Goal: Communication & Community: Answer question/provide support

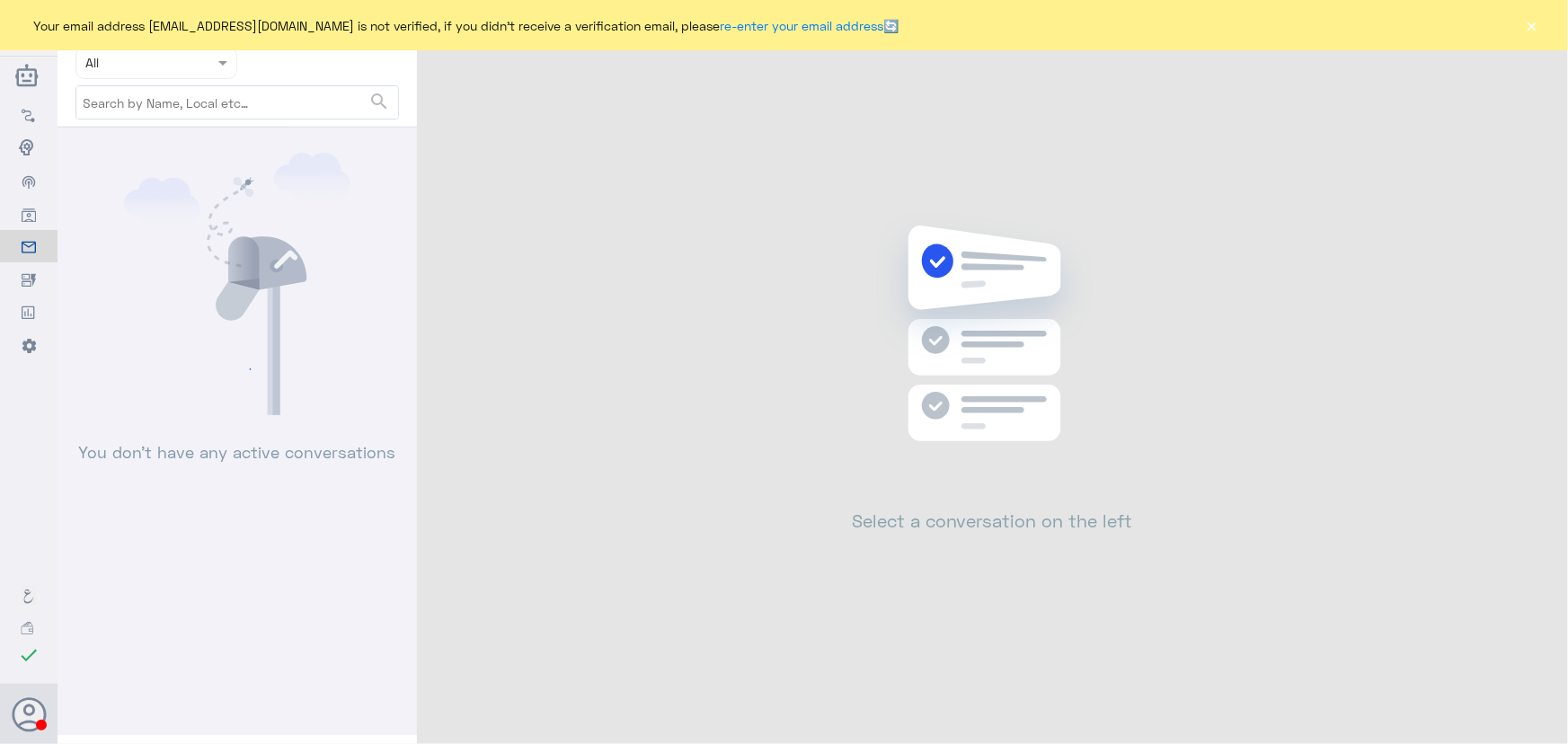
click at [1528, 24] on button "×" at bounding box center [1532, 25] width 18 height 18
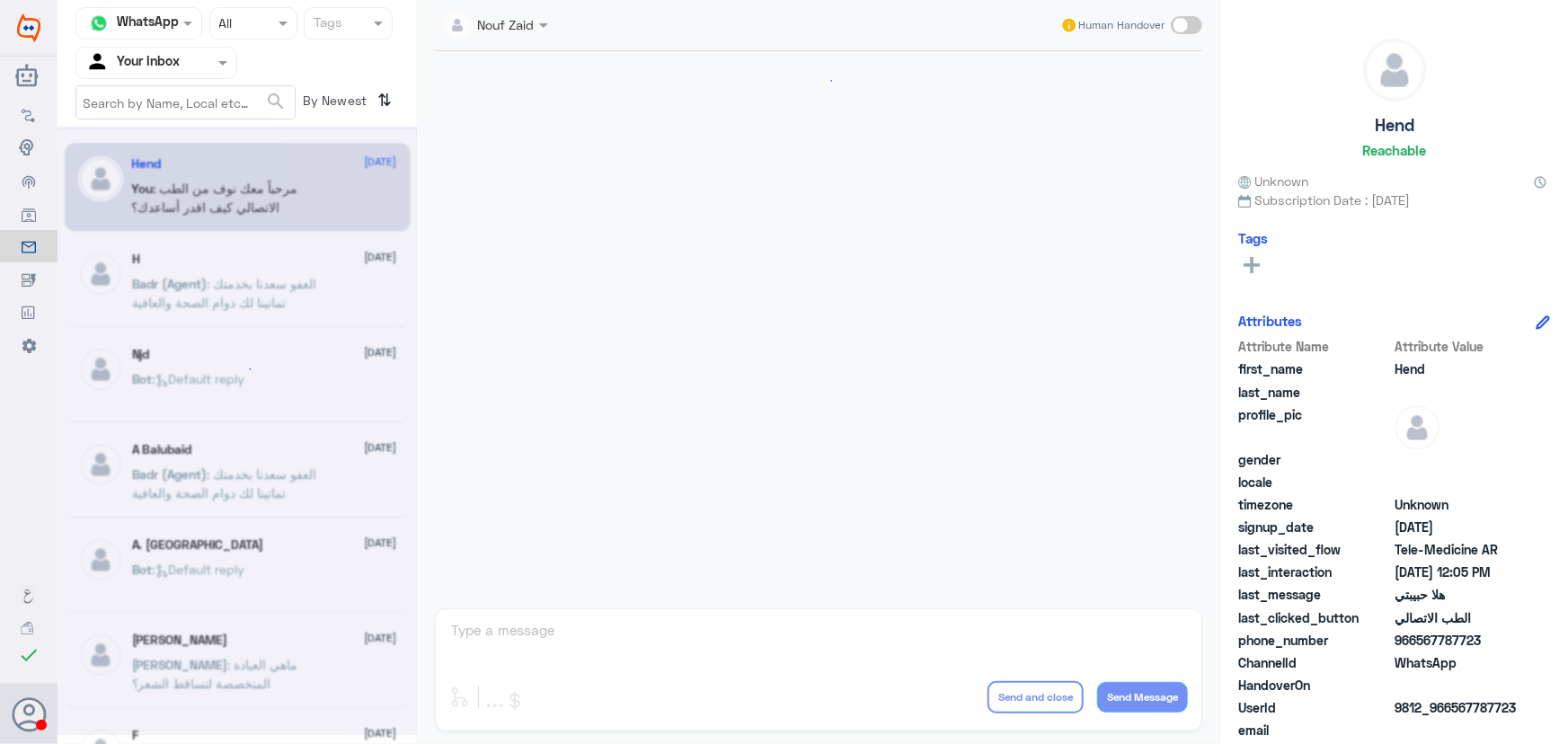
scroll to position [817, 0]
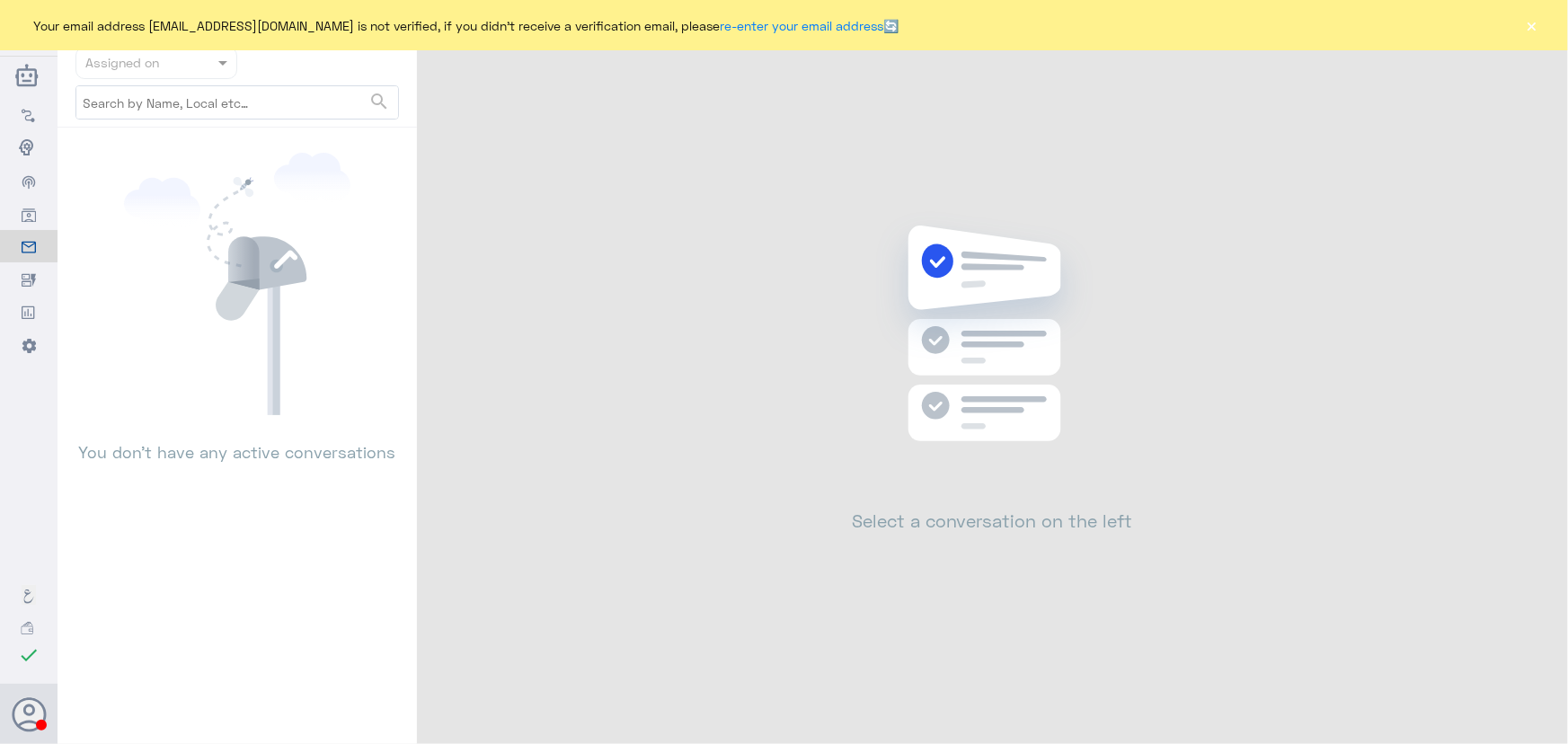
click at [1521, 27] on div "Your email address [EMAIL_ADDRESS][DOMAIN_NAME] is not verified, if you didn't …" at bounding box center [784, 25] width 1568 height 51
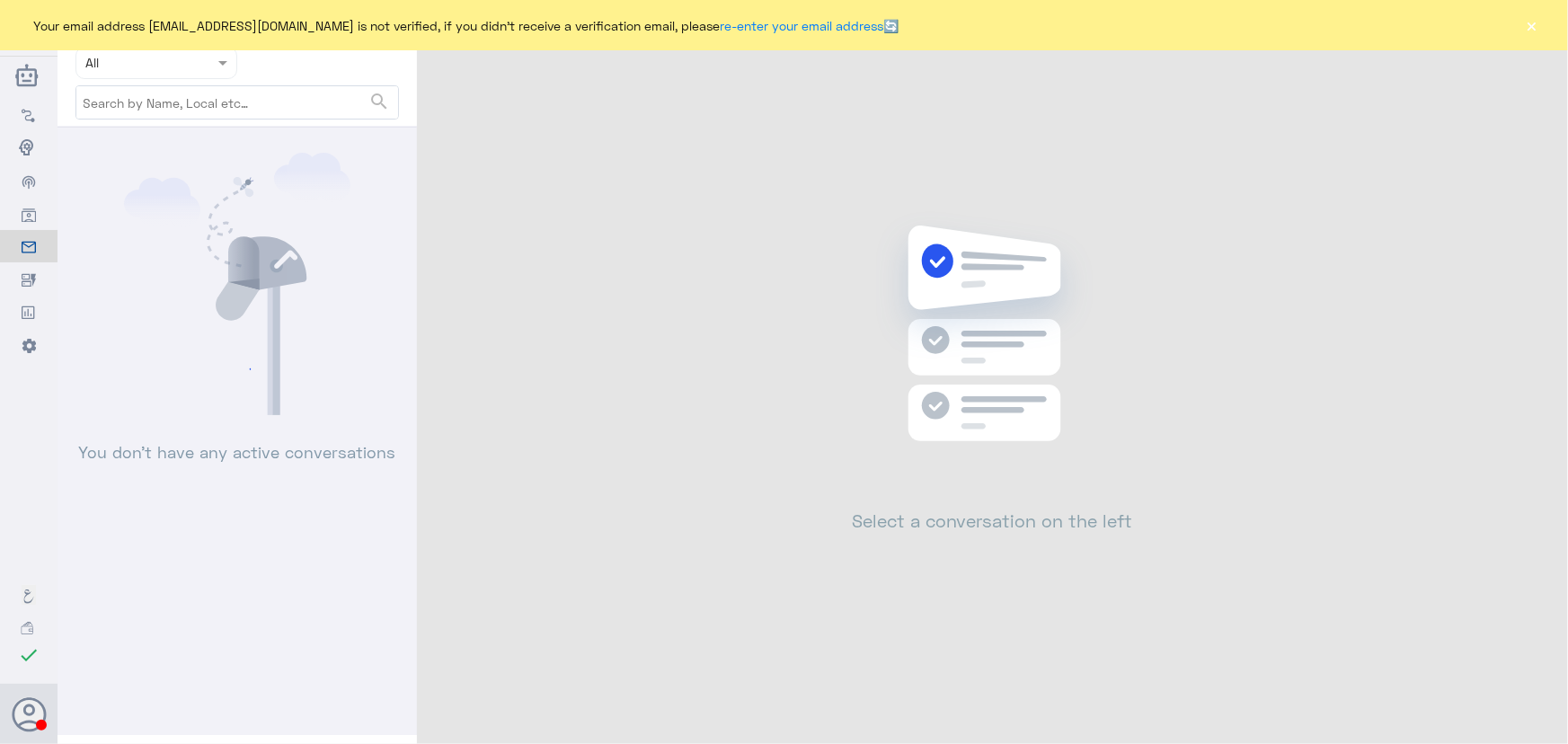
click at [1564, 23] on div "Your email address [EMAIL_ADDRESS][DOMAIN_NAME] is not verified, if you didn't …" at bounding box center [784, 25] width 1568 height 51
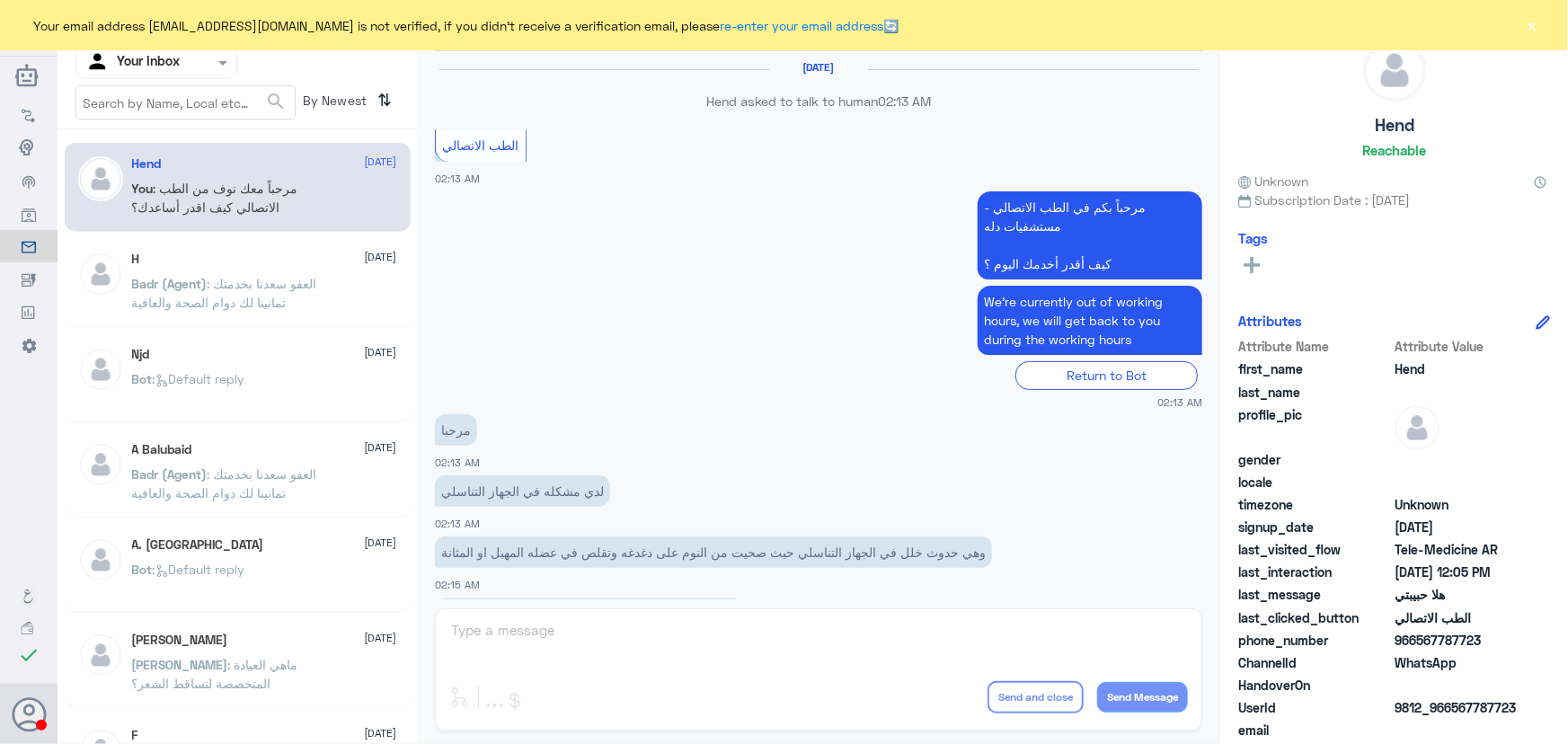
scroll to position [817, 0]
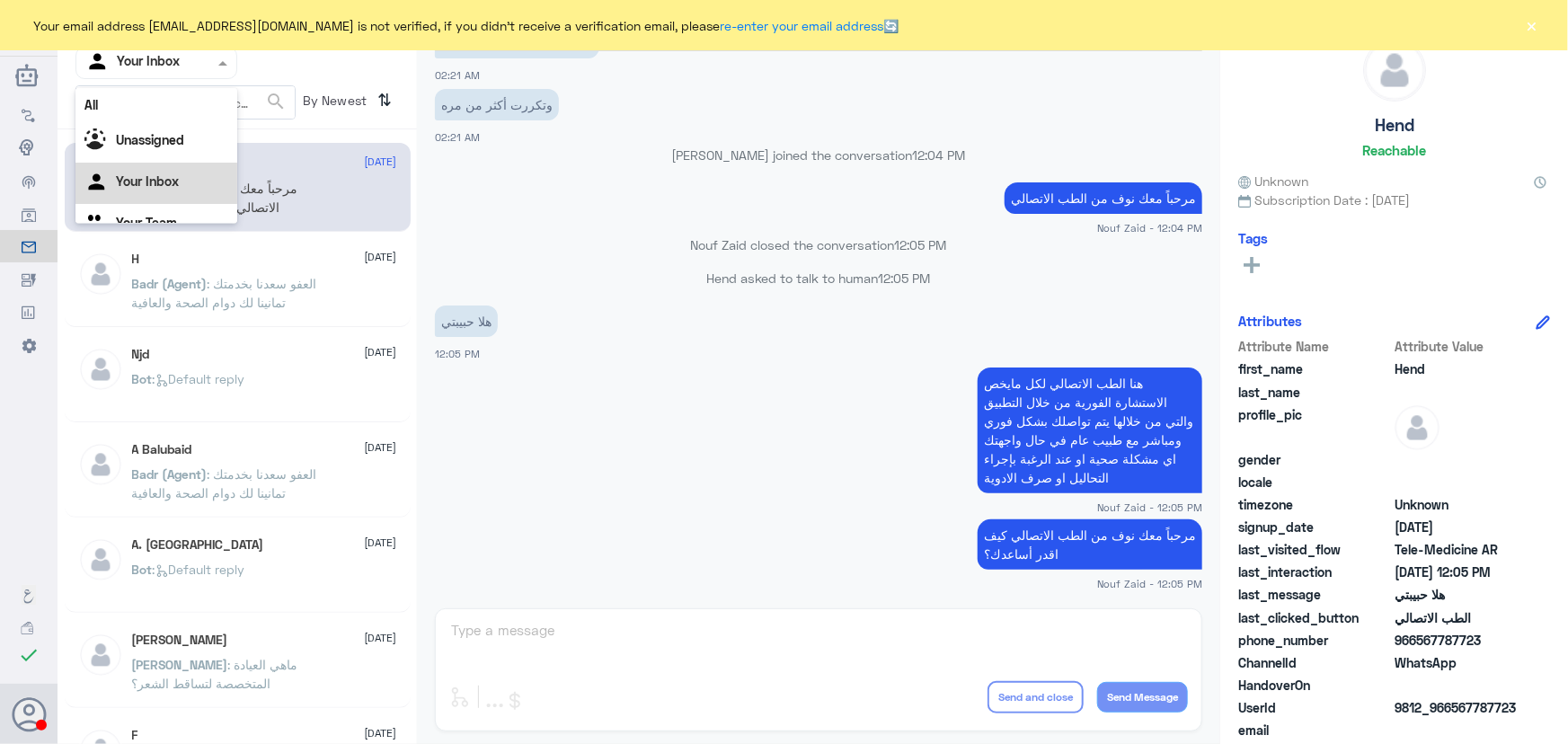
click at [180, 58] on input "text" at bounding box center [134, 62] width 99 height 21
click at [178, 87] on input "text" at bounding box center [185, 103] width 218 height 32
click at [175, 67] on input "text" at bounding box center [134, 62] width 99 height 21
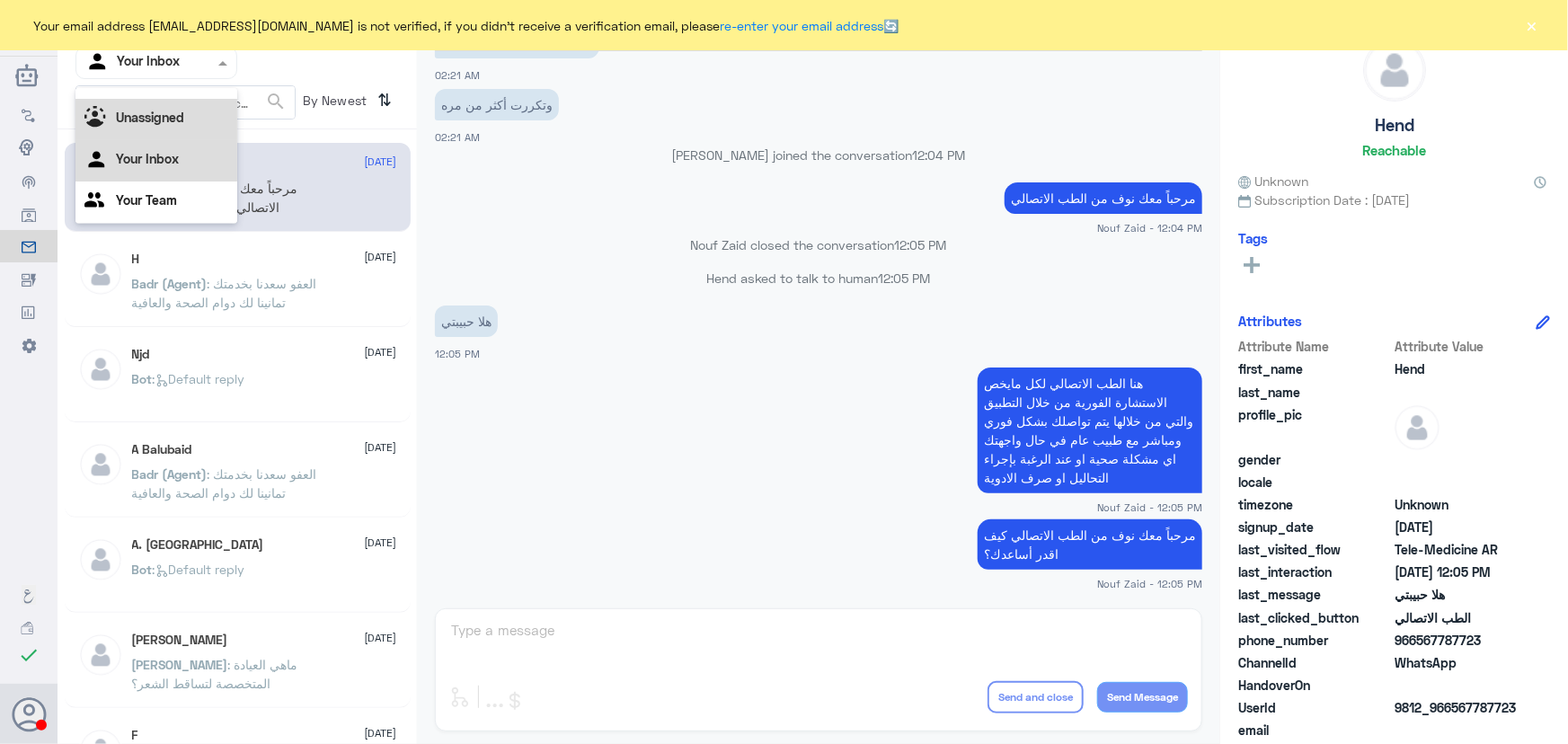
click at [170, 103] on div "Unassigned" at bounding box center [156, 119] width 161 height 41
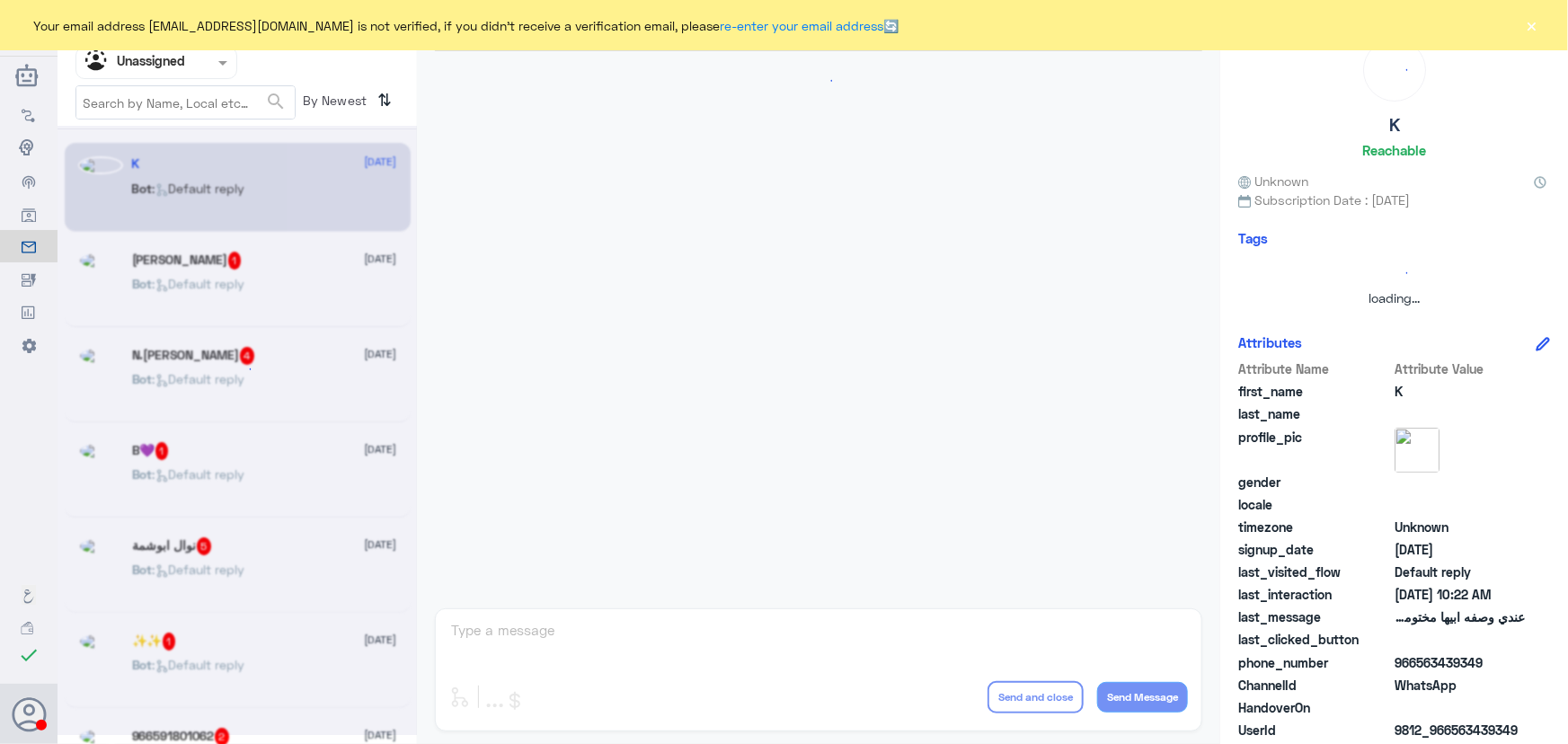
scroll to position [0, 0]
click at [170, 69] on input "text" at bounding box center [134, 62] width 99 height 21
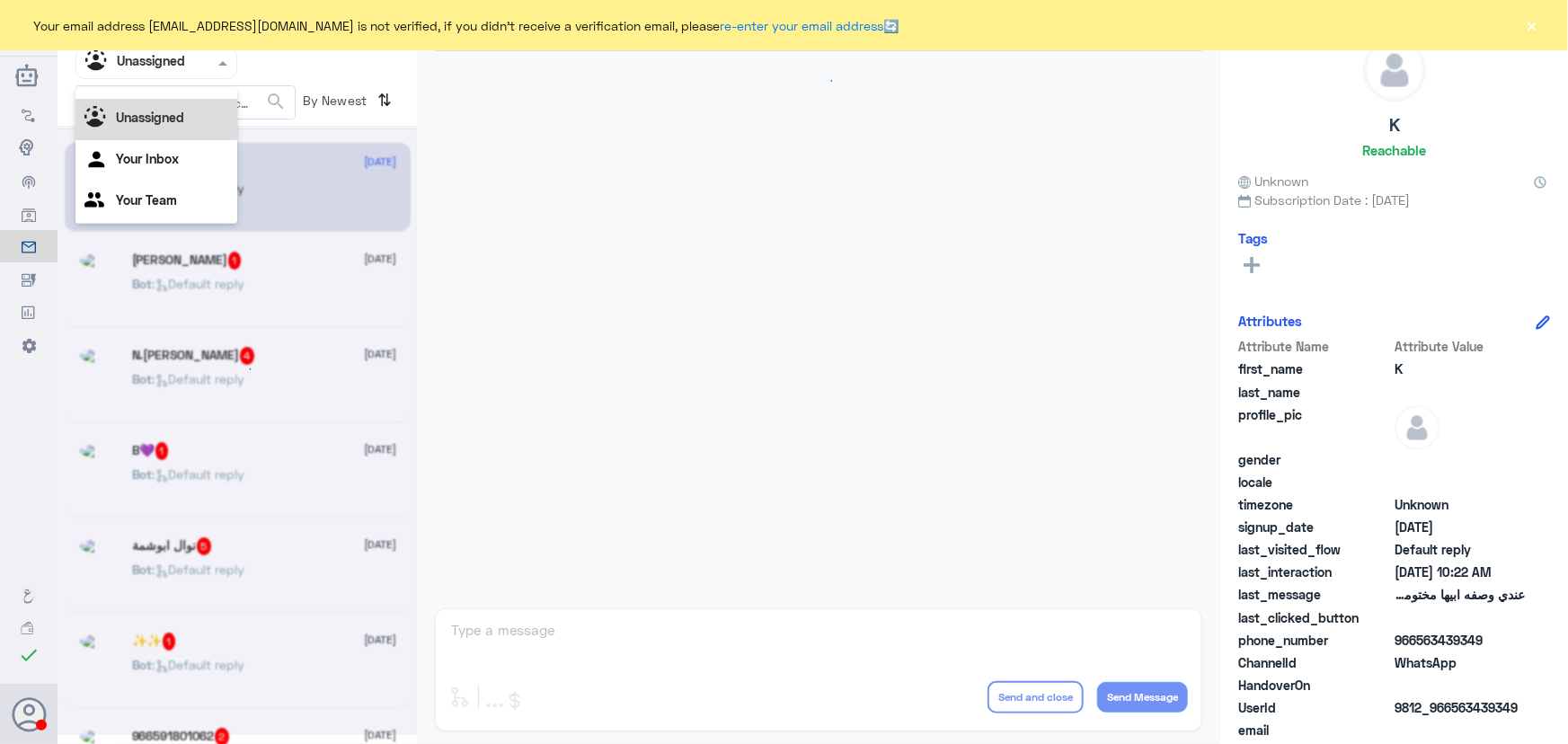
scroll to position [42, 0]
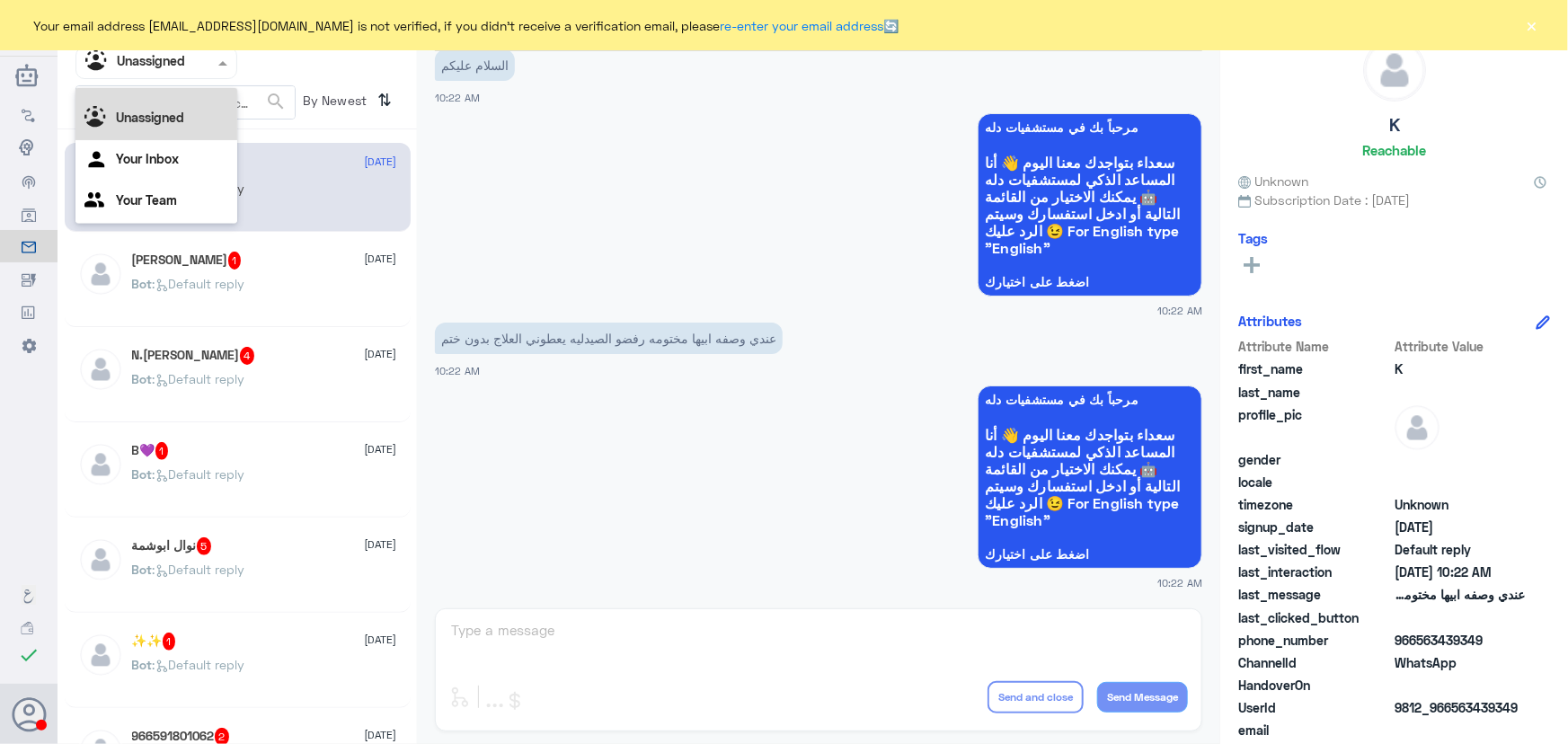
click at [167, 94] on div "All" at bounding box center [156, 82] width 161 height 33
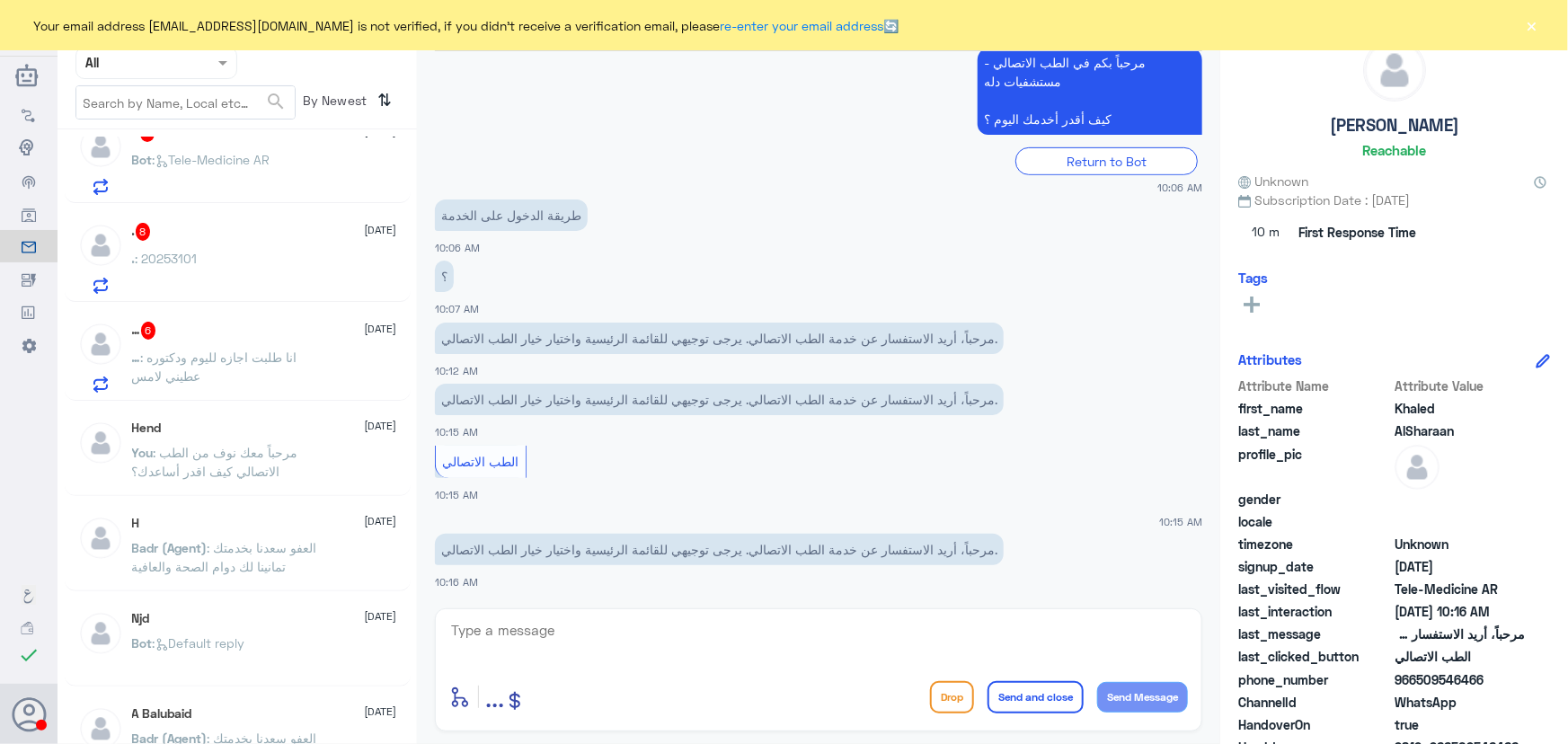
scroll to position [817, 0]
click at [263, 366] on span ": انا طلبت اجازه لليوم ودكتوره عطيني لامس" at bounding box center [215, 372] width 165 height 34
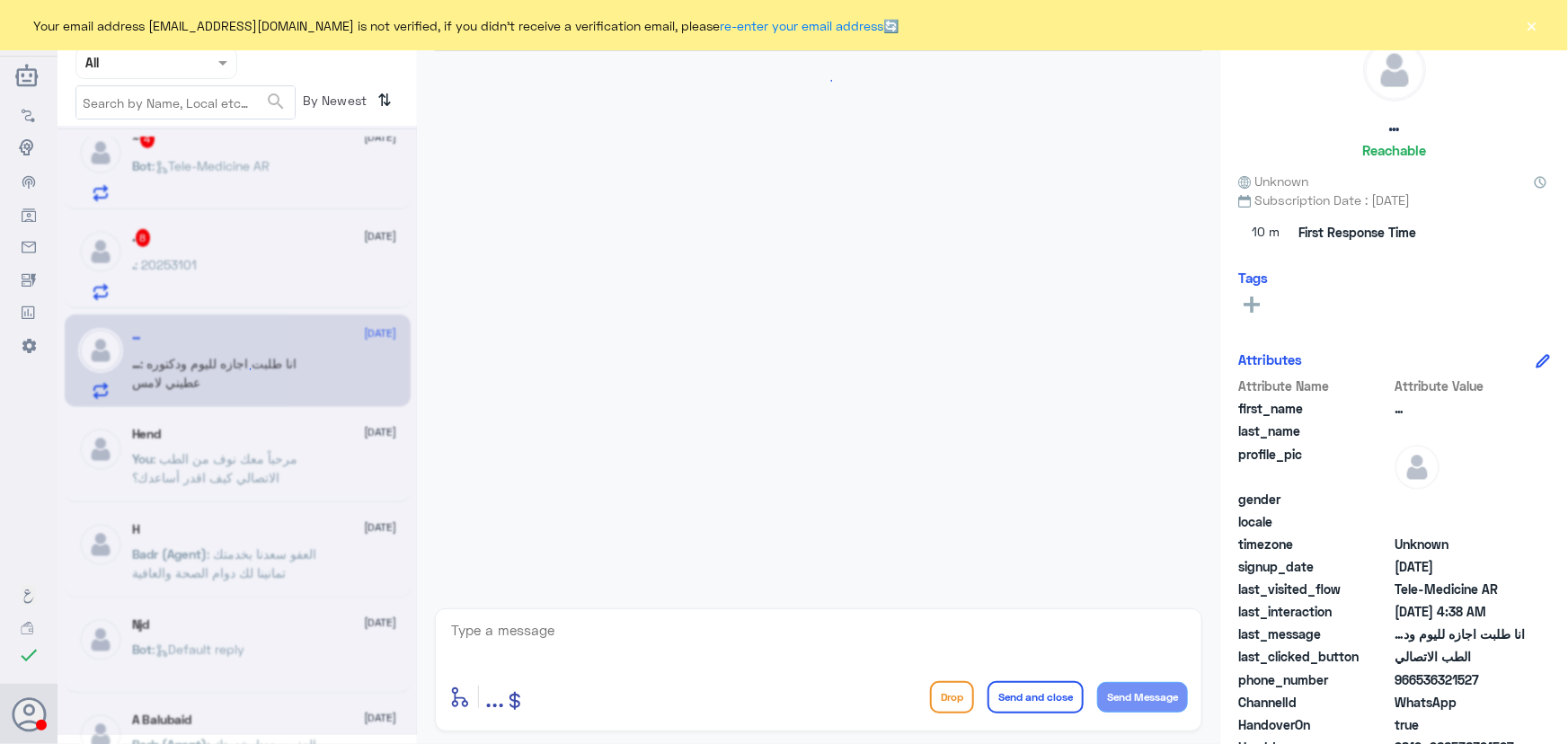
scroll to position [957, 0]
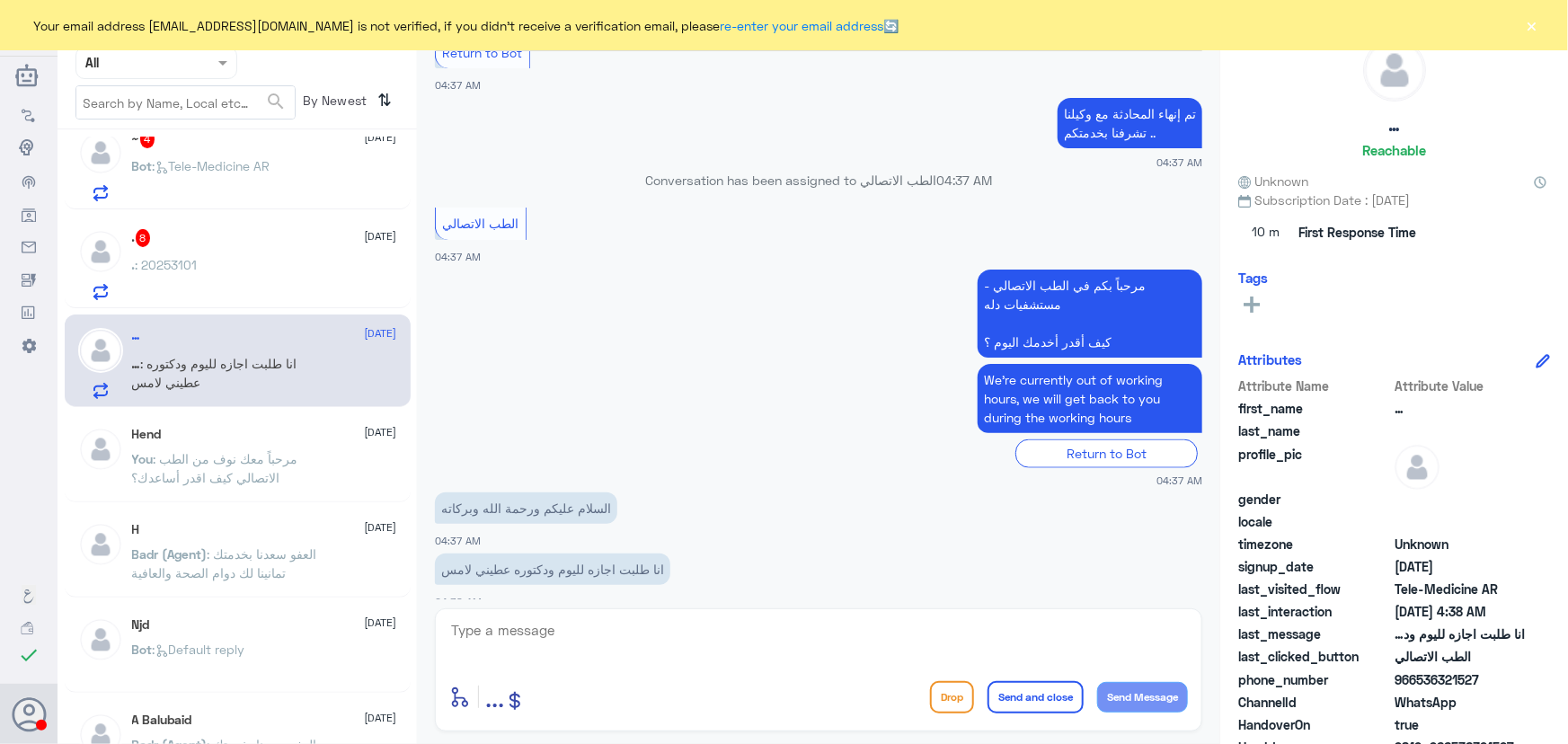
click at [564, 629] on textarea at bounding box center [818, 640] width 738 height 44
type textarea "l"
type textarea "مرحبا معك نوف من الطب الاتصالي"
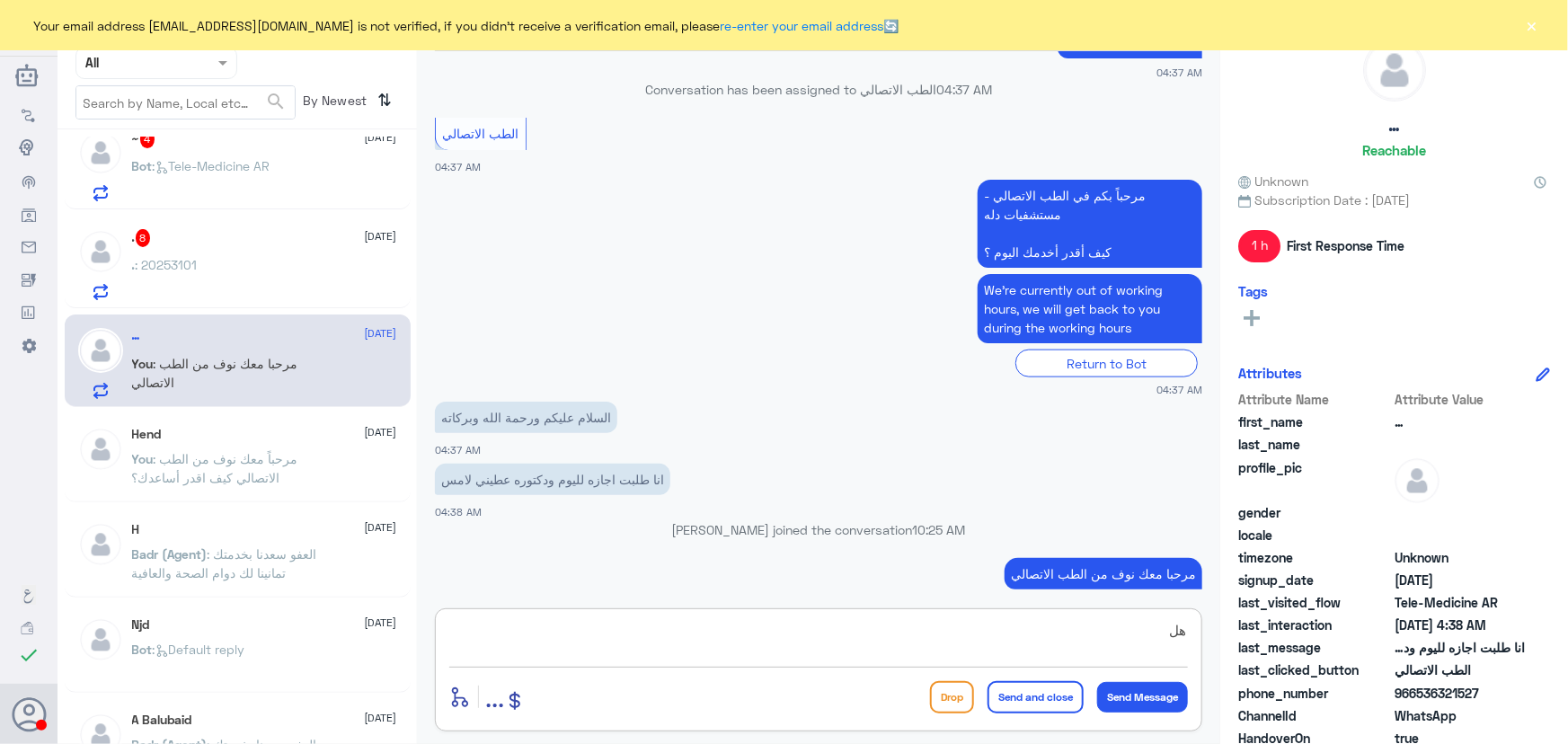
type textarea "ه"
drag, startPoint x: 1419, startPoint y: 690, endPoint x: 1487, endPoint y: 701, distance: 68.9
click at [1487, 701] on span "966536321527" at bounding box center [1459, 692] width 131 height 19
copy span "536321527"
click at [711, 625] on textarea at bounding box center [818, 640] width 738 height 44
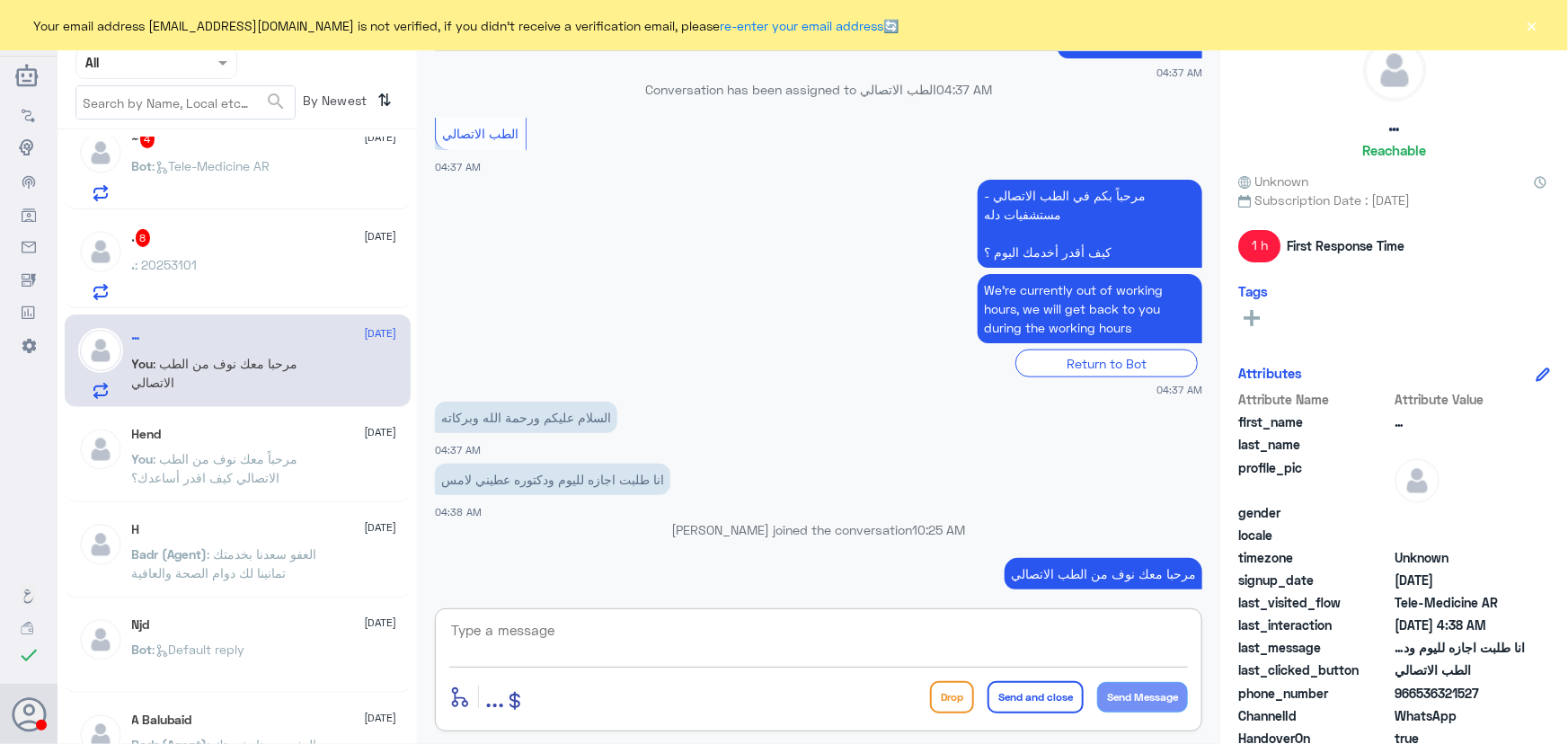
click at [599, 644] on textarea at bounding box center [818, 640] width 738 height 44
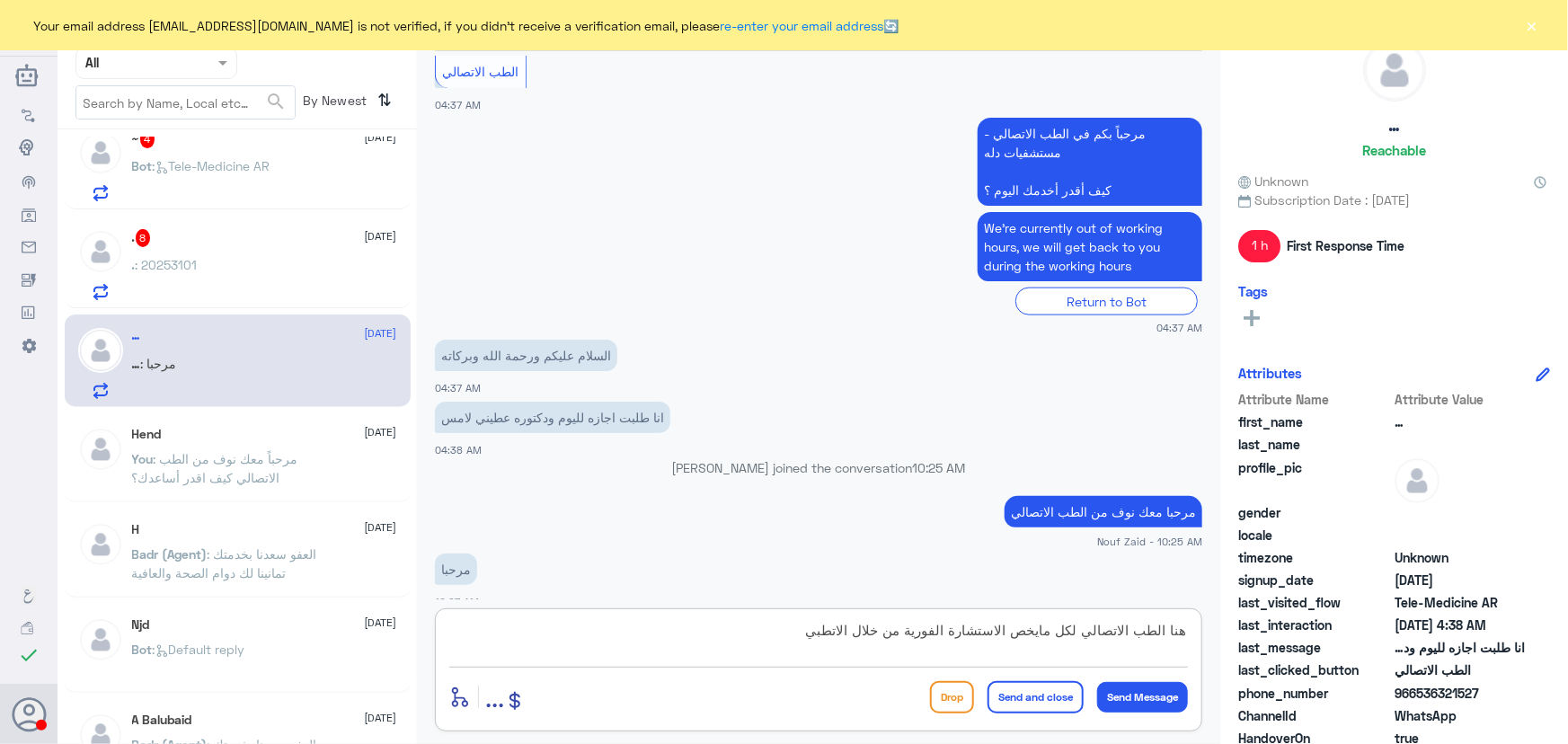
drag, startPoint x: 738, startPoint y: 627, endPoint x: 1468, endPoint y: 639, distance: 730.1
click at [1456, 639] on div "Channel WhatsApp Status × All Tags Agent Filter All search By Newest ⇅ Khaled A…" at bounding box center [813, 374] width 1510 height 749
type textarea "هل كان موعدك عن بعد؟"
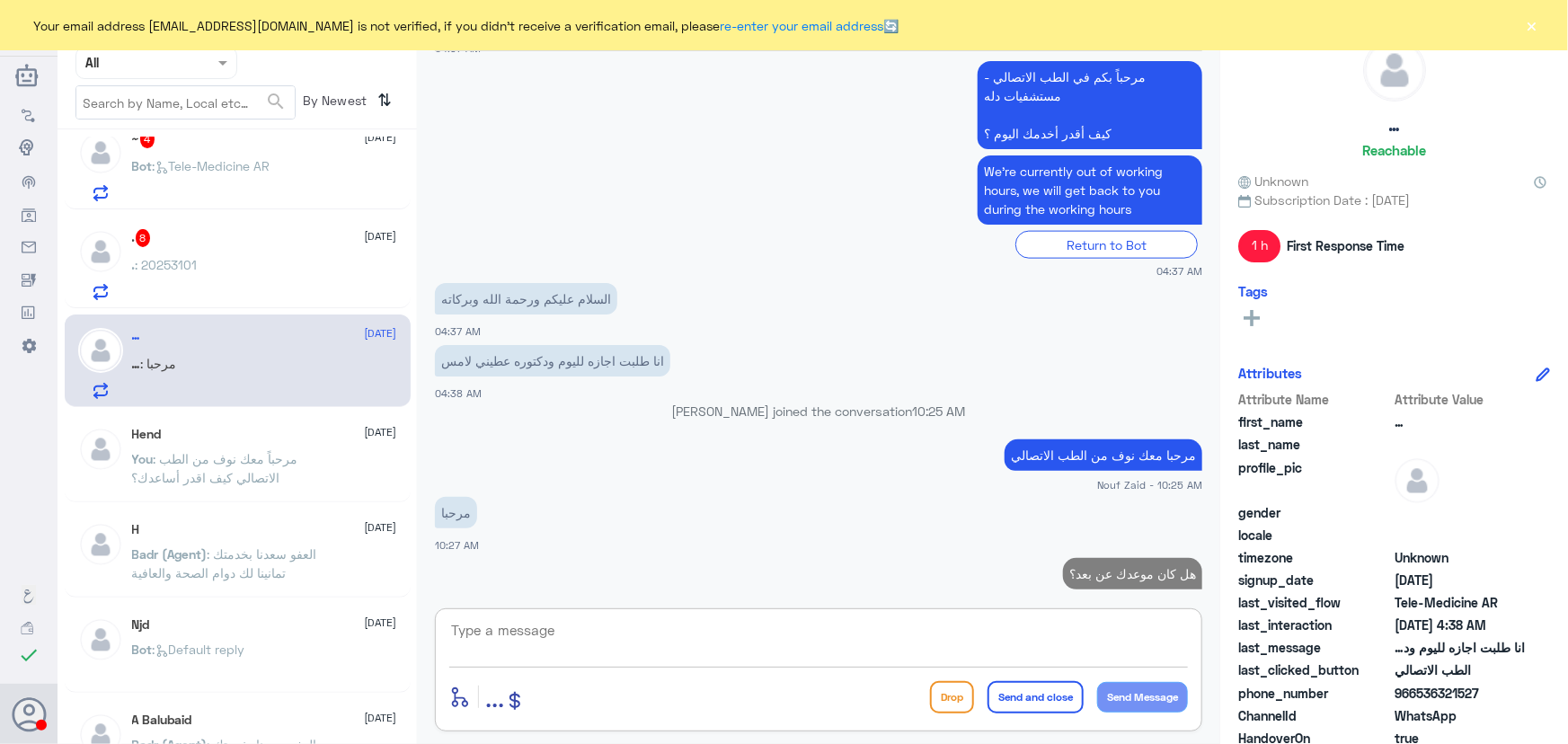
click at [293, 272] on div ". : 20253101" at bounding box center [265, 280] width 265 height 41
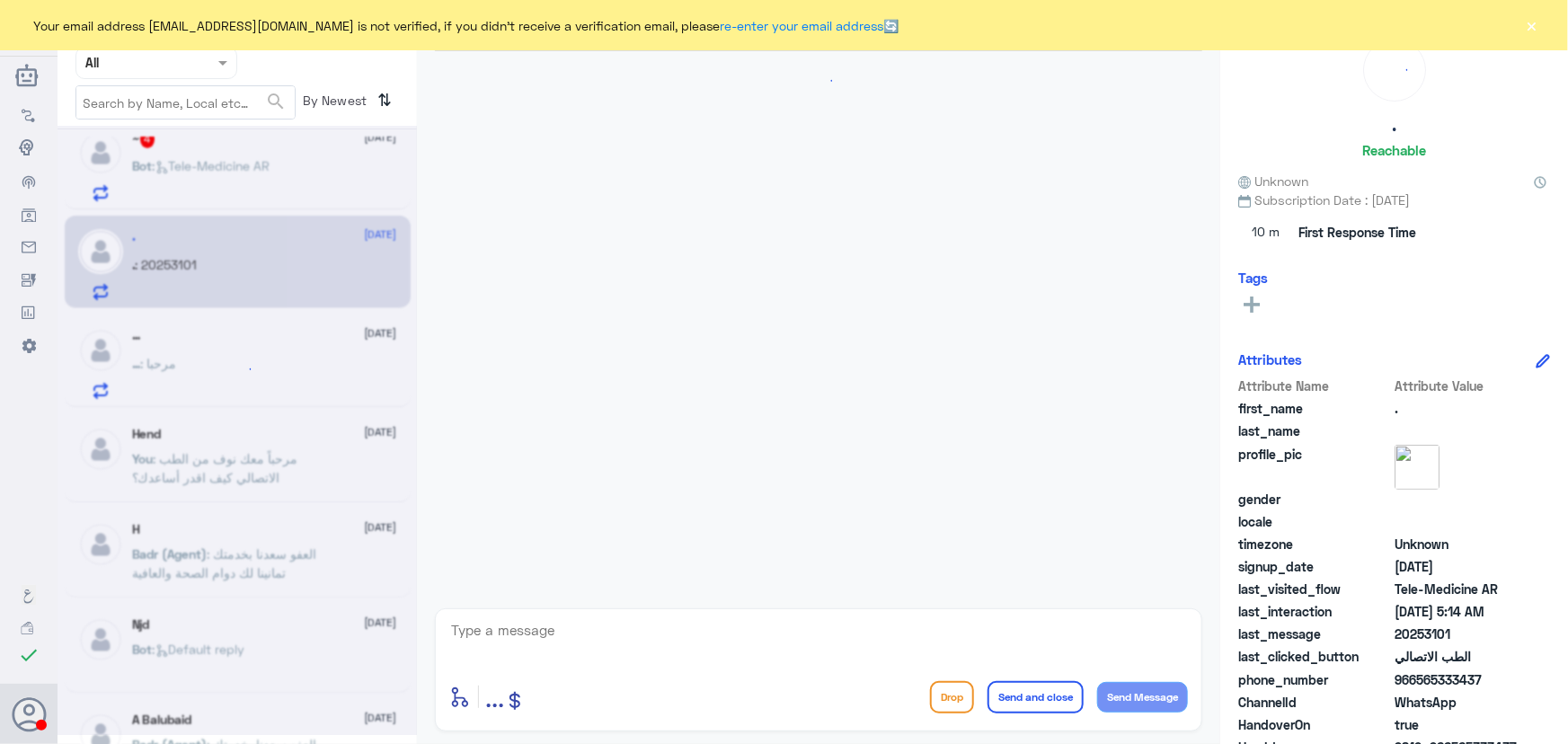
scroll to position [820, 0]
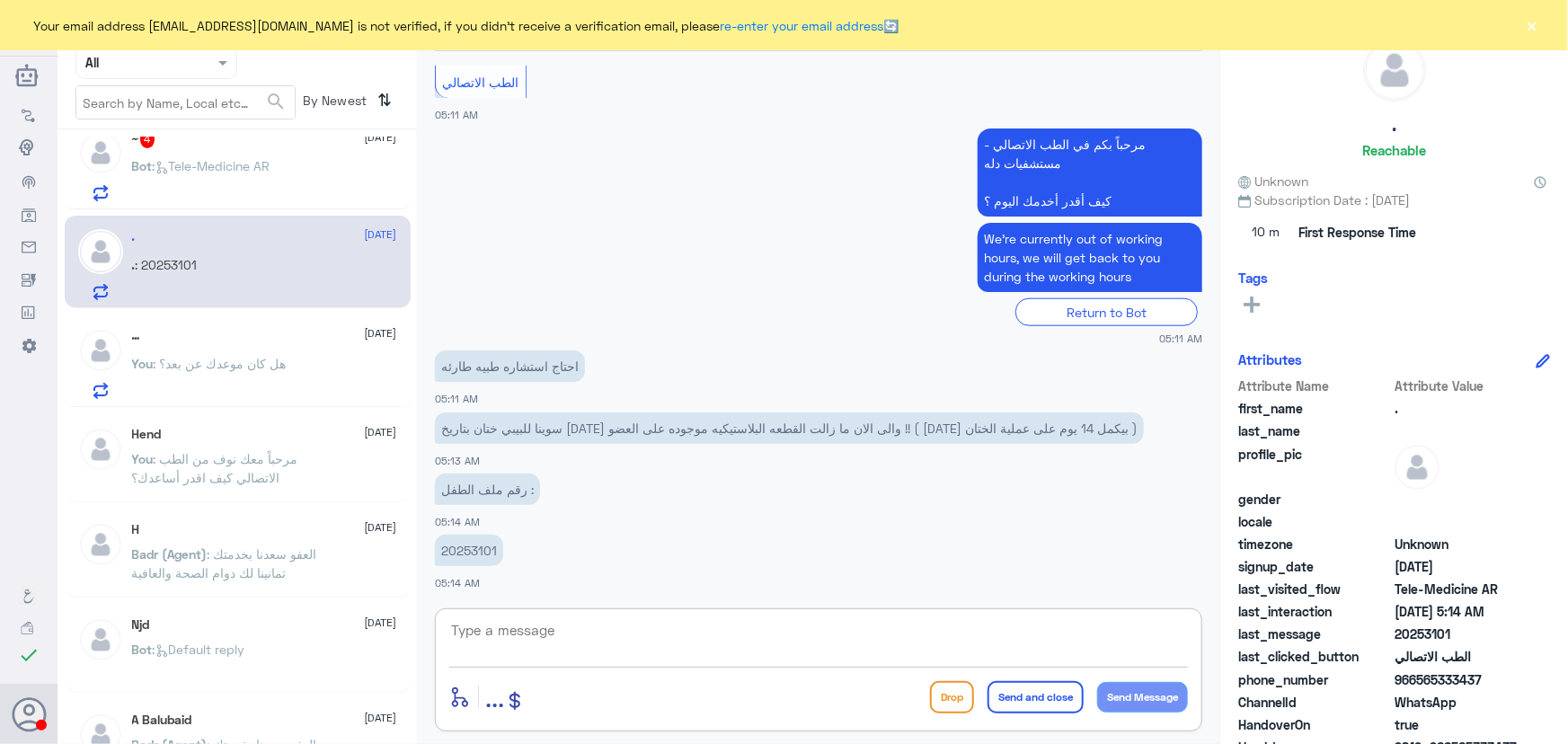
click at [533, 633] on textarea at bounding box center [818, 640] width 738 height 44
click at [537, 630] on textarea at bounding box center [818, 640] width 738 height 44
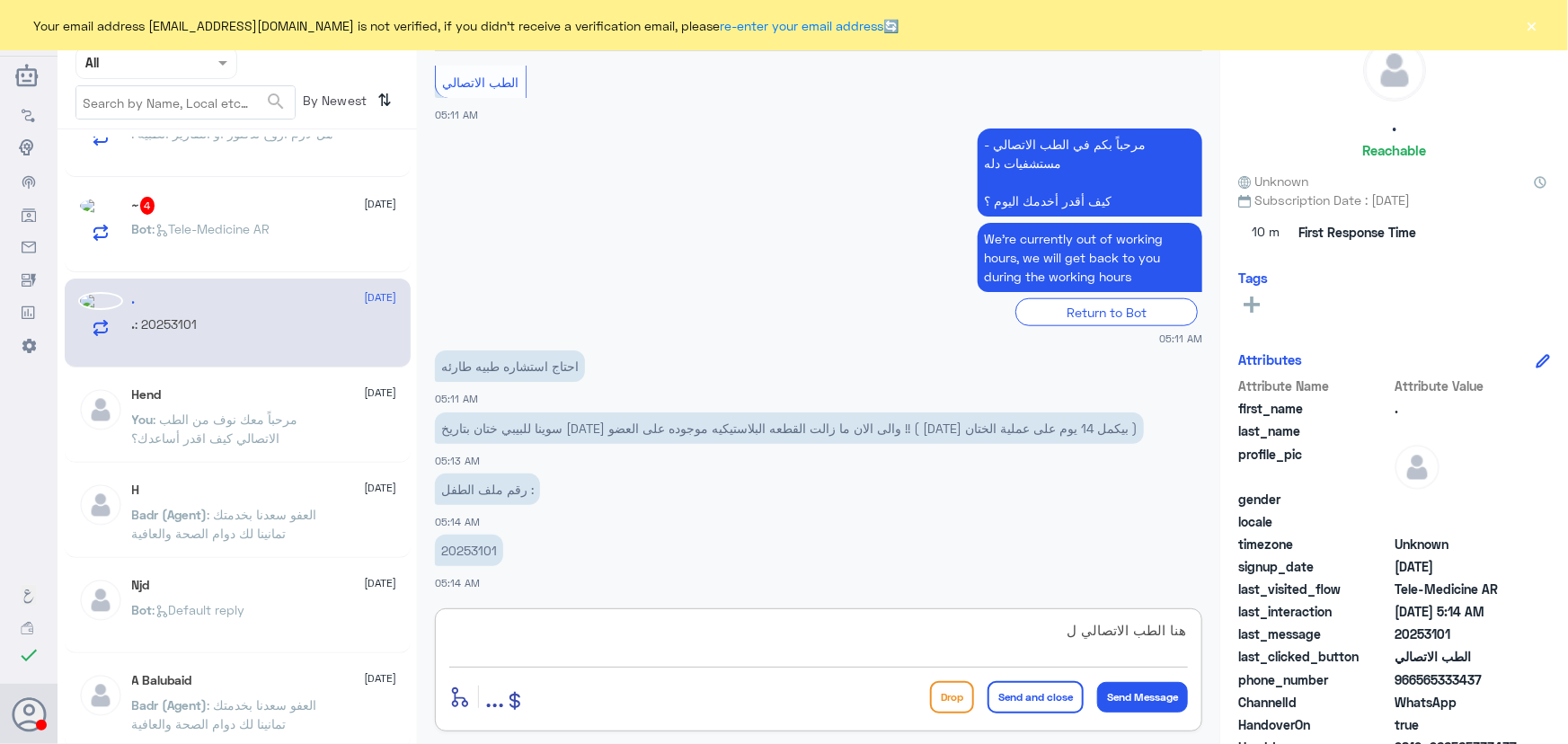
scroll to position [817, 0]
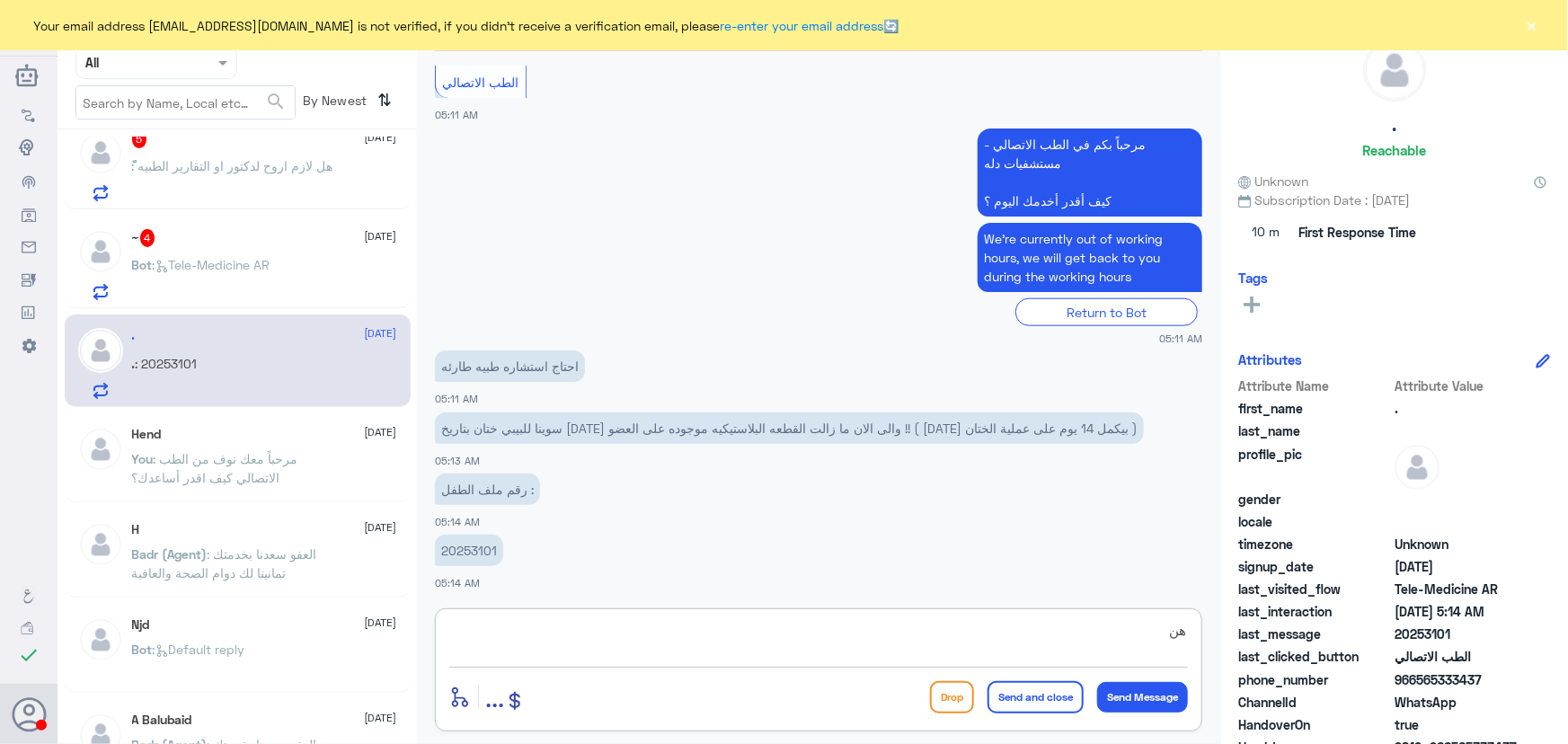
type textarea "ه"
type textarea "مرحبا معك نوف من الطب الاتصالي"
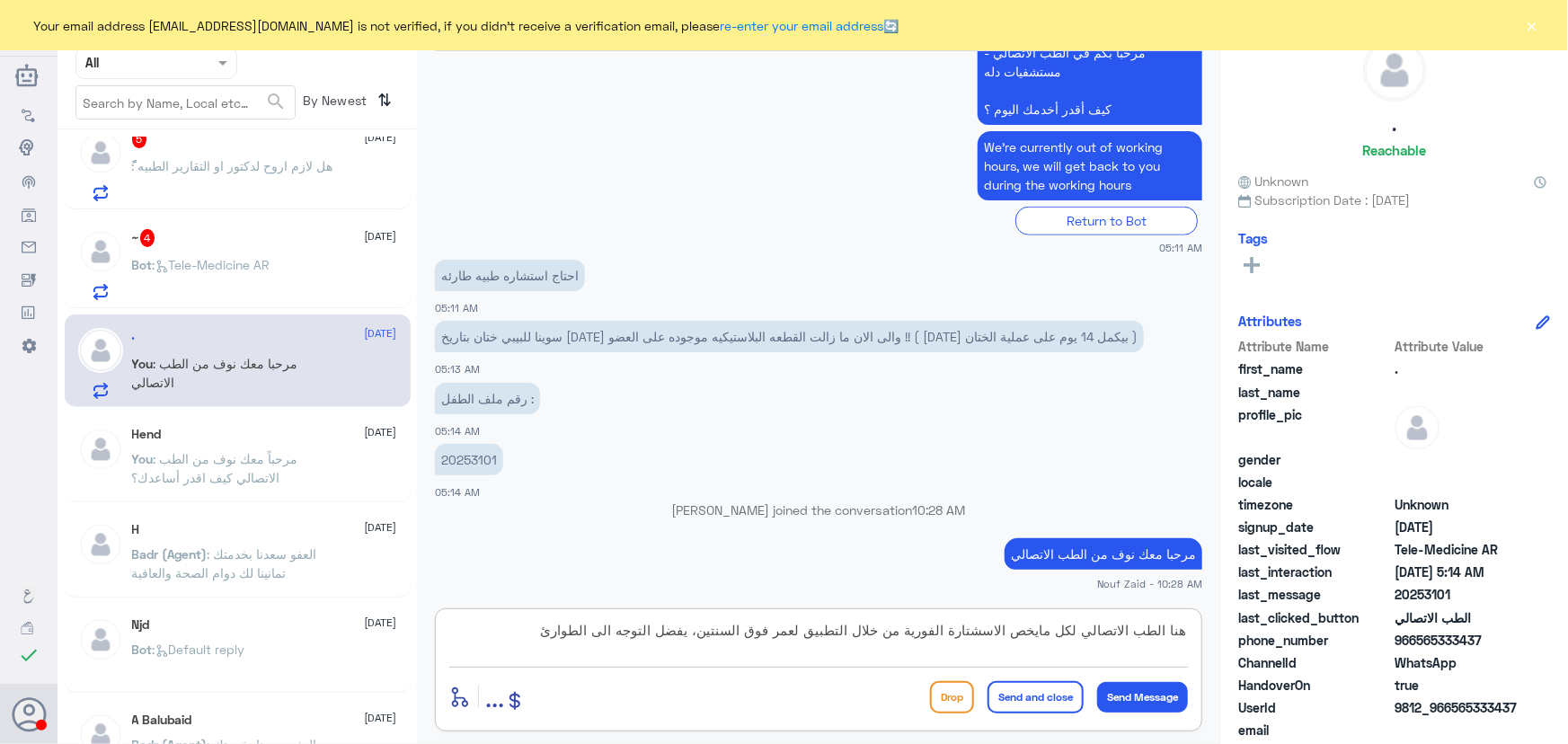
drag, startPoint x: 966, startPoint y: 633, endPoint x: 985, endPoint y: 633, distance: 19.0
click at [985, 633] on textarea "هنا الطب الاتصالي لكل مايخص الاسشتارة الفورية من خلال التطبيق لعمر فوق السنتين،…" at bounding box center [818, 640] width 738 height 44
type textarea "هنا الطب الاتصالي لكل مايخص الاستشارة الفورية من خلال التطبيق لعمر فوق السنتين،…"
click at [1026, 693] on button "Send and close" at bounding box center [1035, 697] width 97 height 32
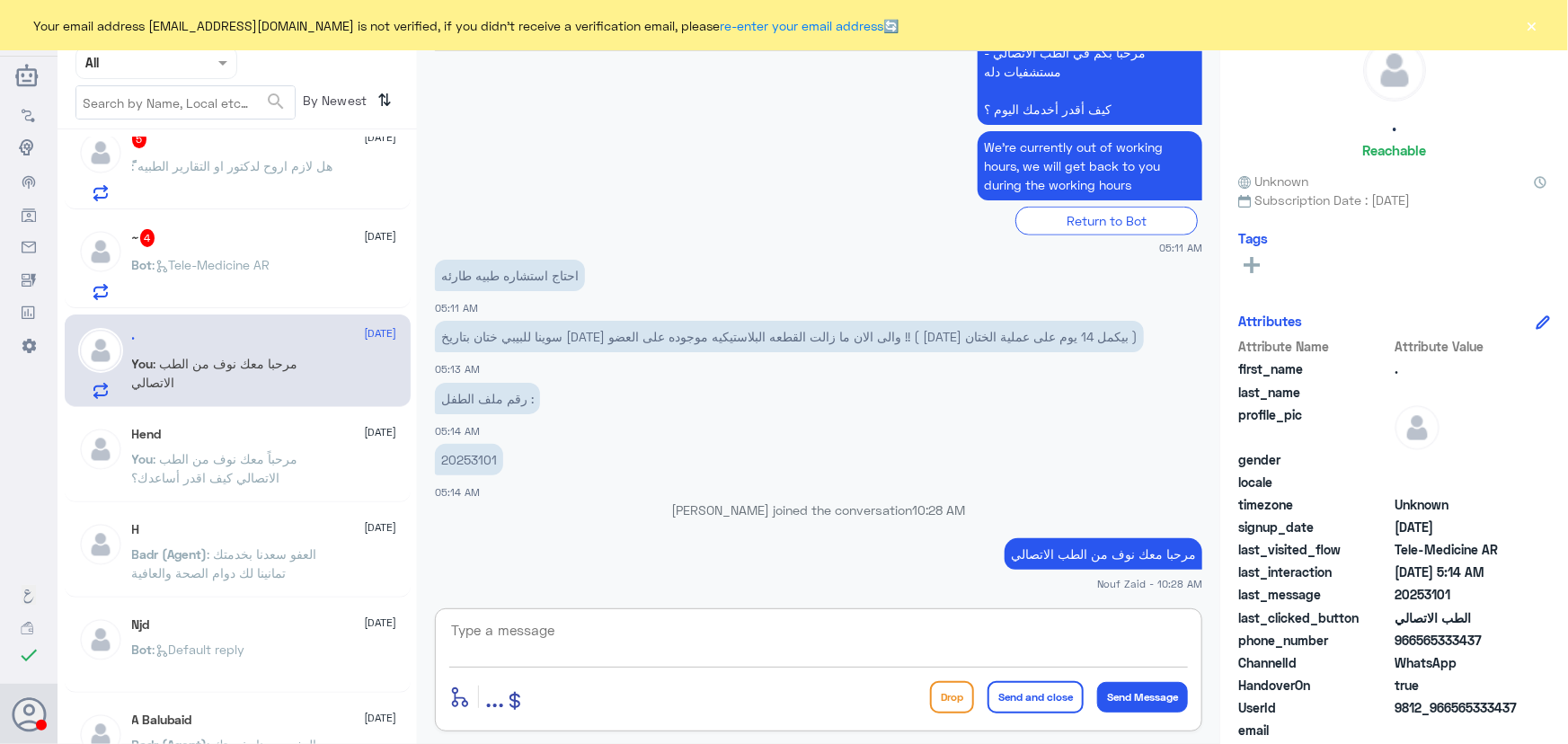
scroll to position [973, 0]
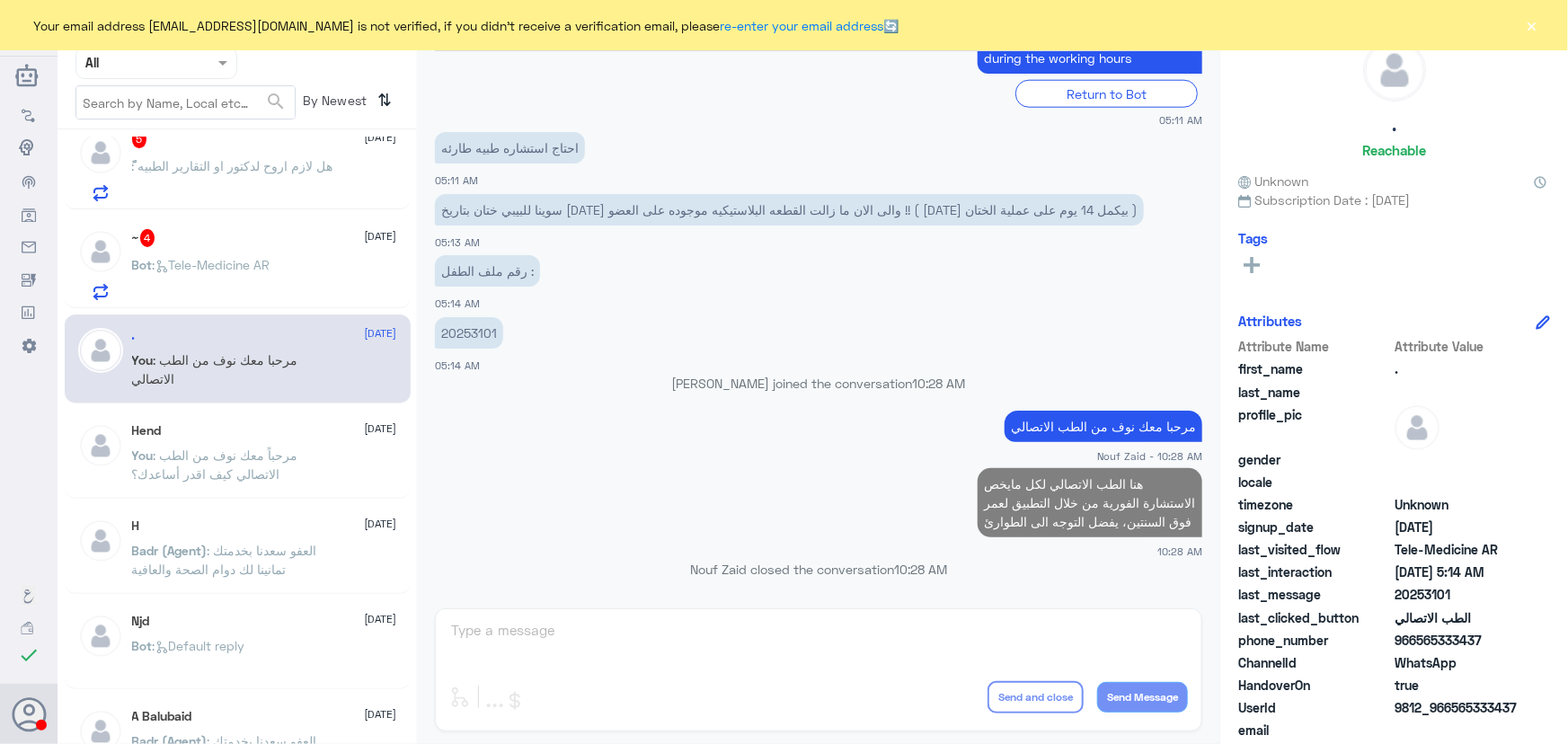
click at [243, 276] on p "Bot : Tele-Medicine AR" at bounding box center [201, 277] width 138 height 45
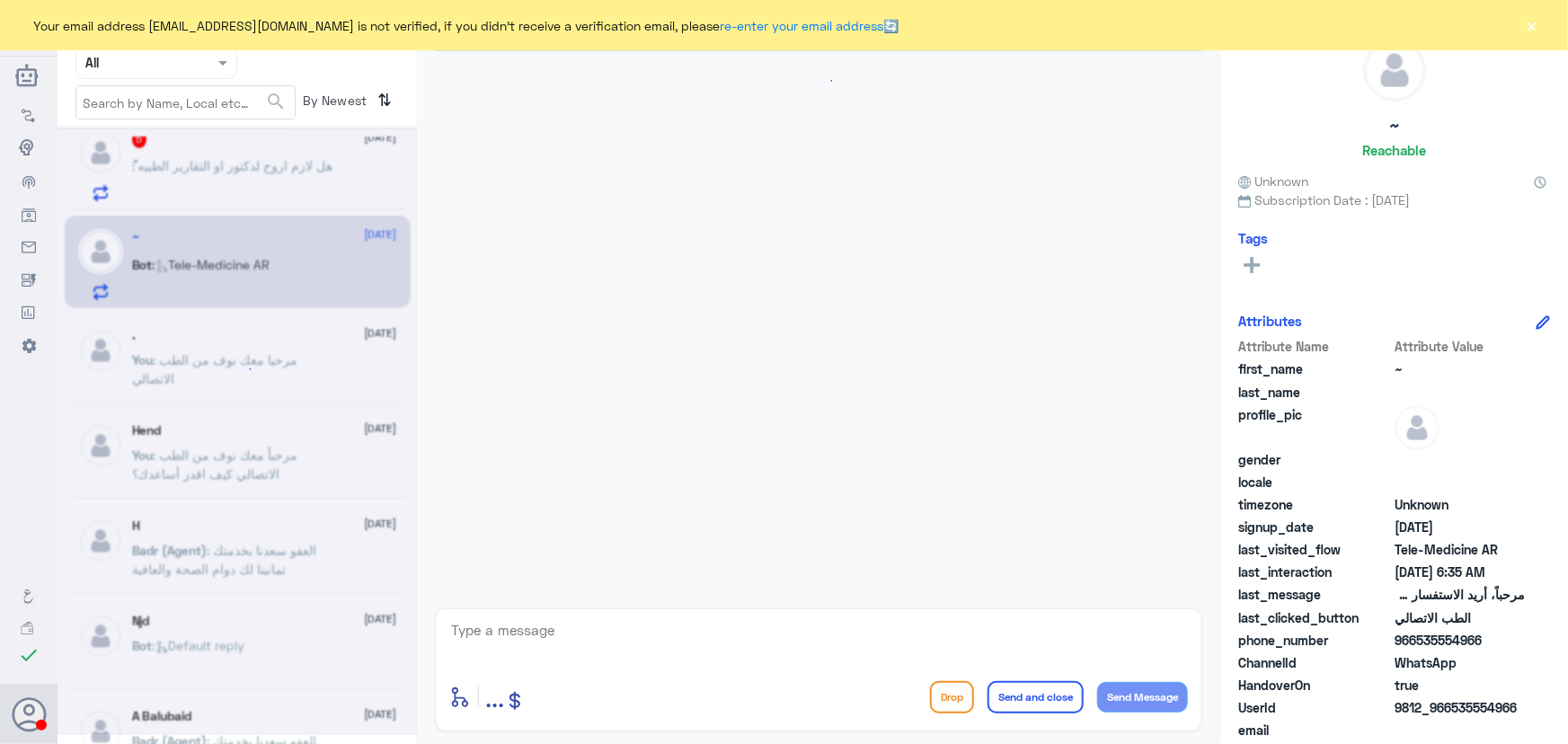
scroll to position [319, 0]
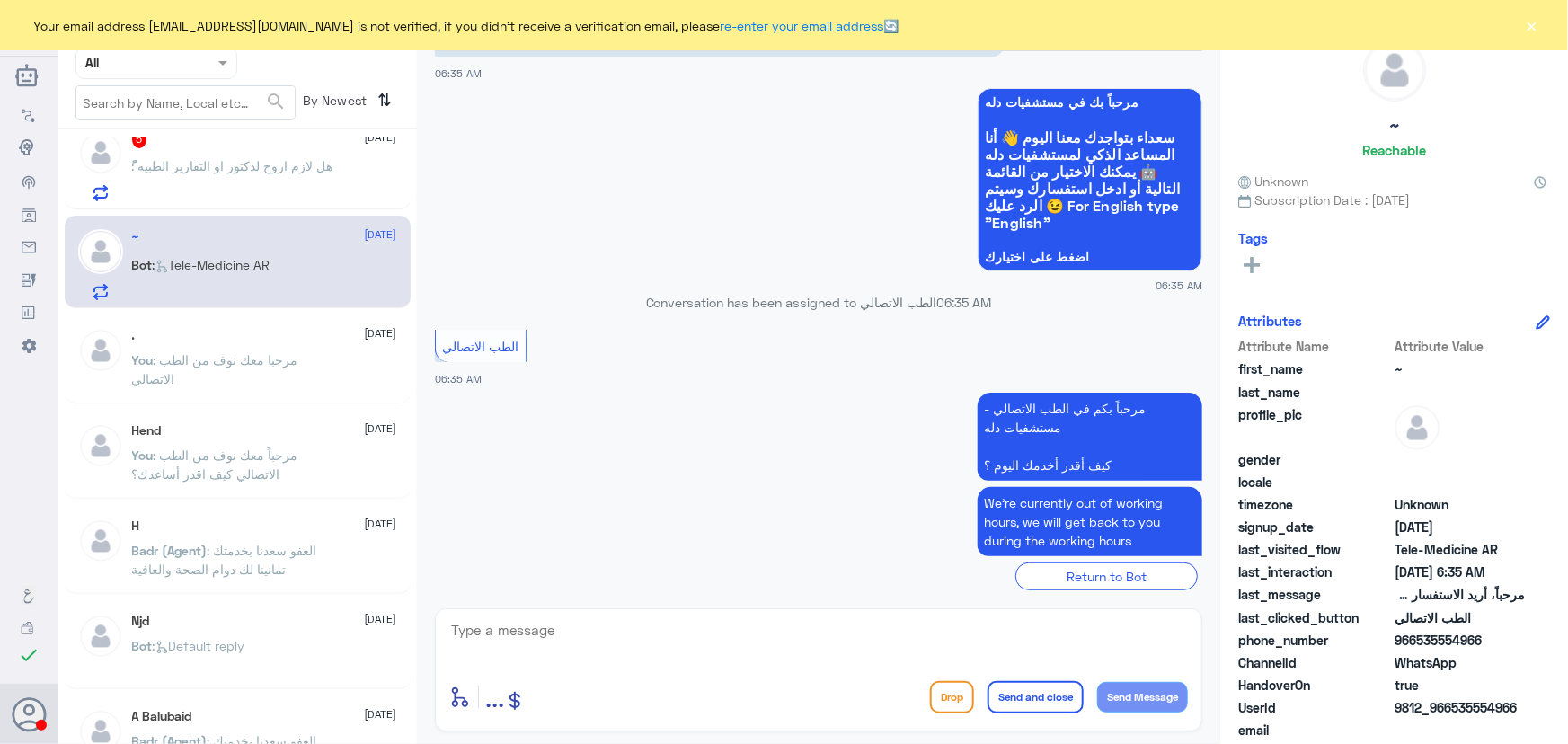
click at [664, 628] on textarea at bounding box center [818, 640] width 738 height 44
paste textarea "مرحباً معك نوف من الطب الاتصالي كيف اقدر أساعدك؟"
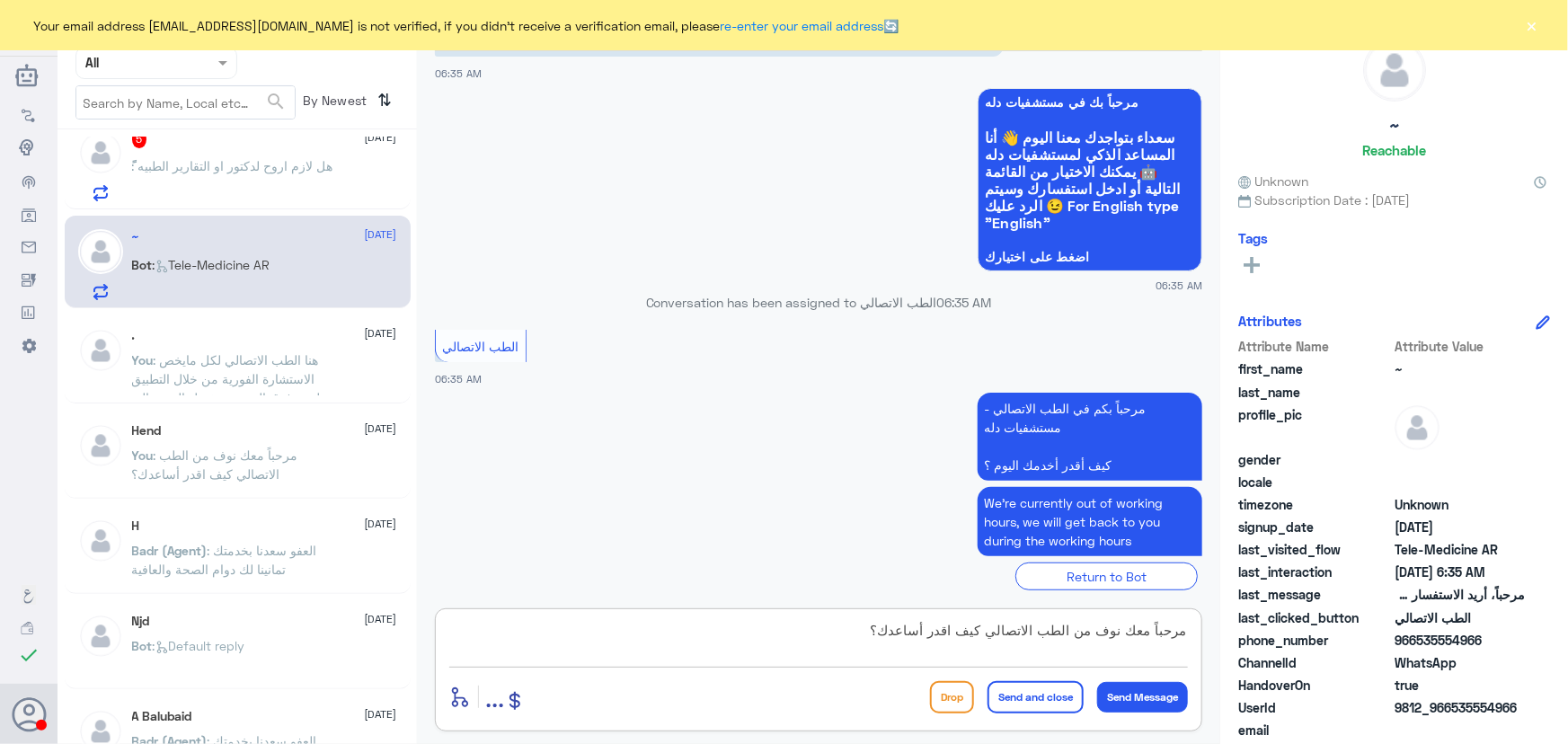
scroll to position [0, 0]
drag, startPoint x: 796, startPoint y: 631, endPoint x: 1267, endPoint y: 613, distance: 471.3
click at [1267, 613] on div "Channel WhatsApp Status × All Tags Agent Filter All search By Newest ⇅ … 1 11 S…" at bounding box center [813, 374] width 1510 height 749
click at [749, 636] on textarea "مرحباً معك نوف من الطب الاتصالي كيف اقدر أساعدك؟" at bounding box center [818, 640] width 738 height 44
type textarea "مرحباً معك نوف من الطب الاتصالي كيف اقدر أساعدك؟"
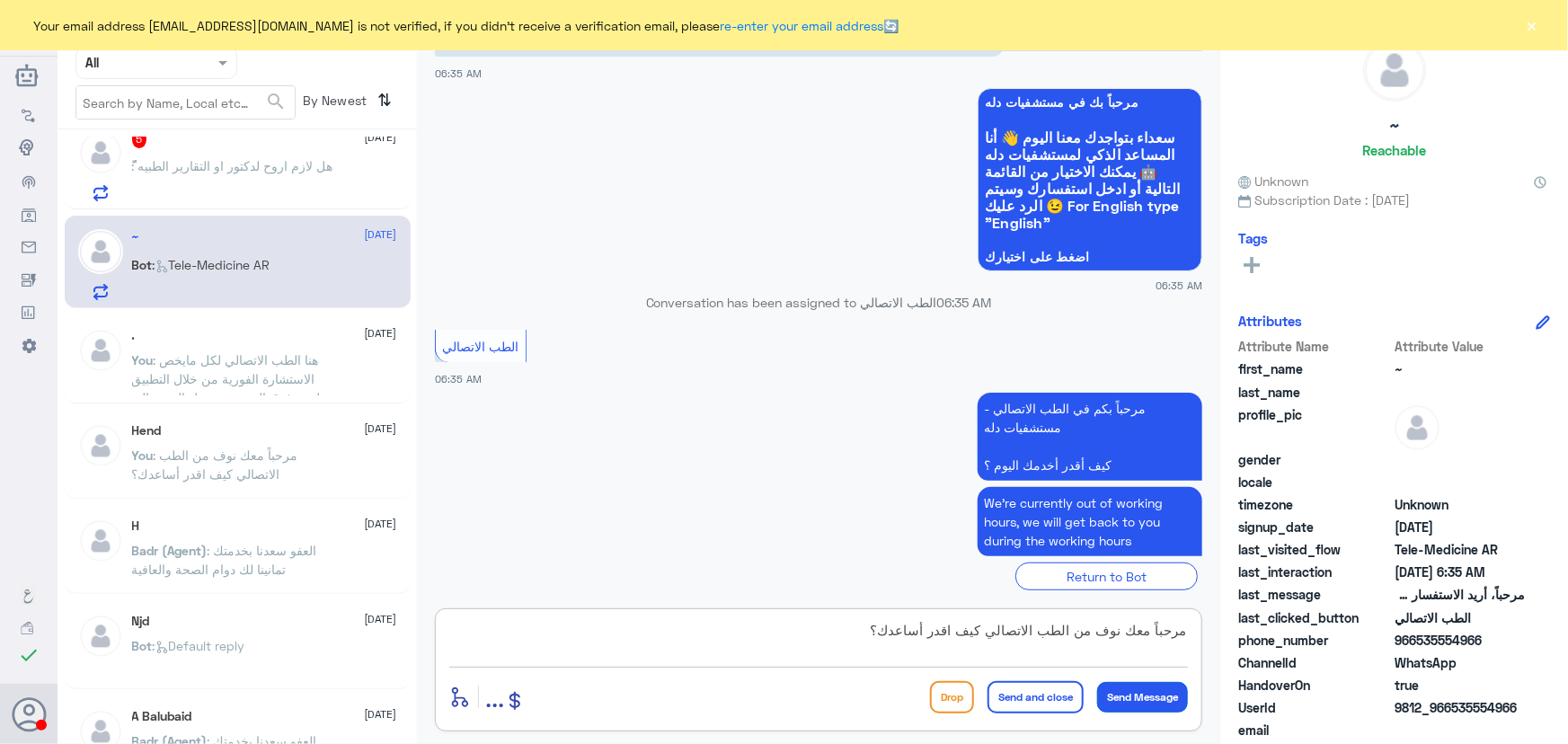
drag, startPoint x: 1132, startPoint y: 691, endPoint x: 1071, endPoint y: 671, distance: 64.2
click at [1130, 691] on button "Send Message" at bounding box center [1142, 697] width 91 height 31
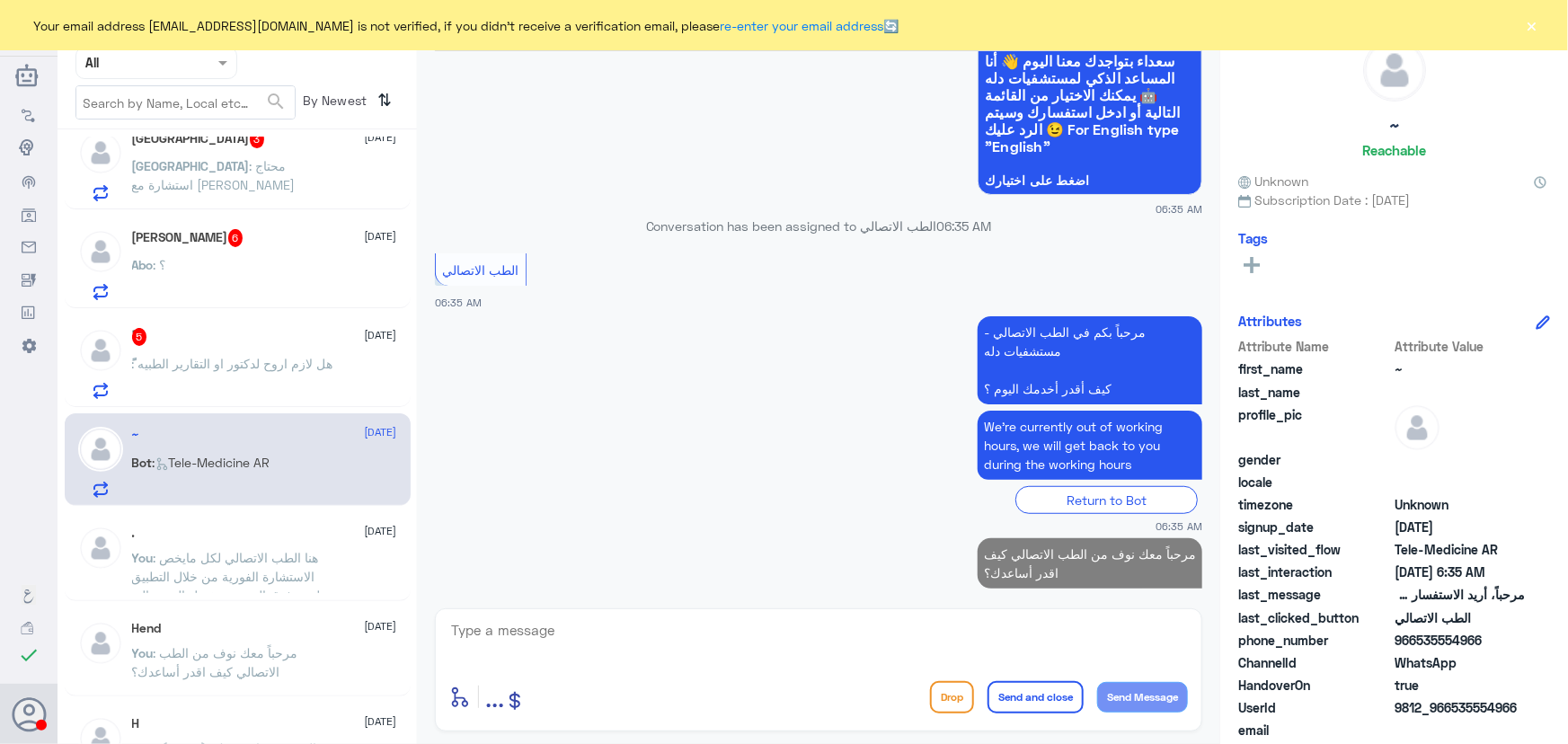
scroll to position [572, 0]
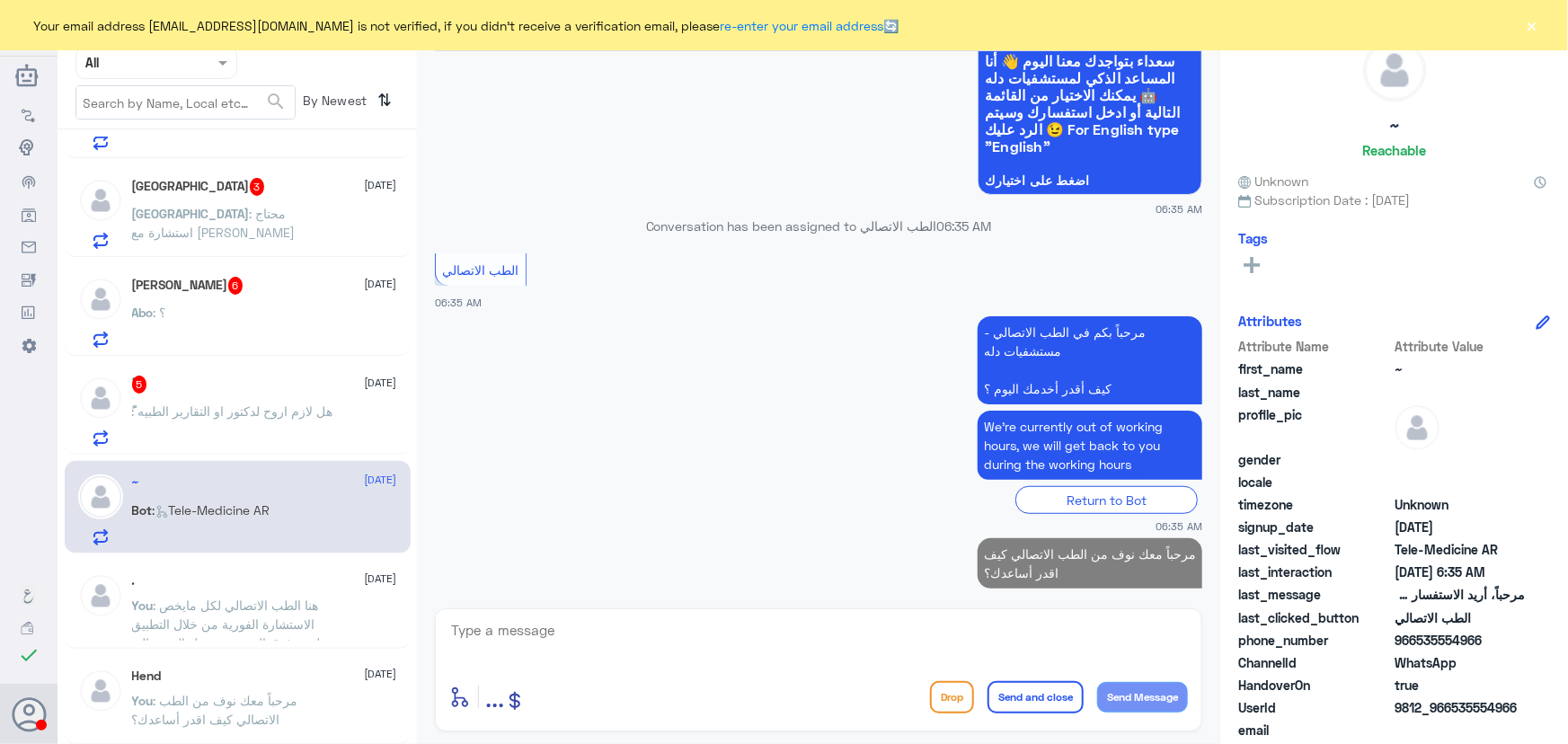
click at [252, 391] on div "ً 5 11 September ً : هل لازم اروح لدكتور او التقارير الطبيه" at bounding box center [265, 410] width 265 height 71
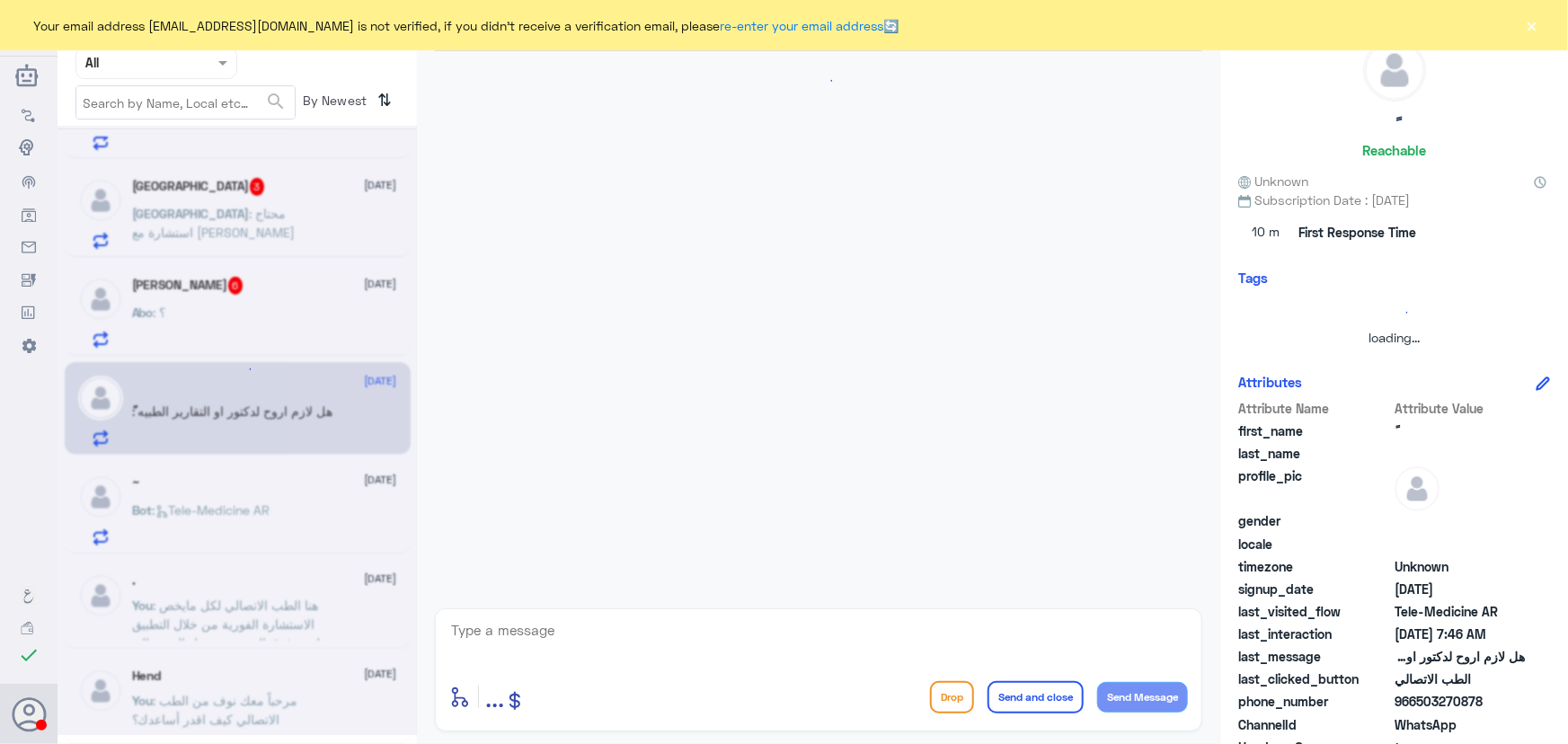
scroll to position [289, 0]
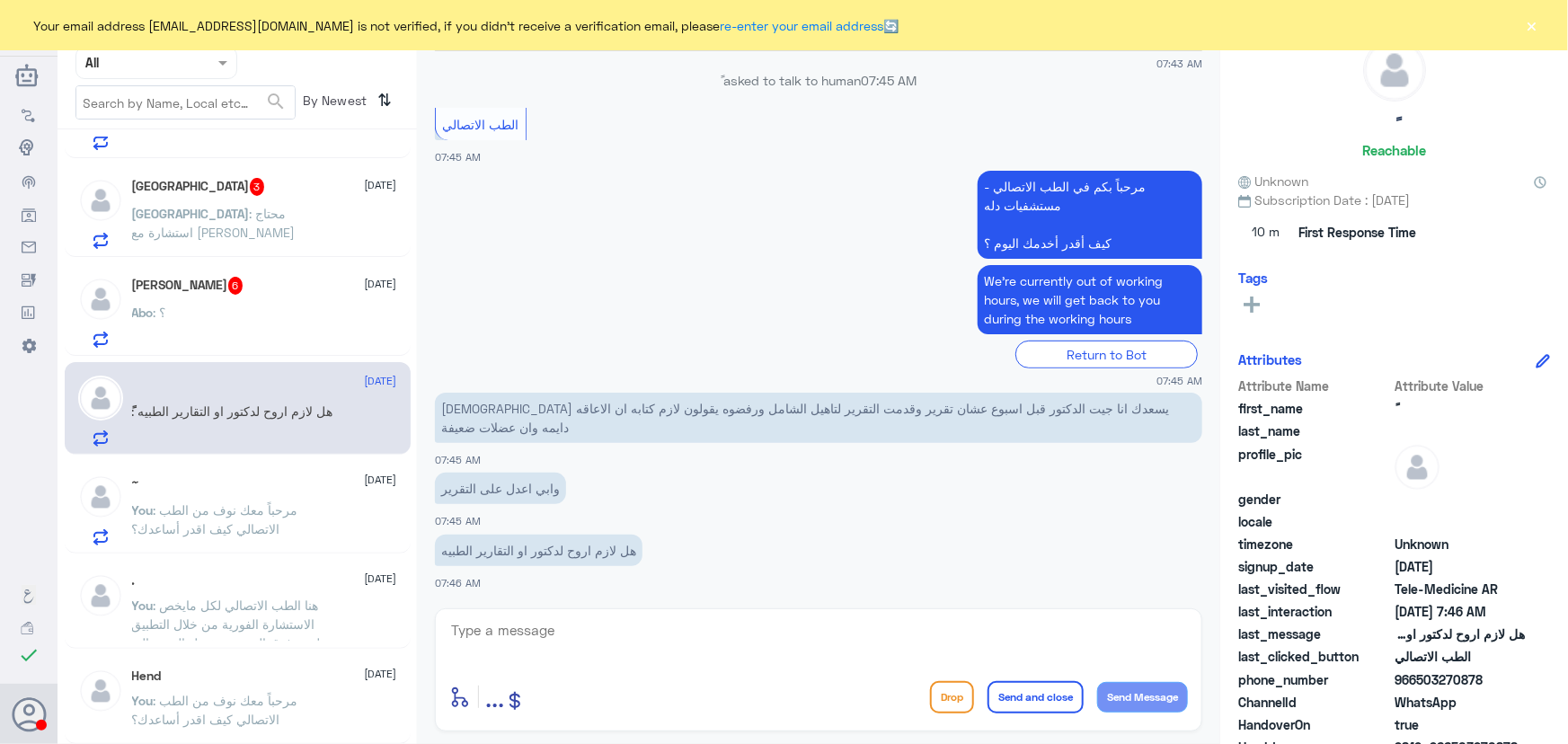
click at [597, 628] on textarea at bounding box center [818, 640] width 738 height 44
paste textarea "مرحباً معك نوف من الطب الاتصالي"
type textarea "مرحباً معك نوف من الطب الاتصالي"
click at [1109, 690] on button "Send Message" at bounding box center [1142, 697] width 91 height 31
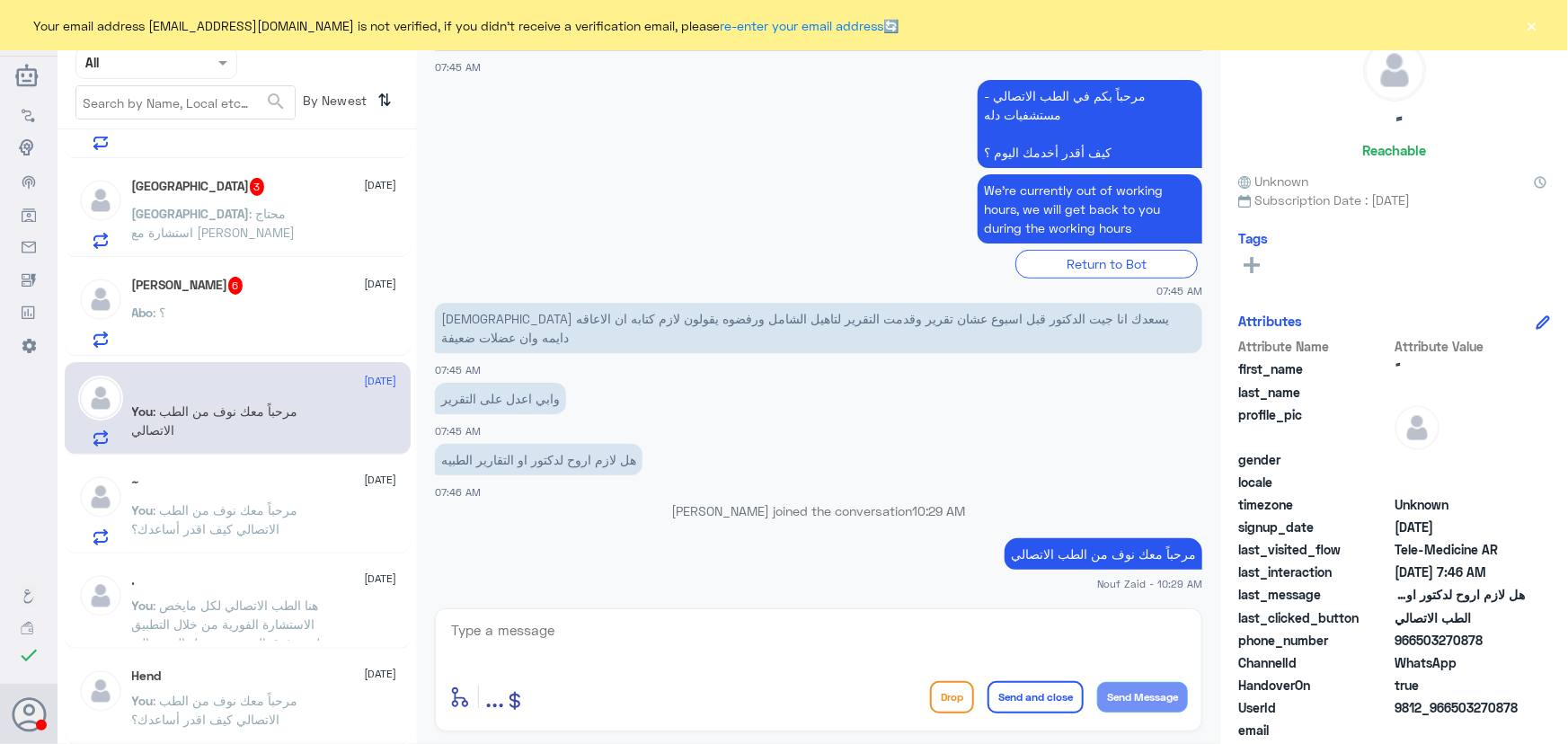
click at [593, 622] on textarea at bounding box center [818, 640] width 738 height 44
paste textarea "هنا الطب الاتصالي لكل مايخص الاستشارة الفورية من خلال التطبيق، يمكنك التواصل مع…"
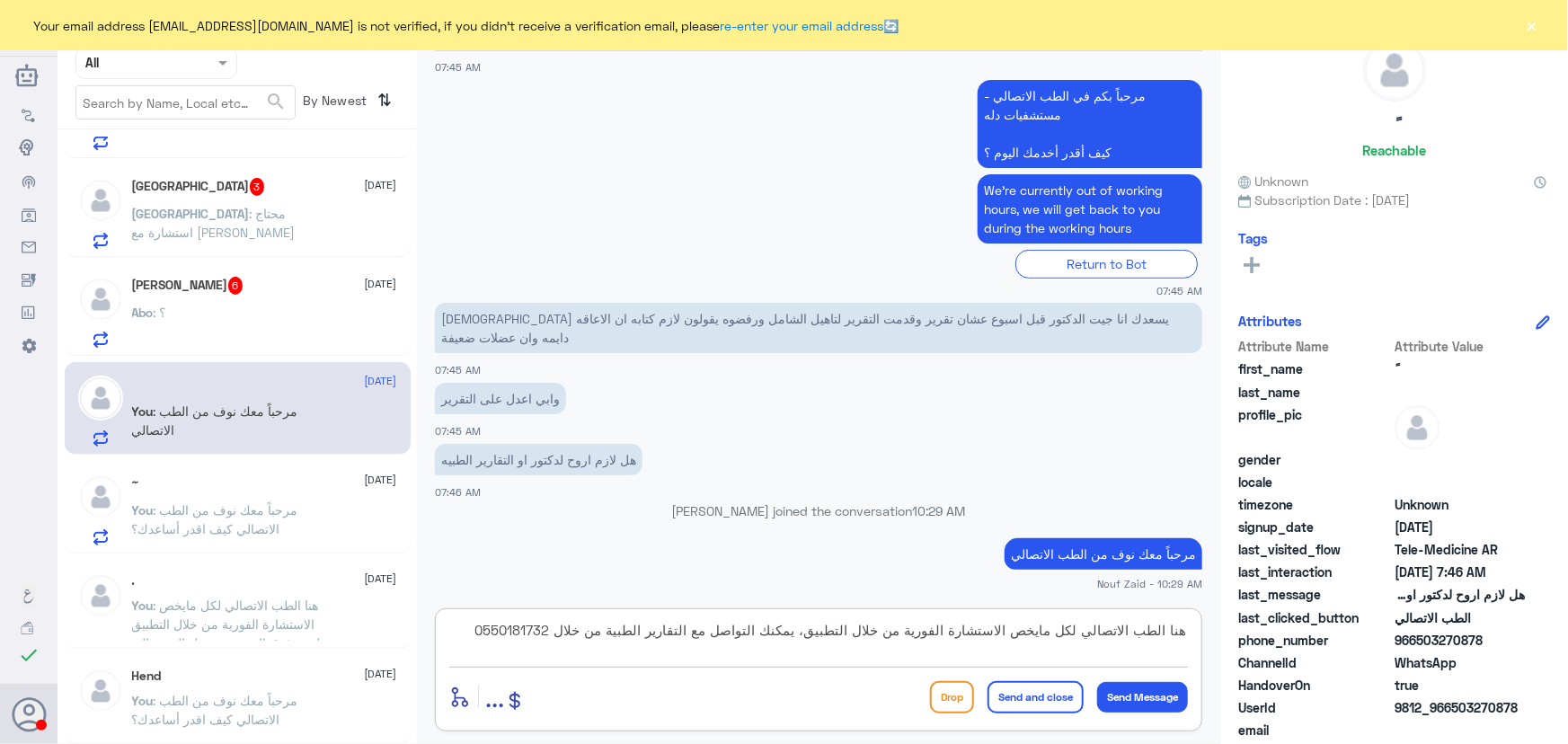
type textarea "هنا الطب الاتصالي لكل مايخص الاستشارة الفورية من خلال التطبيق، يمكنك التواصل مع…"
drag, startPoint x: 1035, startPoint y: 687, endPoint x: 747, endPoint y: 631, distance: 293.4
click at [1031, 684] on button "Send and close" at bounding box center [1035, 697] width 97 height 32
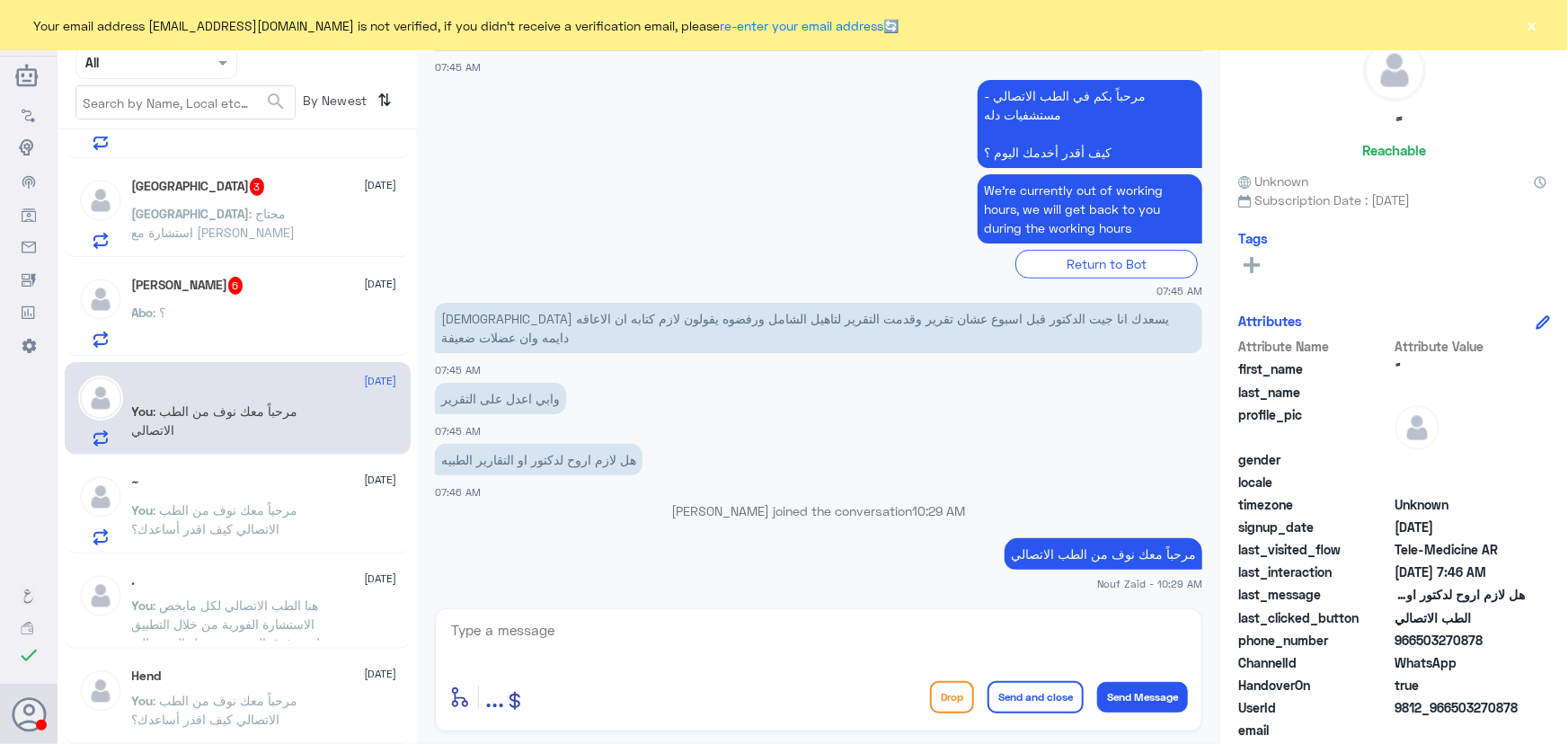
scroll to position [461, 0]
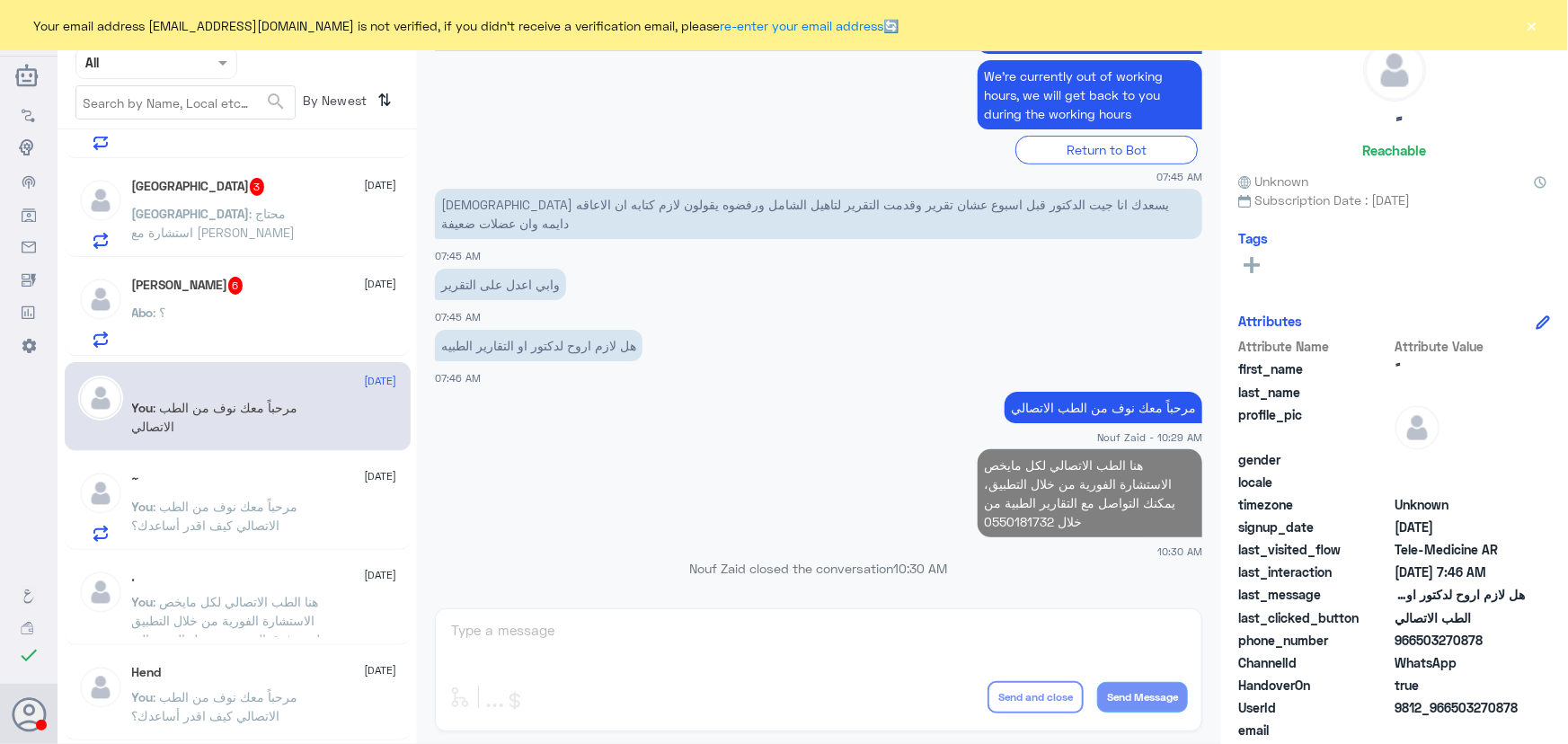
click at [277, 297] on div "Abo Sarah 6 11 September Abo : ؟" at bounding box center [265, 312] width 265 height 71
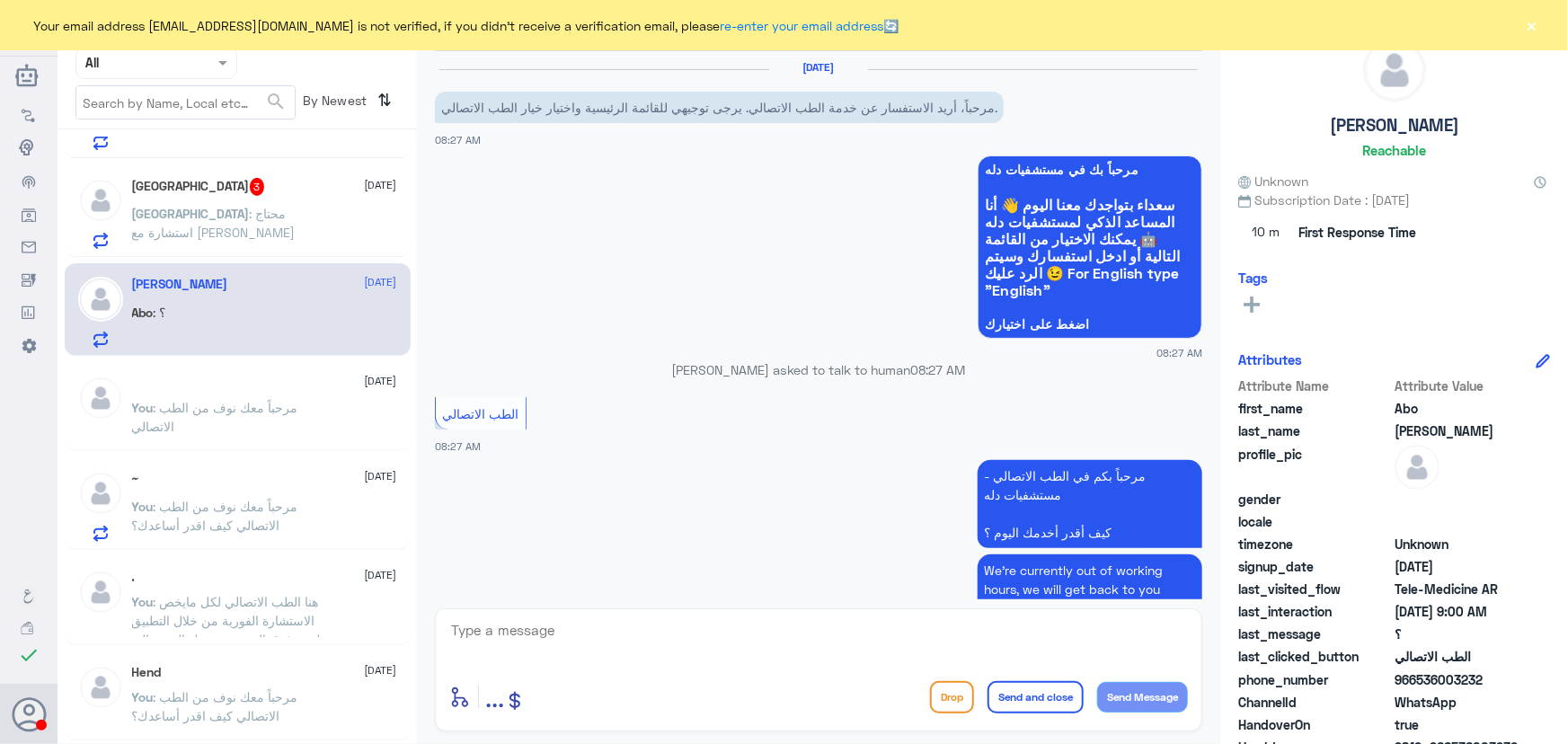
scroll to position [333, 0]
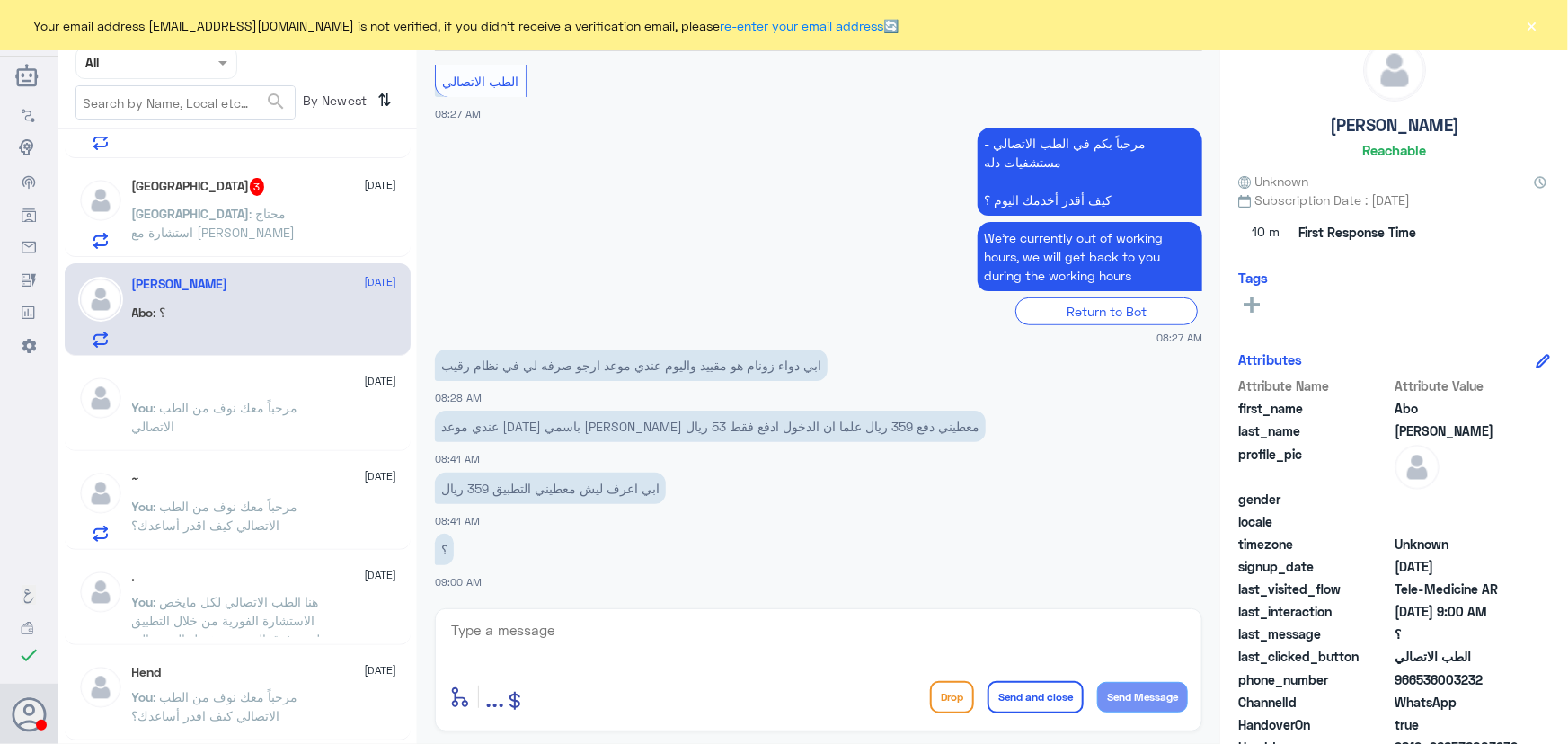
click at [553, 627] on textarea at bounding box center [818, 640] width 738 height 44
click at [643, 632] on textarea at bounding box center [818, 640] width 738 height 44
paste textarea "مرحباً معك نوف من الطب الاتصالي"
type textarea "مرحباً معك نوف من الطب الاتصالي"
click at [1132, 691] on button "Send Message" at bounding box center [1142, 697] width 91 height 31
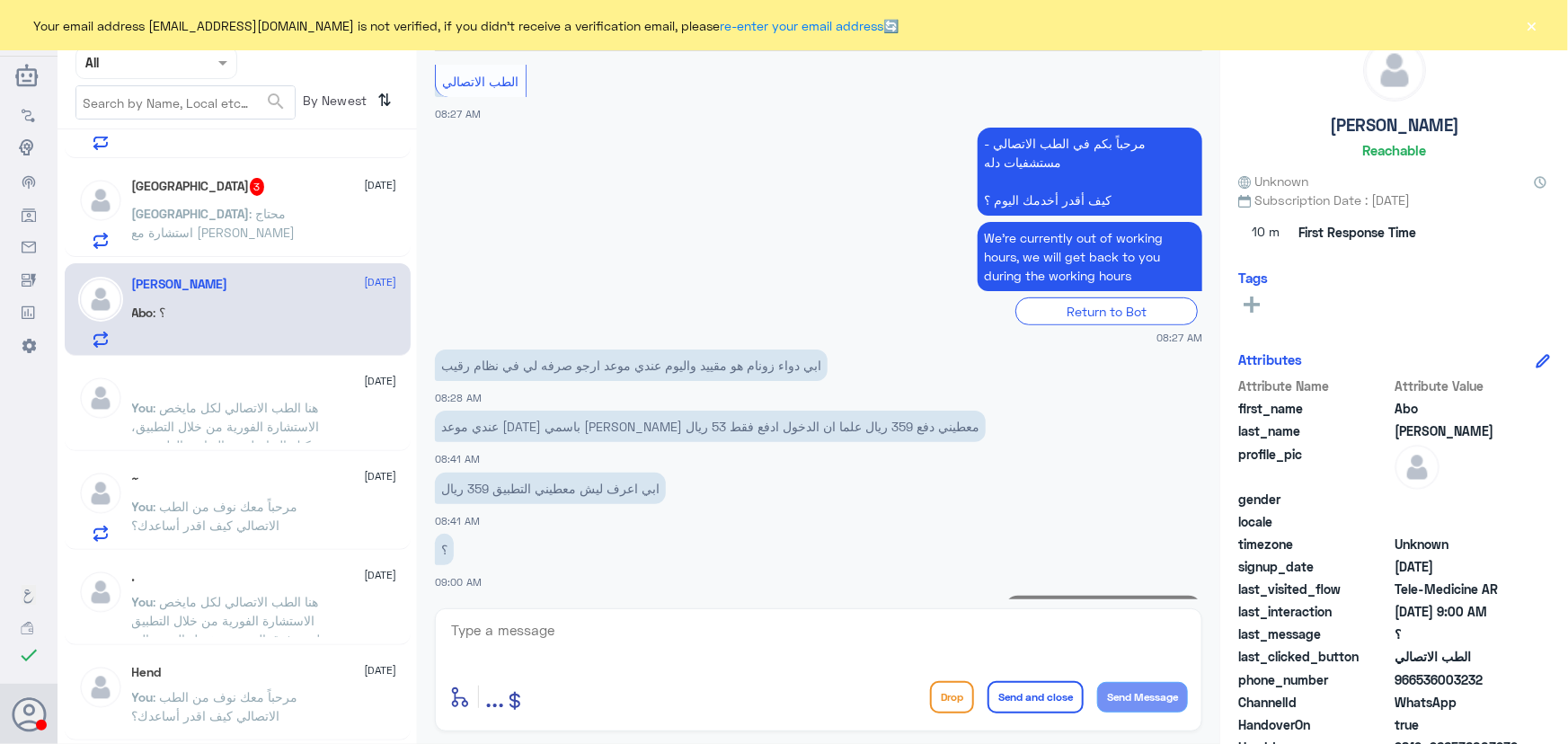
scroll to position [389, 0]
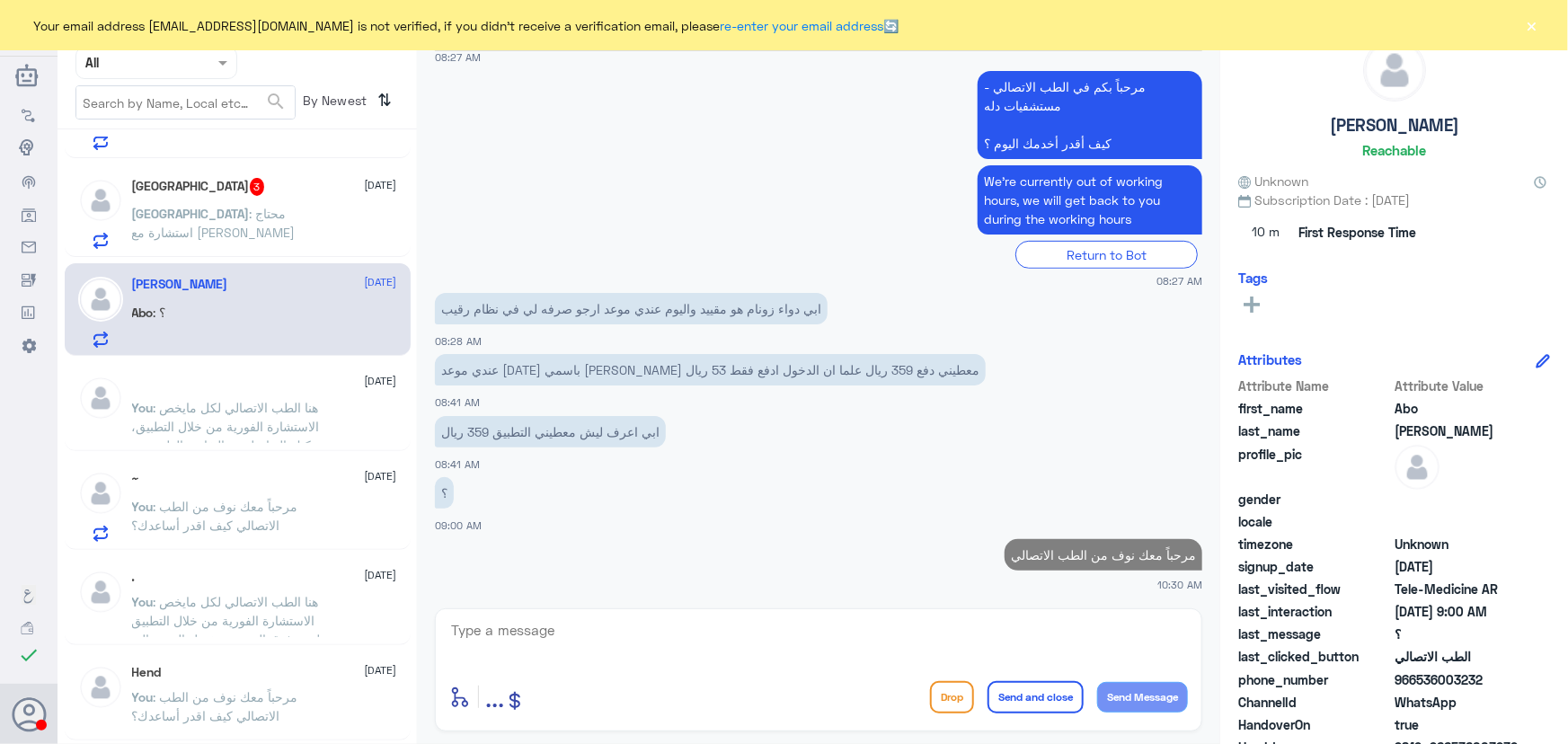
drag, startPoint x: 822, startPoint y: 620, endPoint x: 820, endPoint y: 630, distance: 10.2
click at [821, 620] on textarea at bounding box center [818, 640] width 738 height 44
click at [820, 631] on textarea at bounding box center [818, 640] width 738 height 44
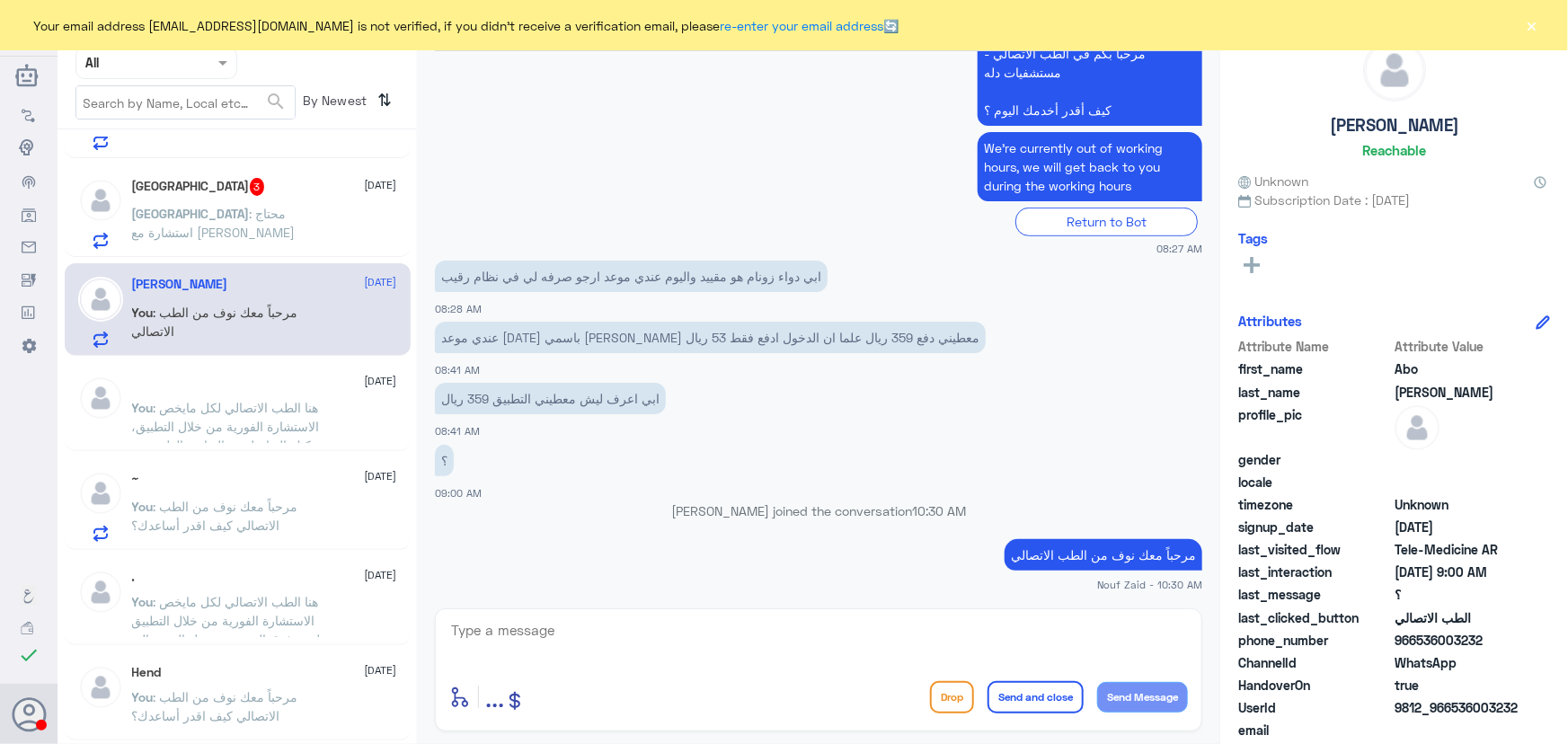
drag, startPoint x: 1452, startPoint y: 704, endPoint x: 1535, endPoint y: 703, distance: 83.0
click at [1535, 703] on div "UserId 9812_966536003232" at bounding box center [1394, 709] width 312 height 23
copy span "536003232"
click at [679, 636] on textarea at bounding box center [818, 640] width 738 height 44
type textarea "ي"
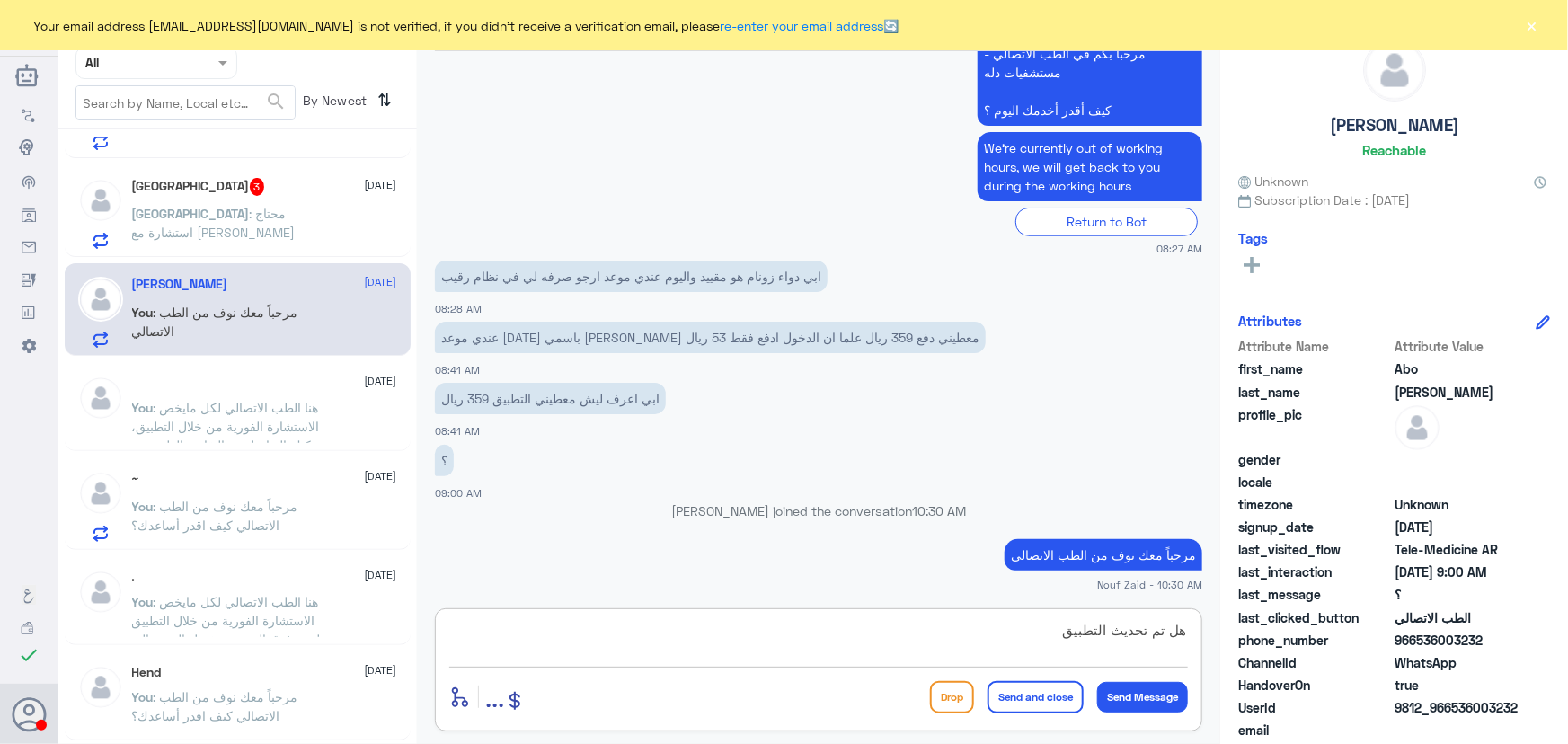
type textarea "هل تم تحديث التطبيق؟"
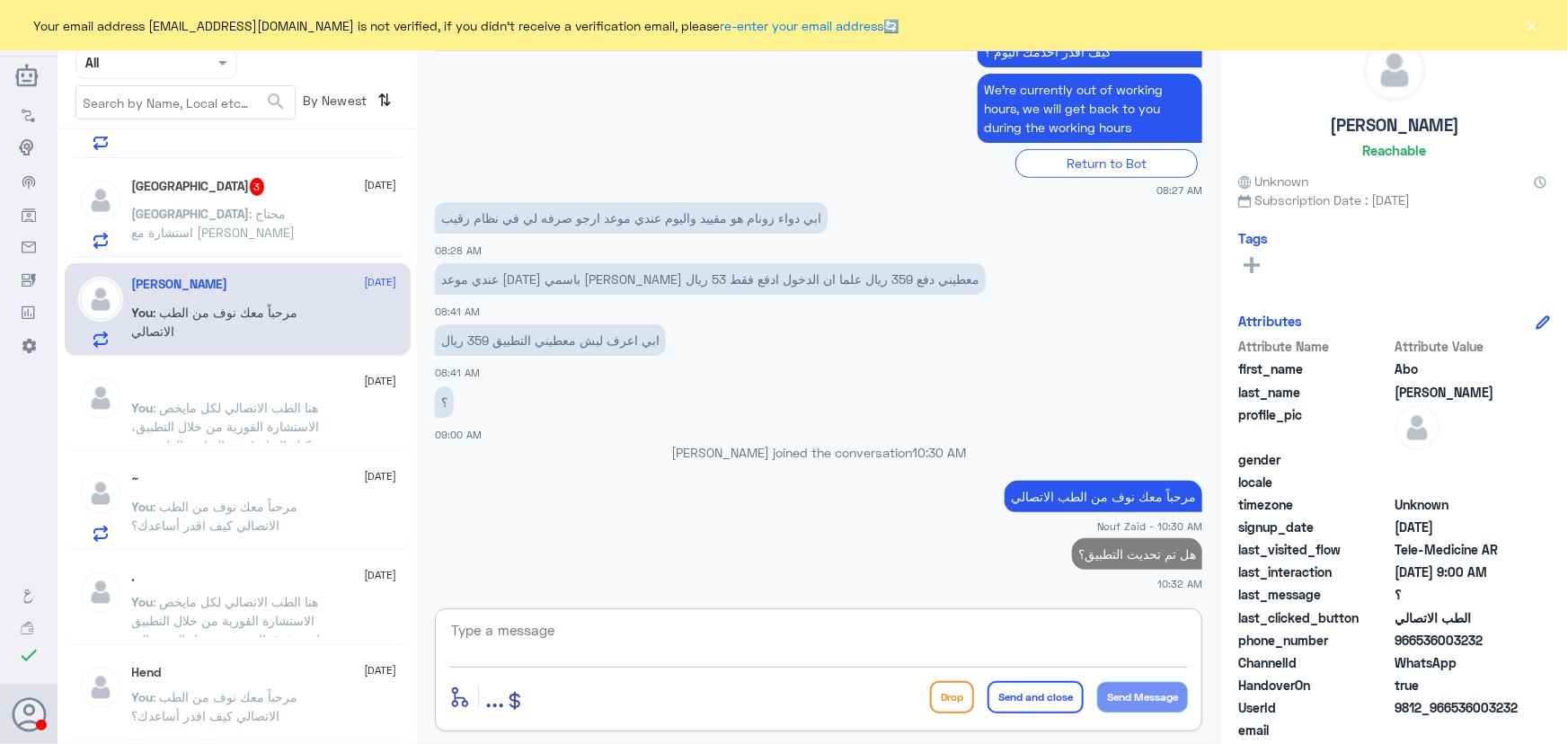
click at [248, 184] on div "Basel 3 11 September" at bounding box center [265, 187] width 265 height 18
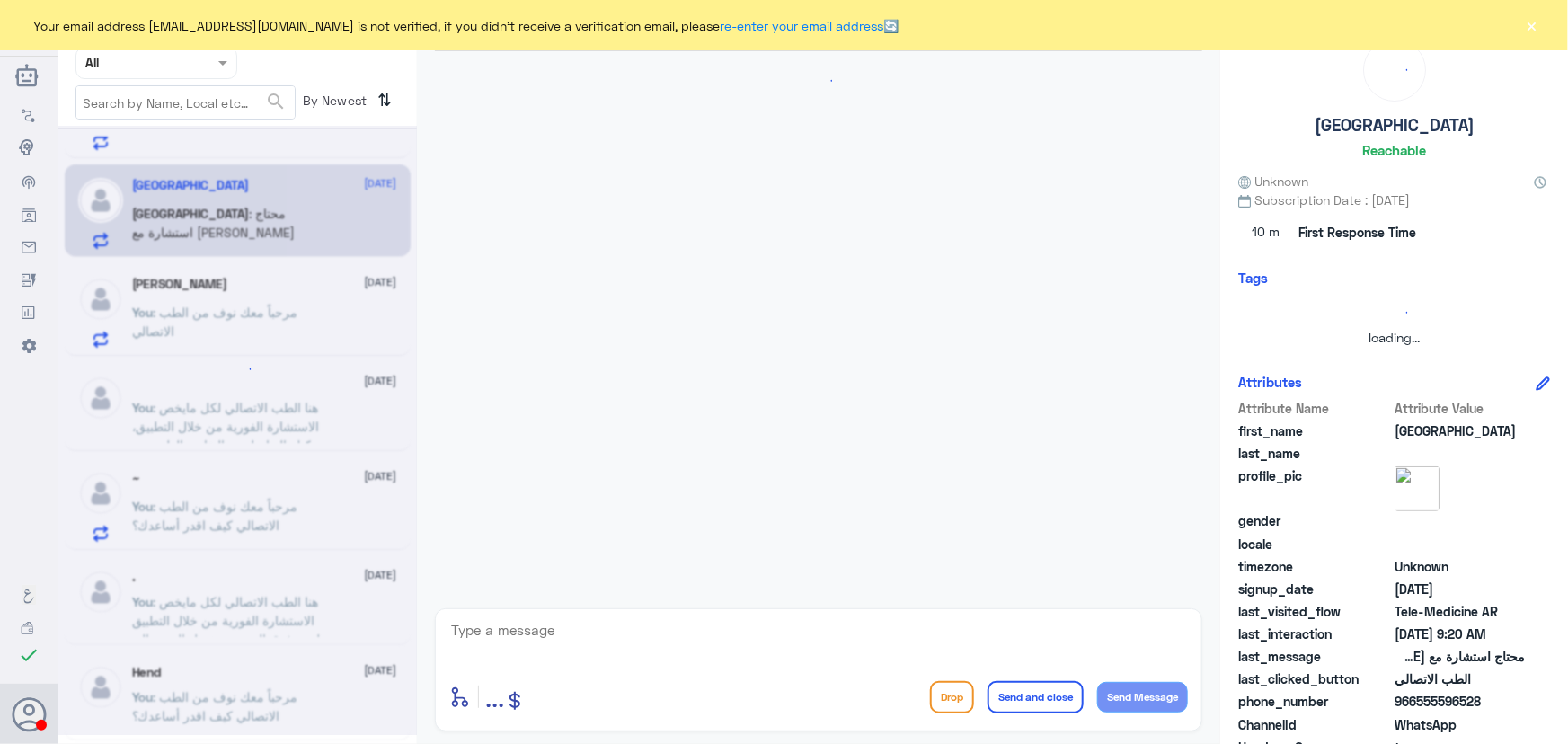
scroll to position [79, 0]
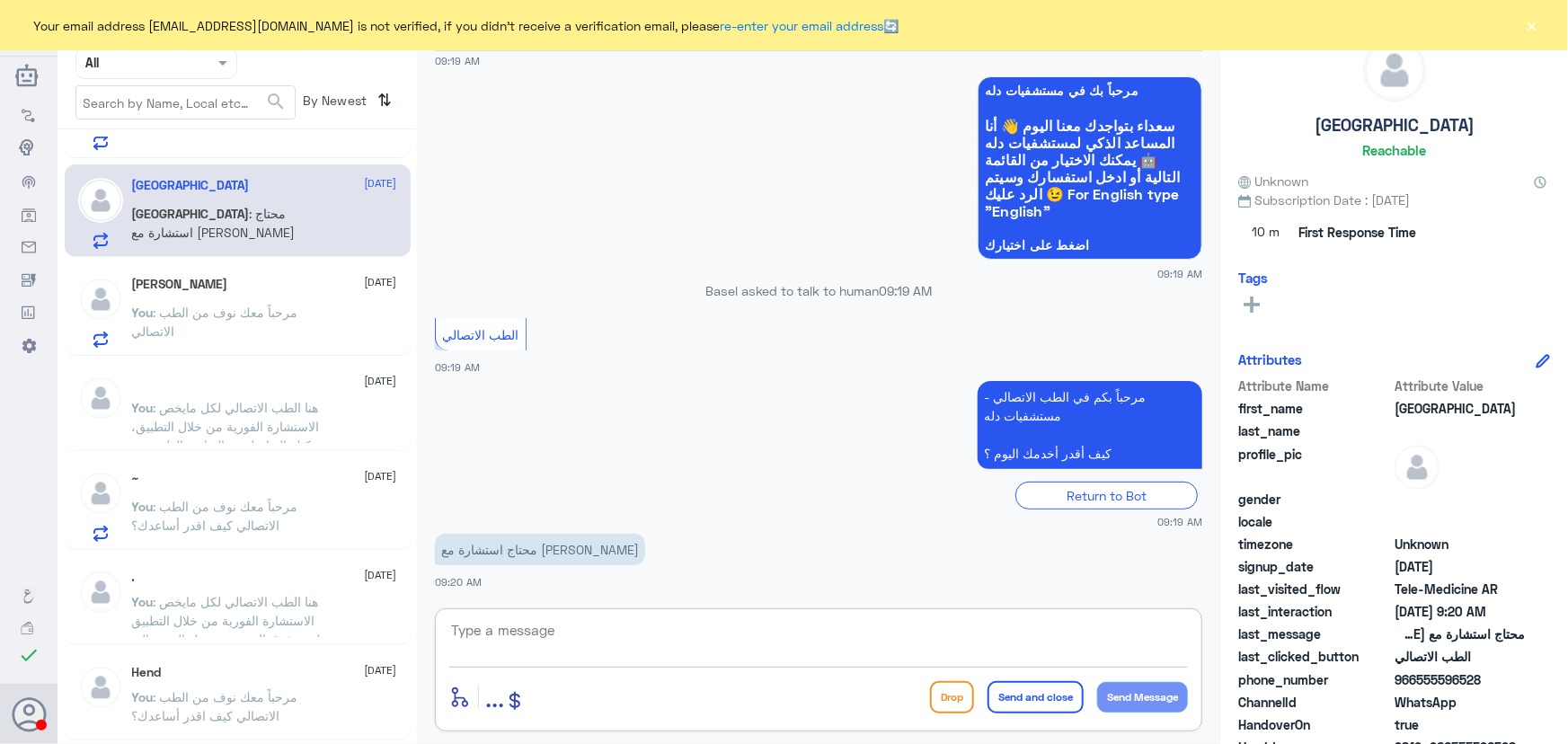
click at [627, 649] on textarea at bounding box center [818, 640] width 738 height 44
paste textarea "مرحباً معك نوف من الطب الاتصالي"
type textarea "مرحباً معك نوف من الطب الاتصالي"
click at [1137, 696] on button "Send Message" at bounding box center [1142, 697] width 91 height 31
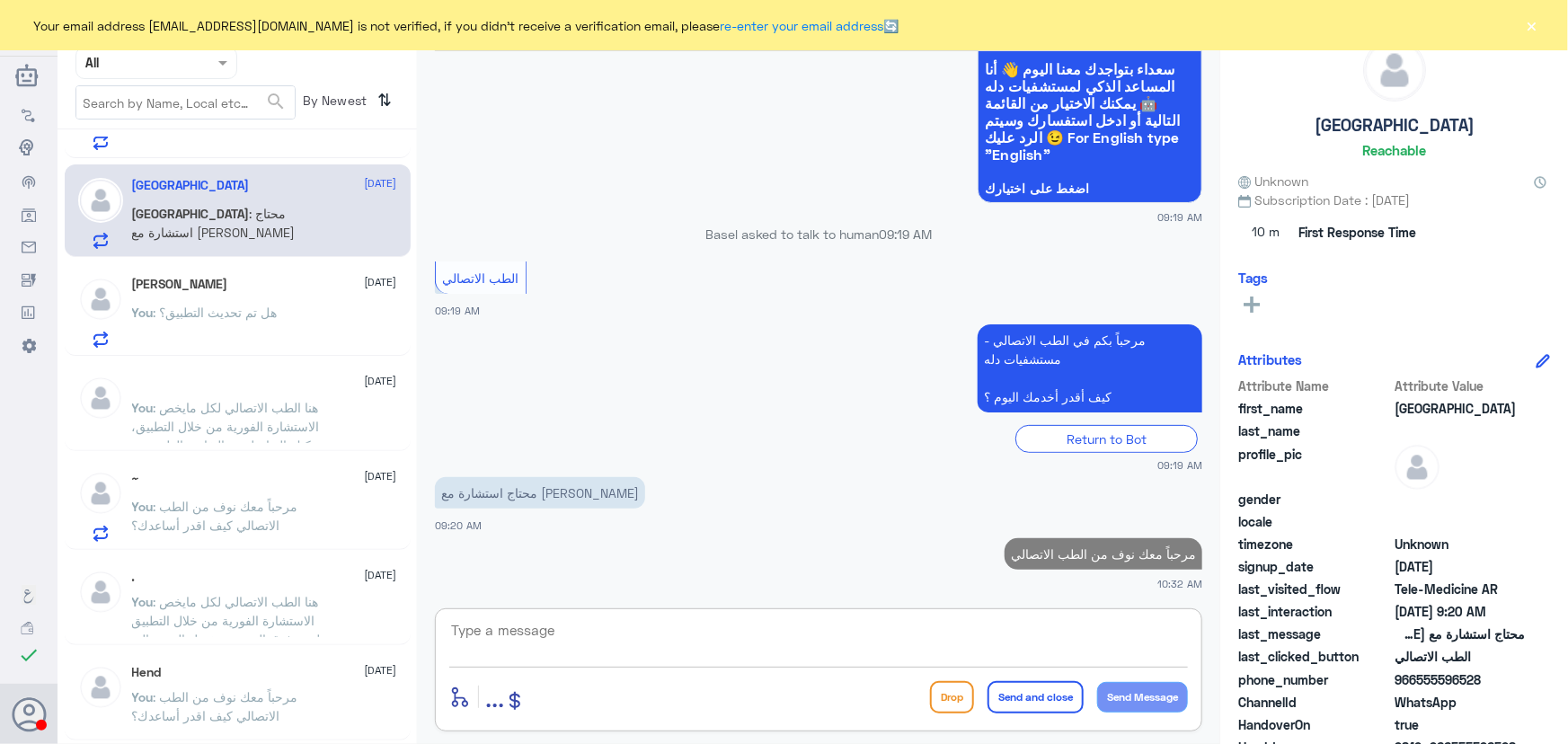
click at [949, 635] on textarea at bounding box center [818, 640] width 738 height 44
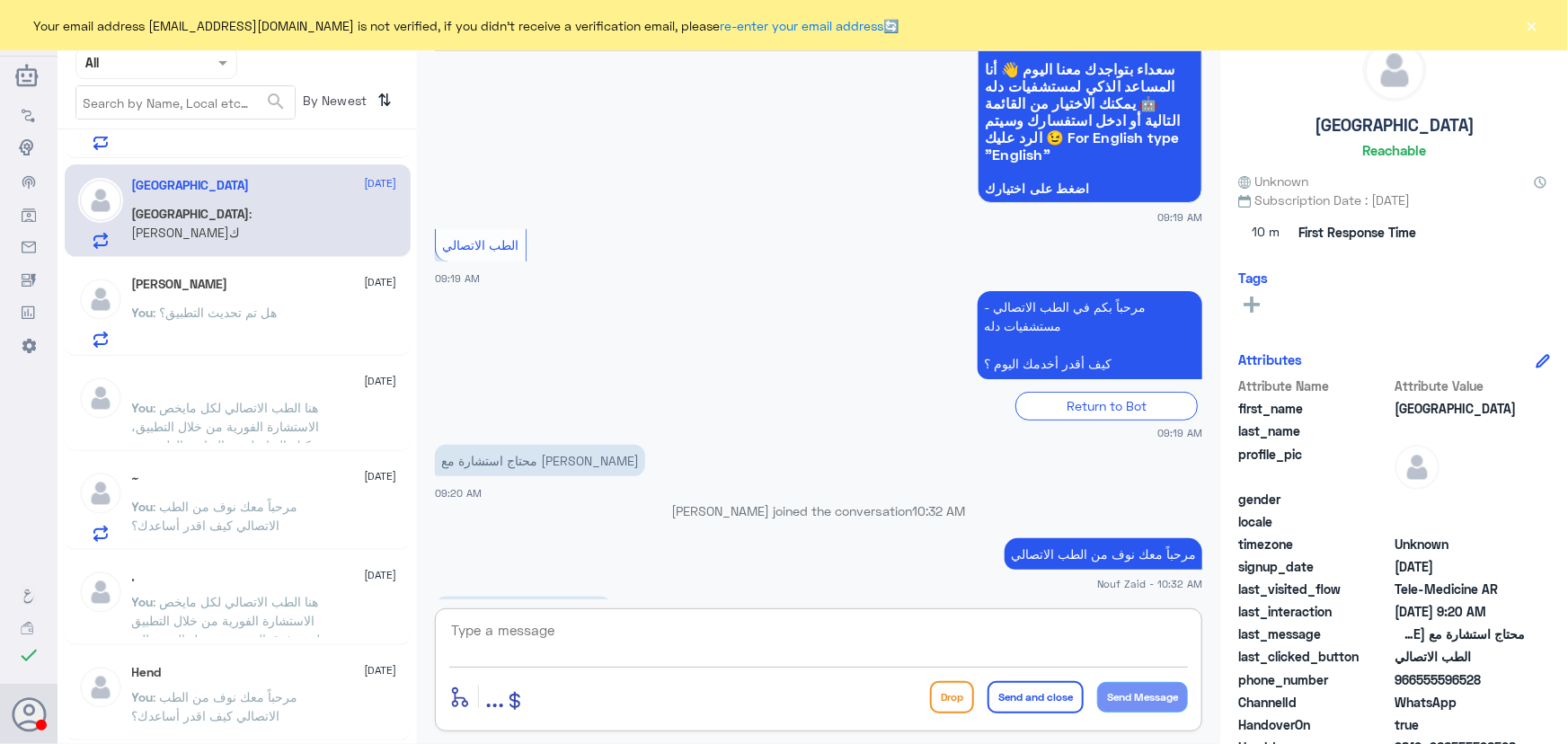
scroll to position [197, 0]
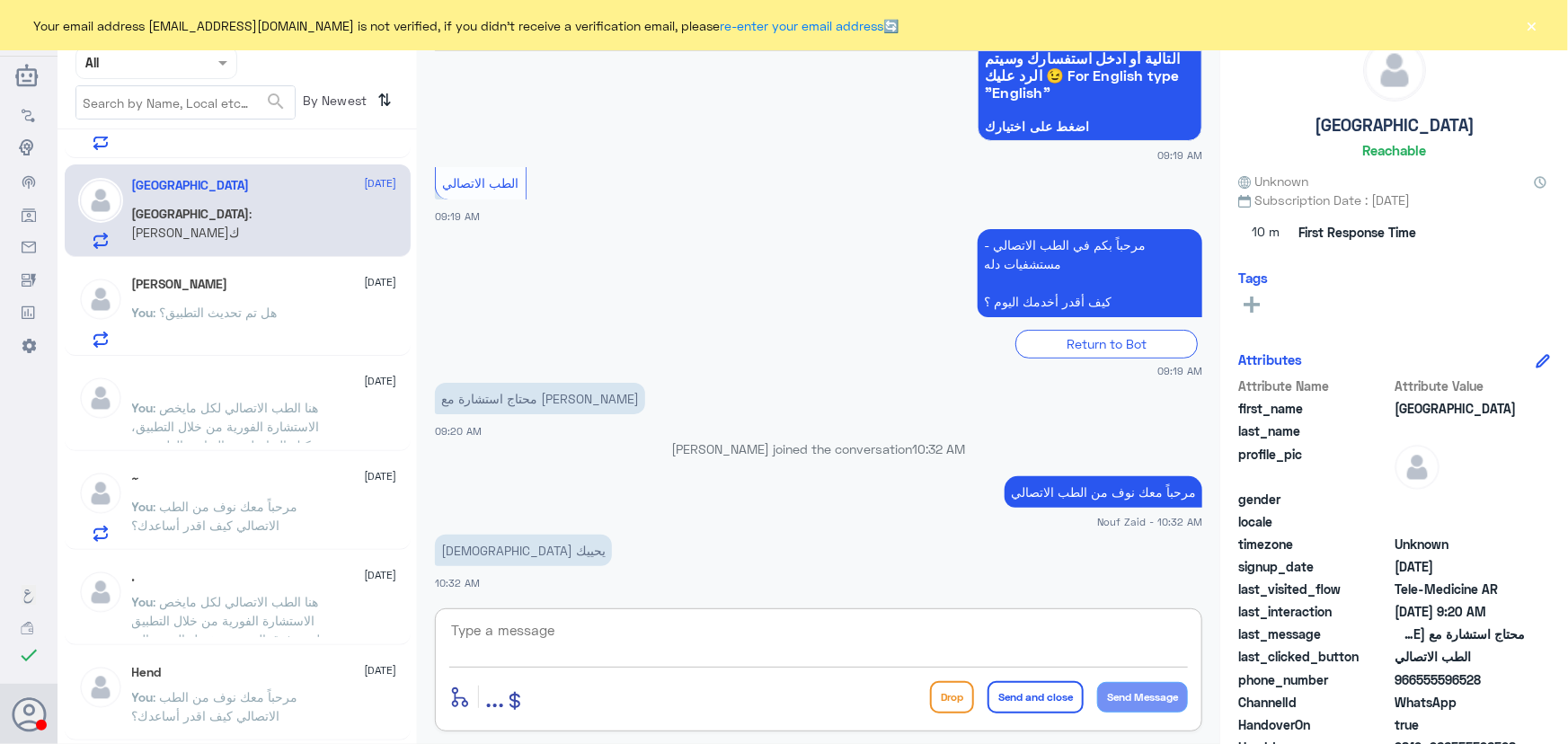
click at [593, 627] on textarea at bounding box center [818, 640] width 738 height 44
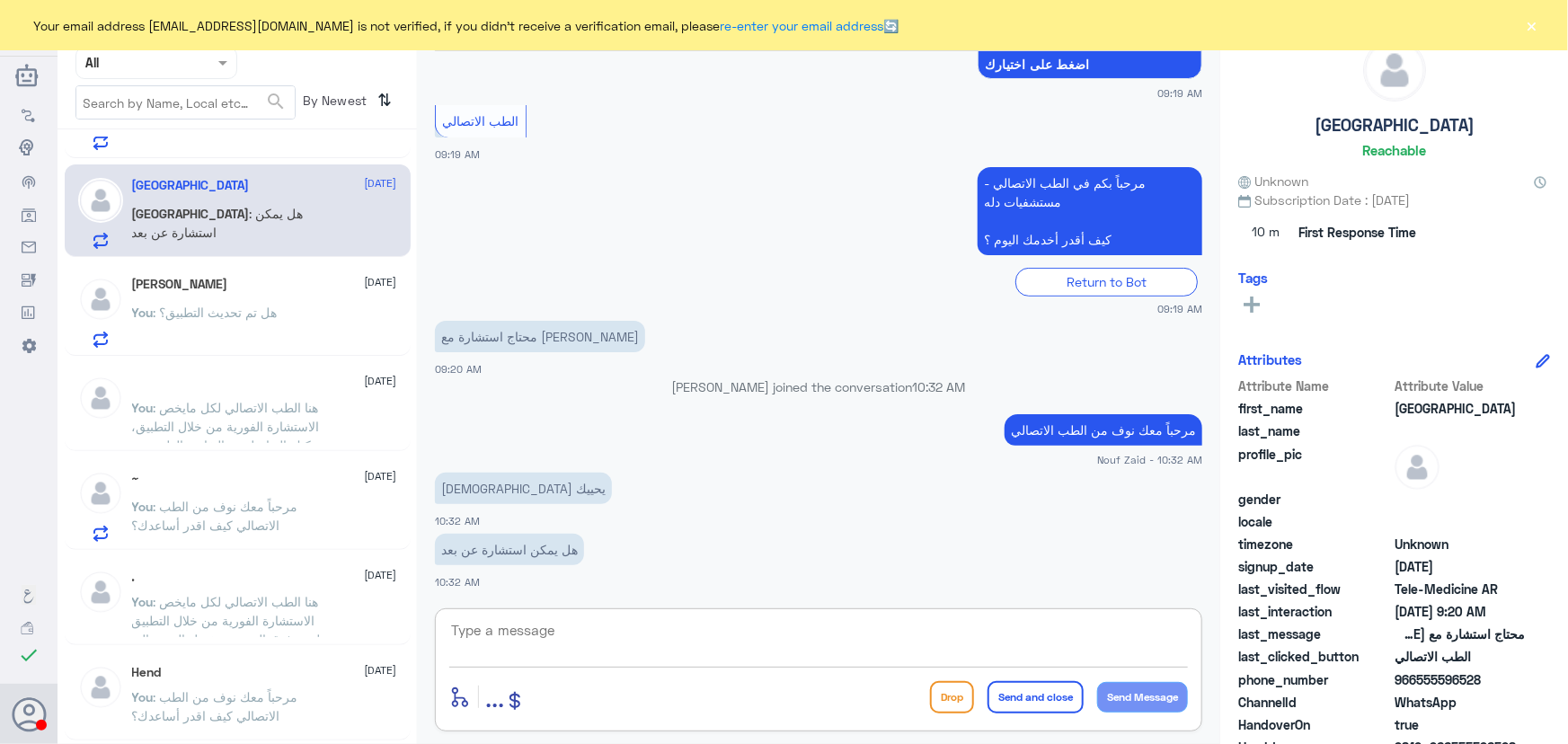
click at [582, 628] on textarea at bounding box center [818, 640] width 738 height 44
paste textarea "هنا الطب الاتصالي لكل مايخص الاستشارة الفورية من خلال التطبيق والتي من خلالها ي…"
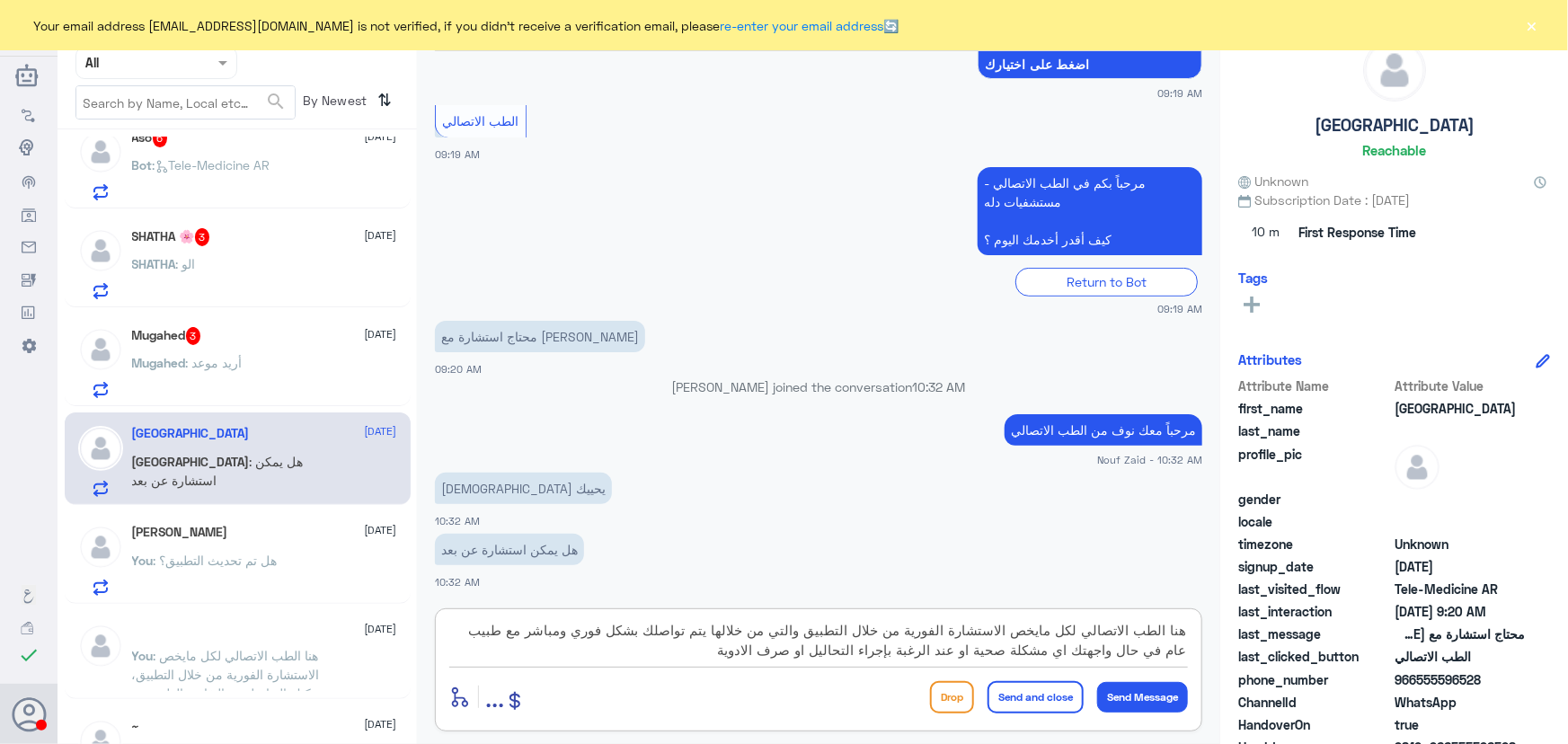
scroll to position [244, 0]
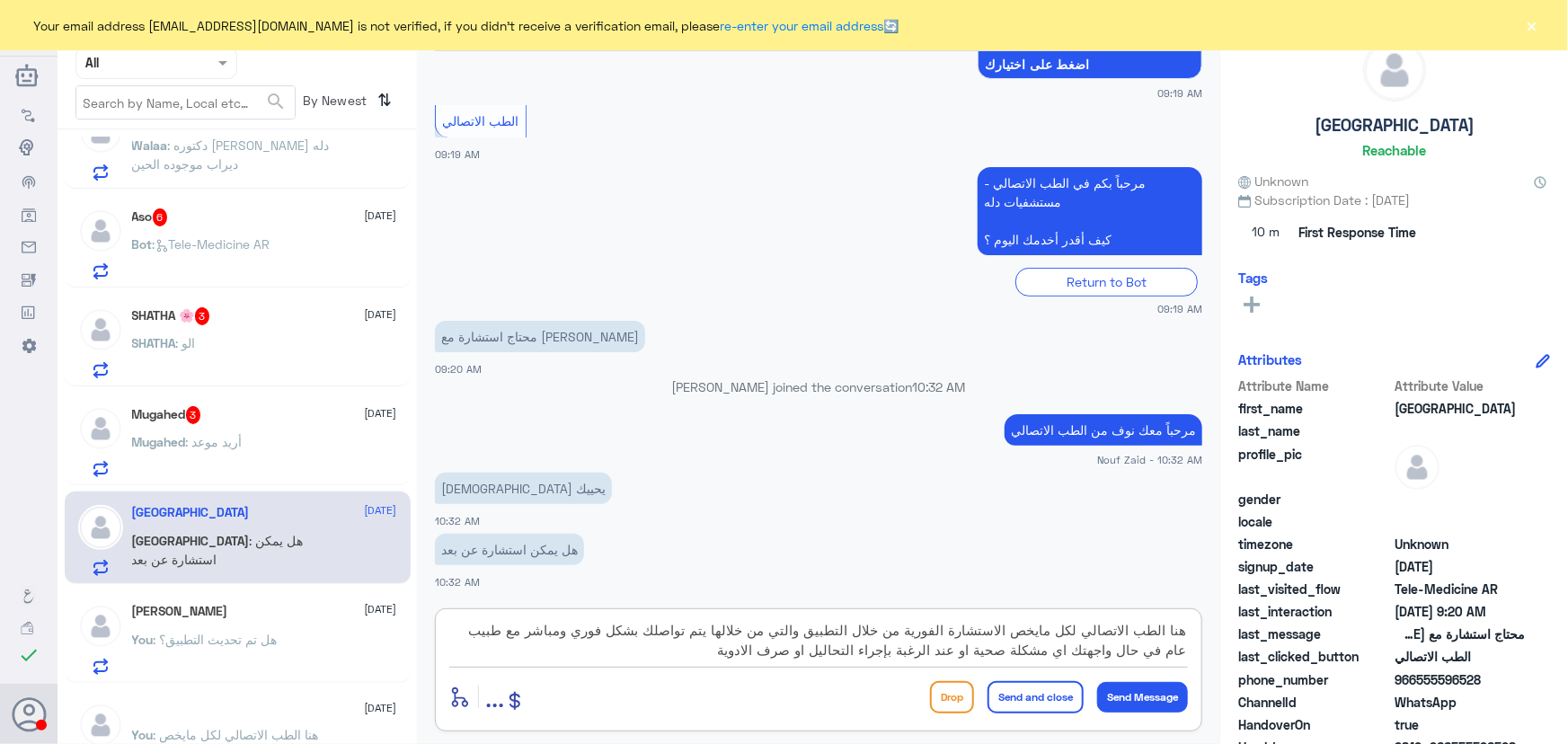
type textarea "هنا الطب الاتصالي لكل مايخص الاستشارة الفورية من خلال التطبيق والتي من خلالها ي…"
click at [230, 408] on div "Mugahed 3 11 September" at bounding box center [265, 415] width 265 height 18
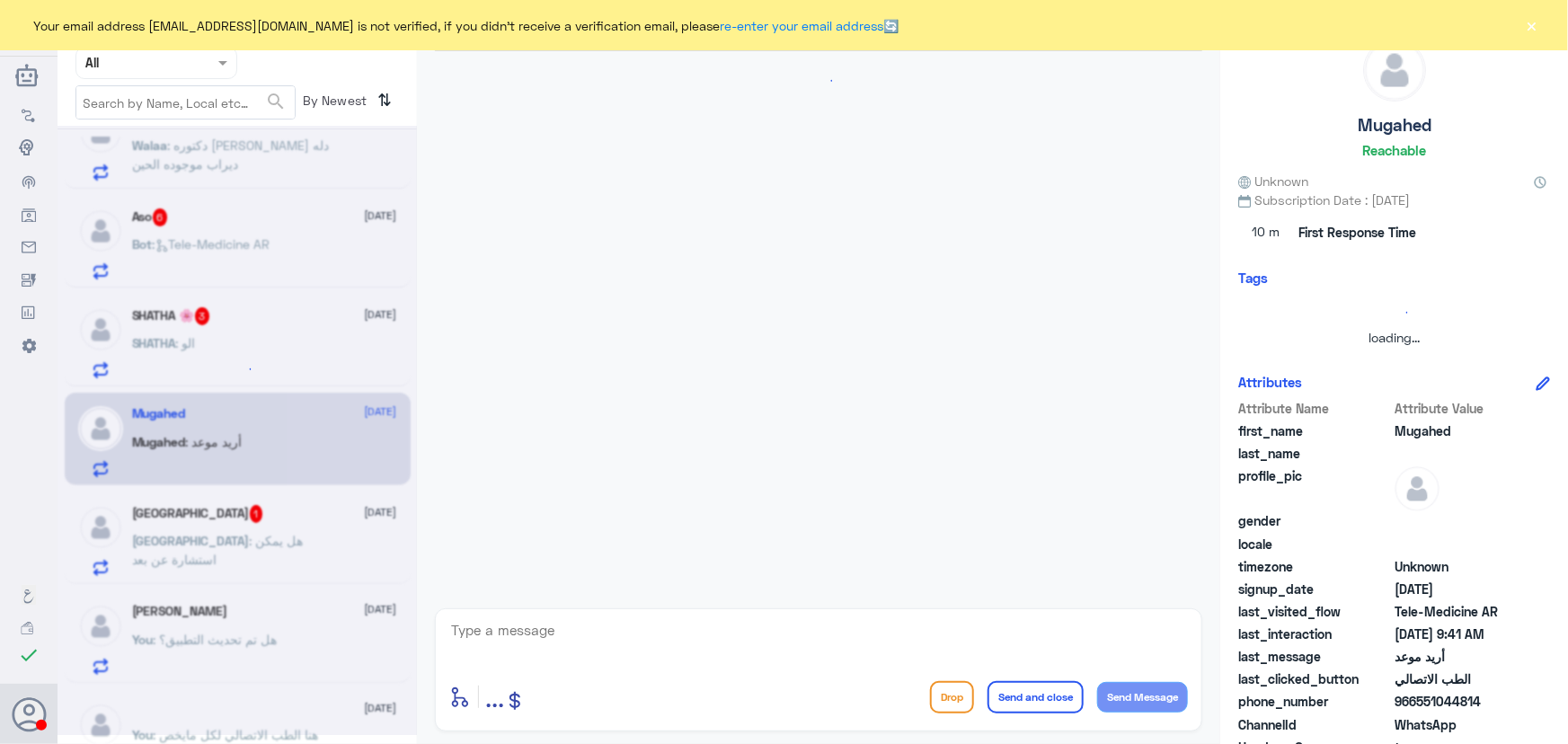
scroll to position [79, 0]
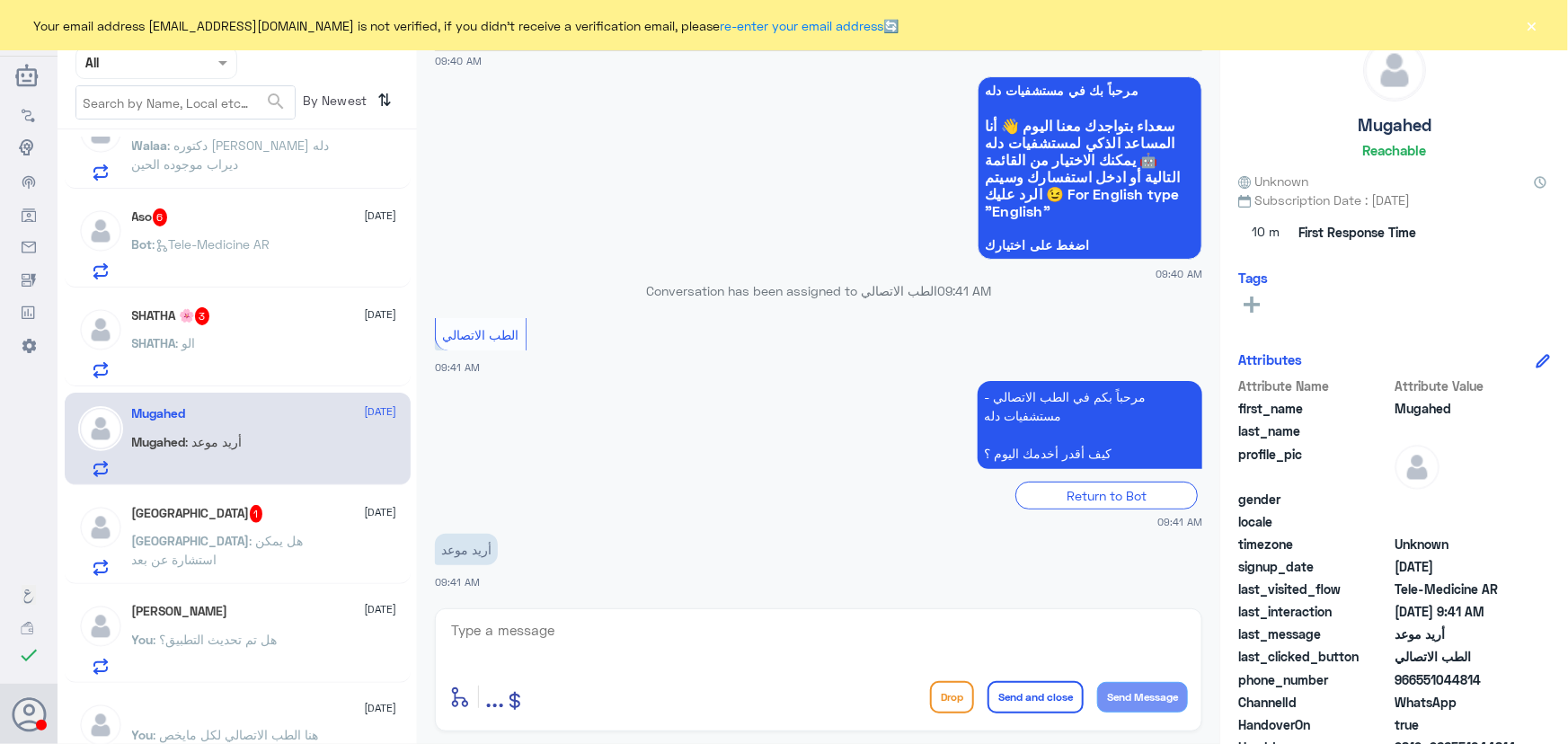
click at [619, 626] on textarea at bounding box center [818, 640] width 738 height 44
paste textarea "مرحباً معك نوف من الطب الاتصالي كيف اقدر أساعدك؟"
type textarea "مرحباً معك نوف من الطب الاتصالي كيف اقدر أساعدك؟"
click at [1174, 703] on button "Send Message" at bounding box center [1142, 697] width 91 height 31
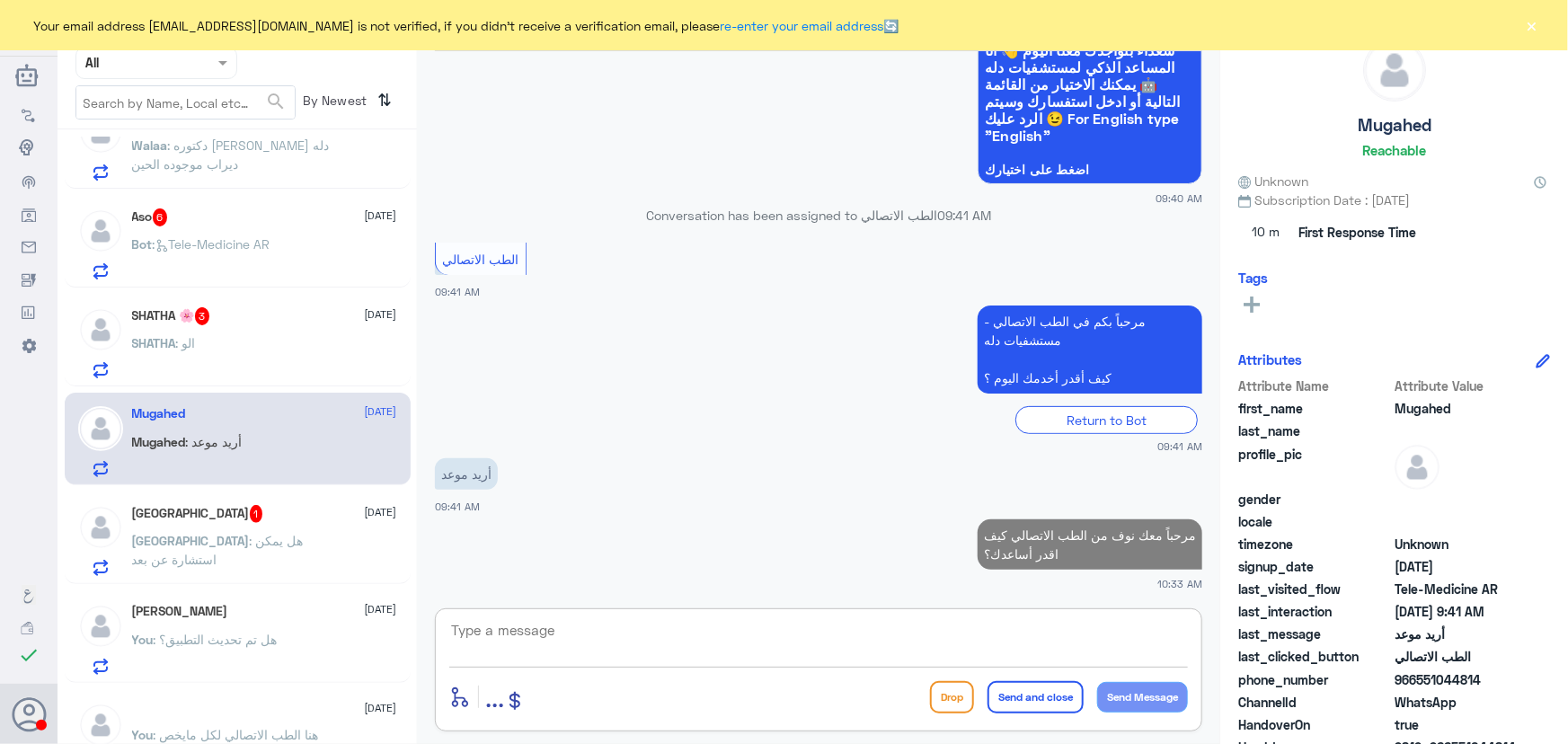
click at [728, 631] on textarea at bounding box center [818, 640] width 738 height 44
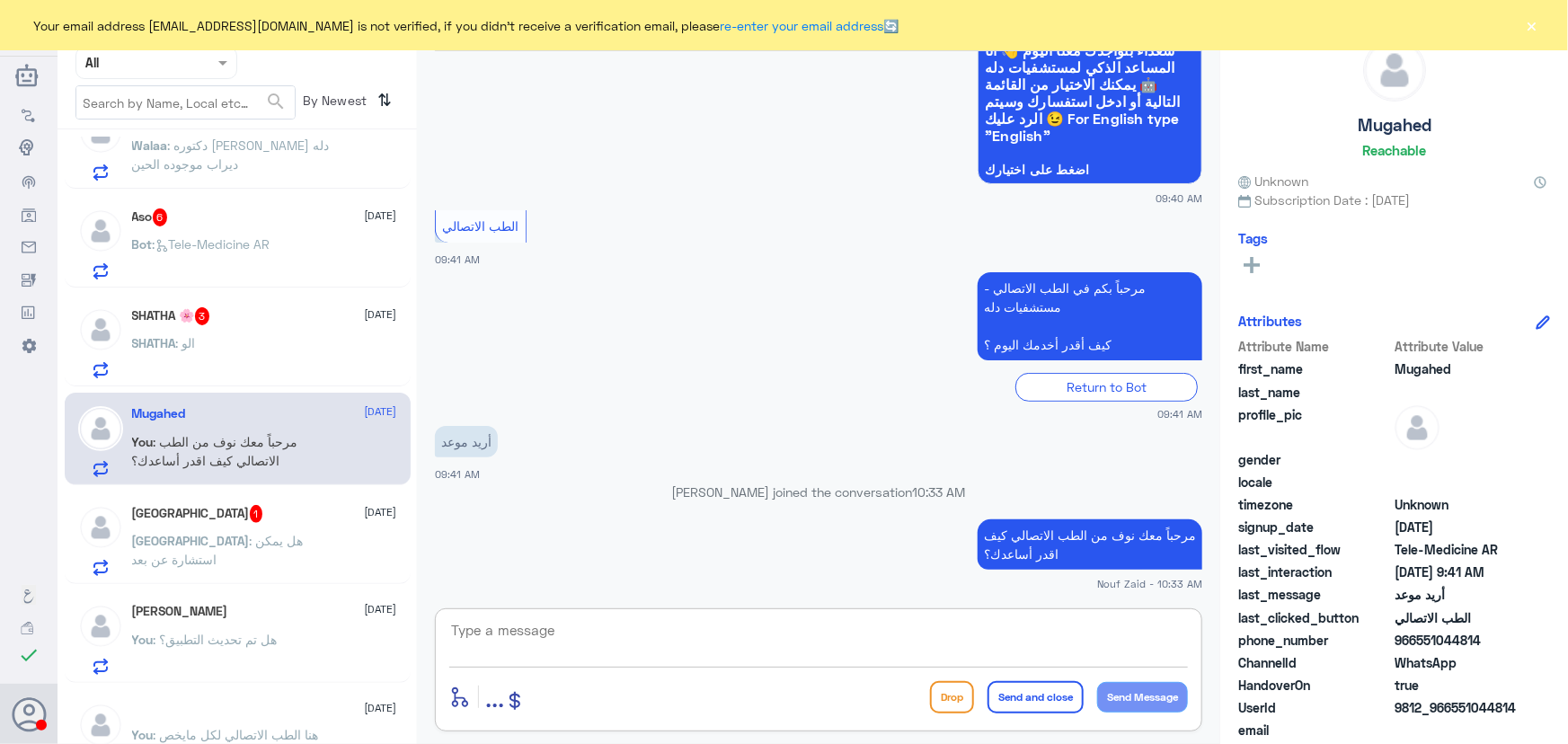
paste textarea "هنا الطب الاتصالي لكل مايخص الاستشارة الفورية من خلال التطبيق والتي من خلالها ي…"
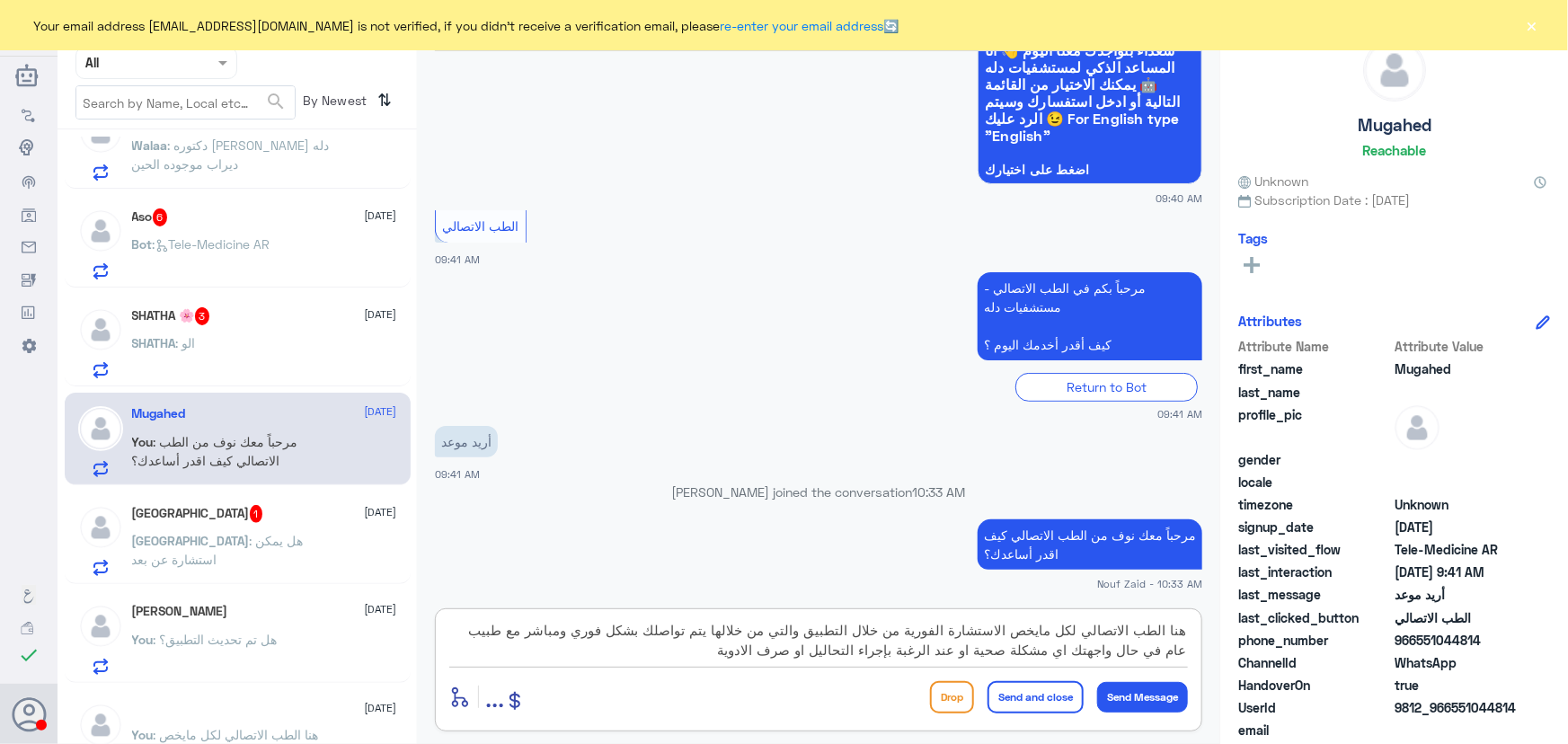
drag, startPoint x: 808, startPoint y: 626, endPoint x: 717, endPoint y: 670, distance: 101.1
click at [717, 670] on div "هنا الطب الاتصالي لكل مايخص الاستشارة الفورية من خلال التطبيق والتي من خلالها ي…" at bounding box center [819, 670] width 767 height 124
type textarea "هنا الطب الاتصالي لكل مايخص الاستشارة الفورية من خلال التطبيق،"
drag, startPoint x: 609, startPoint y: 646, endPoint x: 1265, endPoint y: 625, distance: 656.3
click at [1265, 628] on div "Channel WhatsApp Status × All Tags Agent Filter All search By Newest ⇅ … 1 11 S…" at bounding box center [813, 374] width 1510 height 749
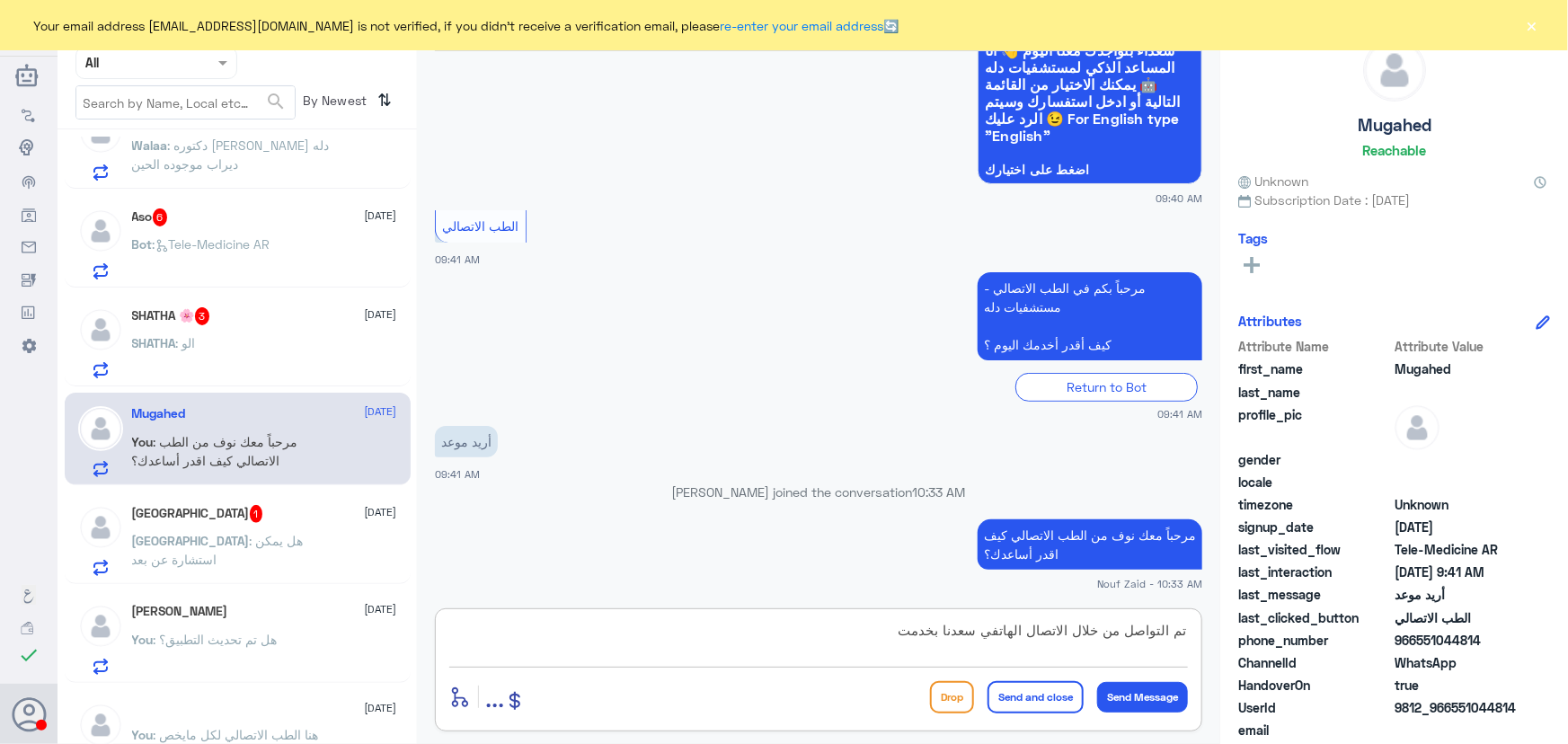
click at [986, 638] on textarea "تم التواصل من خلال الاتصال الهاتفي سعدنا بخدمت" at bounding box center [818, 640] width 738 height 44
click at [888, 628] on textarea "تم التواصل من خلال الاتصال الهاتفي، [PERSON_NAME] بخدمت" at bounding box center [818, 640] width 738 height 44
type textarea "تم التواصل من خلال الاتصال الهاتفي، [PERSON_NAME] بخدمتك"
click at [1042, 702] on button "Send and close" at bounding box center [1035, 697] width 97 height 32
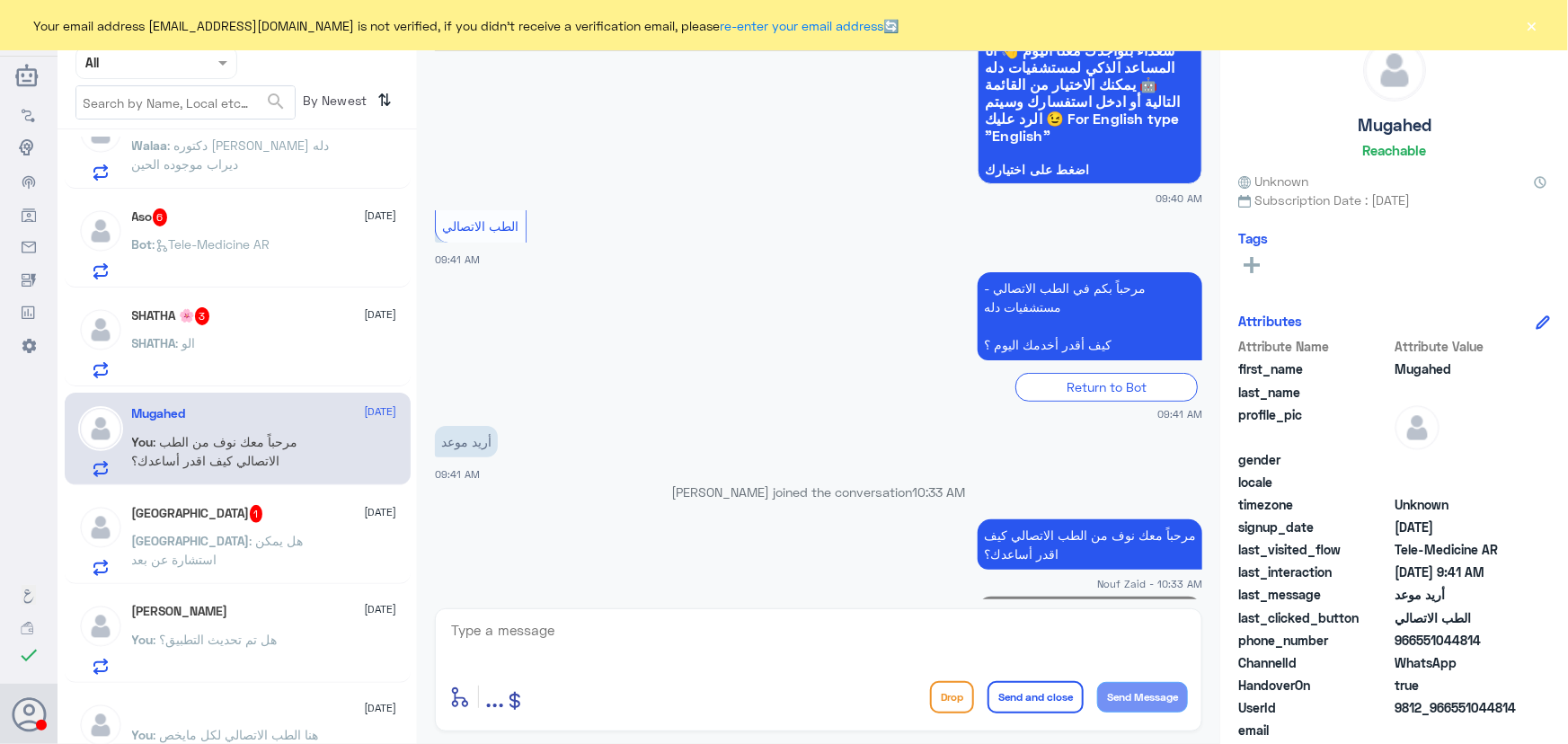
scroll to position [232, 0]
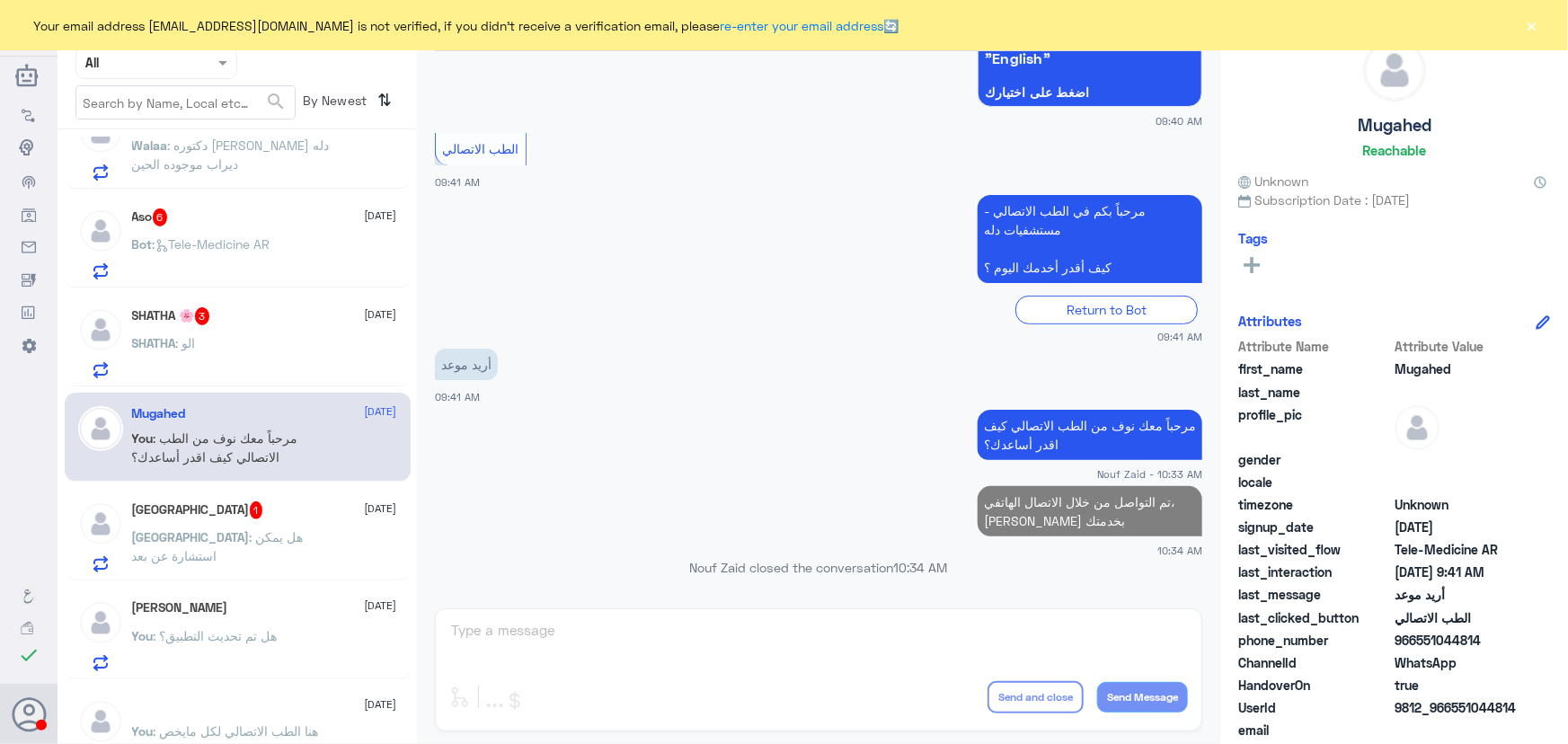
click at [306, 517] on div "Basel 1 11 September" at bounding box center [265, 510] width 265 height 18
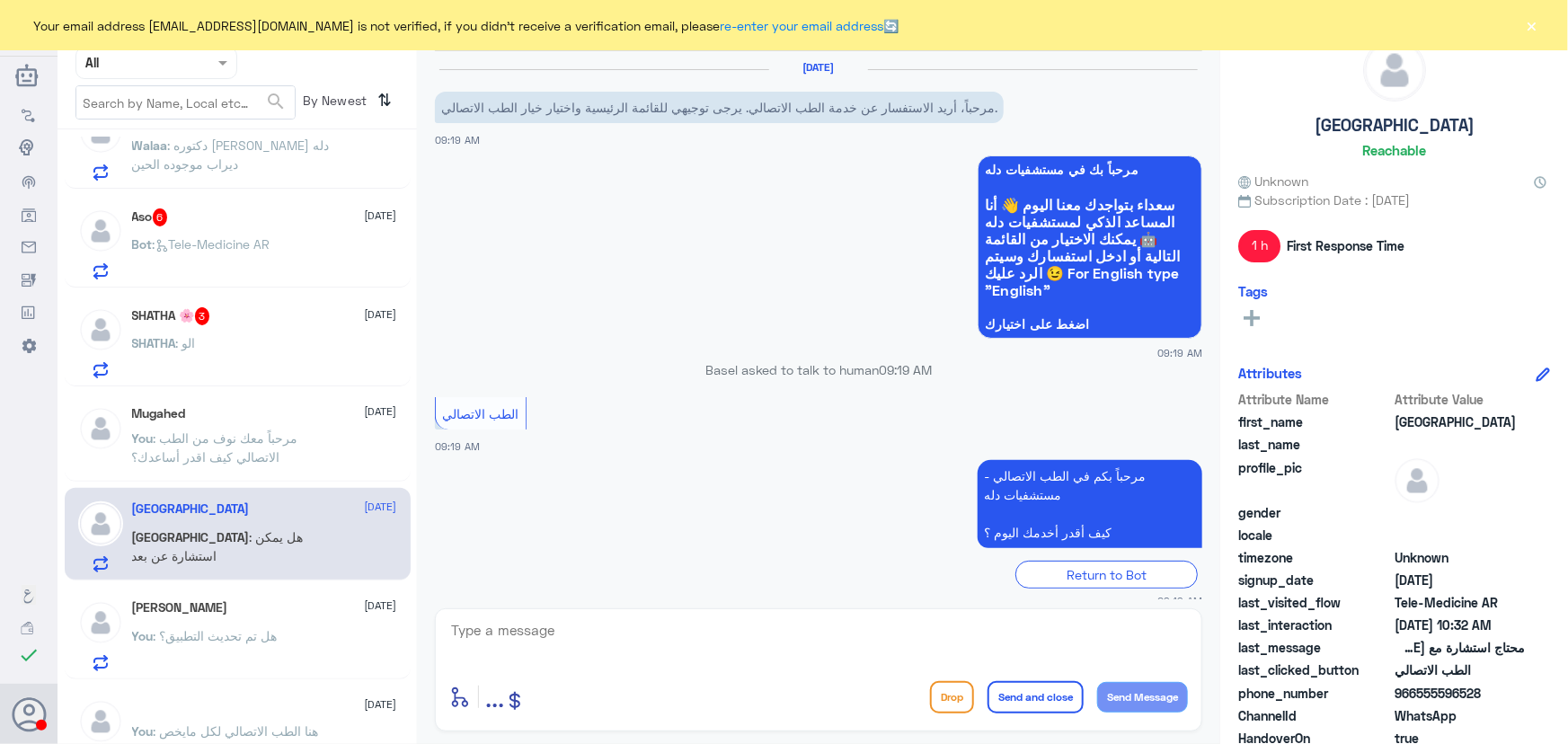
scroll to position [292, 0]
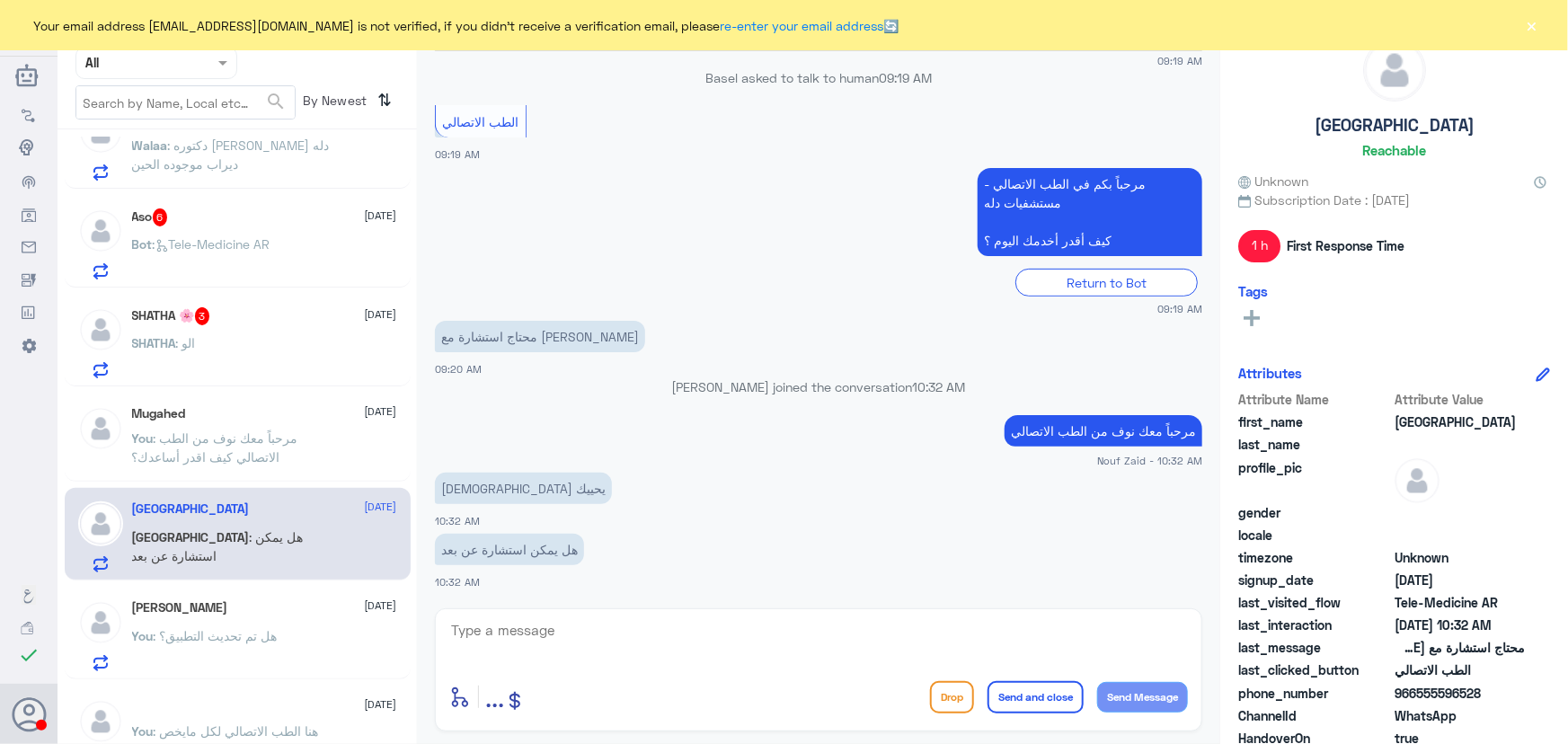
click at [261, 421] on div "Mugahed 11 September You : مرحباً معك نوف من الطب الاتصالي كيف اقدر أساعدك؟" at bounding box center [265, 440] width 265 height 68
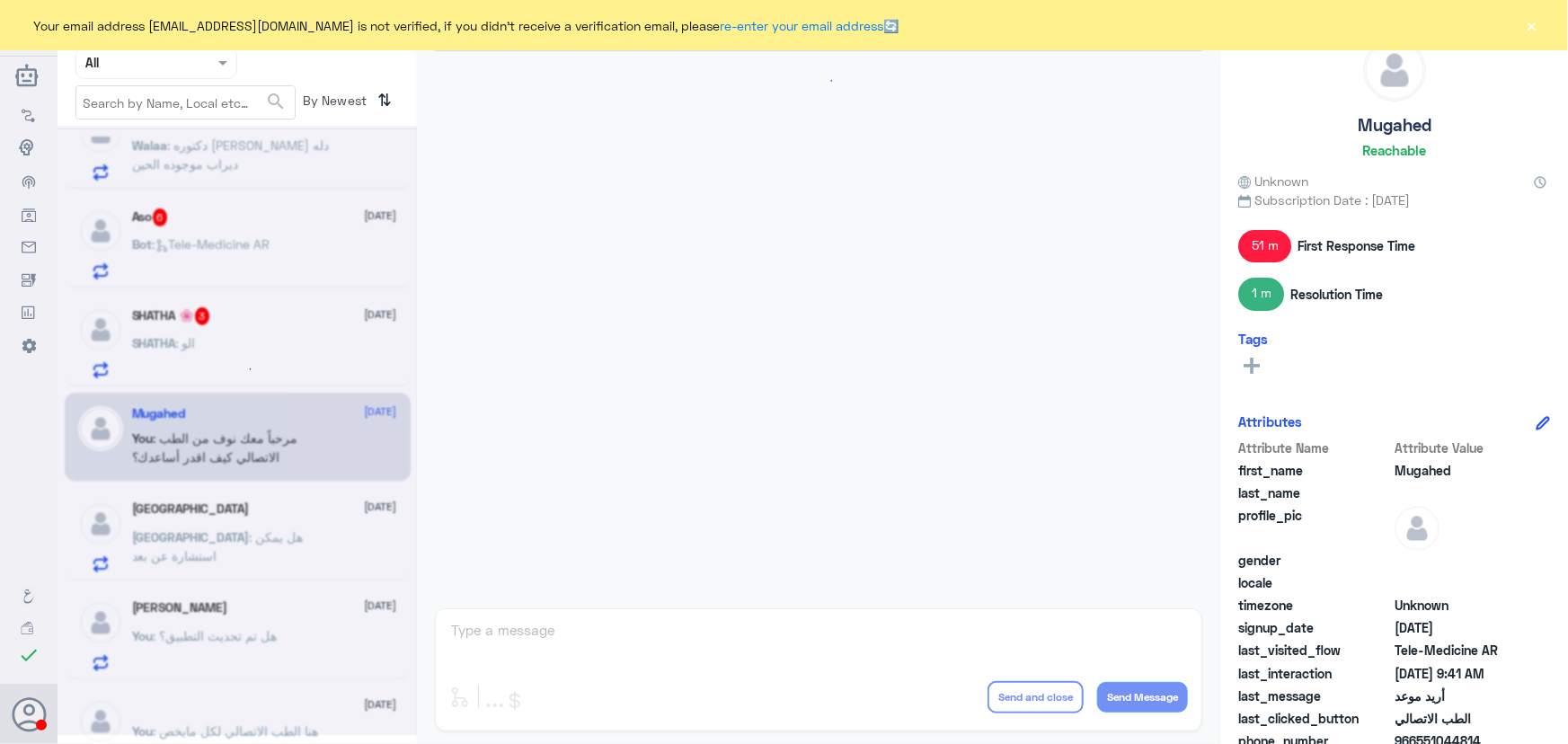
scroll to position [220, 0]
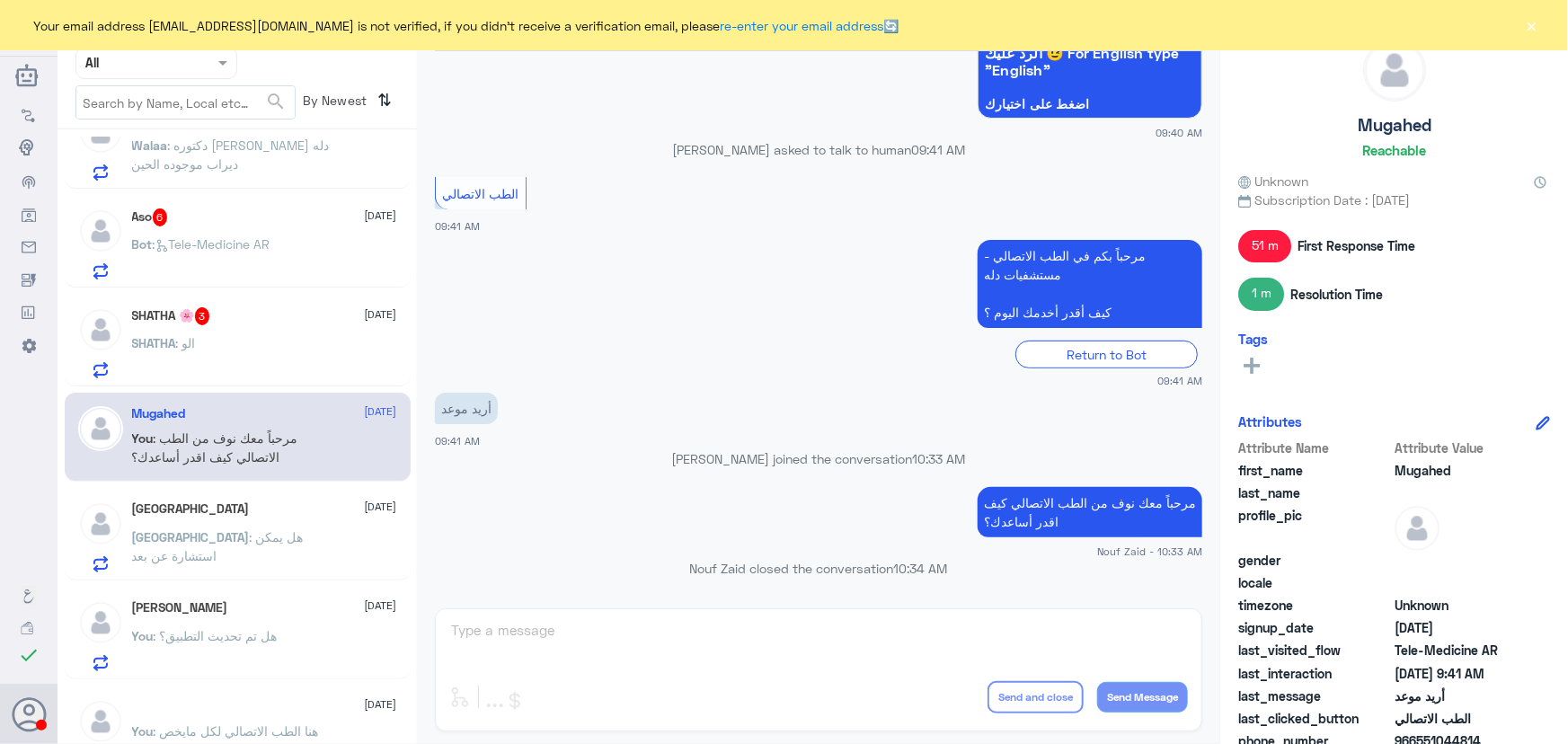
click at [258, 521] on div "Basel 11 September Basel : هل يمكن استشارة عن بعد" at bounding box center [265, 536] width 265 height 71
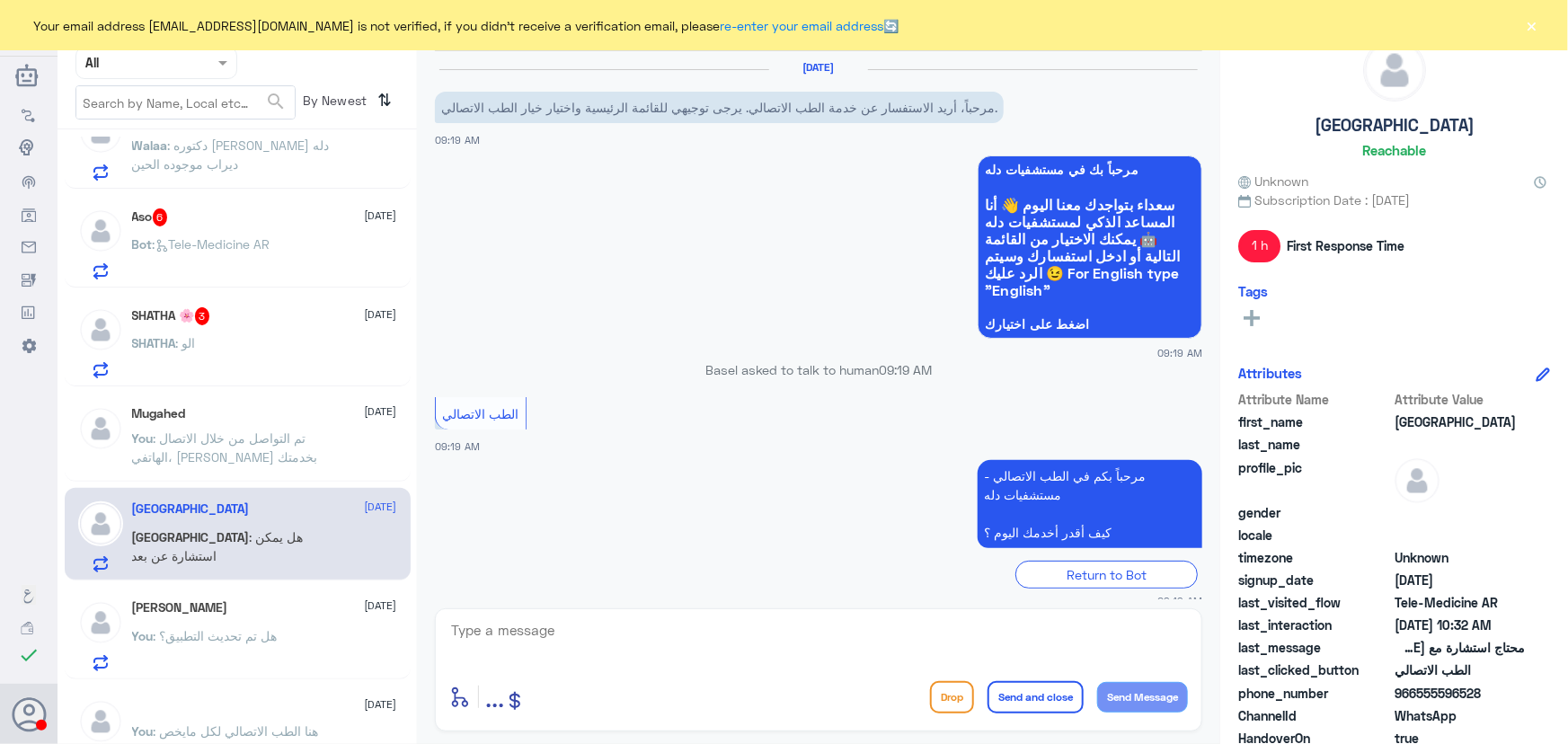
scroll to position [292, 0]
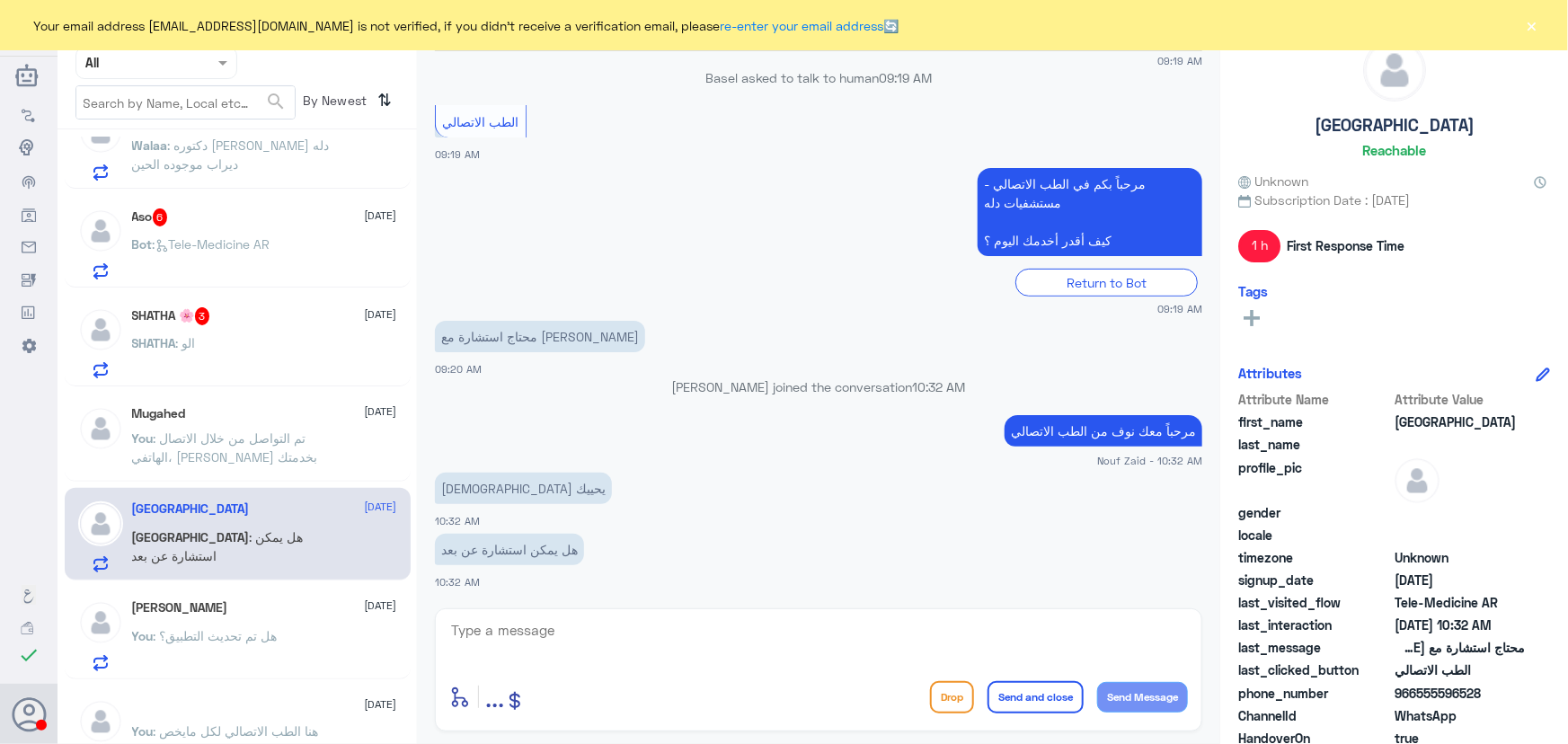
click at [247, 460] on span ": تم التواصل من خلال الاتصال الهاتفي، [PERSON_NAME] بخدمتك" at bounding box center [225, 447] width 186 height 34
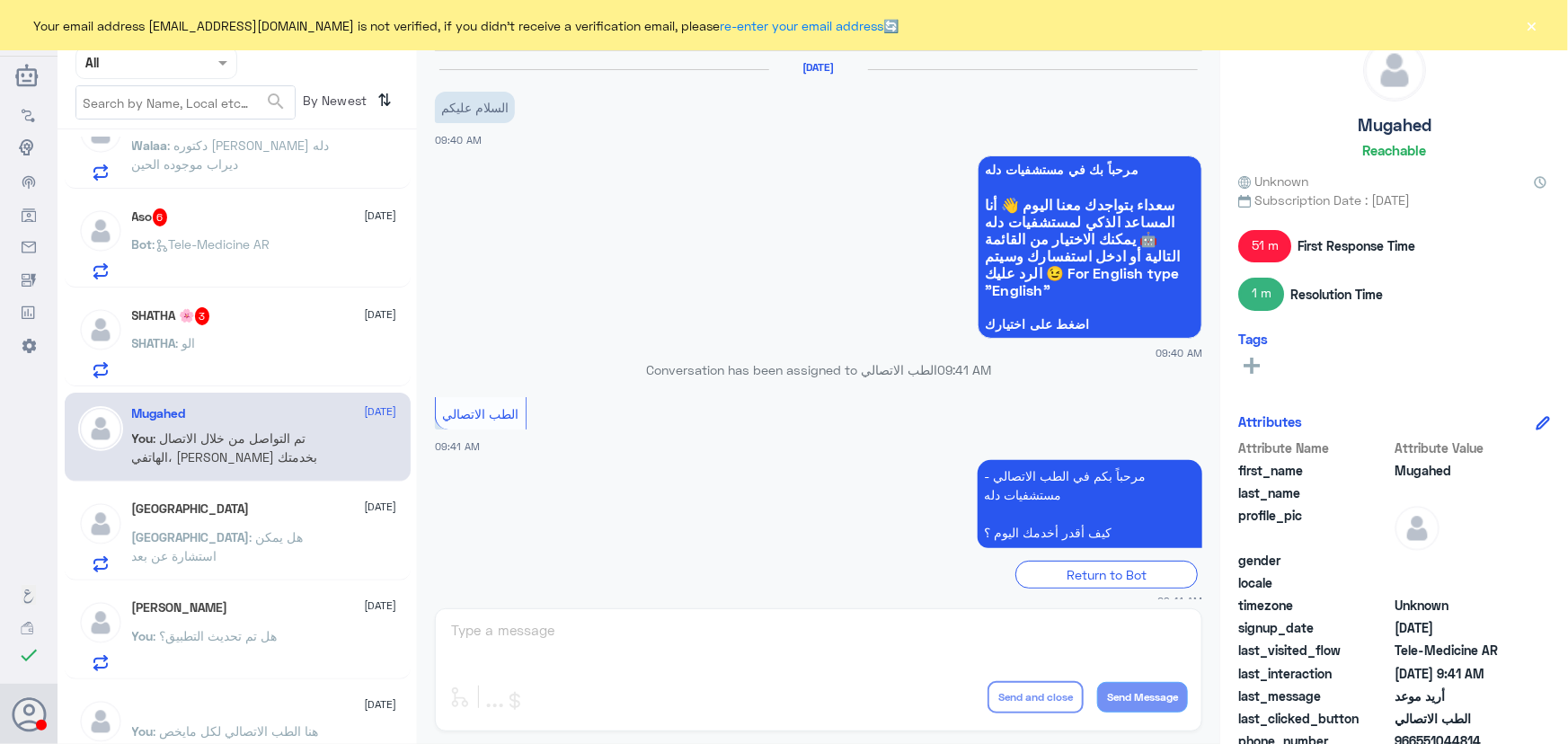
scroll to position [297, 0]
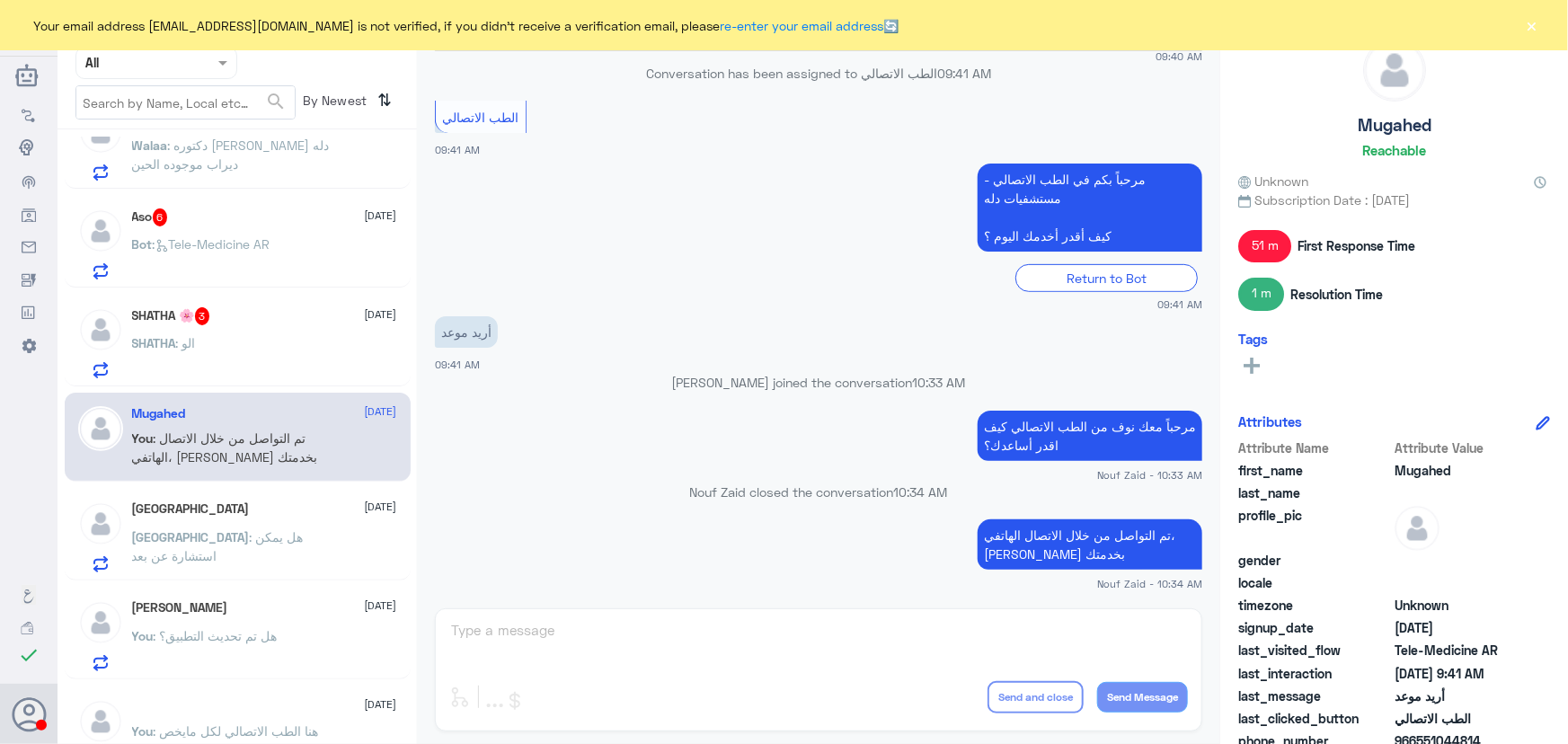
drag, startPoint x: 1195, startPoint y: 530, endPoint x: 976, endPoint y: 553, distance: 220.2
click at [977, 557] on p "تم التواصل من خلال الاتصال الهاتفي، [PERSON_NAME] بخدمتك" at bounding box center [1089, 544] width 224 height 51
click at [986, 530] on p "تم التواصل من خلال الاتصال الهاتفي، [PERSON_NAME] بخدمتك" at bounding box center [1089, 544] width 224 height 51
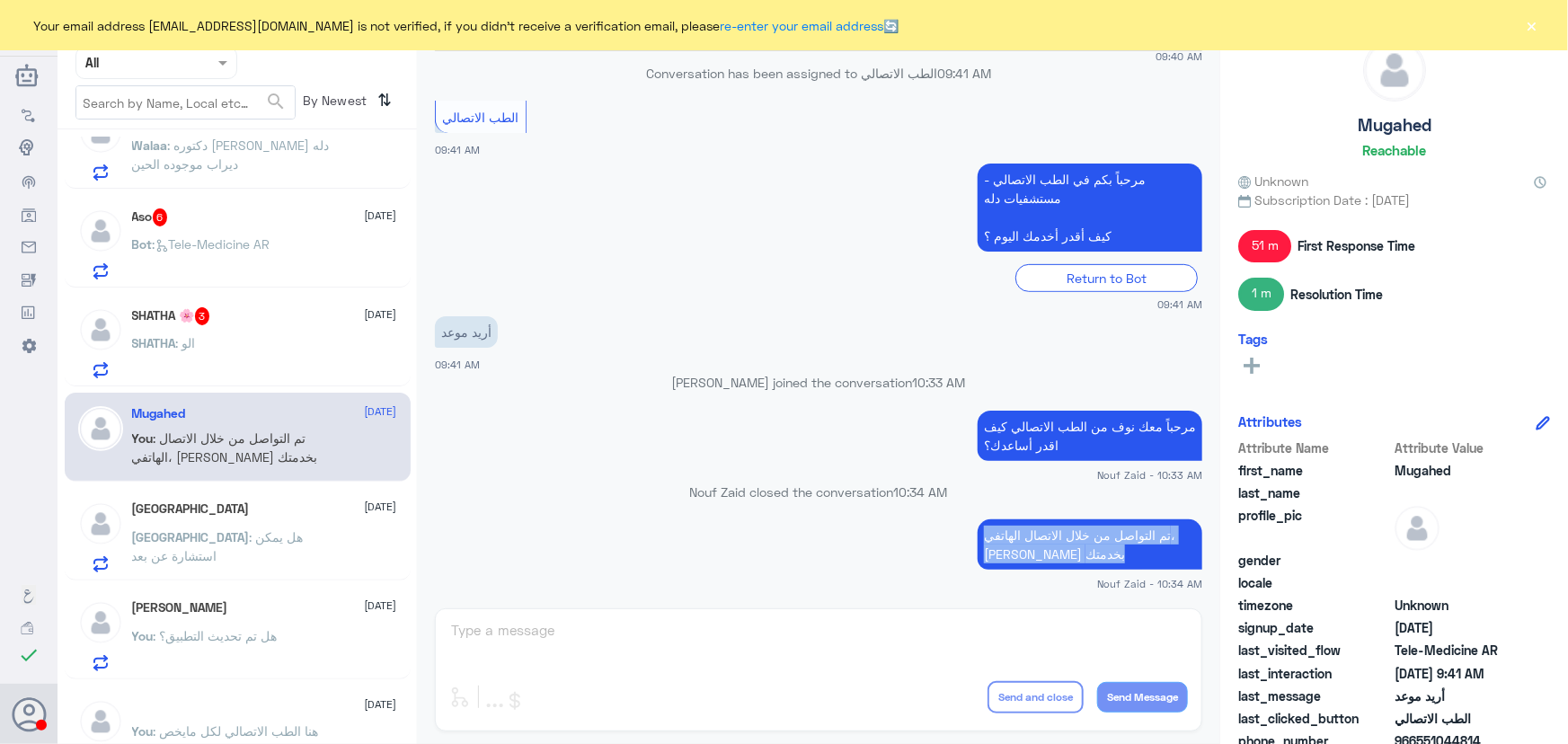
copy div "تم التواصل من خلال الاتصال الهاتفي، [PERSON_NAME] بخدمتك"
click at [288, 531] on span ": هل يمكن استشارة عن بعد" at bounding box center [218, 546] width 171 height 34
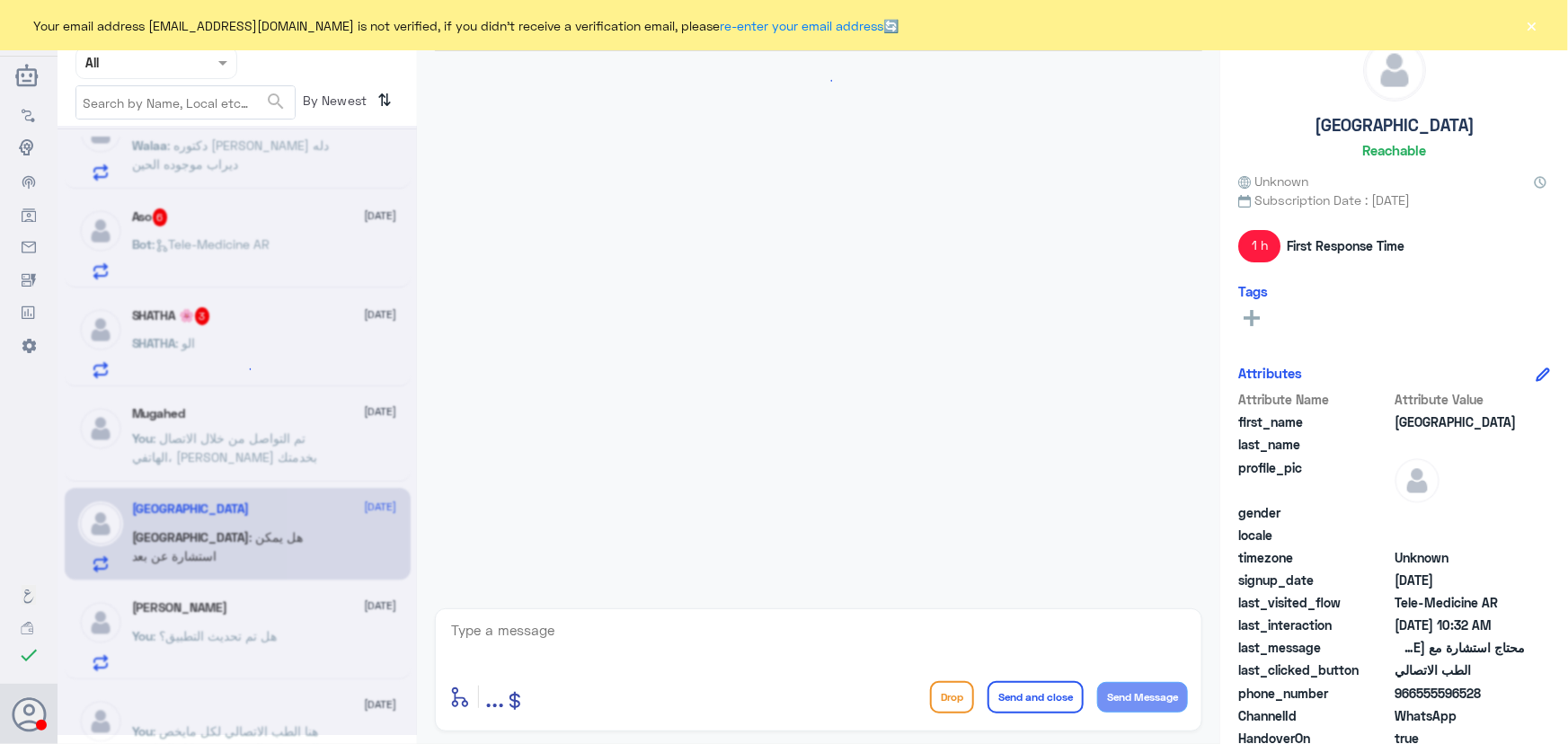
scroll to position [292, 0]
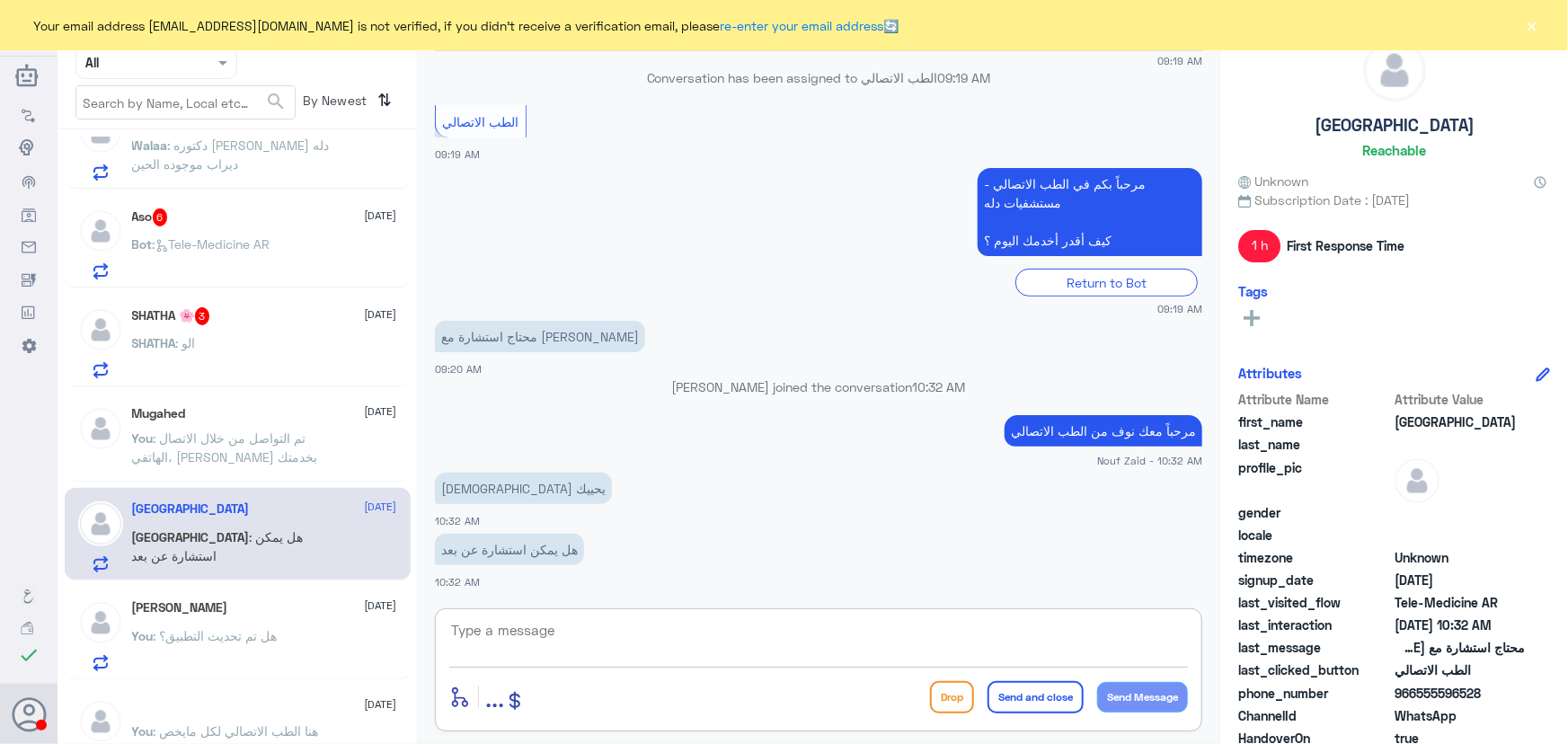
click at [656, 626] on textarea at bounding box center [818, 640] width 738 height 44
paste textarea "تم التواصل من خلال الاتصال الهاتفي، [PERSON_NAME] بخدمتك"
type textarea "تم التواصل من خلال الاتصال الهاتفي، [PERSON_NAME] بخدمتك"
click at [1020, 695] on button "Send and close" at bounding box center [1035, 697] width 97 height 32
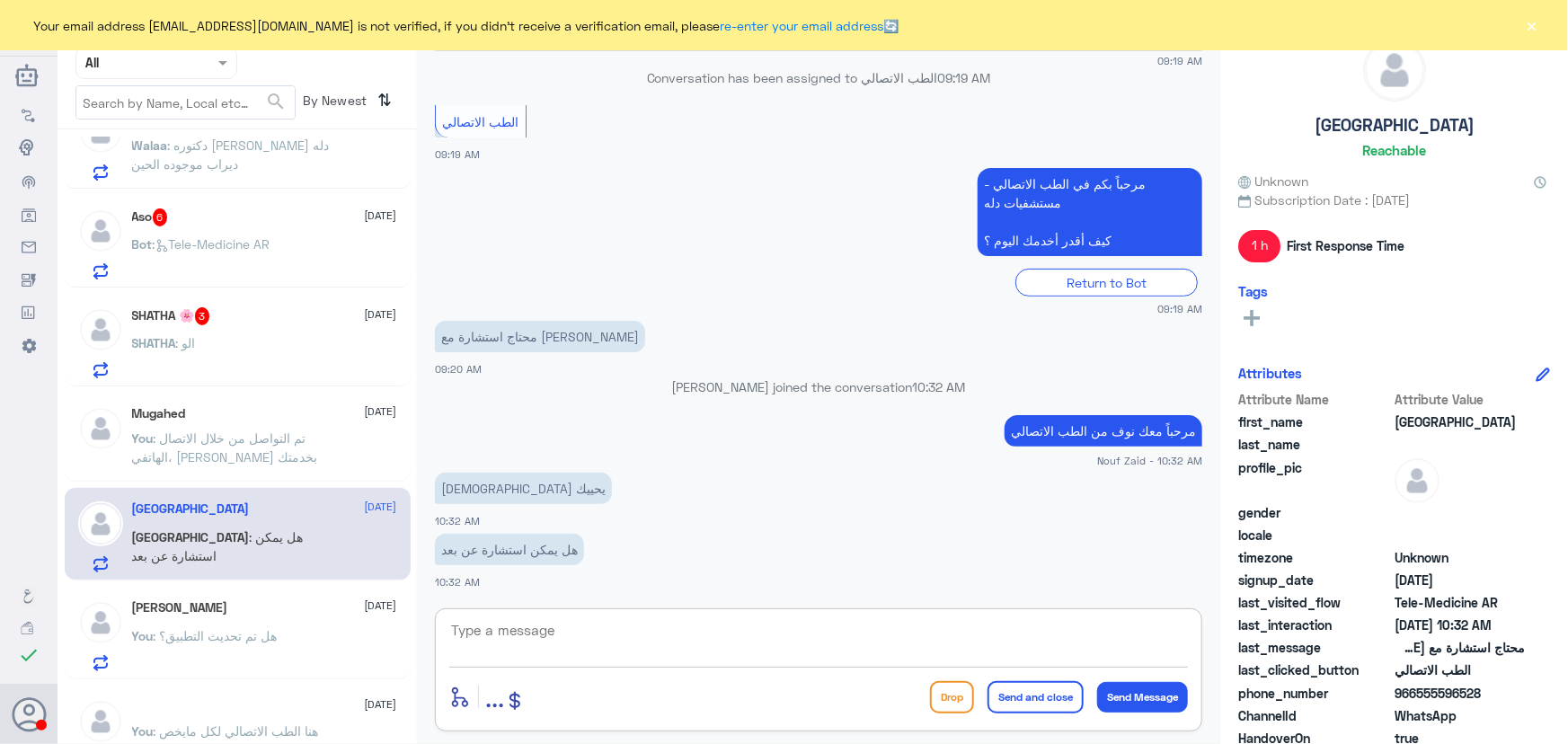
scroll to position [369, 0]
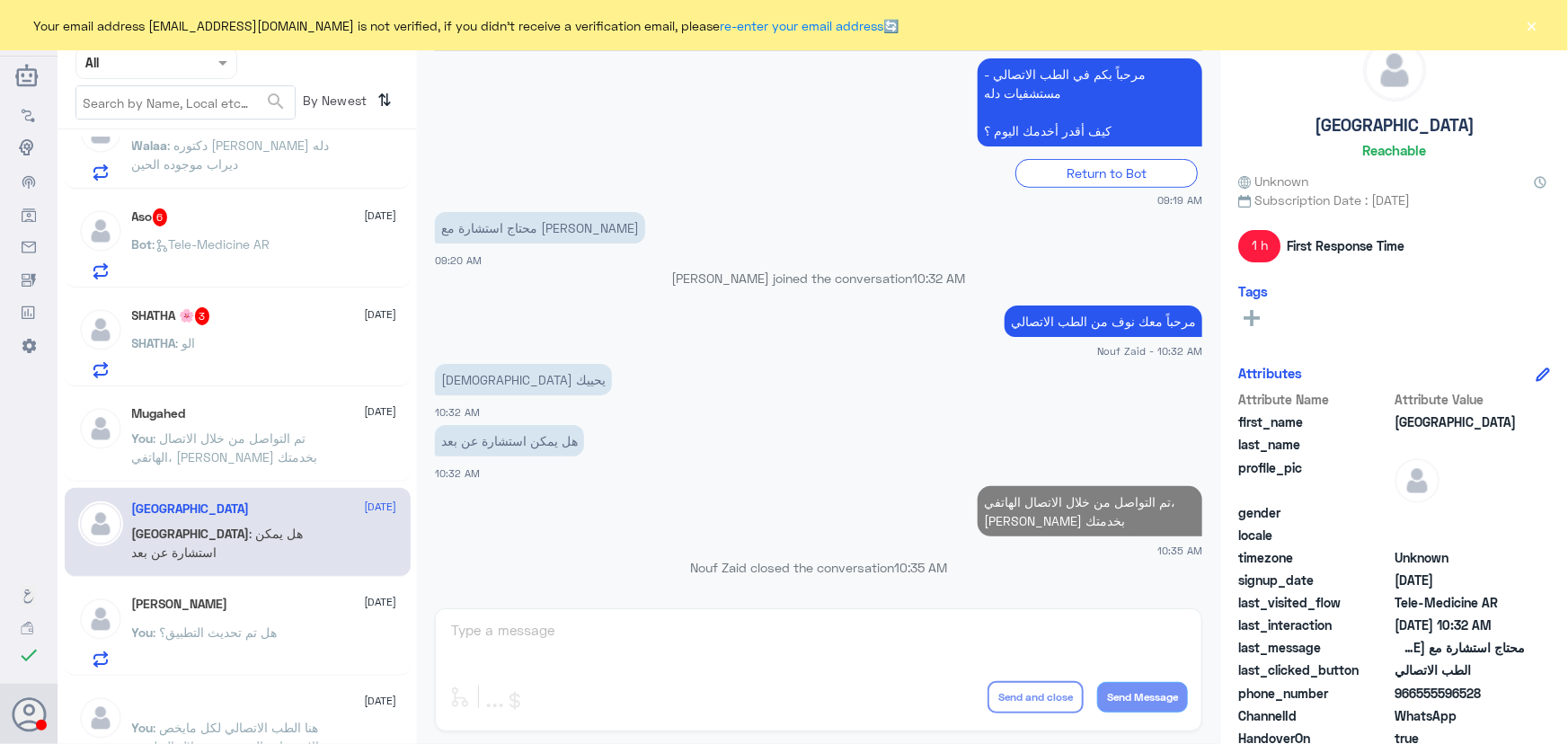
click at [246, 446] on span ": تم التواصل من خلال الاتصال الهاتفي، [PERSON_NAME] بخدمتك" at bounding box center [225, 447] width 186 height 34
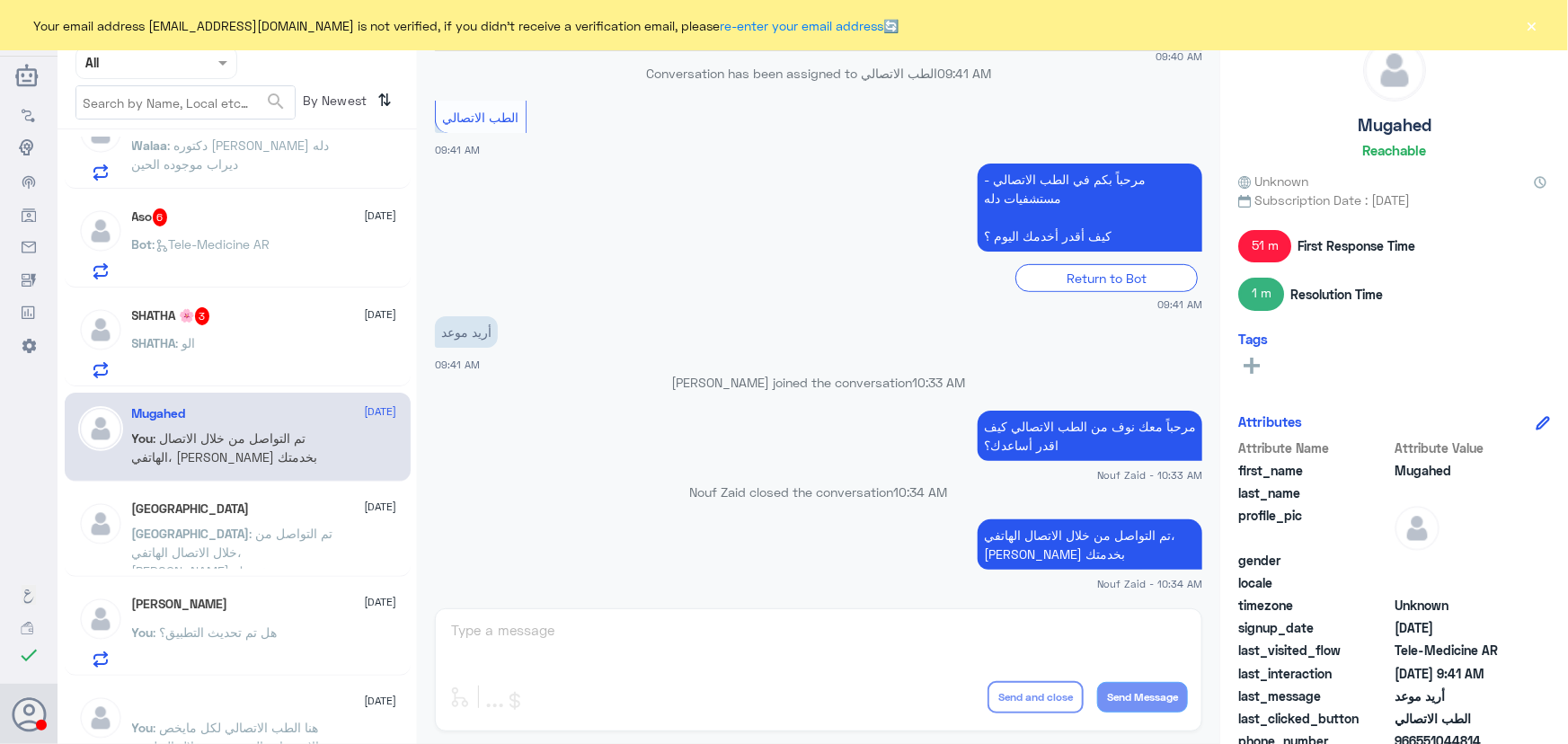
scroll to position [156, 0]
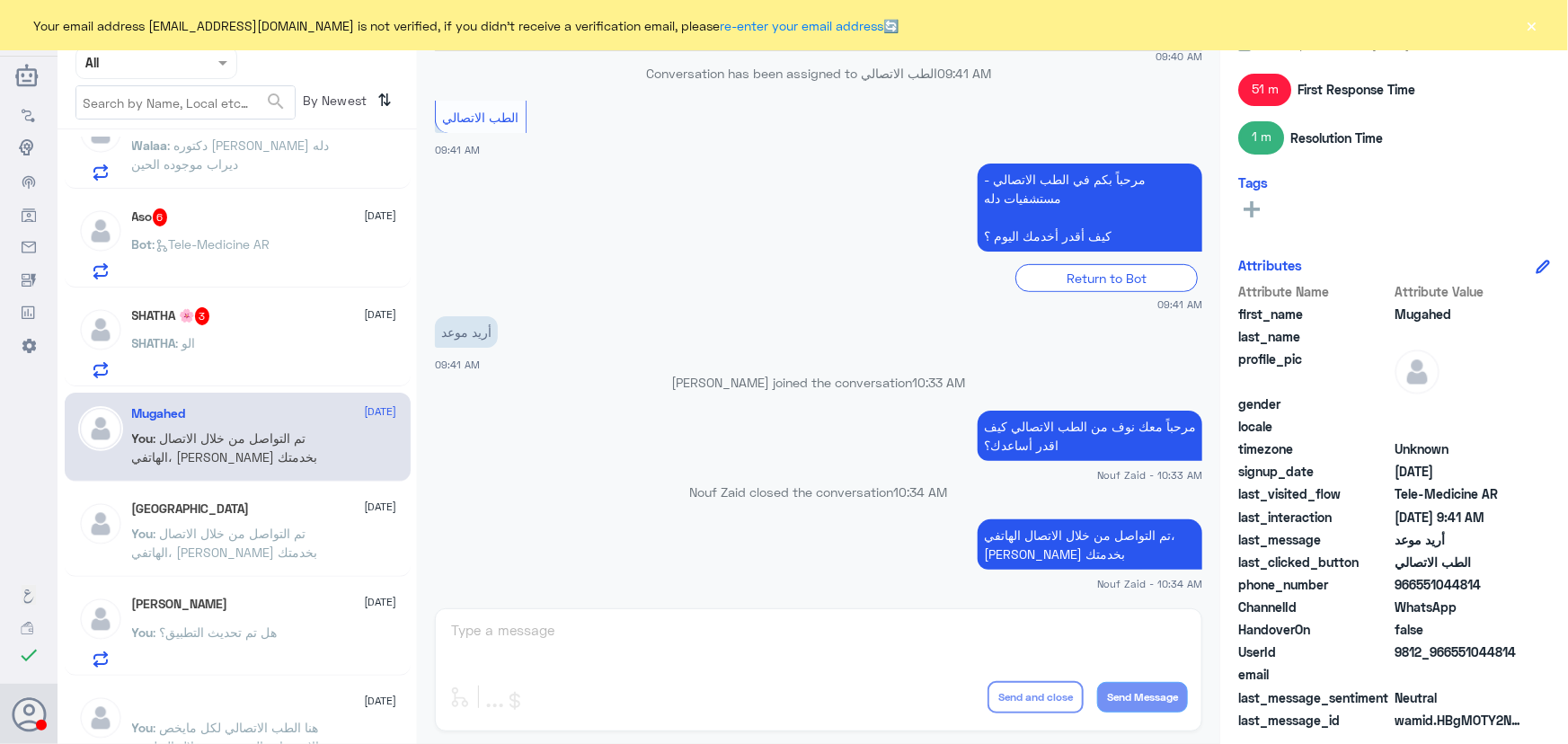
click at [1535, 23] on button "×" at bounding box center [1532, 25] width 18 height 18
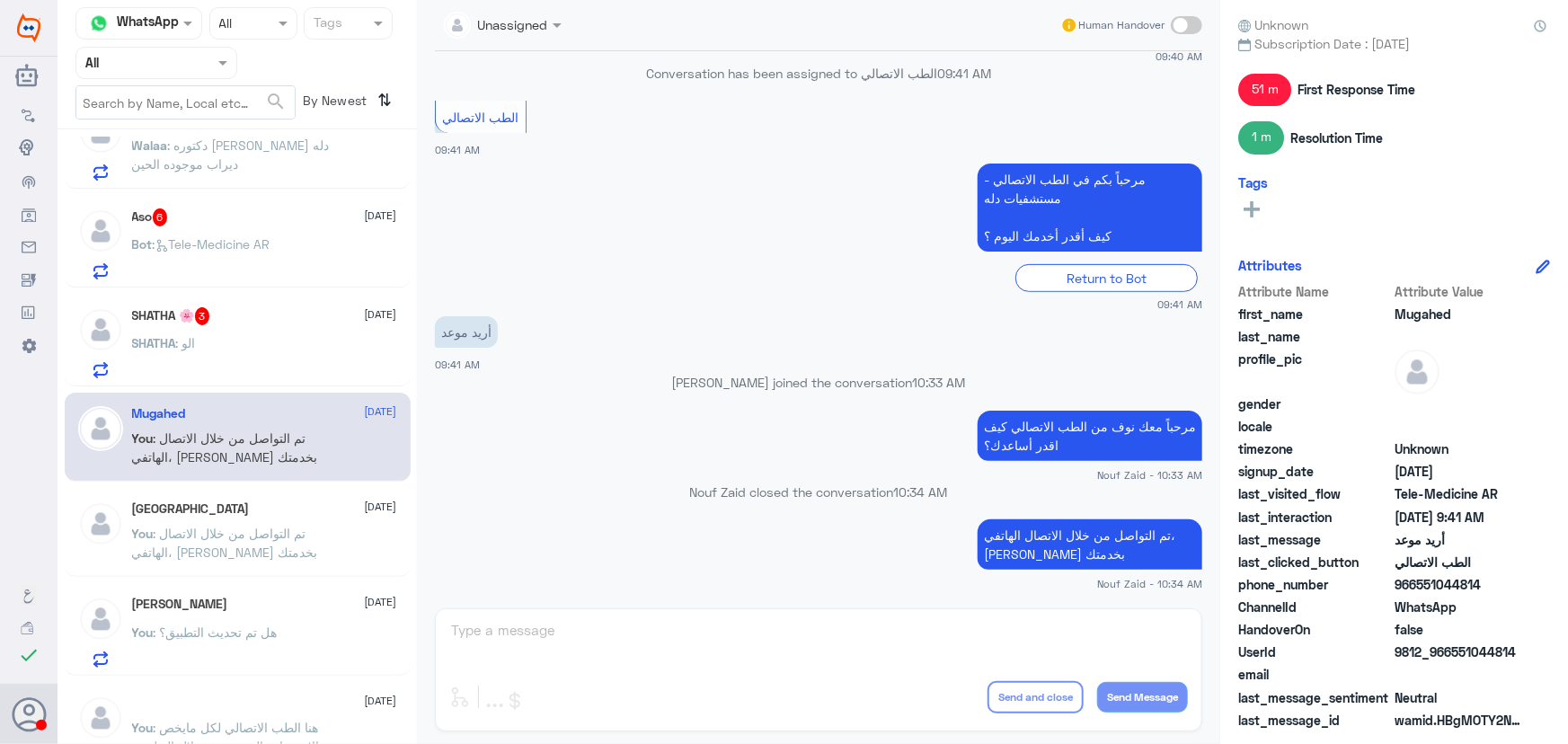
click at [288, 343] on div "SHATHA : الو" at bounding box center [265, 358] width 265 height 41
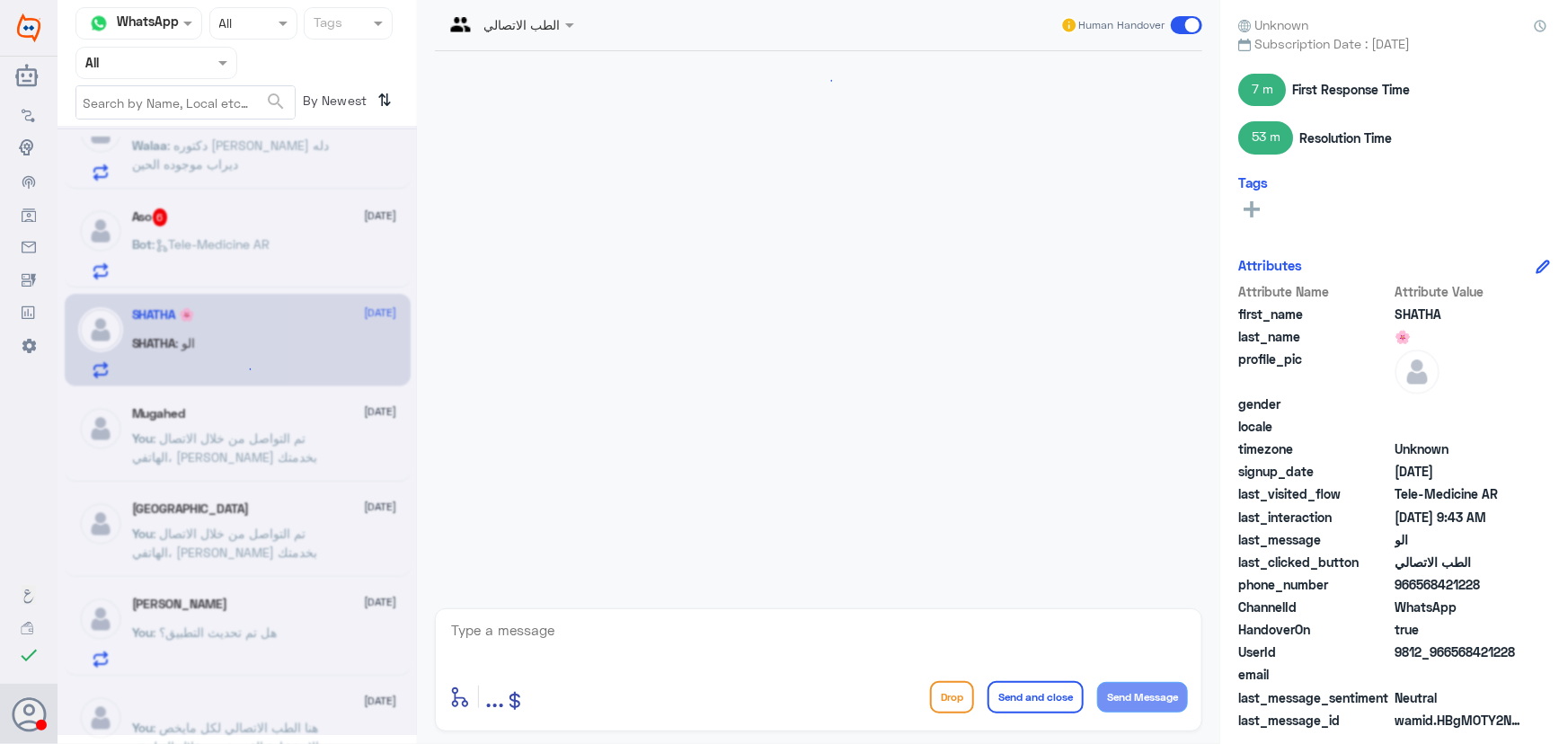
scroll to position [916, 0]
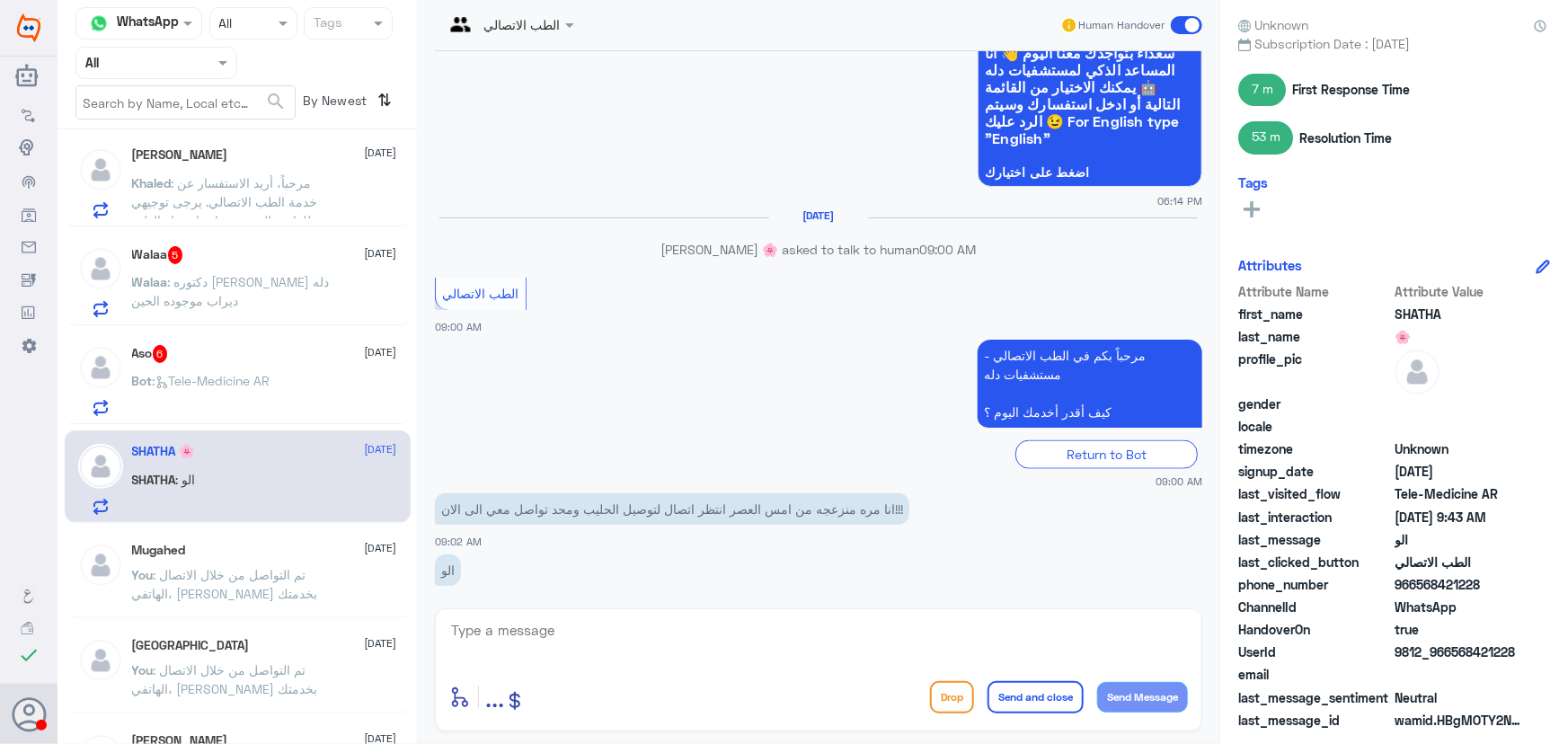
click at [334, 326] on div "Walaa 5 11 September Walaa : دكتوره عائشه بمستشفى دله ديراب موجوده الحين" at bounding box center [237, 279] width 346 height 93
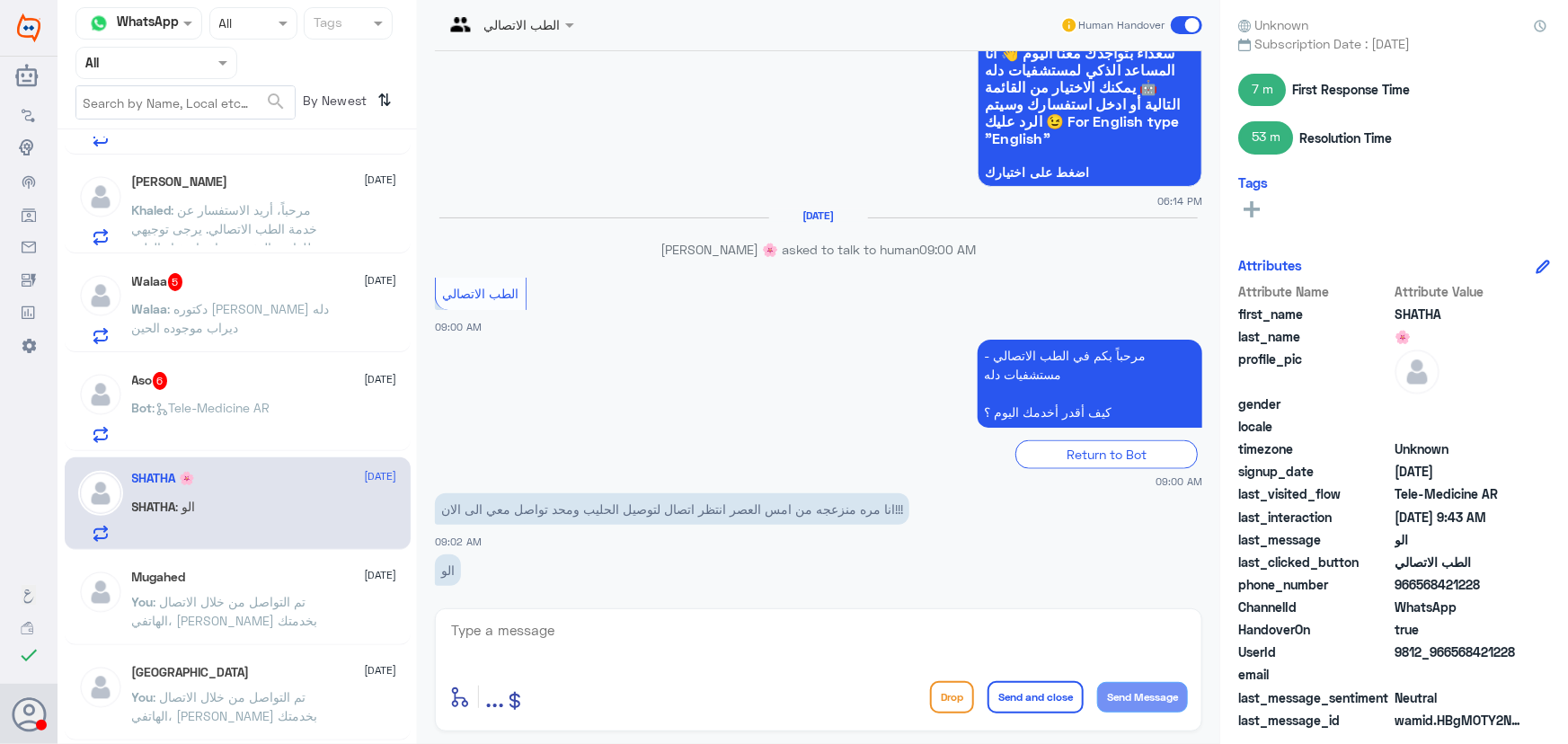
click at [246, 566] on div "Mugahed 11 September You : تم التواصل من خلال الاتصال الهاتفي، سعدنا بخدمتك" at bounding box center [237, 600] width 346 height 89
click at [244, 577] on div "Mugahed 11 September" at bounding box center [265, 577] width 265 height 15
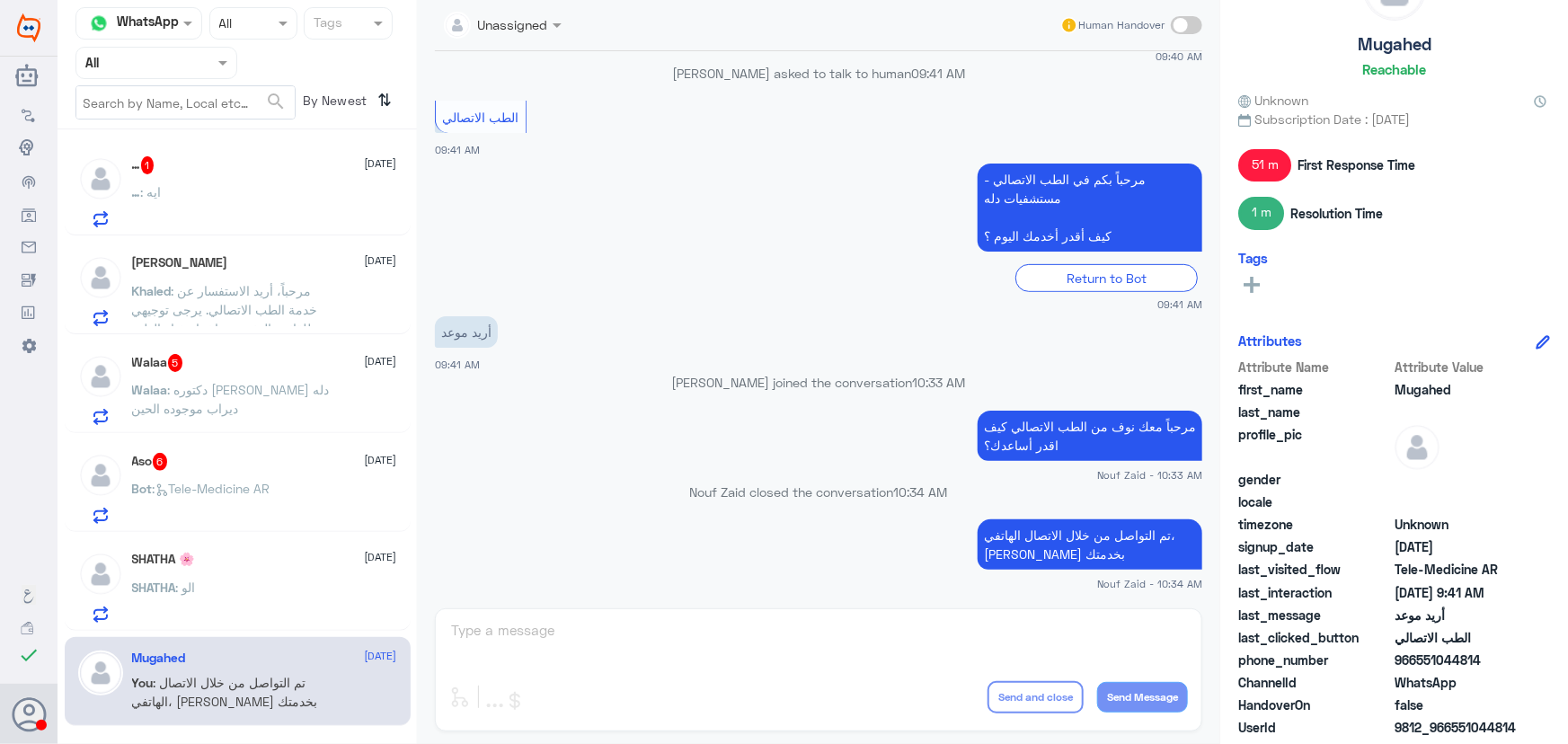
click at [190, 472] on div "Aso 6 11 September Bot : Tele-Medicine AR" at bounding box center [265, 488] width 265 height 71
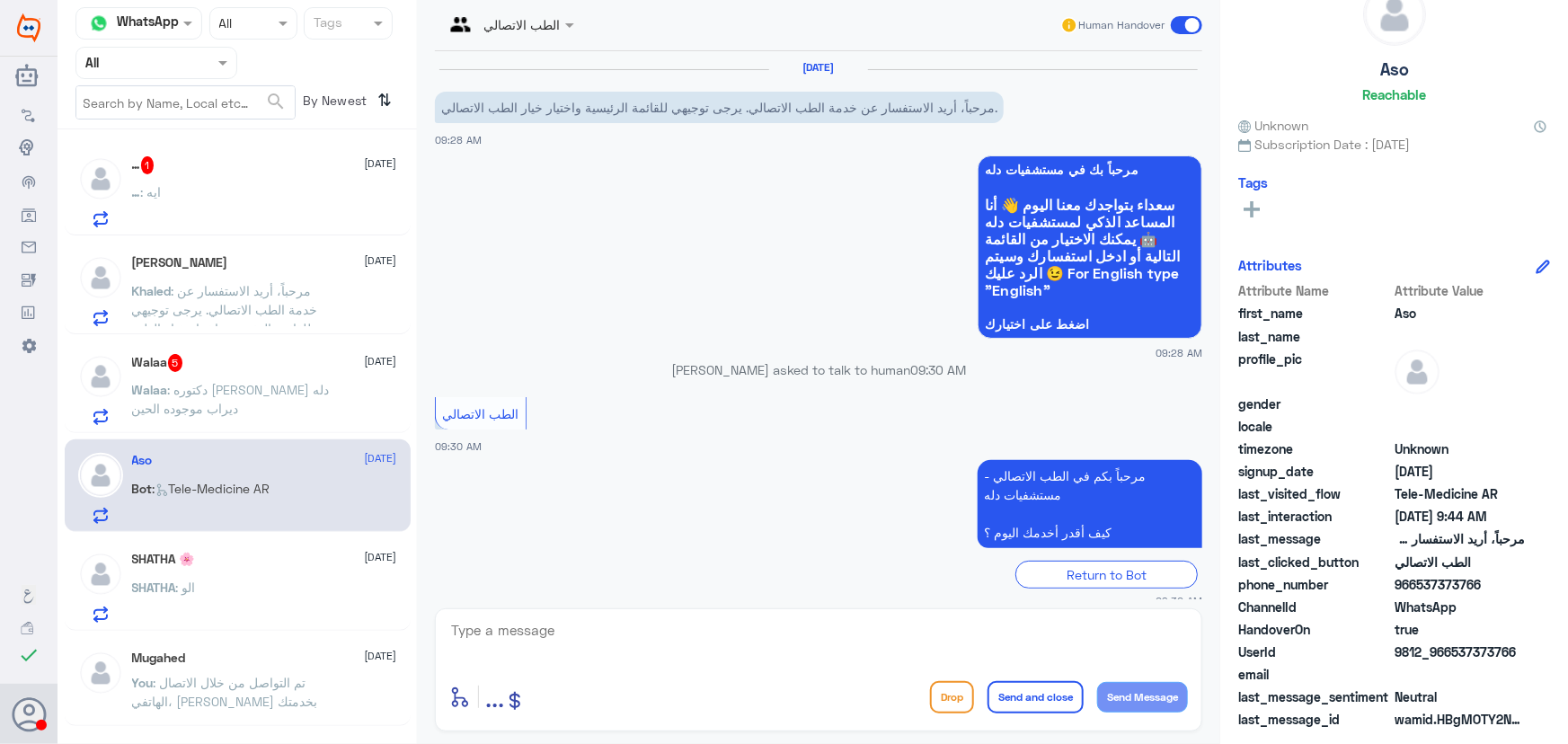
scroll to position [289, 0]
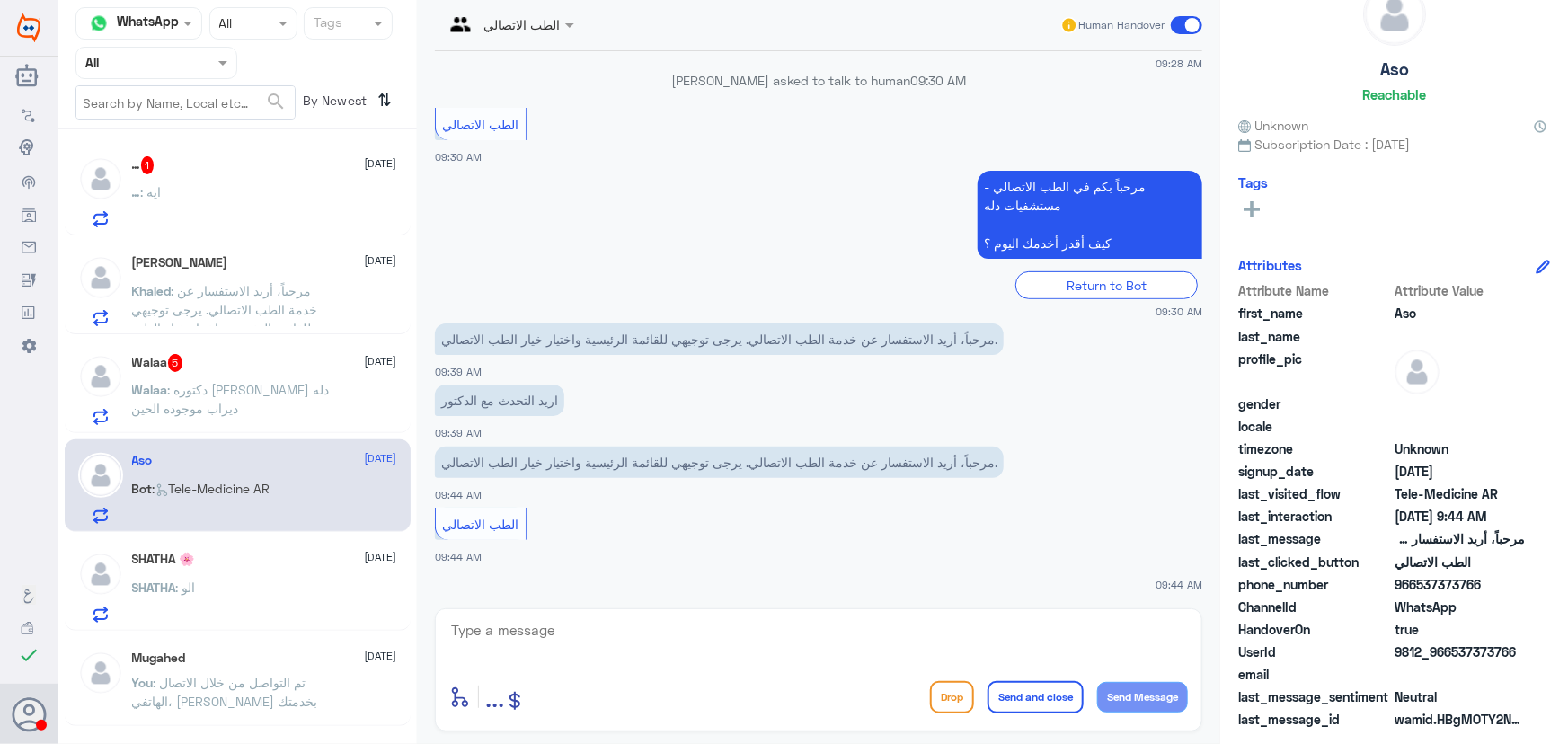
click at [280, 412] on p "Walaa : دكتوره عائشه بمستشفى دله ديراب موجوده الحين" at bounding box center [233, 402] width 202 height 45
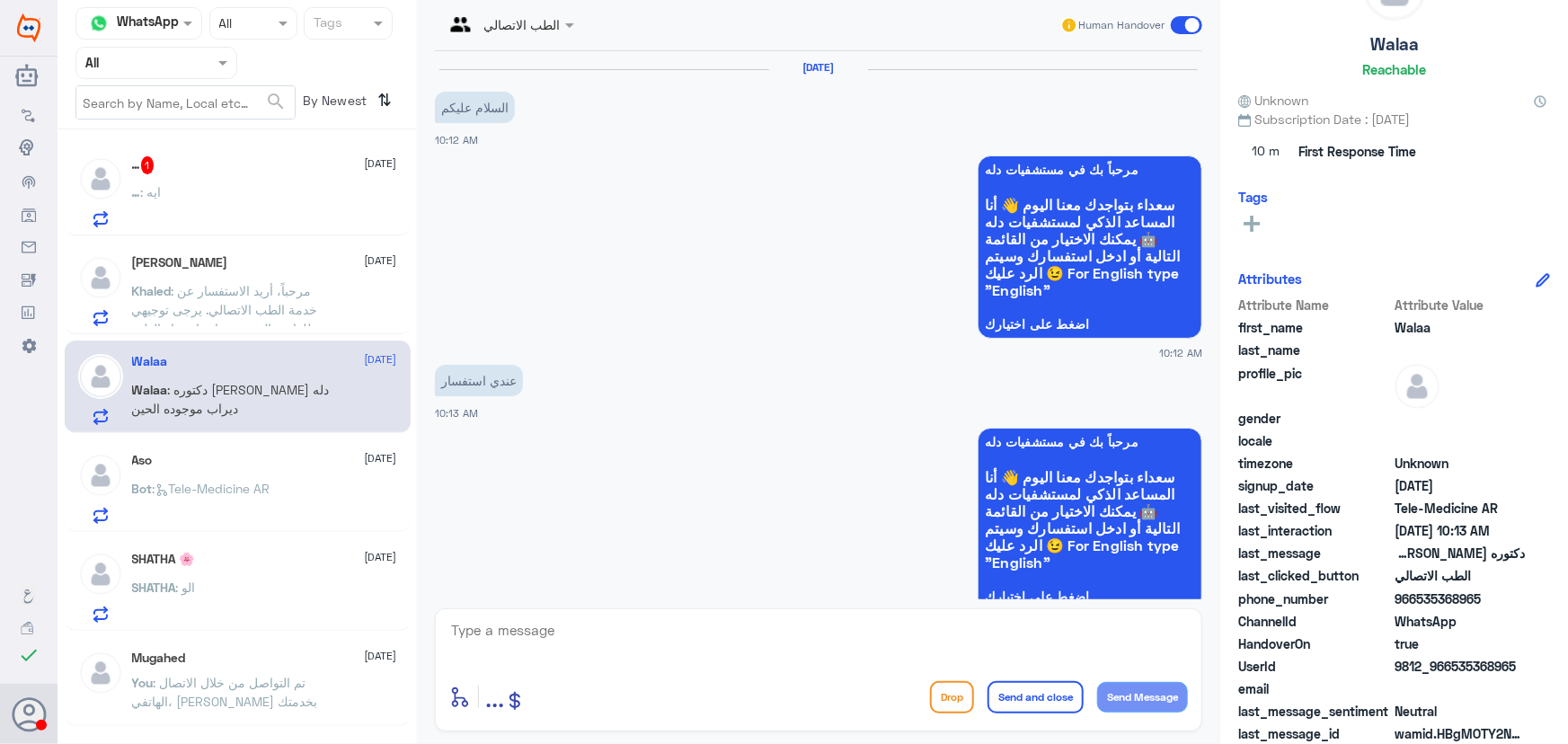
scroll to position [622, 0]
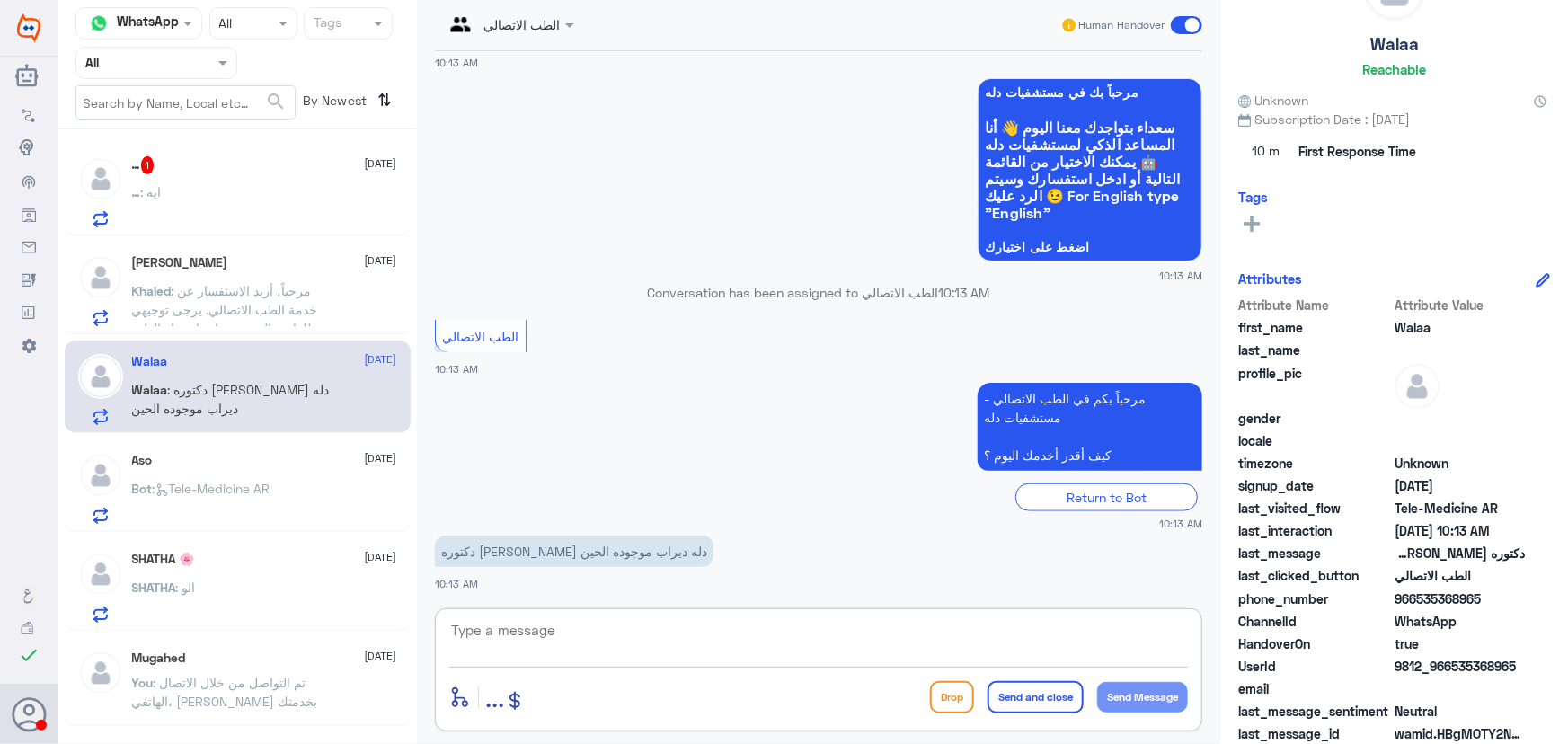
click at [515, 639] on textarea at bounding box center [818, 640] width 738 height 44
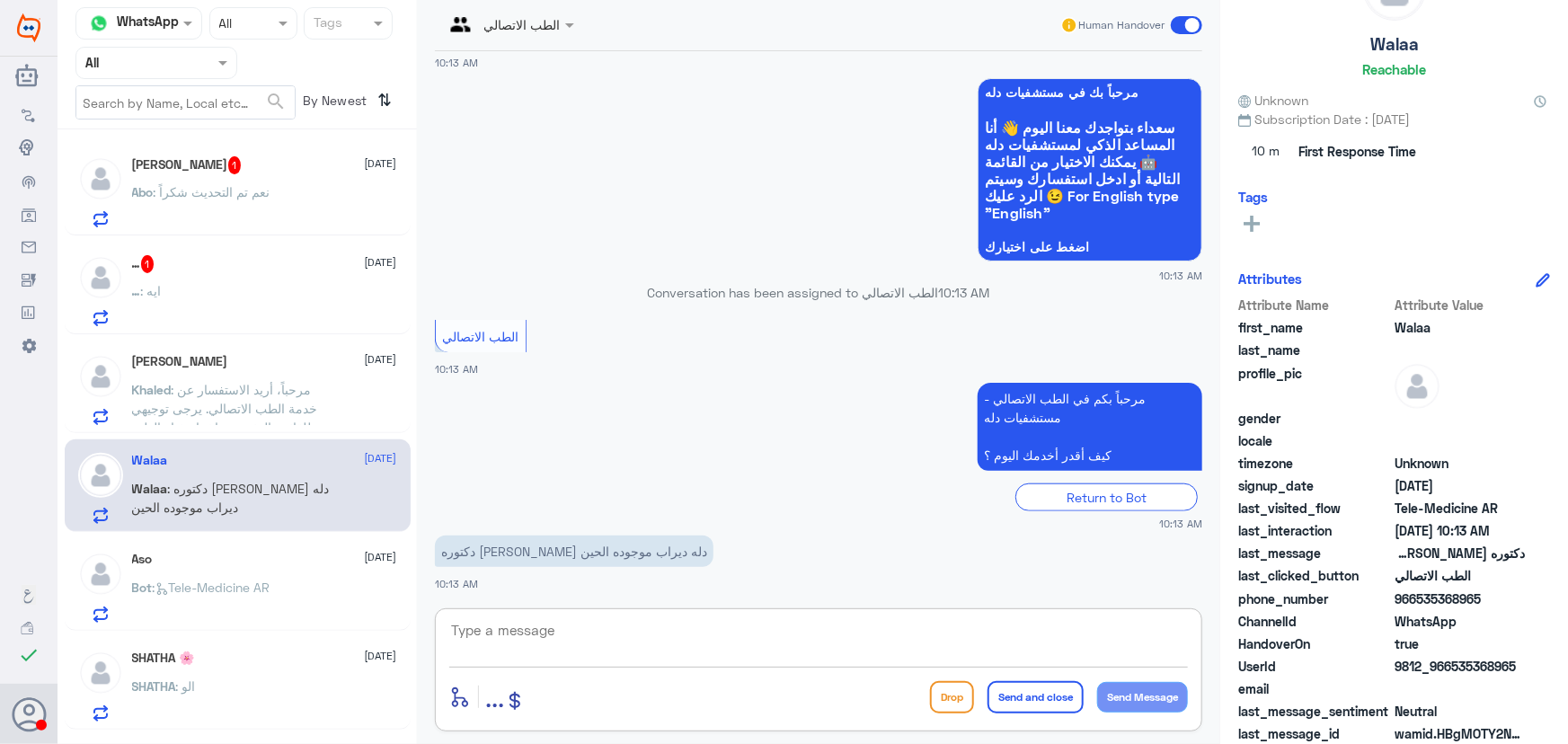
paste textarea "مرحباً معك نوف من الطب الاتصالي"
type textarea "مرحباً معك نوف من الطب الاتصالي"
click at [1114, 698] on button "Send Message" at bounding box center [1142, 697] width 91 height 31
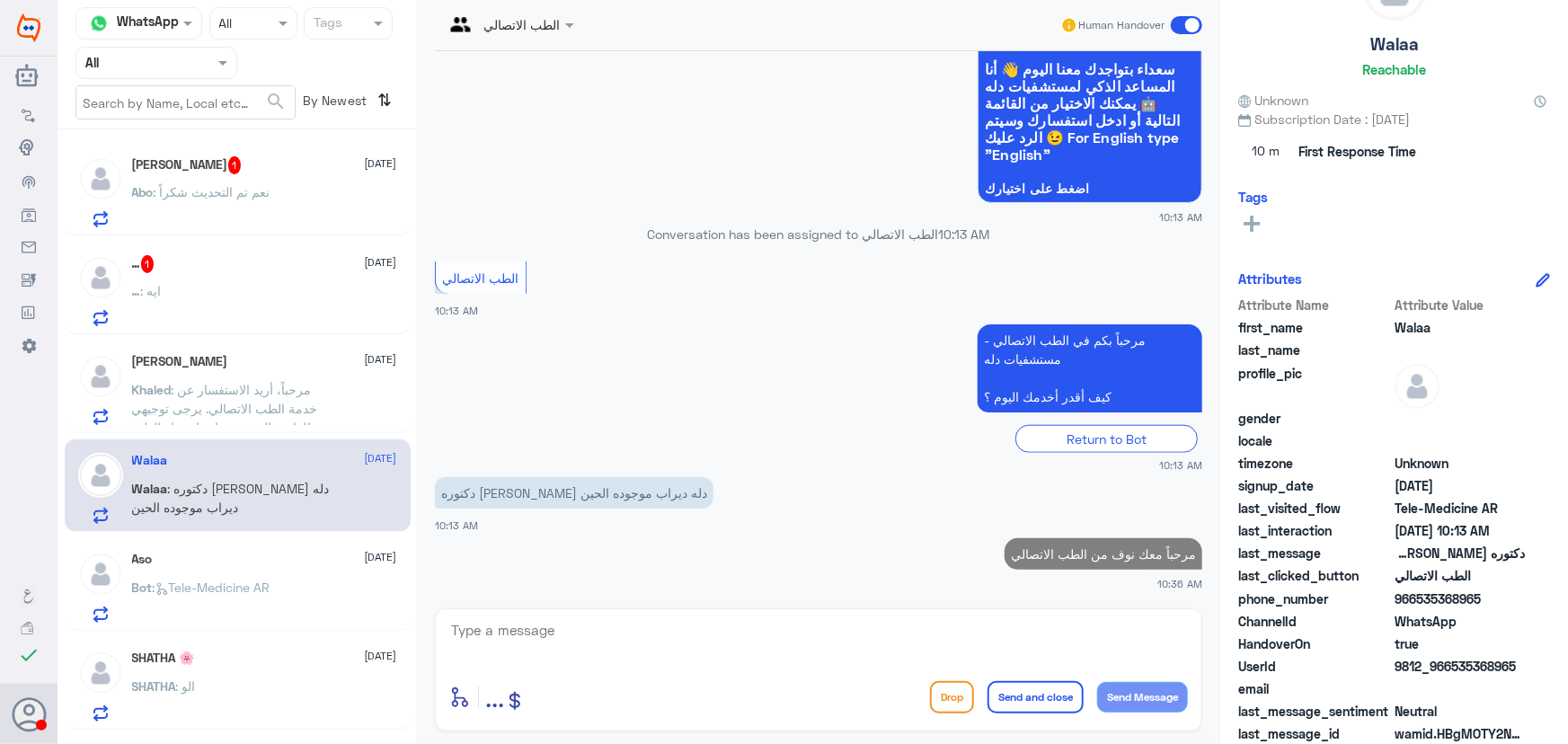
click at [1016, 631] on textarea at bounding box center [818, 640] width 738 height 44
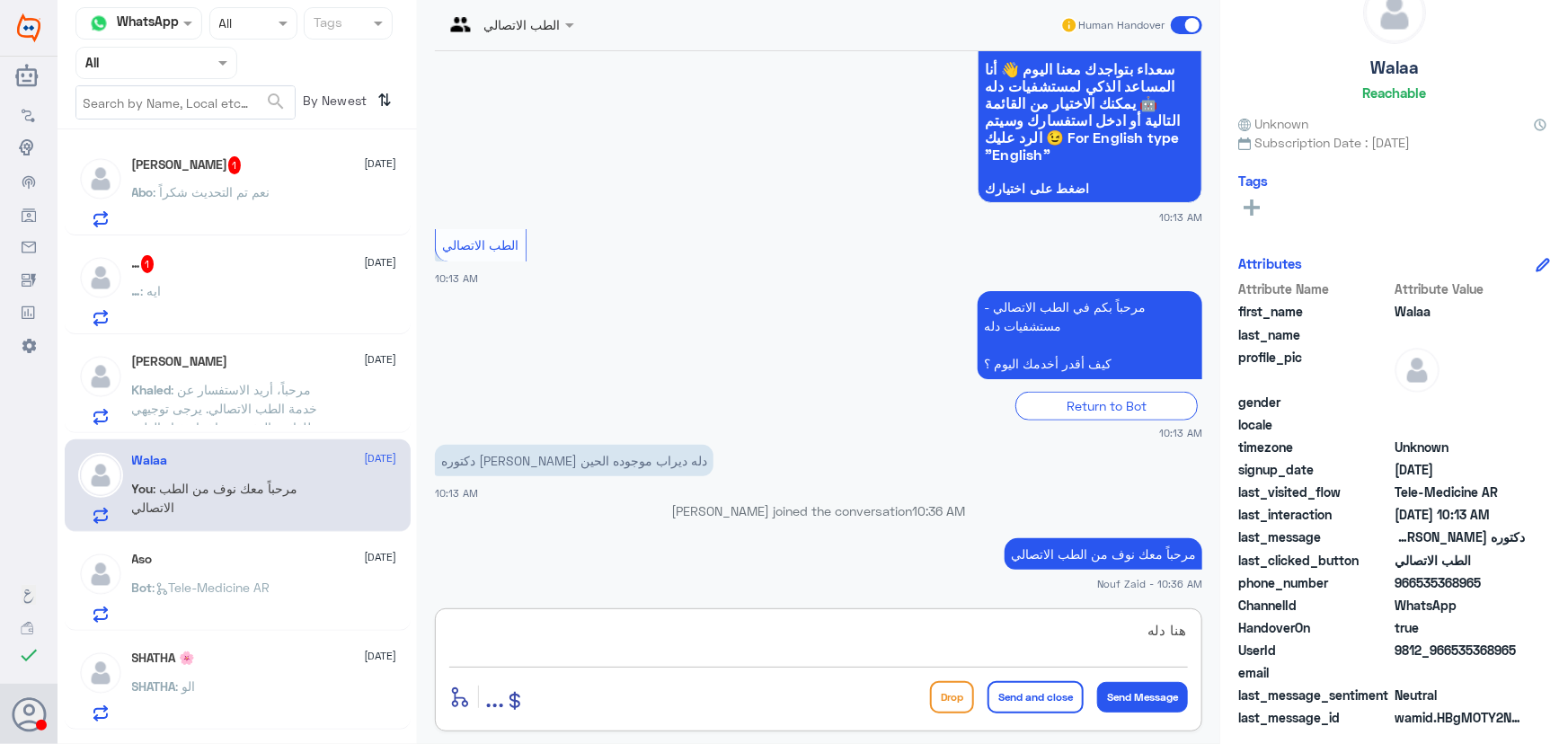
scroll to position [56, 0]
paste textarea "من خلال رقم دله -نمار 0546022896"
drag, startPoint x: 686, startPoint y: 629, endPoint x: 823, endPoint y: 637, distance: 137.2
click at [823, 637] on textarea "هنا الطب الاتصالي لدله نخيل، يمكنك التواصل مع دله نمار من خلال من خلال رقم دله …" at bounding box center [818, 640] width 738 height 44
click at [983, 629] on textarea "هنا الطب الاتصالي لدله نخيل، يمكنك التواصل مع دله نمار من خلال0546022896" at bounding box center [818, 640] width 738 height 44
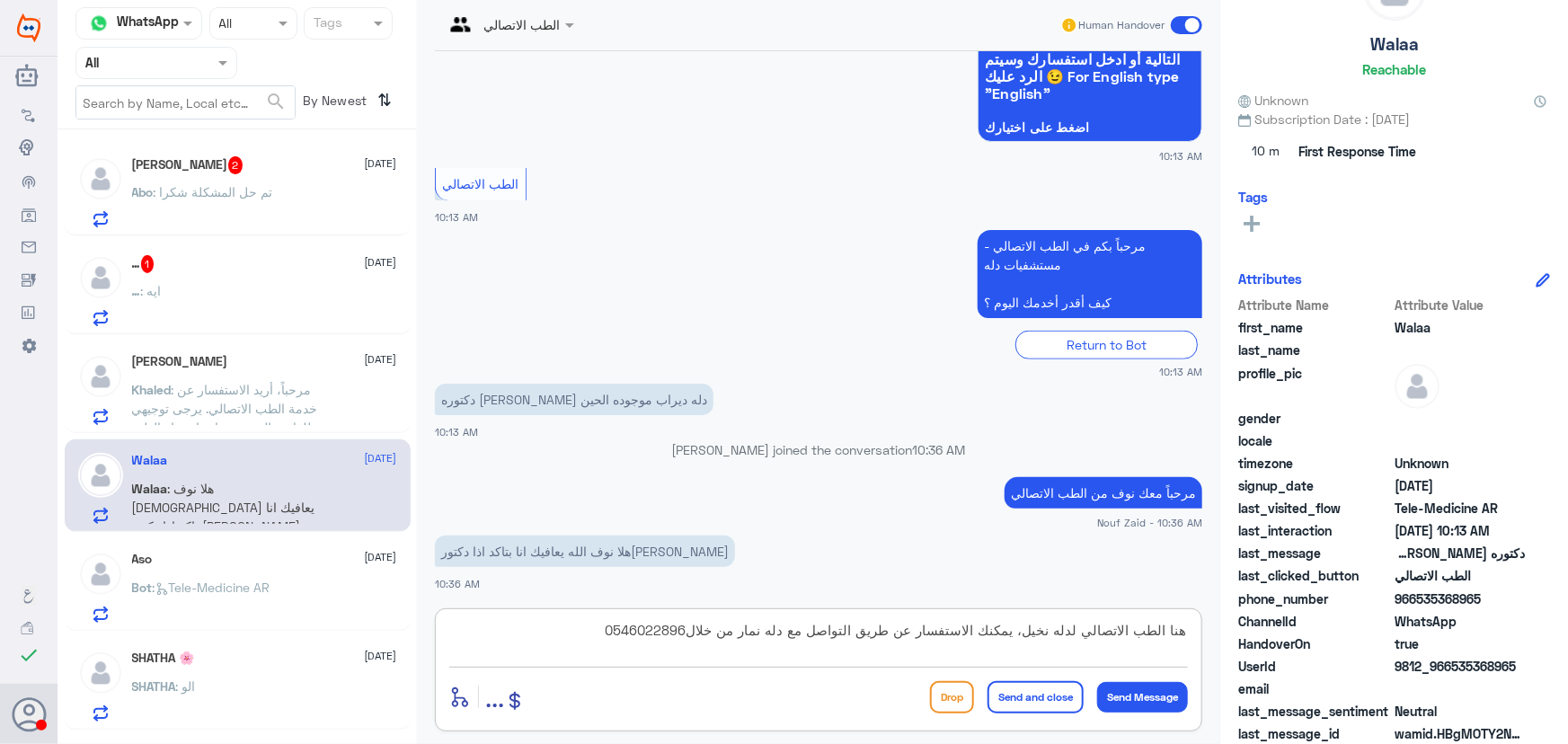
scroll to position [804, 0]
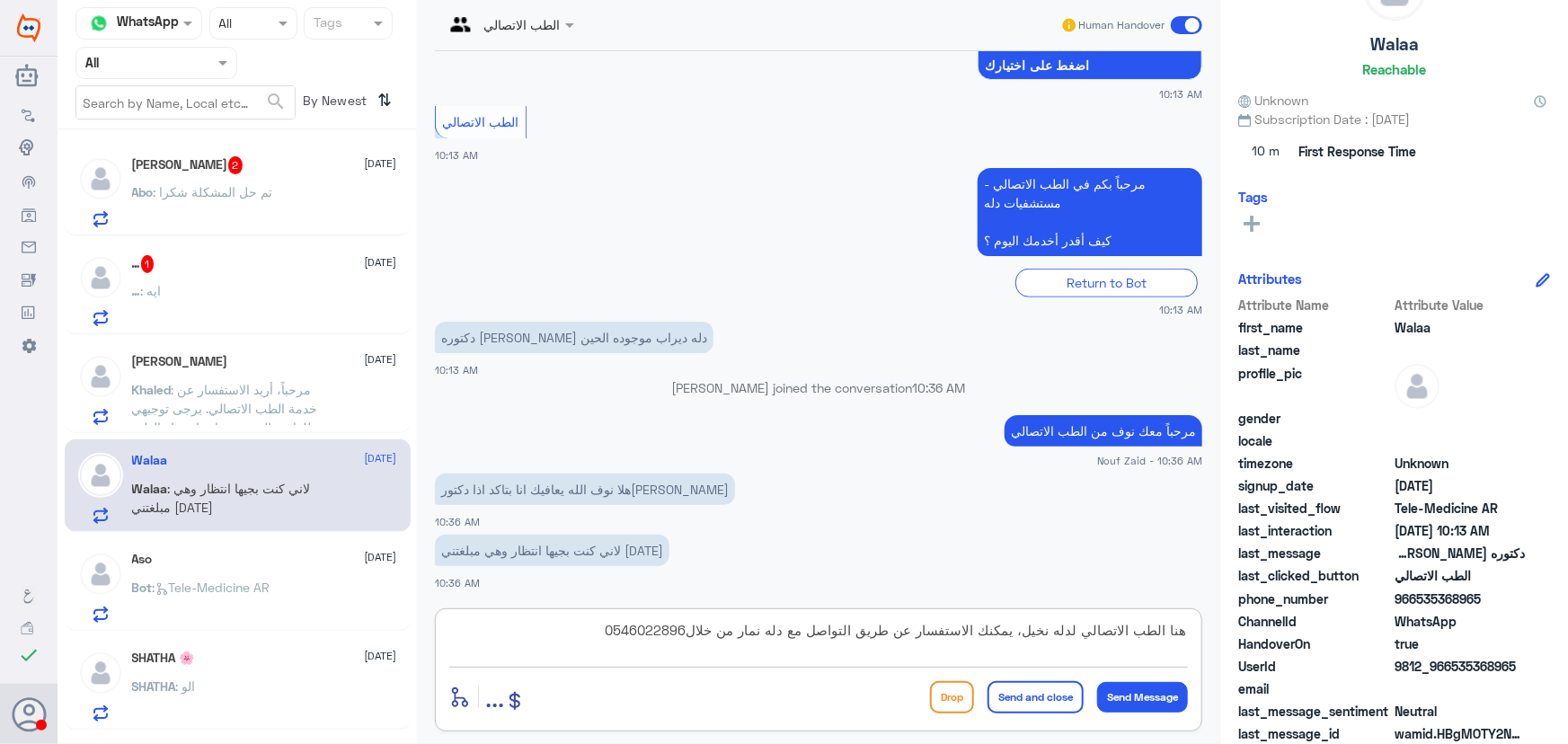
click at [1054, 629] on textarea "هنا الطب الاتصالي لدله نخيل، يمكنك الاستفسار عن طريق التواصل مع دله نمار من خلا…" at bounding box center [818, 640] width 738 height 44
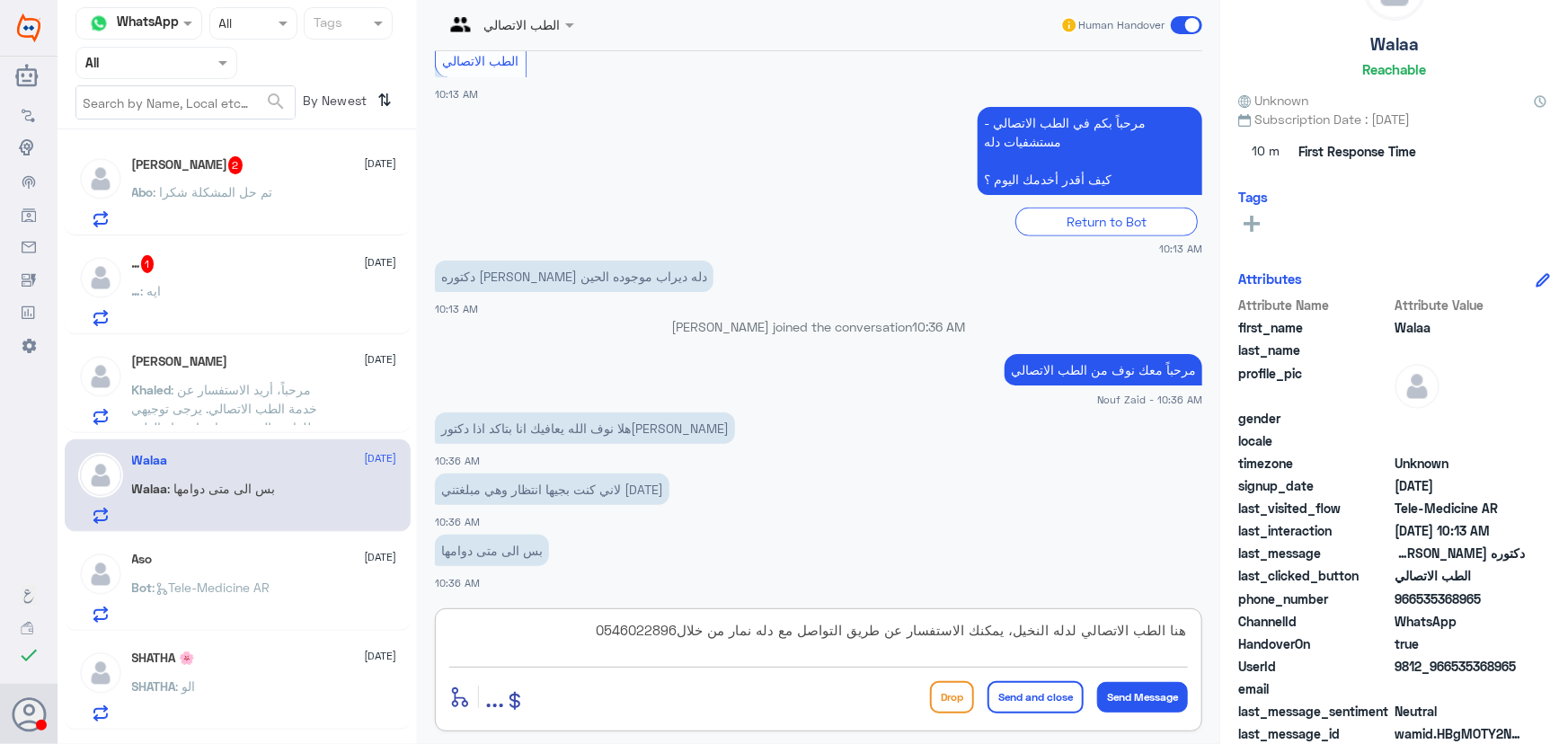
type textarea "هنا الطب الاتصالي لدله النخيل، يمكنك الاستفسار عن طريق التواصل مع دله نمار من خ…"
click at [1045, 691] on button "Send and close" at bounding box center [1035, 697] width 97 height 32
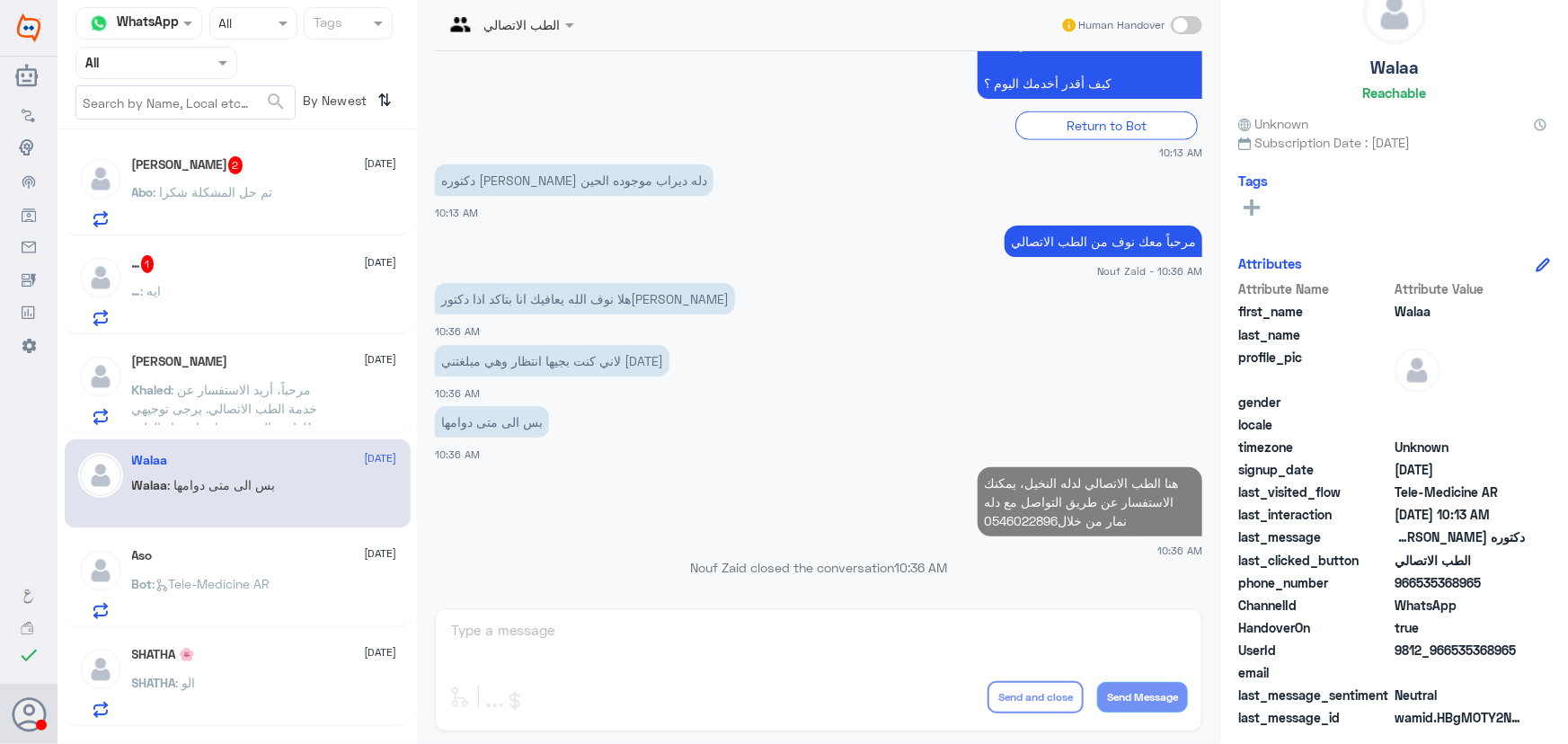
scroll to position [56, 0]
click at [278, 290] on div "… : ايه" at bounding box center [265, 306] width 265 height 41
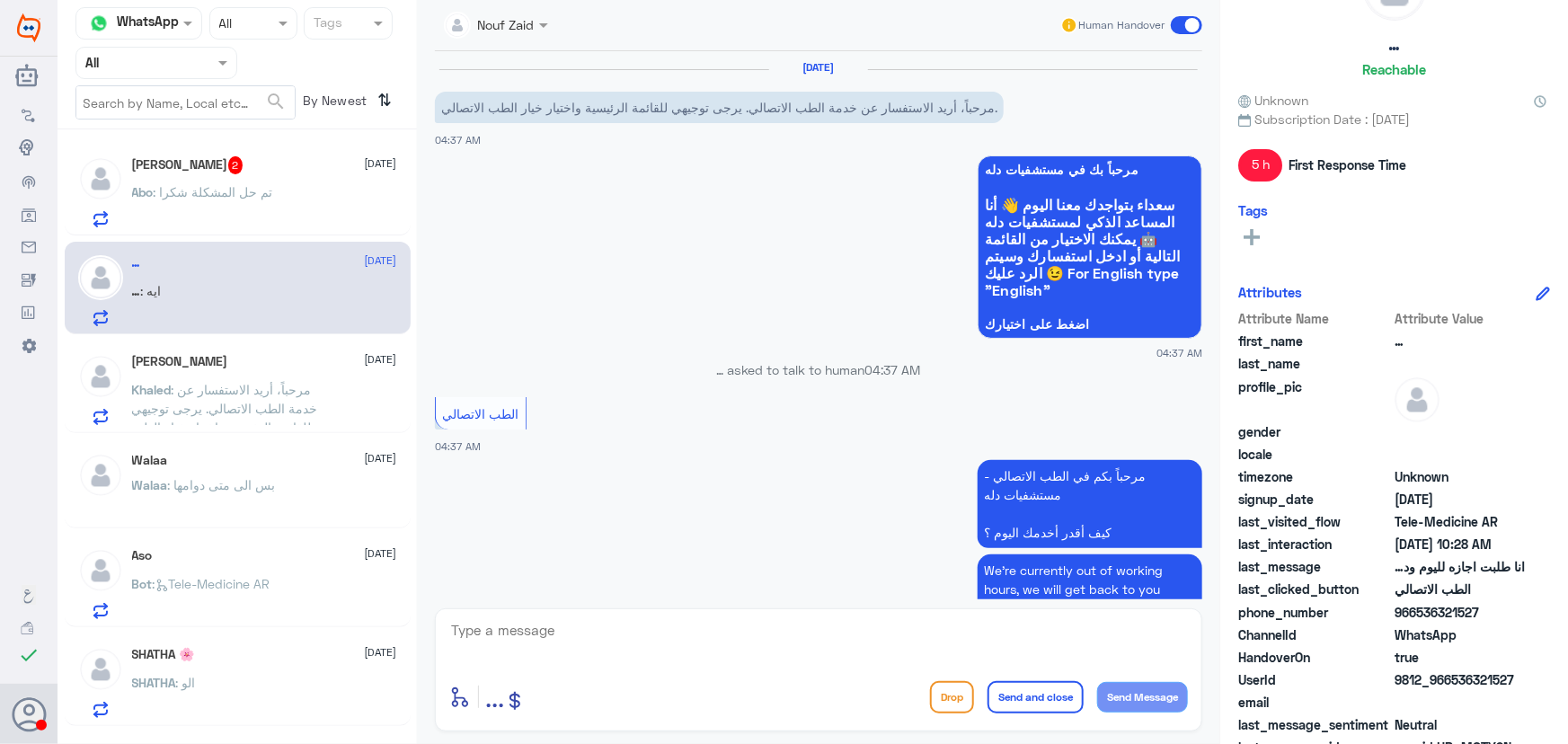
scroll to position [968, 0]
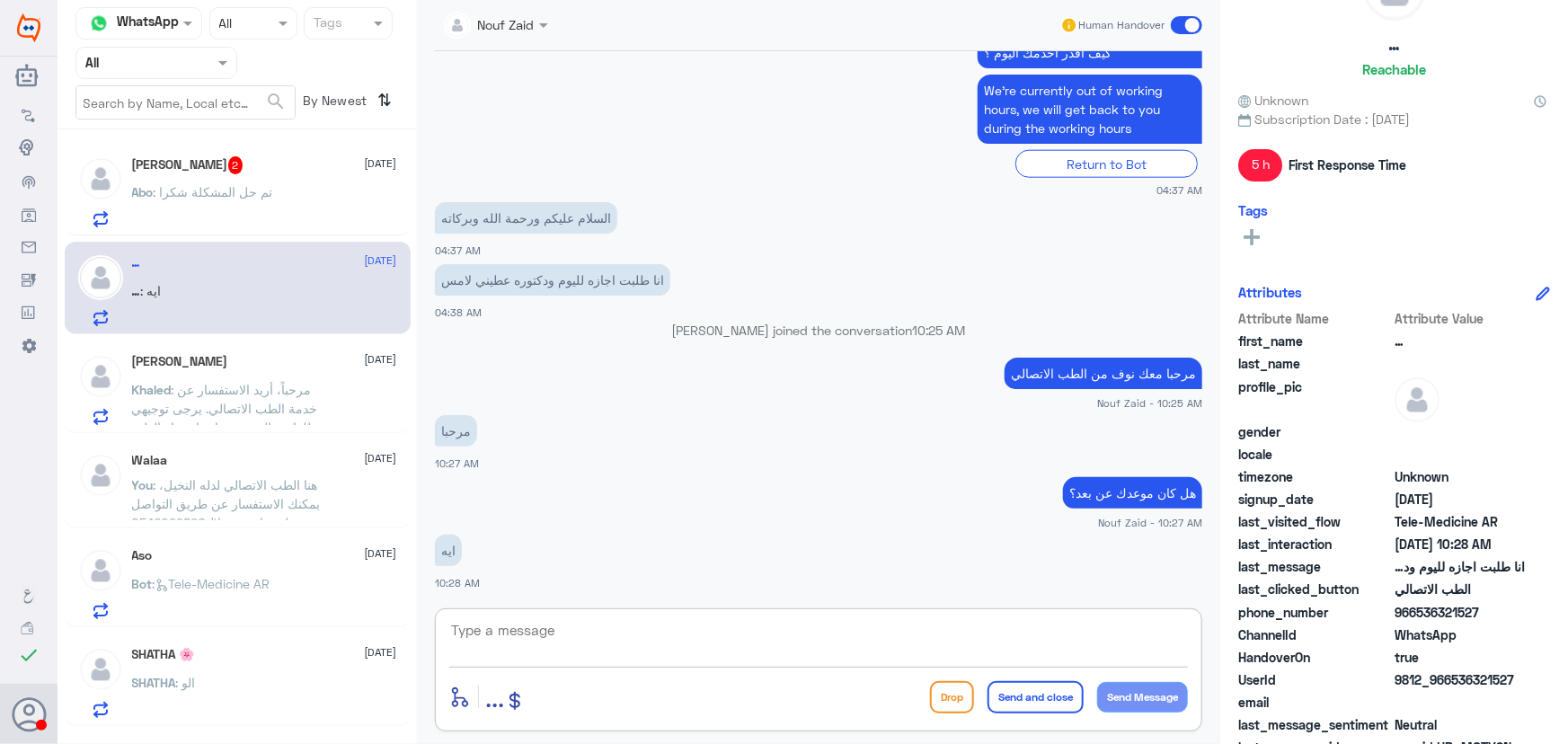
drag, startPoint x: 652, startPoint y: 654, endPoint x: 647, endPoint y: 645, distance: 10.3
click at [648, 648] on textarea at bounding box center [818, 640] width 738 height 44
click at [551, 628] on textarea at bounding box center [818, 640] width 738 height 44
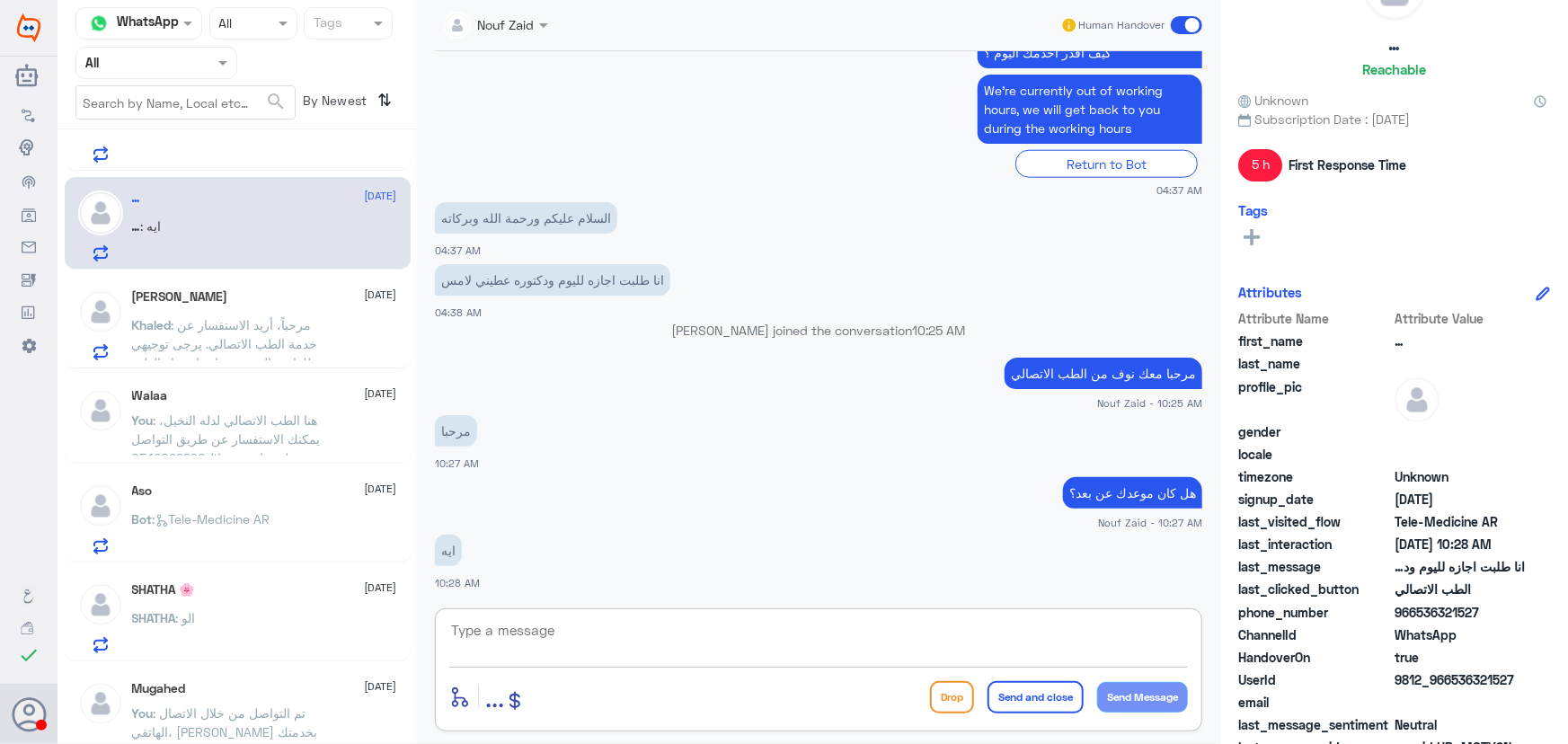
scroll to position [0, 0]
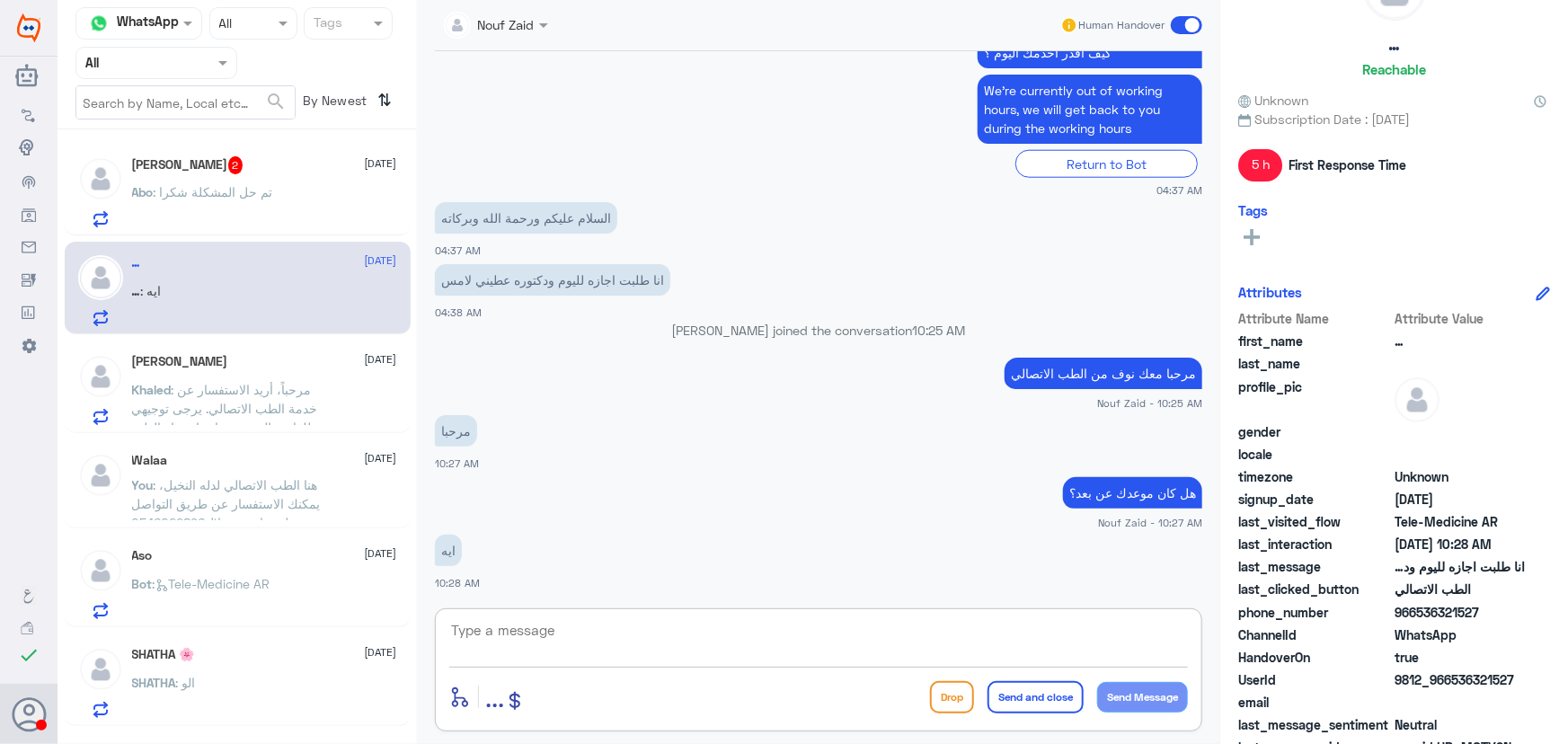
click at [580, 637] on textarea at bounding box center [818, 640] width 738 height 44
type textarea "م"
type textarea "ممكن تزوديني باسم الطبيب؟"
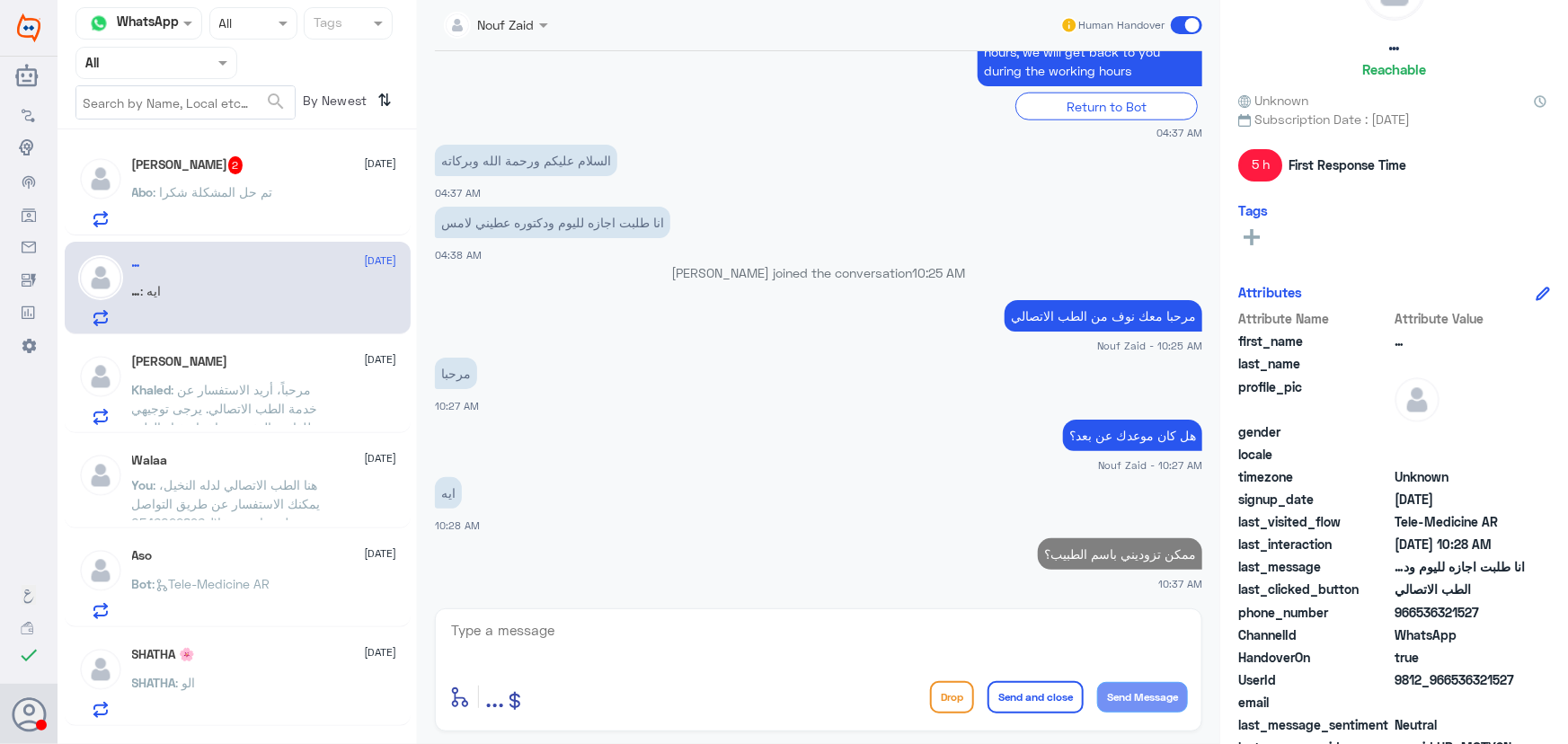
click at [273, 201] on div "Abo : تم حل المشكلة شكرا" at bounding box center [265, 207] width 265 height 41
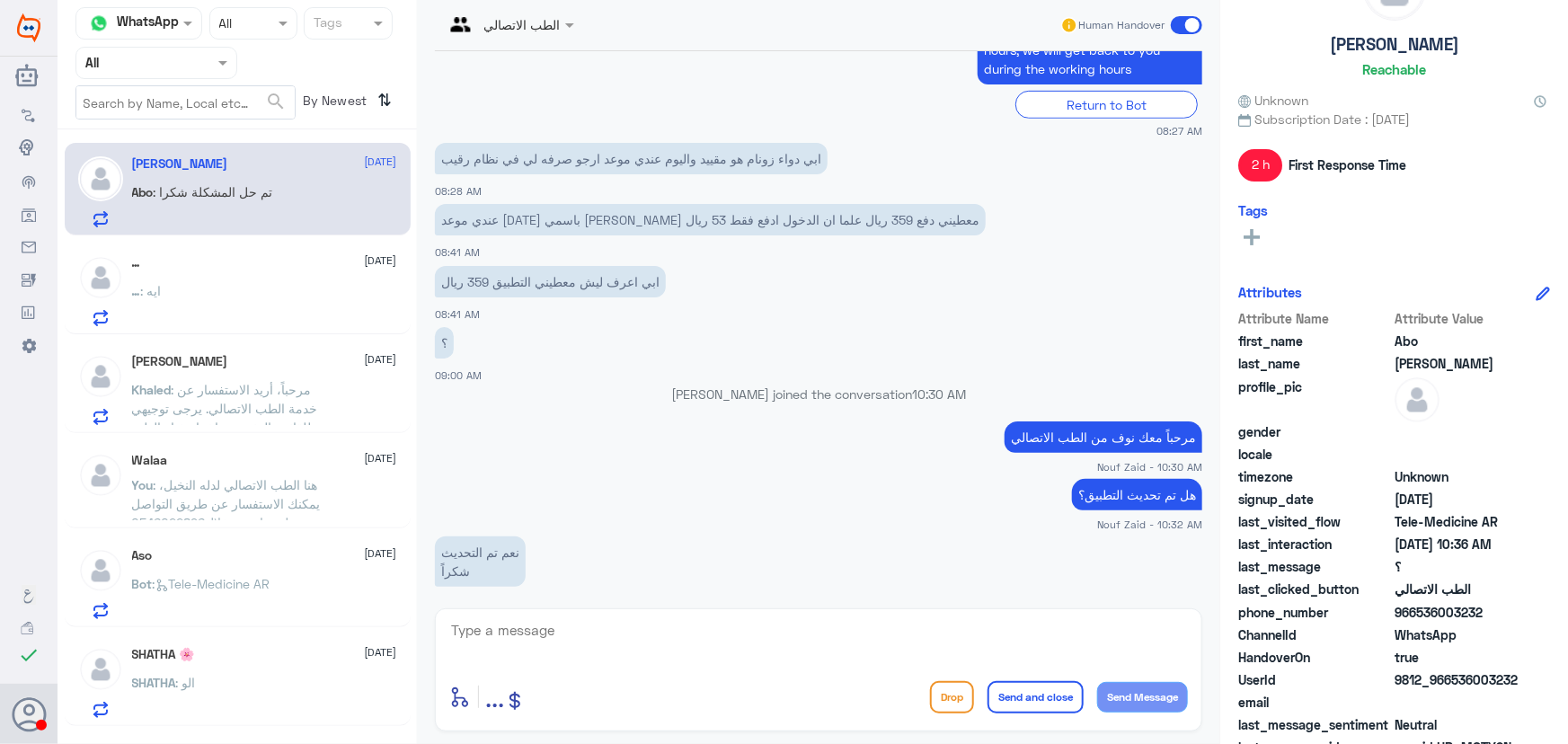
scroll to position [620, 0]
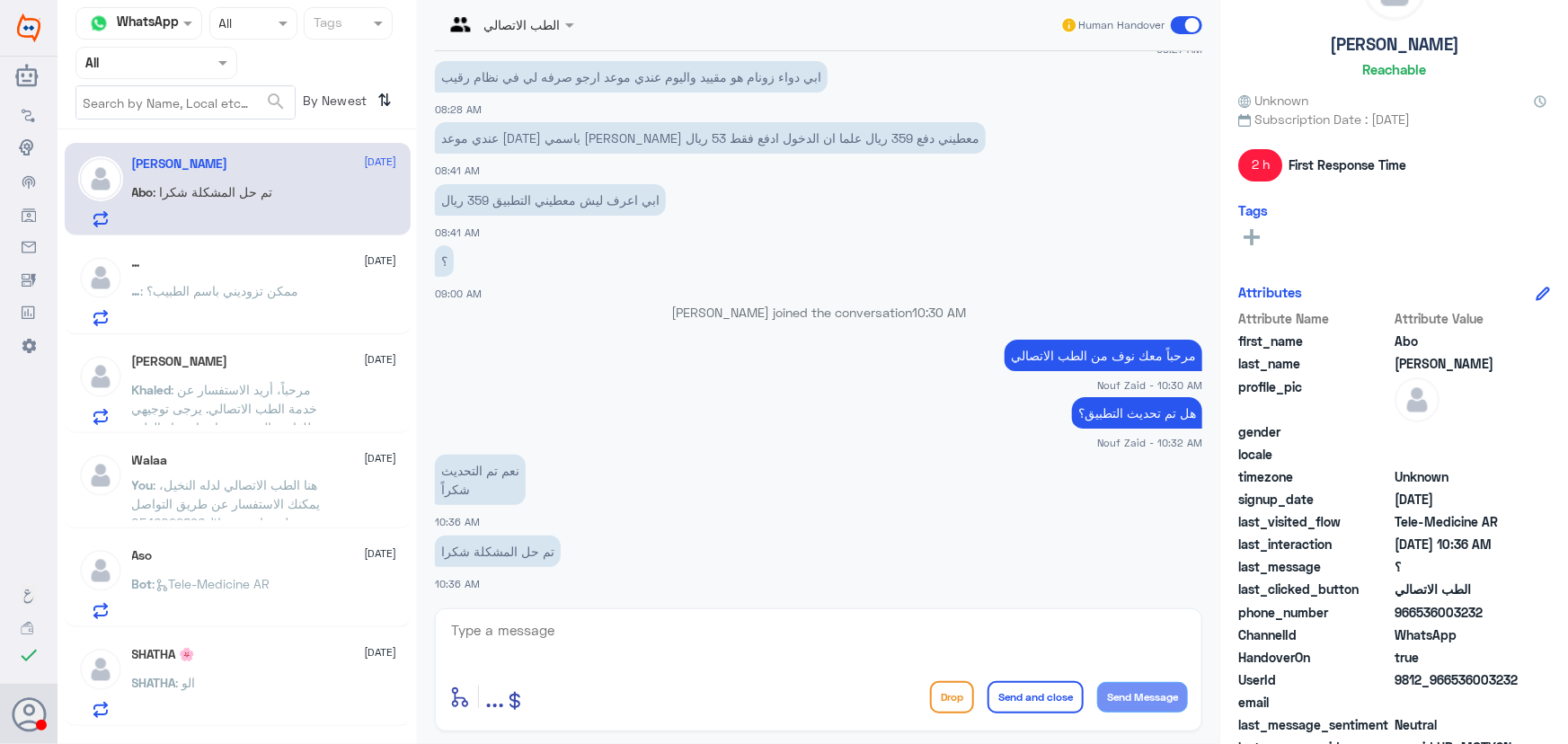
click at [585, 628] on textarea at bounding box center [818, 640] width 738 height 44
type textarea "العفو، نسعد بخدمتك"
click at [1031, 708] on button "Send and close" at bounding box center [1035, 697] width 97 height 32
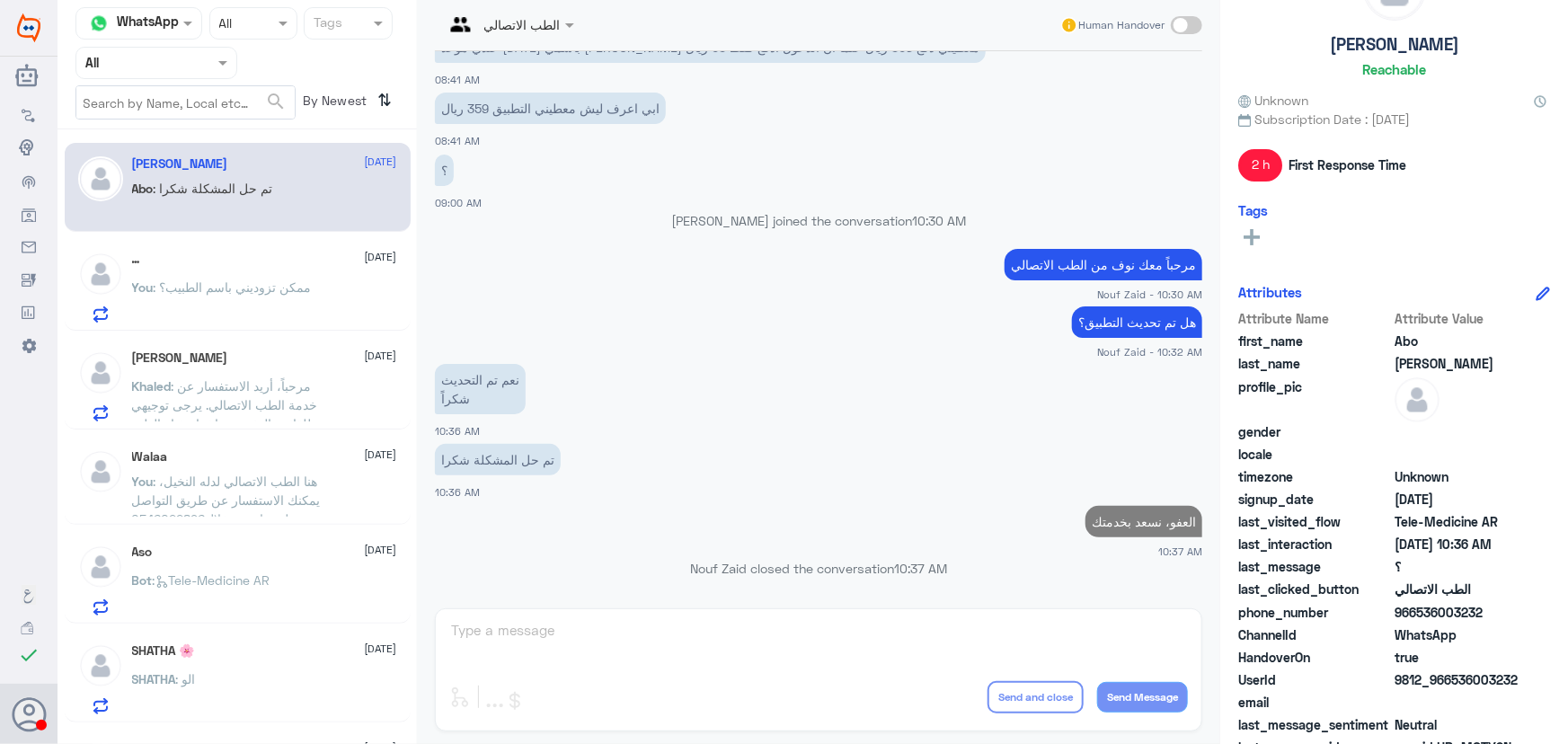
click at [242, 273] on div "… 11 September You : ممكن تزوديني باسم الطبيب؟" at bounding box center [265, 287] width 265 height 71
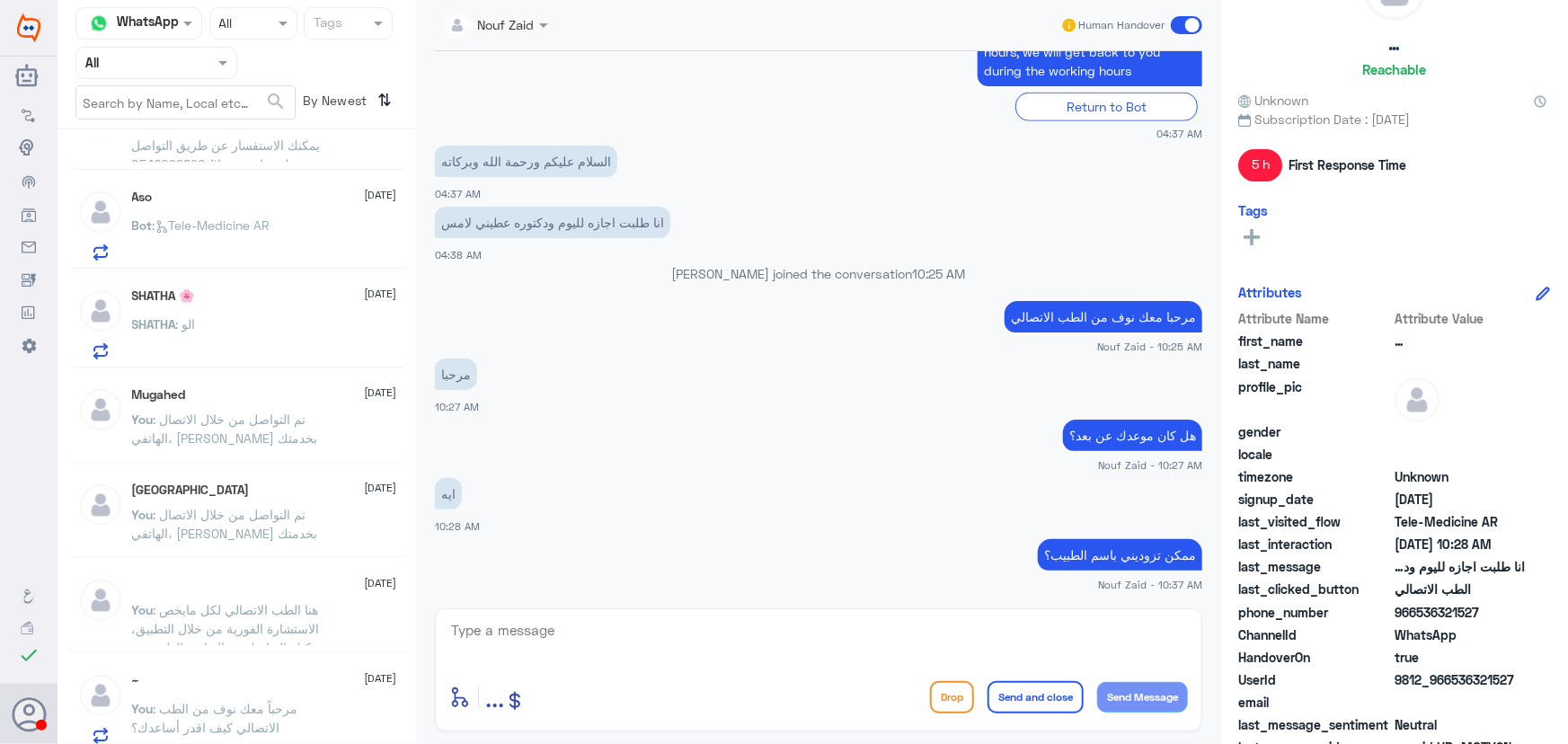
scroll to position [326, 0]
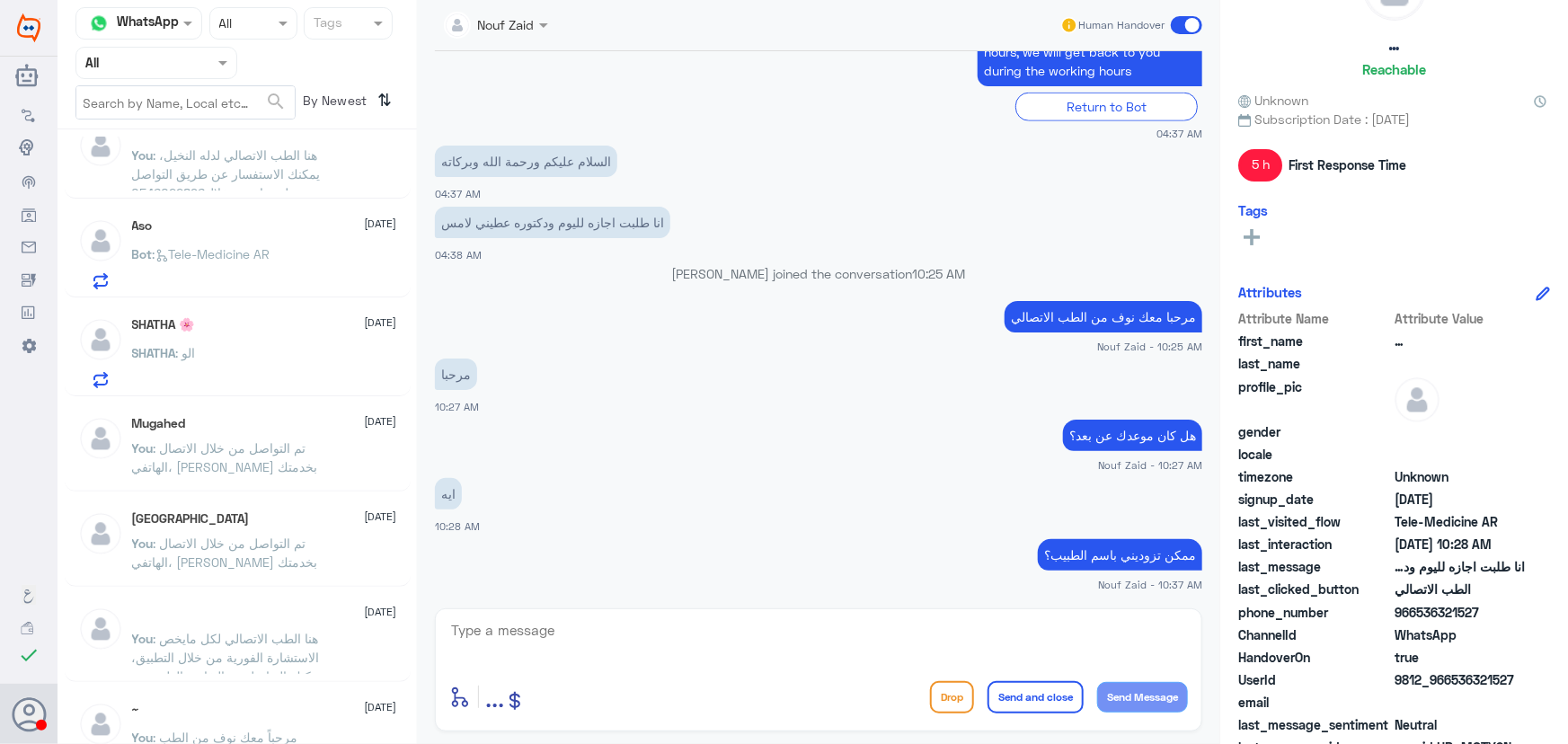
click at [264, 317] on div "SHATHA 🌸 11 September" at bounding box center [265, 324] width 265 height 15
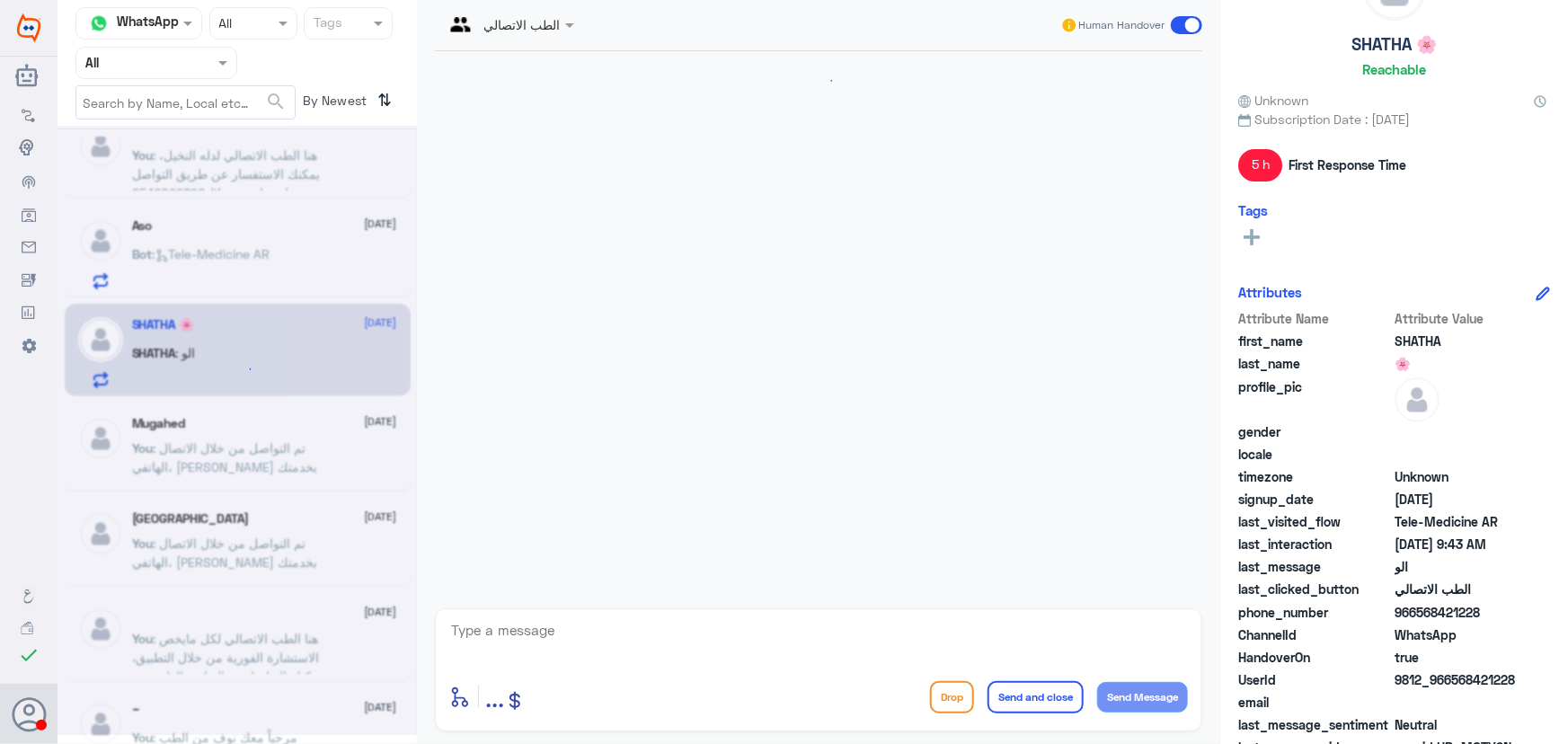
scroll to position [916, 0]
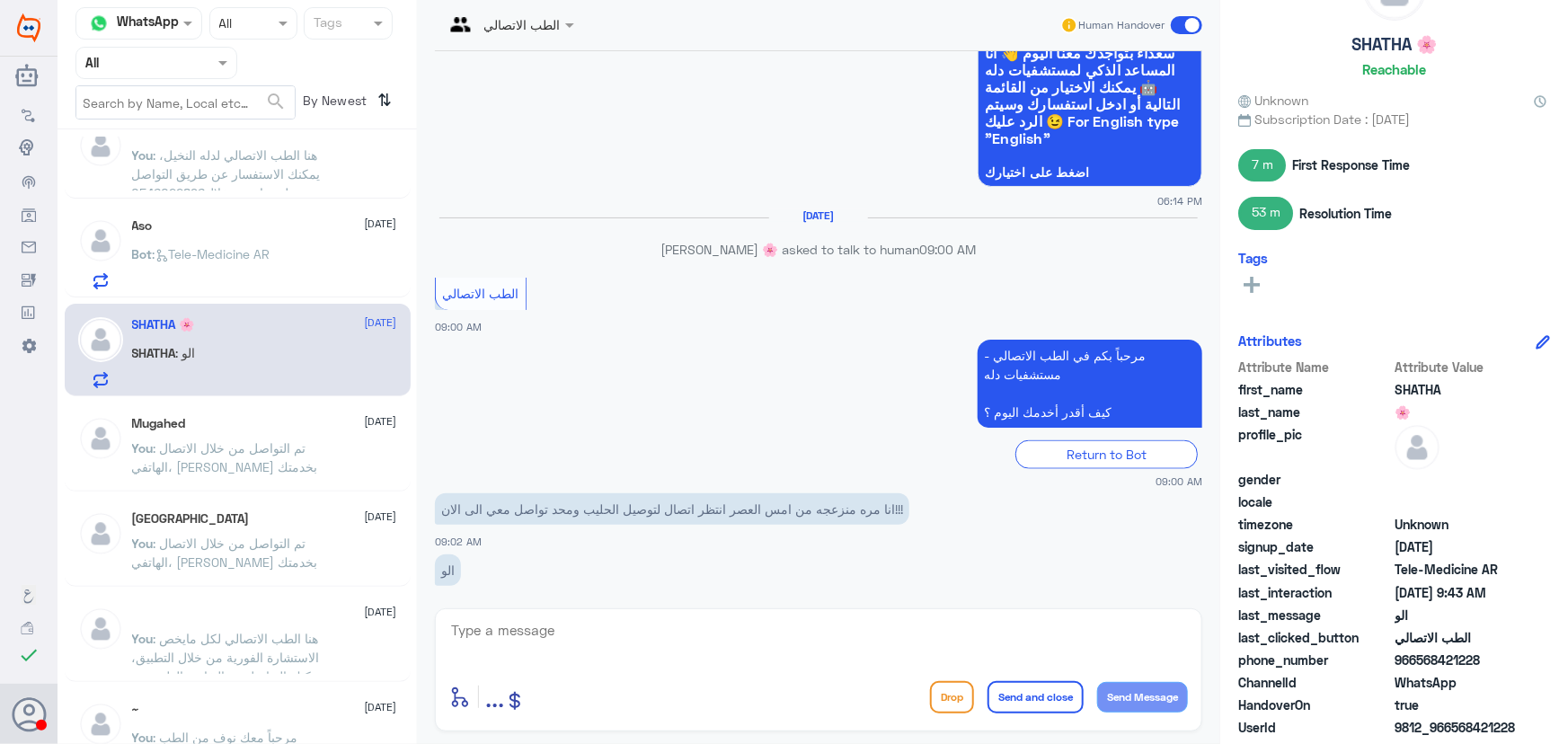
click at [657, 639] on textarea at bounding box center [818, 640] width 738 height 44
paste textarea "مرحباً معك نوف من الطب الاتصالي كيف اقدر أساعدك؟"
drag, startPoint x: 817, startPoint y: 636, endPoint x: 990, endPoint y: 636, distance: 173.0
click at [990, 636] on textarea "مرحباً معك نوف من الطب الاتصالي كيف اقدر أساعدك؟" at bounding box center [818, 640] width 738 height 44
type textarea "مرحباً معك نوف من الطب الاتصالي"
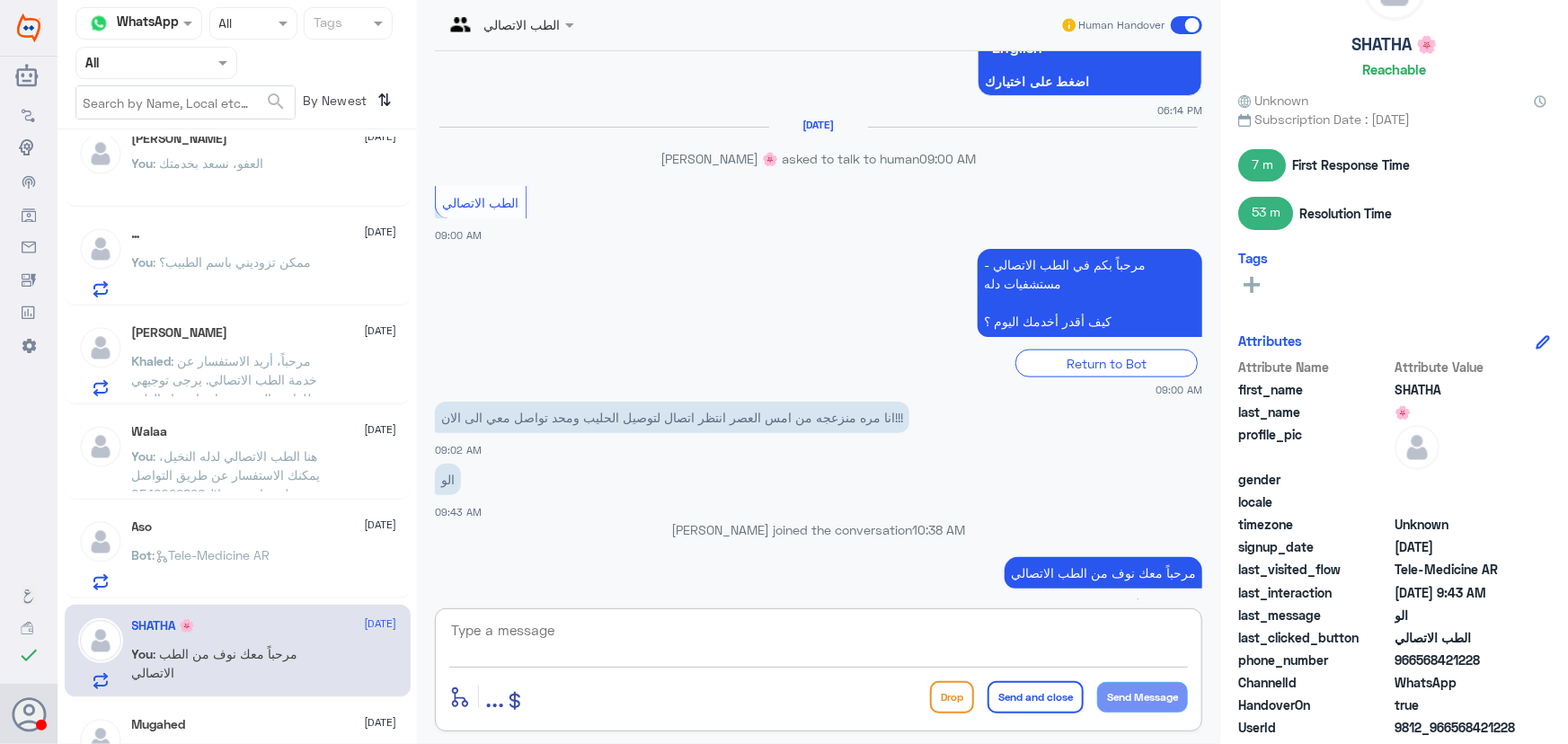
scroll to position [0, 0]
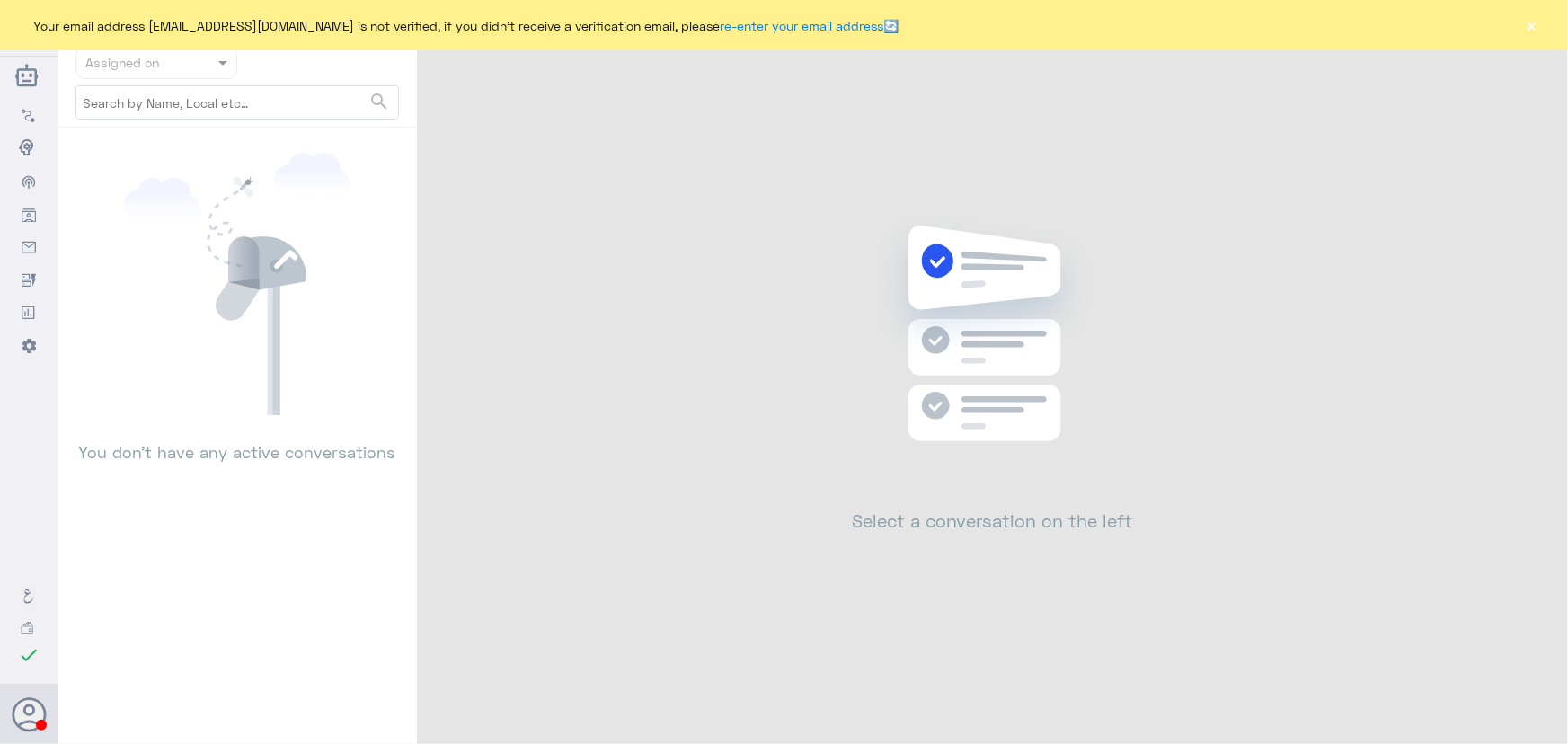
click at [1525, 42] on div "Your email address [EMAIL_ADDRESS][DOMAIN_NAME] is not verified, if you didn't …" at bounding box center [784, 25] width 1568 height 51
drag, startPoint x: 1535, startPoint y: 28, endPoint x: 1319, endPoint y: 116, distance: 233.2
click at [1527, 32] on button "×" at bounding box center [1532, 25] width 18 height 18
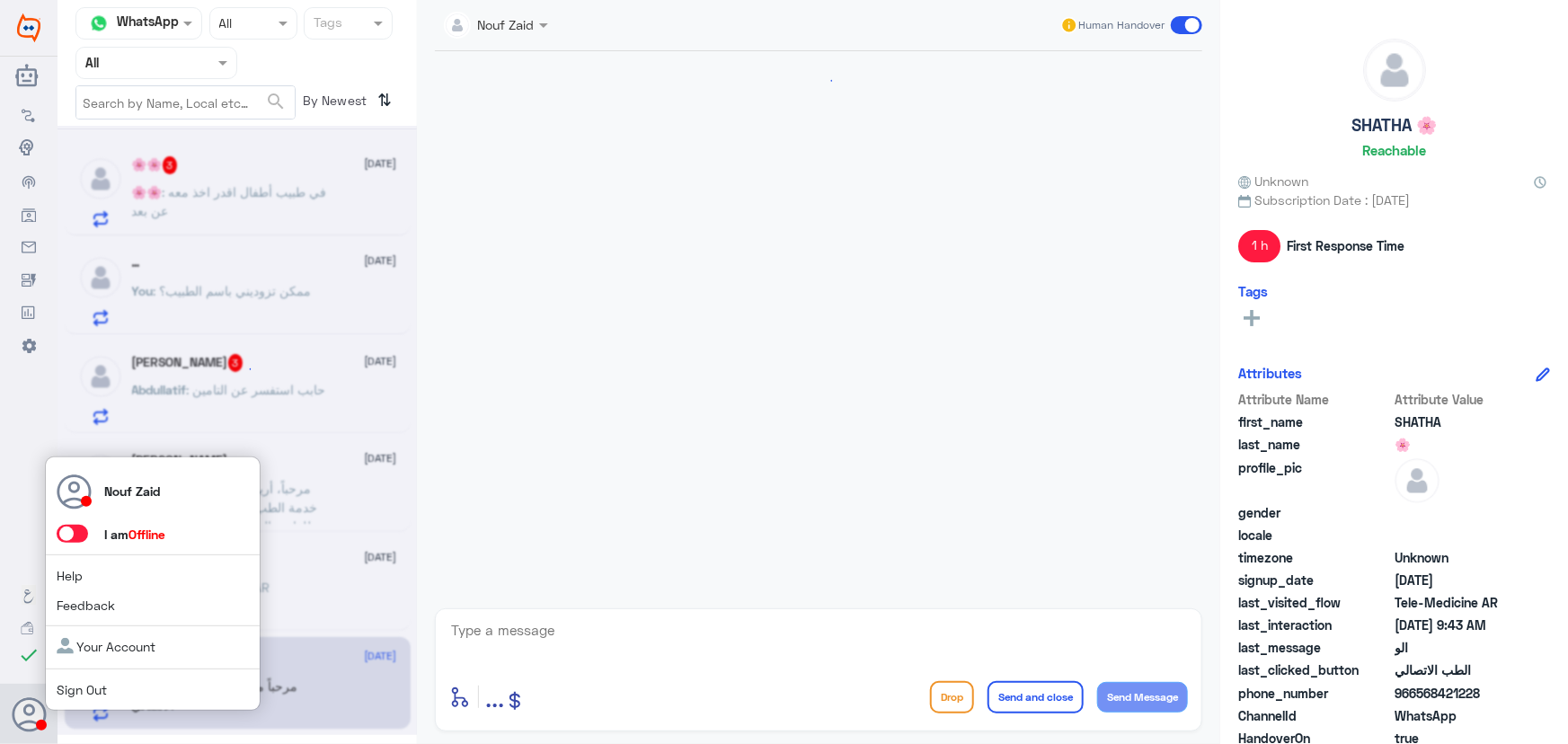
scroll to position [79, 0]
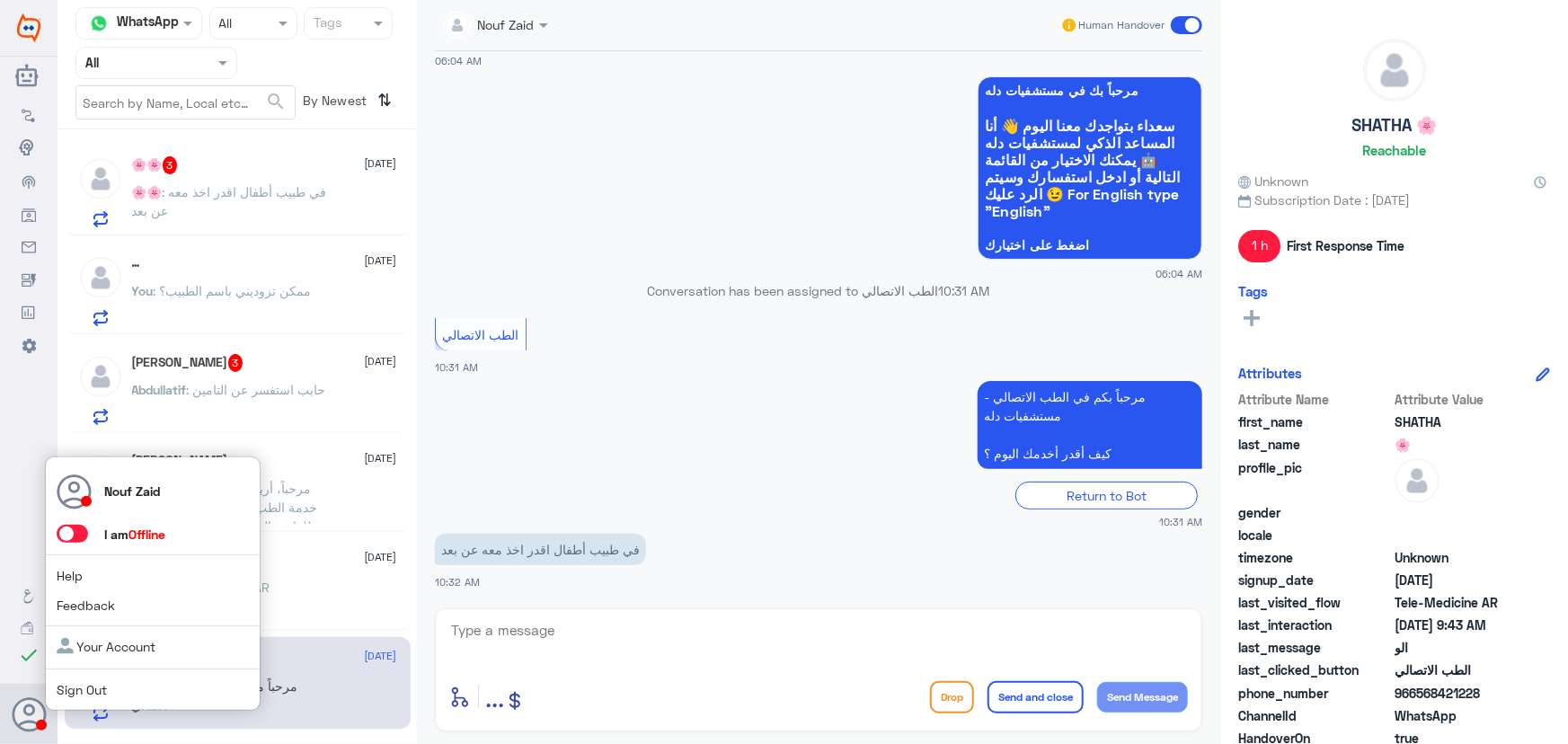
click at [76, 527] on span at bounding box center [73, 534] width 32 height 18
click at [0, 0] on input "checkbox" at bounding box center [0, 0] width 0 height 0
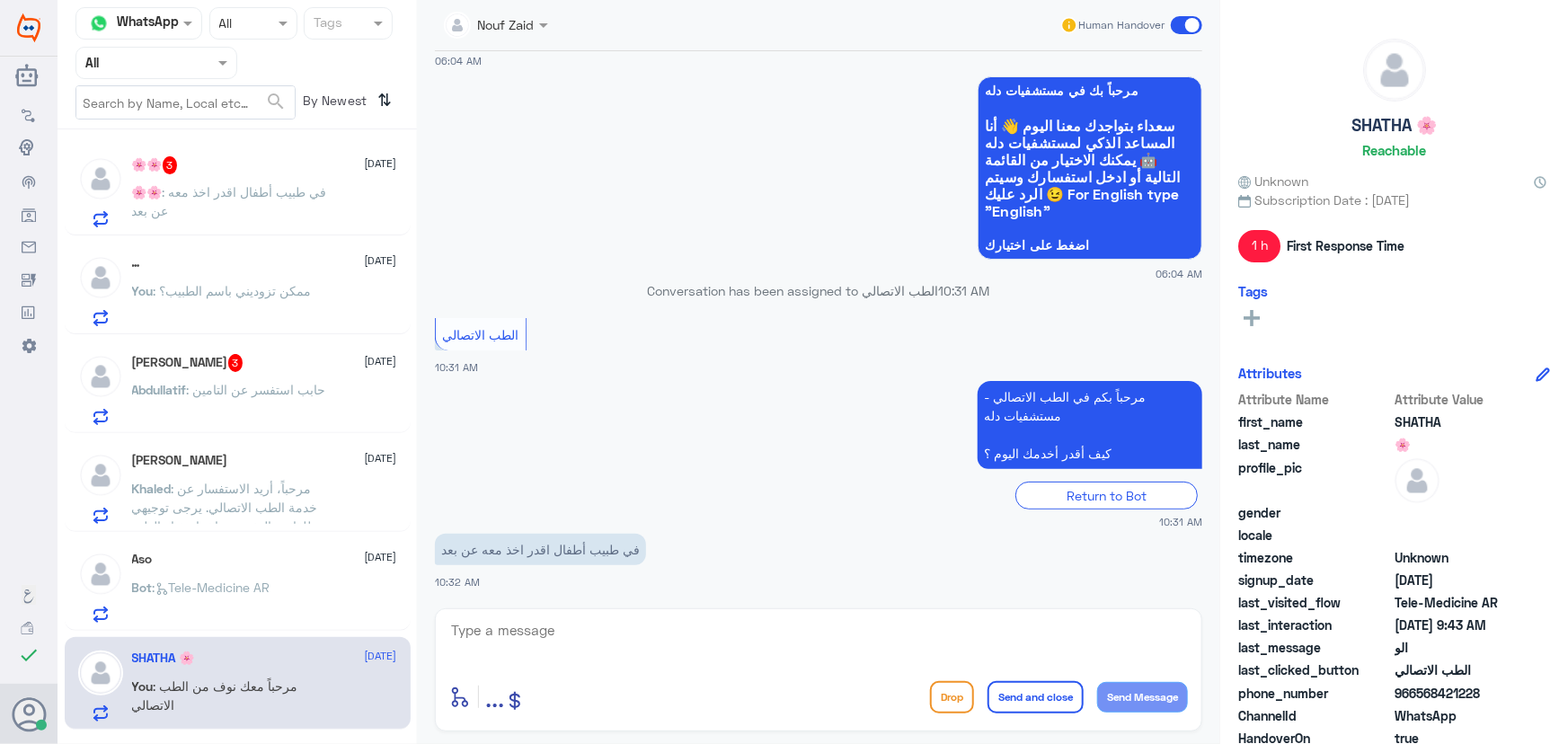
click at [236, 309] on p "You : ممكن تزوديني باسم الطبيب؟" at bounding box center [222, 303] width 179 height 45
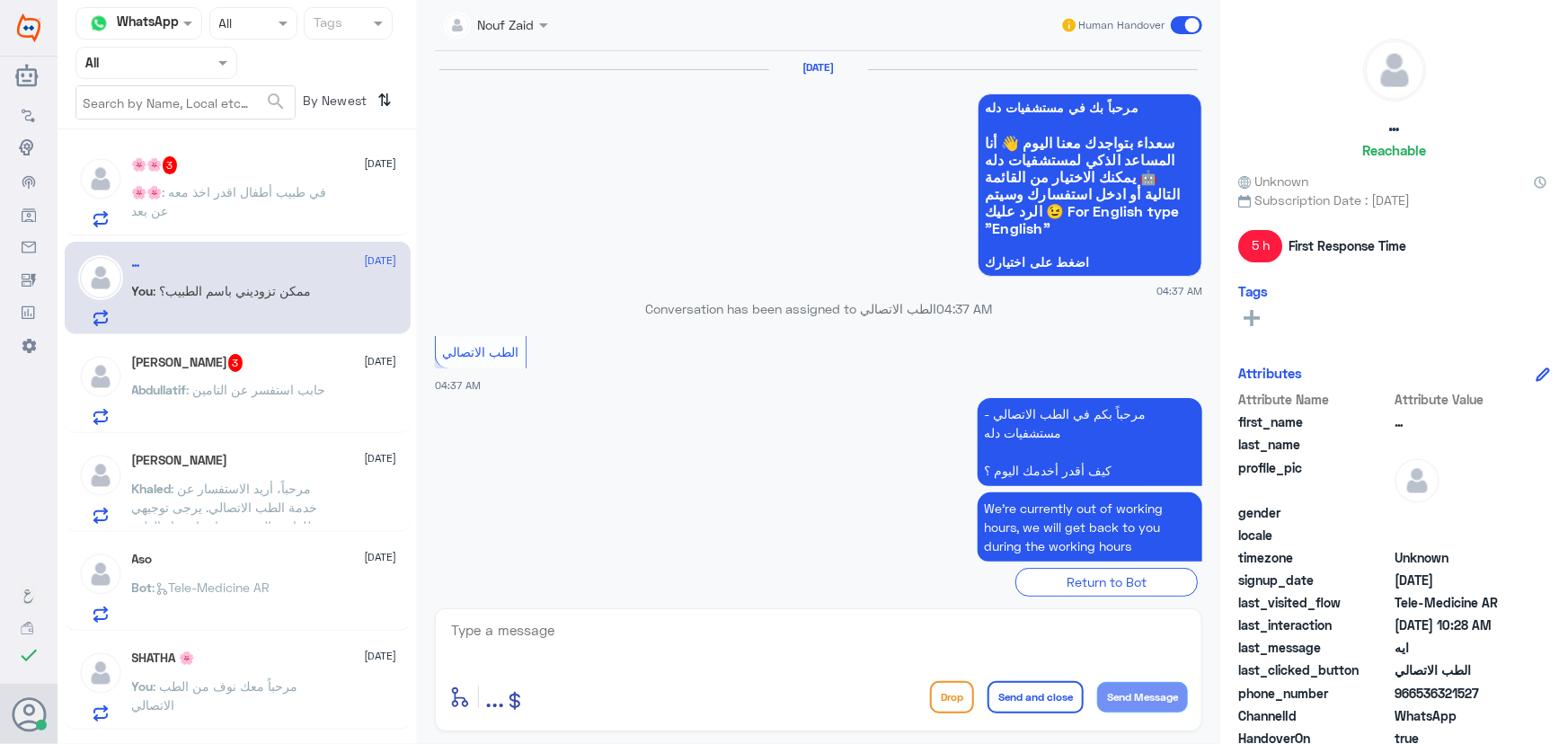
scroll to position [964, 0]
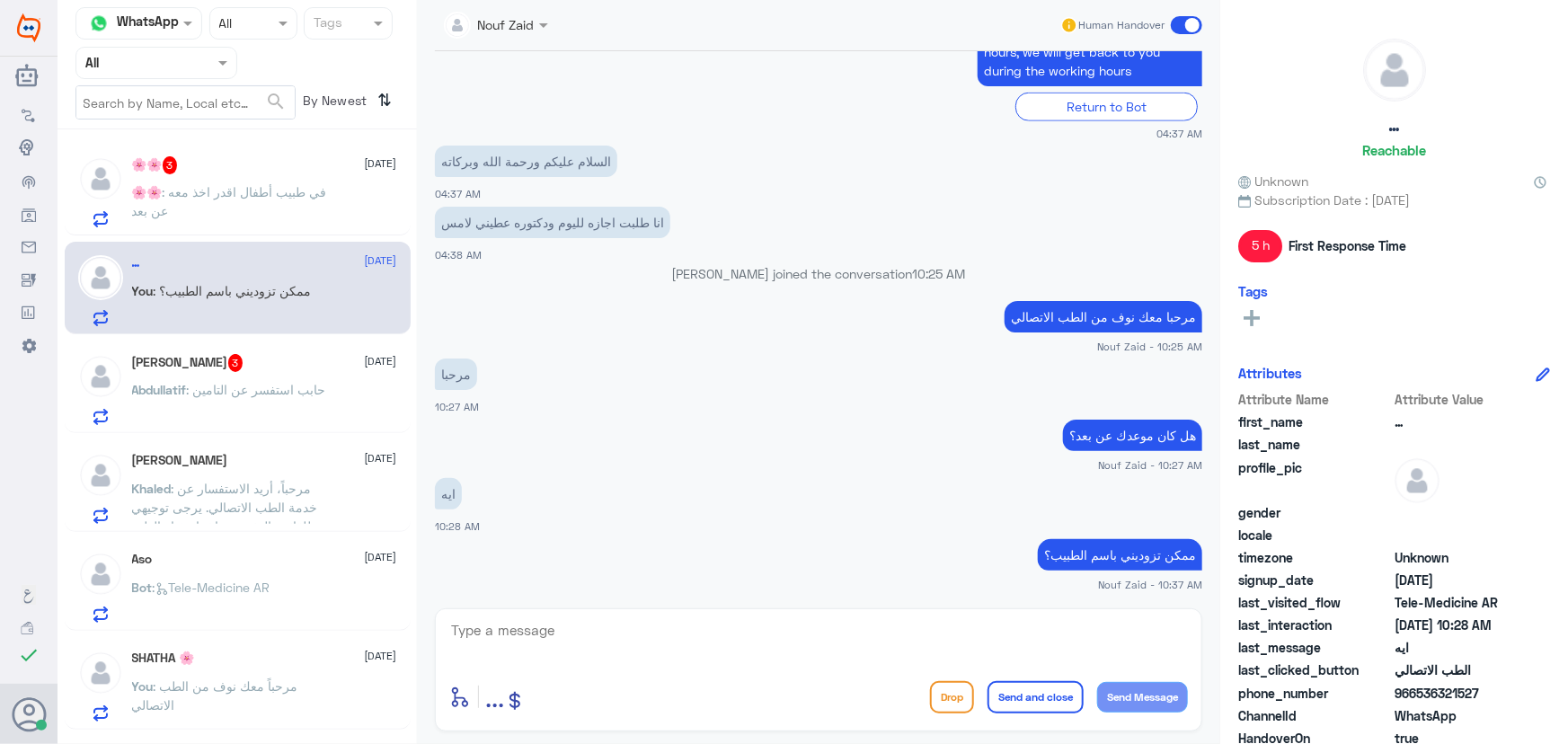
click at [247, 203] on p "🌸🌸 : في طبيب أطفال اقدر اخذ معه عن بعد" at bounding box center [233, 204] width 202 height 45
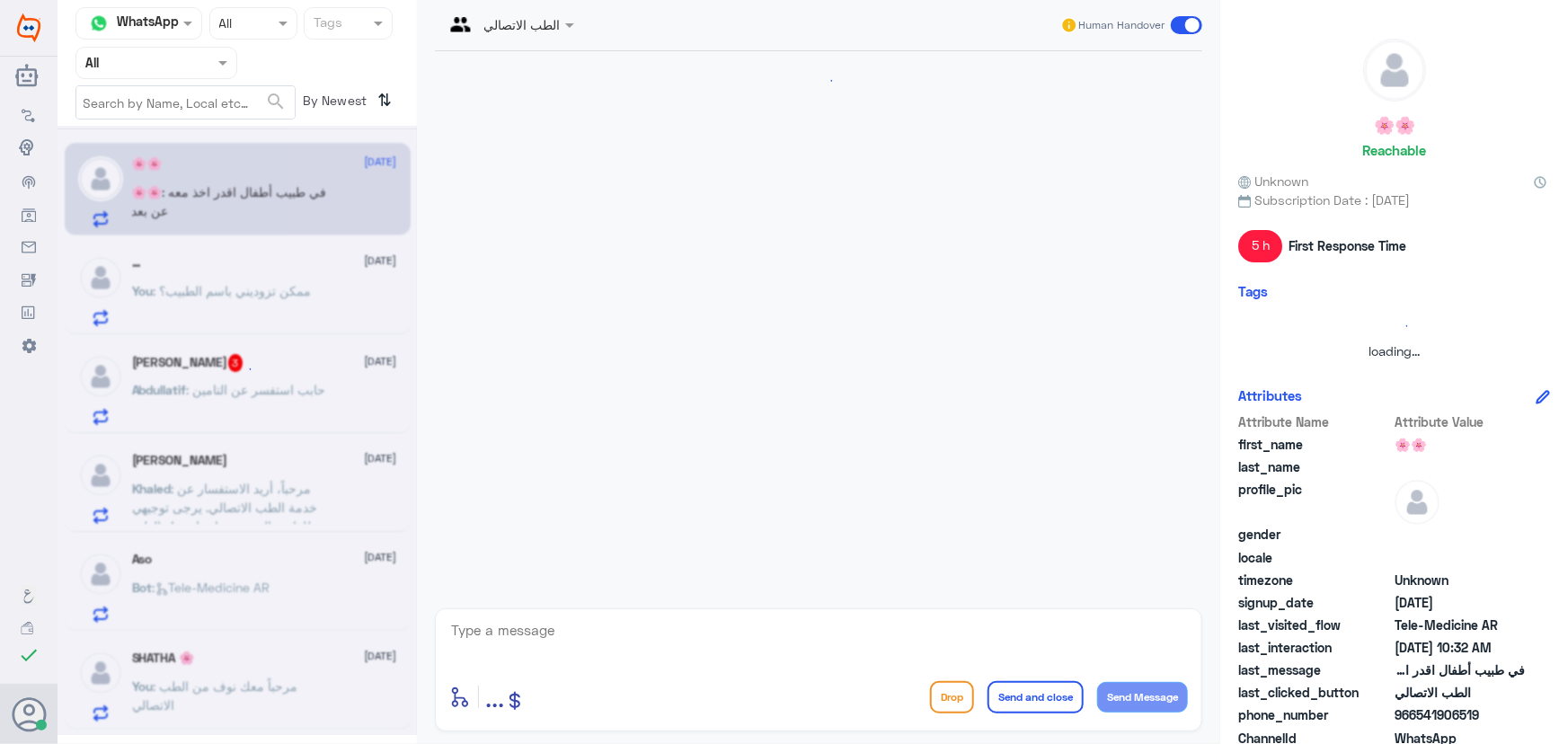
scroll to position [79, 0]
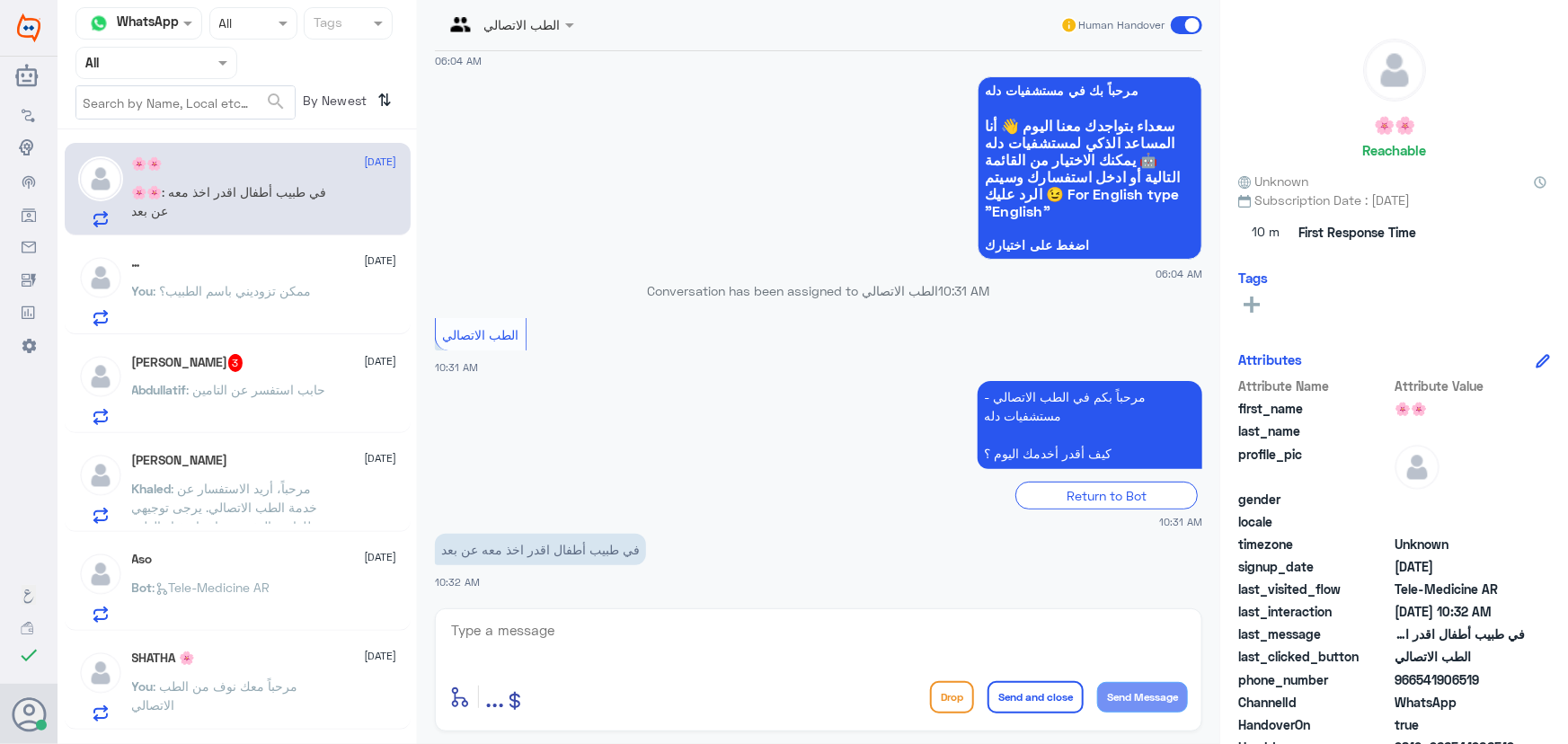
click at [277, 370] on div "Abdullatif Alkhaldi 3 11 September" at bounding box center [265, 363] width 265 height 18
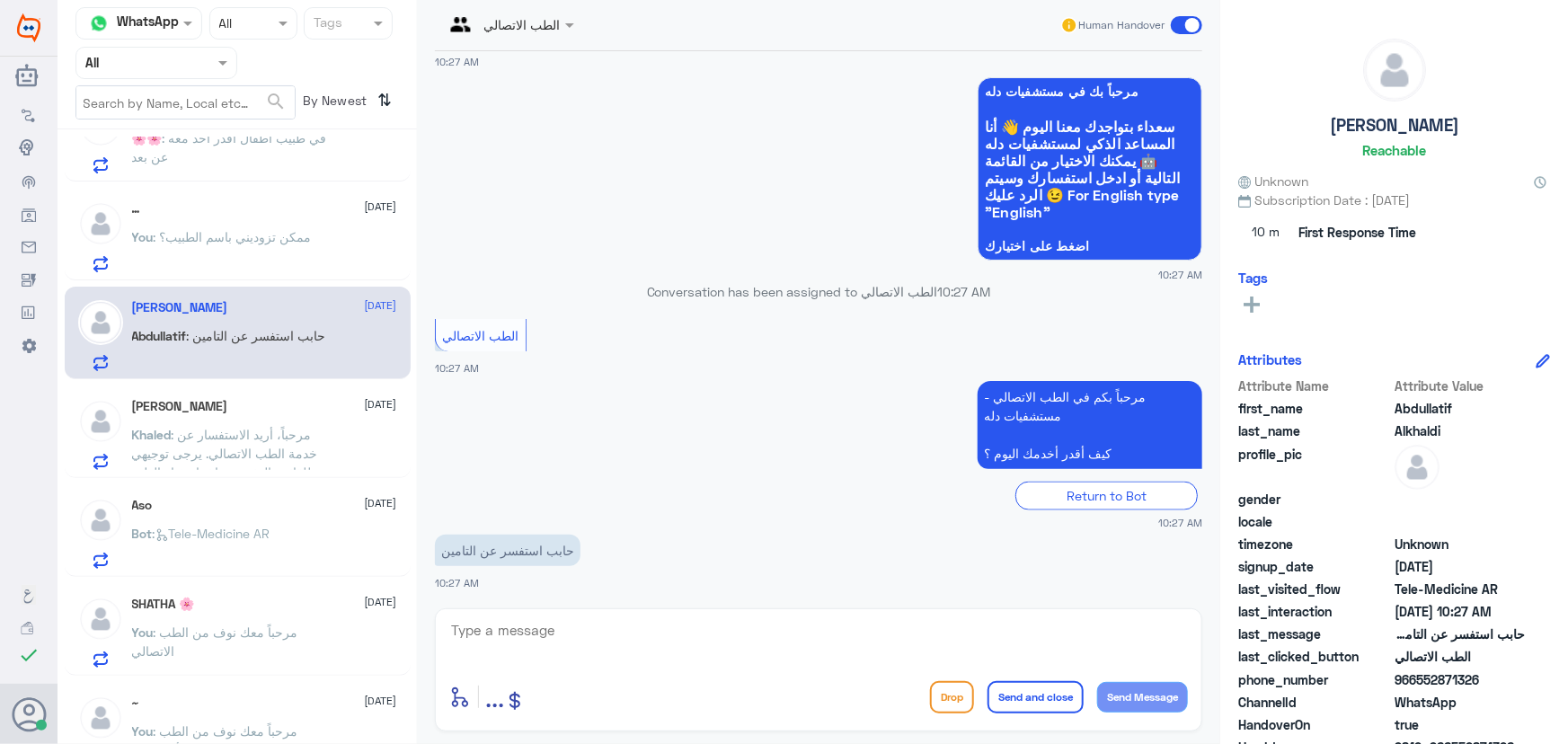
scroll to position [81, 0]
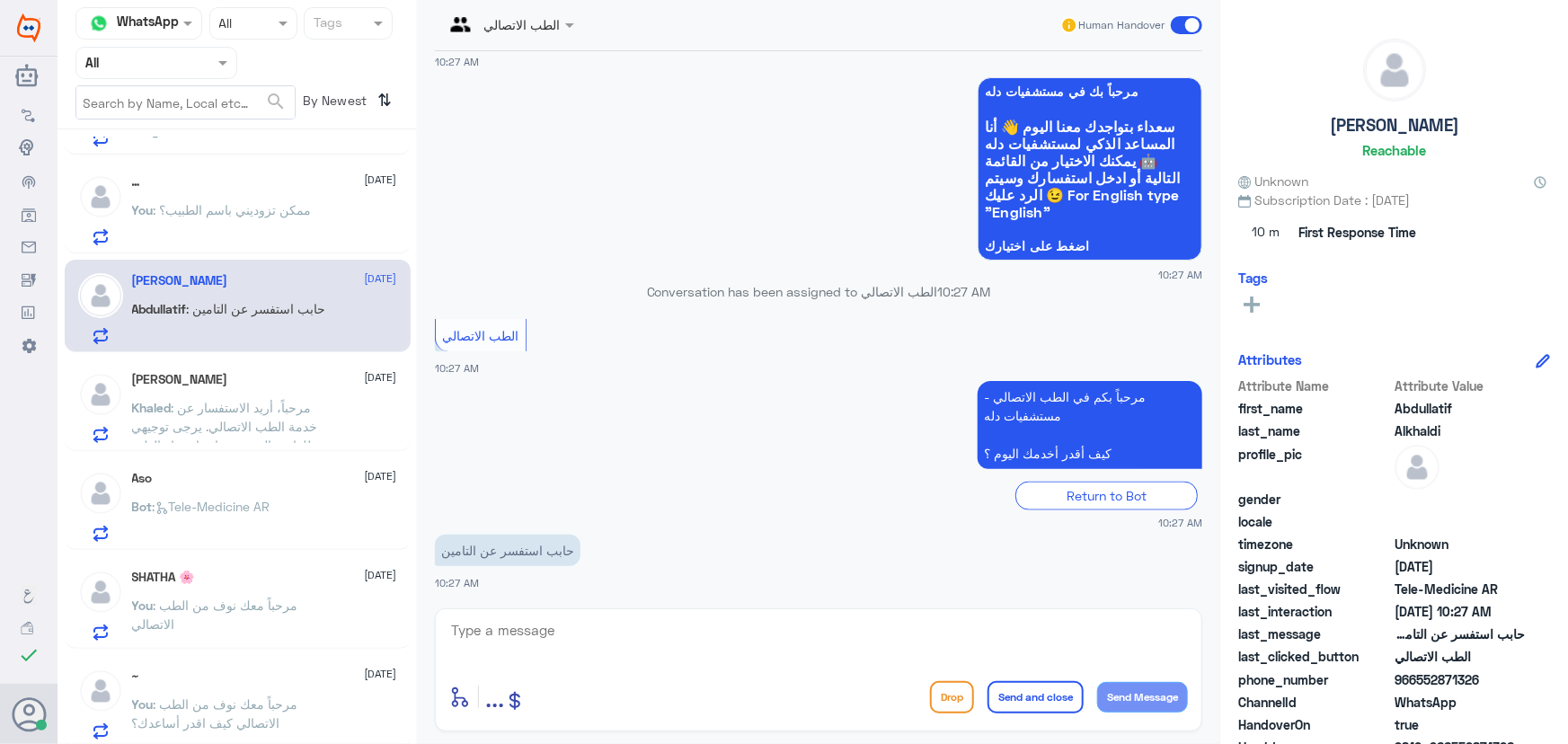
click at [230, 579] on div "SHATHA 🌸 11 September" at bounding box center [265, 577] width 265 height 15
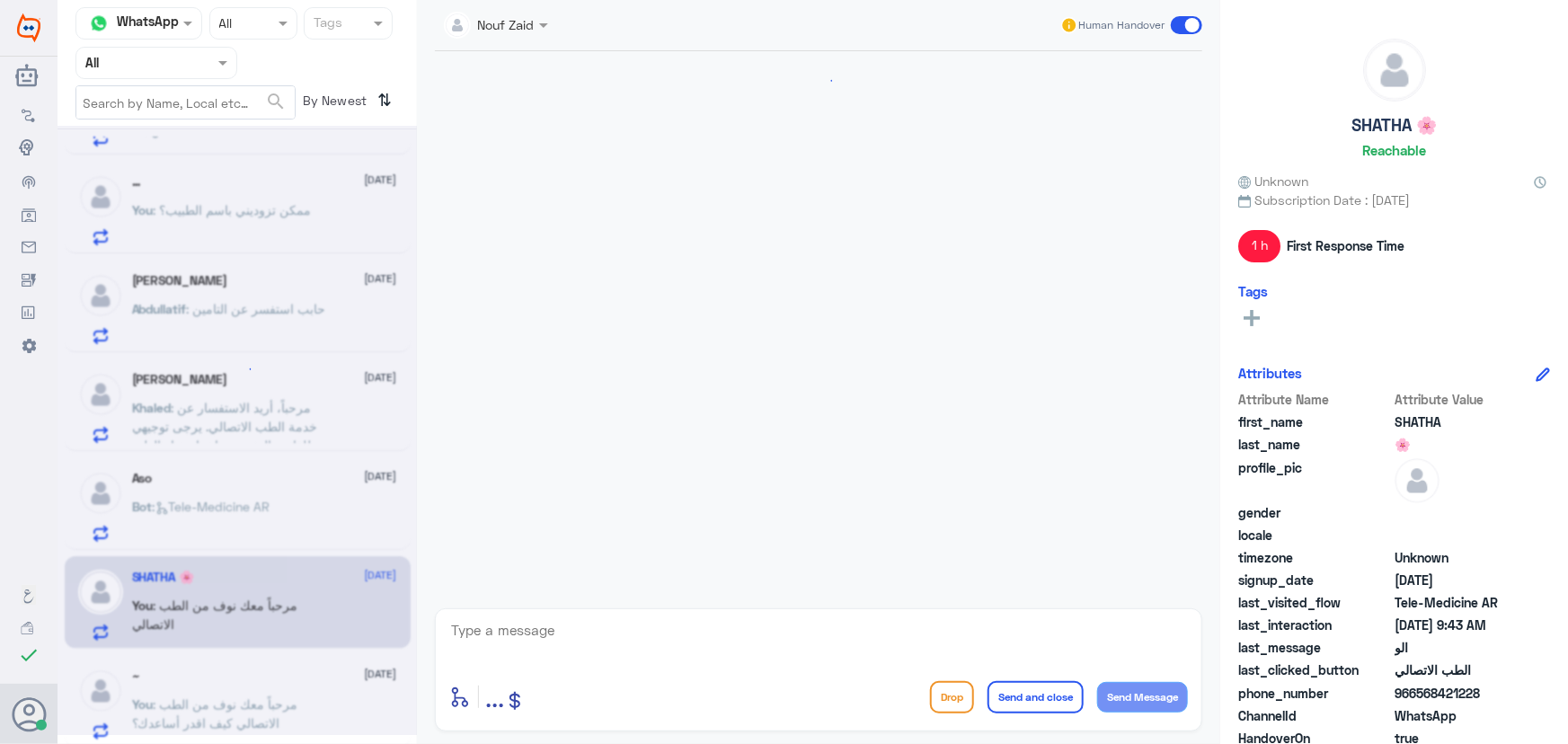
scroll to position [869, 0]
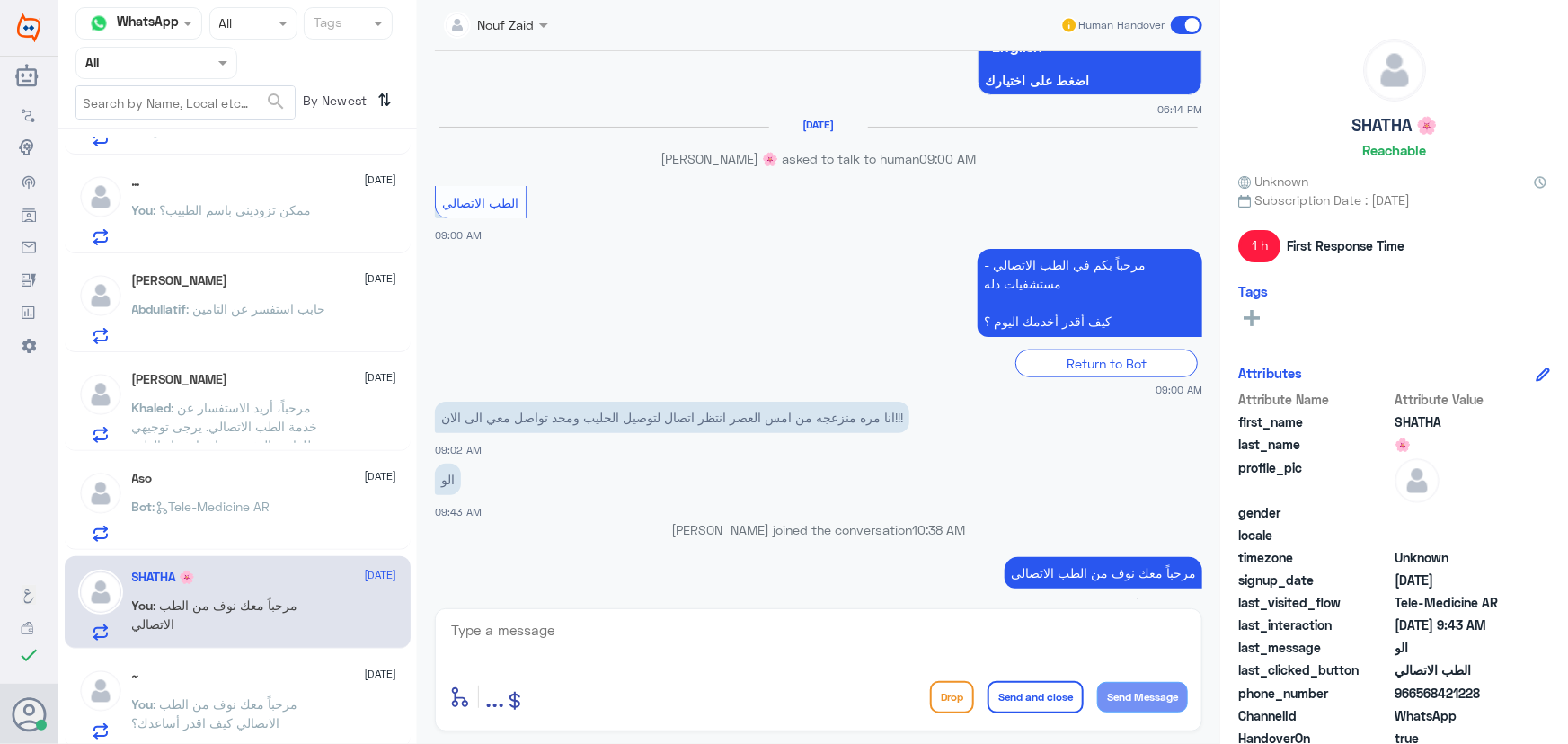
drag, startPoint x: 1416, startPoint y: 692, endPoint x: 1527, endPoint y: 688, distance: 111.1
click at [1527, 688] on div "phone_number 966568421228" at bounding box center [1394, 694] width 312 height 23
copy span "568421228"
drag, startPoint x: 871, startPoint y: 398, endPoint x: 472, endPoint y: 400, distance: 399.0
click at [508, 401] on p "انا مره منزعجه من امس العصر انتظر اتصال لتوصيل الحليب ومحد تواصل معي الى الان!!!" at bounding box center [672, 417] width 474 height 32
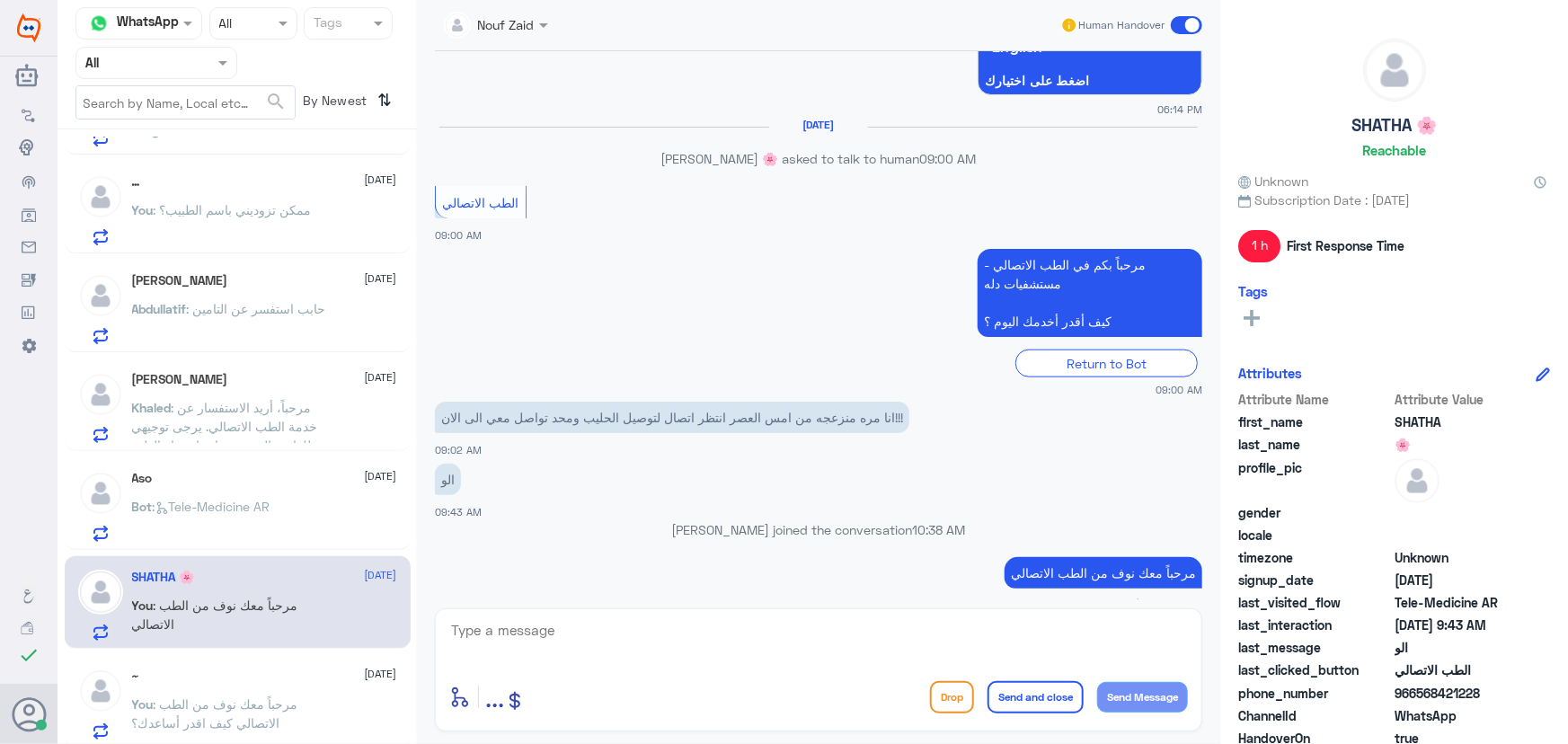
click at [579, 520] on p "Nouf Zaid joined the conversation 10:38 AM" at bounding box center [819, 529] width 767 height 19
click at [752, 635] on textarea at bounding box center [818, 640] width 738 height 44
click at [204, 620] on p "You : مرحباً معك نوف من الطب الاتصالي" at bounding box center [233, 618] width 202 height 45
click at [633, 628] on textarea at bounding box center [818, 640] width 738 height 44
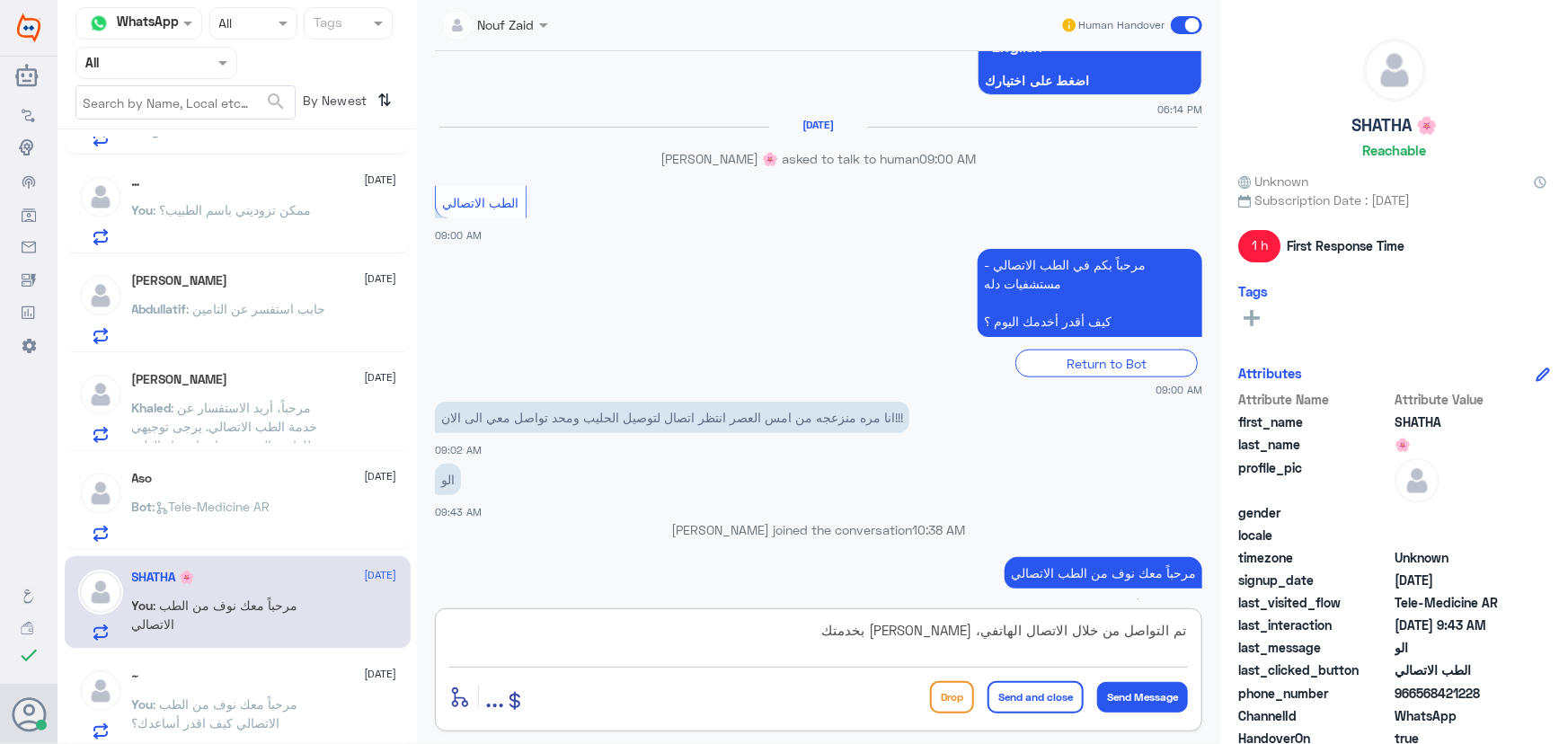
type textarea "تم التواصل من خلال الاتصال الهاتفي، [PERSON_NAME] بخدمتك"
click at [1068, 685] on button "Send and close" at bounding box center [1035, 697] width 97 height 32
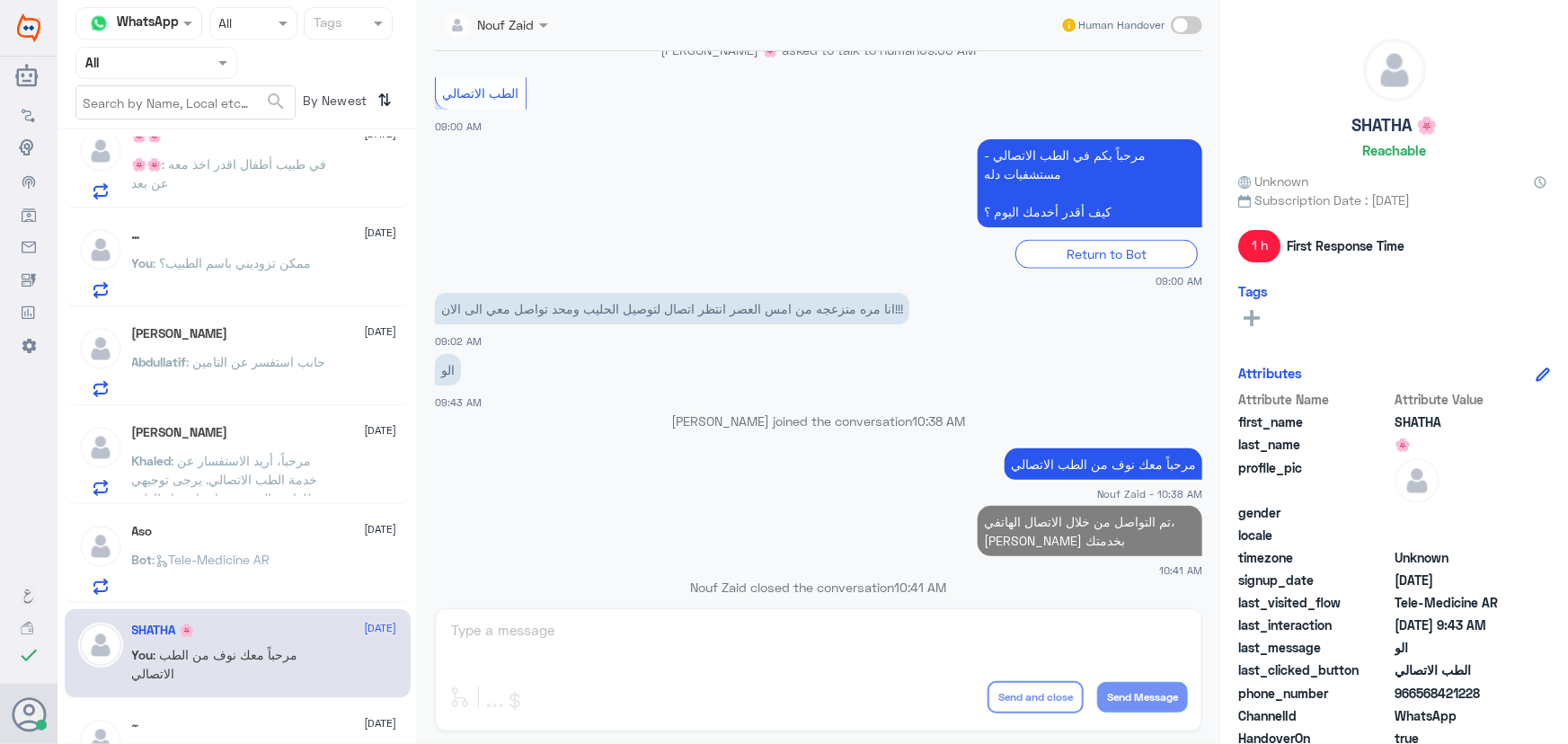
scroll to position [0, 0]
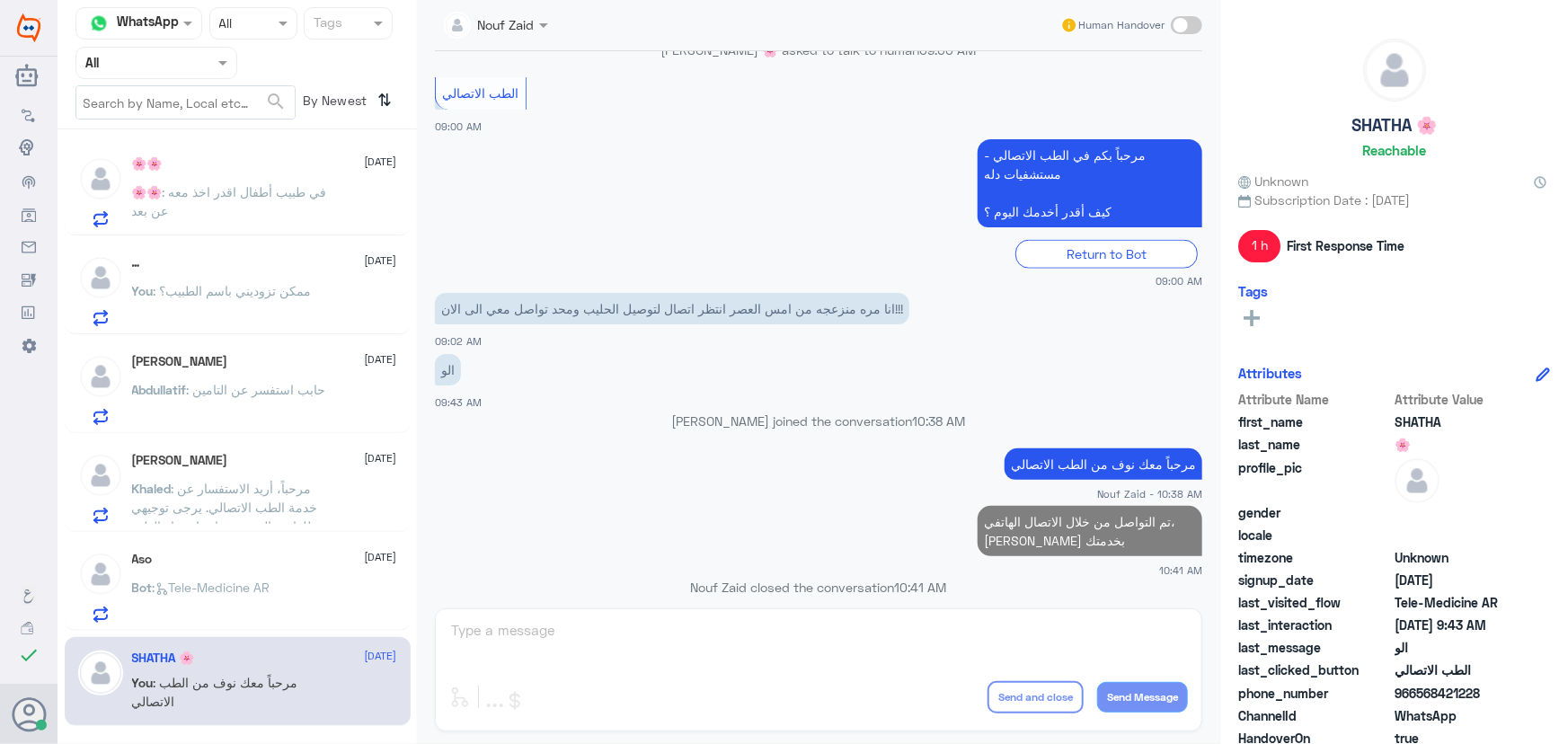
click at [280, 215] on p "🌸🌸 : في طبيب أطفال اقدر اخذ معه عن بعد" at bounding box center [233, 204] width 202 height 45
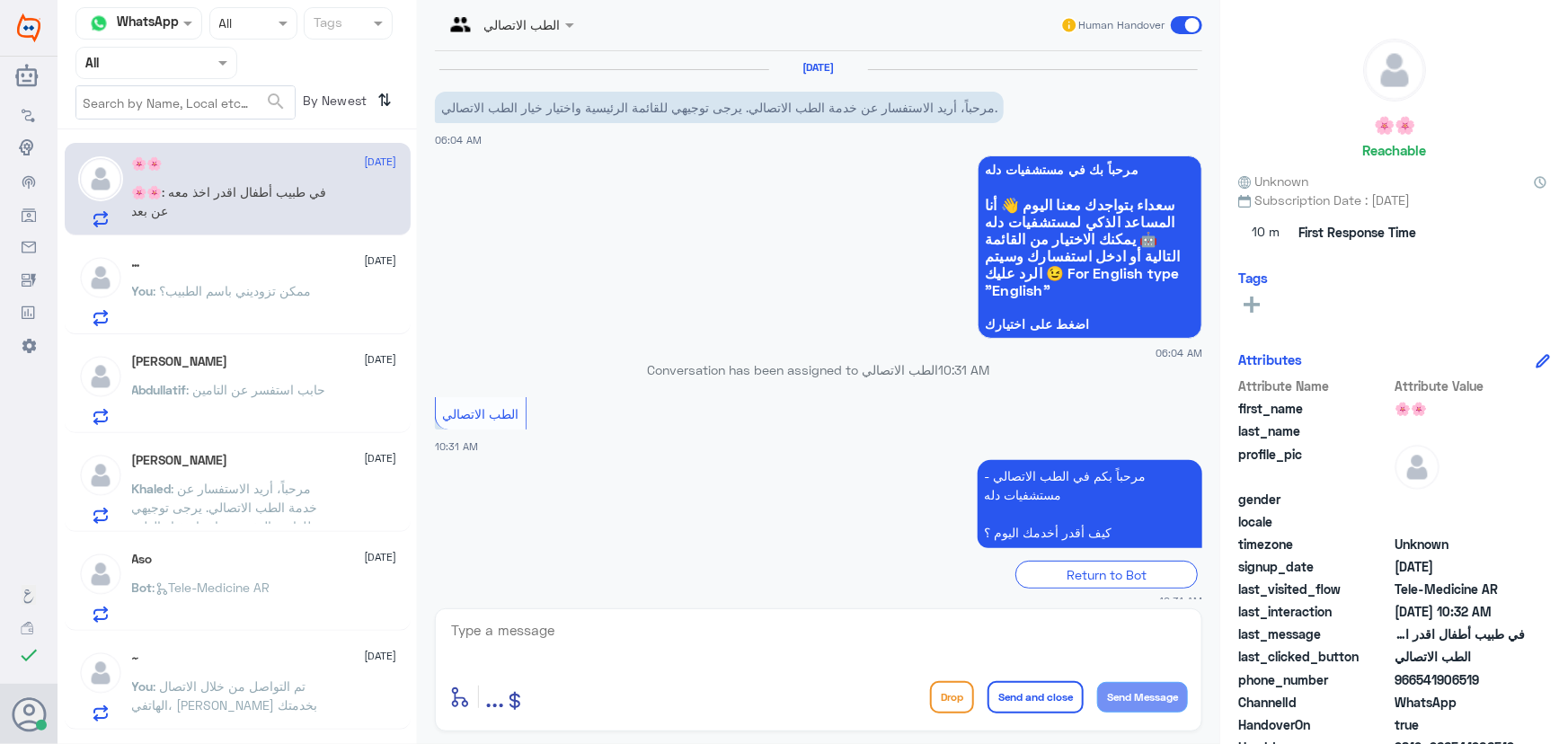
scroll to position [79, 0]
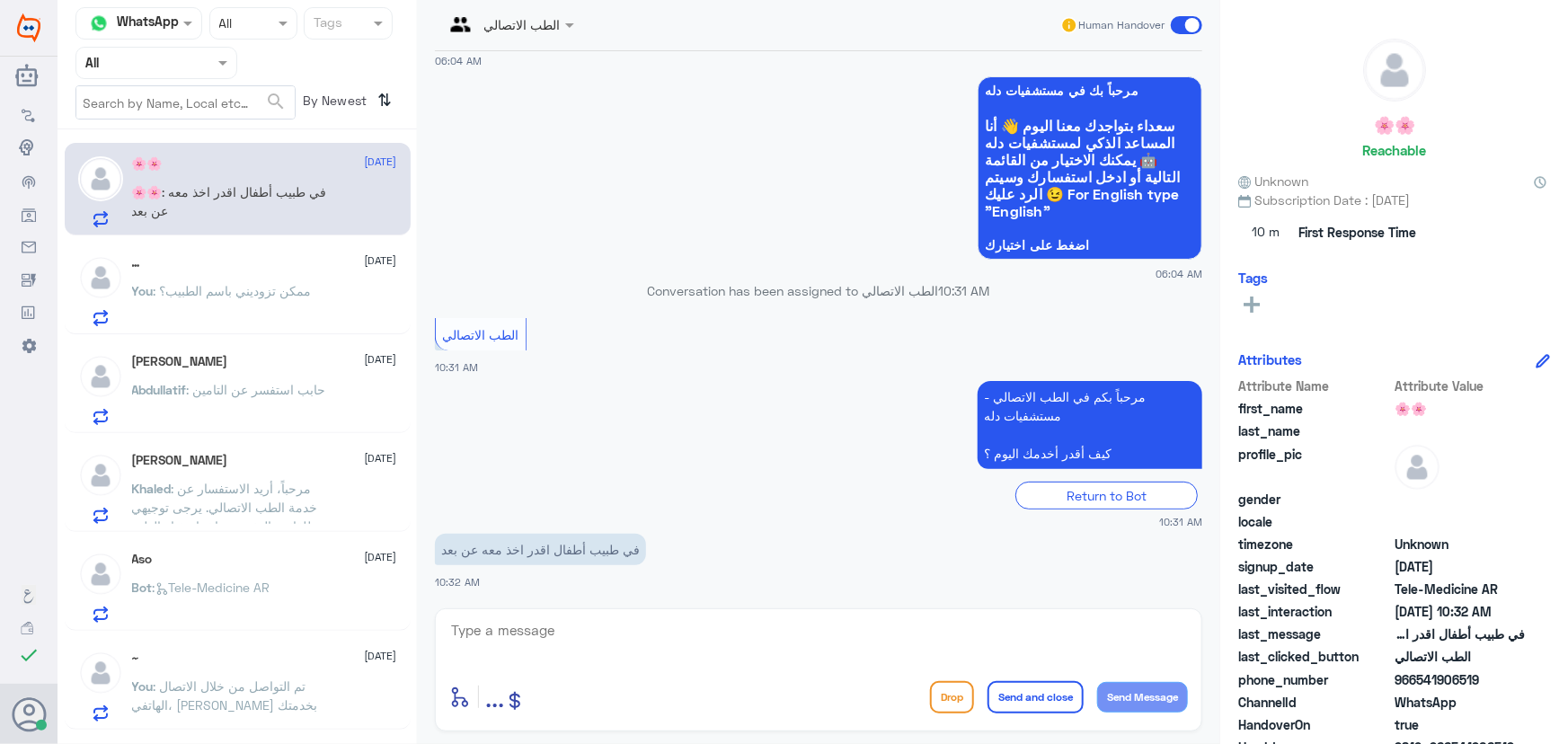
drag, startPoint x: 548, startPoint y: 606, endPoint x: 551, endPoint y: 622, distance: 16.3
click at [548, 607] on div "الطب الاتصالي Human Handover 11 Sep 2025 مرحباً، أريد الاستفسار عن خدمة الطب ال…" at bounding box center [818, 374] width 803 height 749
click at [554, 629] on textarea at bounding box center [818, 640] width 738 height 44
paste textarea "مرحباً معك نوف من الطب الاتصالي"
type textarea "مرحباً معك نوف من الطب الاتصالي"
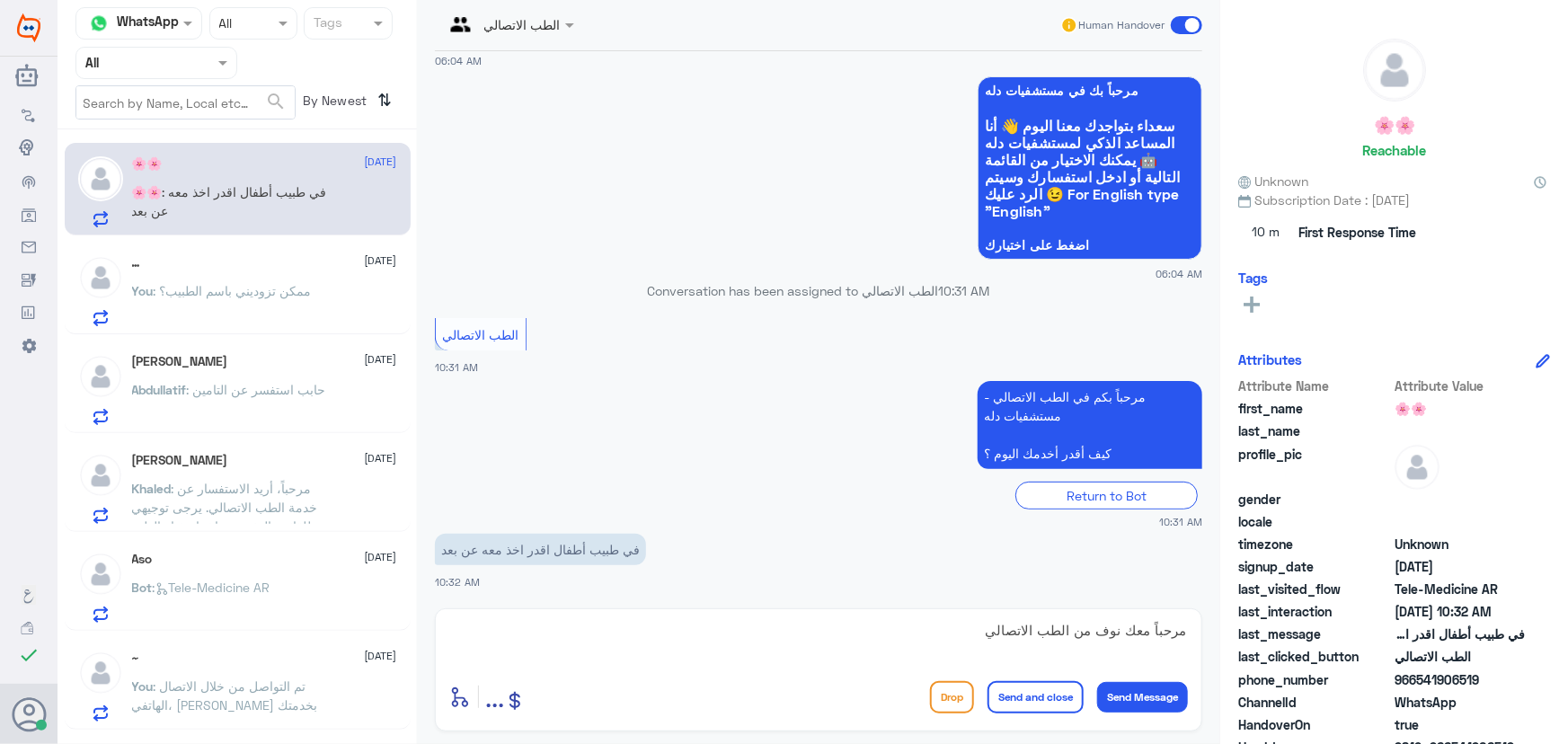
click at [1095, 701] on div "Drop Send and close Send Message" at bounding box center [1059, 697] width 258 height 32
click at [1103, 701] on button "Send Message" at bounding box center [1142, 697] width 91 height 31
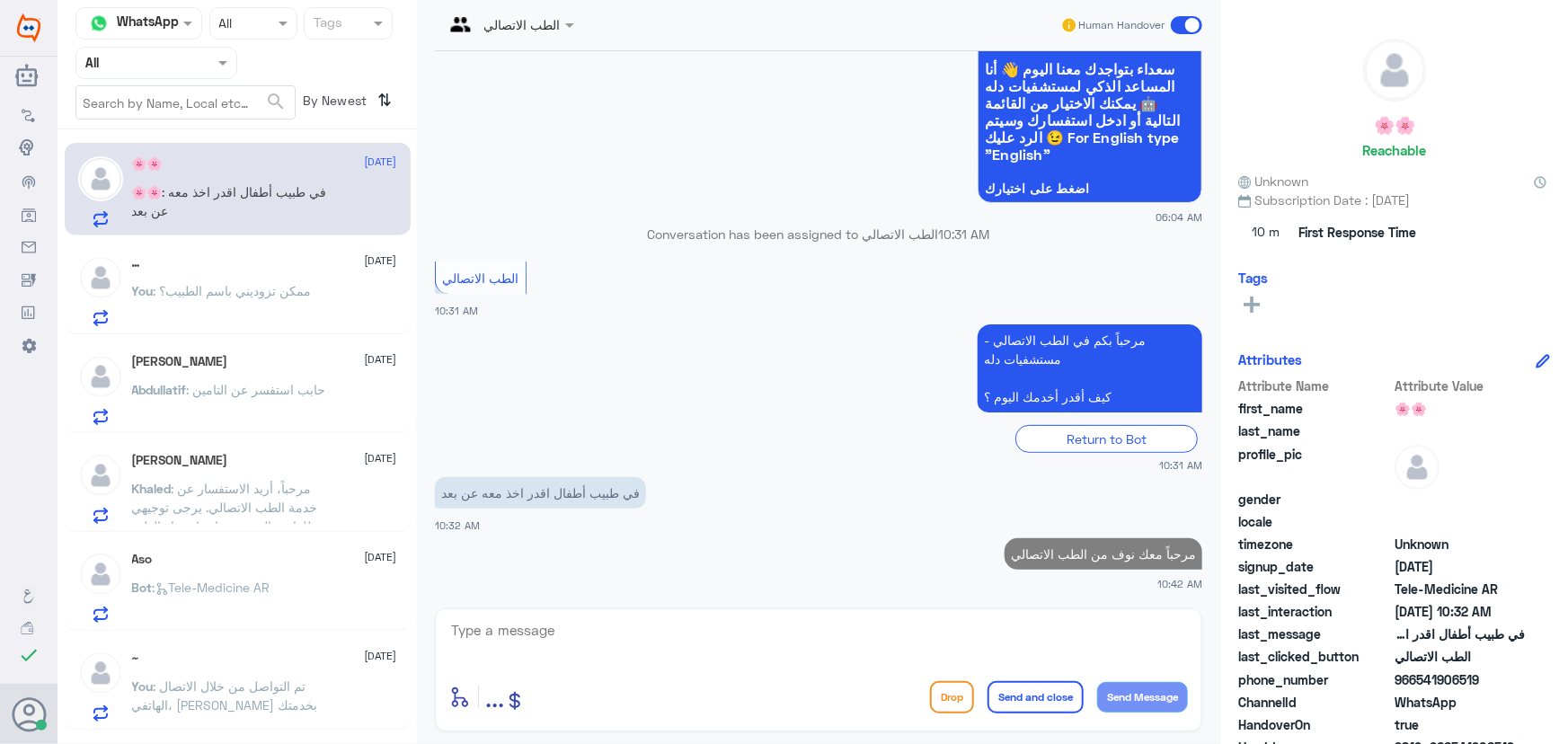
click at [985, 648] on textarea at bounding box center [818, 640] width 738 height 44
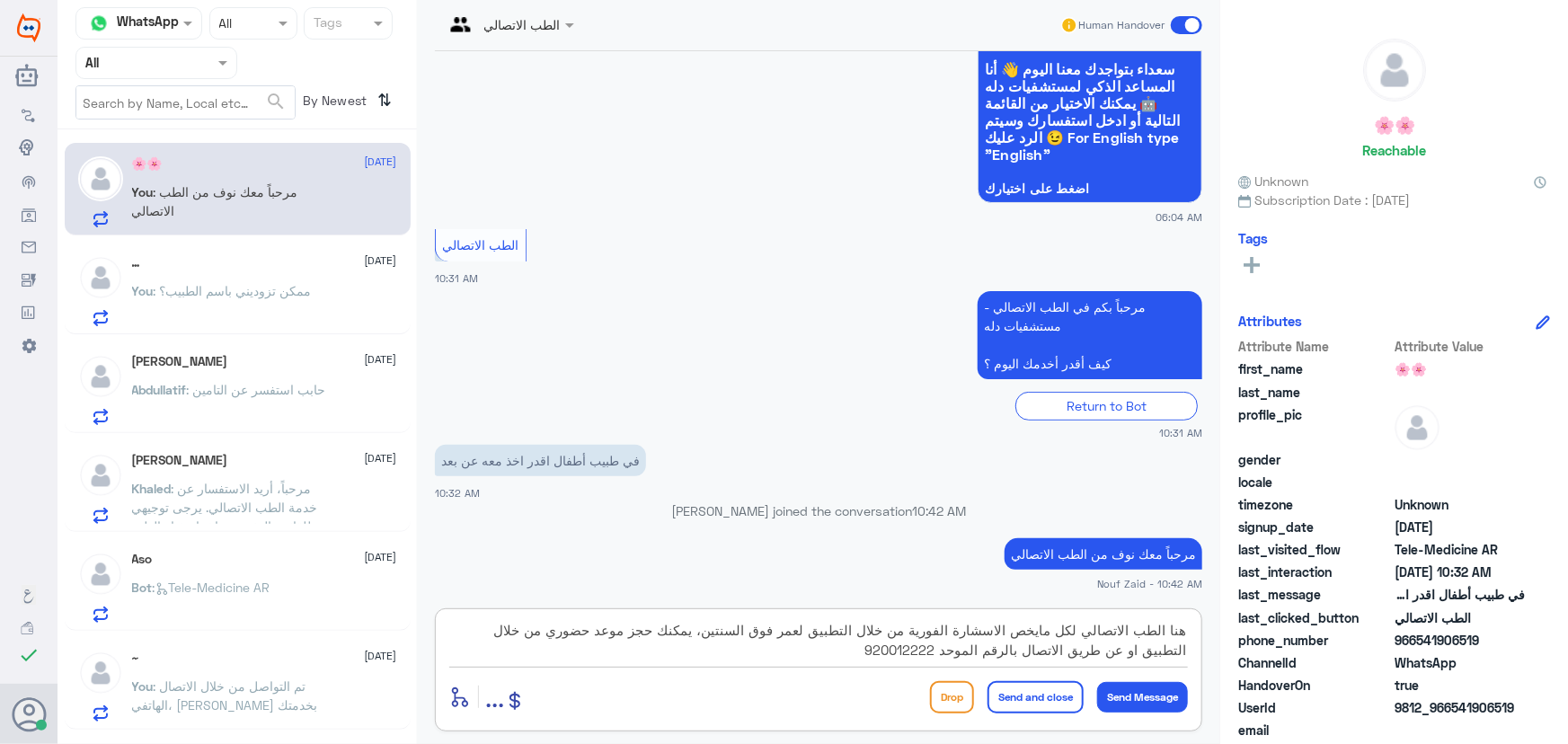
type textarea "هنا الطب الاتصالي لكل مايخص الاسشارة الفورية من خلال التطبيق لعمر فوق السنتين، …"
drag, startPoint x: 1042, startPoint y: 683, endPoint x: 934, endPoint y: 659, distance: 110.6
click at [1042, 684] on button "Send and close" at bounding box center [1035, 697] width 97 height 32
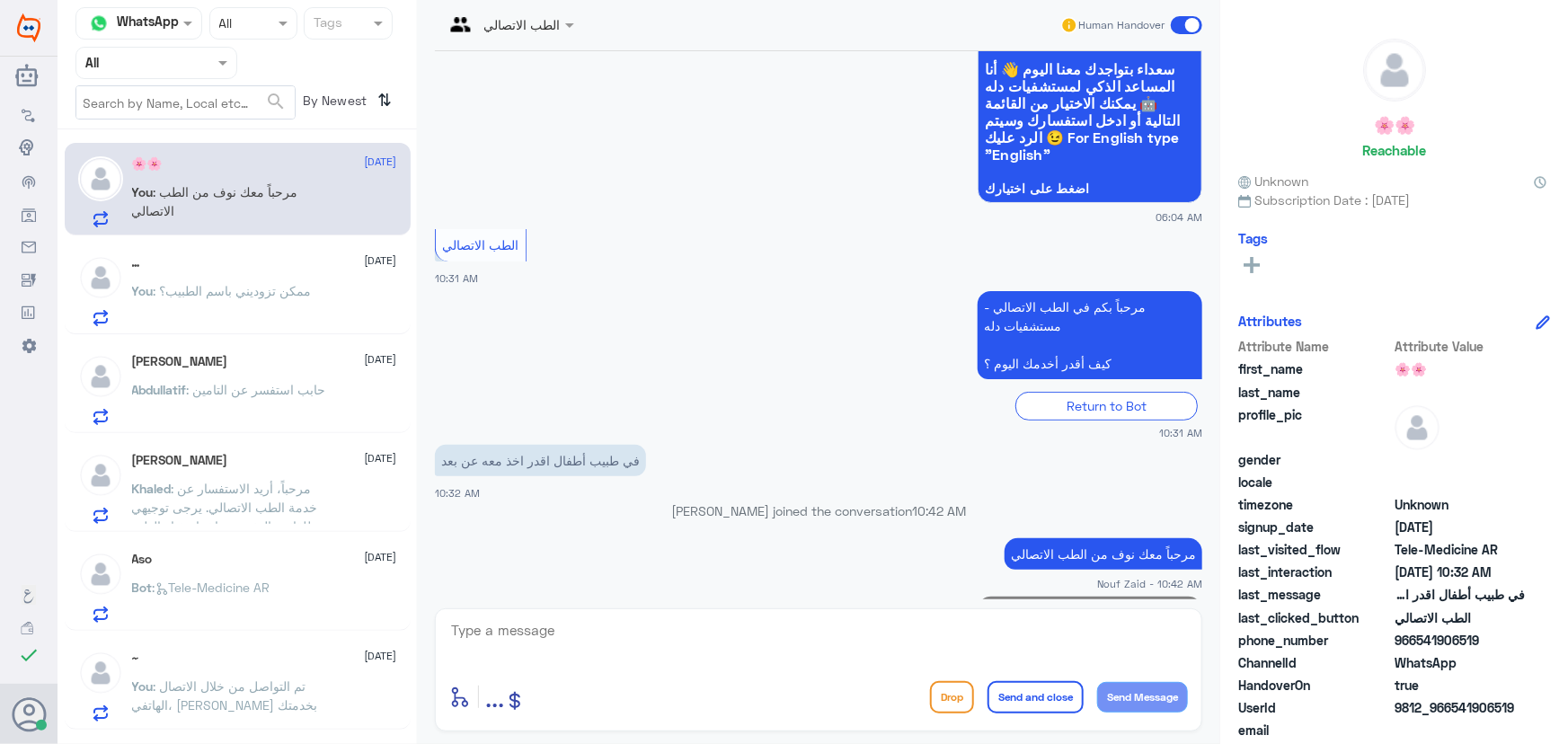
scroll to position [270, 0]
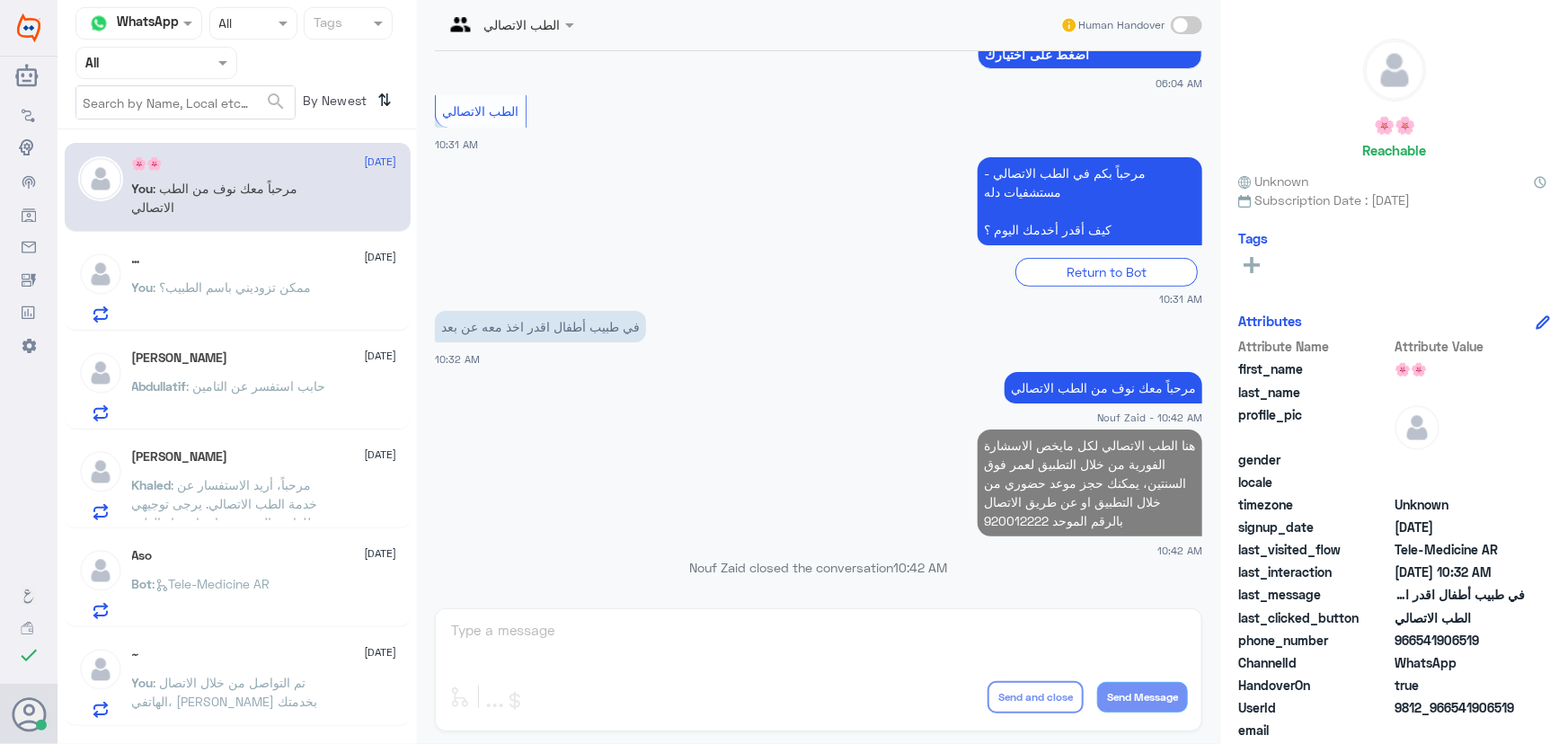
click at [243, 312] on p "You : ممكن تزوديني باسم الطبيب؟" at bounding box center [222, 300] width 179 height 45
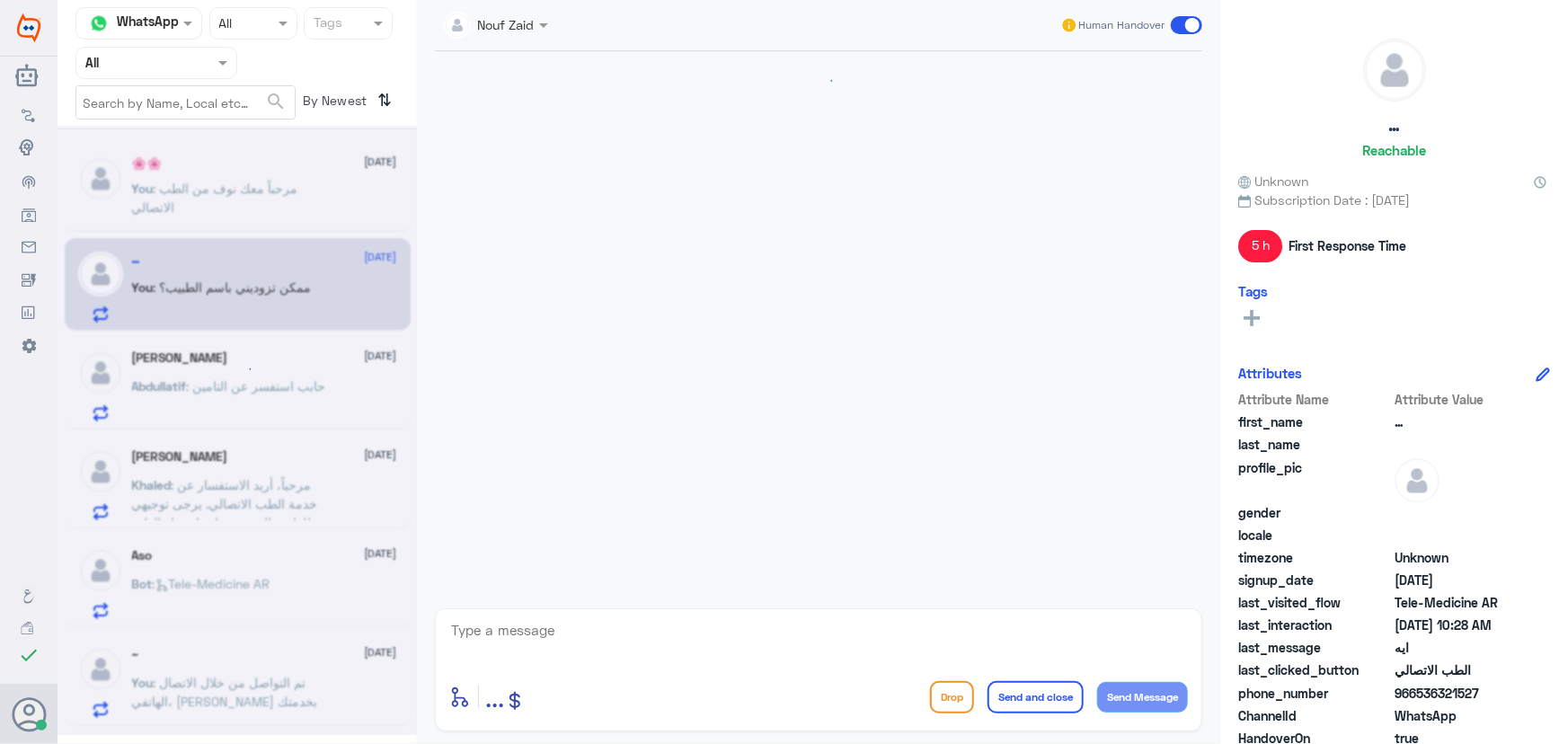
scroll to position [964, 0]
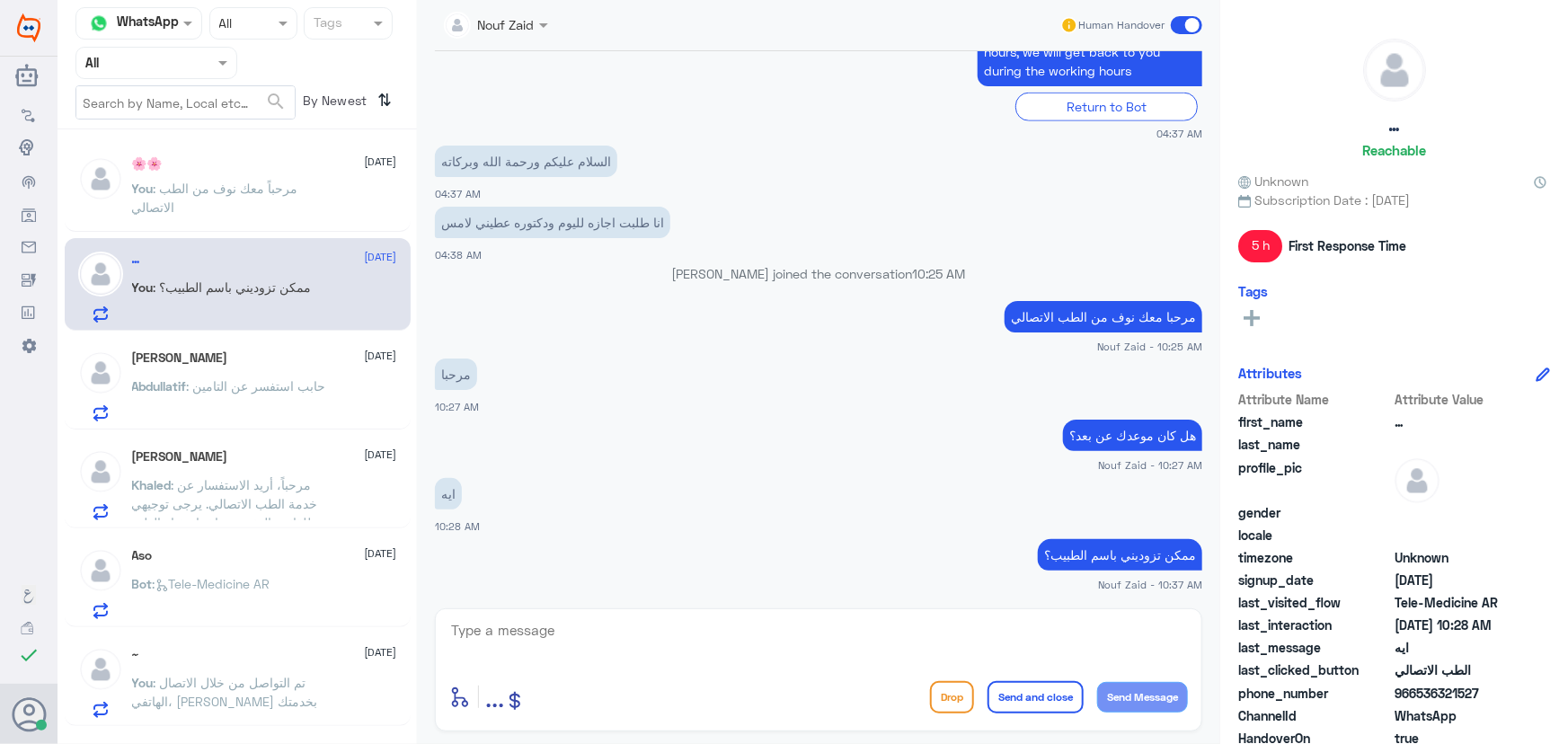
click at [257, 353] on div "Abdullatif Alkhaldi 11 September" at bounding box center [265, 358] width 265 height 15
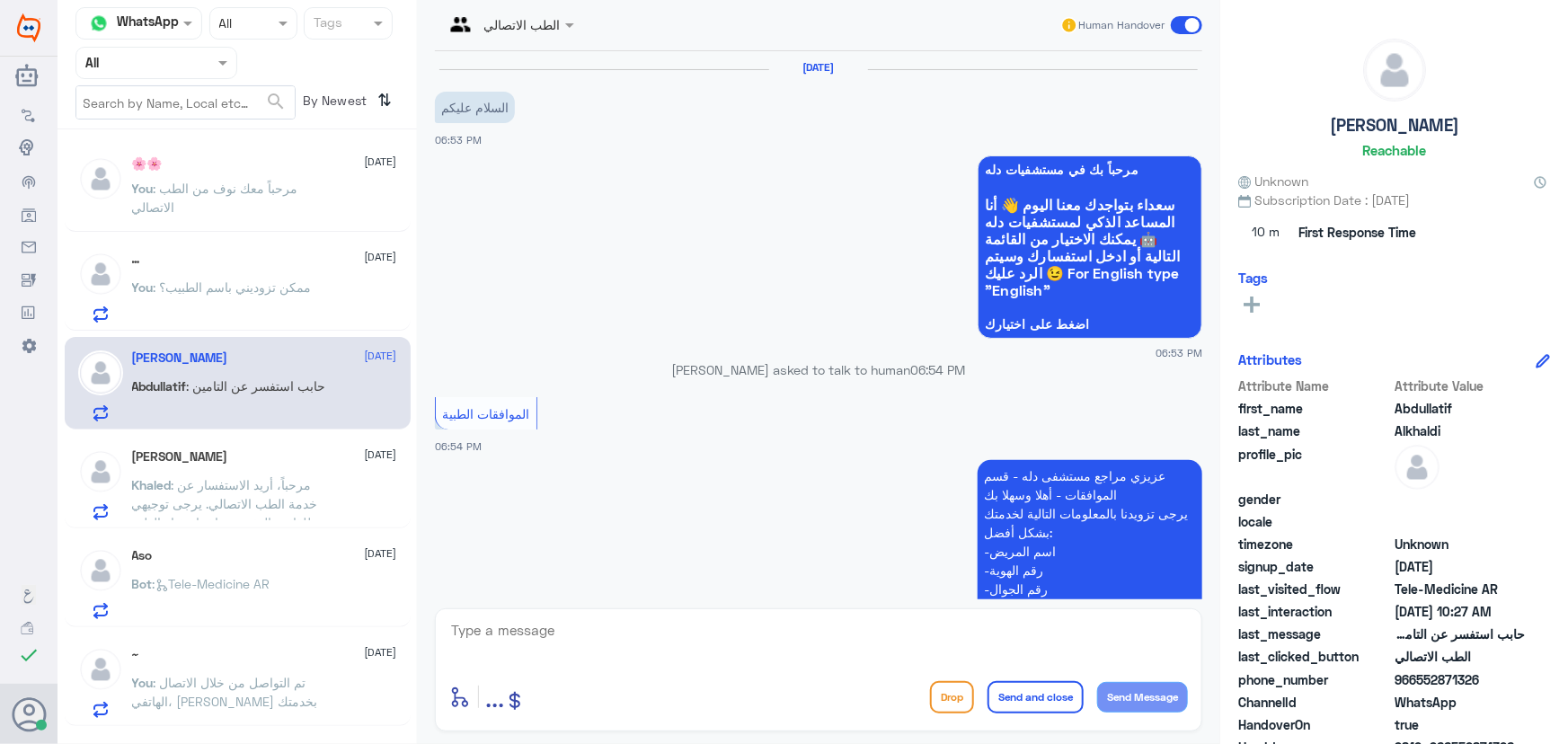
scroll to position [1040, 0]
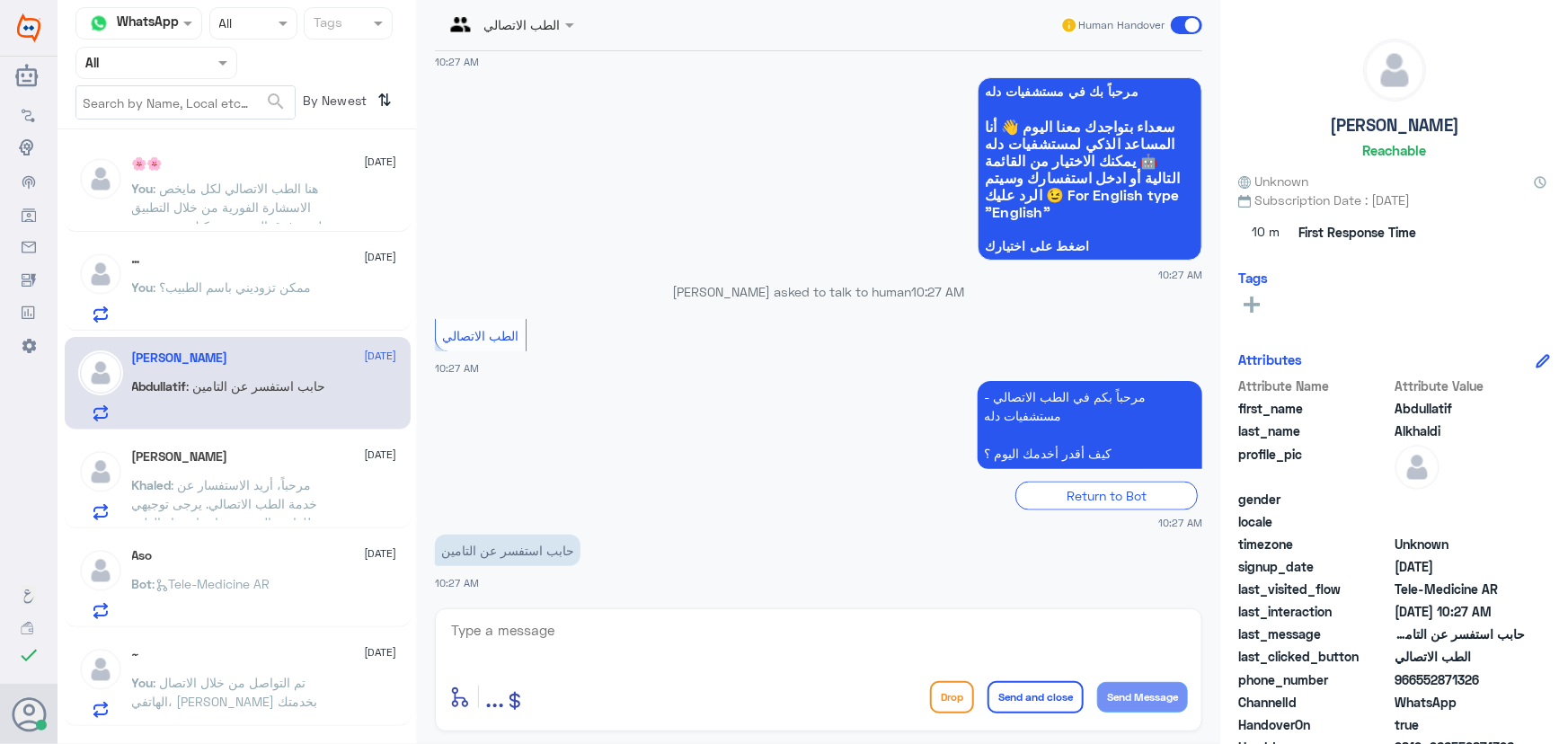
click at [256, 288] on span ": ممكن تزوديني باسم الطبيب؟" at bounding box center [232, 287] width 158 height 15
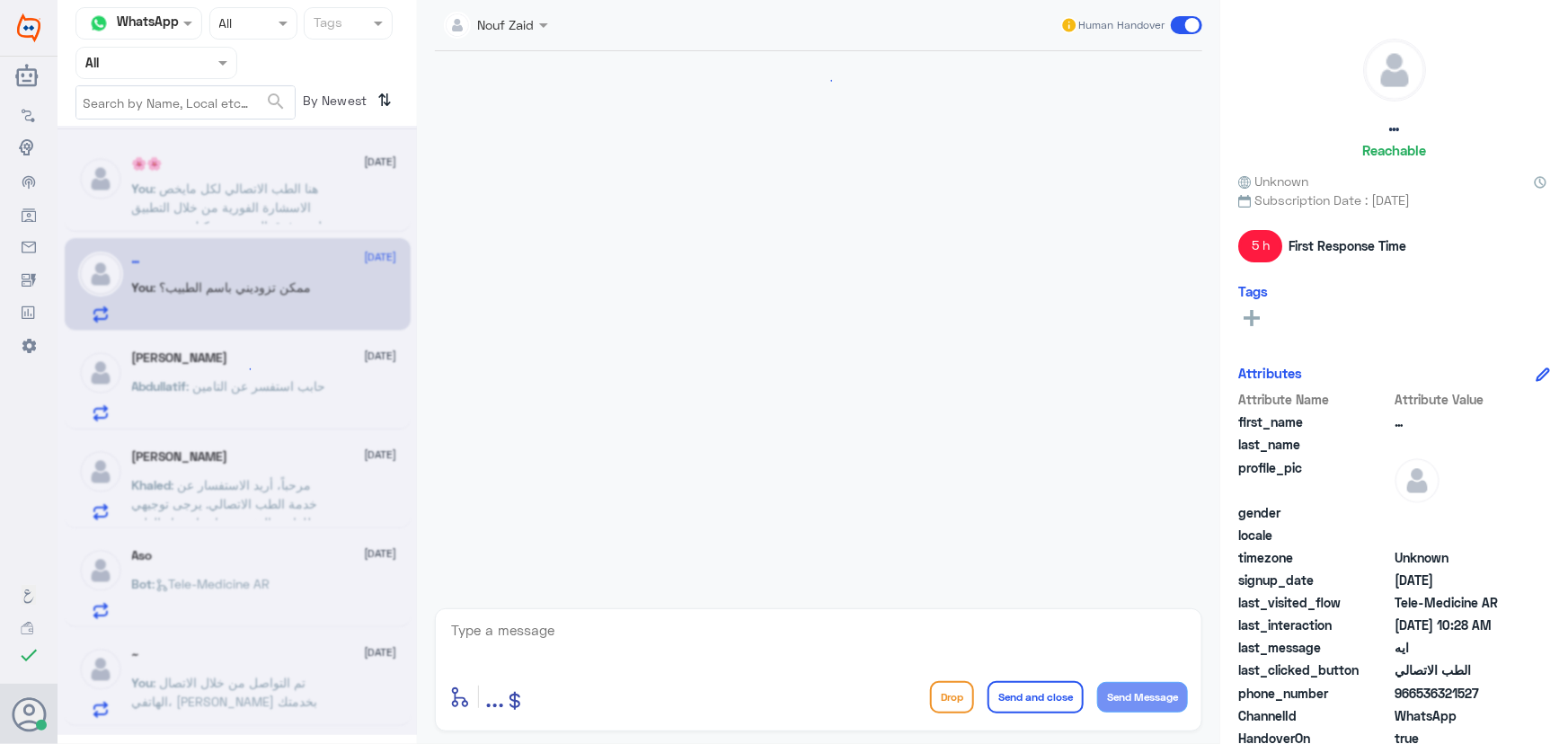
scroll to position [964, 0]
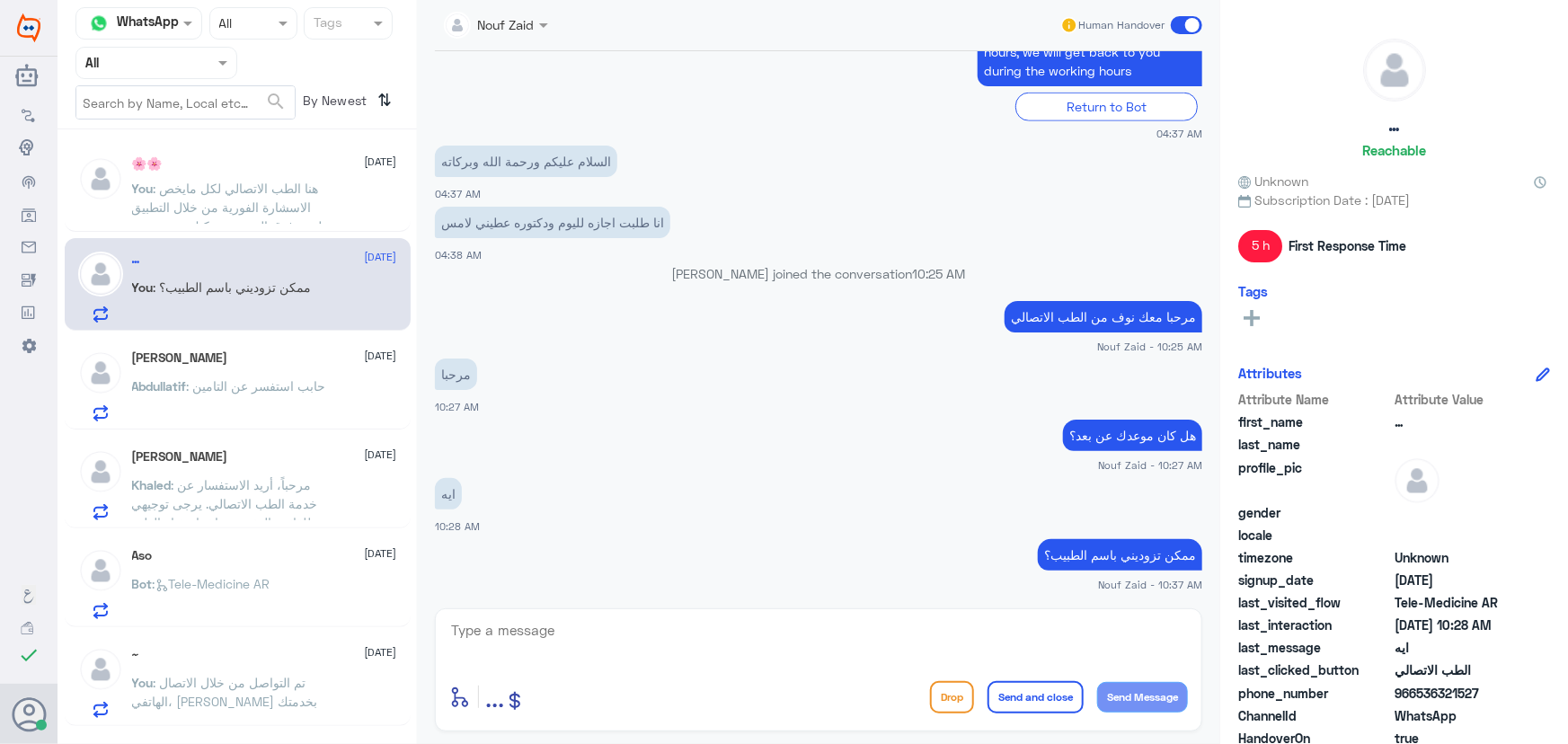
click at [314, 372] on div "Abdullatif Alkhaldi 11 September Abdullatif : حابب استفسر عن التامين" at bounding box center [265, 385] width 265 height 71
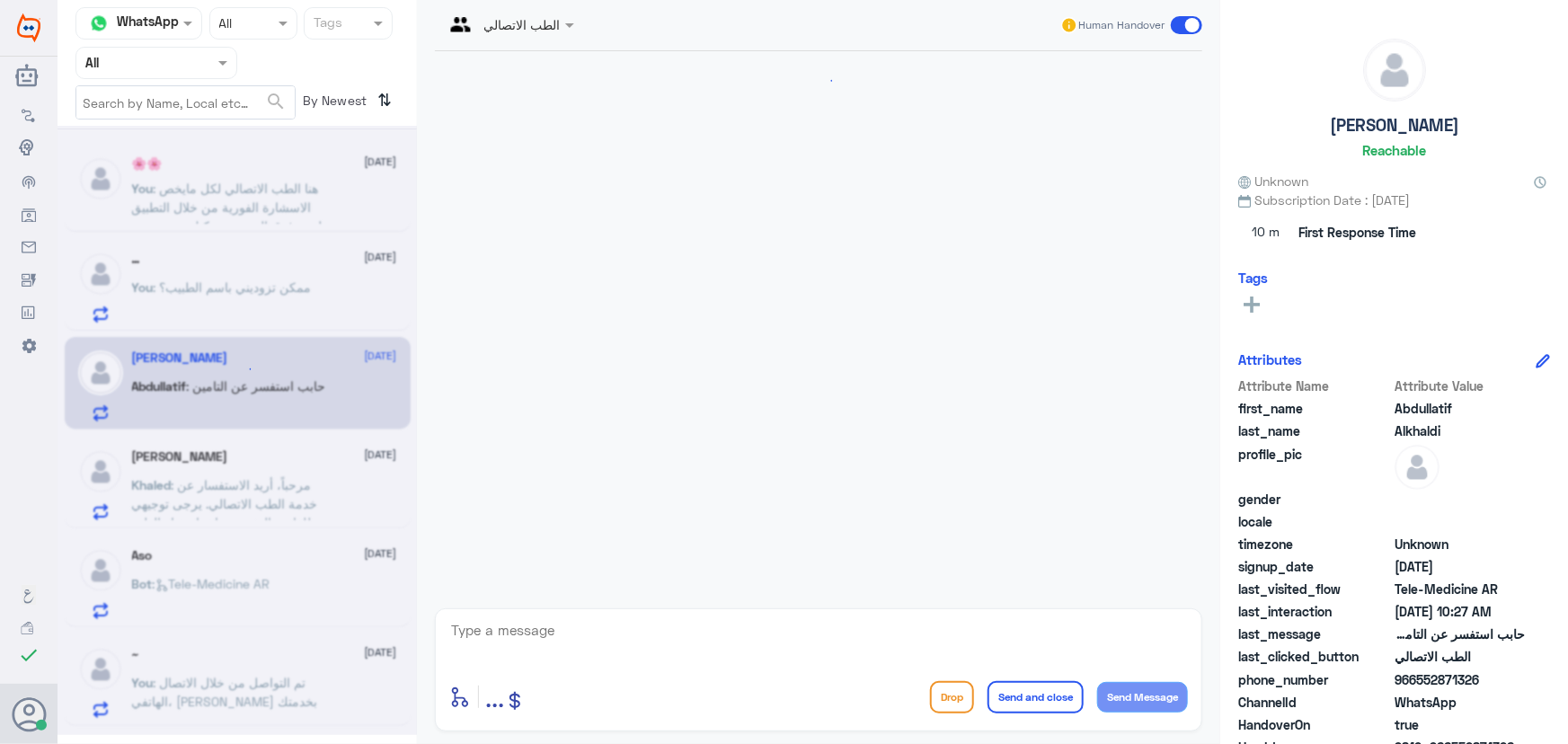
scroll to position [1040, 0]
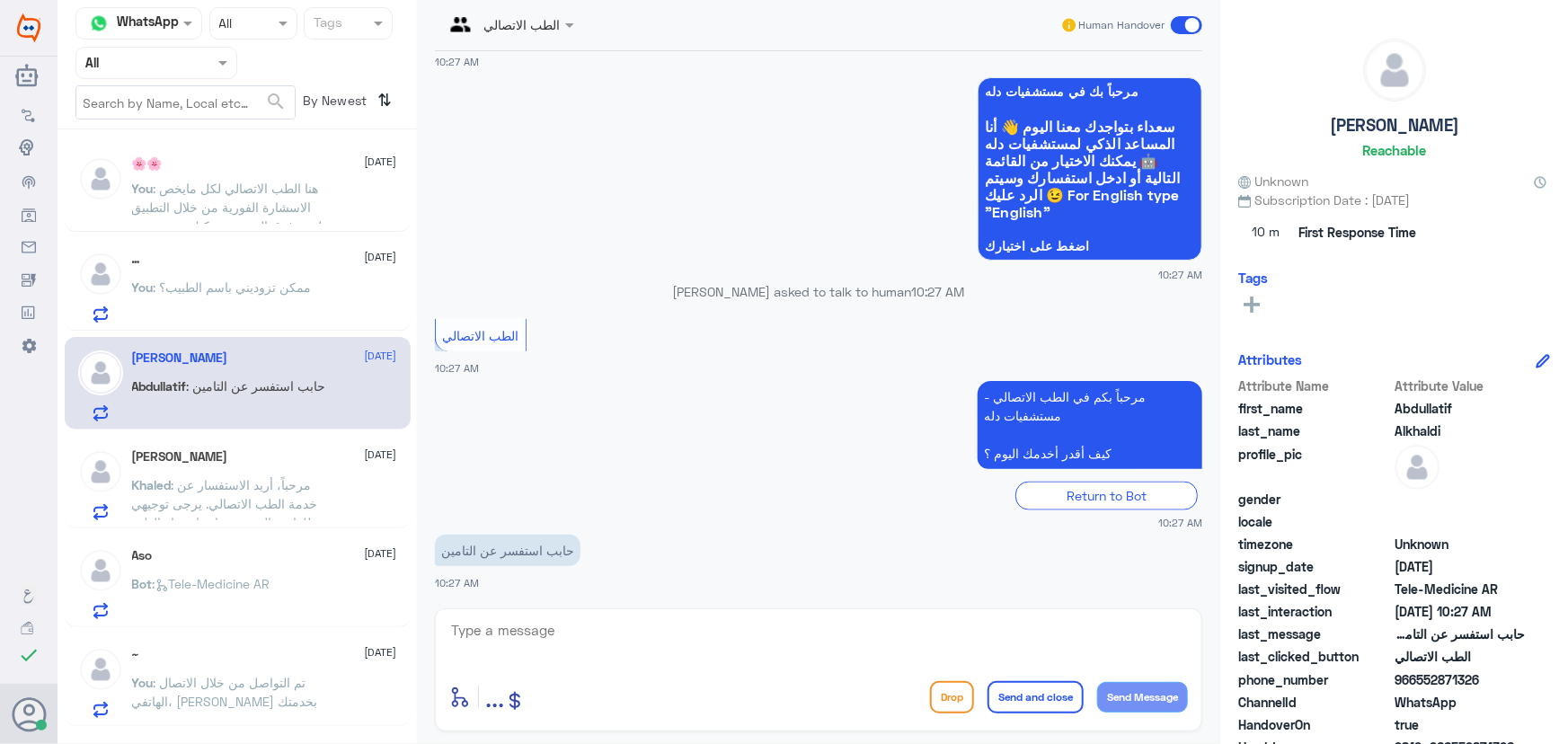
click at [280, 457] on div "Khaled AlSharaan 11 September" at bounding box center [265, 456] width 265 height 15
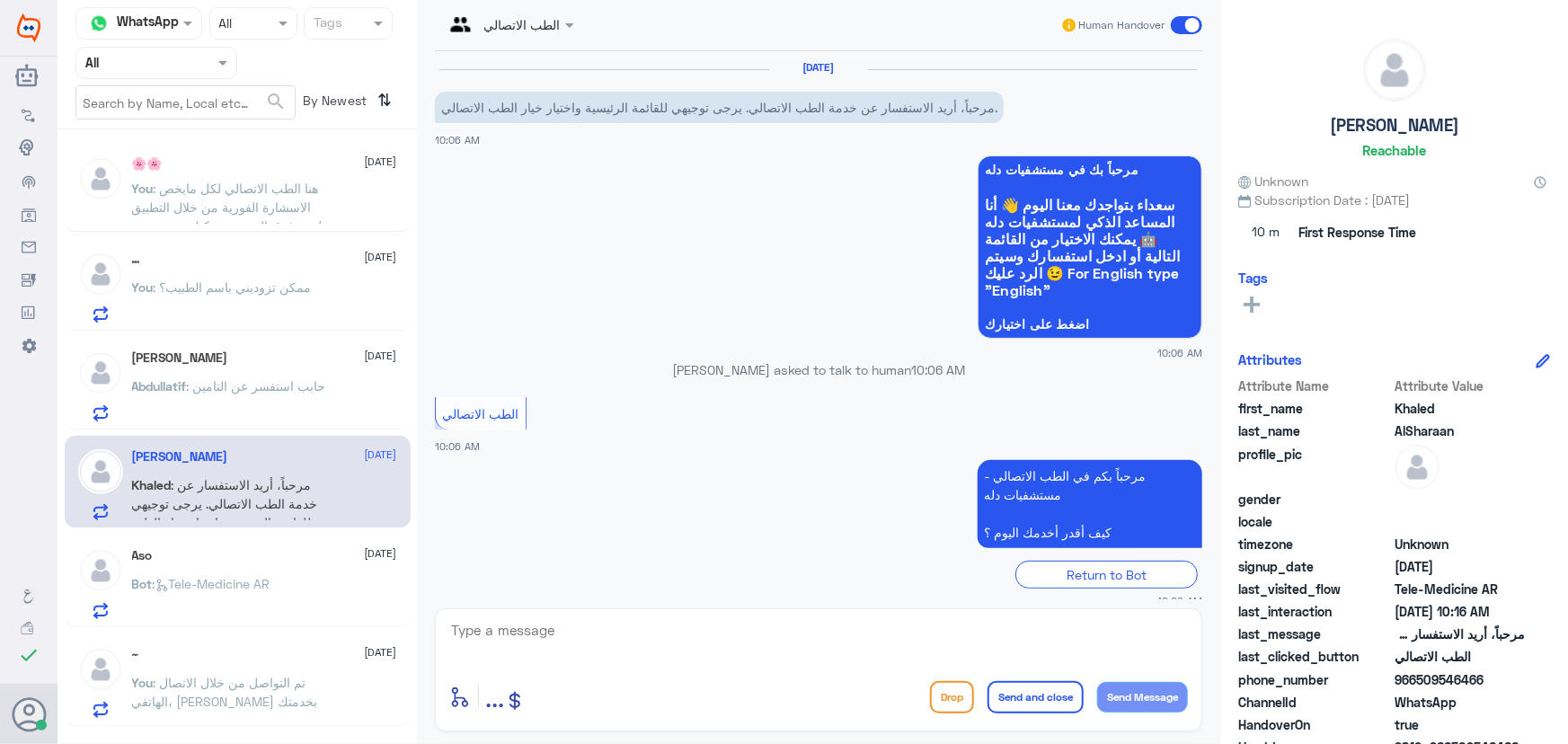
scroll to position [413, 0]
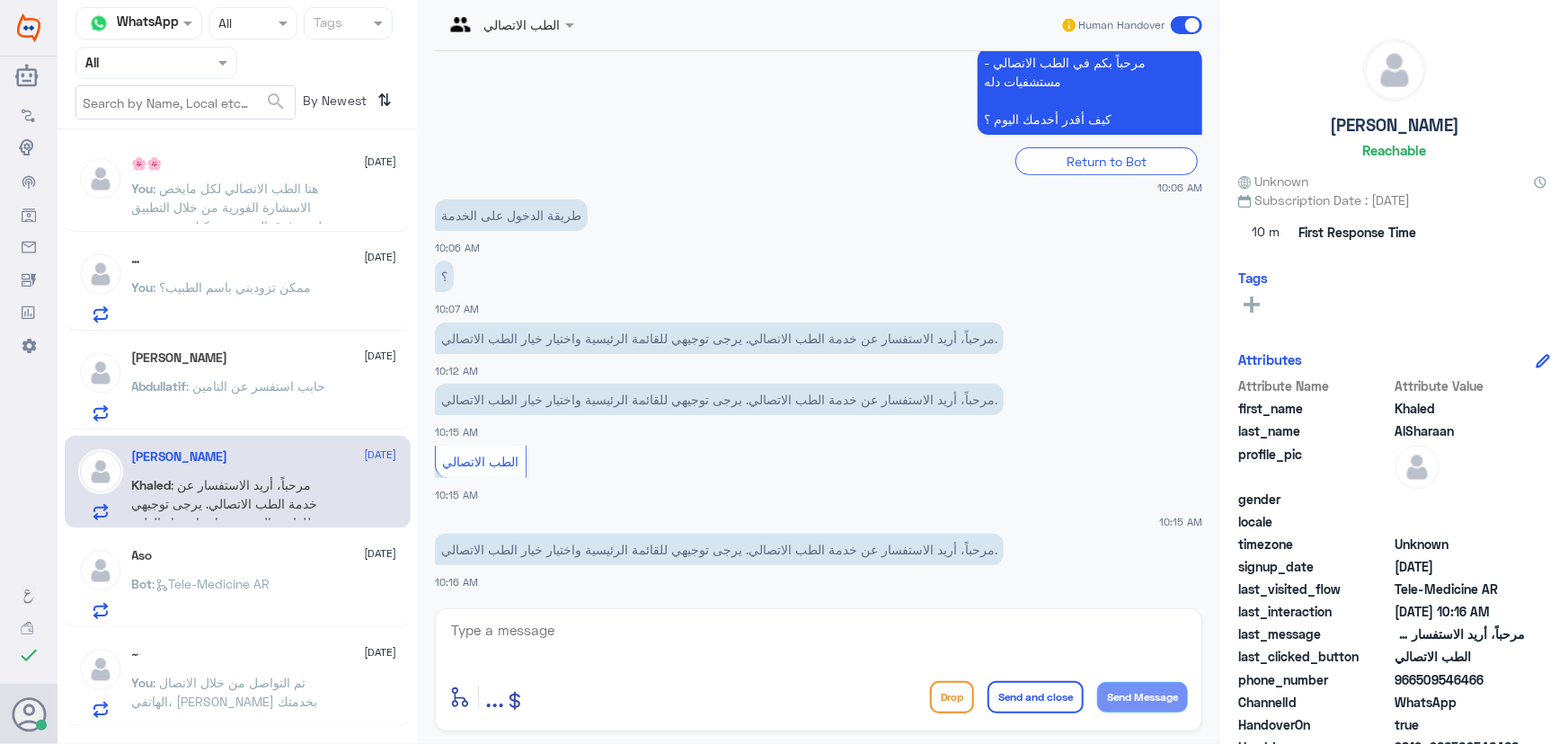
click at [280, 379] on span ": حابب استفسر عن التامين" at bounding box center [257, 385] width 139 height 15
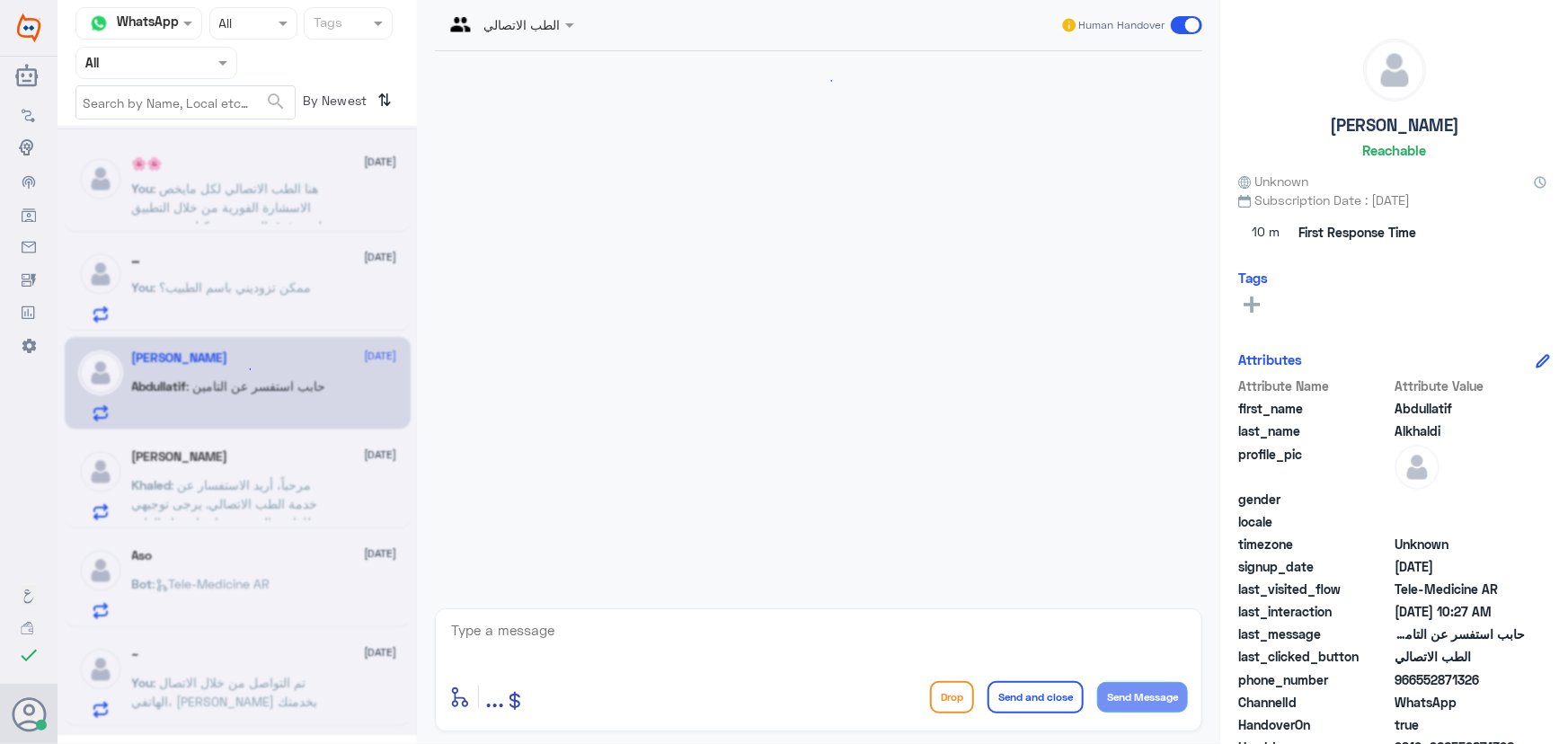
scroll to position [1040, 0]
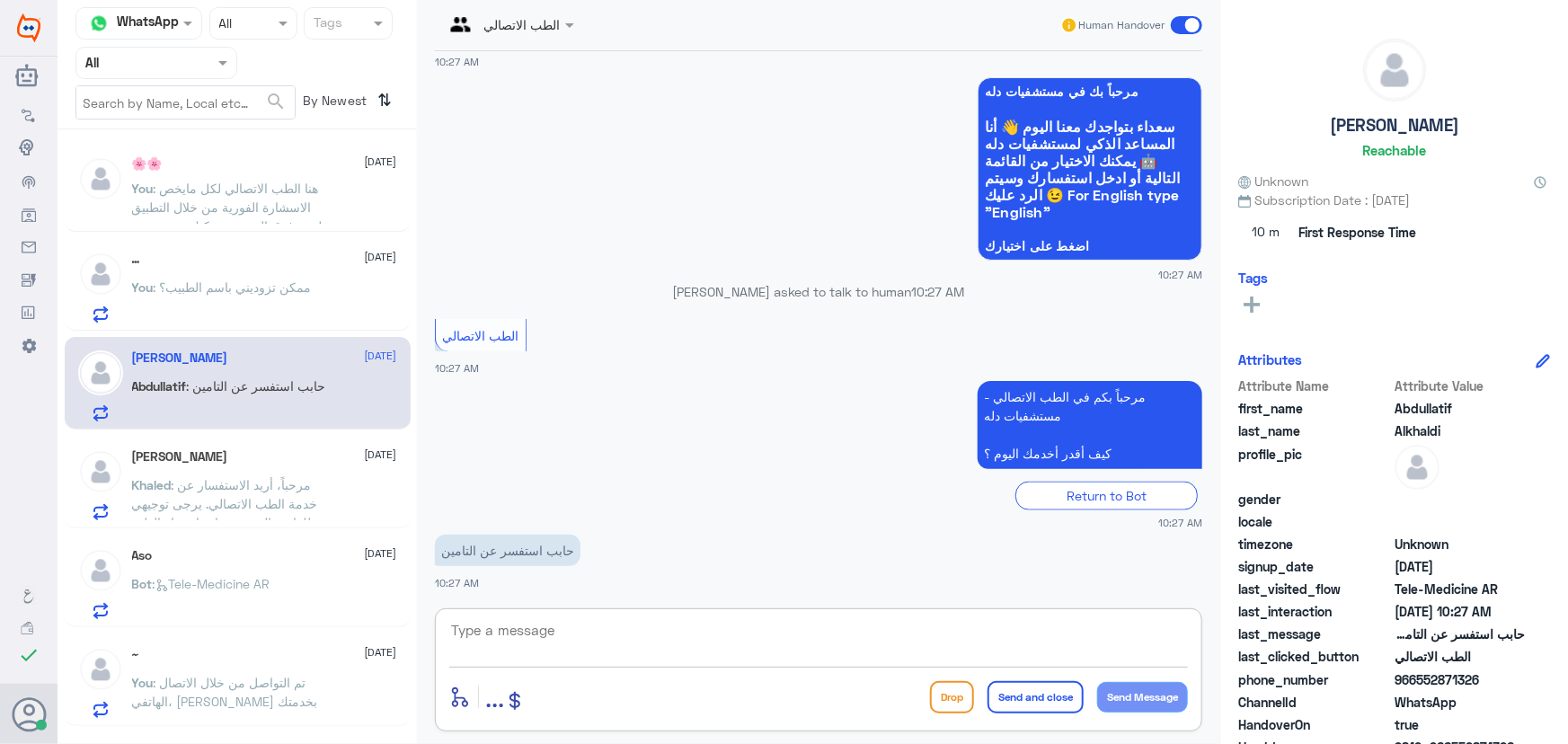
click at [548, 636] on textarea at bounding box center [818, 640] width 738 height 44
paste textarea "مرحباً معك نوف من الطب الاتصالي كيف اقدر أساعدك؟"
type textarea "مرحباً معك نوف من الطب الاتصالي كيف اقدر أساعدك؟"
click at [1132, 702] on button "Send Message" at bounding box center [1142, 697] width 91 height 31
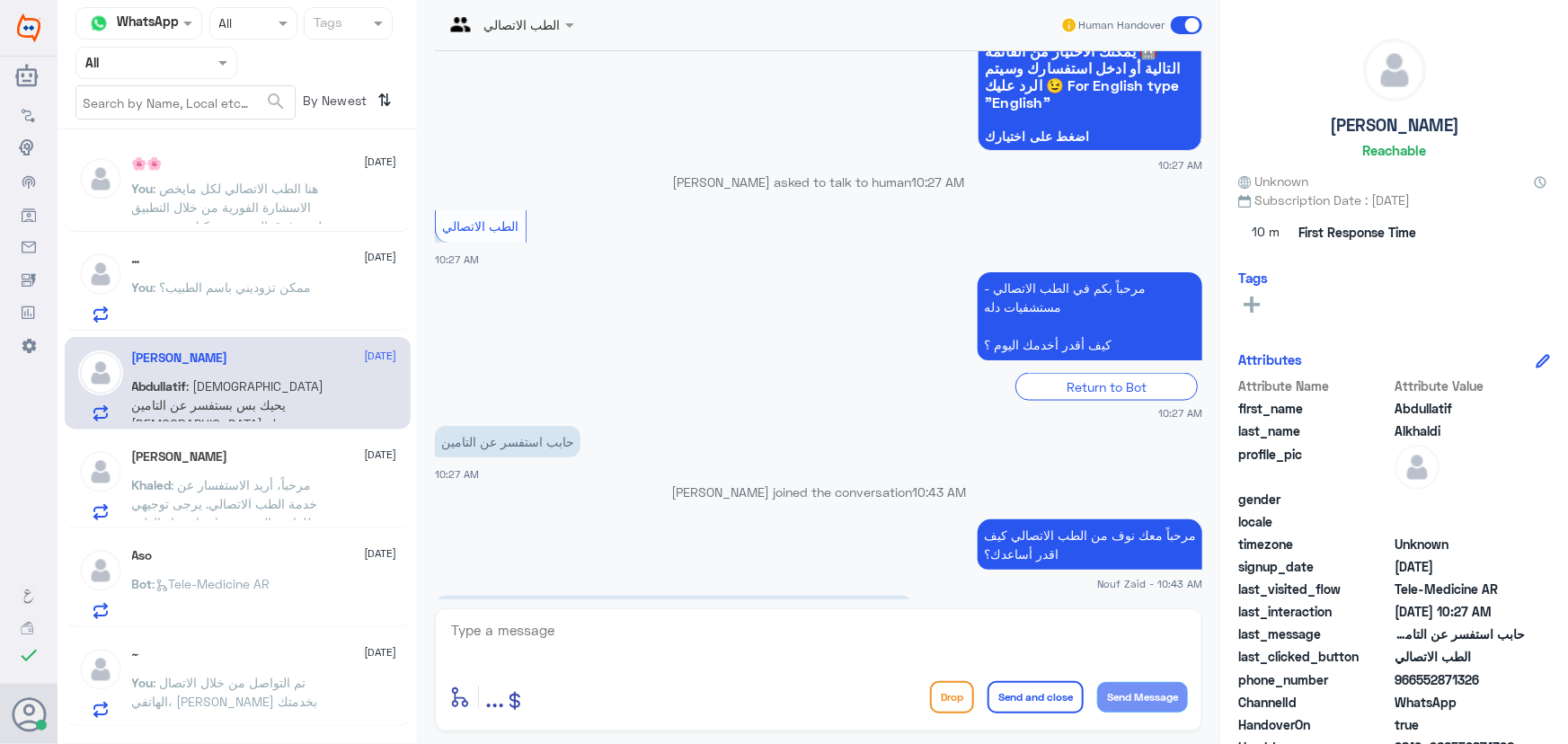
scroll to position [1177, 0]
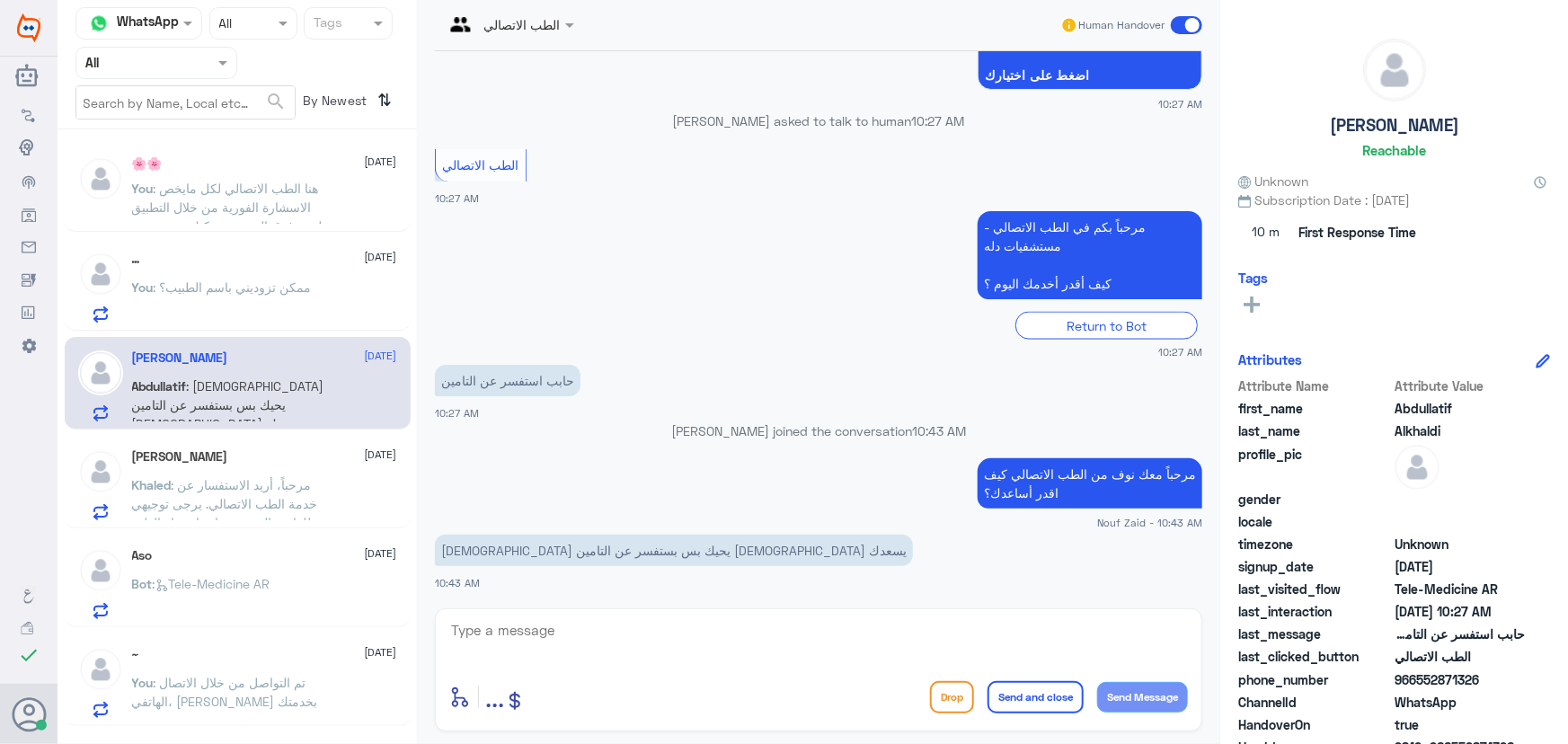
click at [298, 210] on p "You : هنا الطب الاتصالي لكل مايخص الاسشارة الفورية من خلال التطبيق لعمر فوق الس…" at bounding box center [233, 200] width 202 height 45
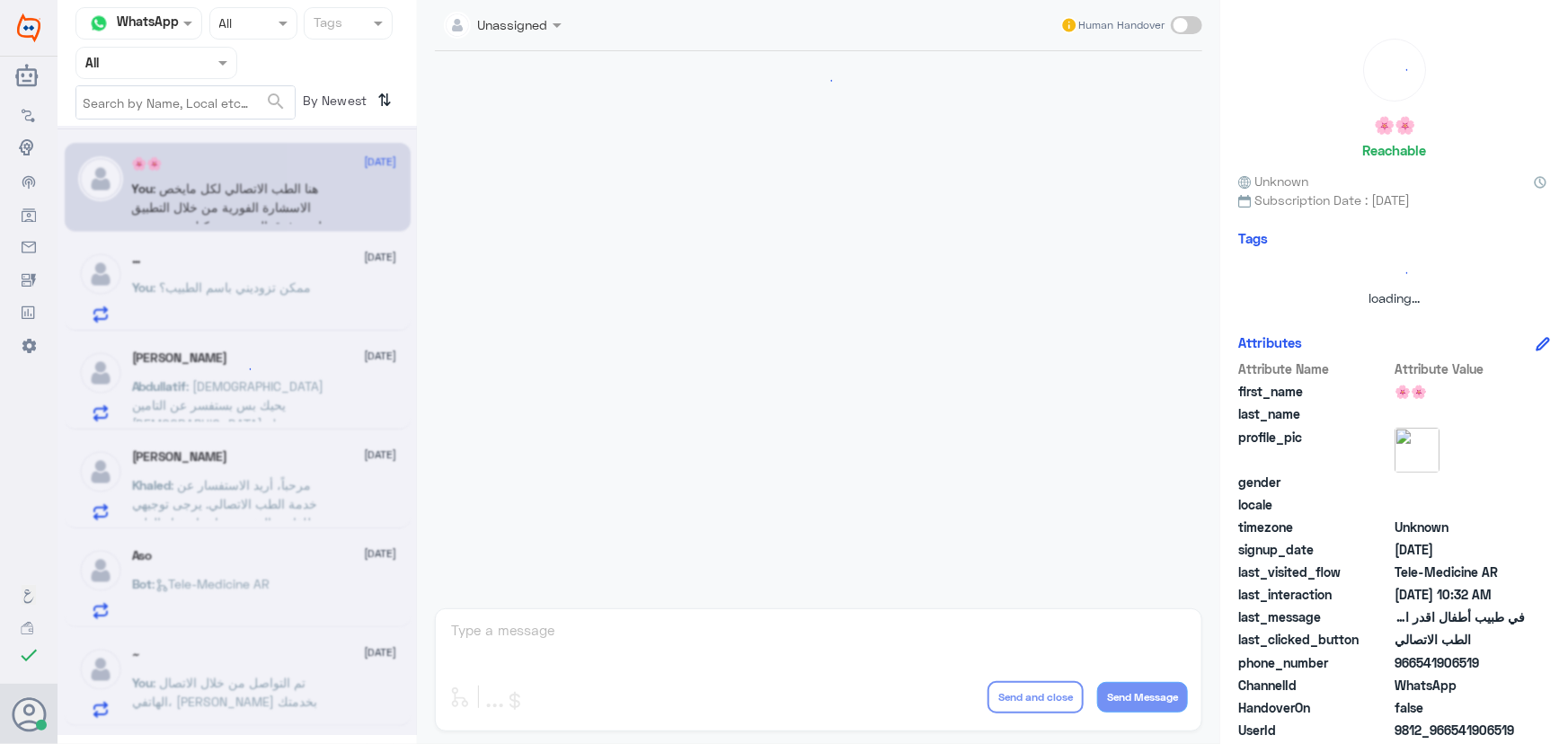
click at [255, 287] on div at bounding box center [237, 430] width 360 height 610
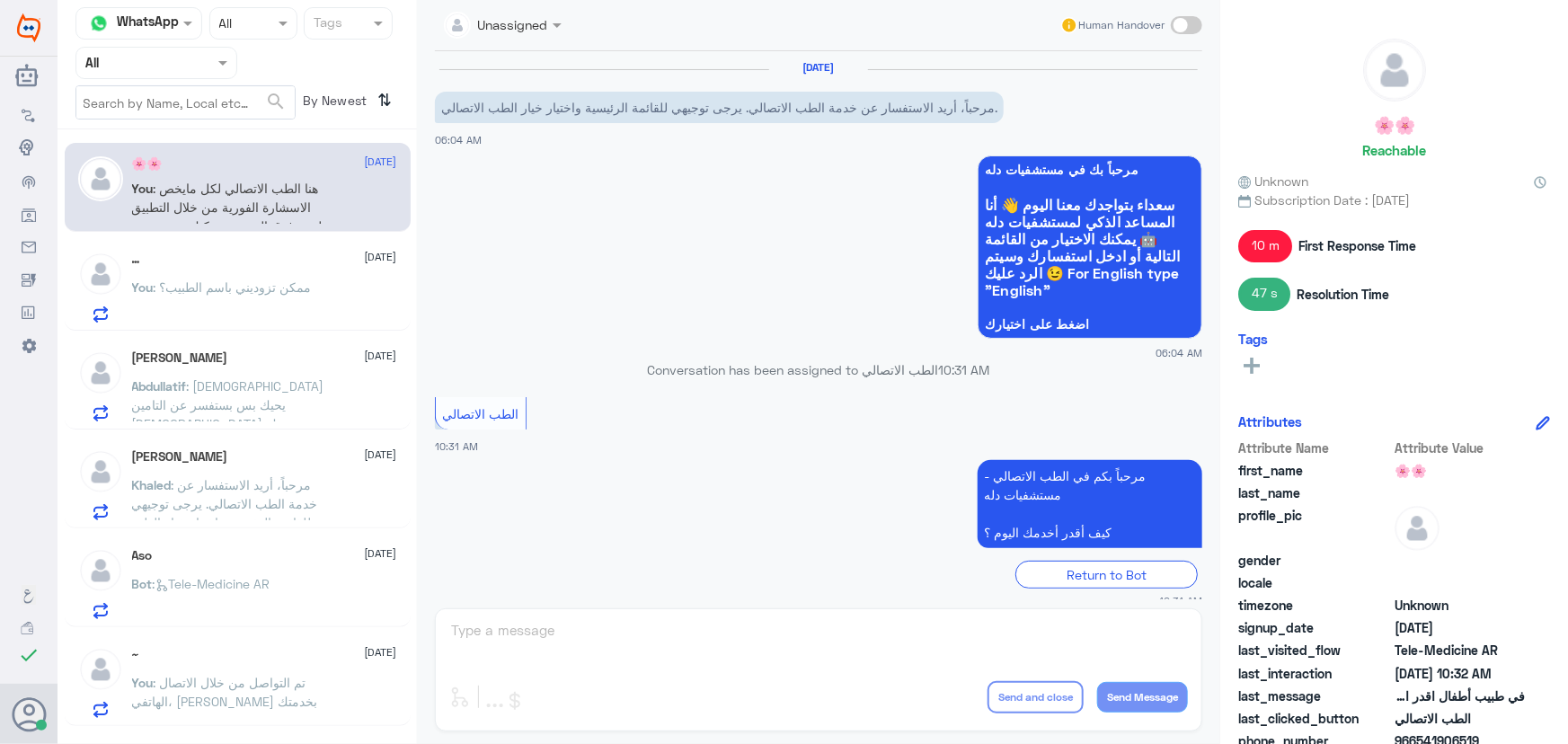
scroll to position [335, 0]
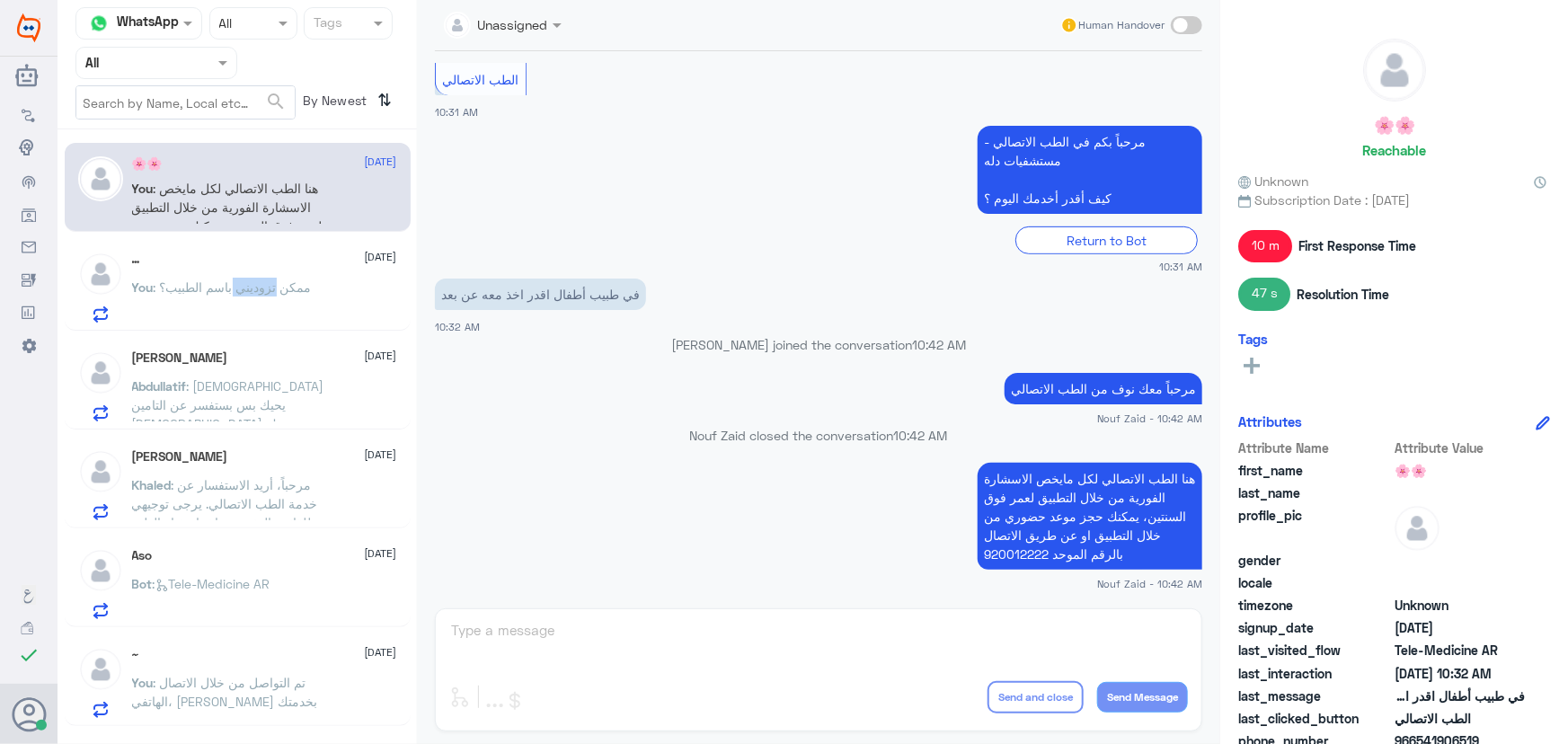
click at [254, 285] on span ": ممكن تزوديني باسم الطبيب؟" at bounding box center [232, 287] width 158 height 15
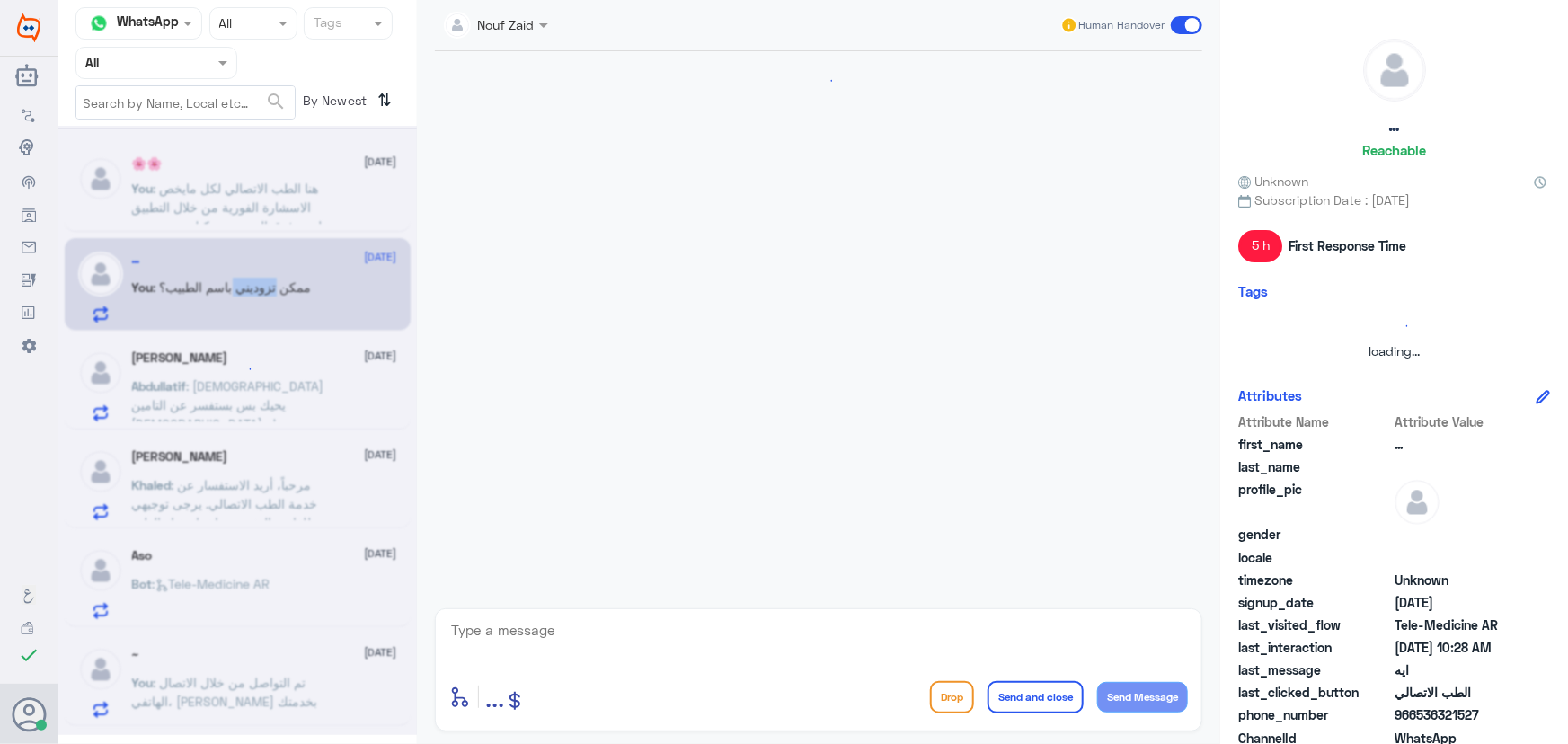
scroll to position [964, 0]
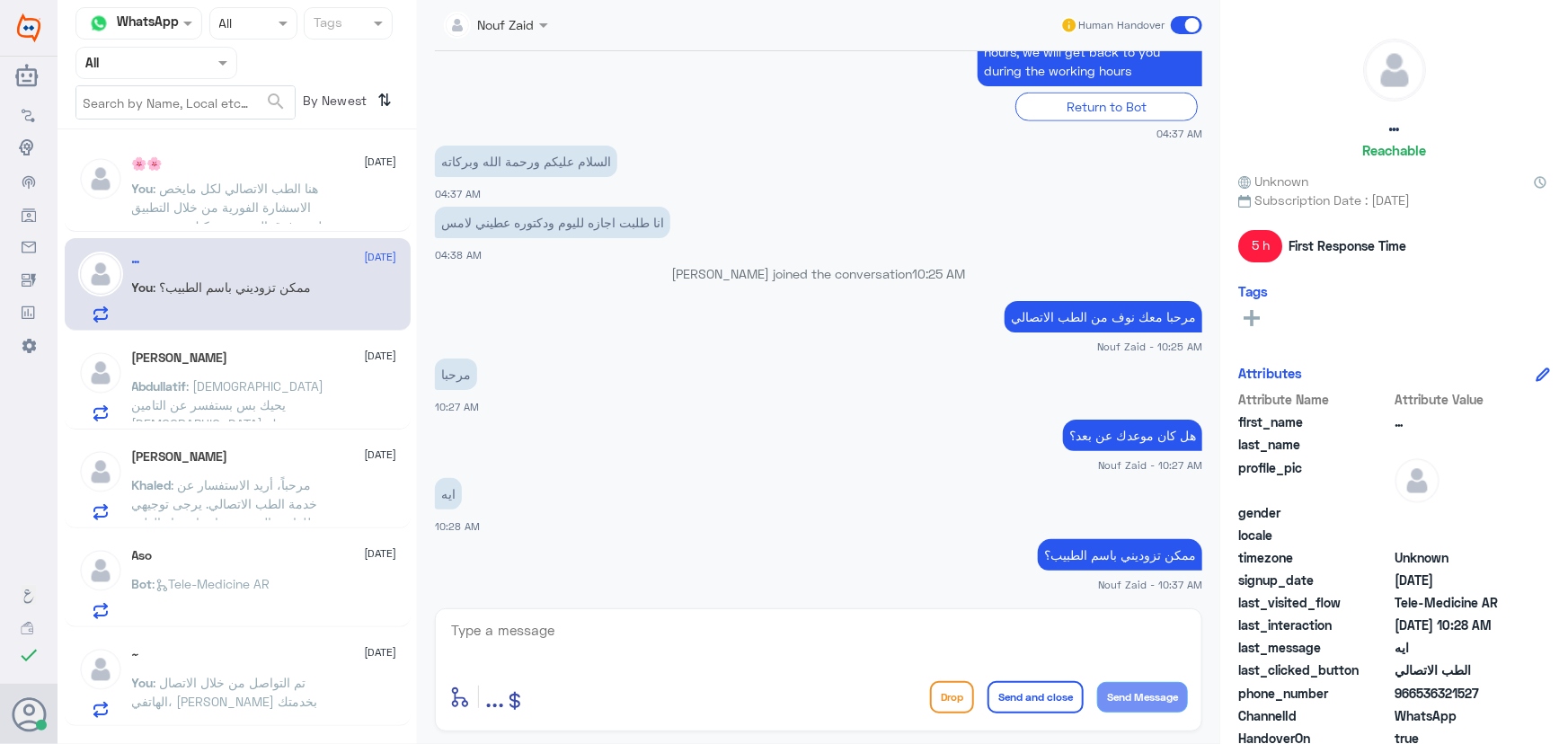
click at [240, 352] on div "Abdullatif Alkhaldi 11 September" at bounding box center [265, 358] width 265 height 15
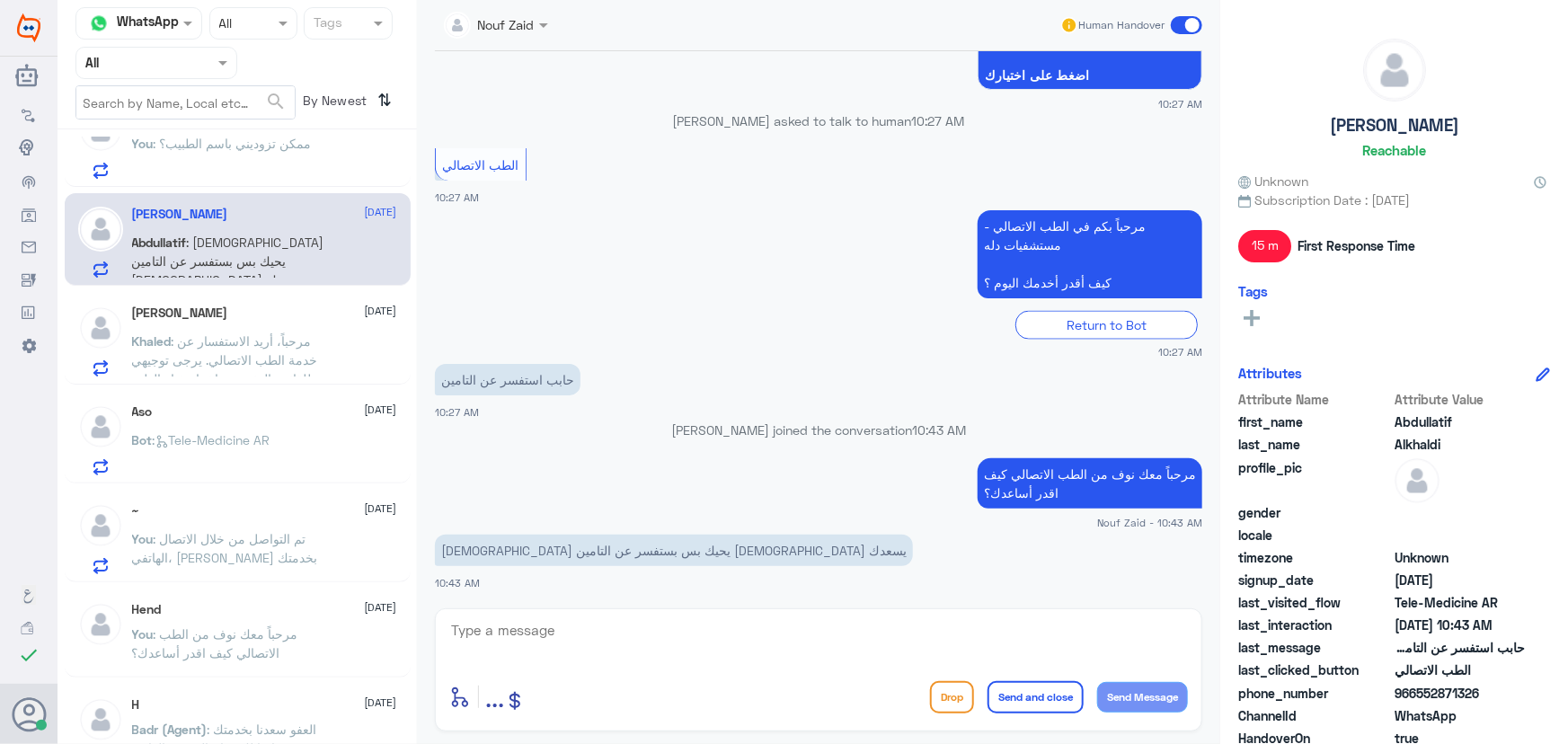
scroll to position [162, 0]
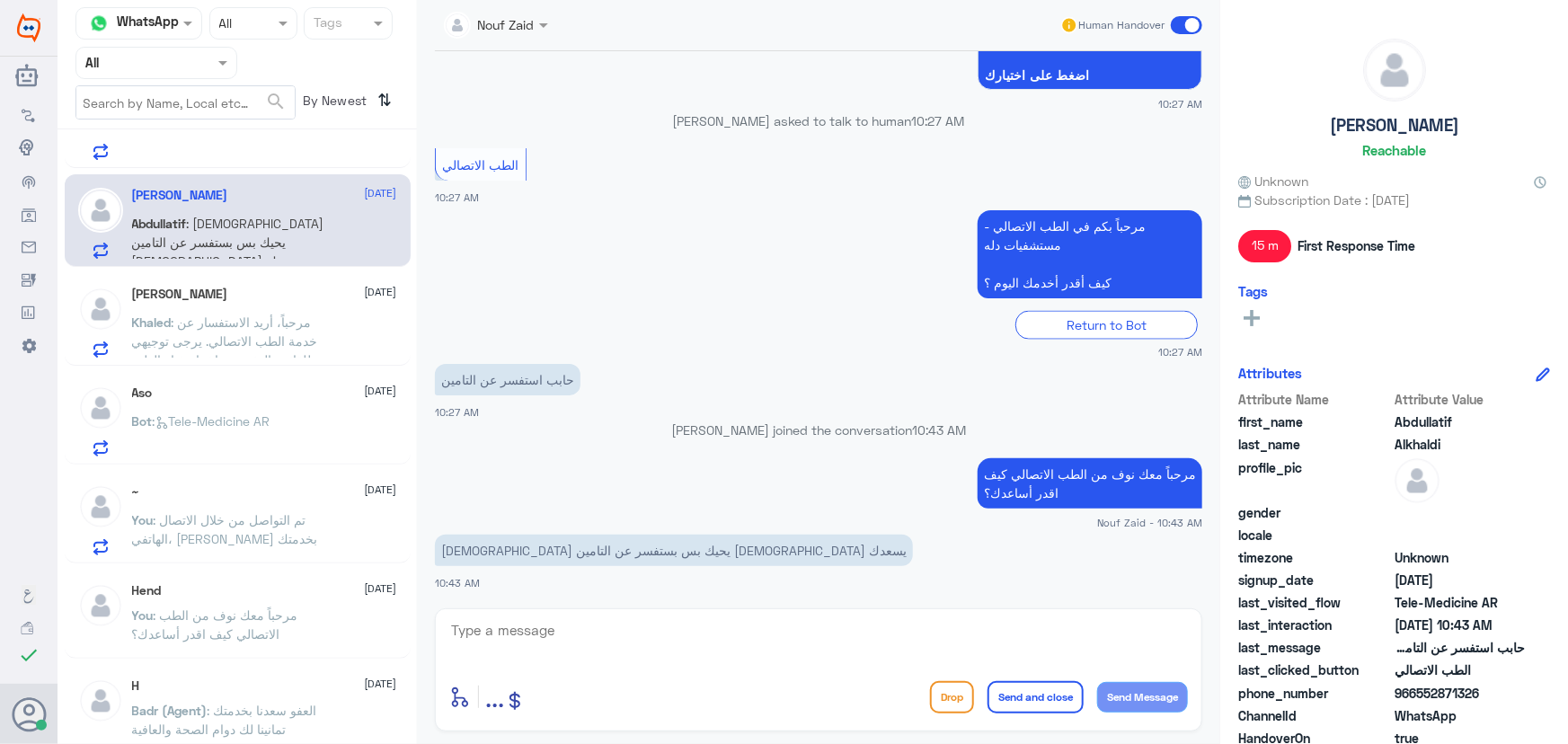
click at [258, 472] on div "~ 11 September You : تم التواصل من خلال الاتصال الهاتفي، سعدنا بخدمتك" at bounding box center [237, 517] width 346 height 93
click at [271, 513] on span ": تم التواصل من خلال الاتصال الهاتفي، [PERSON_NAME] بخدمتك" at bounding box center [225, 529] width 186 height 34
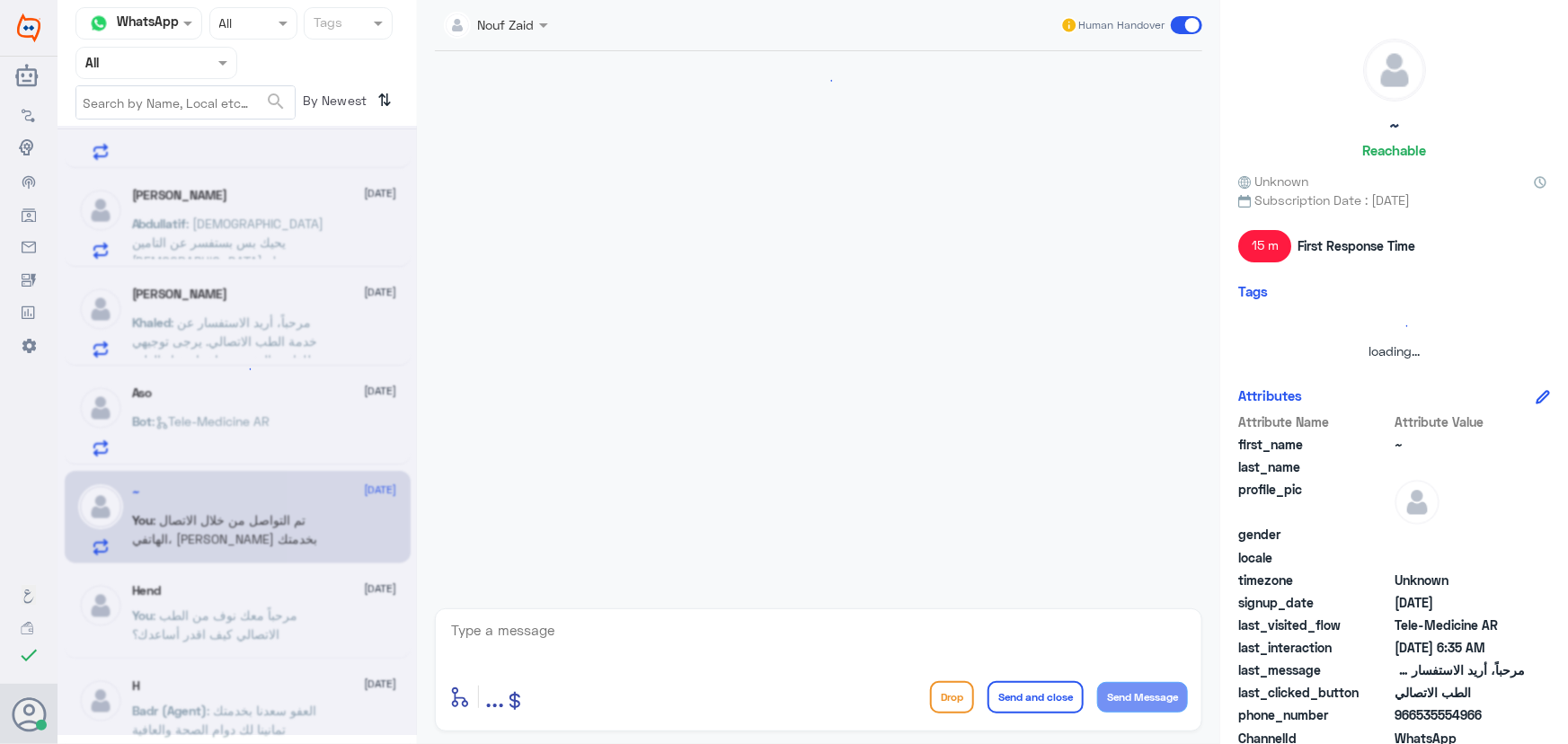
click at [264, 421] on div at bounding box center [237, 430] width 360 height 610
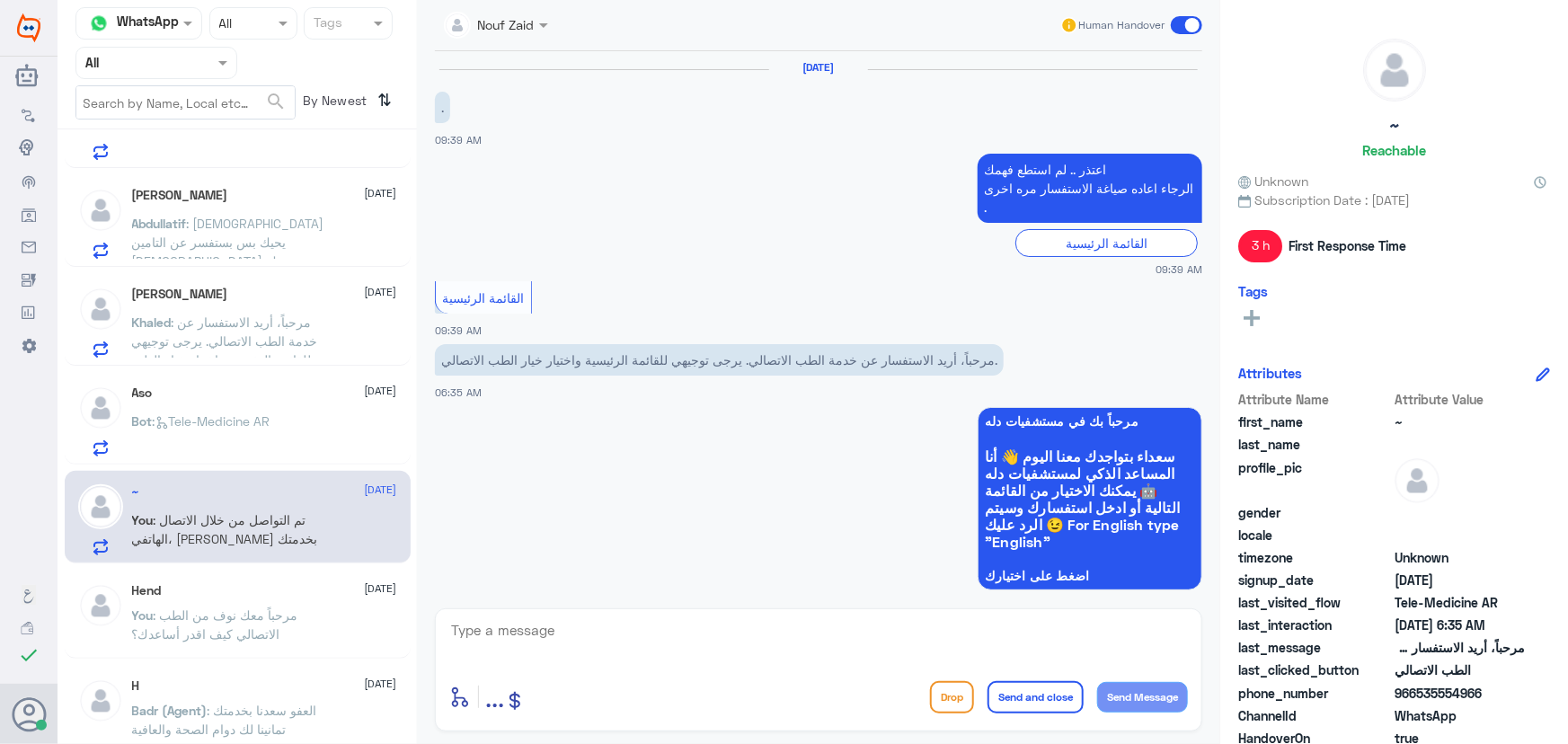
scroll to position [428, 0]
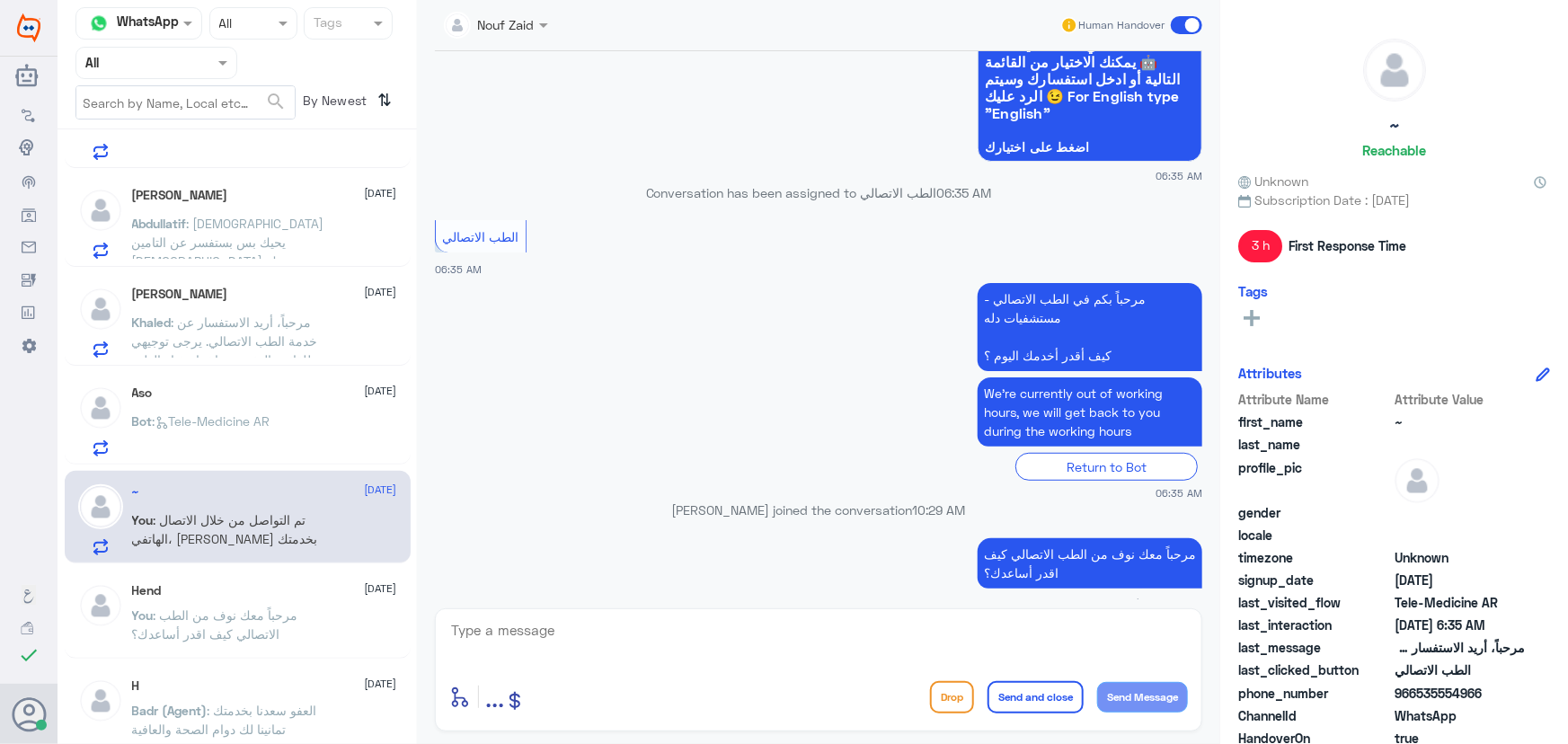
click at [264, 421] on span ": Tele-Medicine AR" at bounding box center [211, 420] width 118 height 15
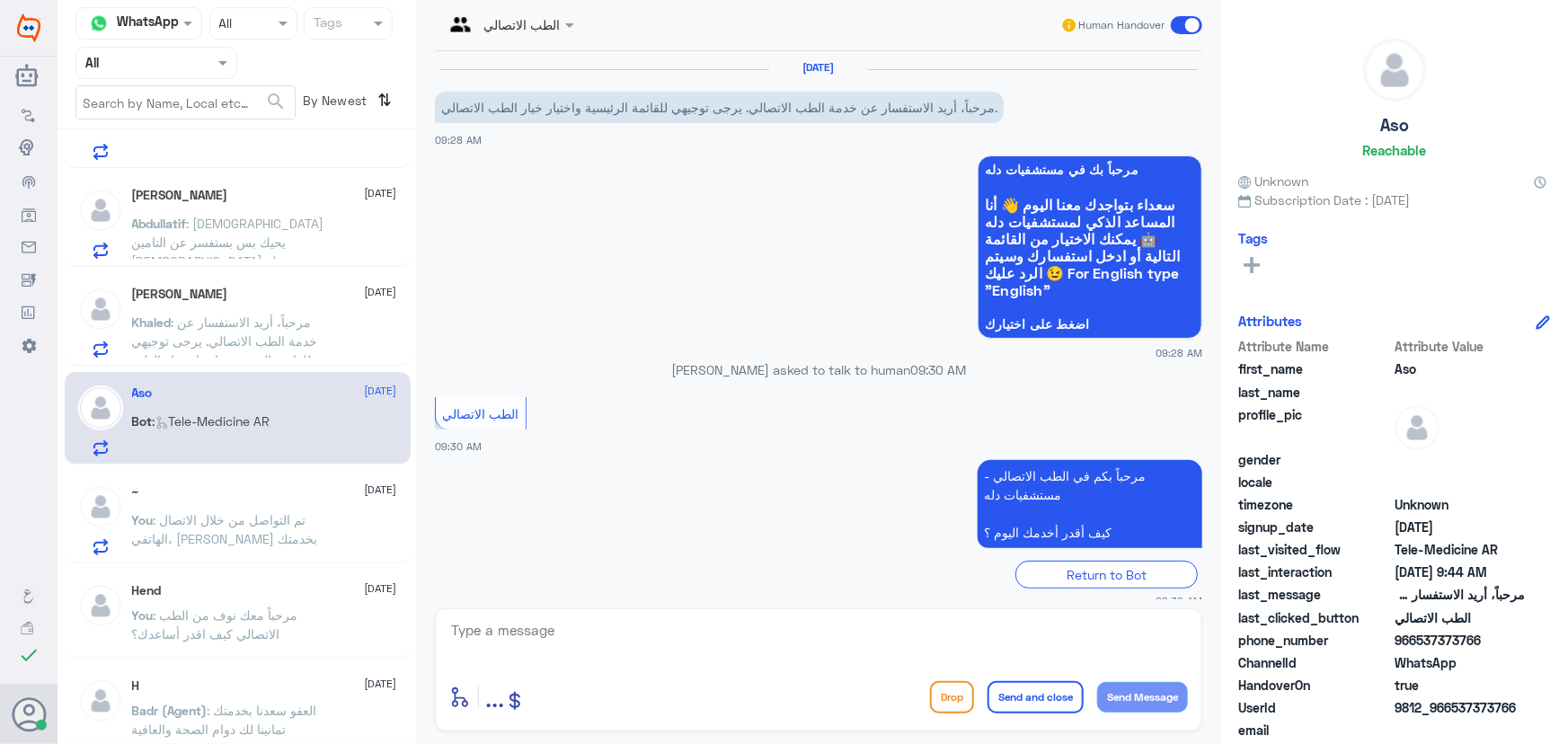
scroll to position [289, 0]
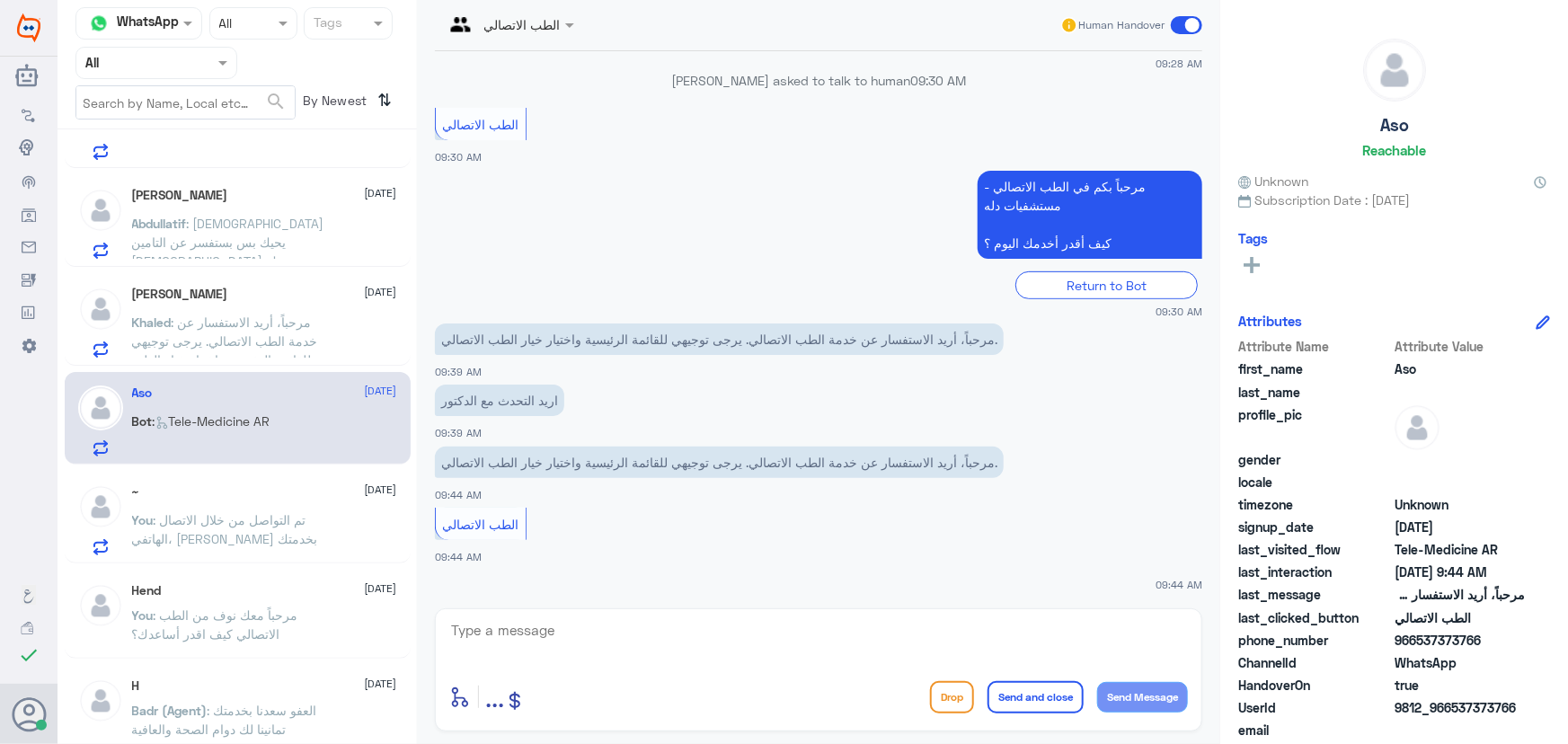
click at [275, 307] on div "Khaled AlSharaan 11 September Khaled : مرحباً، أريد الاستفسار عن خدمة الطب الات…" at bounding box center [265, 322] width 265 height 71
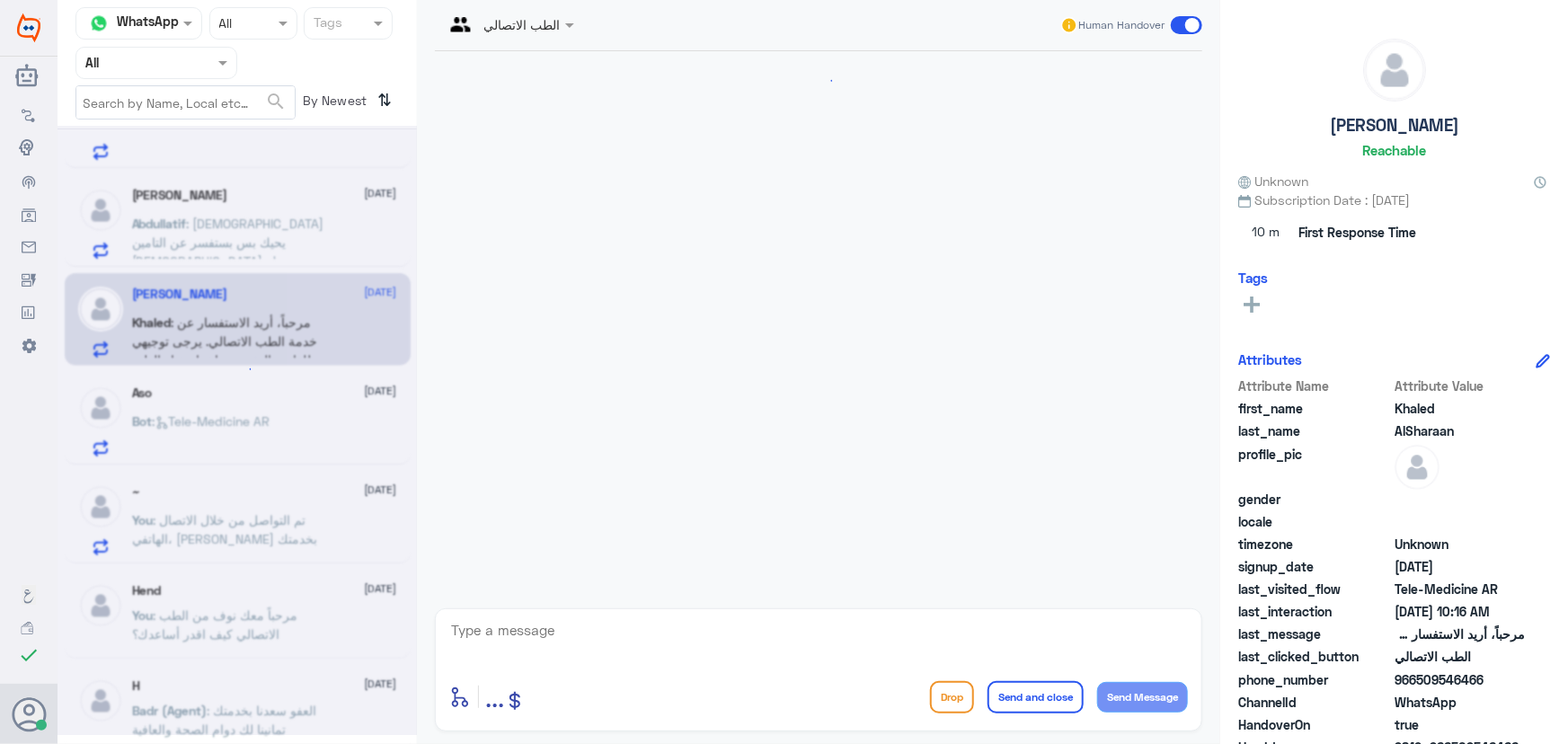
scroll to position [413, 0]
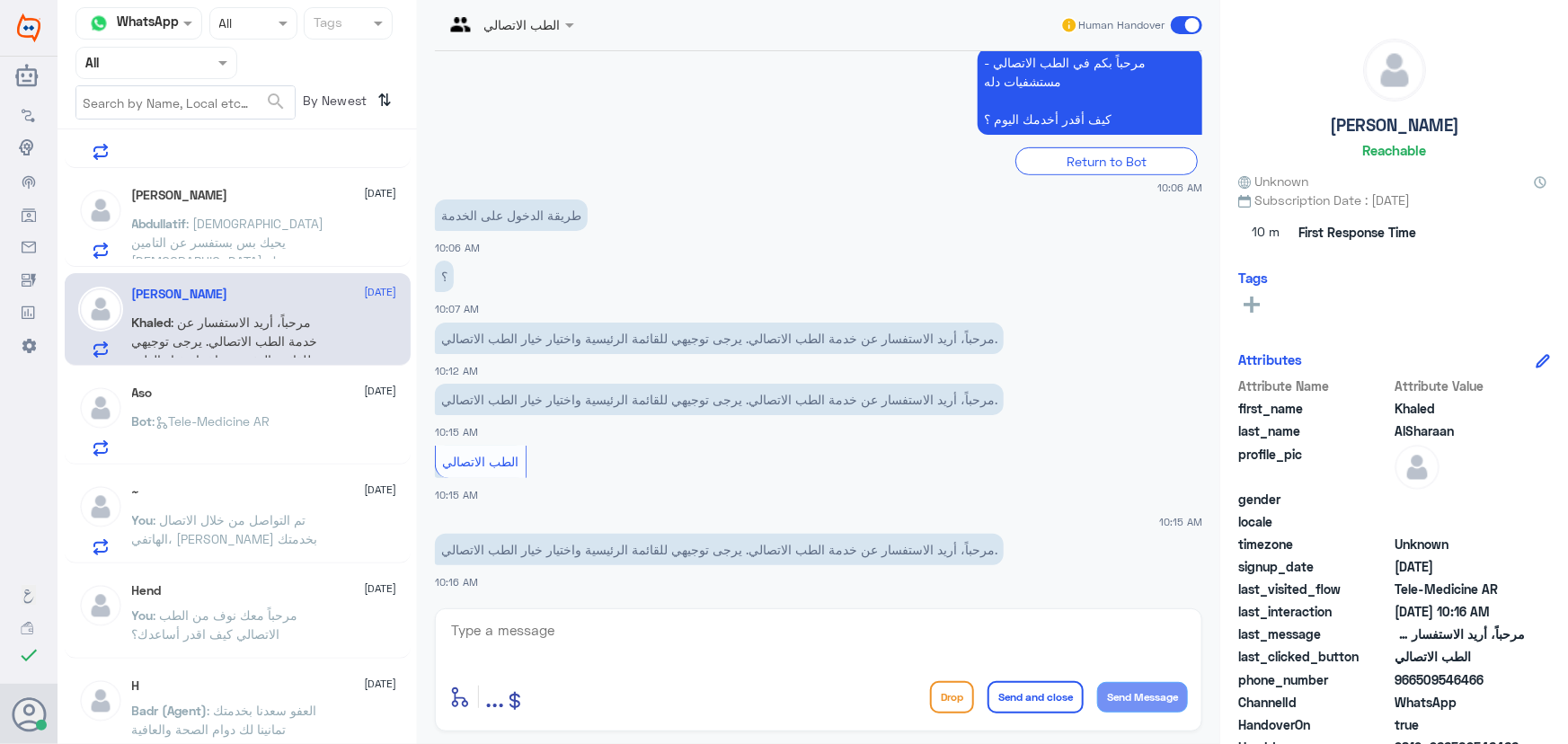
click at [273, 242] on p "Abdullatif : الله يحيك بس بستفسر عن التامين الله يسعدك" at bounding box center [233, 236] width 202 height 45
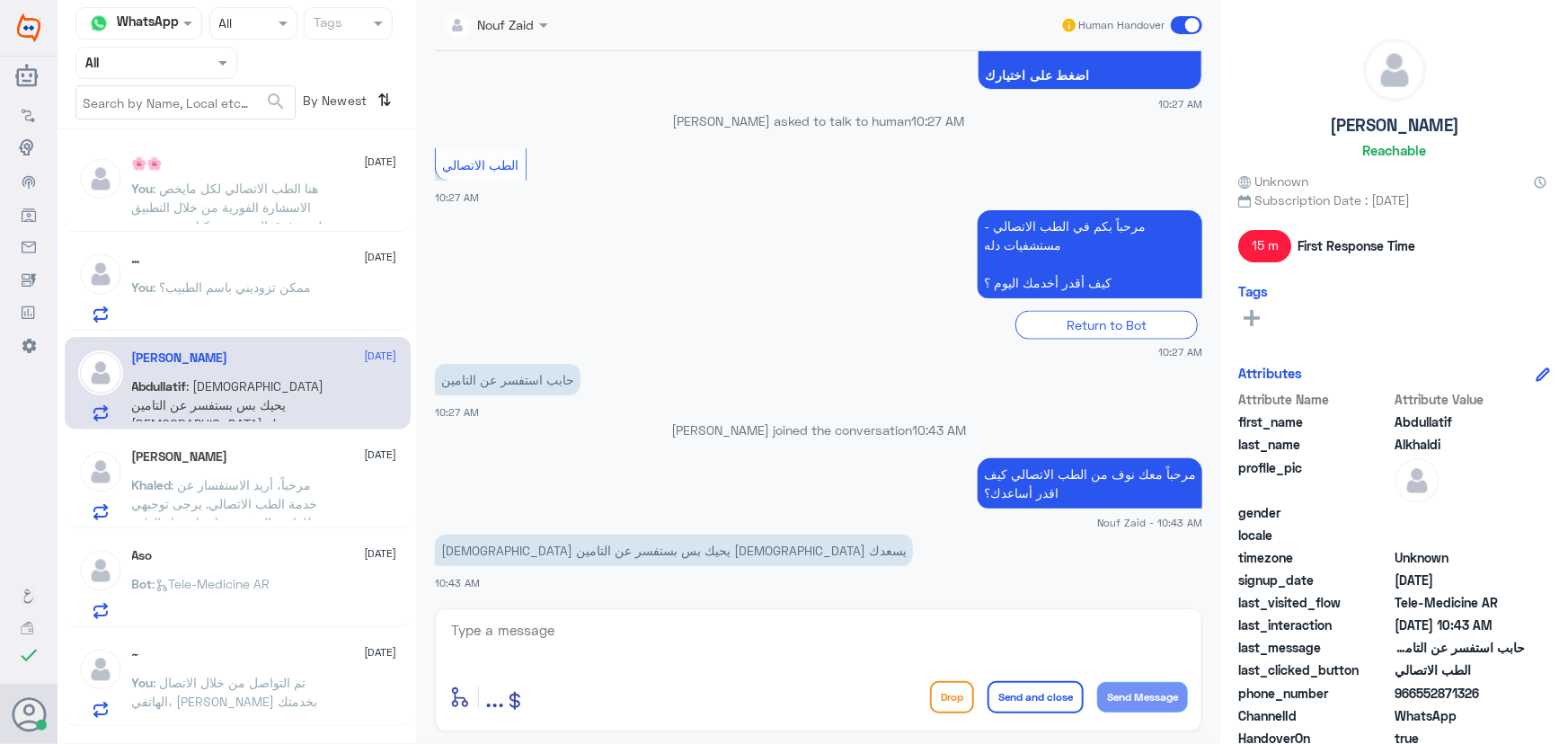
click at [188, 290] on span ": ممكن تزوديني باسم الطبيب؟" at bounding box center [232, 287] width 158 height 15
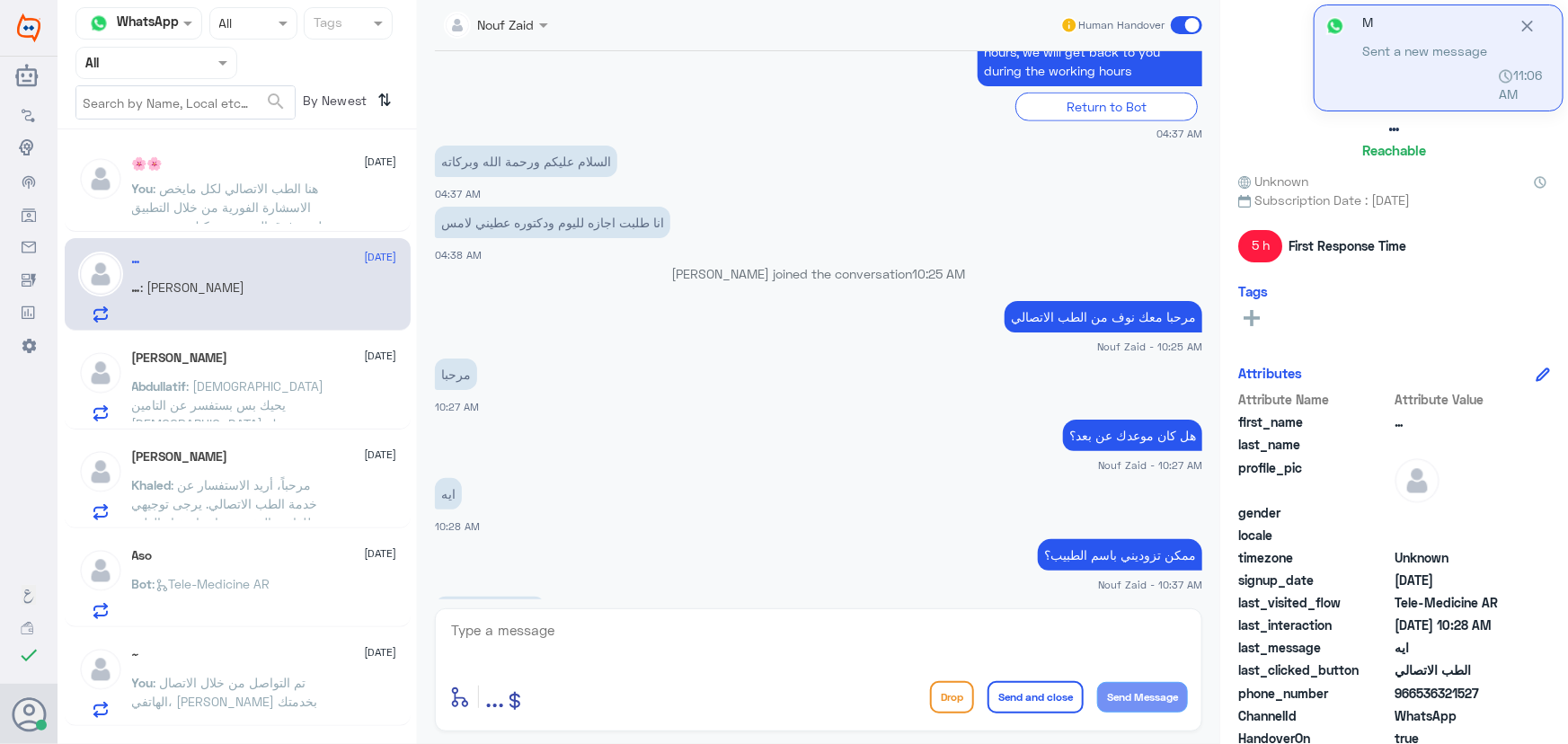
scroll to position [1026, 0]
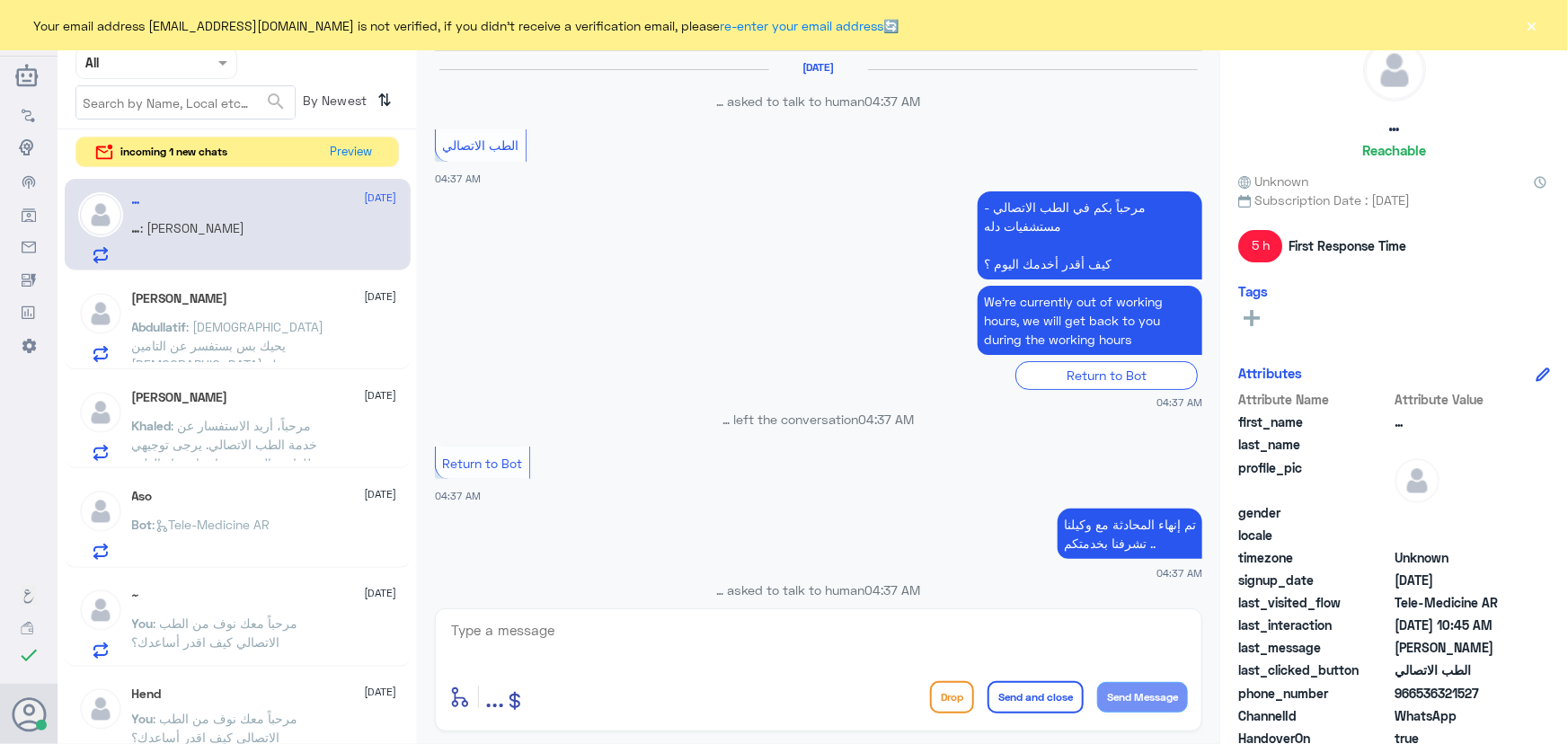
scroll to position [819, 0]
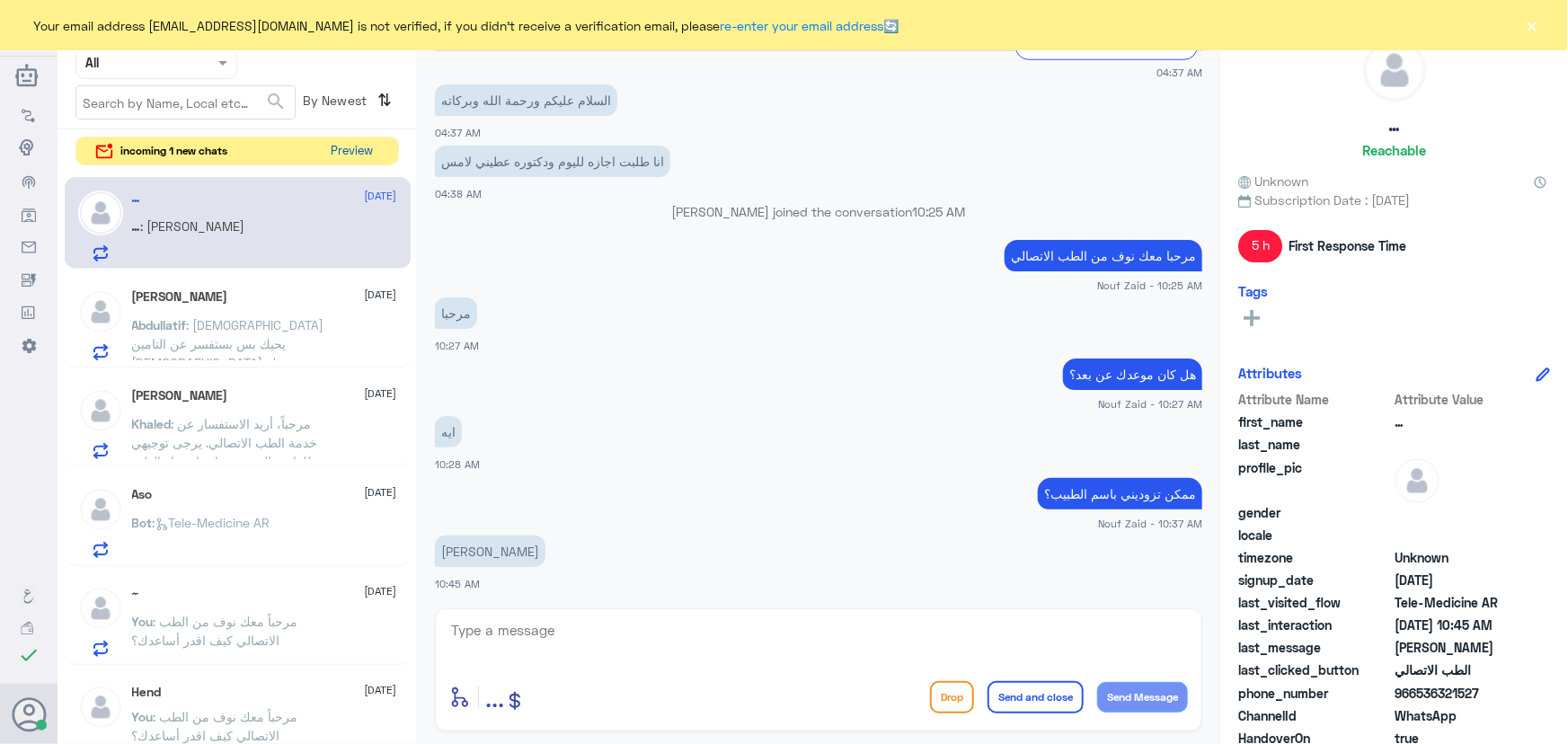
click at [370, 140] on button "Preview" at bounding box center [353, 151] width 56 height 28
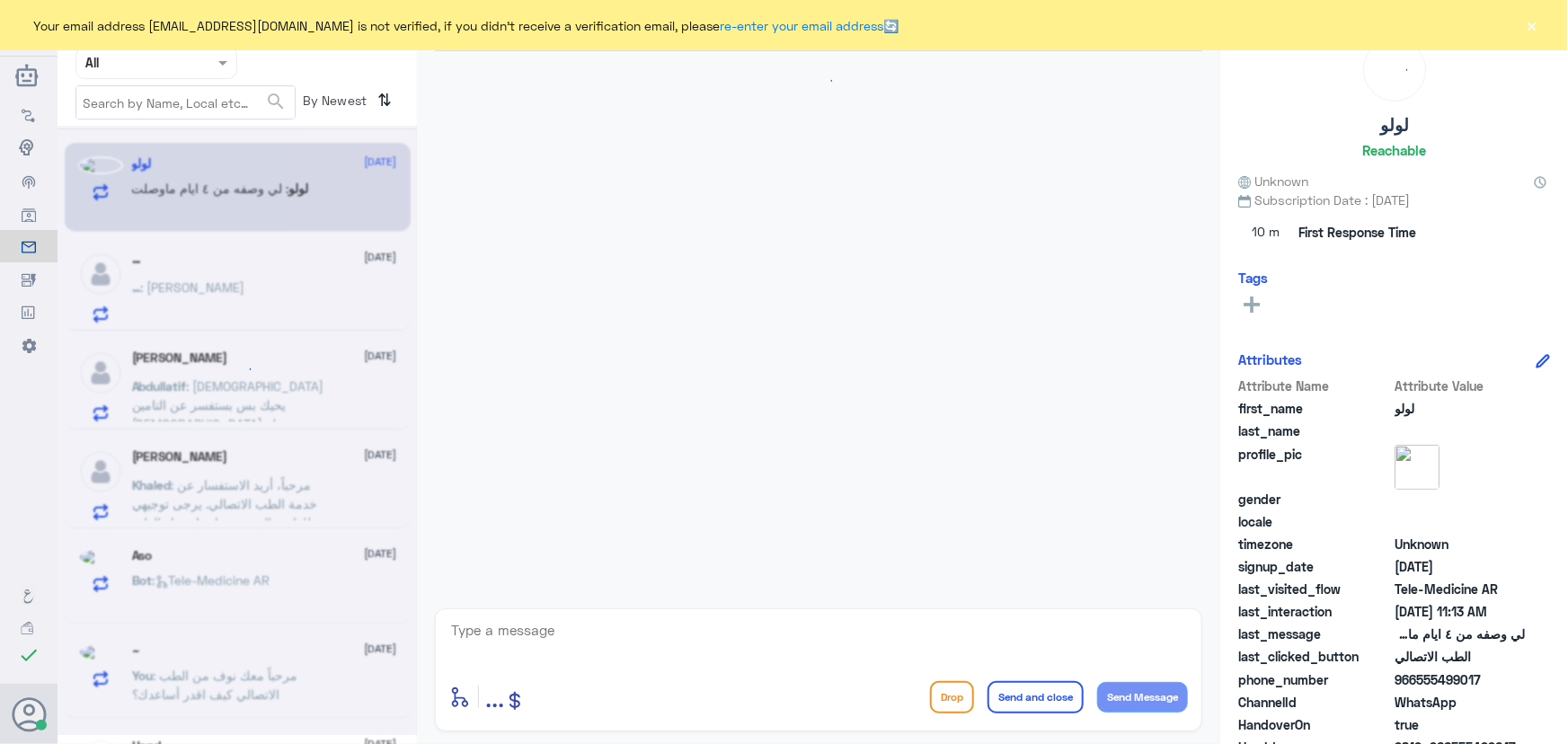
scroll to position [79, 0]
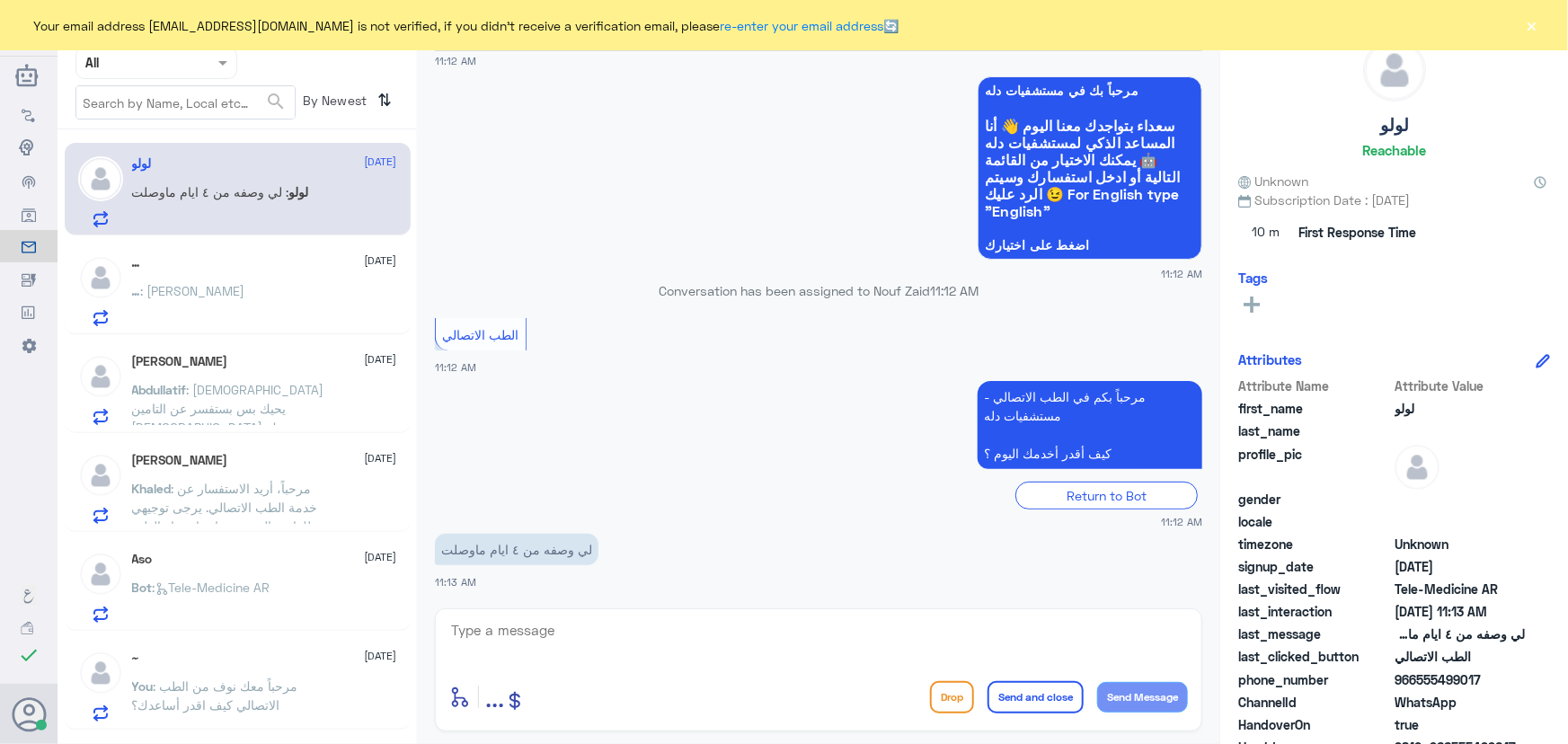
click at [246, 201] on p "لولو : لي وصفه من ٤ ايام ماوصلت" at bounding box center [221, 204] width 177 height 45
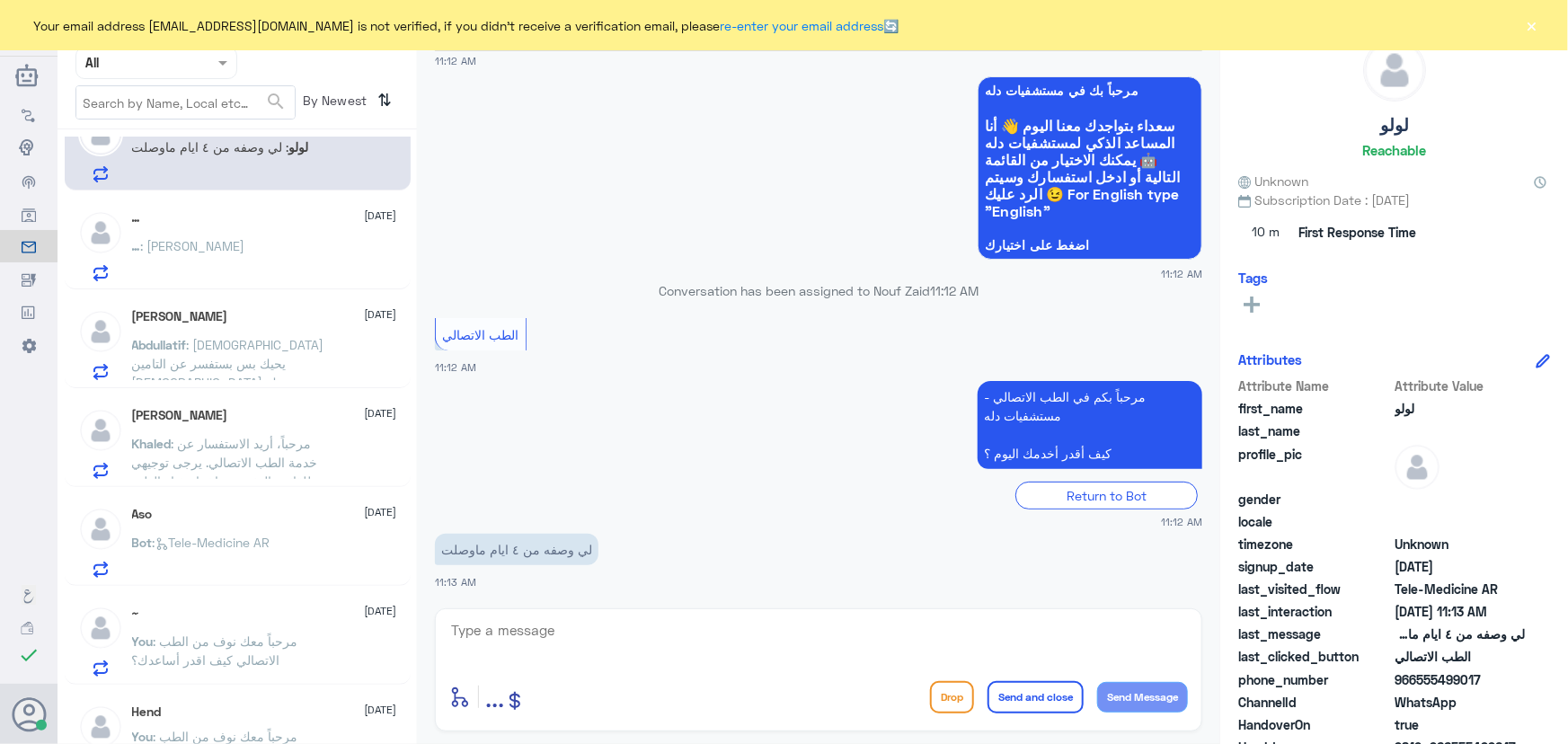
scroll to position [81, 0]
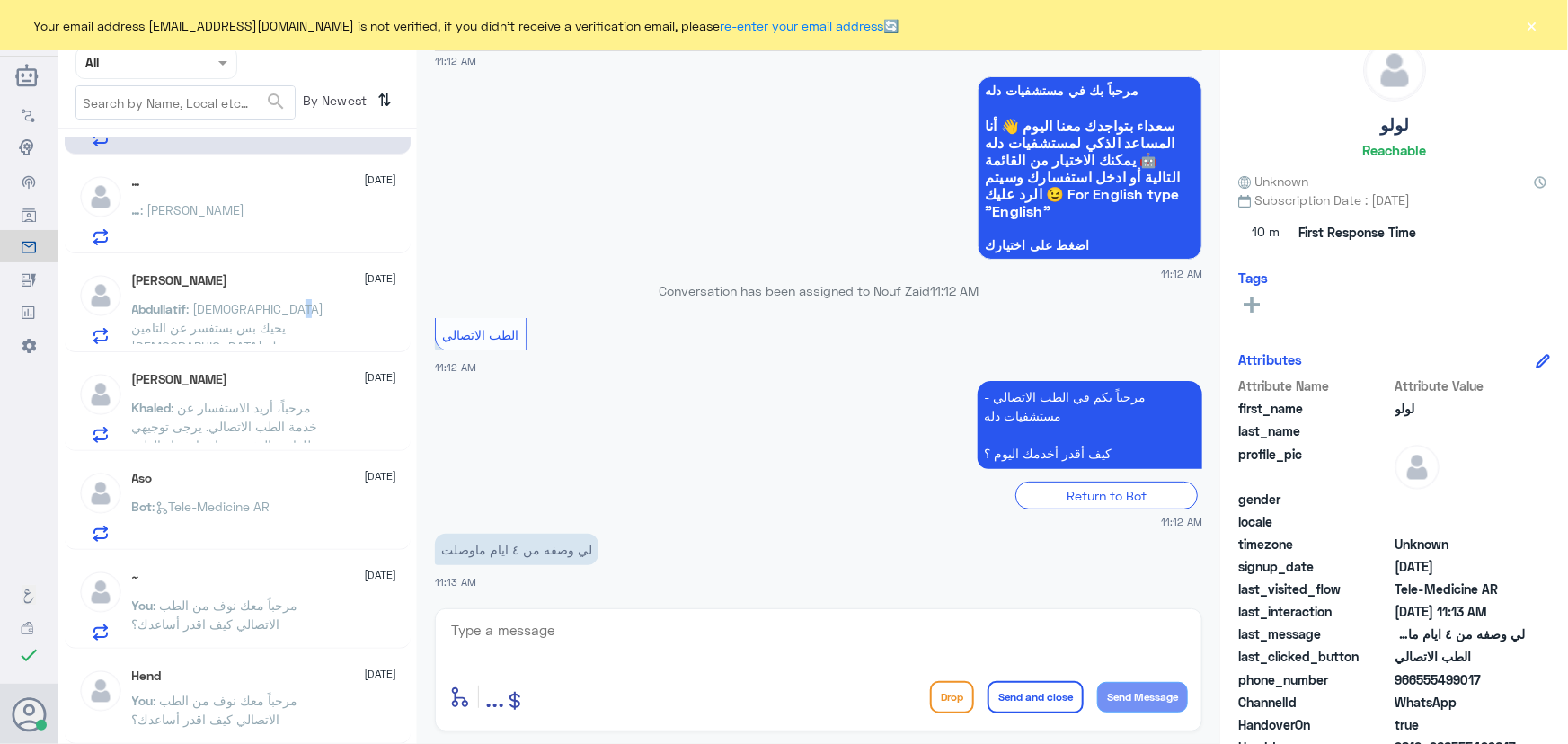
click at [238, 297] on div "[PERSON_NAME] [DATE] Abdullatif : الله يحيك بس بستفسر عن التامين الله يسعدك" at bounding box center [265, 308] width 265 height 71
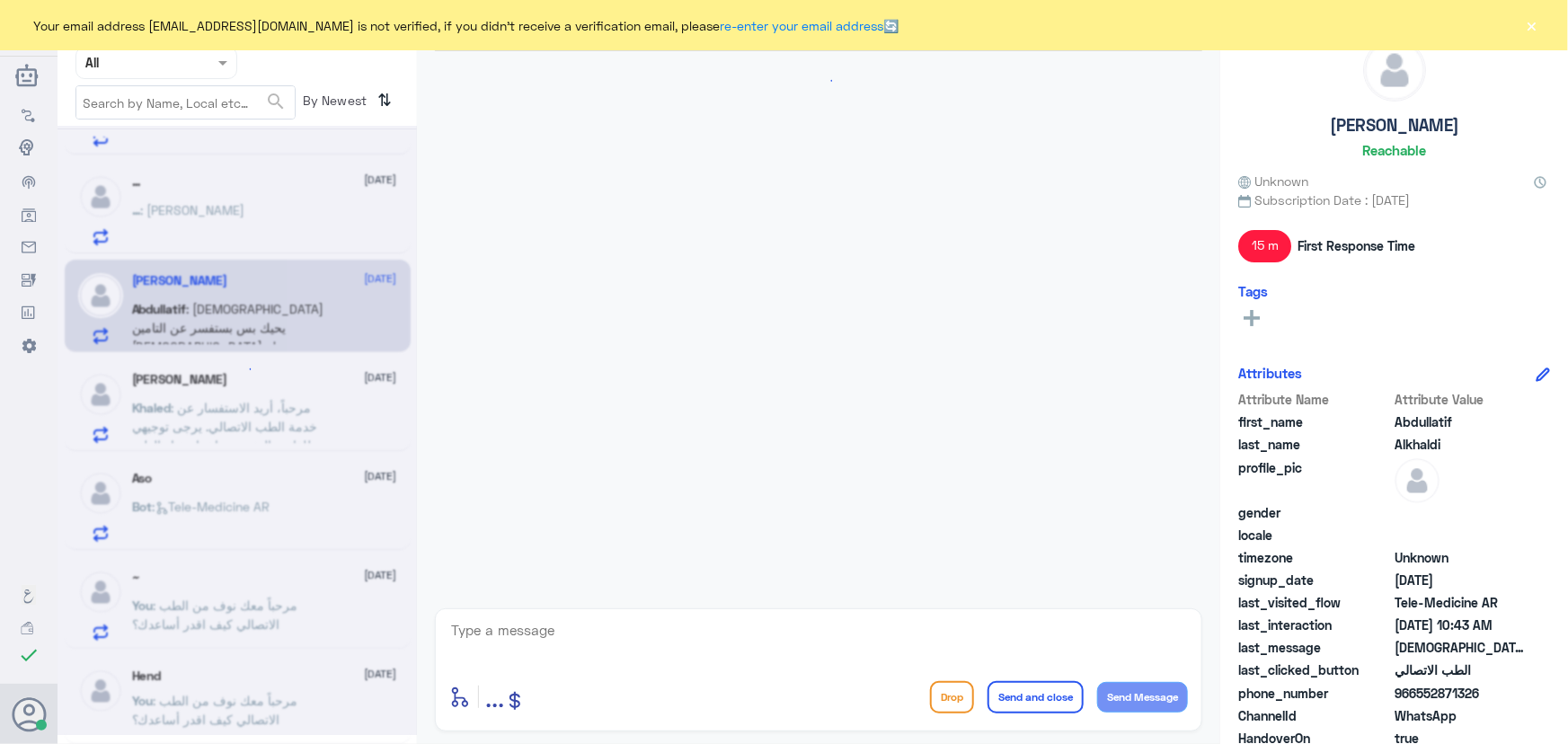
scroll to position [1210, 0]
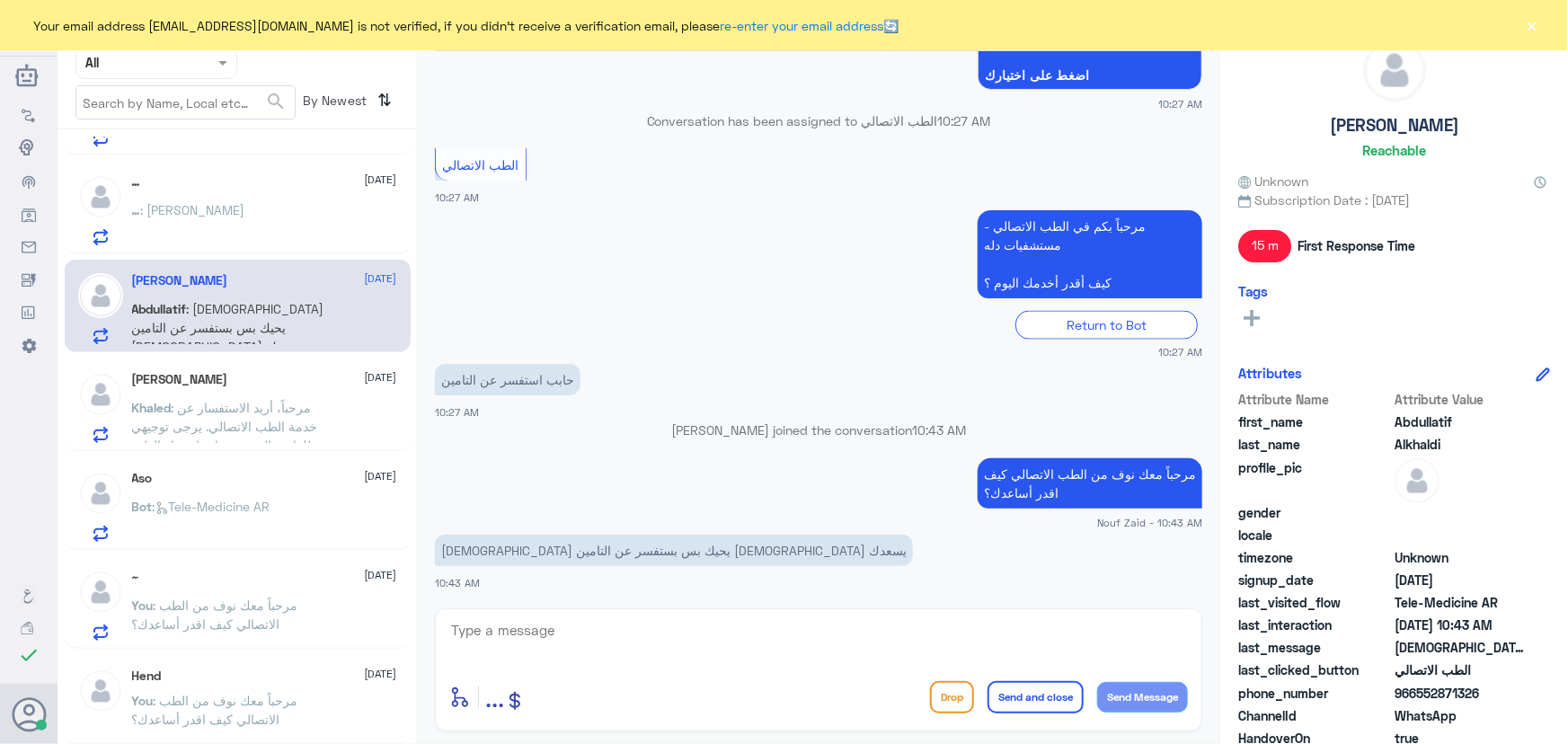
click at [220, 206] on span ": [PERSON_NAME]" at bounding box center [193, 209] width 105 height 15
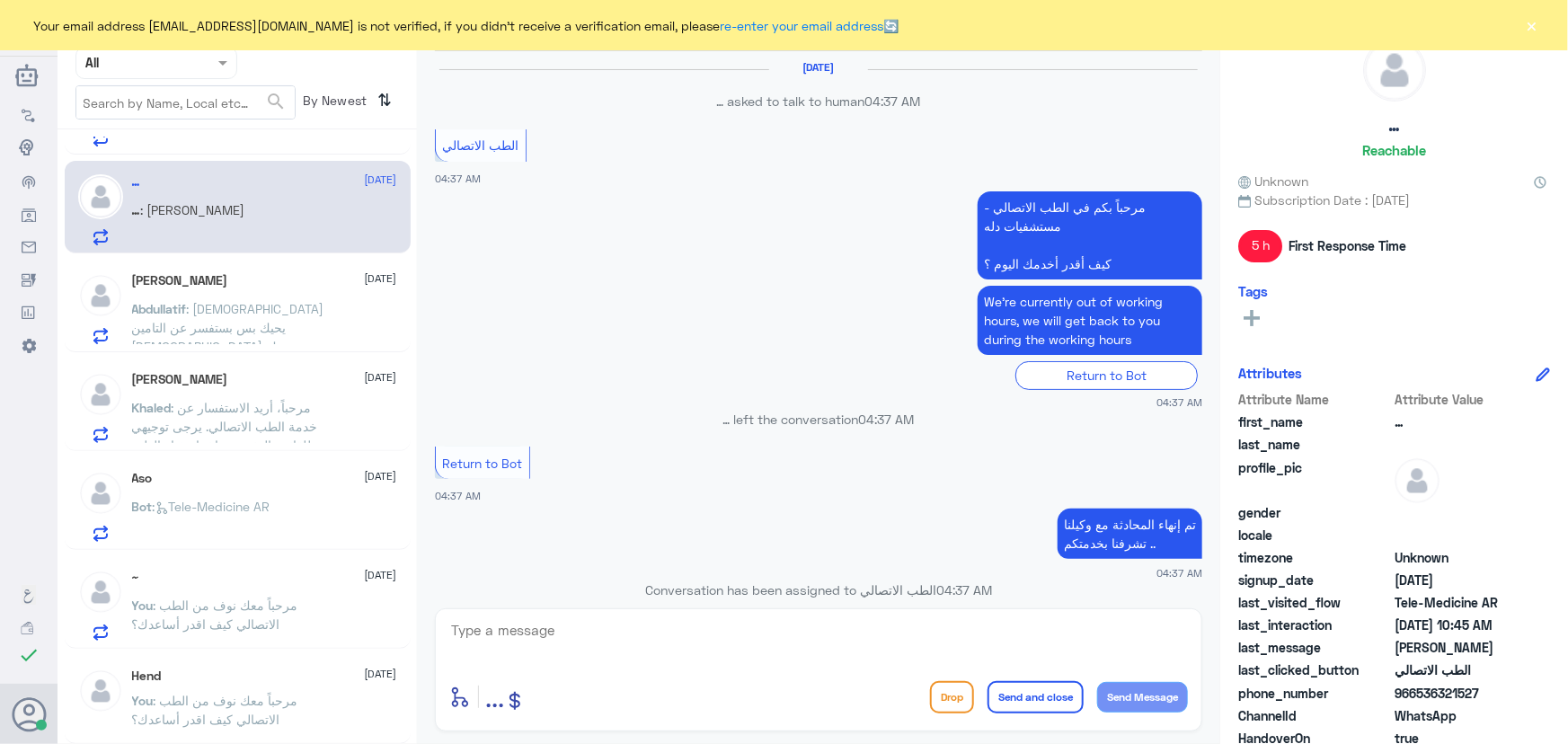
scroll to position [819, 0]
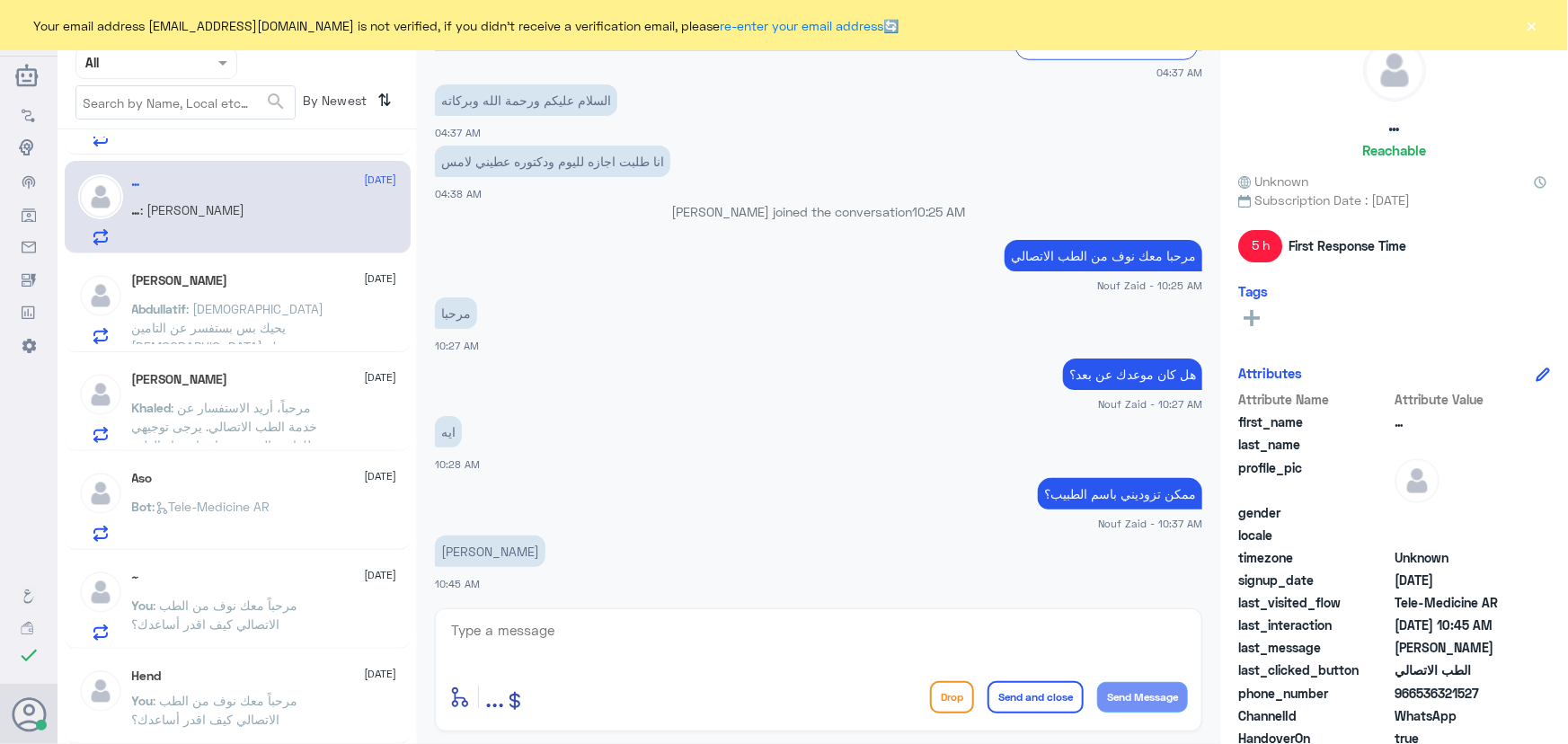
click at [658, 655] on textarea at bounding box center [818, 640] width 738 height 44
type textarea "ت"
type textarea "س"
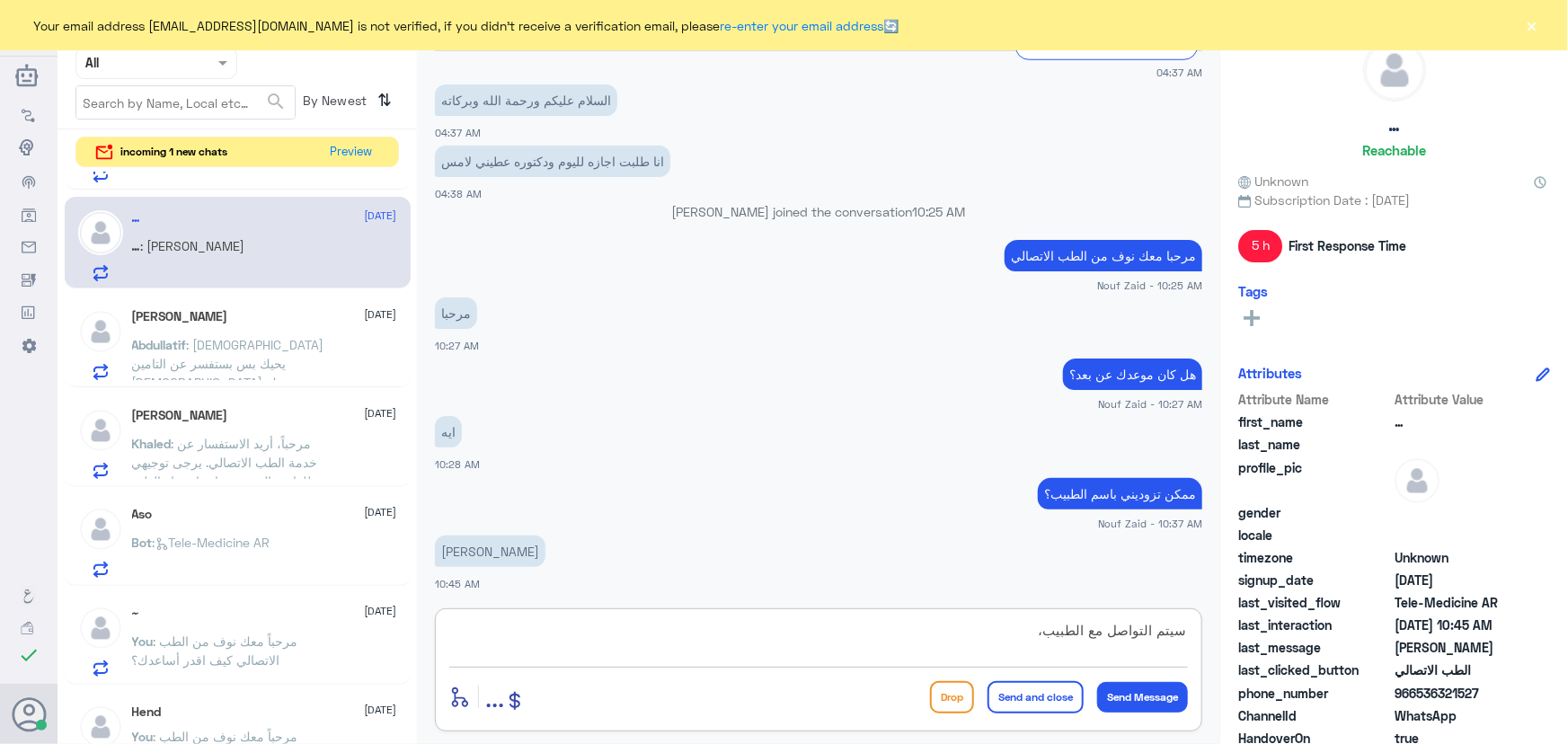
type textarea "سيتم التواصل مع الطبيب"
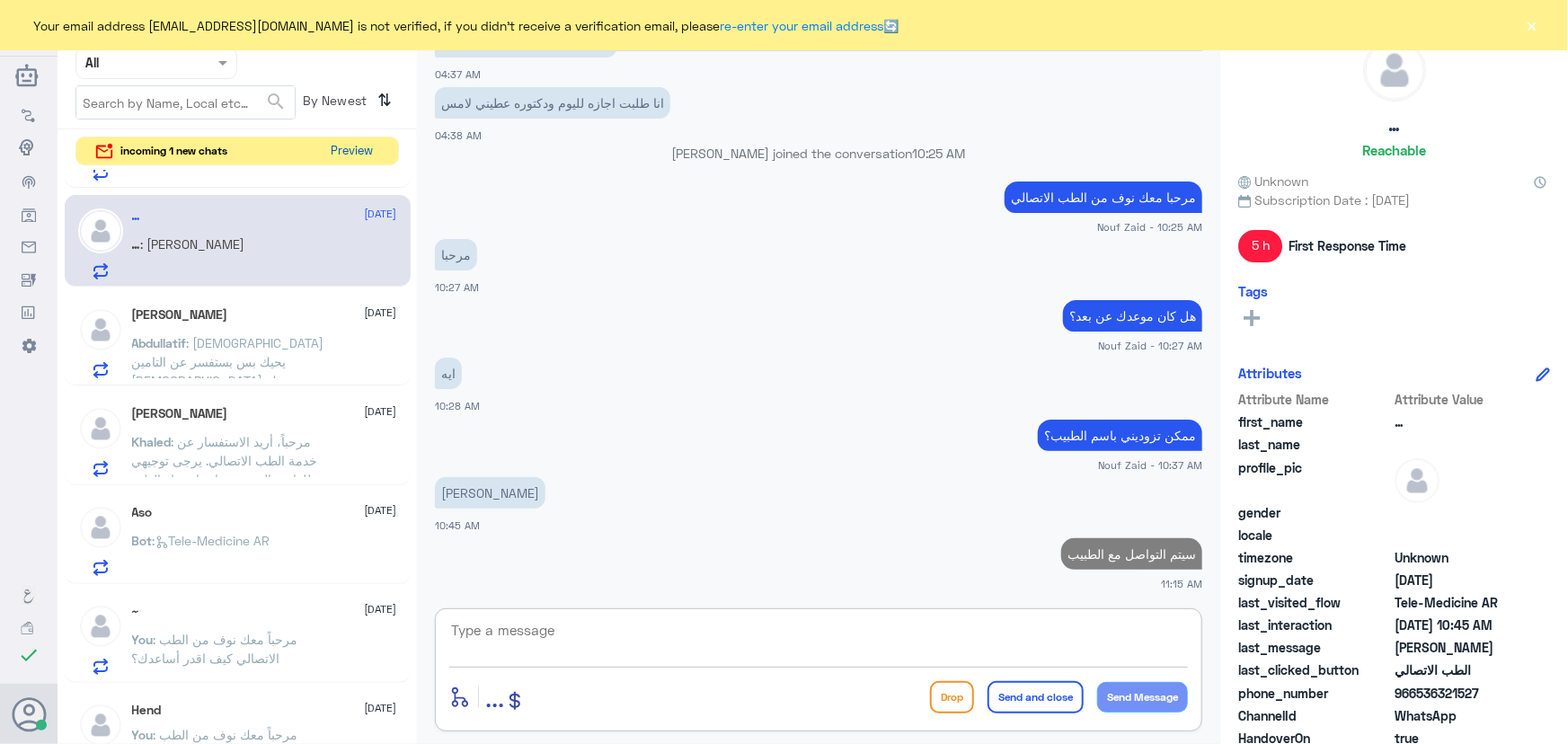
click at [355, 160] on button "Preview" at bounding box center [353, 151] width 56 height 28
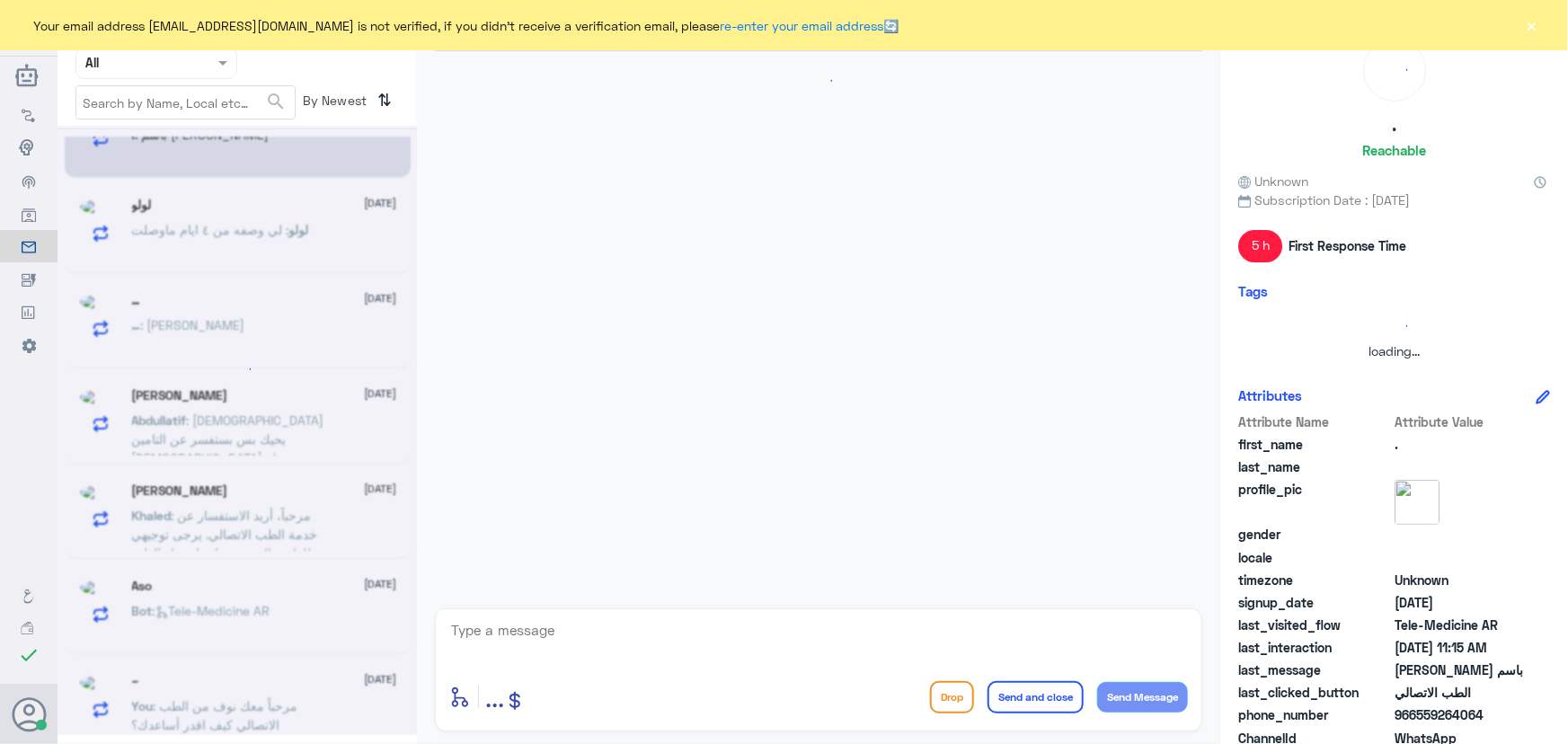
scroll to position [297, 0]
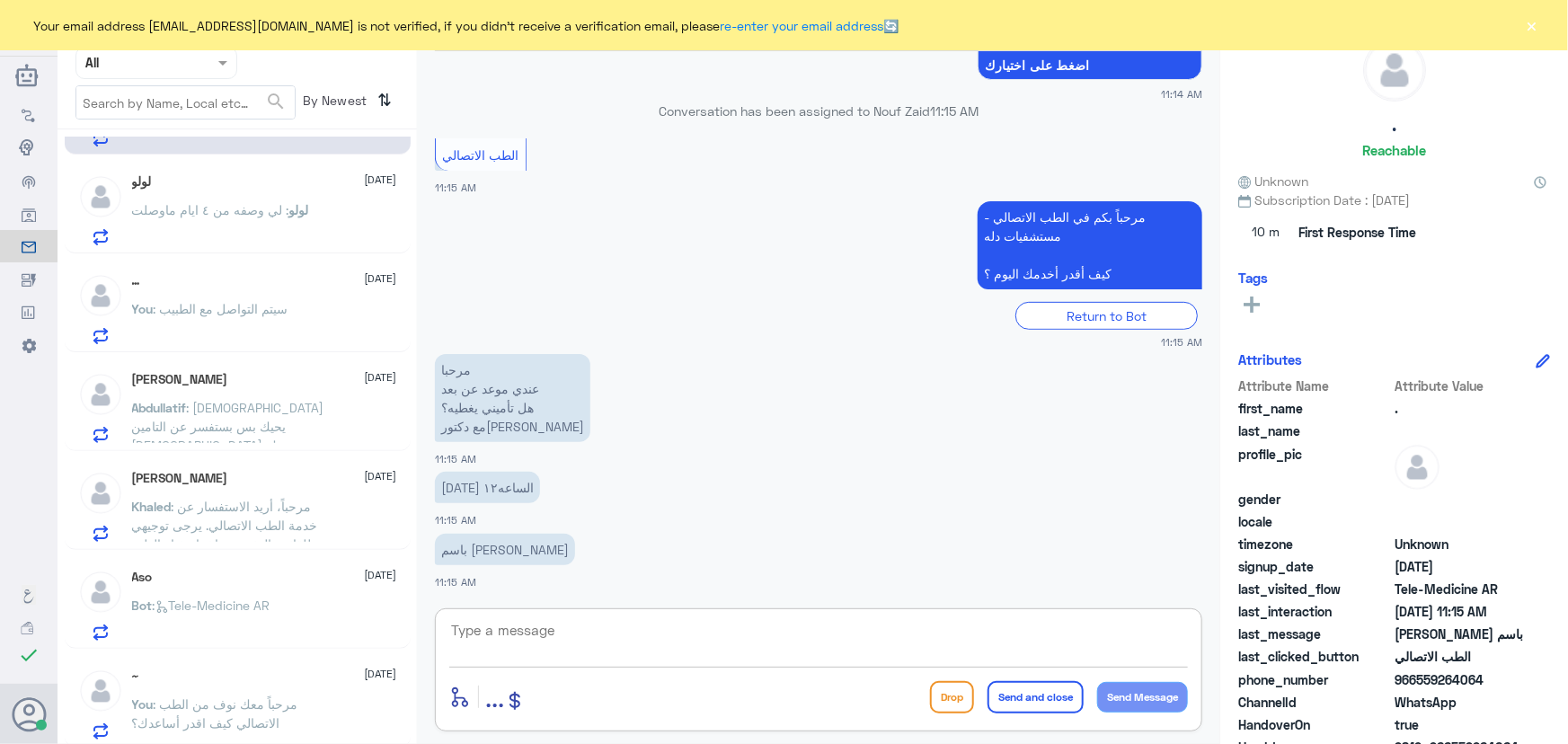
click at [532, 637] on textarea at bounding box center [818, 640] width 738 height 44
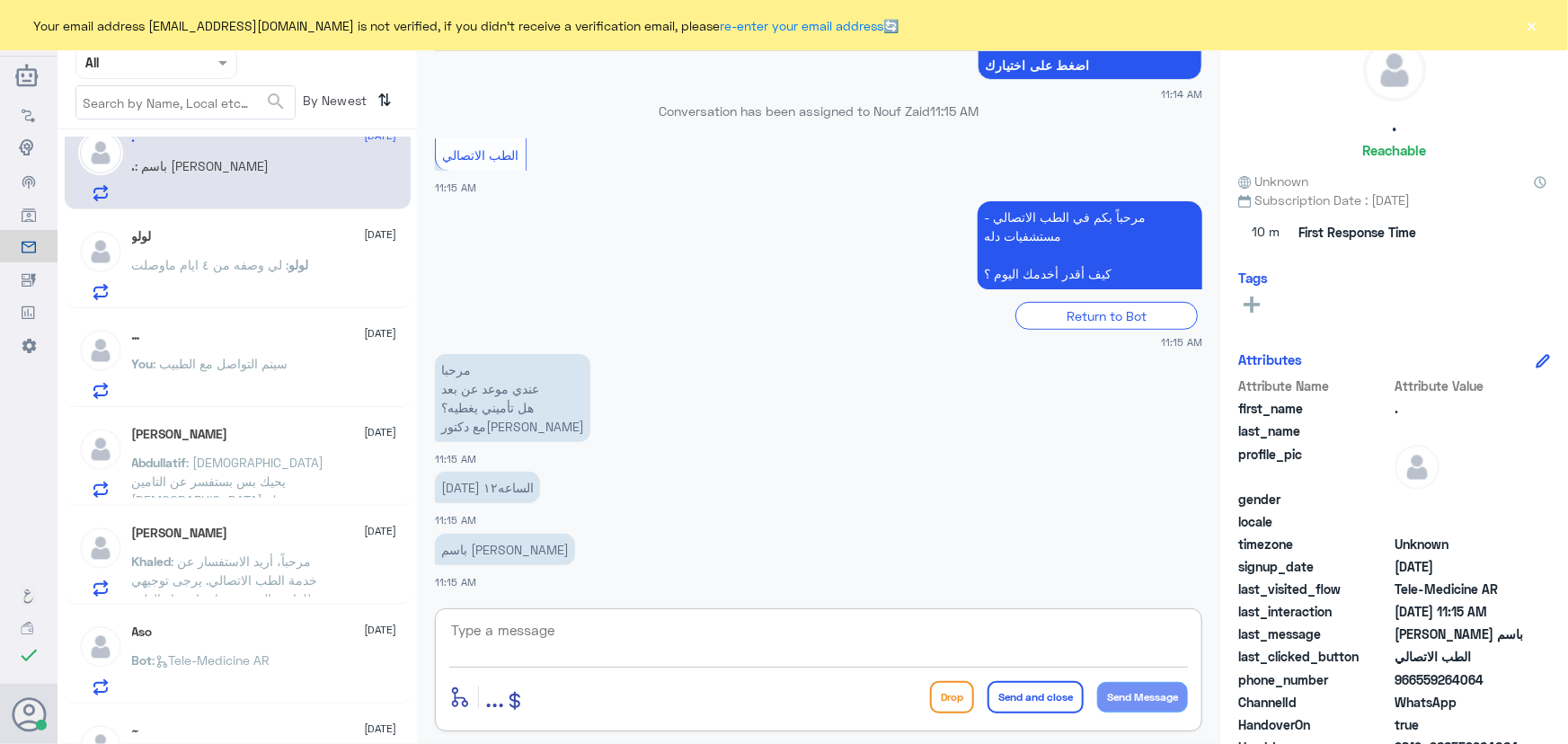
scroll to position [0, 0]
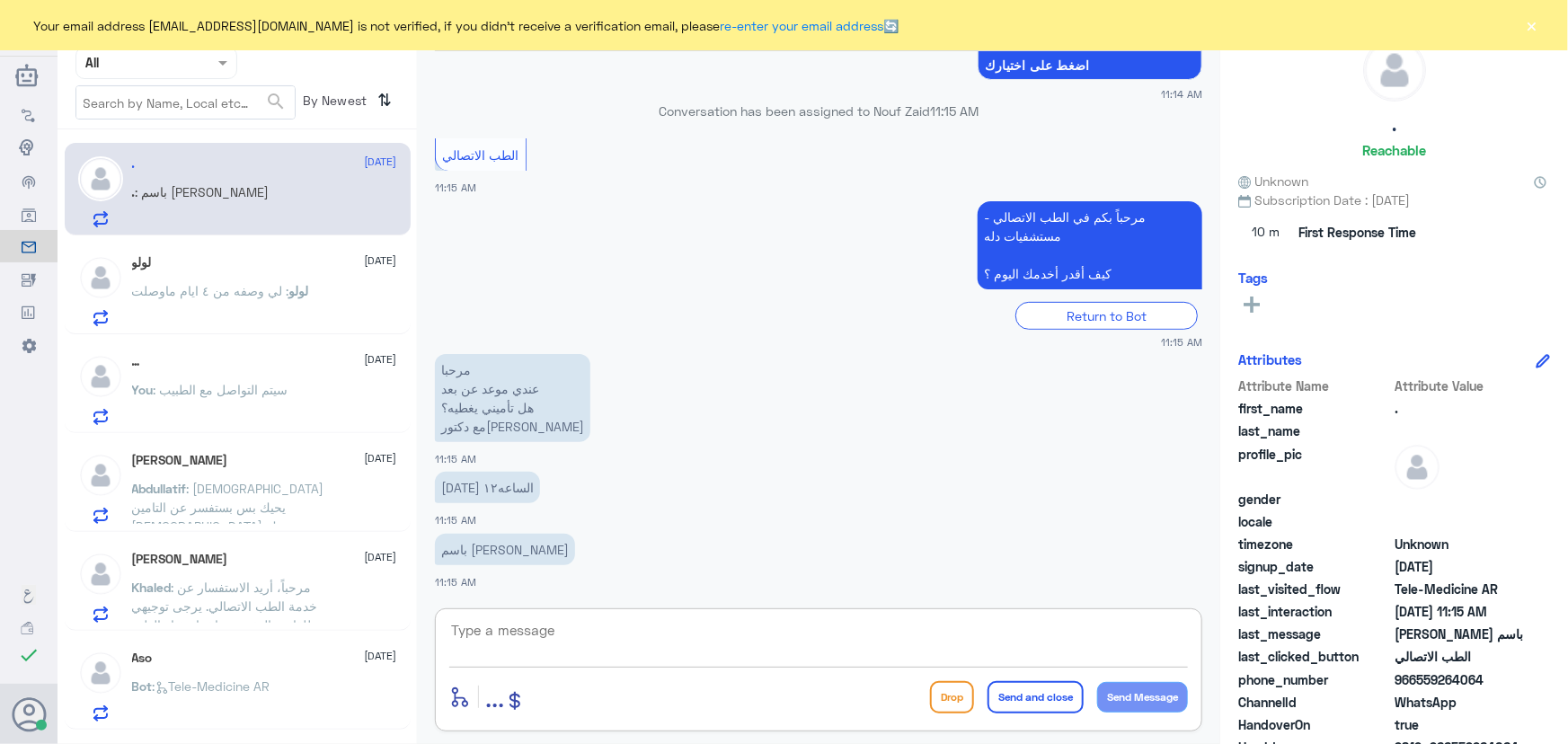
click at [258, 290] on span ": لي وصفه من ٤ ايام ماوصلت" at bounding box center [211, 290] width 157 height 15
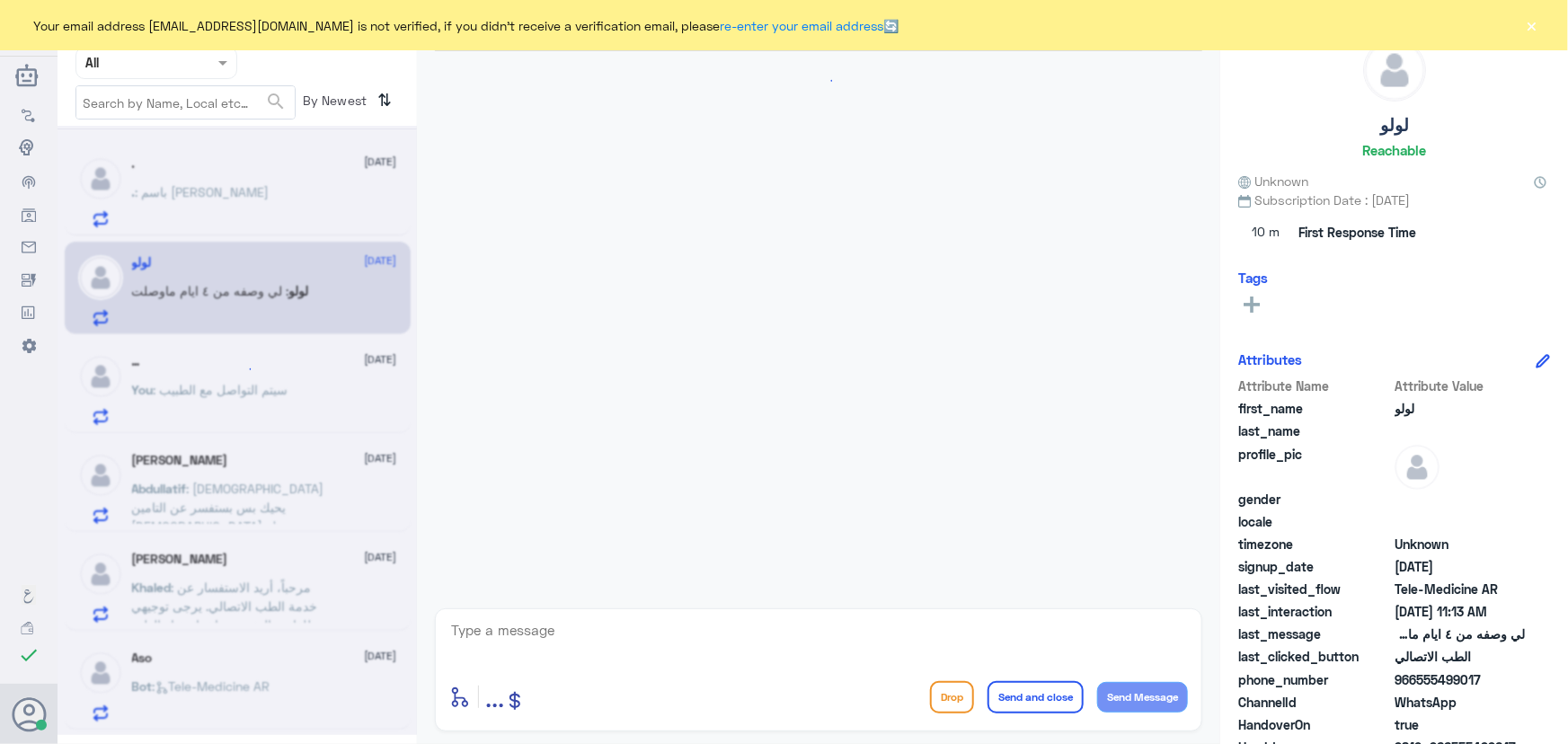
scroll to position [79, 0]
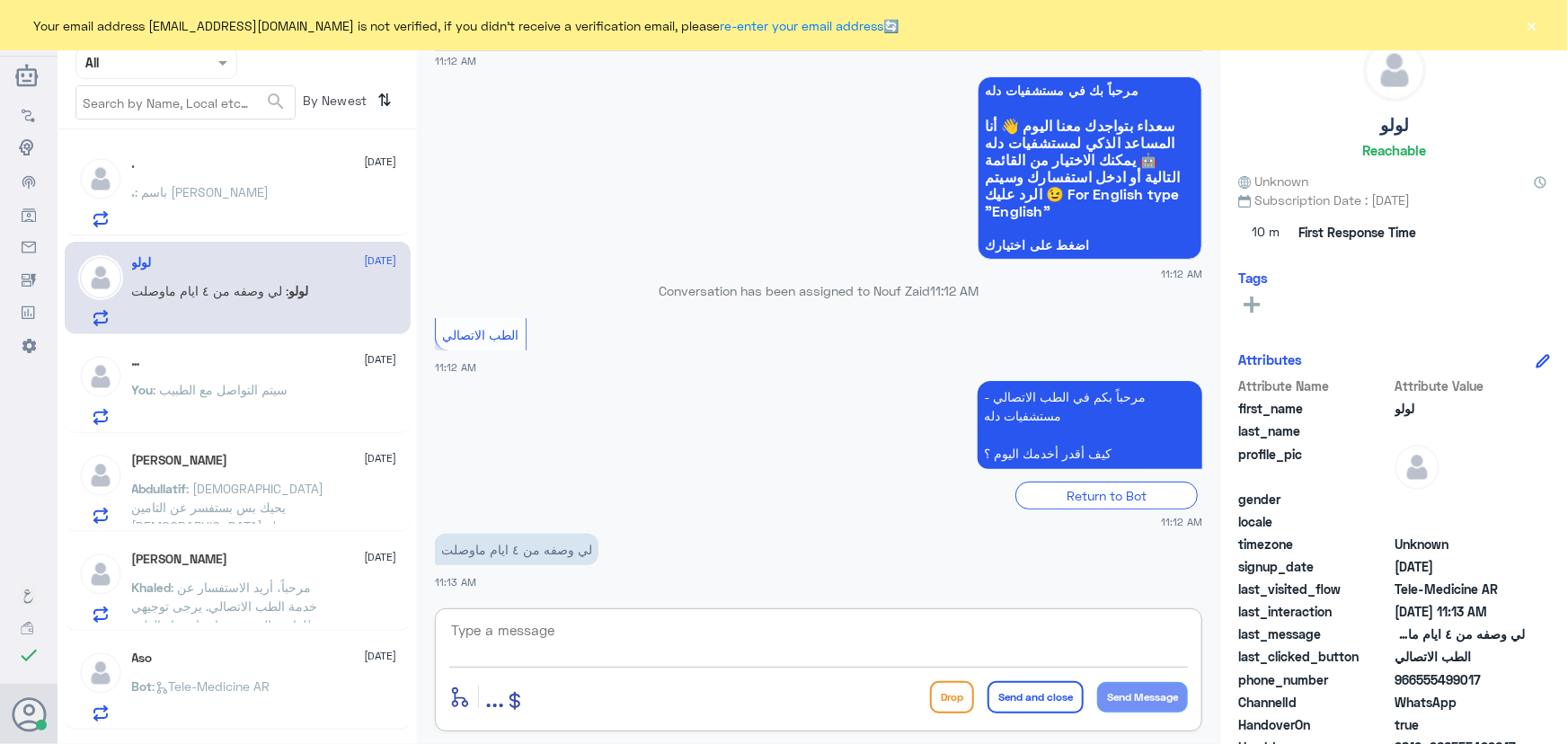
click at [518, 636] on textarea at bounding box center [818, 640] width 738 height 44
paste textarea "مرحباً معك نوف من الطب الاتصالي"
type textarea "مرحباً معك نوف من الطب الاتصالي"
click at [1140, 693] on button "Send Message" at bounding box center [1142, 697] width 91 height 31
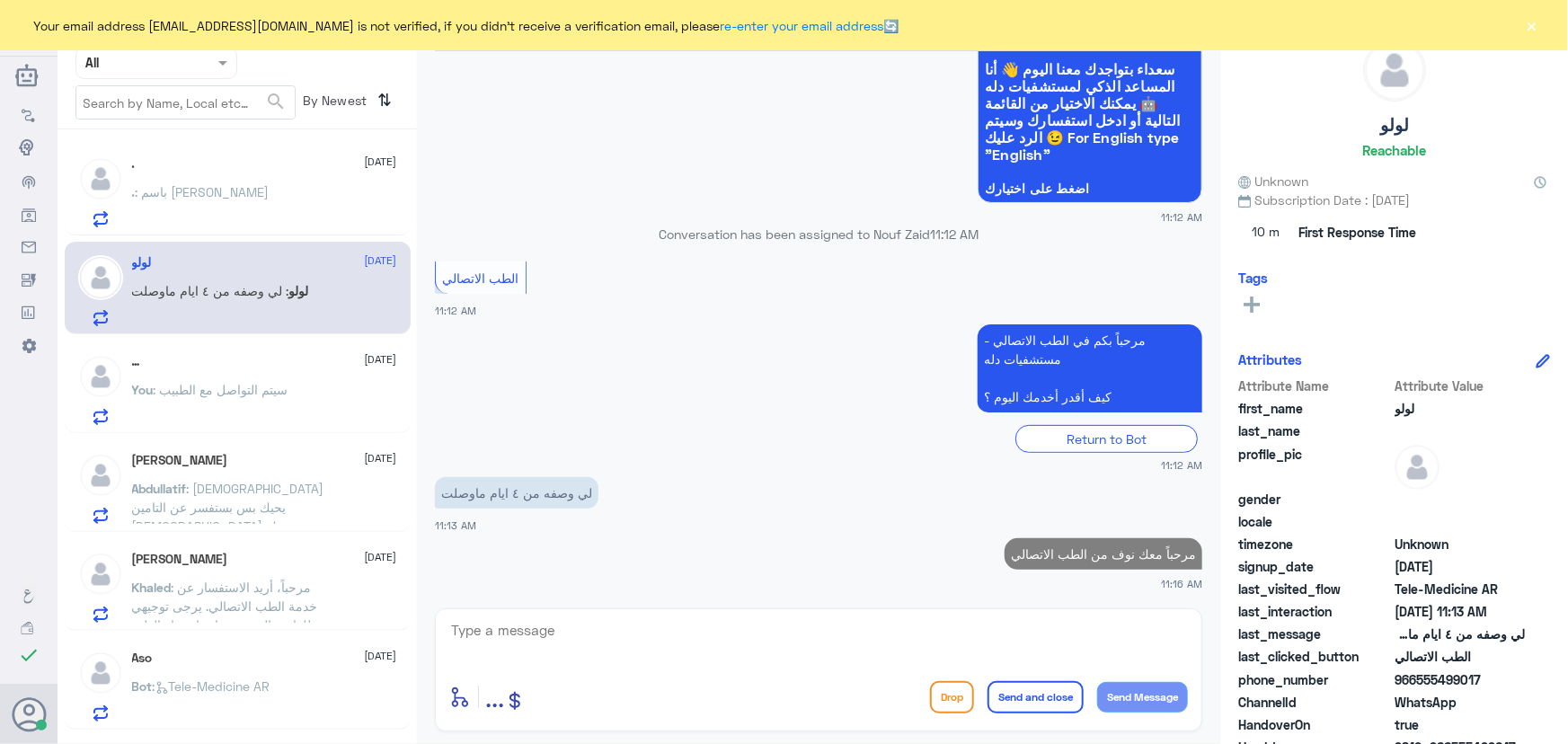
click at [869, 639] on textarea at bounding box center [818, 640] width 738 height 44
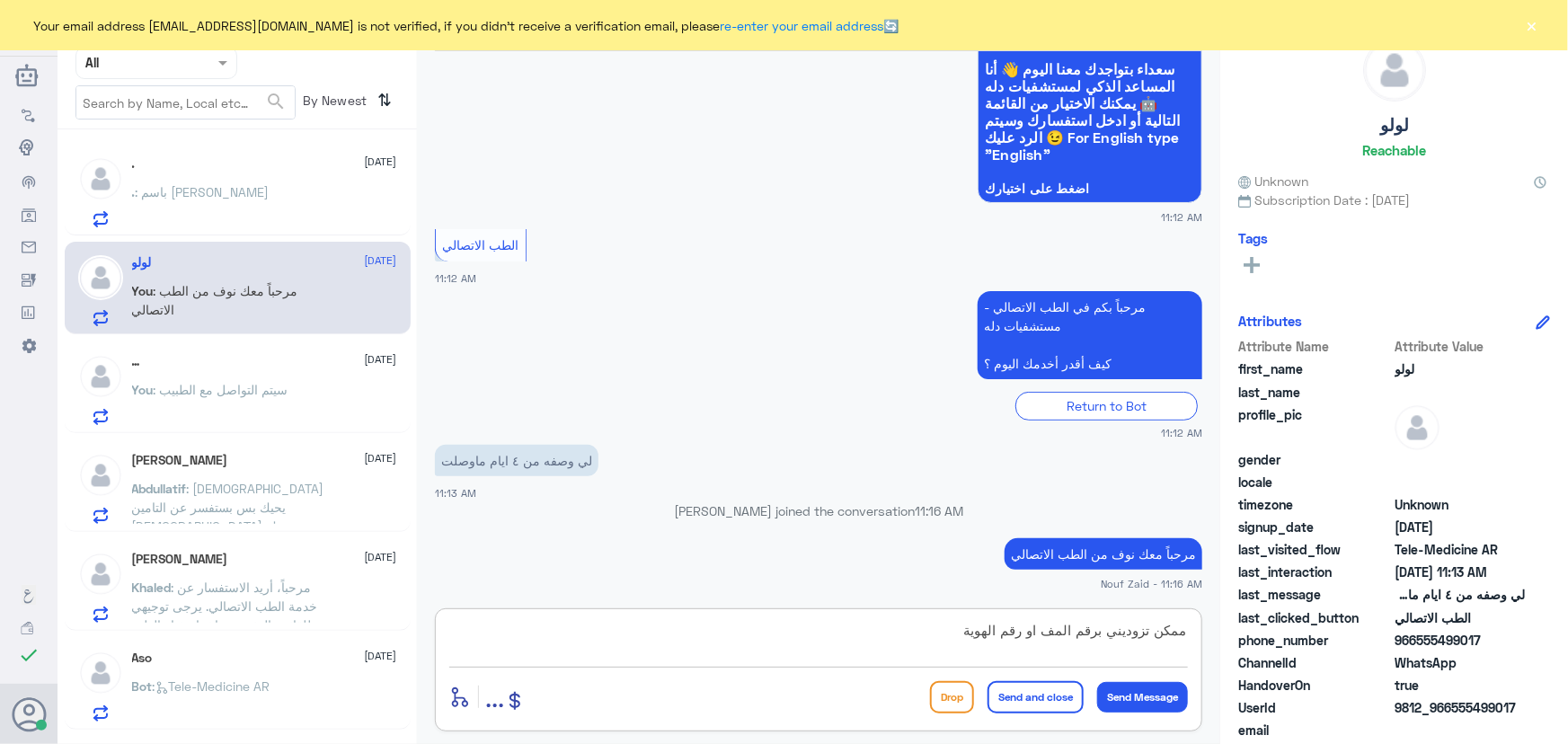
click at [1052, 634] on textarea "ممكن تزوديني برقم المف او رقم الهوية" at bounding box center [818, 640] width 738 height 44
type textarea "ممكن تزوديني برقم الملف او رقم الهوية"
click at [1134, 695] on button "Send Message" at bounding box center [1142, 697] width 91 height 31
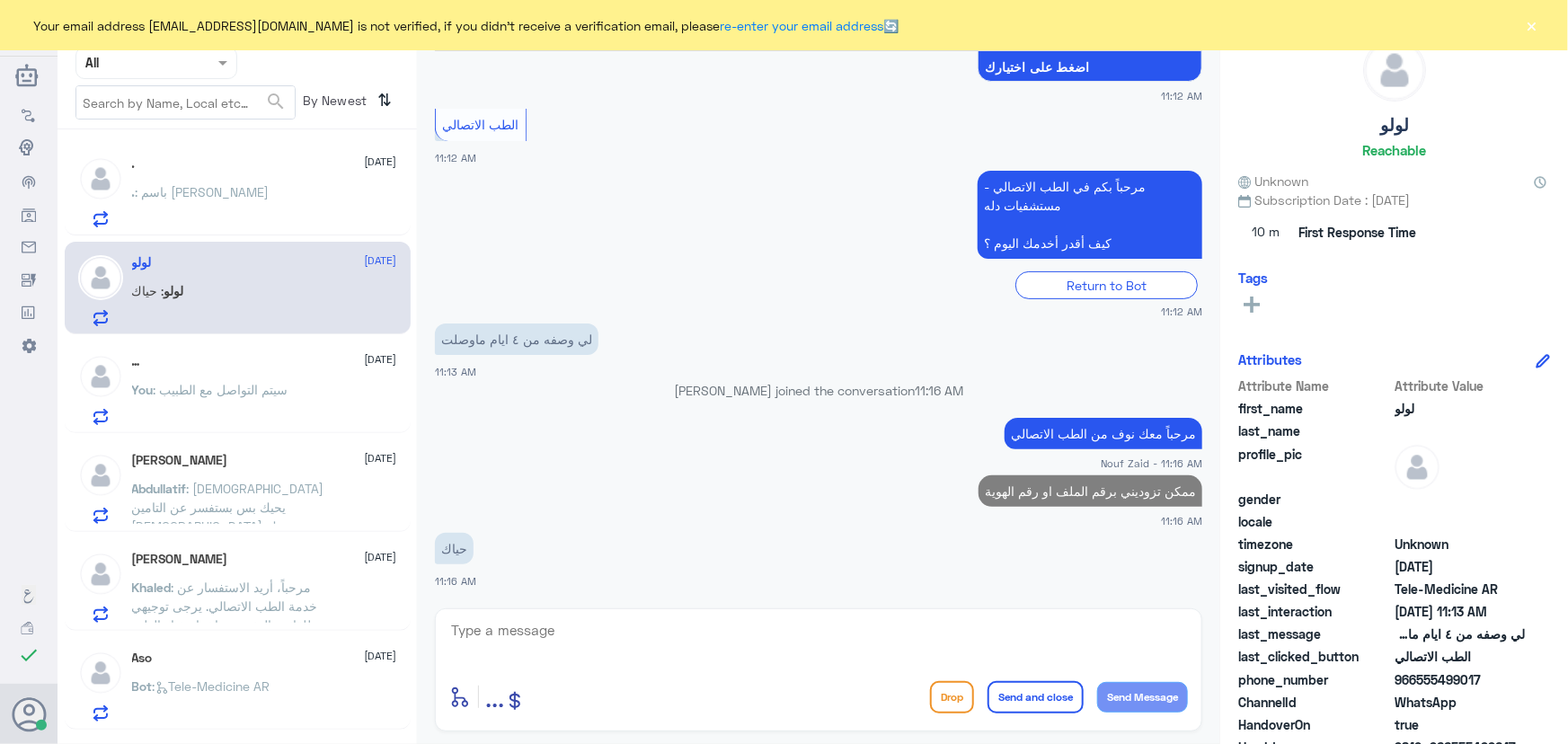
click at [221, 224] on p ". : باسم لينه الدوسري" at bounding box center [201, 204] width 137 height 45
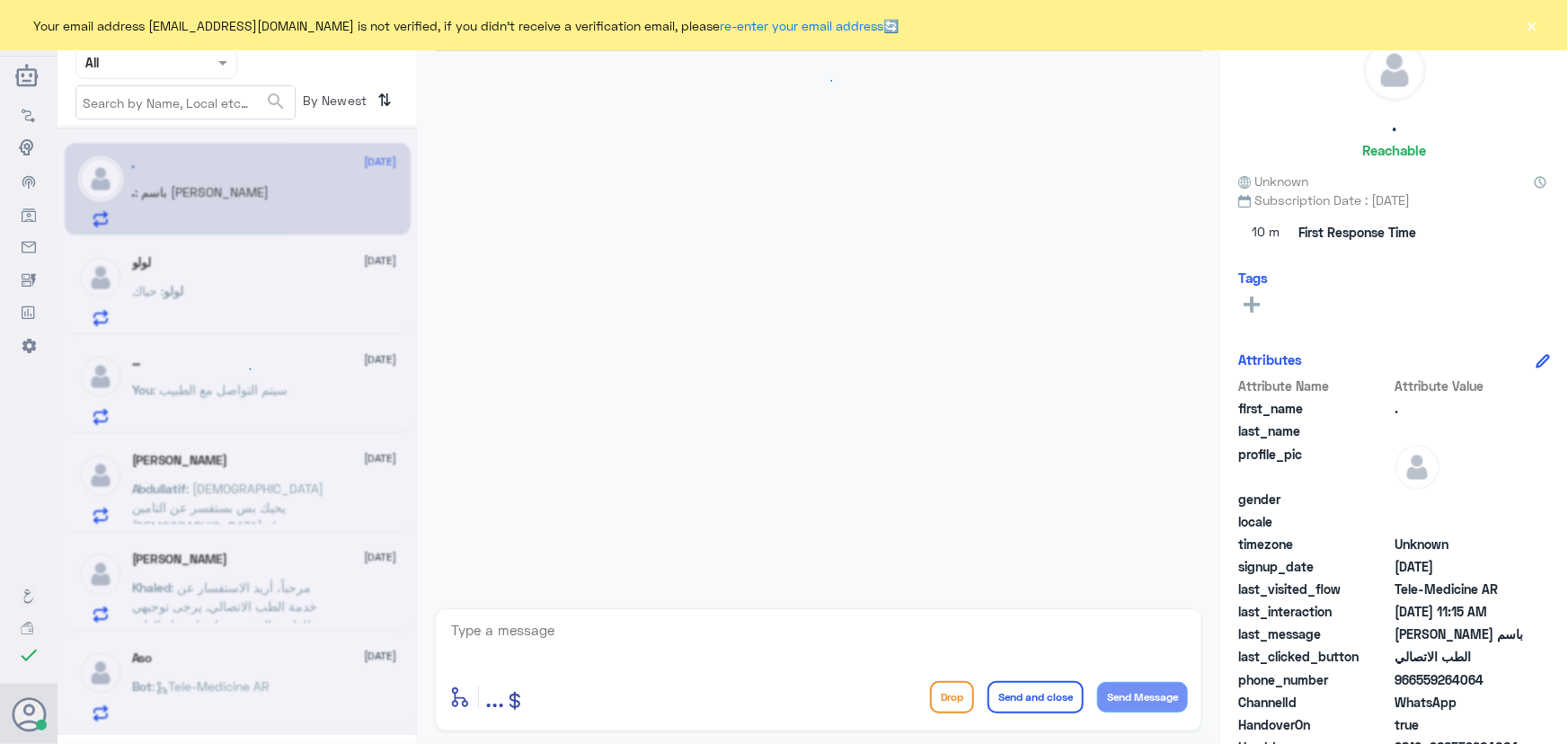
scroll to position [297, 0]
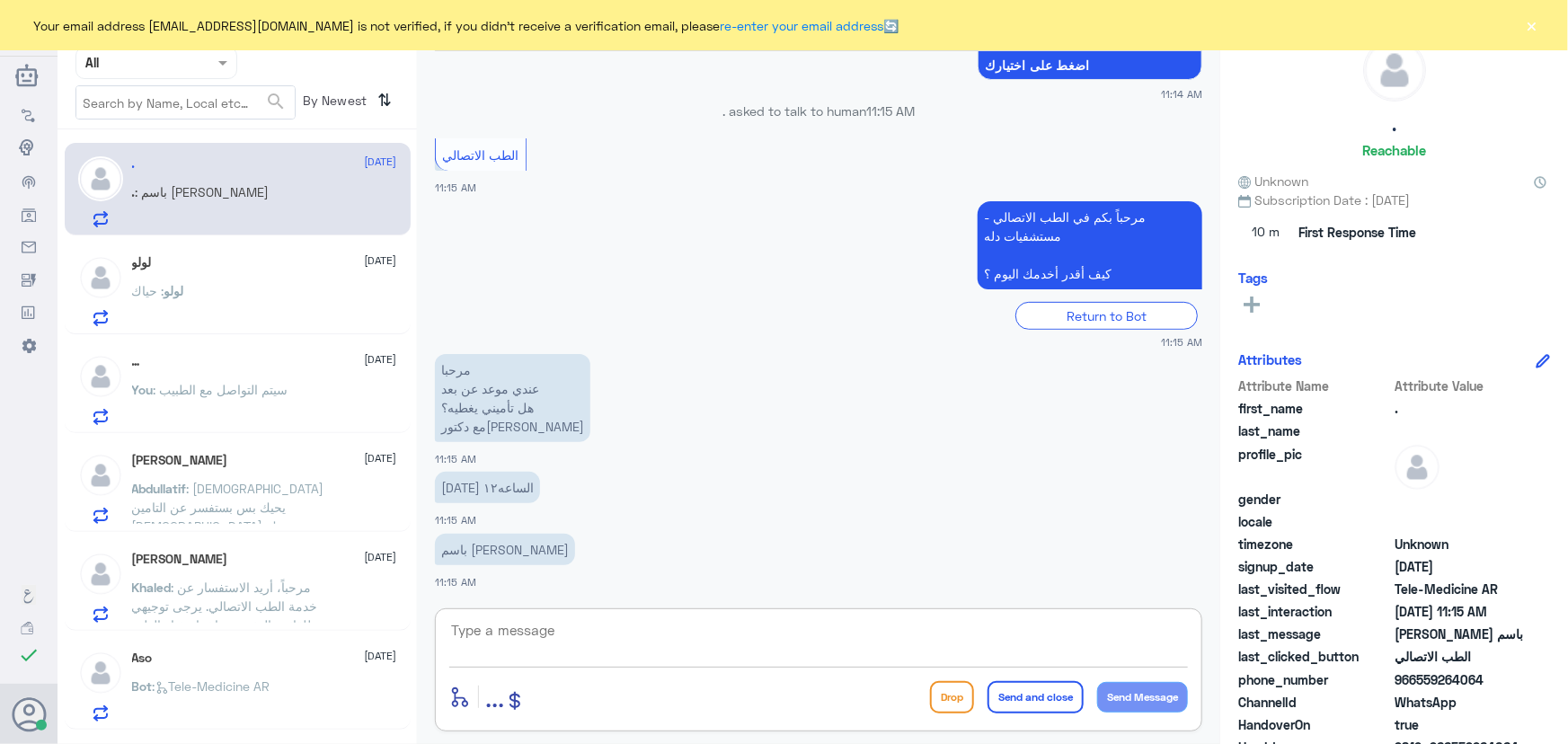
click at [502, 628] on textarea at bounding box center [818, 640] width 738 height 44
drag, startPoint x: 1418, startPoint y: 676, endPoint x: 1494, endPoint y: 682, distance: 76.2
click at [1494, 682] on span "966559264064" at bounding box center [1459, 679] width 131 height 19
copy span "559264064"
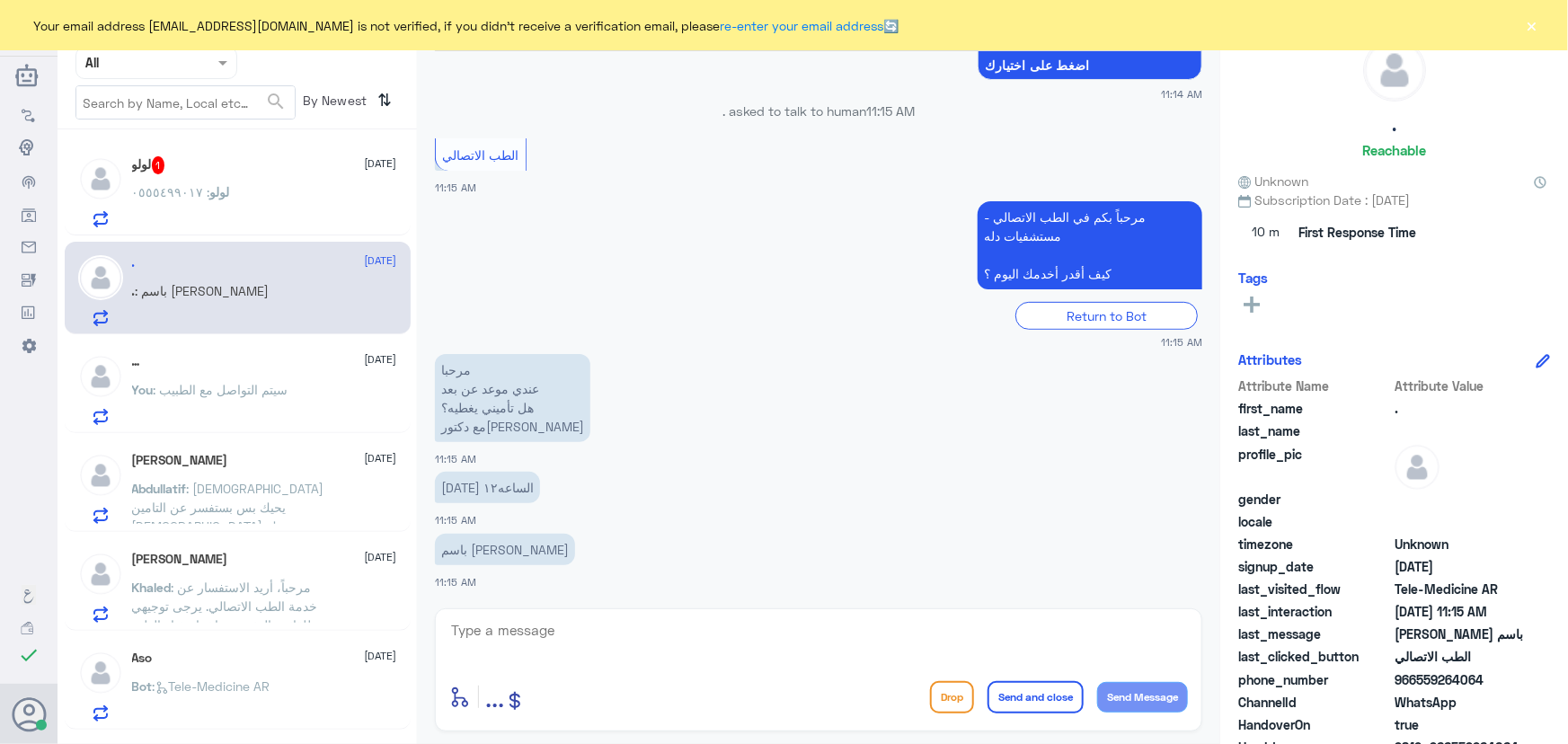
click at [612, 606] on div "Nouf Zaid Human Handover 11 Sep 2025 مرحبا عندي موعد عن بعد هل تأميني يغطيه؟ 11…" at bounding box center [818, 374] width 803 height 749
click at [612, 624] on textarea at bounding box center [818, 640] width 738 height 44
click at [535, 636] on textarea at bounding box center [818, 640] width 738 height 44
click at [839, 628] on textarea at bounding box center [818, 640] width 738 height 44
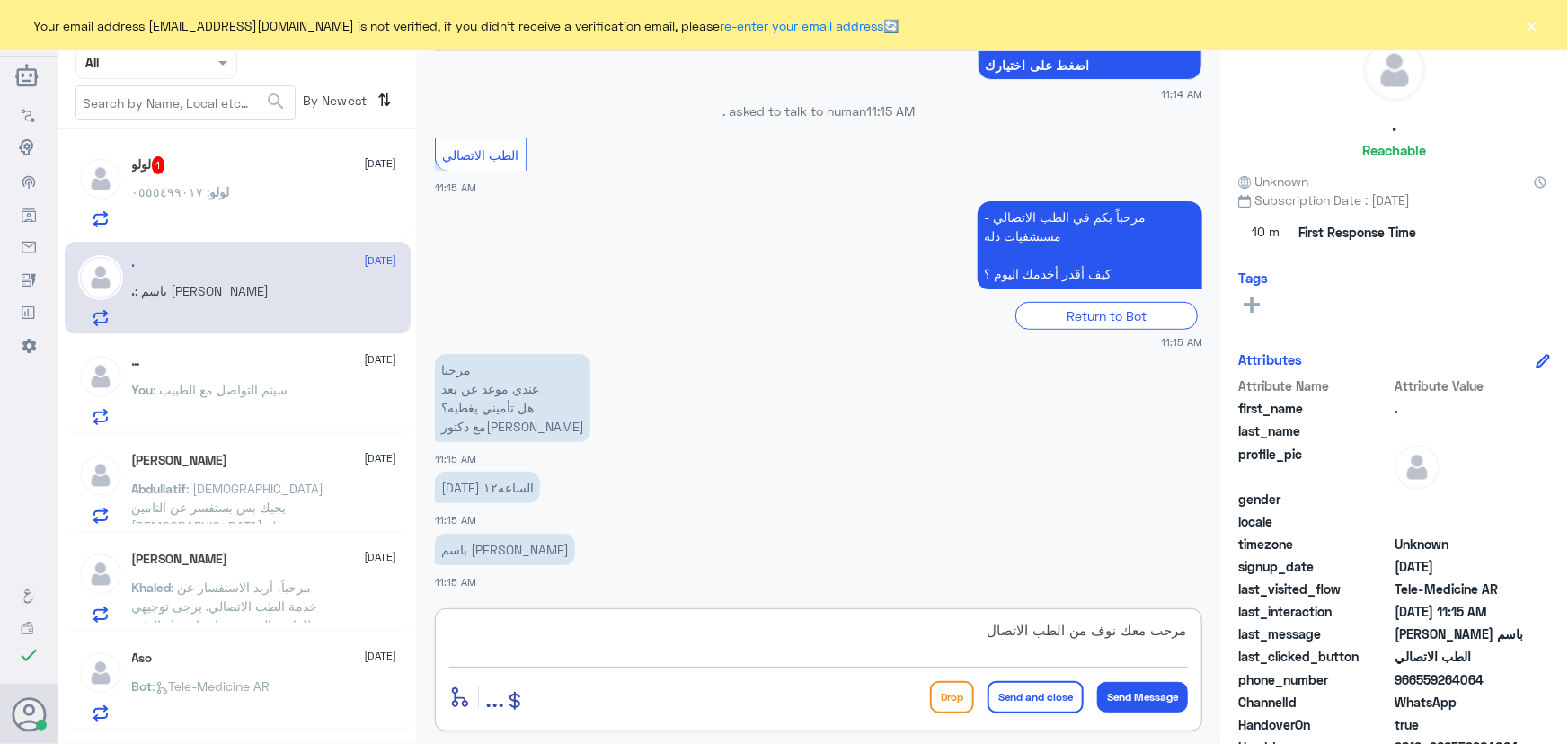
type textarea "مرحب معك نوف من الطب الاتصالي"
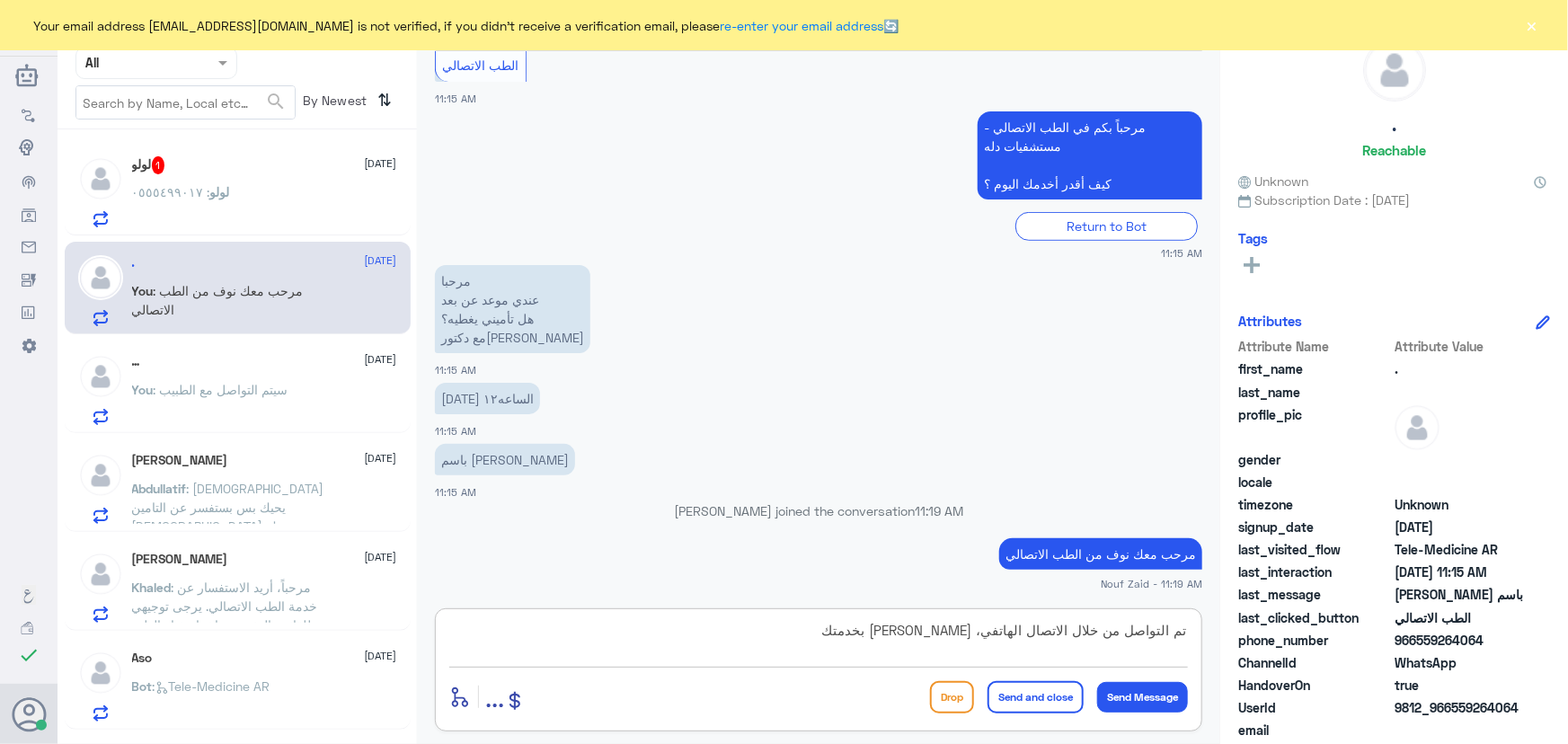
type textarea "تم التواصل من خلال الاتصال الهاتفي، سعدنا بخدمتك"
click at [1030, 702] on button "Send and close" at bounding box center [1035, 697] width 97 height 32
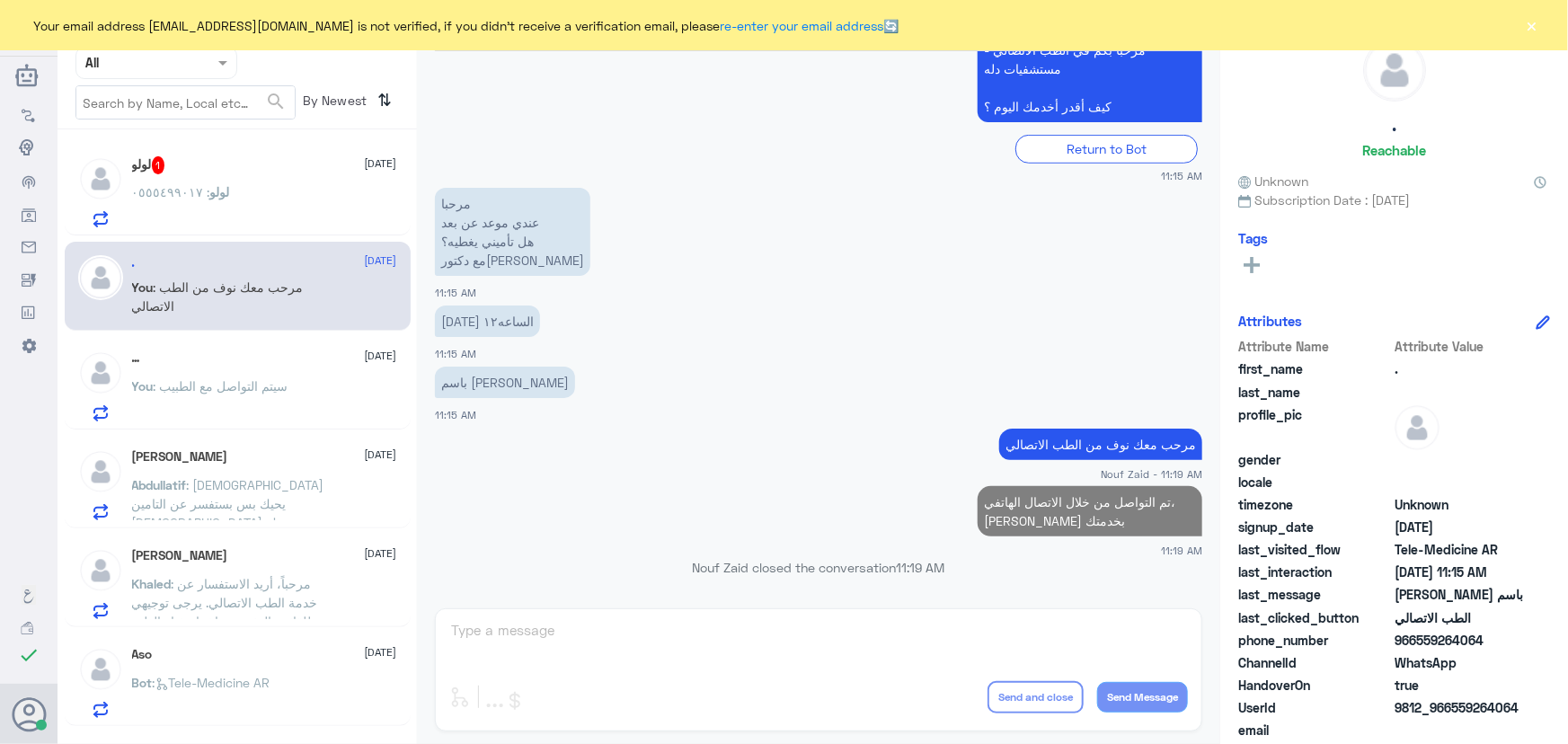
click at [188, 202] on p "لولو : ٠٥٥٥٤٩٩٠١٧" at bounding box center [181, 204] width 98 height 45
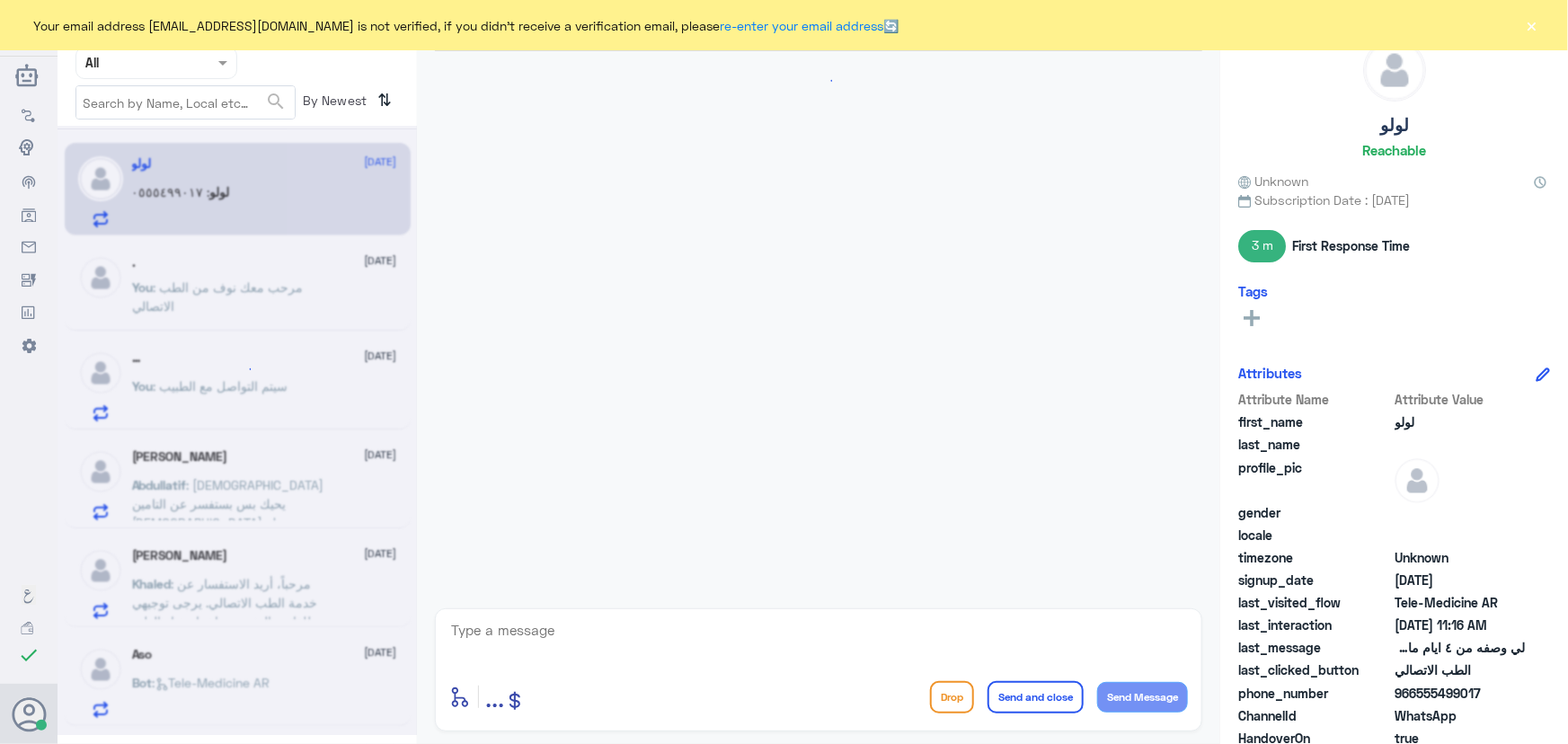
scroll to position [369, 0]
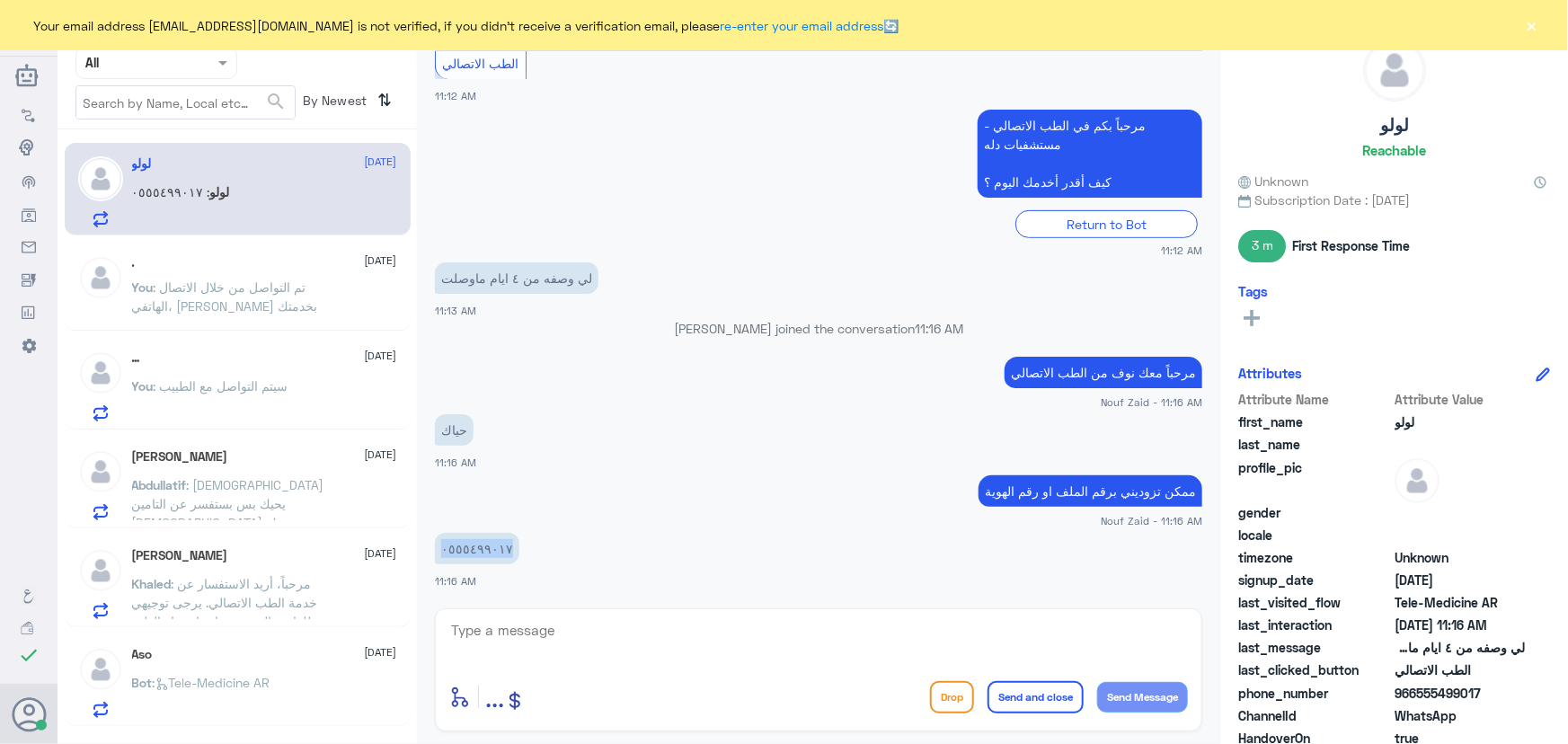
copy p "٠٥٥٥٤٩٩٠١٧"
drag, startPoint x: 439, startPoint y: 550, endPoint x: 542, endPoint y: 558, distance: 103.3
click at [541, 558] on app-msgs-text "٠٥٥٥٤٩٩٠١٧" at bounding box center [819, 549] width 767 height 33
click at [529, 568] on div "٠٥٥٥٤٩٩٠١٧ 11:16 AM" at bounding box center [819, 558] width 767 height 61
click at [550, 633] on textarea at bounding box center [818, 640] width 738 height 44
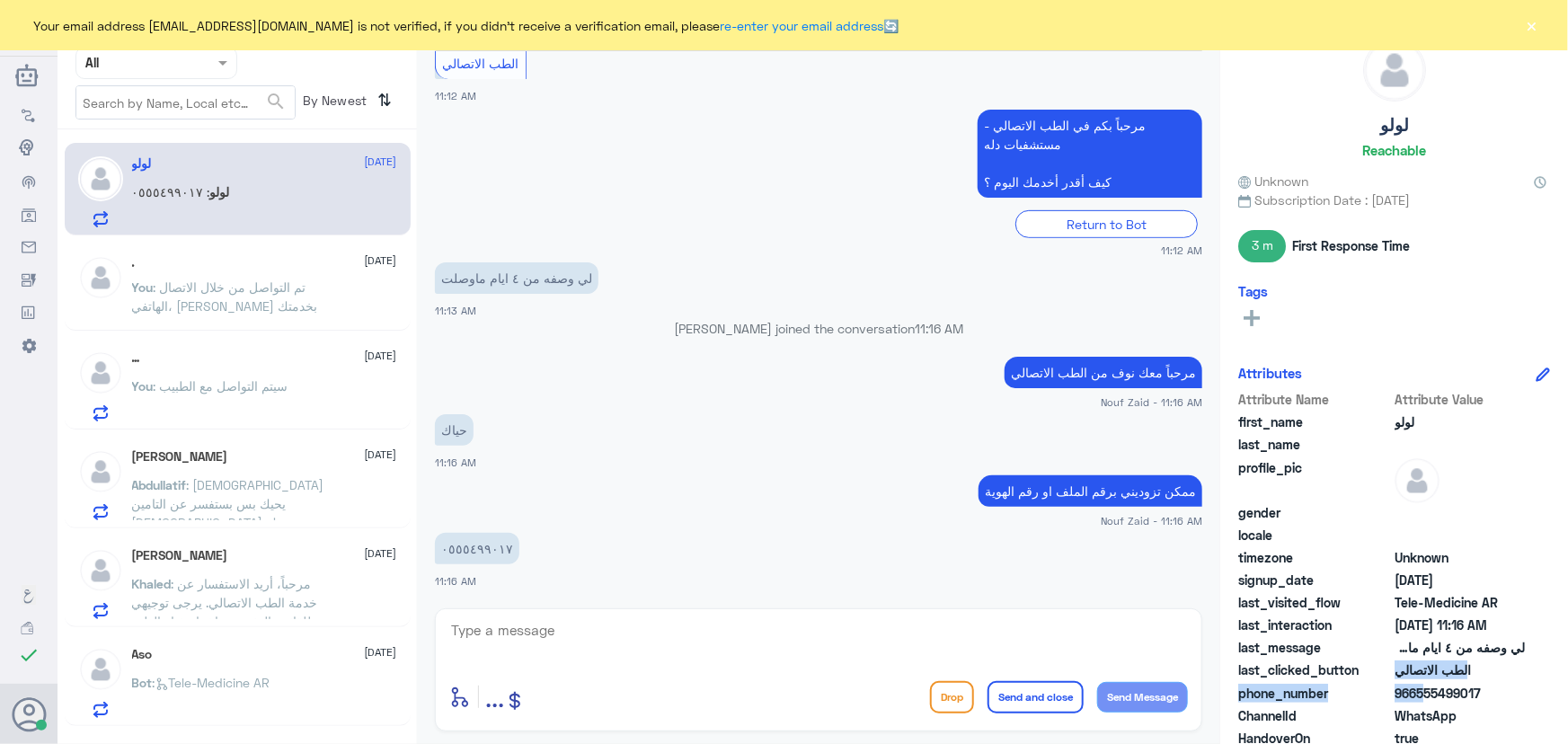
drag, startPoint x: 1416, startPoint y: 696, endPoint x: 1526, endPoint y: 677, distance: 111.6
click at [1526, 677] on div "Attribute Name Attribute Value first_name لولو last_name profile_pic gender loc…" at bounding box center [1394, 615] width 312 height 451
click at [1489, 695] on span "966555499017" at bounding box center [1459, 692] width 131 height 19
drag, startPoint x: 1416, startPoint y: 690, endPoint x: 1509, endPoint y: 687, distance: 93.0
click at [1499, 689] on span "966555499017" at bounding box center [1459, 692] width 131 height 19
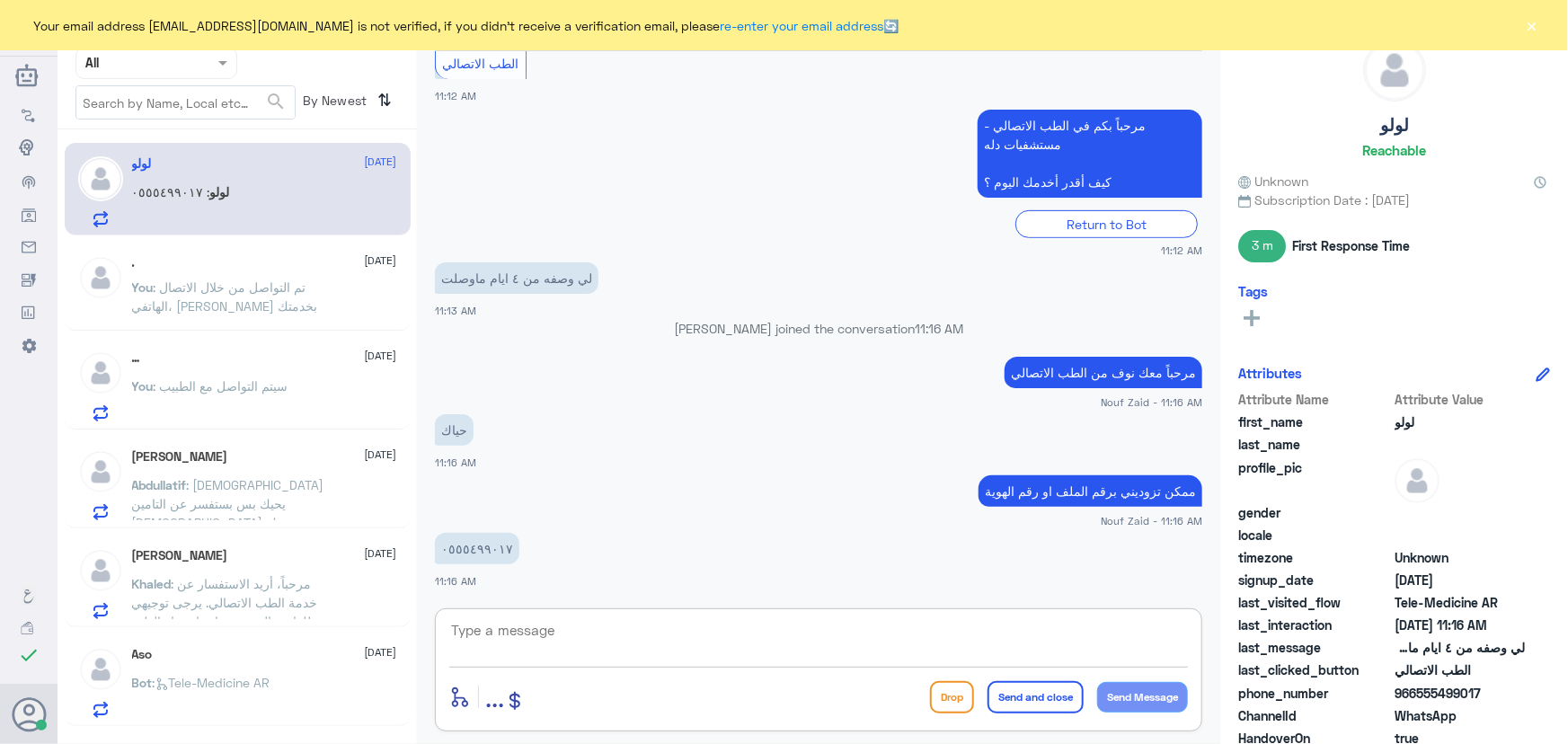
click at [751, 636] on textarea at bounding box center [818, 640] width 738 height 44
drag, startPoint x: 1416, startPoint y: 698, endPoint x: 1511, endPoint y: 697, distance: 95.0
click at [1511, 697] on span "966555499017" at bounding box center [1459, 692] width 131 height 19
copy span "555499017"
click at [561, 619] on textarea at bounding box center [818, 640] width 738 height 44
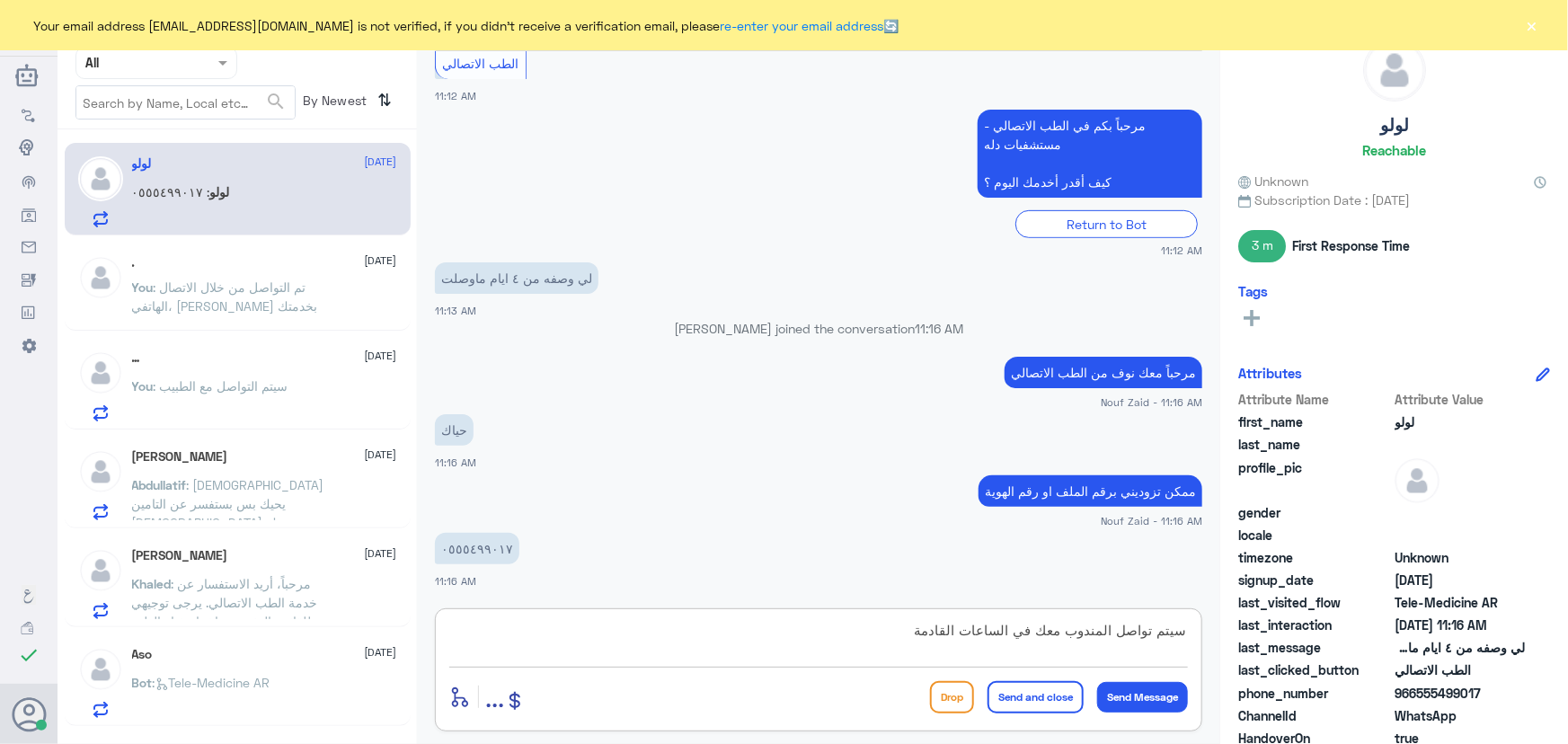
type textarea "سيتم تواصل المندوب معك في الساعات القادمة"
click at [1015, 701] on button "Send and close" at bounding box center [1035, 697] width 97 height 32
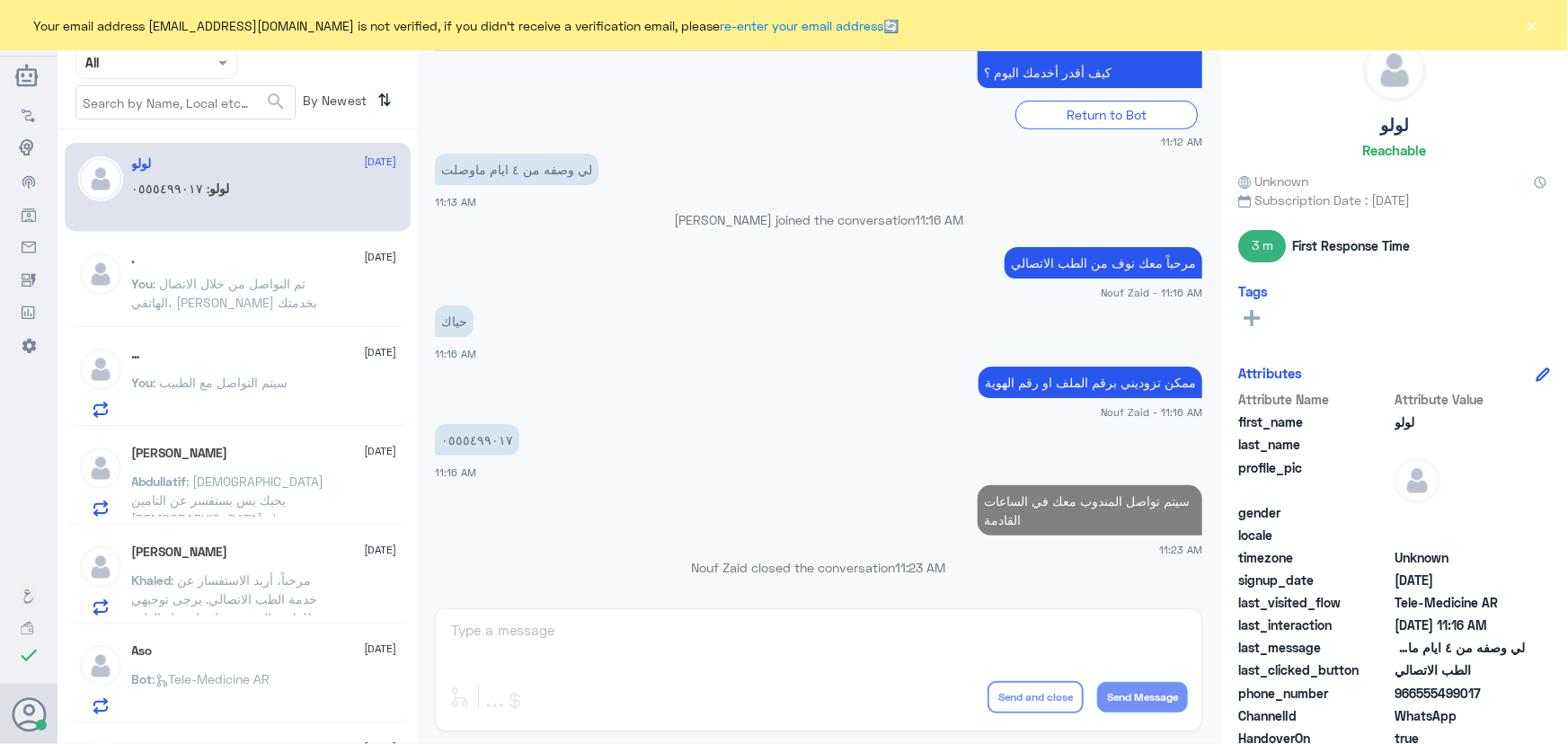
click at [279, 270] on div ". 11 September You : تم التواصل من خلال الاتصال الهاتفي، سعدنا بخدمتك" at bounding box center [265, 286] width 265 height 68
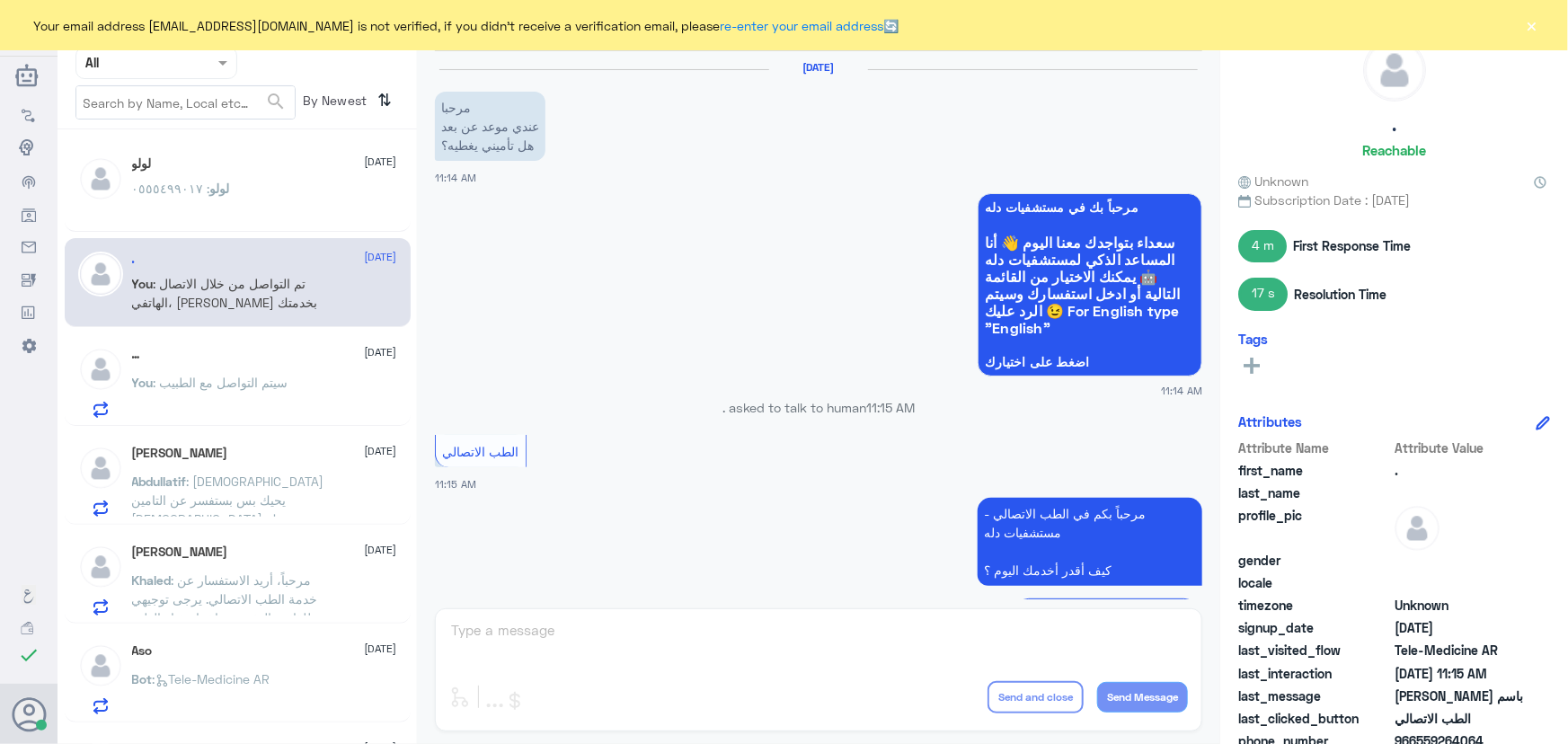
scroll to position [494, 0]
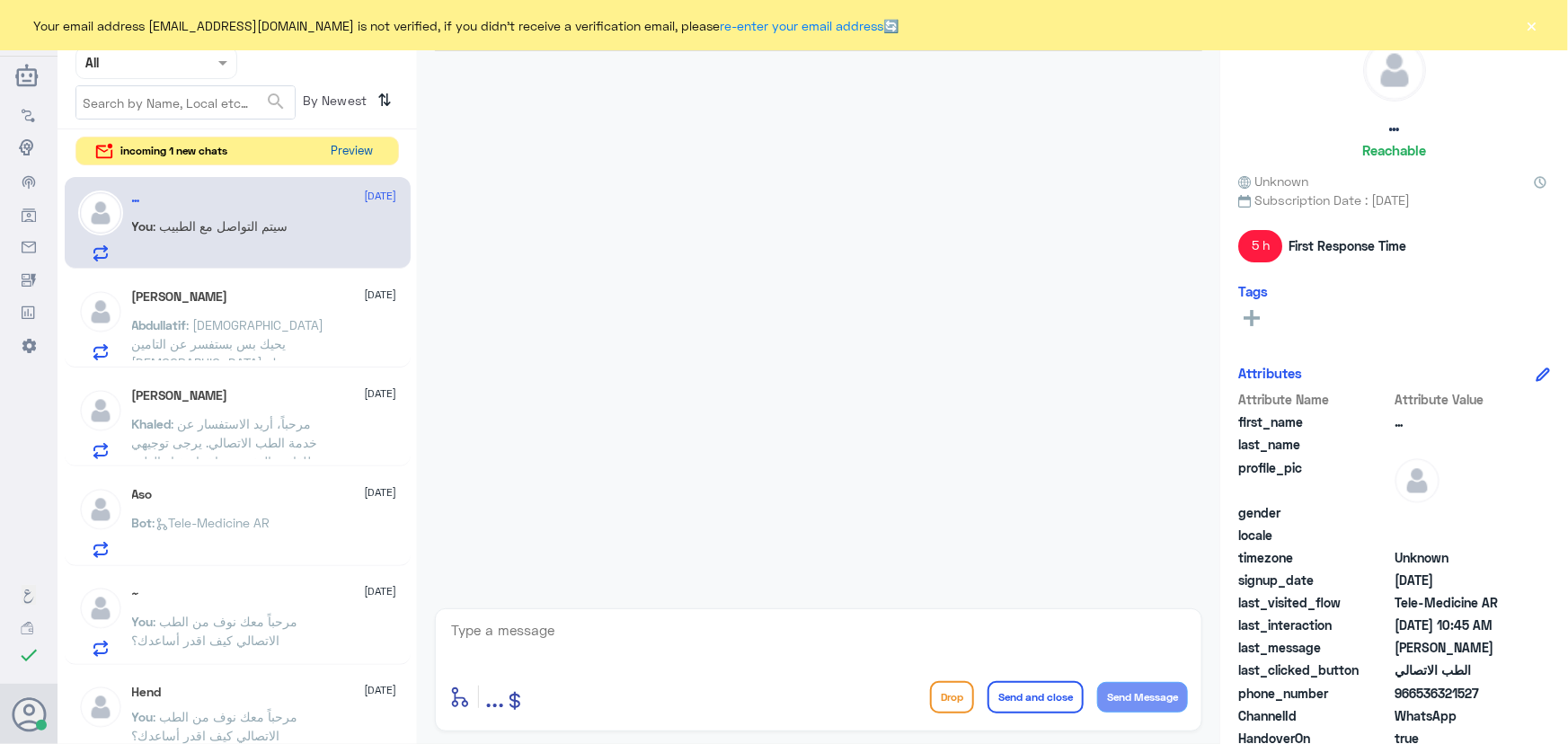
click at [337, 151] on button "Preview" at bounding box center [353, 151] width 56 height 28
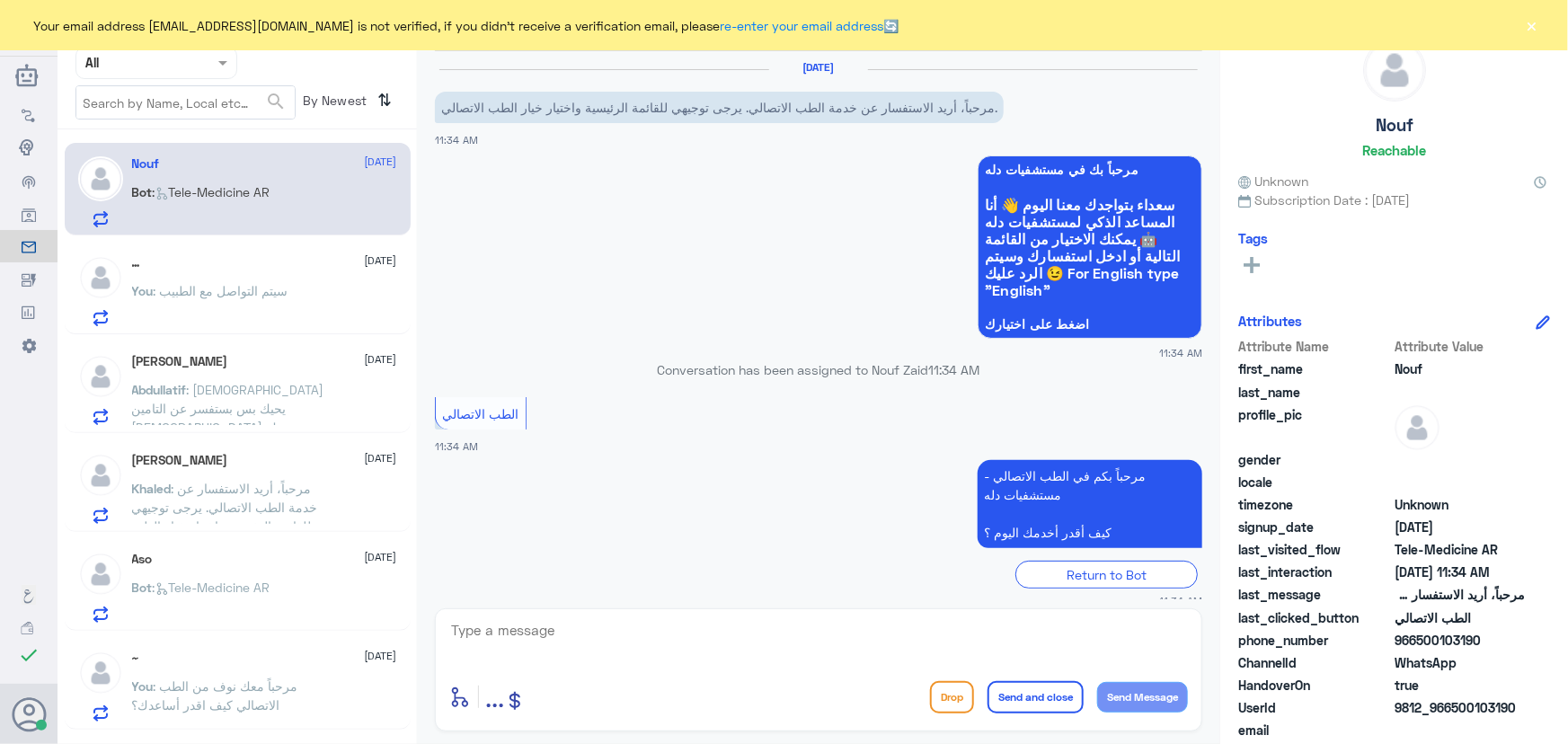
scroll to position [18, 0]
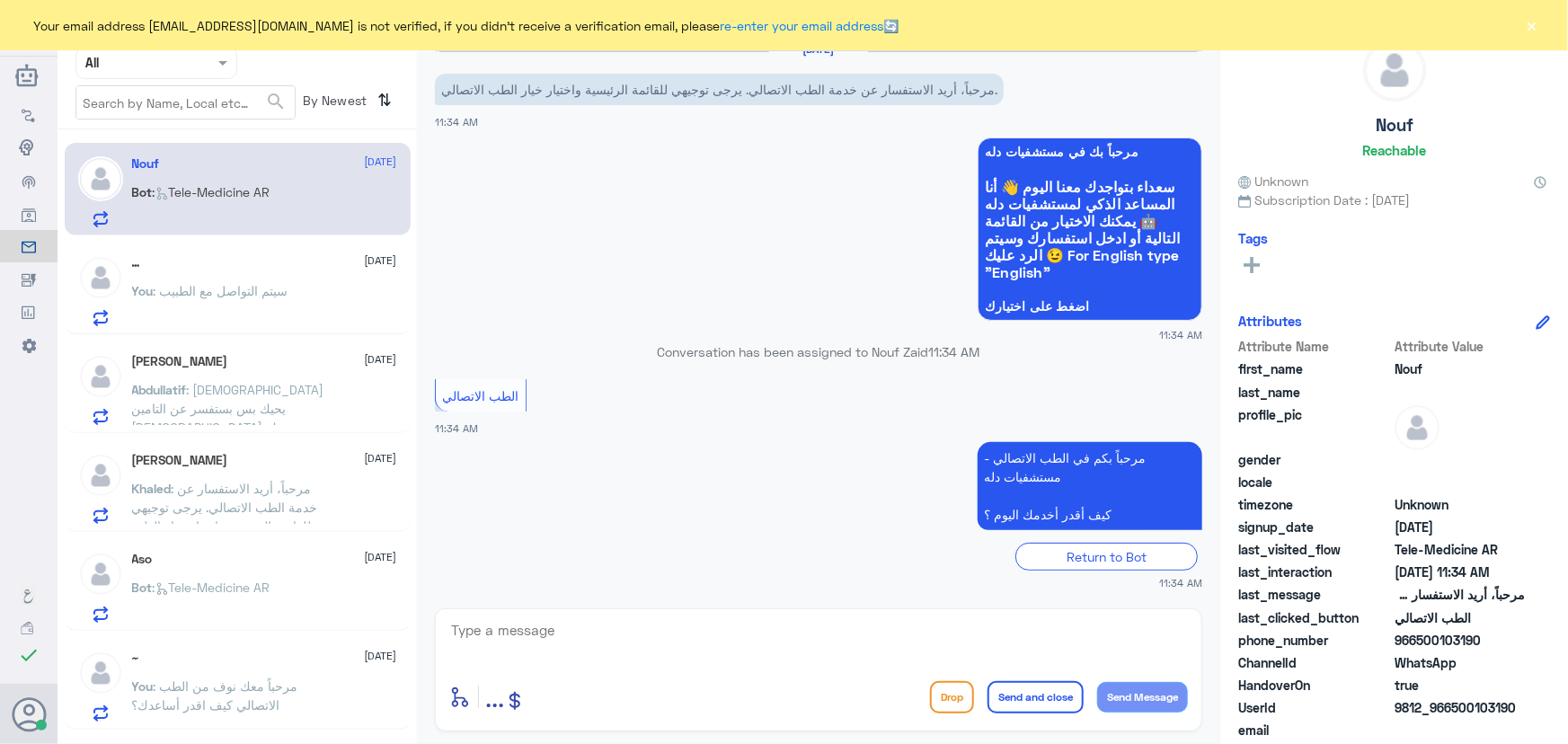
click at [235, 186] on span ": Tele-Medicine AR" at bounding box center [211, 191] width 118 height 15
click at [620, 637] on textarea at bounding box center [818, 640] width 738 height 44
click at [192, 298] on p "You : سيتم التواصل مع الطبيب" at bounding box center [210, 303] width 156 height 45
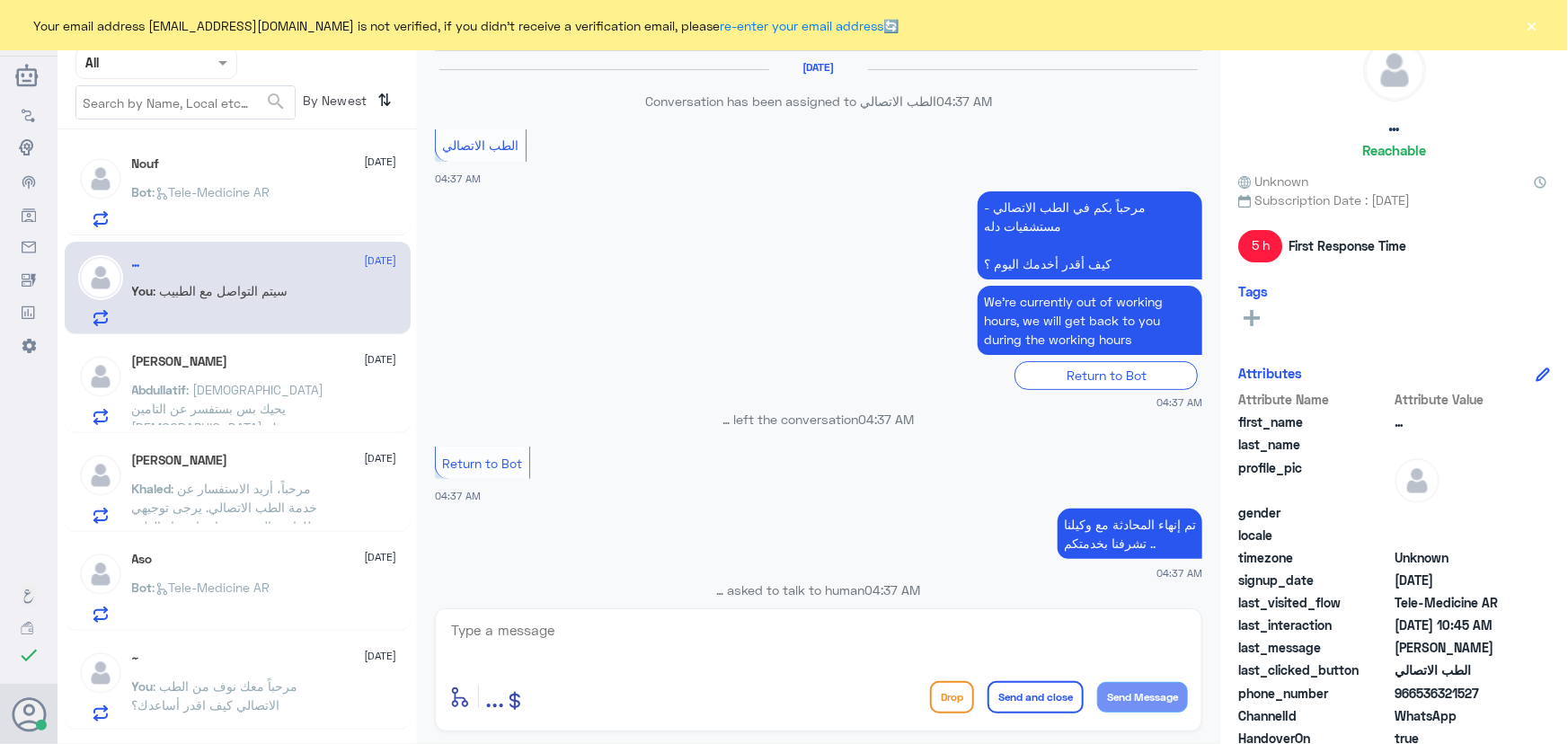
scroll to position [876, 0]
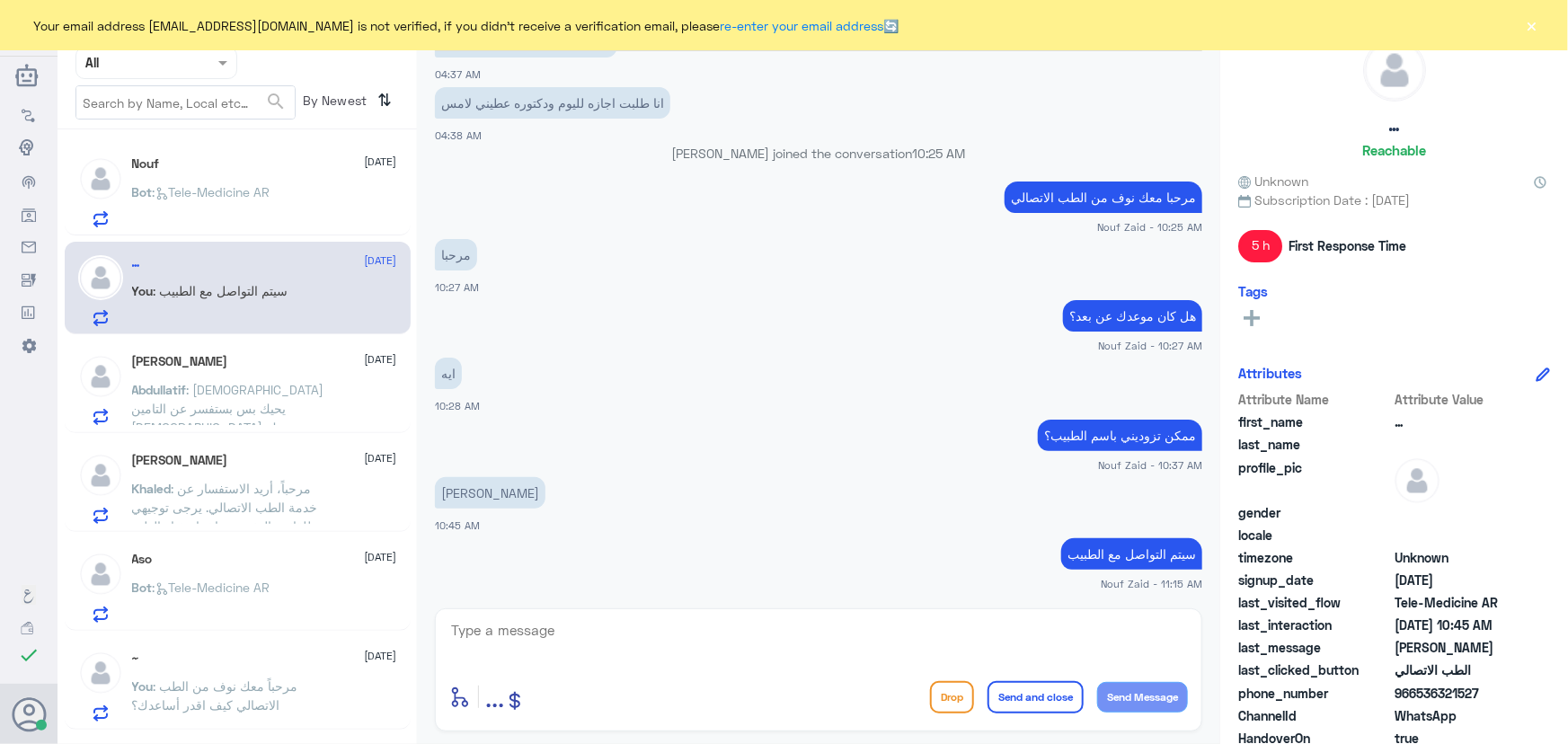
click at [240, 212] on p "Bot : Tele-Medicine AR" at bounding box center [201, 204] width 138 height 45
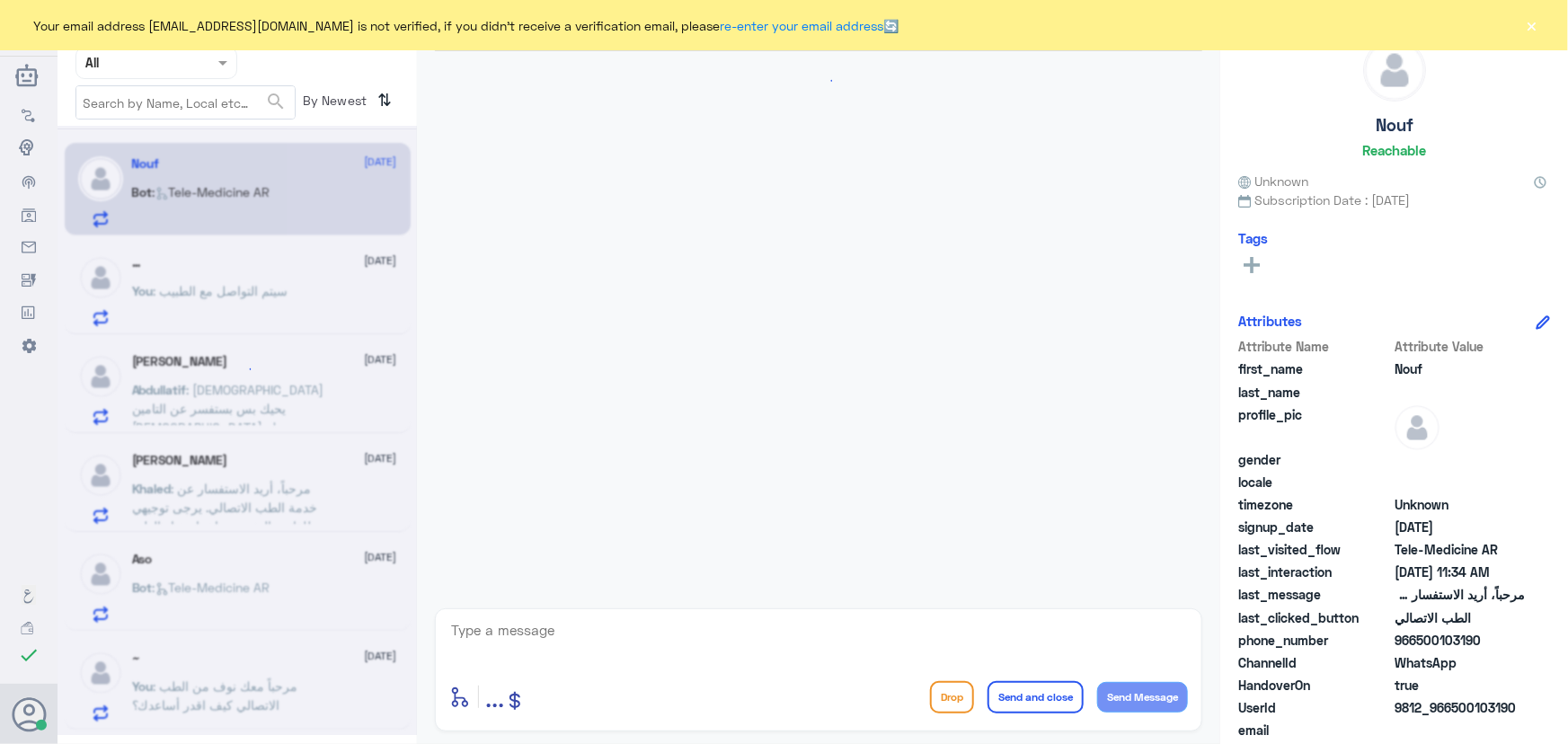
scroll to position [18, 0]
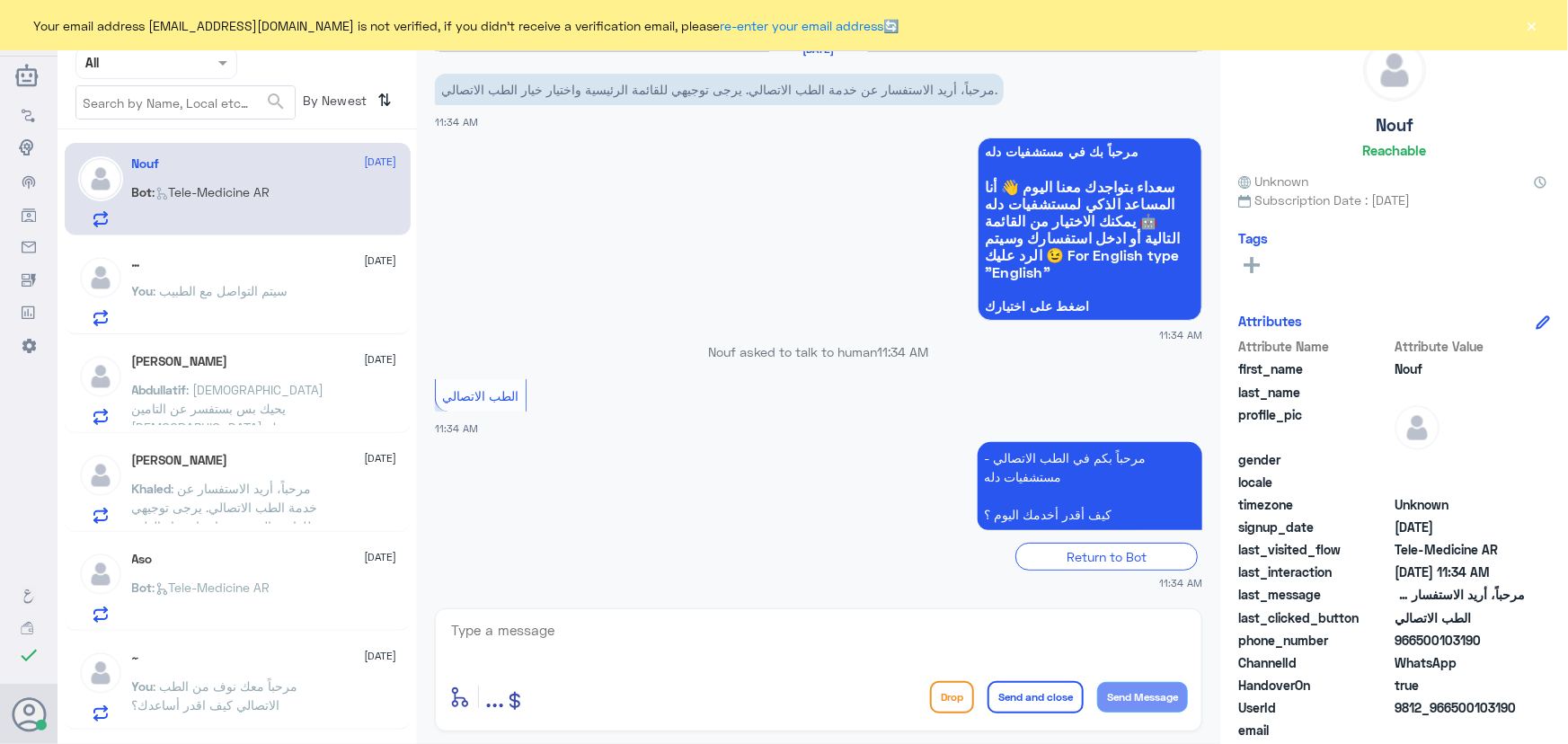
click at [571, 631] on textarea at bounding box center [818, 640] width 738 height 44
paste textarea "مرحباً معك نوف من الطب الاتصالي كيف اقدر أساعدك؟"
type textarea "مرحباً معك نوف من الطب الاتصالي كيف اقدر أساعدك؟"
click at [1169, 701] on button "Send Message" at bounding box center [1142, 697] width 91 height 31
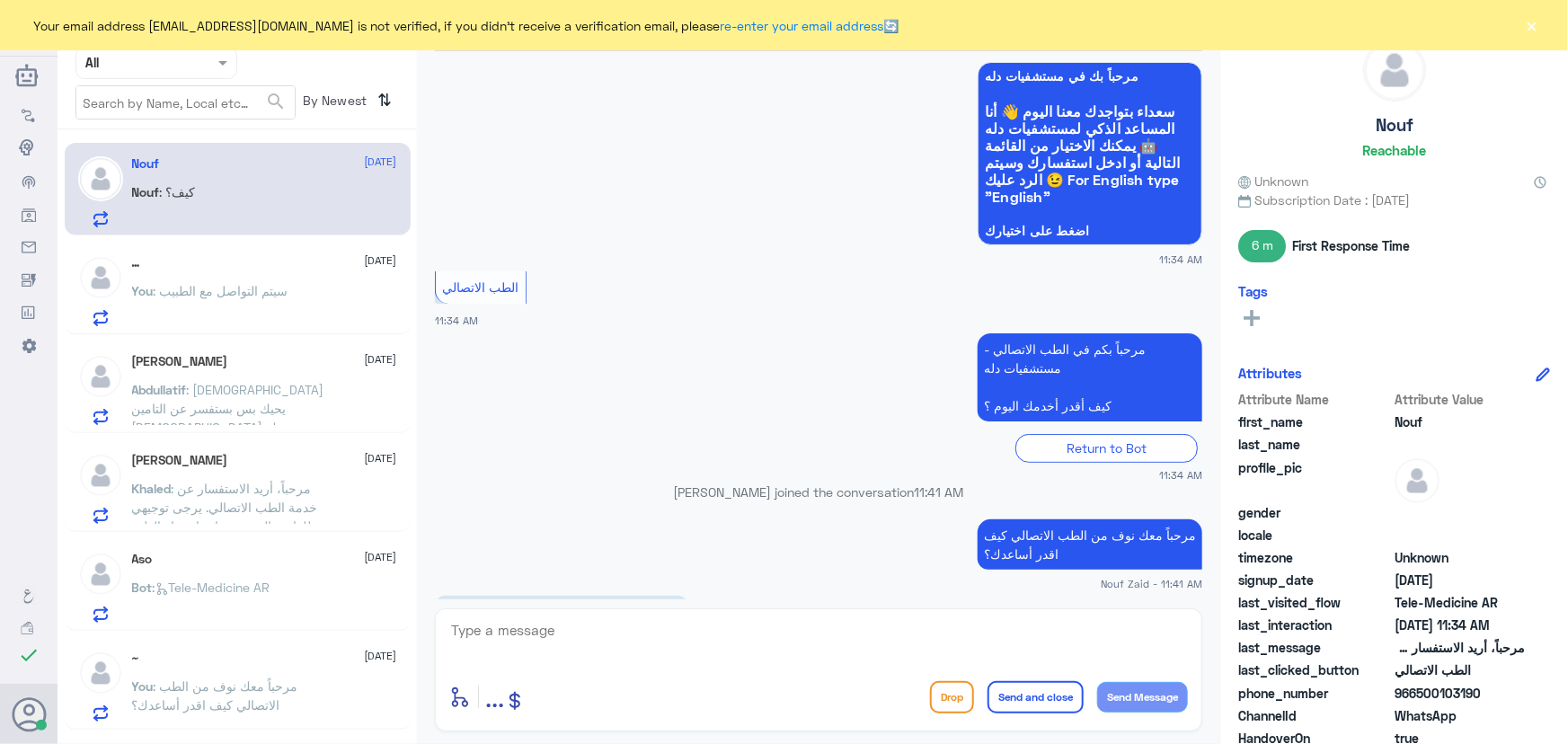
scroll to position [215, 0]
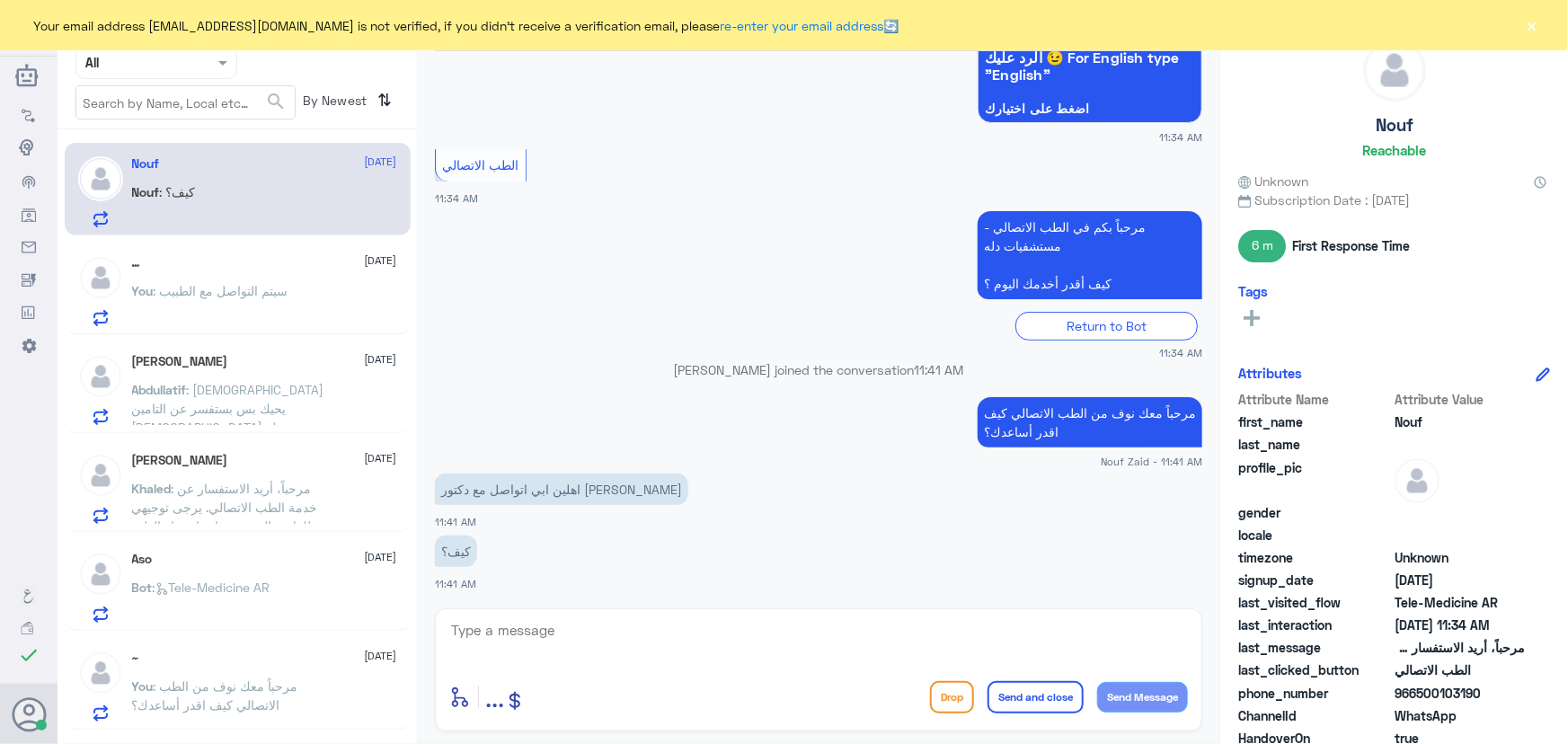
click at [628, 634] on textarea at bounding box center [818, 640] width 738 height 44
click at [624, 636] on textarea at bounding box center [818, 640] width 738 height 44
click at [725, 634] on textarea at bounding box center [818, 640] width 738 height 44
click at [717, 633] on textarea at bounding box center [818, 640] width 738 height 44
click at [272, 185] on div "Nouf 11 September Nouf : كيف؟" at bounding box center [265, 191] width 265 height 71
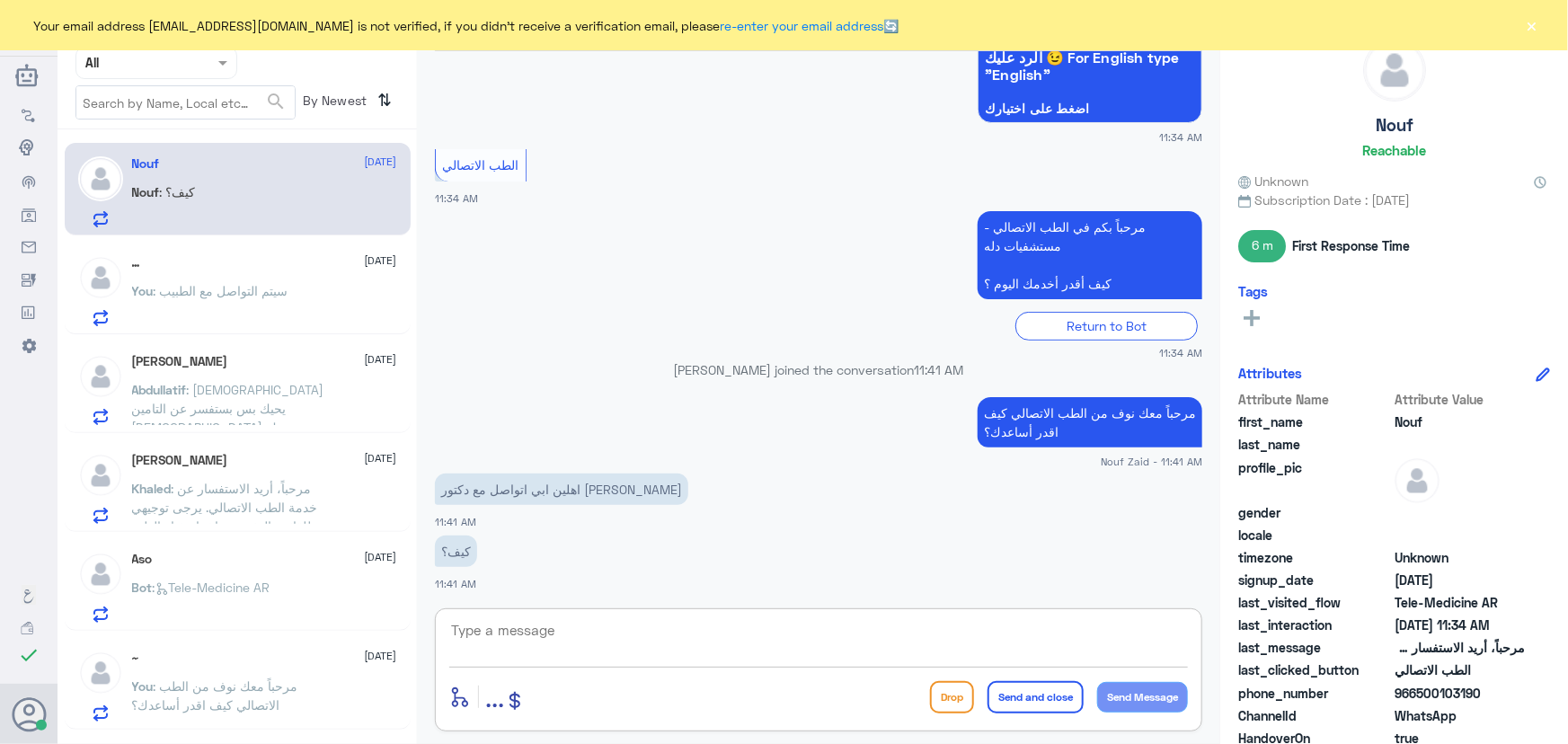
click at [637, 627] on textarea at bounding box center [818, 640] width 738 height 44
drag, startPoint x: 590, startPoint y: 639, endPoint x: 603, endPoint y: 659, distance: 23.9
click at [589, 639] on textarea at bounding box center [818, 640] width 738 height 44
paste textarea "هنا الطب الاتصالي لكل مايخص الاستشارة الفورية من خلال التطبيق والتي من خلالها ي…"
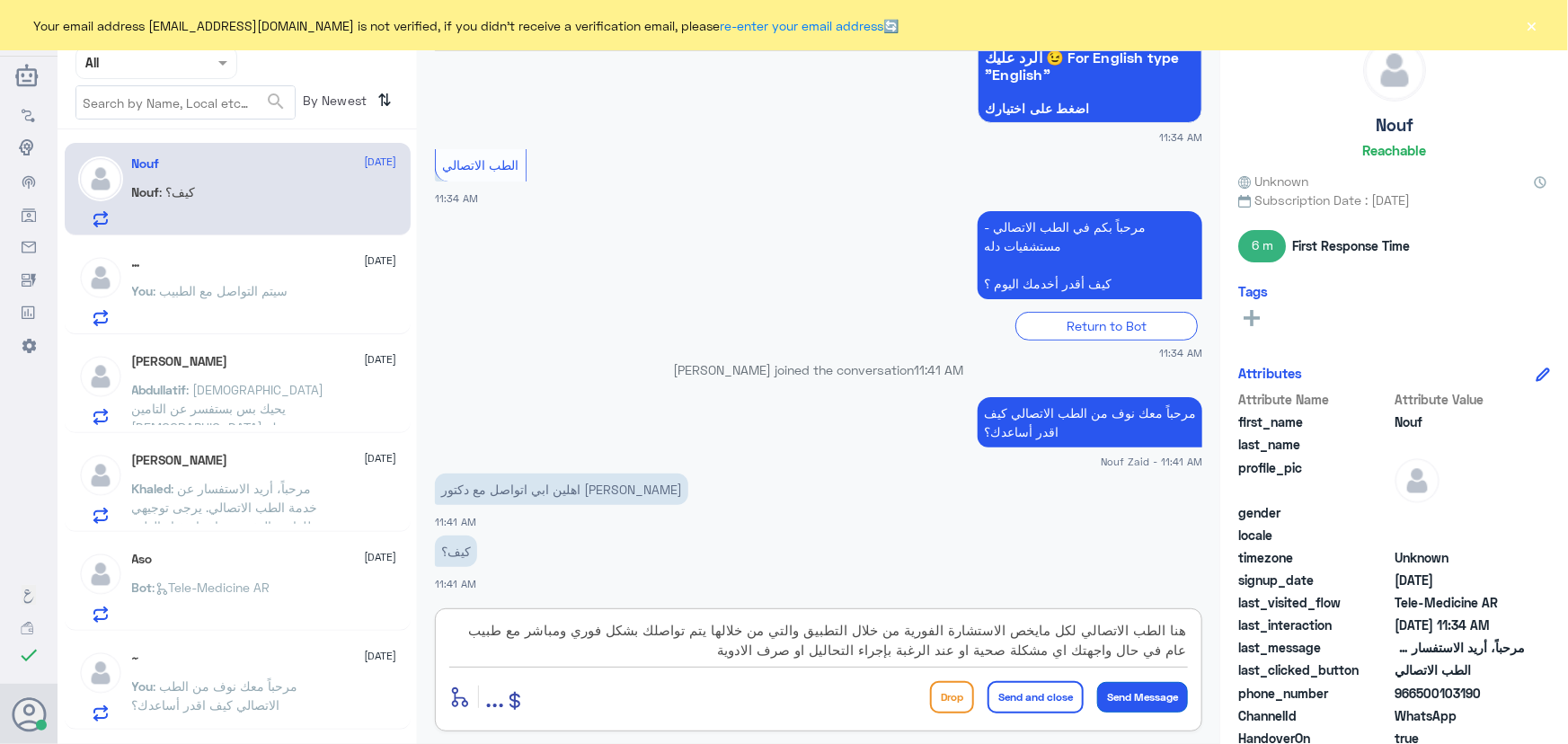
type textarea "هنا الطب الاتصالي لكل مايخص الاستشارة الفورية من خلال التطبيق والتي من خلالها ي…"
click at [1123, 701] on button "Send Message" at bounding box center [1142, 697] width 91 height 31
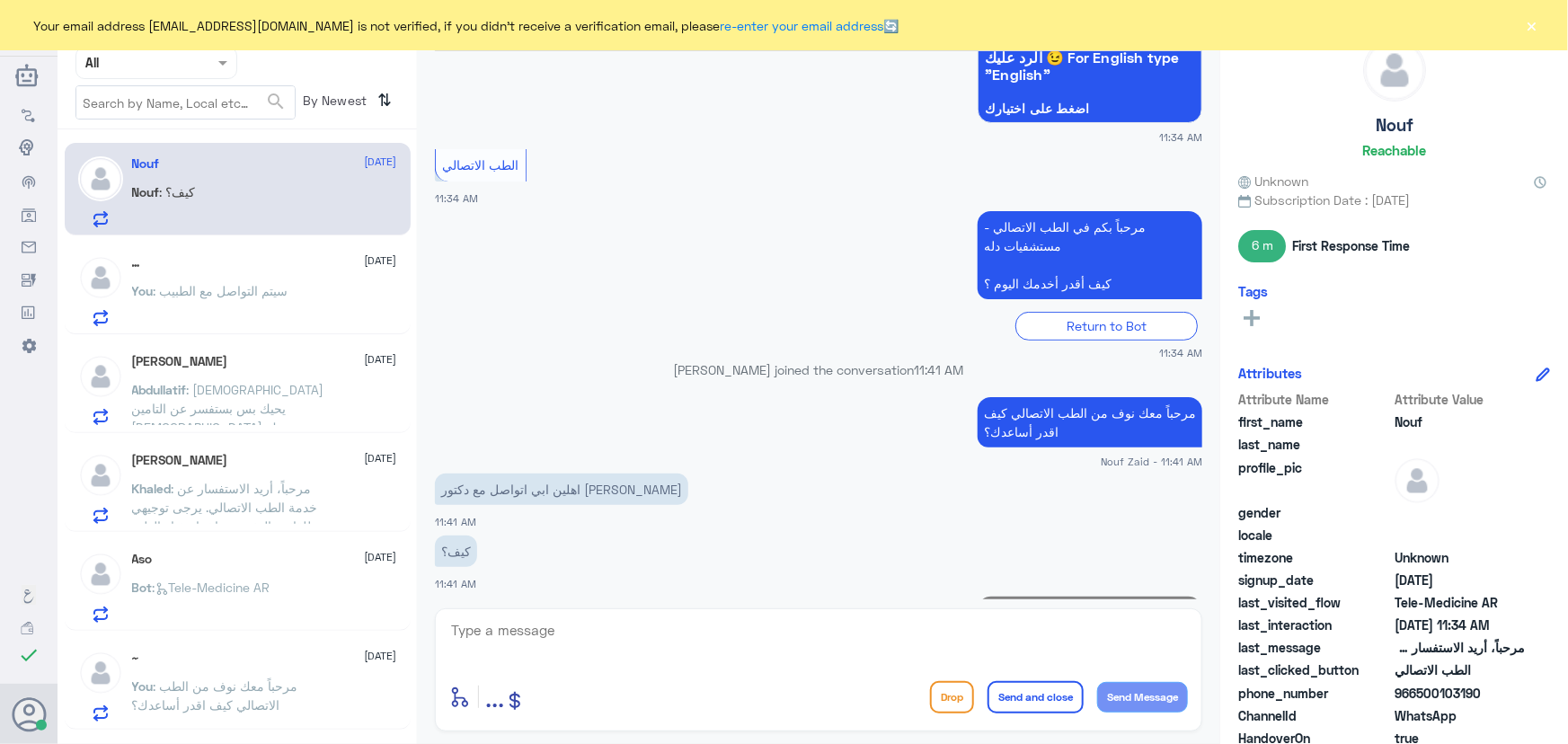
scroll to position [369, 0]
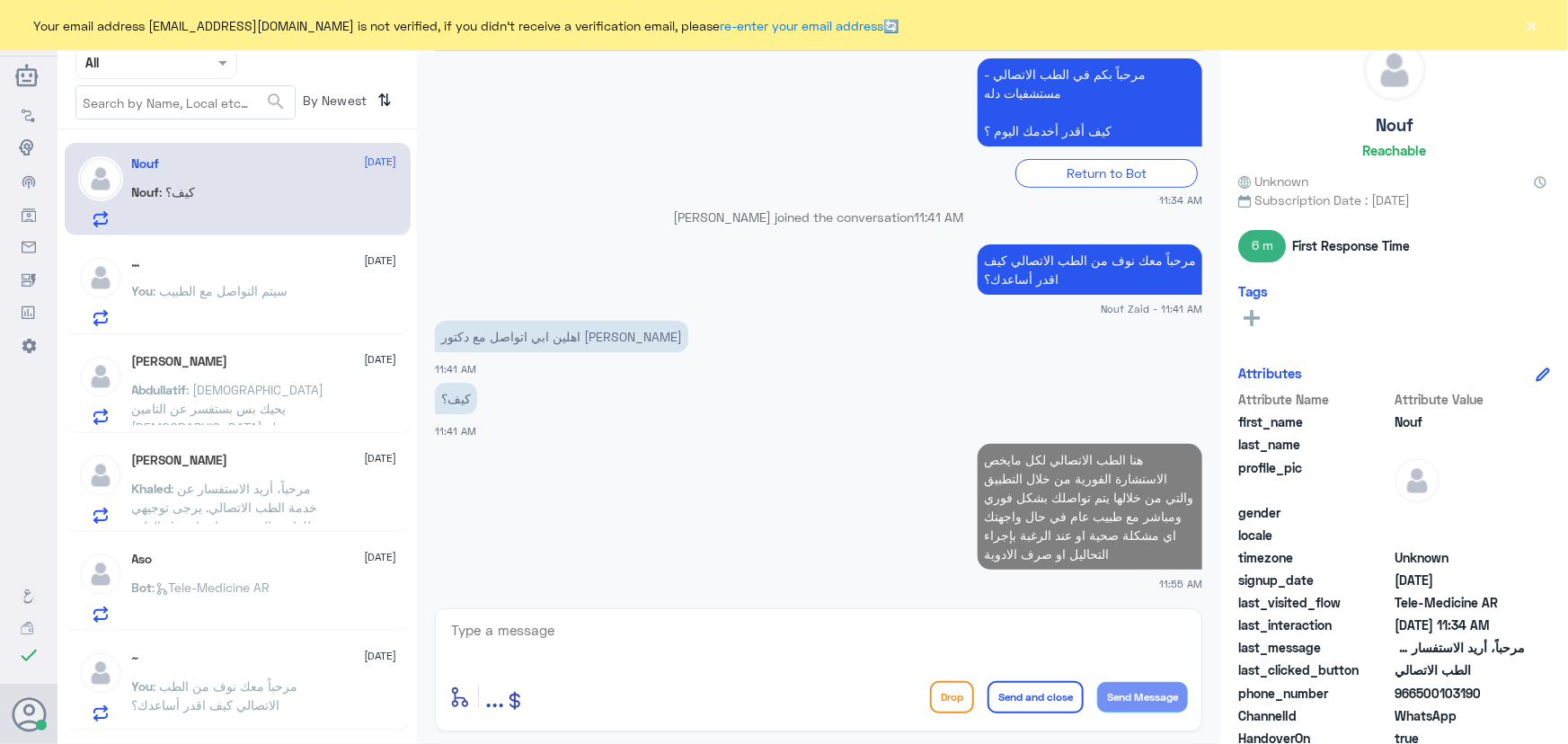
click at [981, 648] on textarea at bounding box center [818, 640] width 738 height 44
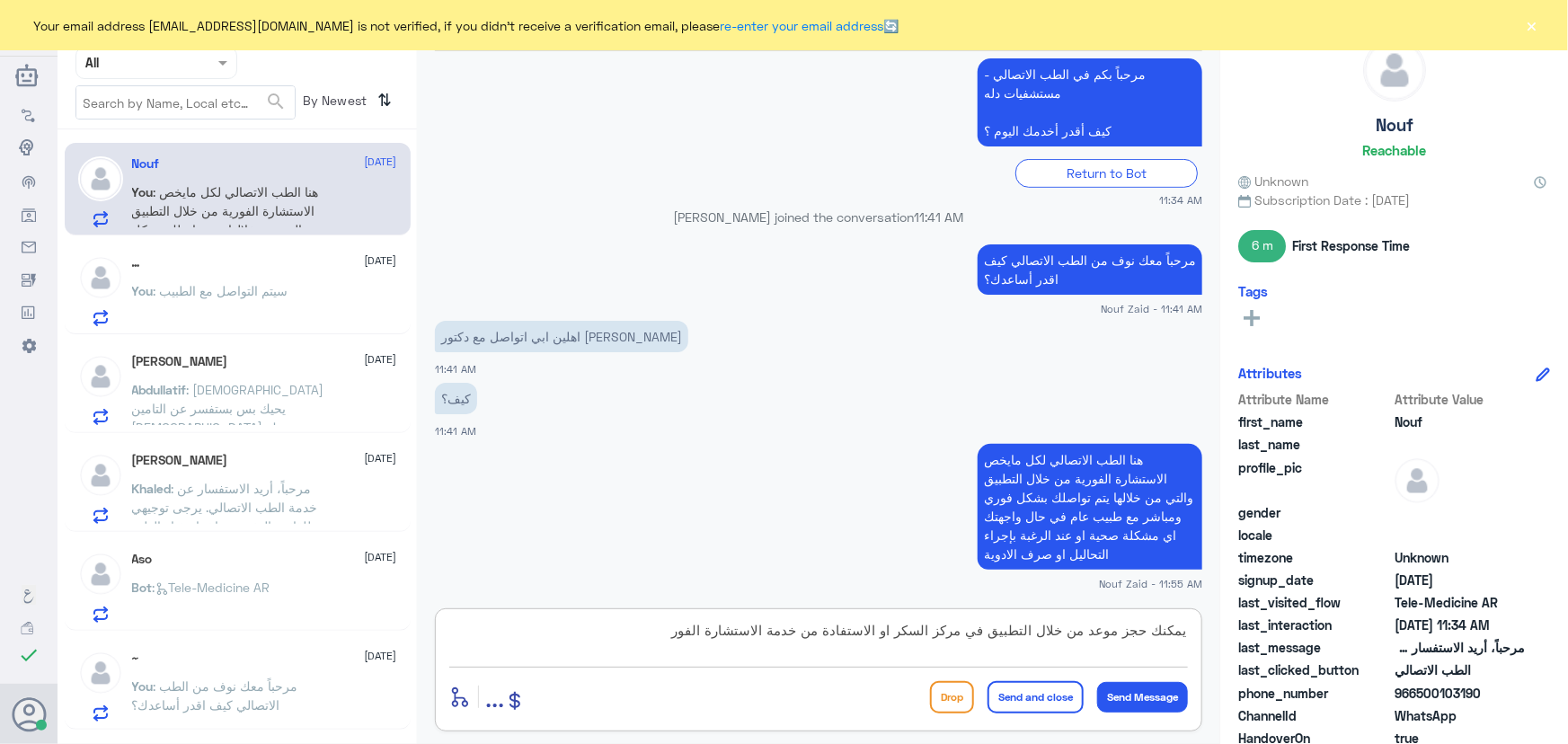
type textarea "يمكنك حجز موعد من خلال التطبيق في مركز السكر او الاستفادة من خدمة الاستشارة الف…"
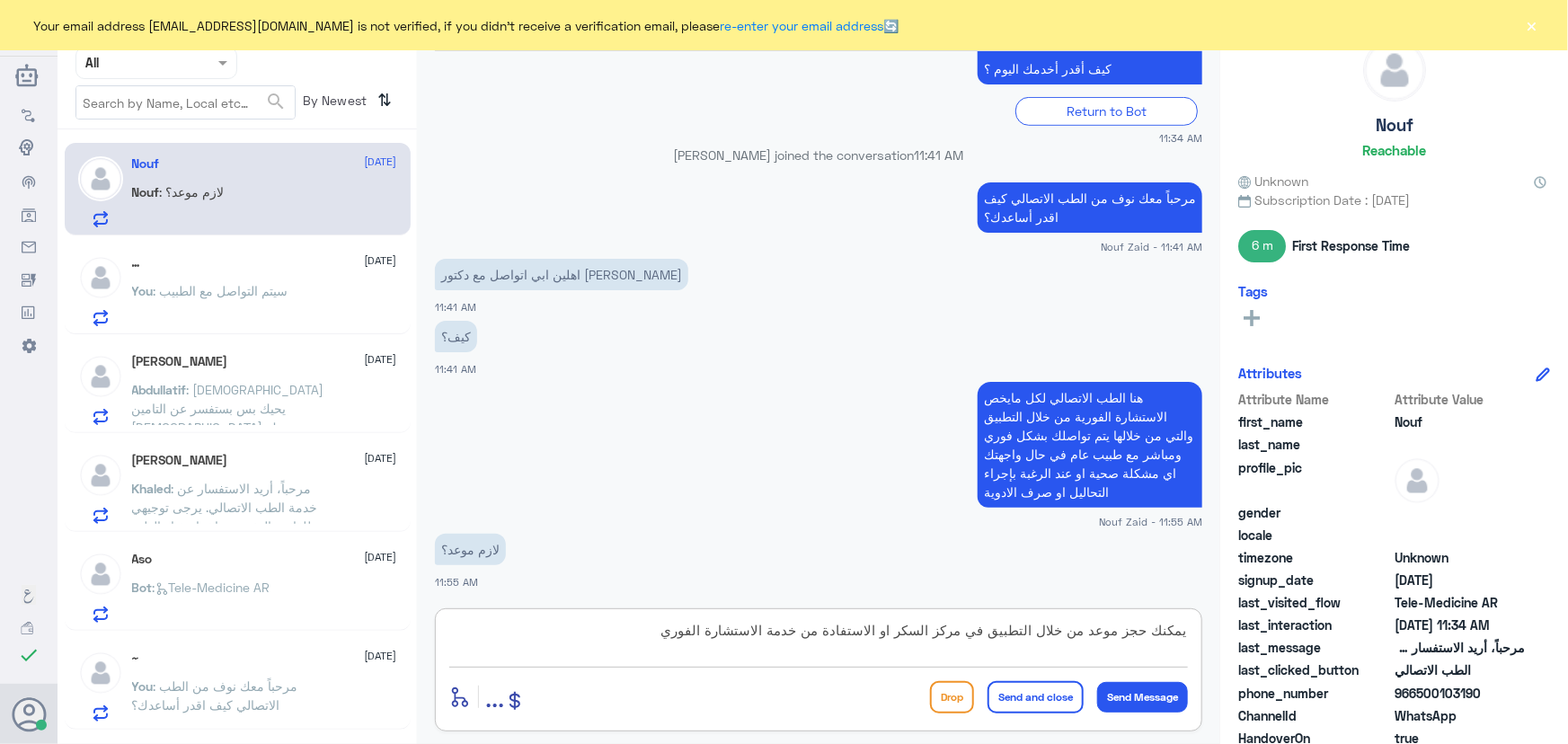
drag, startPoint x: 655, startPoint y: 635, endPoint x: 1386, endPoint y: 619, distance: 731.2
click at [1384, 619] on div "Channel WhatsApp Status × All Tags Agent Filter All search By Newest ⇅ Nouf 11 …" at bounding box center [813, 374] width 1510 height 749
click at [691, 630] on textarea "الاستشارة الفورية ما تحتاج موعد مباشرة تربطك مع طبيب عام، خدمة حجز المواعيد عن …" at bounding box center [818, 640] width 738 height 44
click at [1068, 631] on textarea "الاستشارة الفورية ما تحتاج موعد مباشرة تربطك مع طبيب عام، خدمة حجز المواعيد عن …" at bounding box center [818, 640] width 738 height 44
drag, startPoint x: 1416, startPoint y: 693, endPoint x: 1567, endPoint y: 704, distance: 151.4
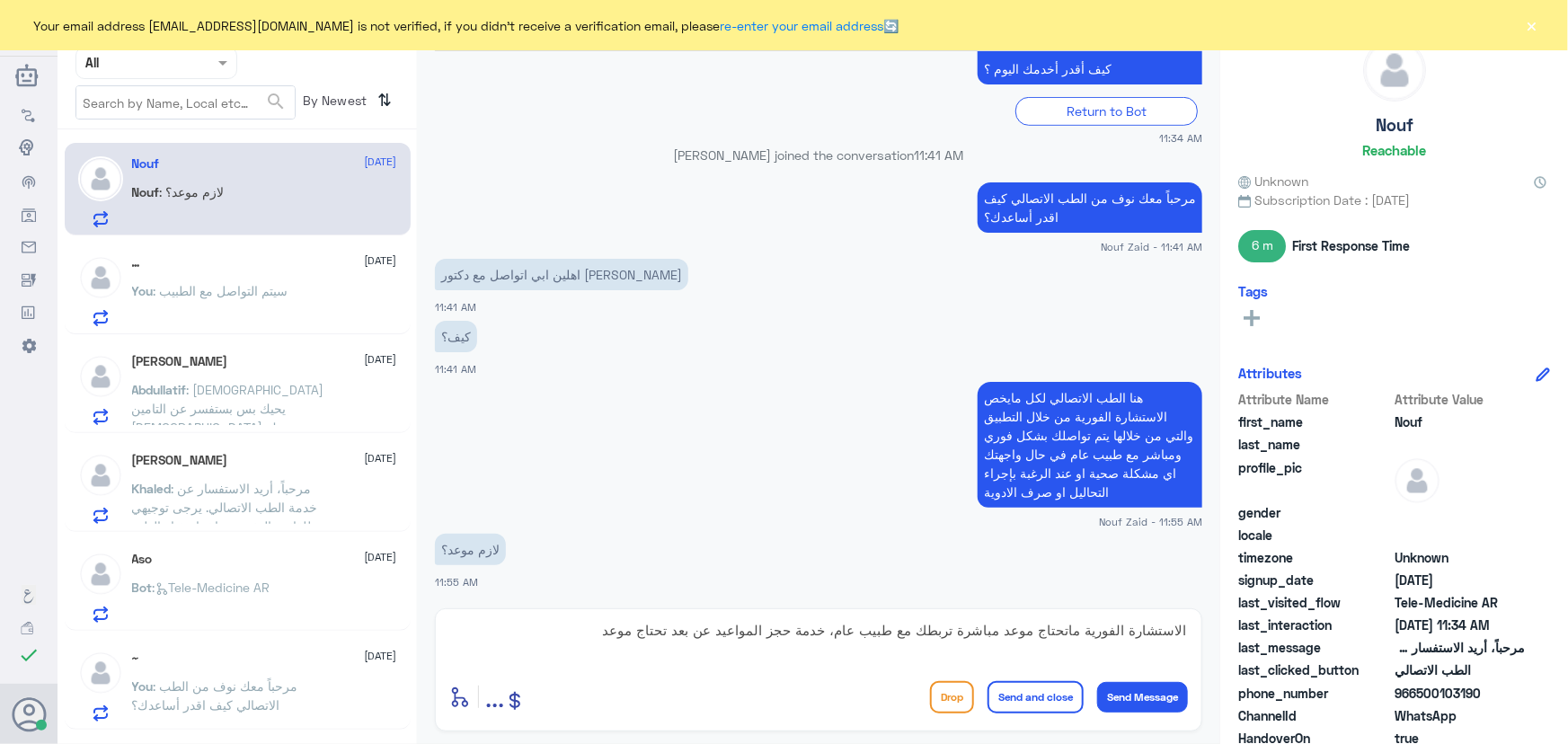
click at [1567, 704] on div "Nouf Reachable Unknown Subscription Date : 09/11/2025 6 m First Response Time T…" at bounding box center [1394, 374] width 348 height 749
copy span "500103190"
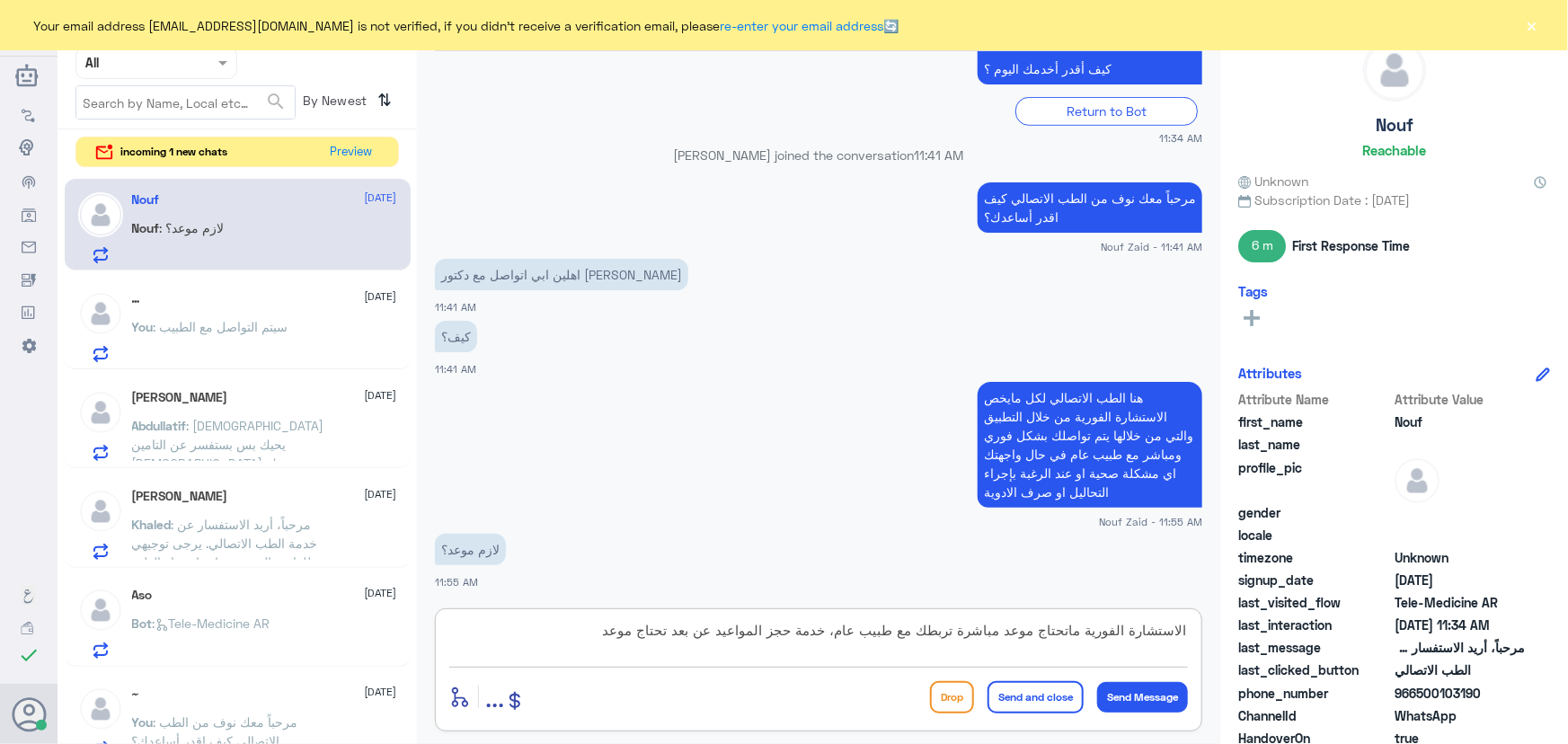
drag, startPoint x: 566, startPoint y: 623, endPoint x: 1482, endPoint y: 593, distance: 916.5
click at [1475, 595] on div "Channel WhatsApp Status × All Tags Agent Filter All search By Newest ⇅ incoming…" at bounding box center [813, 374] width 1510 height 749
type textarea "تم التواصل من خلال الاتصال الهاتفي، [PERSON_NAME] بخدمتك"
click at [1028, 693] on button "Send and close" at bounding box center [1035, 697] width 97 height 32
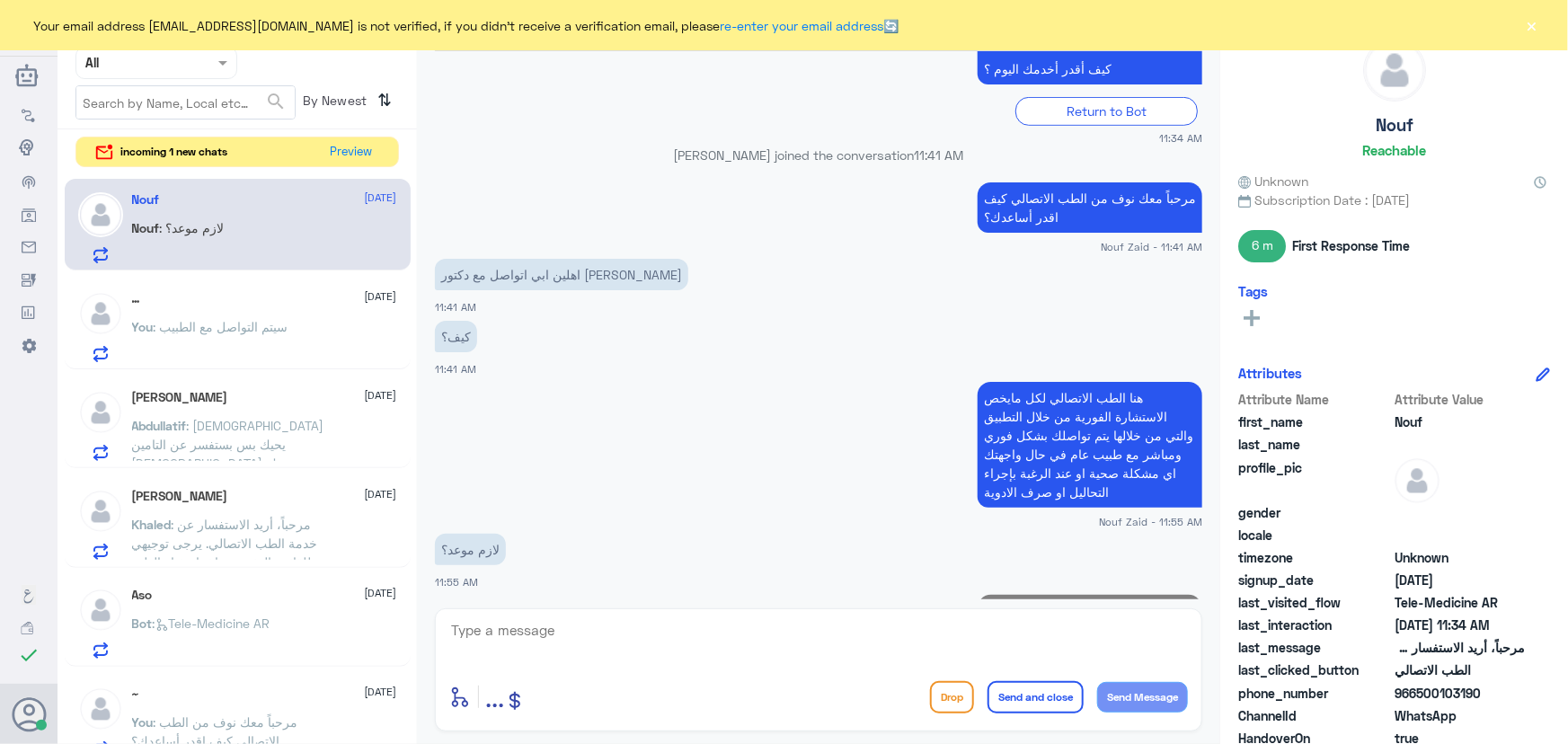
scroll to position [506, 0]
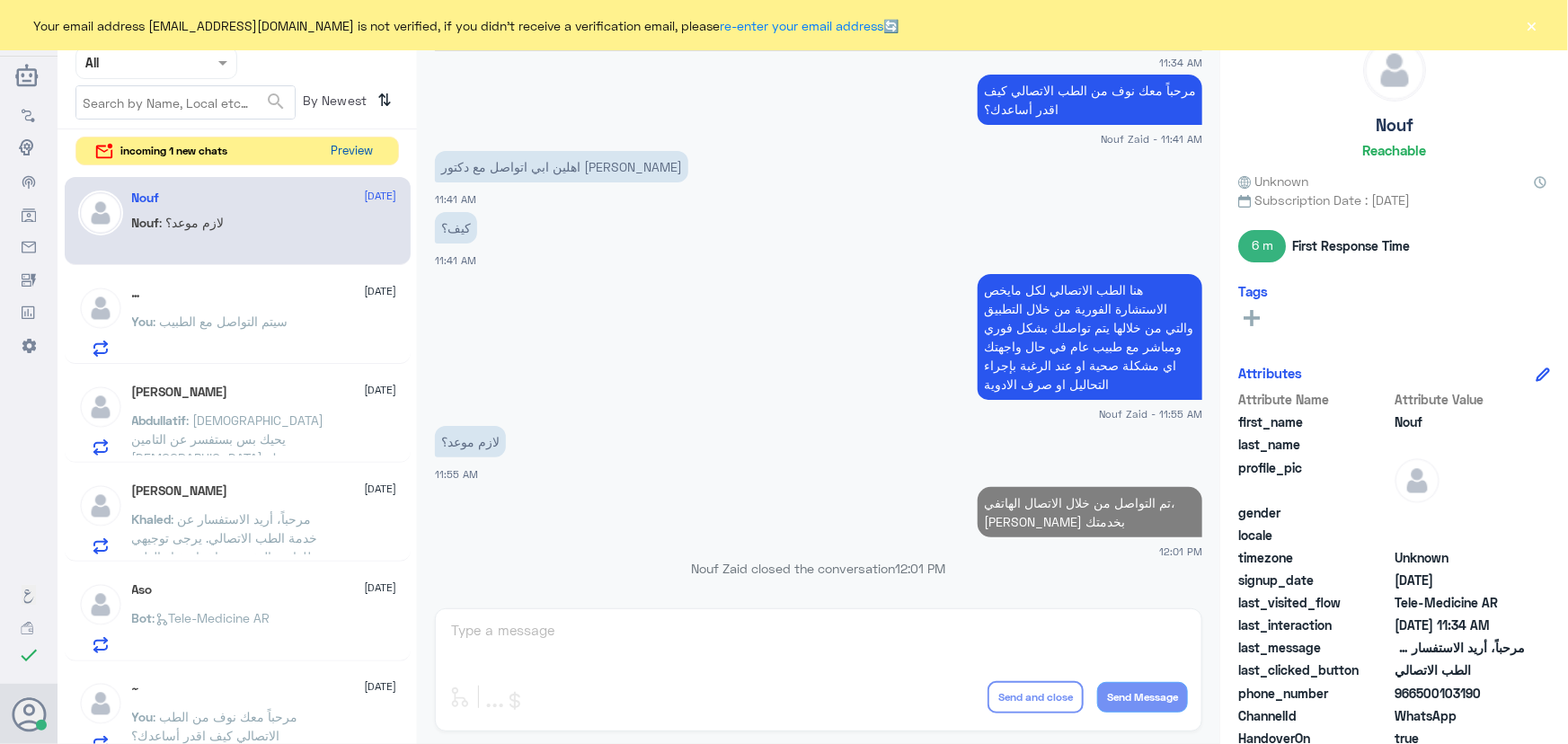
click at [336, 158] on button "Preview" at bounding box center [353, 151] width 56 height 28
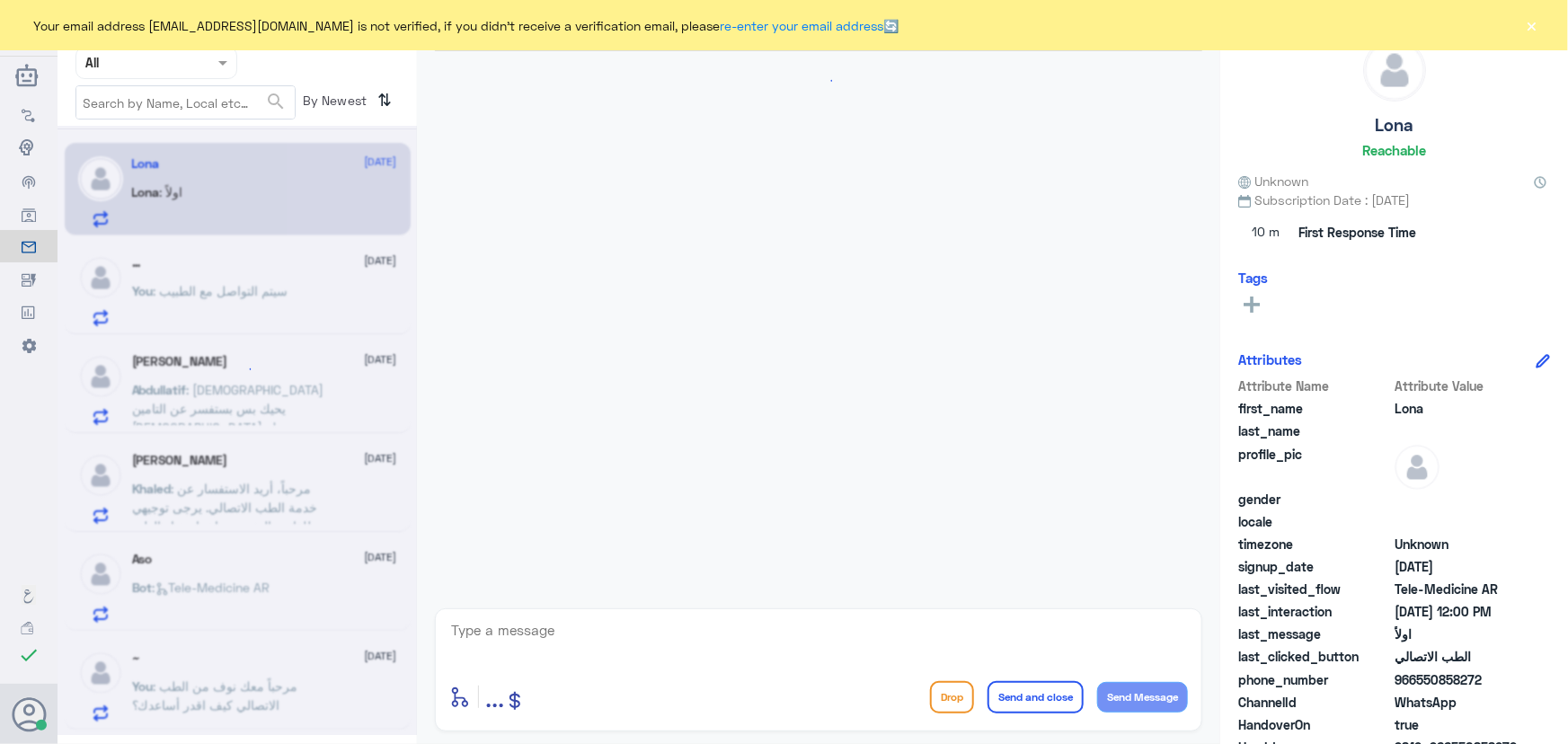
scroll to position [79, 0]
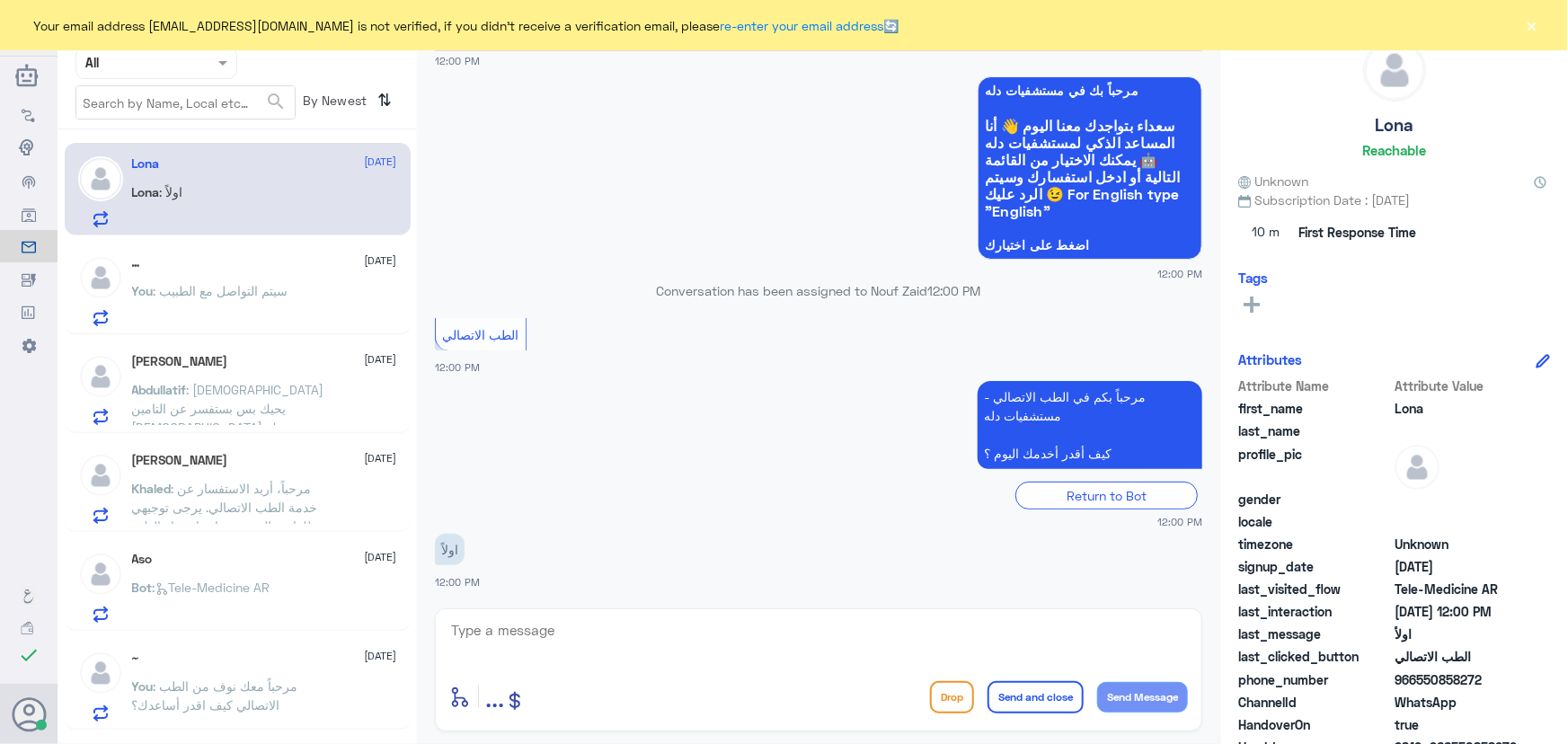
click at [273, 206] on div "Lona : اولاً" at bounding box center [265, 207] width 265 height 41
click at [565, 649] on textarea at bounding box center [818, 640] width 738 height 44
drag, startPoint x: 571, startPoint y: 657, endPoint x: 562, endPoint y: 645, distance: 15.0
click at [568, 652] on textarea at bounding box center [818, 640] width 738 height 44
click at [561, 643] on textarea at bounding box center [818, 640] width 738 height 44
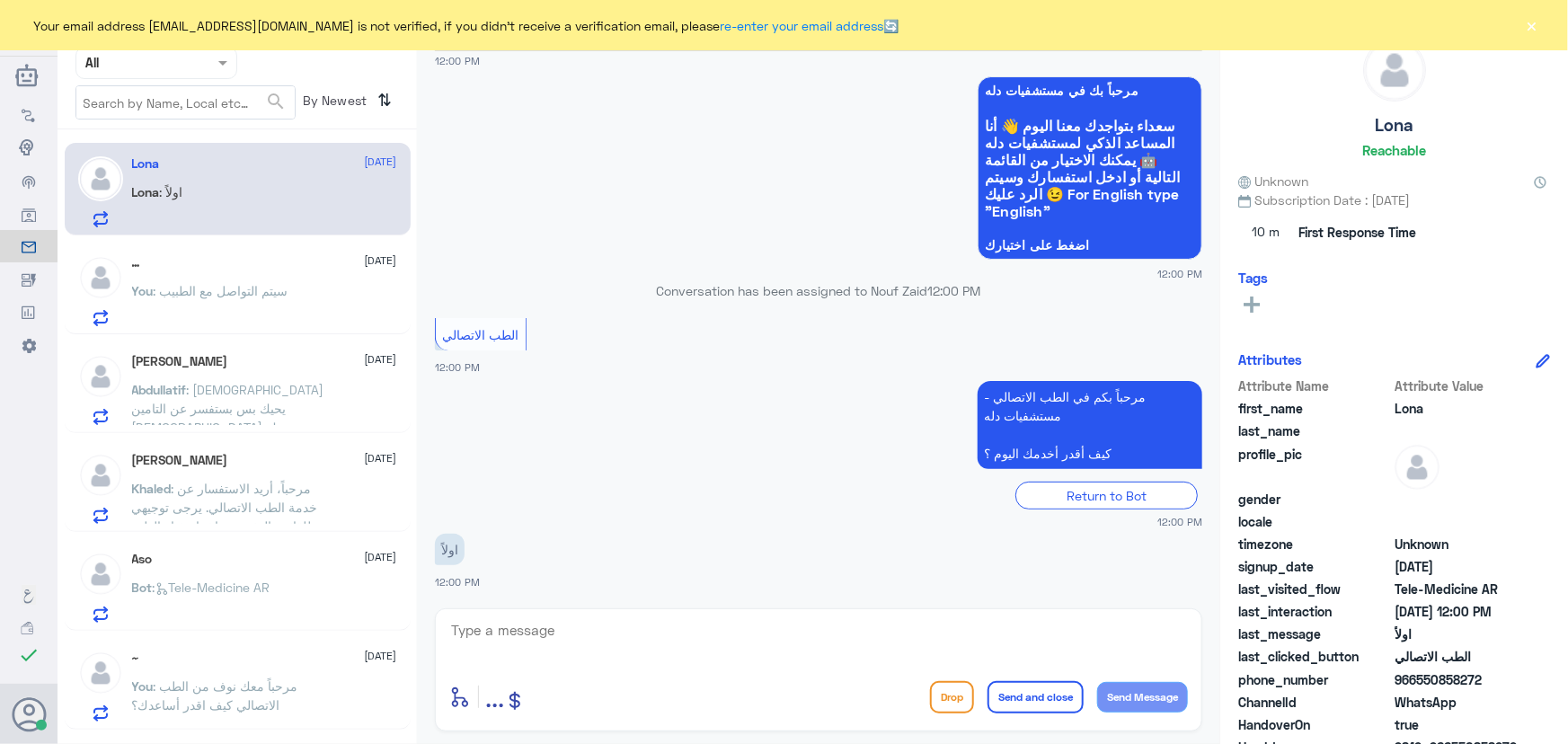
click at [476, 508] on div "Return to Bot" at bounding box center [819, 495] width 767 height 28
click at [467, 620] on textarea at bounding box center [818, 640] width 738 height 44
click at [472, 616] on div "enter flow name ... Drop Send and close Send Message" at bounding box center [819, 670] width 767 height 124
click at [770, 644] on textarea at bounding box center [818, 640] width 738 height 44
paste textarea "مرحباً معك نوف من الطب الاتصالي كيف اقدر أساعدك؟"
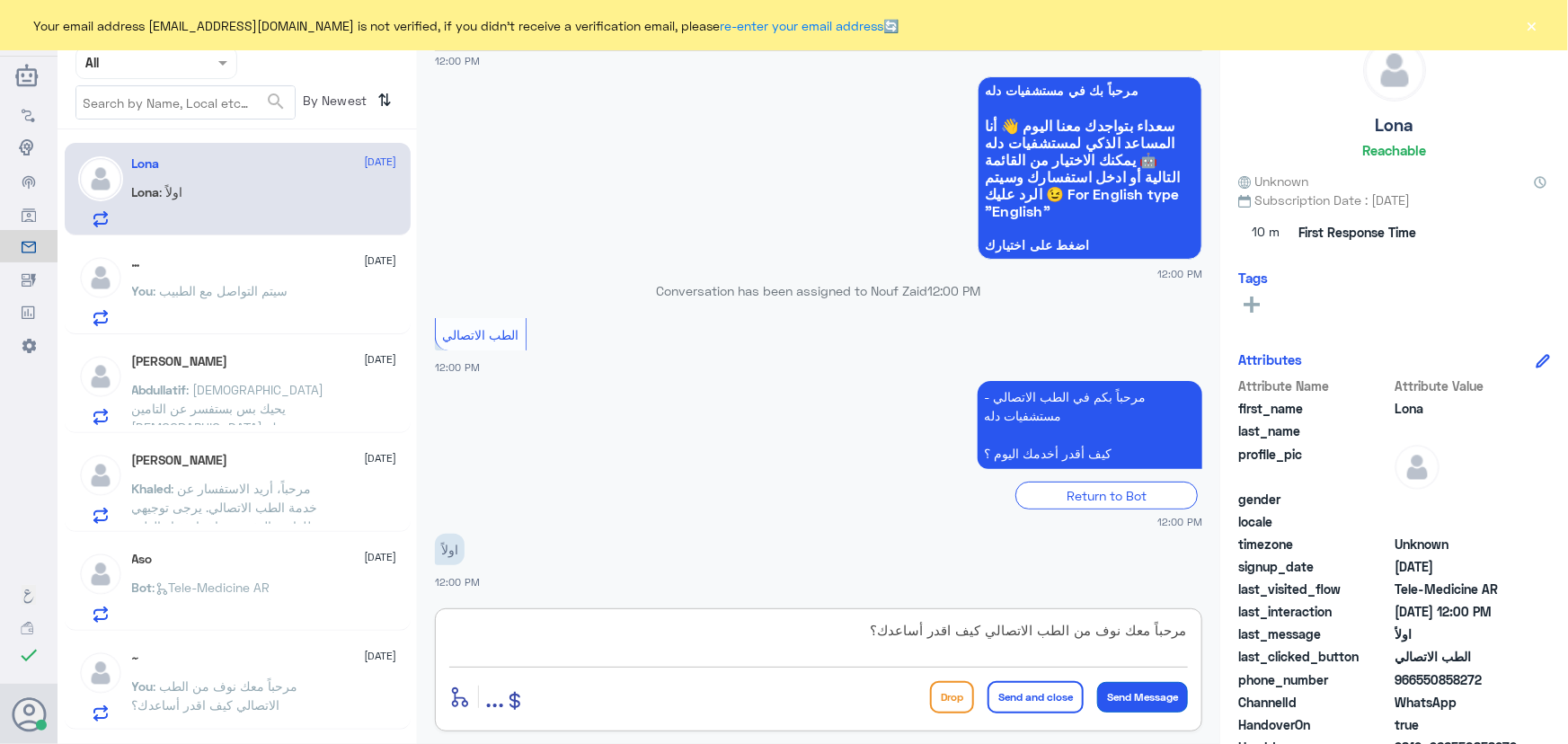
type textarea "مرحباً معك نوف من الطب الاتصالي كيف اقدر أساعدك؟"
click at [1150, 690] on button "Send Message" at bounding box center [1142, 697] width 91 height 31
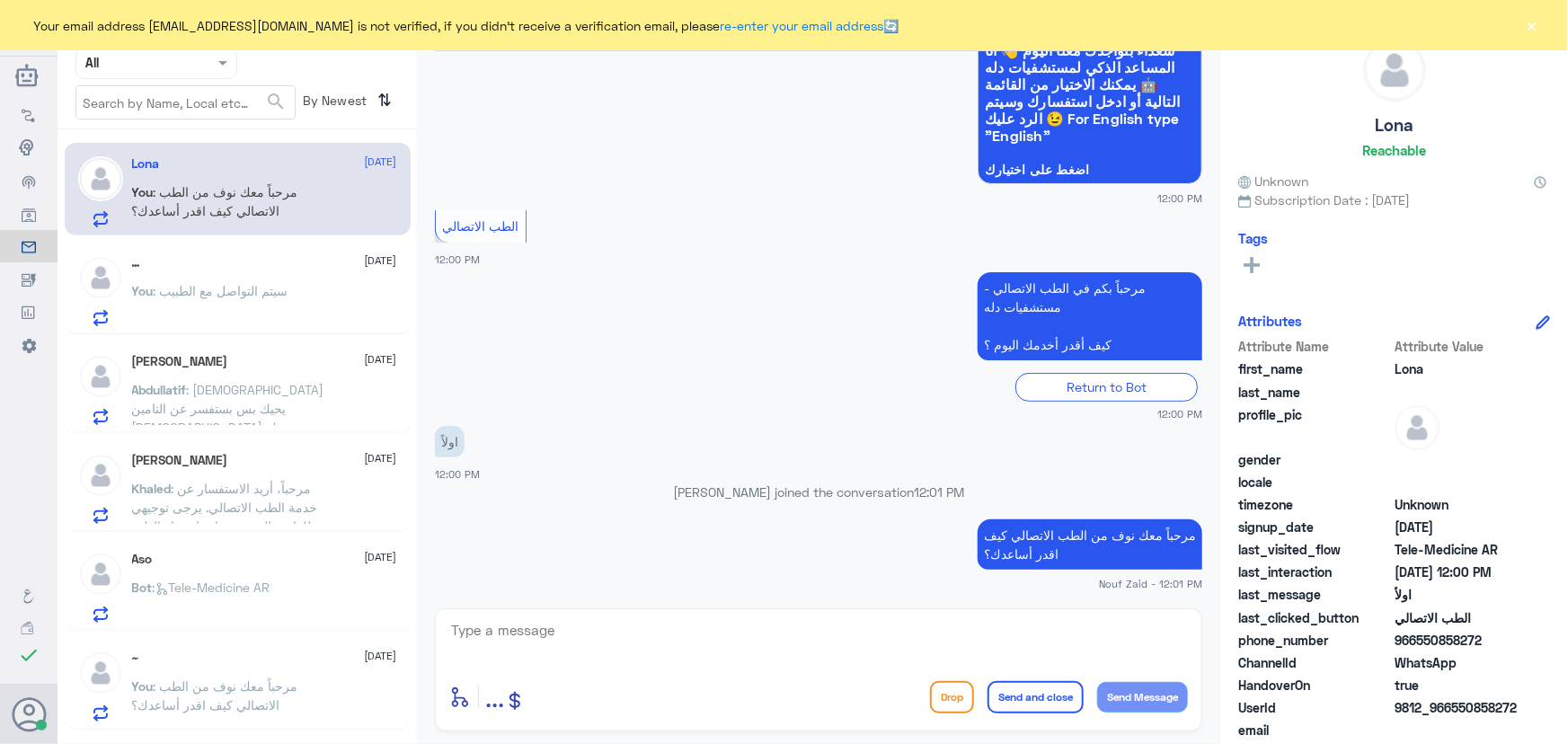
click at [195, 312] on p "You : سيتم التواصل مع الطبيب" at bounding box center [210, 303] width 156 height 45
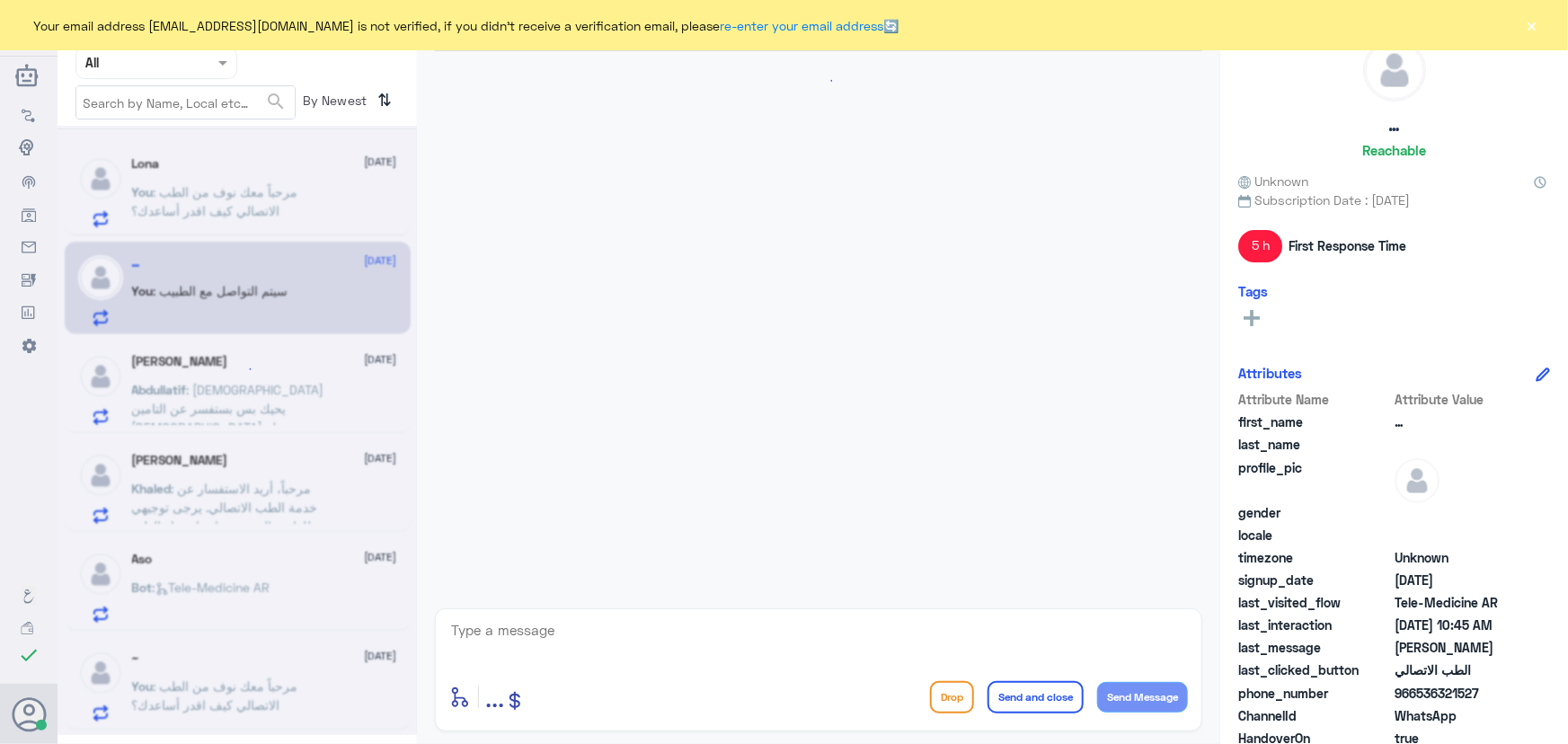
scroll to position [876, 0]
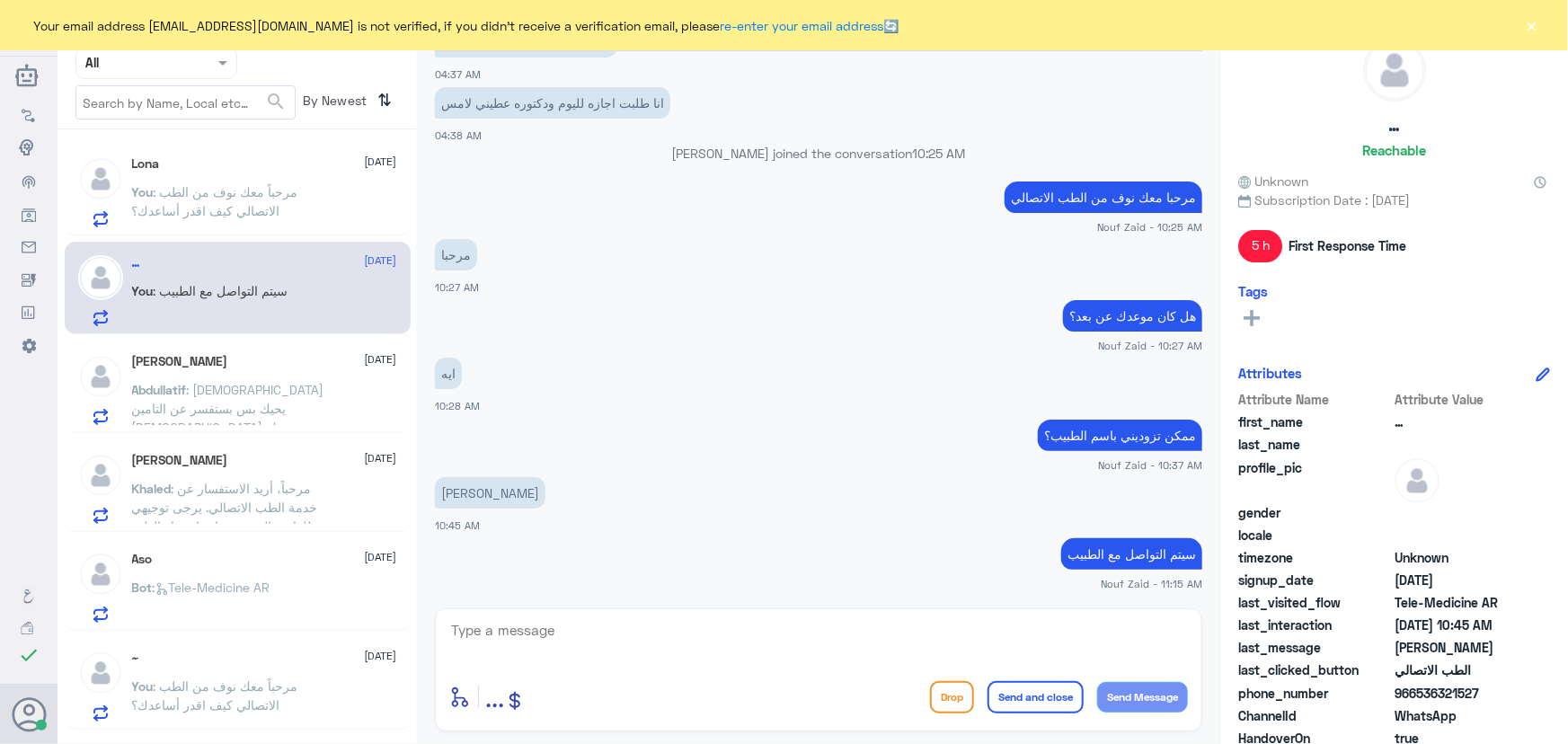
drag, startPoint x: 255, startPoint y: 252, endPoint x: 263, endPoint y: 194, distance: 58.5
click at [256, 244] on div "… 11 September You : سيتم التواصل مع الطبيب" at bounding box center [237, 288] width 346 height 93
drag, startPoint x: 264, startPoint y: 190, endPoint x: 262, endPoint y: 173, distance: 17.1
click at [262, 173] on div "Lona 11 September You : مرحباً معك نوف من الطب الاتصالي كيف اقدر أساعدك؟" at bounding box center [265, 191] width 265 height 71
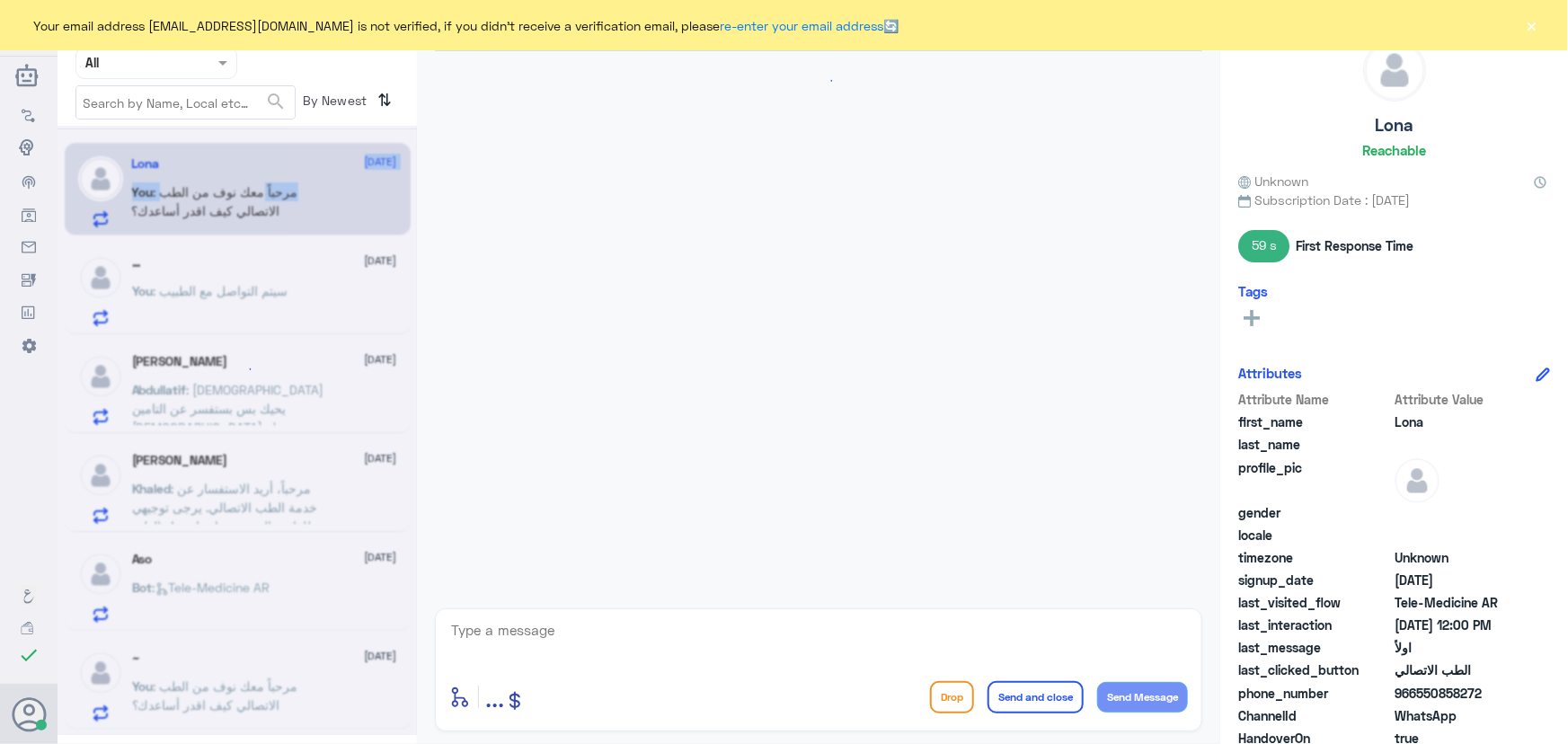
scroll to position [188, 0]
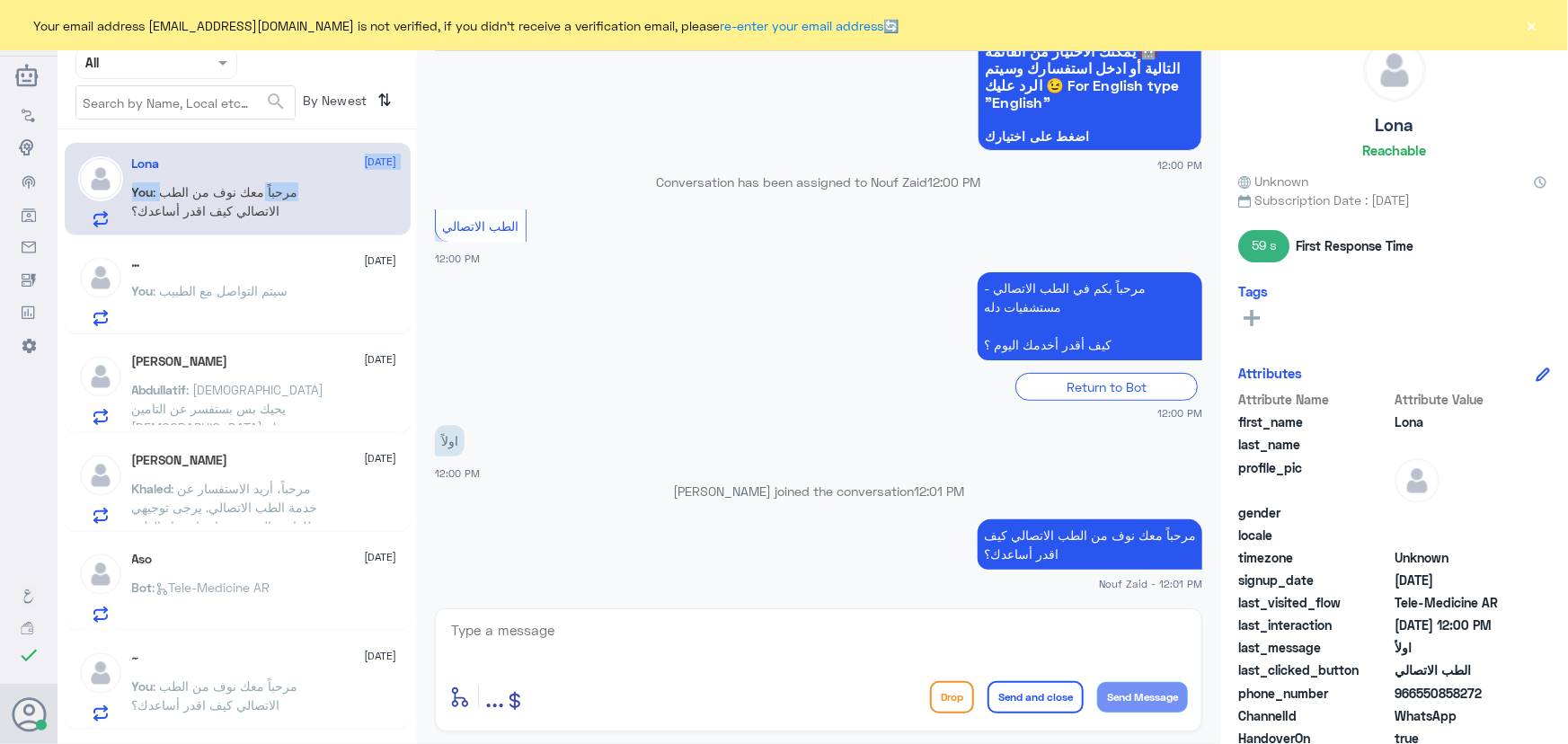
click at [1537, 26] on button "×" at bounding box center [1532, 25] width 18 height 18
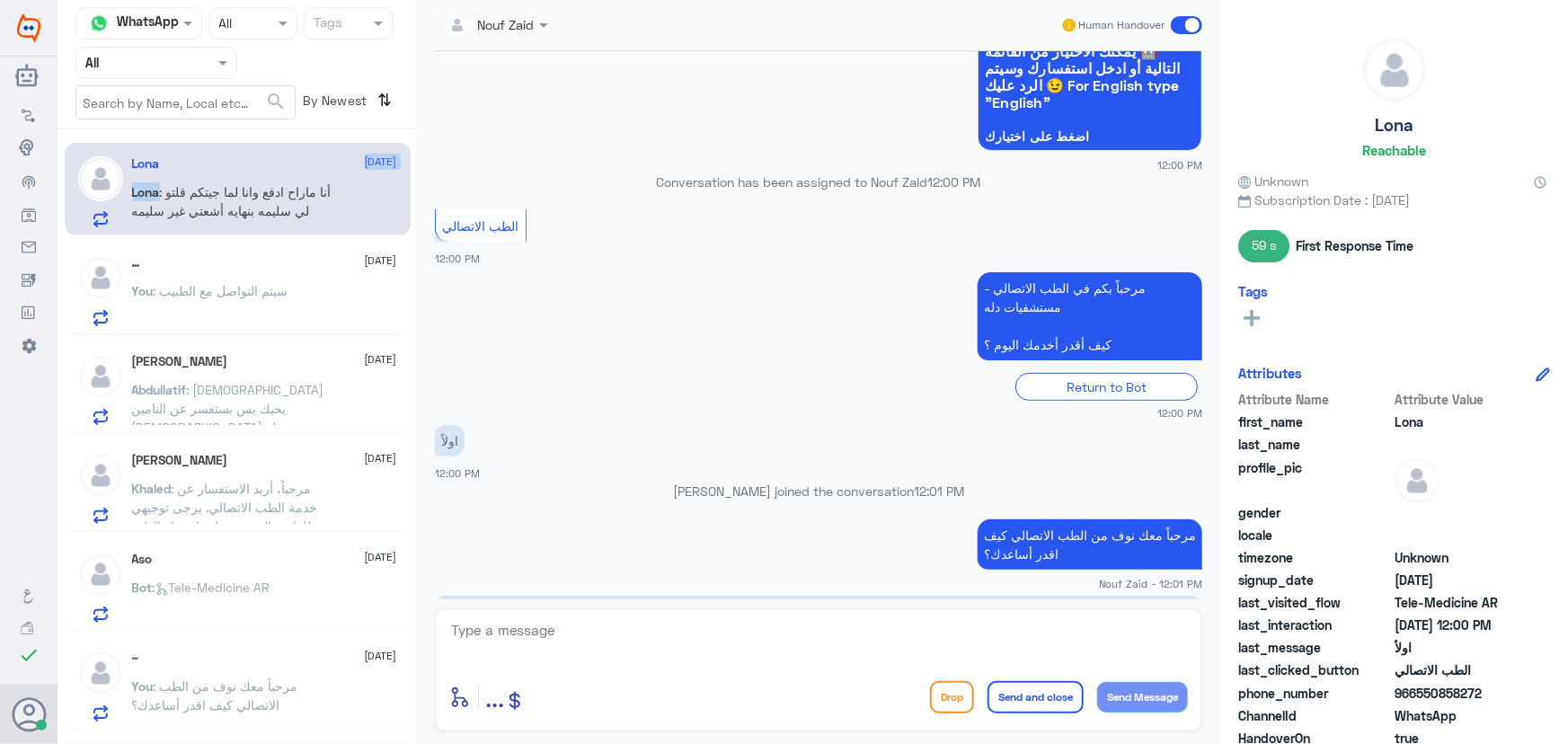
scroll to position [471, 0]
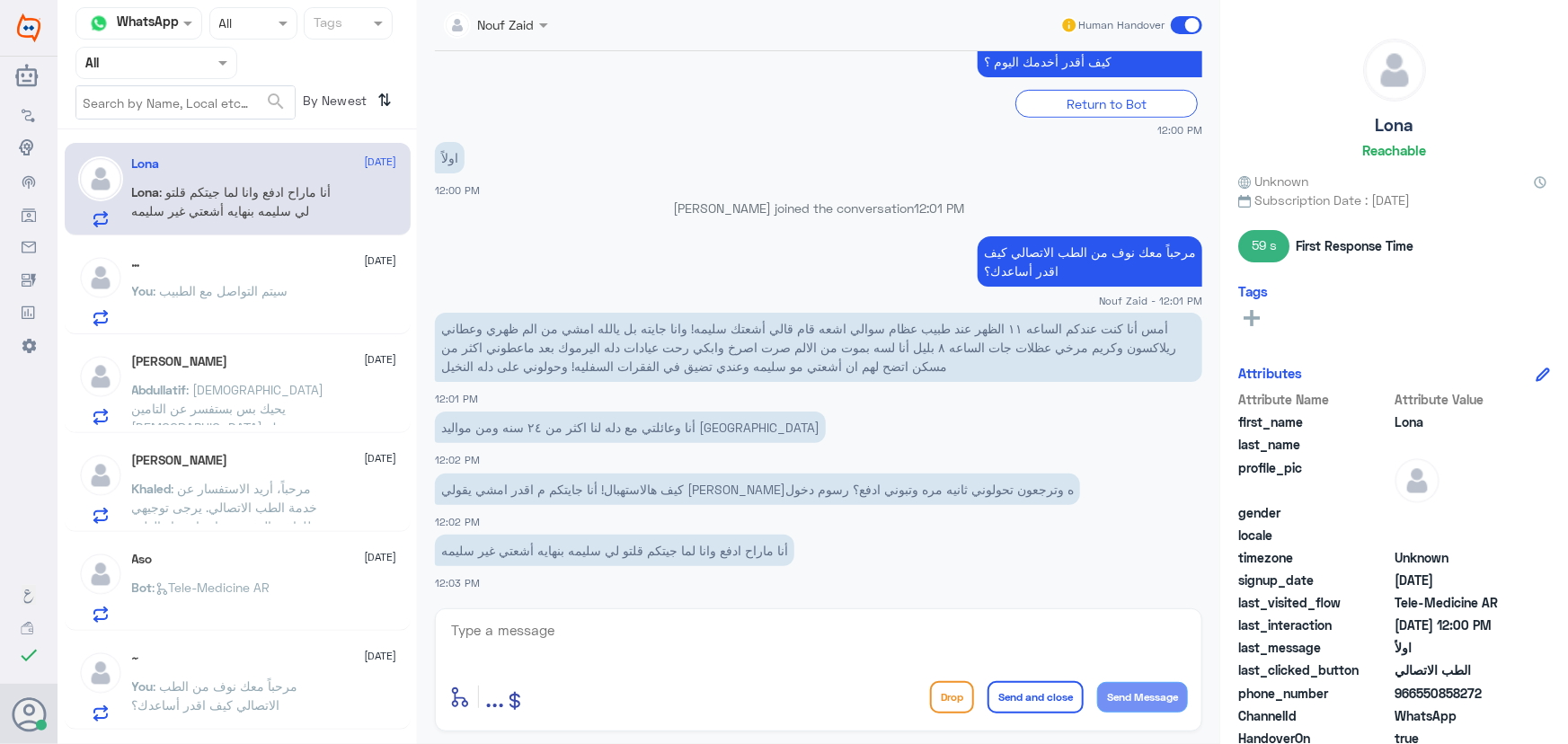
click at [274, 307] on p "You : سيتم التواصل مع الطبيب" at bounding box center [210, 303] width 156 height 45
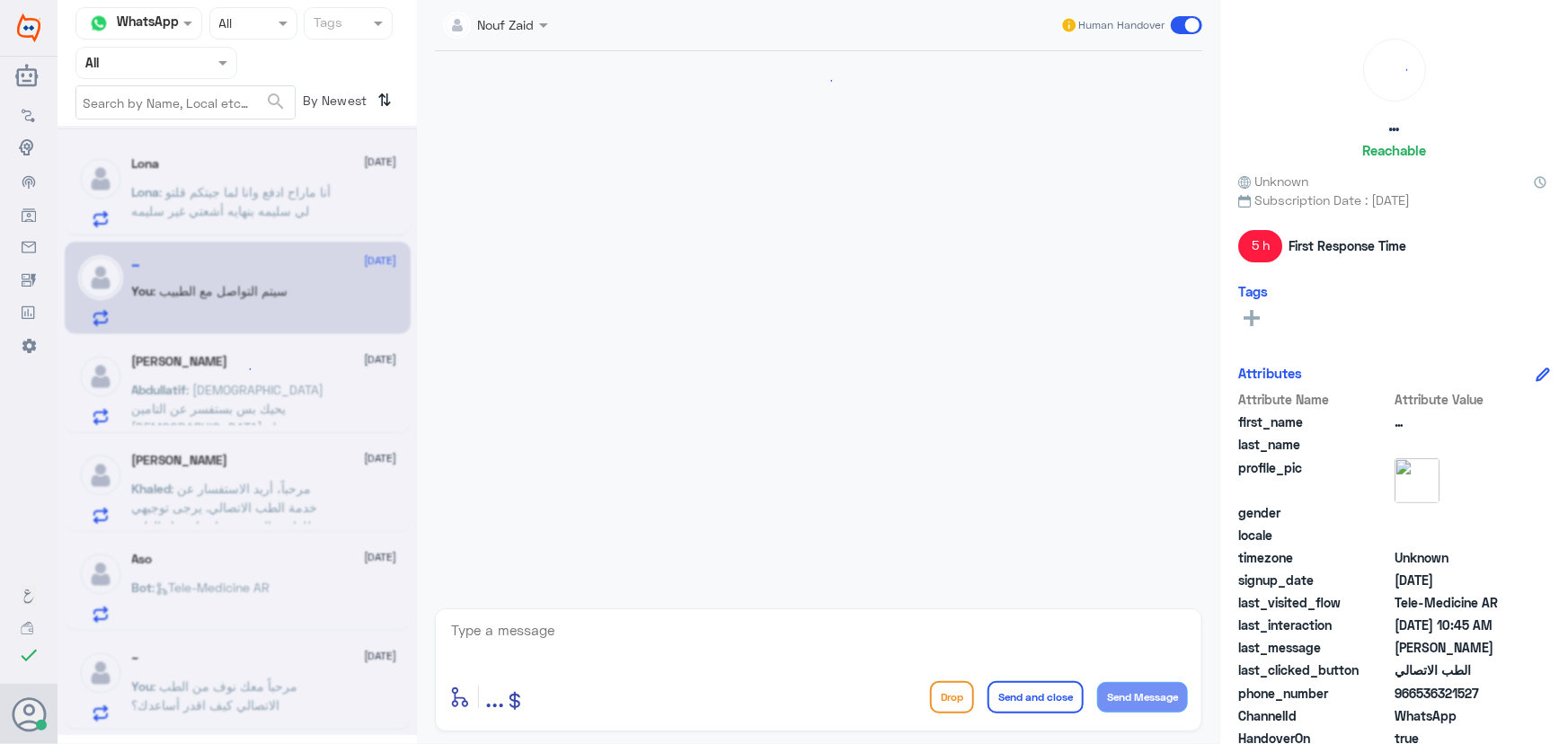
scroll to position [876, 0]
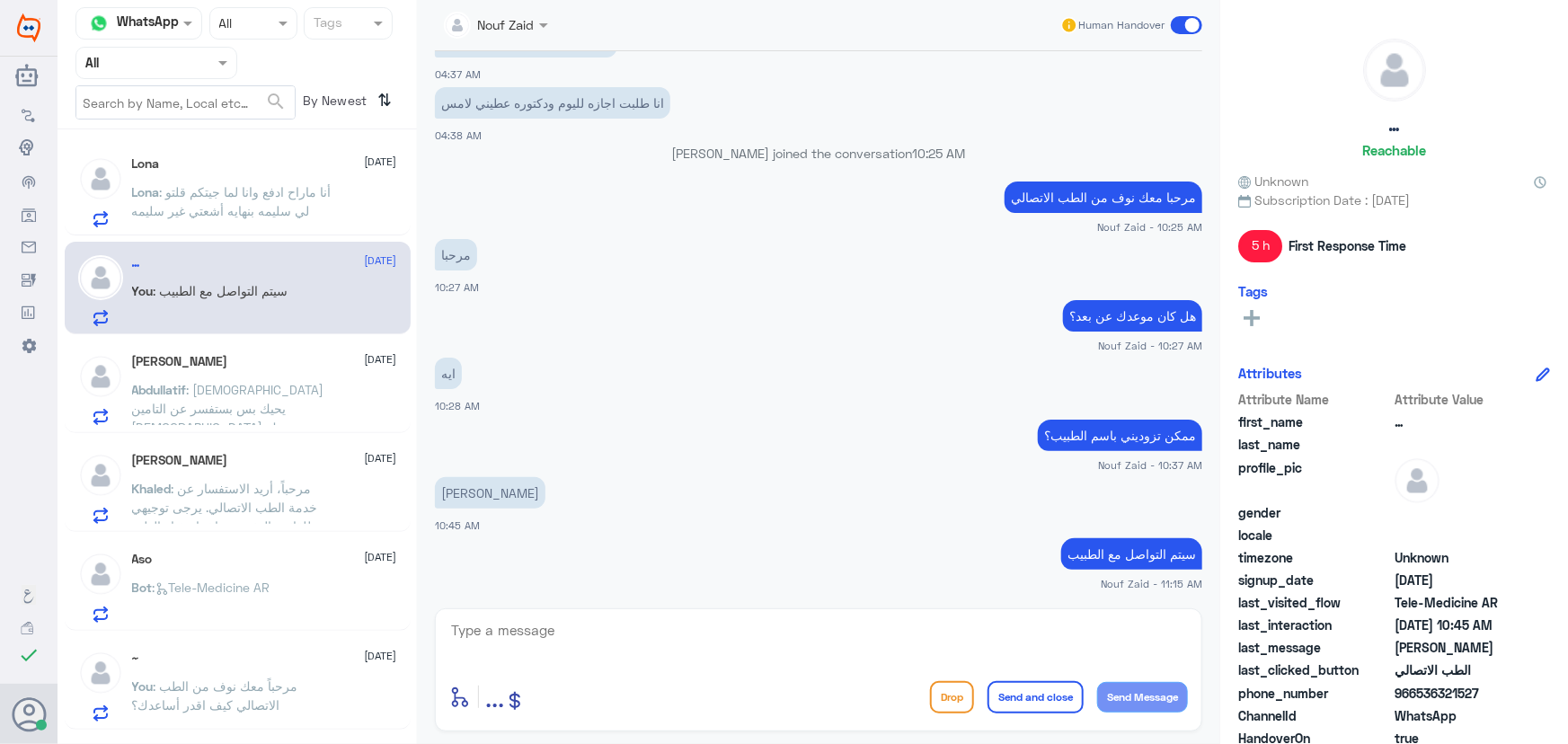
click at [241, 178] on div "Lona 11 September Lona : أنا ماراح ادفع وانا لما جيتكم قلتو لي سليمه بنهايه أشع…" at bounding box center [265, 191] width 265 height 71
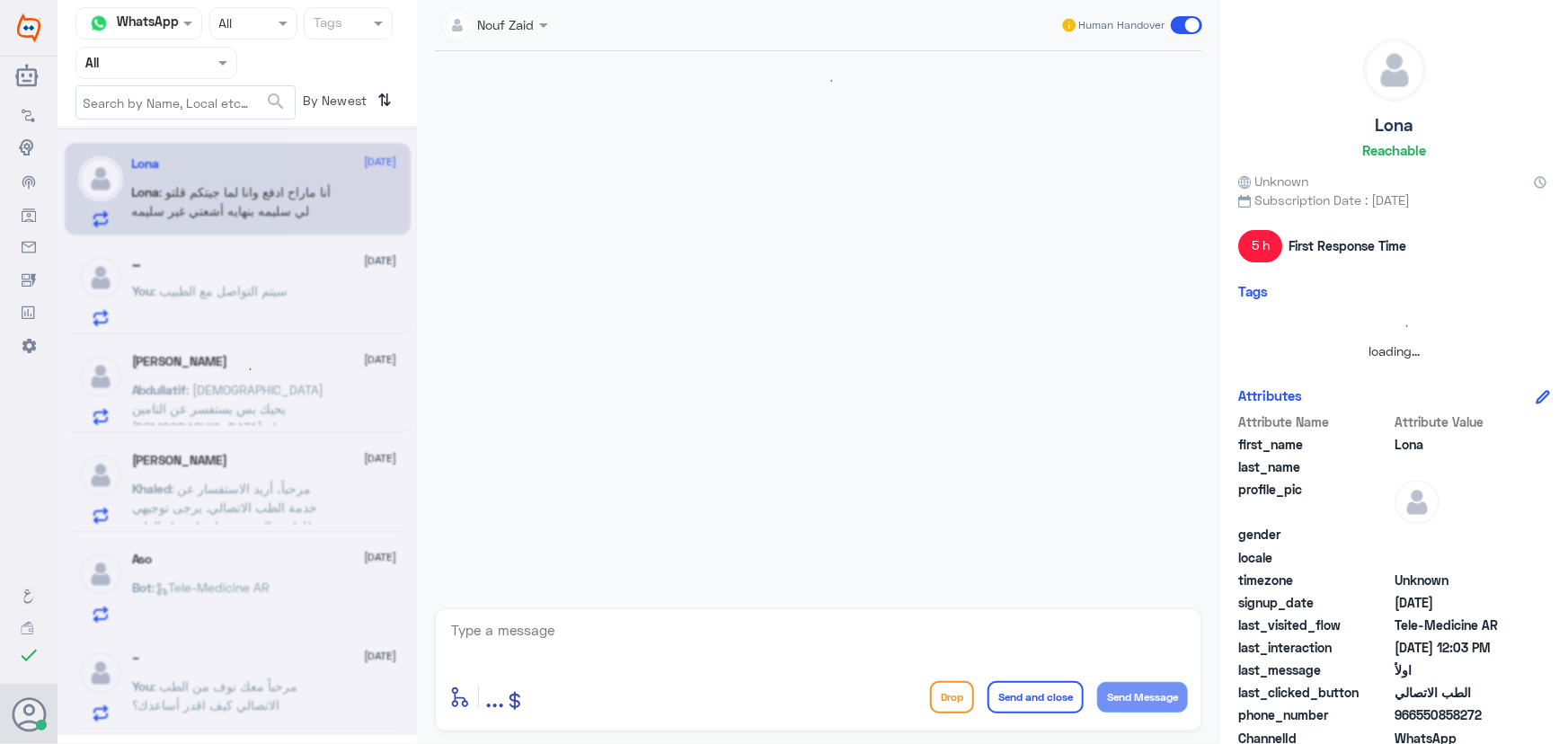
scroll to position [471, 0]
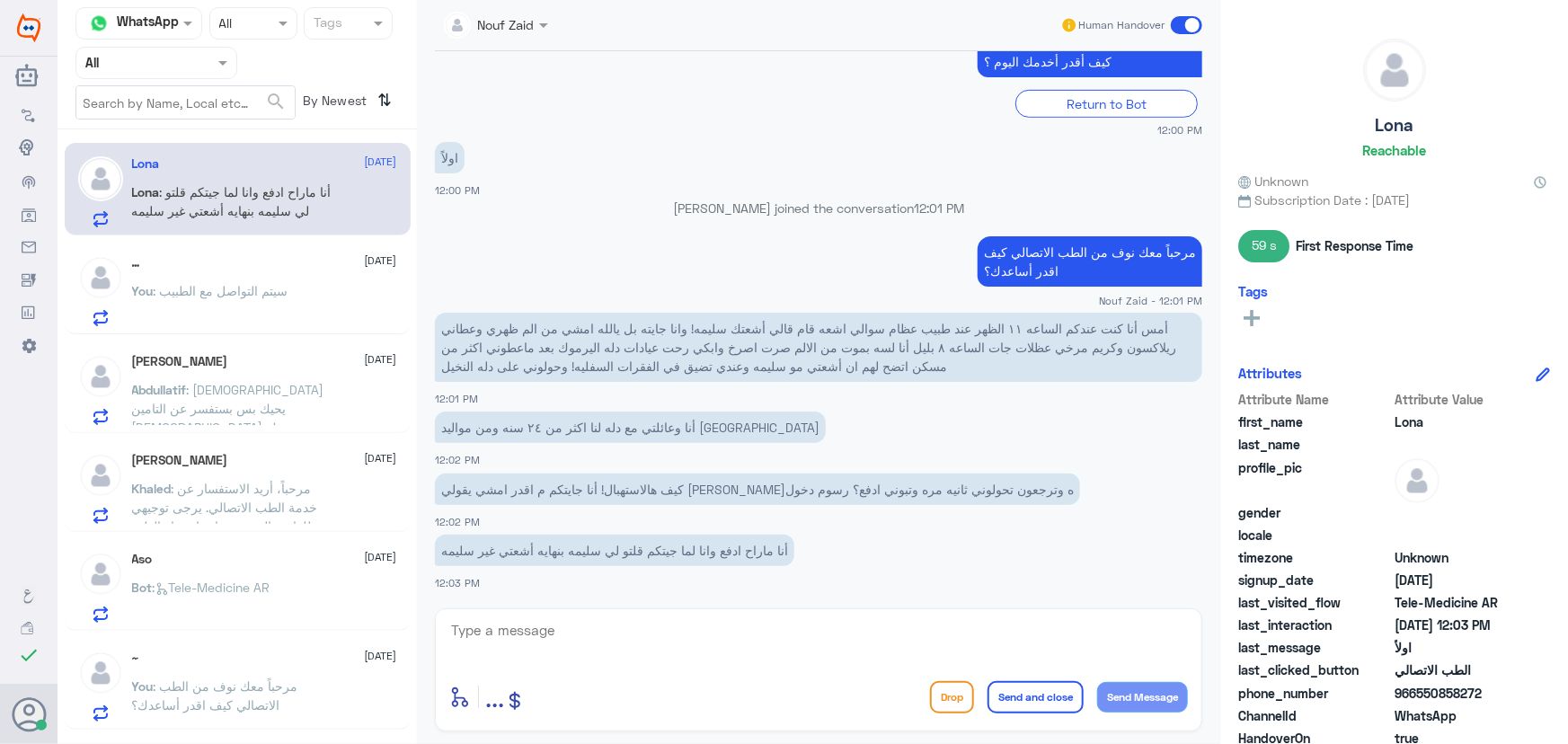
click at [752, 626] on textarea at bounding box center [818, 640] width 738 height 44
click at [695, 639] on textarea at bounding box center [818, 640] width 738 height 44
paste textarea "هنا الطب الاتصالي لكل مايخص الاستشارة الفورية من خلال التطبيق، يمكنك الاستفسار …"
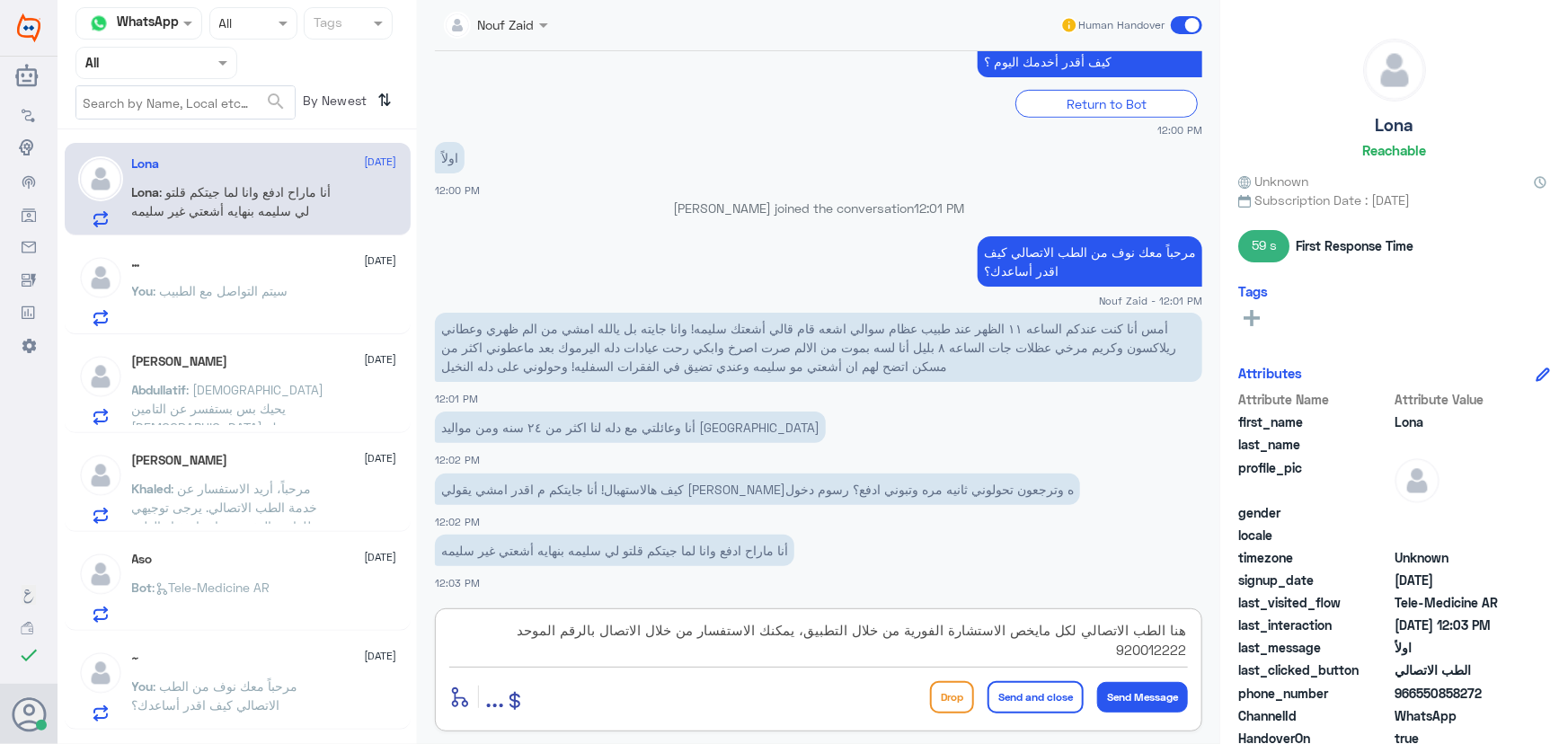
drag, startPoint x: 710, startPoint y: 628, endPoint x: 726, endPoint y: 633, distance: 16.8
click at [726, 633] on textarea "هنا الطب الاتصالي لكل مايخص الاستشارة الفورية من خلال التطبيق، يمكنك الاستفسار …" at bounding box center [818, 640] width 738 height 44
click at [673, 639] on textarea "هنا الطب الاتصالي لكل مايخص الاستشارة الفورية من خلال التطبيق، يمكنك الاستفسار …" at bounding box center [818, 640] width 738 height 44
drag, startPoint x: 710, startPoint y: 627, endPoint x: 760, endPoint y: 639, distance: 51.4
click at [760, 639] on textarea "هنا الطب الاتصالي لكل مايخص الاستشارة الفورية من خلال التطبيق، يمكنك الاستفسار …" at bounding box center [818, 640] width 738 height 44
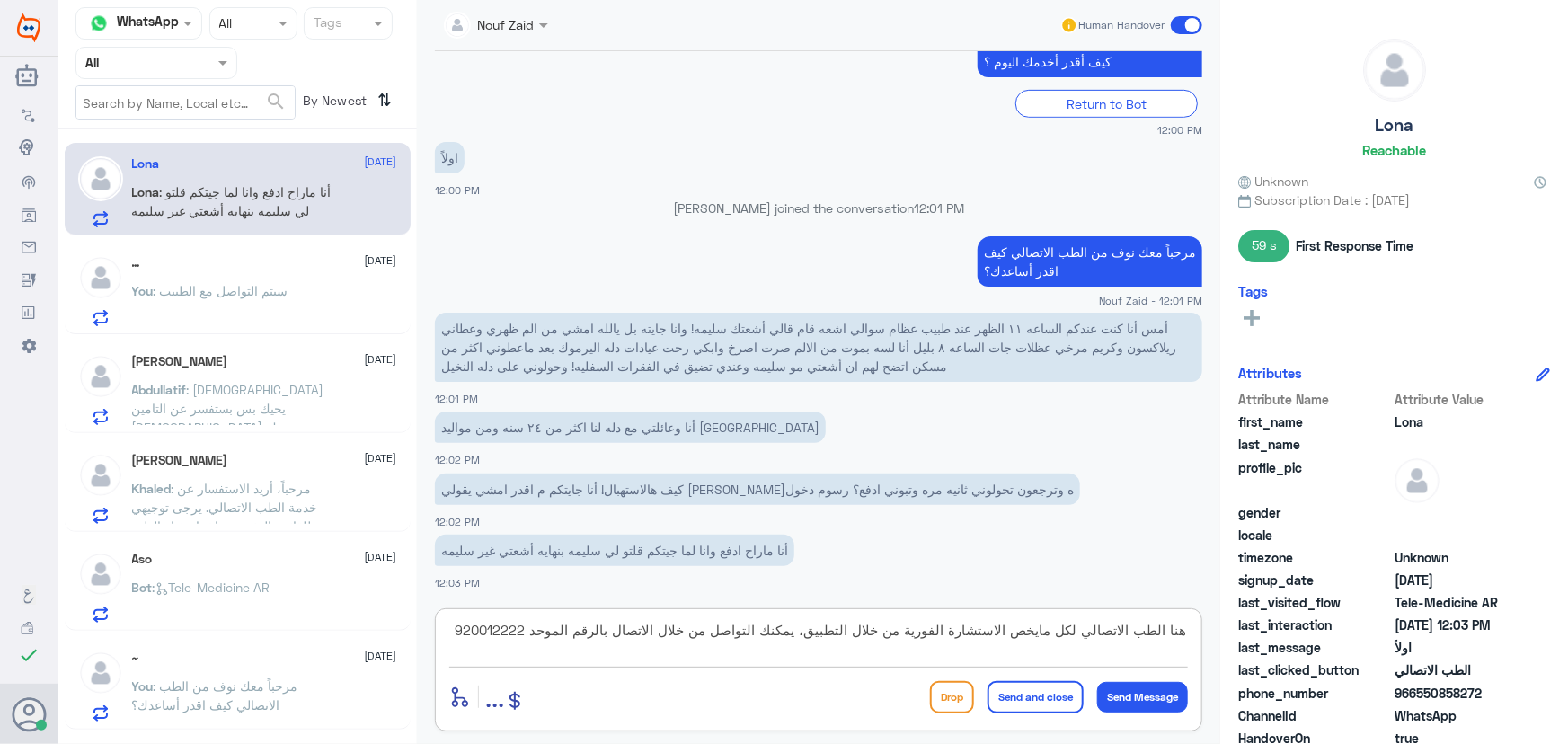
type textarea "هنا الطب الاتصالي لكل مايخص الاستشارة الفورية من خلال التطبيق، يمكنك التواصل من…"
click at [1052, 692] on button "Send and close" at bounding box center [1035, 697] width 97 height 32
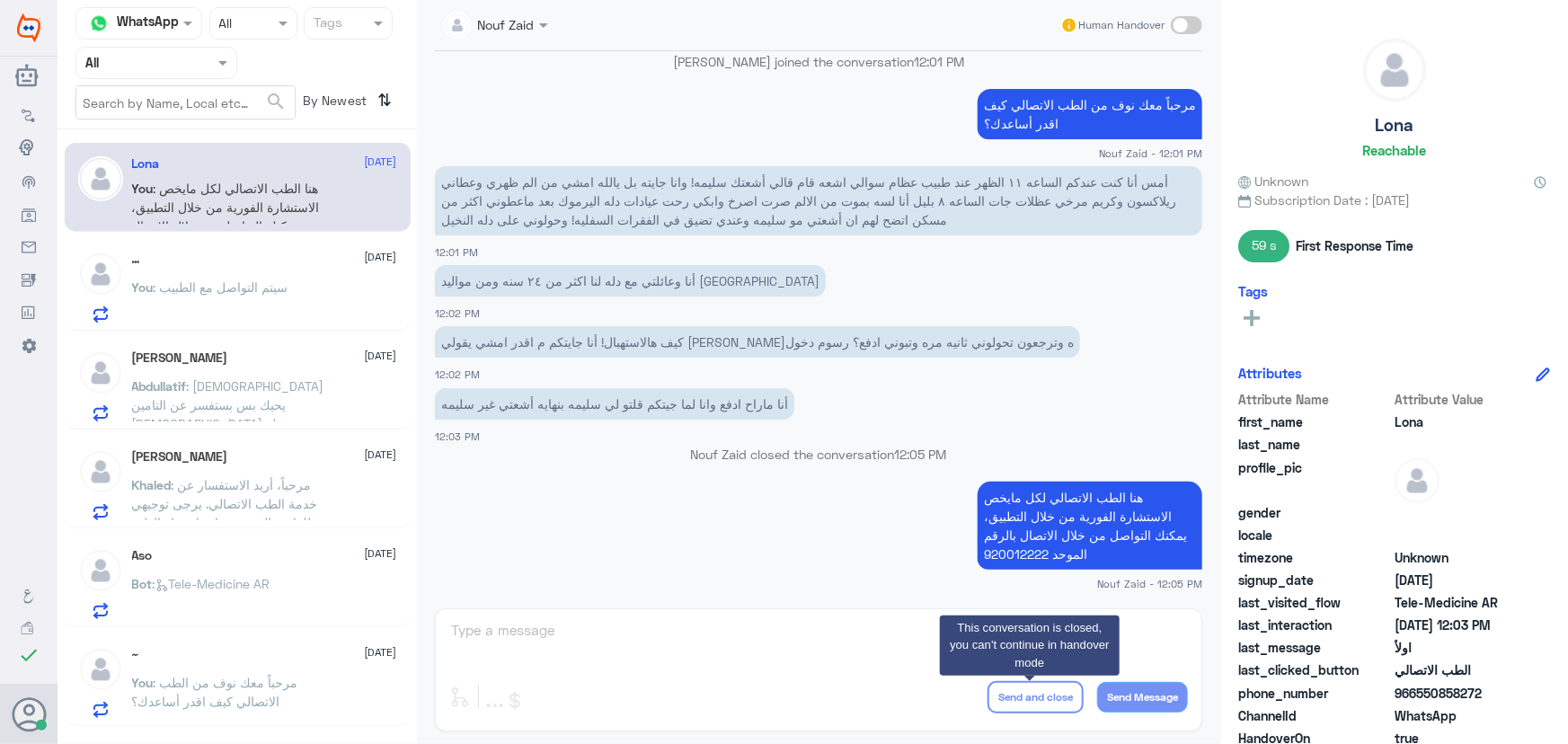
click at [208, 284] on span ": سيتم التواصل مع الطبيب" at bounding box center [220, 287] width 134 height 15
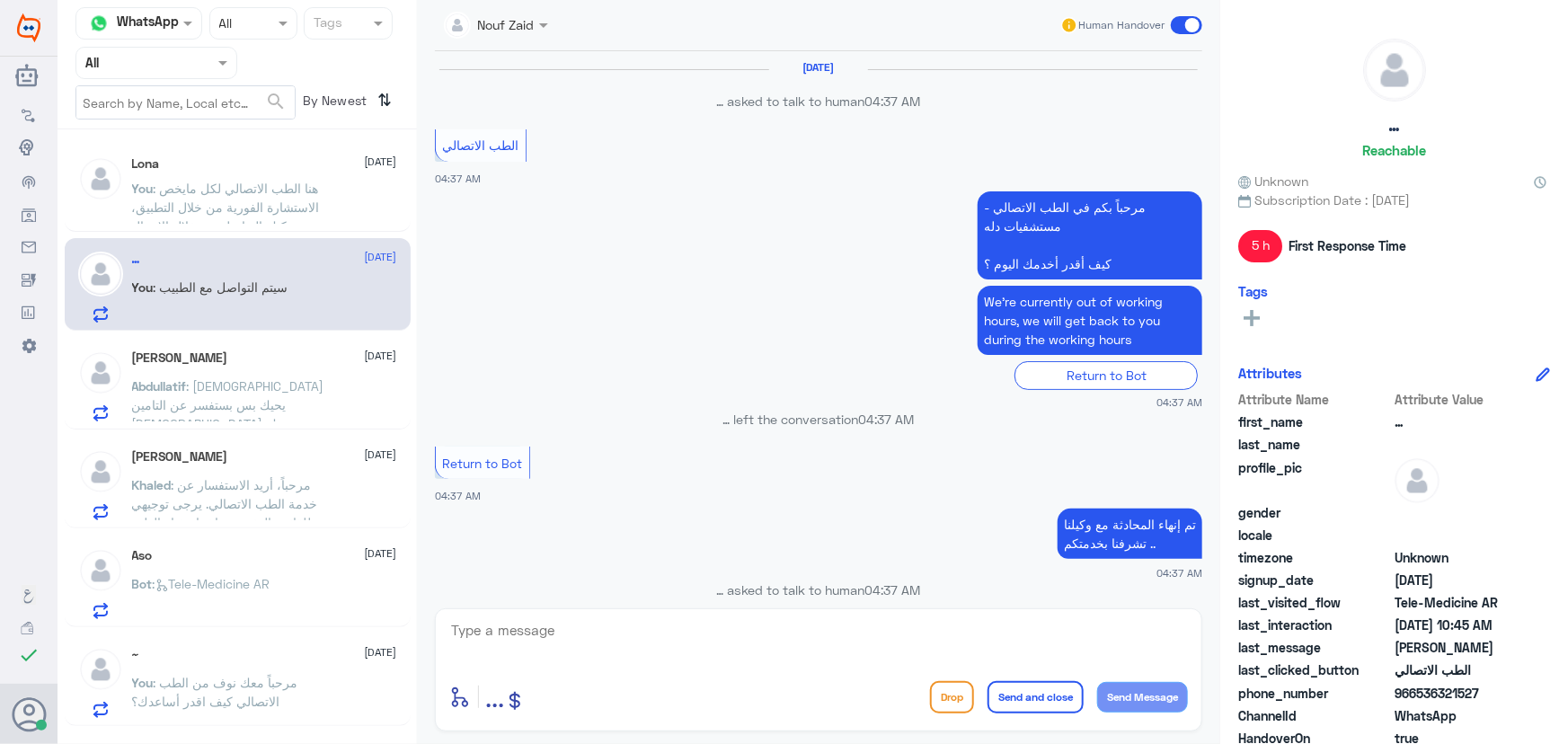
scroll to position [876, 0]
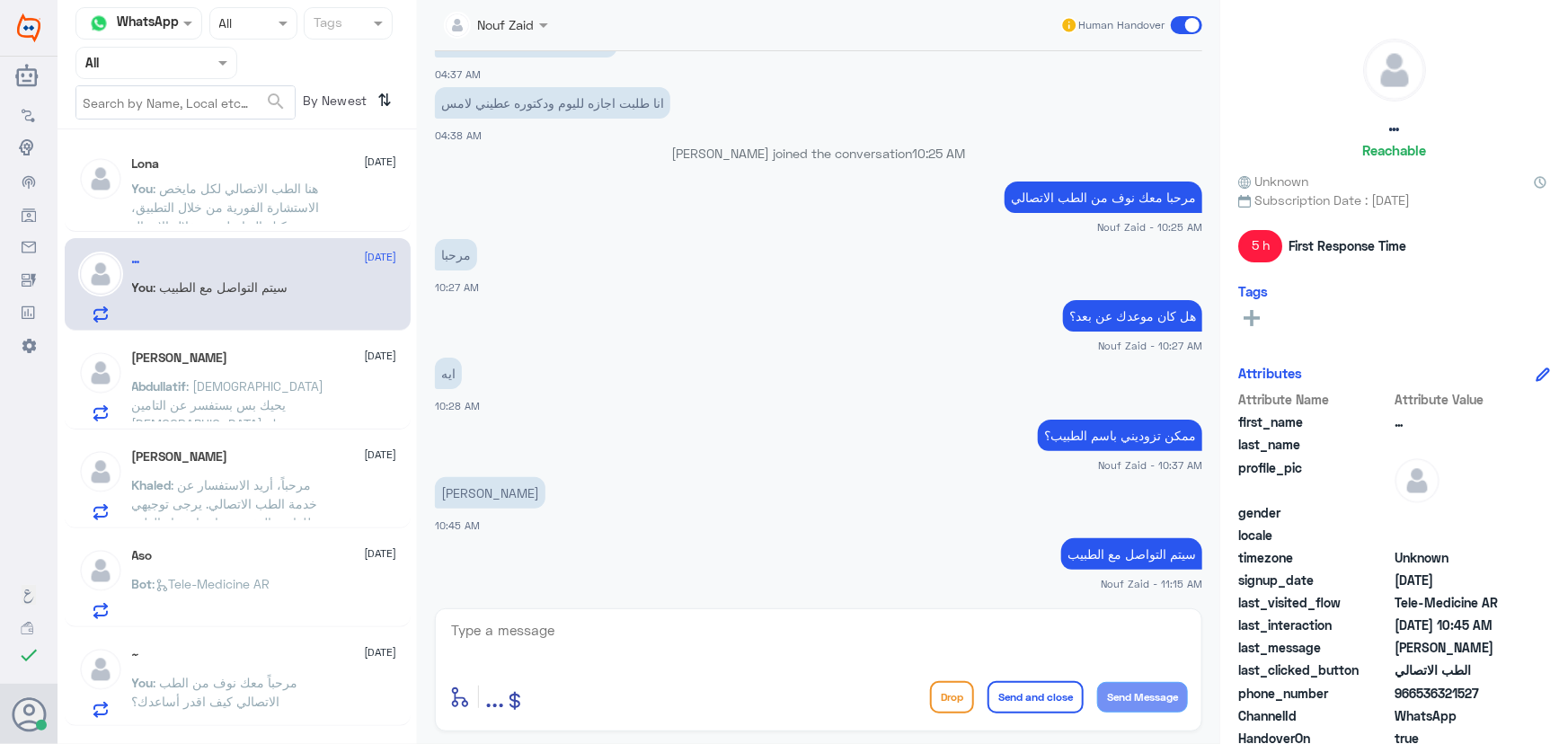
click at [234, 308] on p "You : سيتم التواصل مع الطبيب" at bounding box center [210, 300] width 156 height 45
drag, startPoint x: 1418, startPoint y: 691, endPoint x: 1502, endPoint y: 694, distance: 84.1
click at [1502, 694] on span "966536321527" at bounding box center [1459, 692] width 131 height 19
copy span "536321527"
click at [728, 650] on textarea at bounding box center [818, 640] width 738 height 44
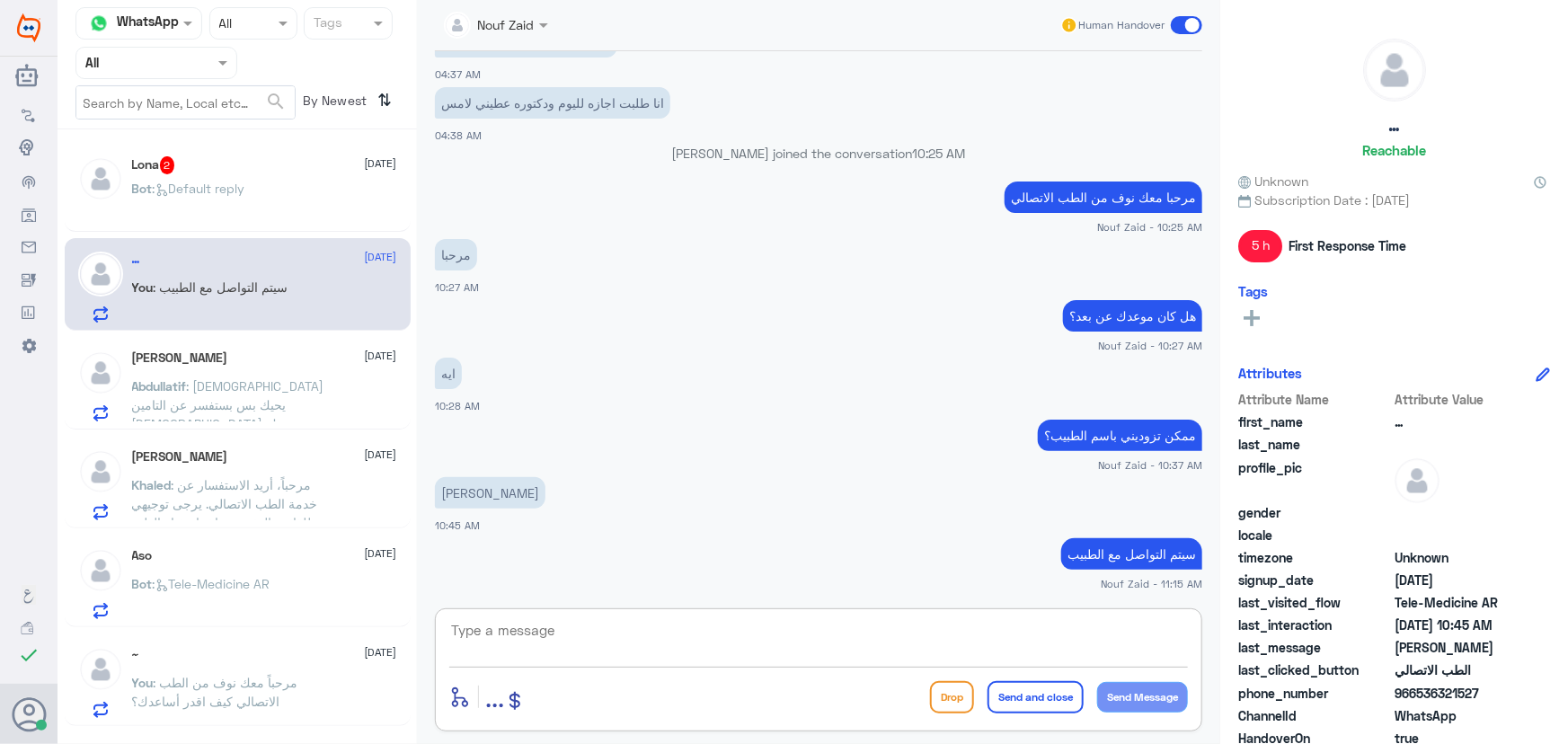
click at [363, 187] on div "Bot : Default reply" at bounding box center [265, 203] width 265 height 41
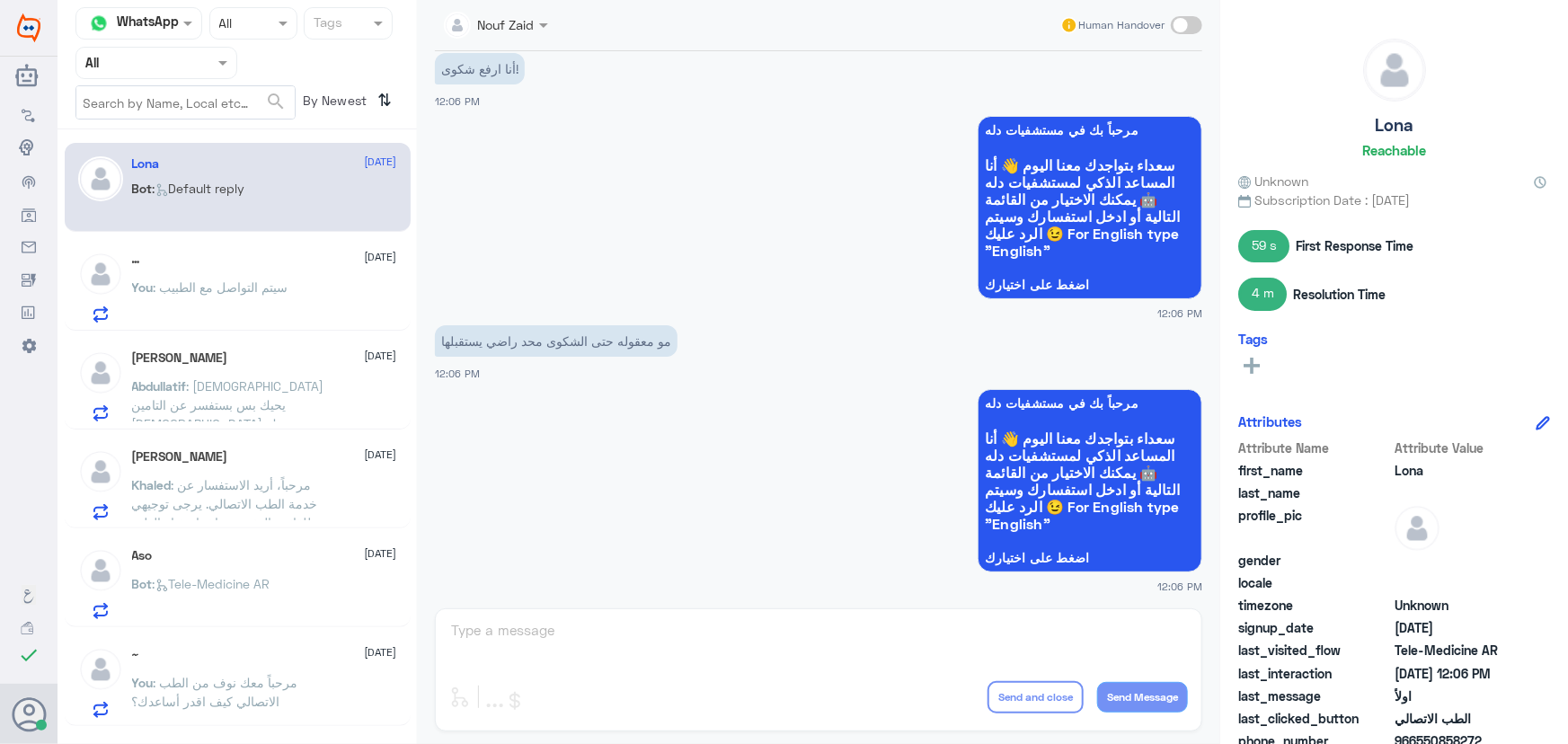
scroll to position [1162, 0]
drag, startPoint x: 764, startPoint y: 637, endPoint x: 778, endPoint y: 568, distance: 70.4
click at [763, 628] on div "Nouf Zaid Human Handover 11 Sep 2025 السلام عليكم 12:00 PM مرحباً بك في مستشفيا…" at bounding box center [818, 374] width 803 height 749
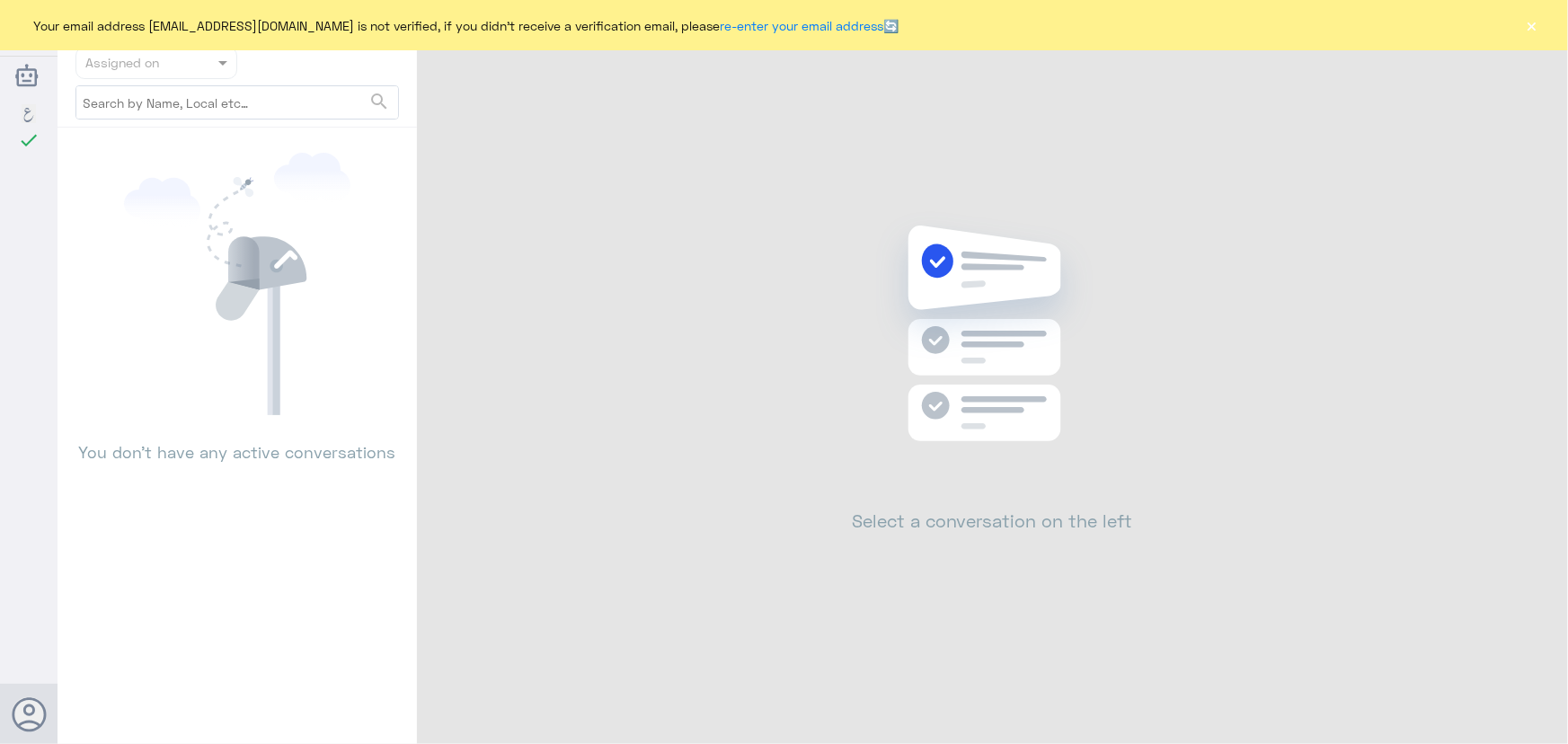
click at [1529, 27] on button "×" at bounding box center [1532, 25] width 18 height 18
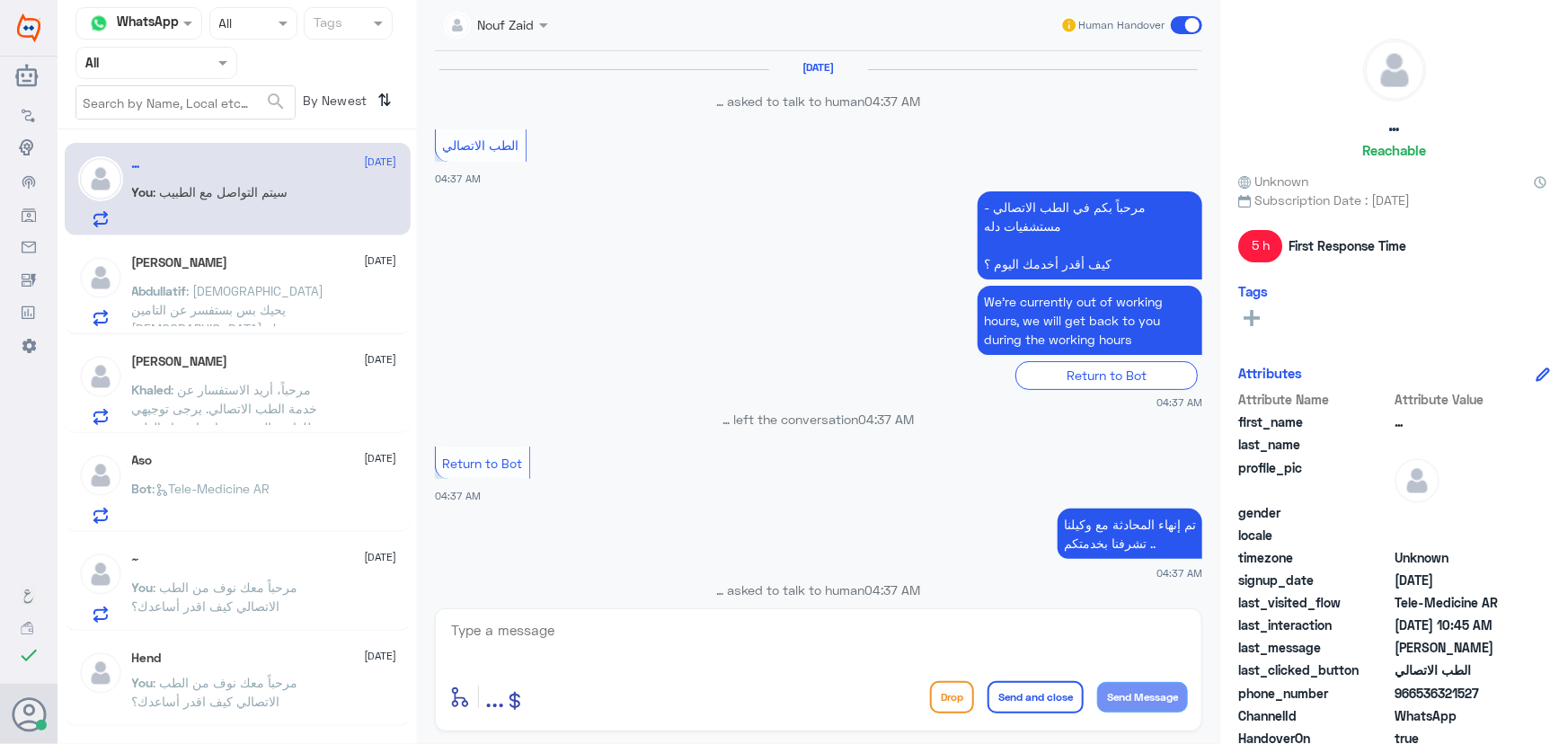
scroll to position [876, 0]
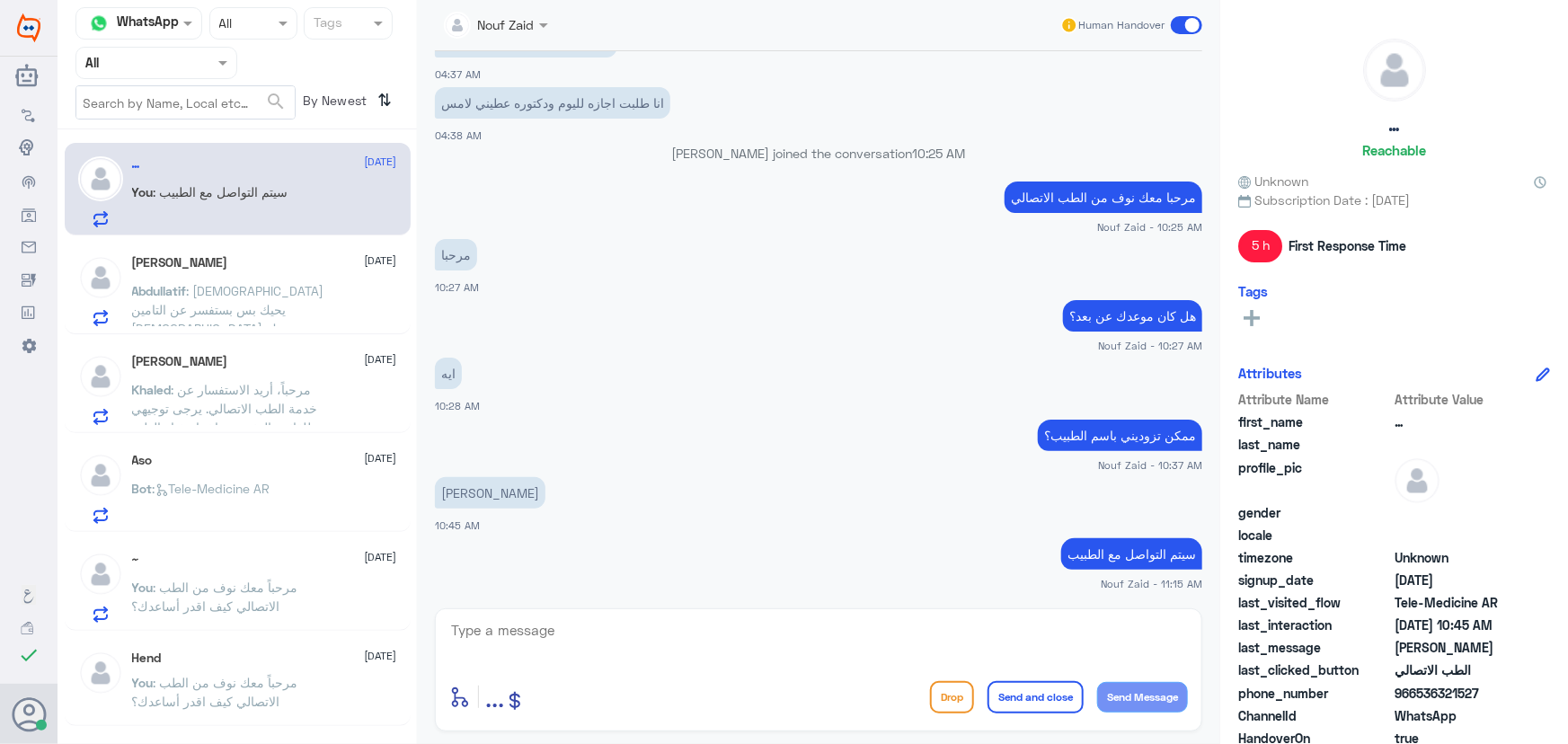
click at [151, 56] on input "text" at bounding box center [134, 62] width 99 height 21
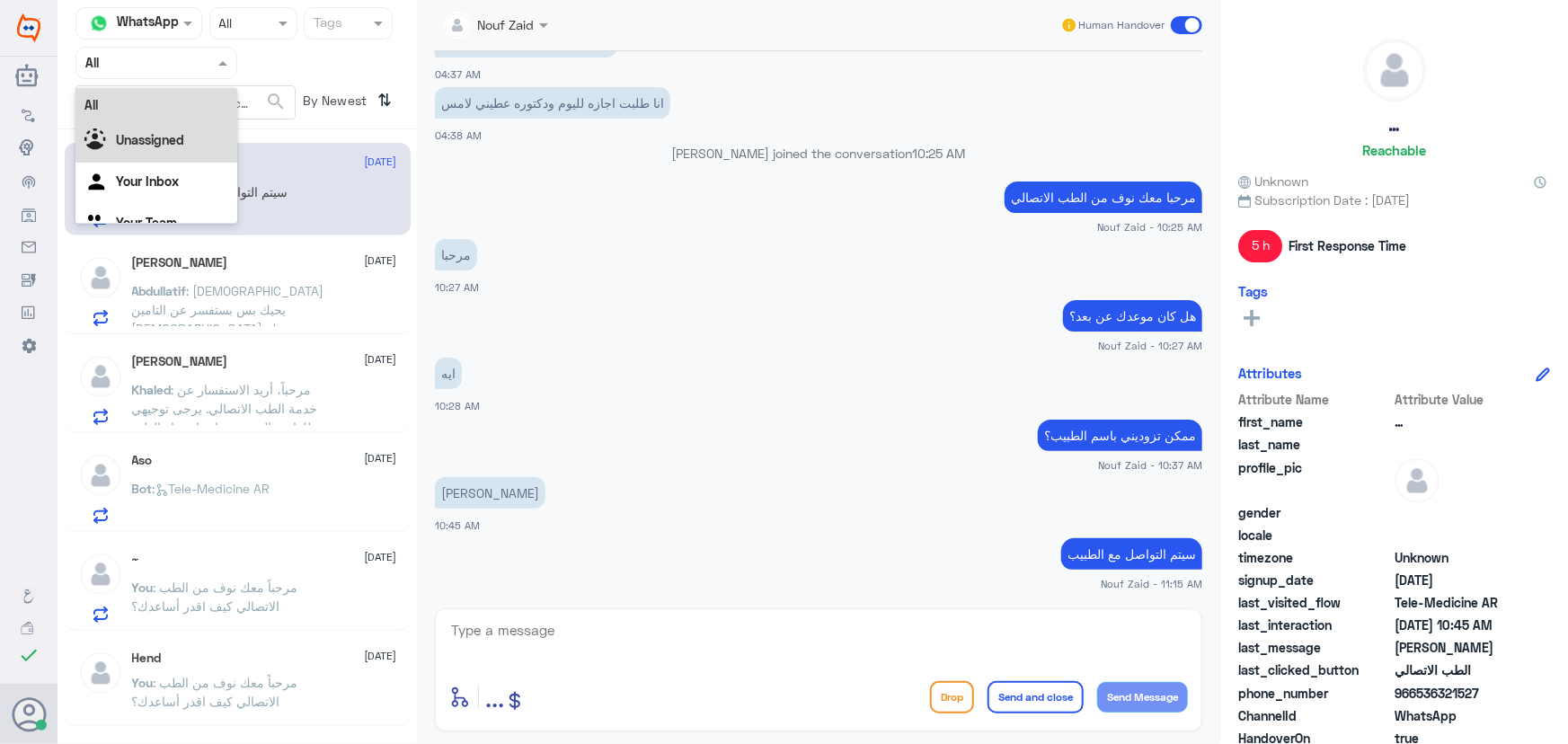
click at [152, 141] on b "Unassigned" at bounding box center [149, 139] width 69 height 15
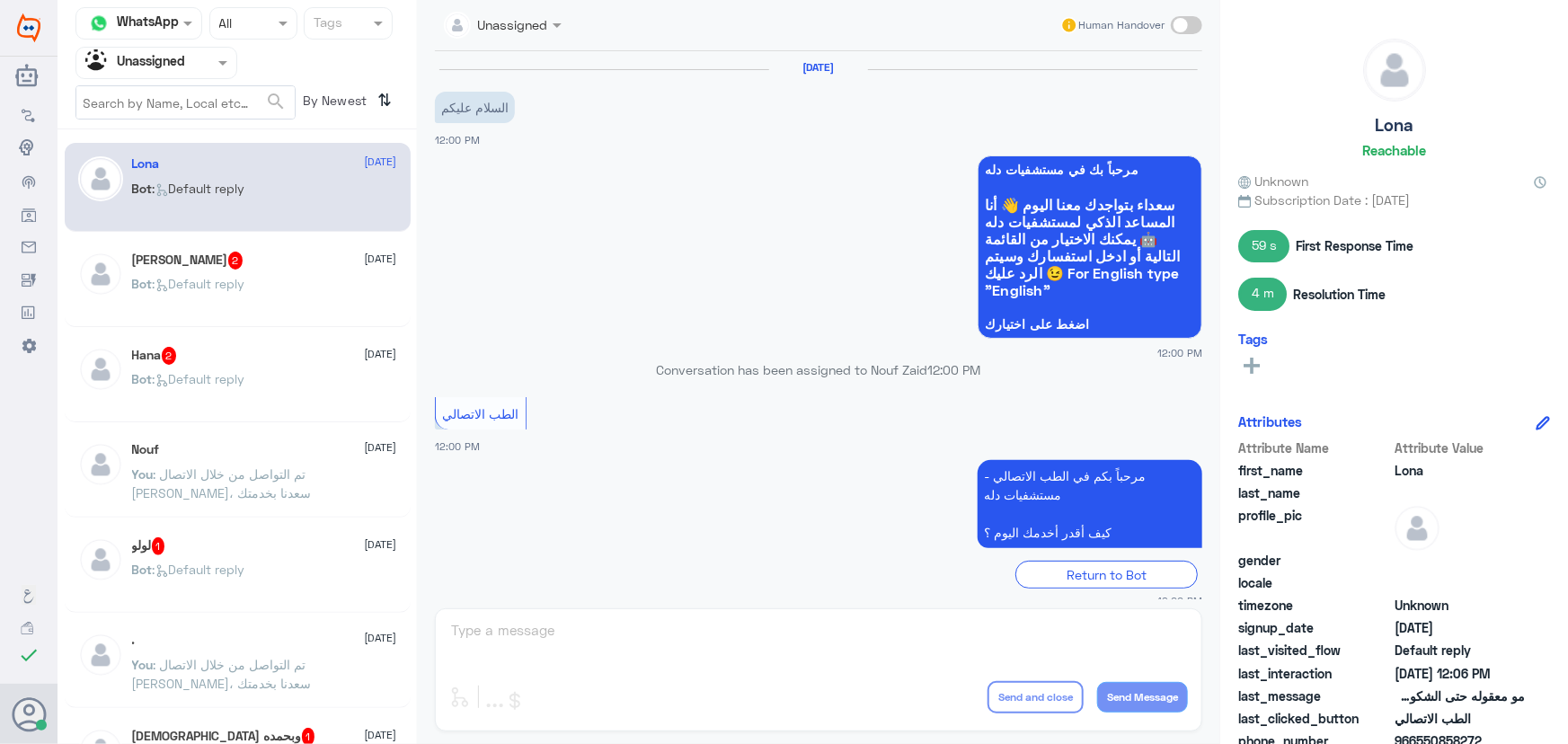
scroll to position [1162, 0]
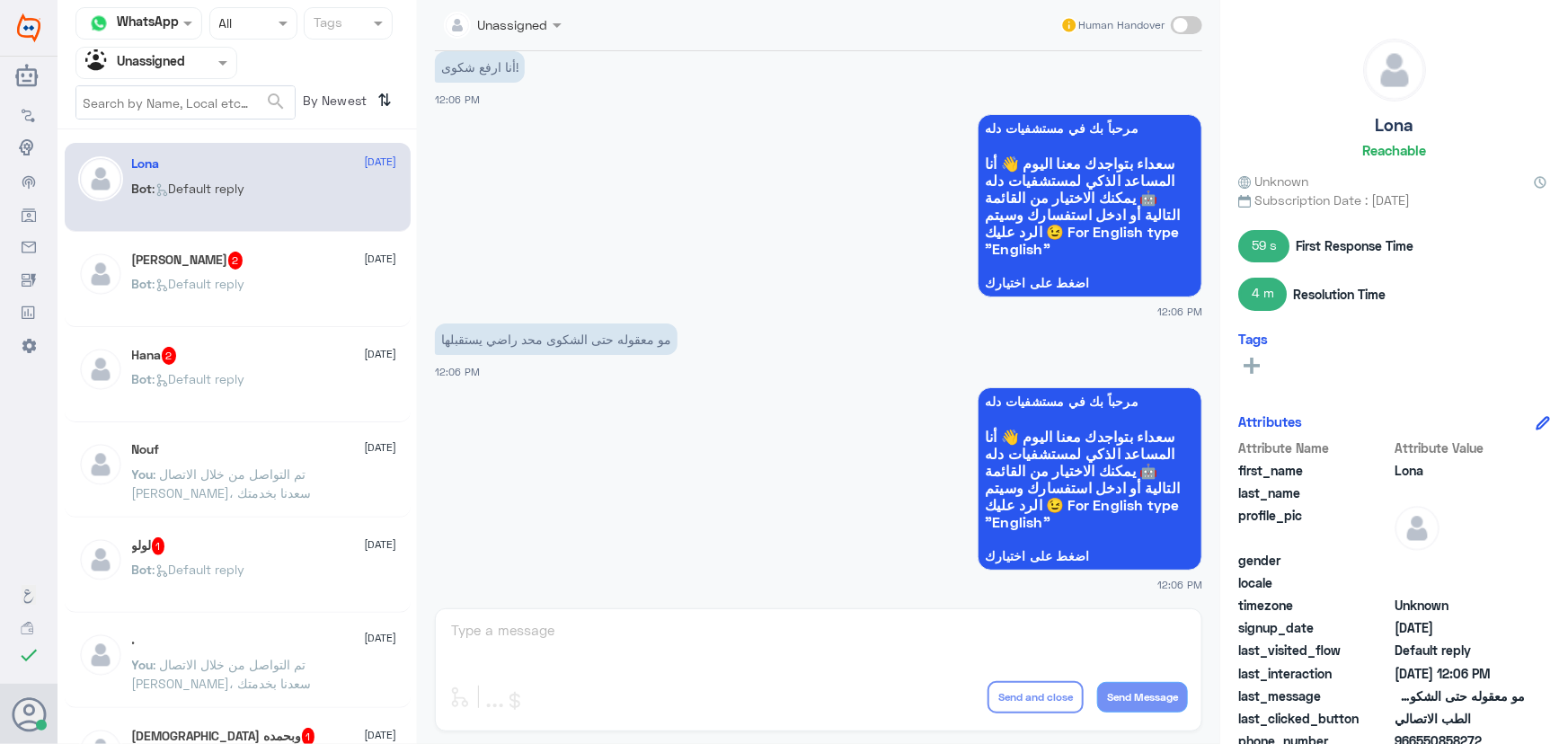
click at [215, 675] on span ": تم التواصل من خلال الاتصال الهاتفي، سعدنا بخدمتك" at bounding box center [222, 673] width 179 height 34
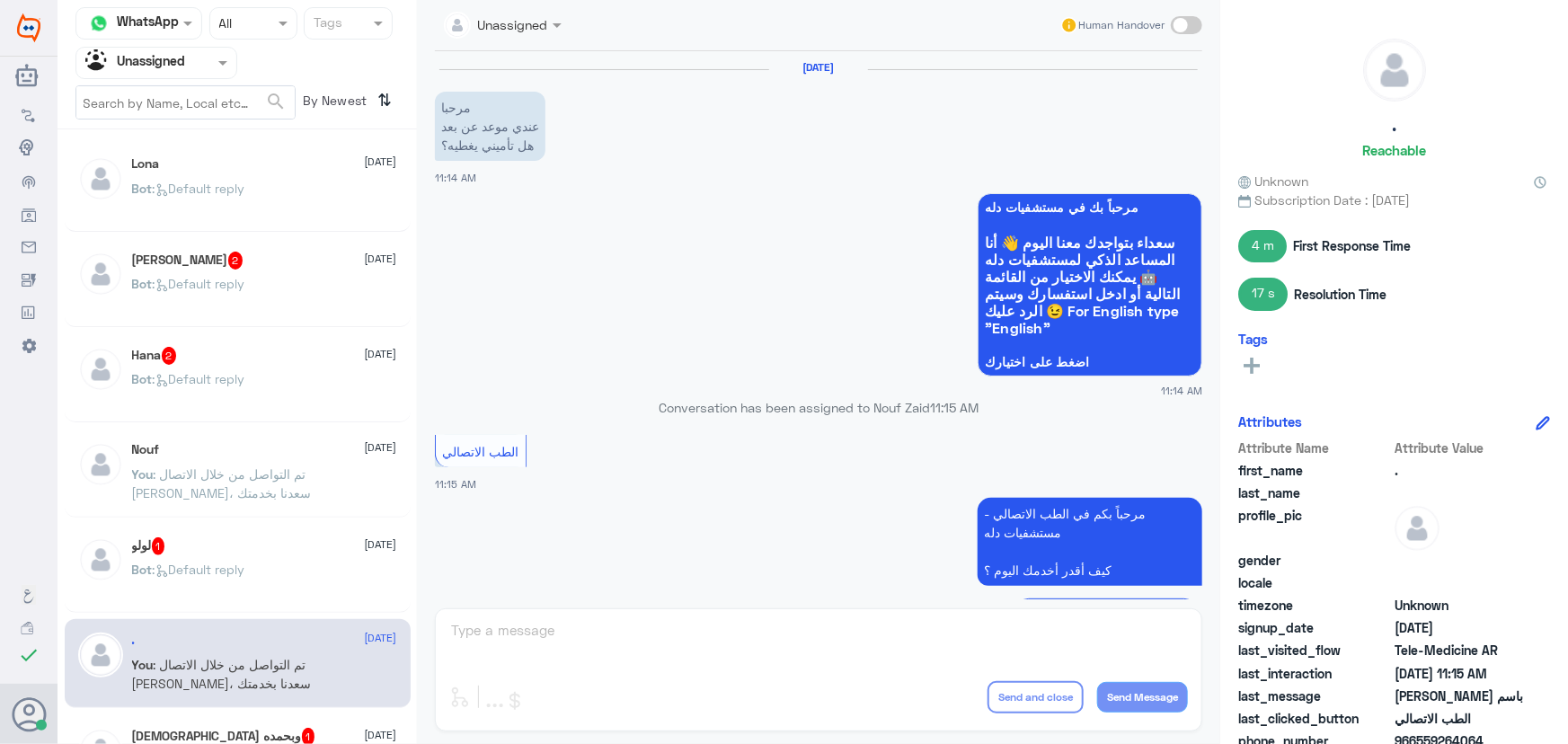
scroll to position [494, 0]
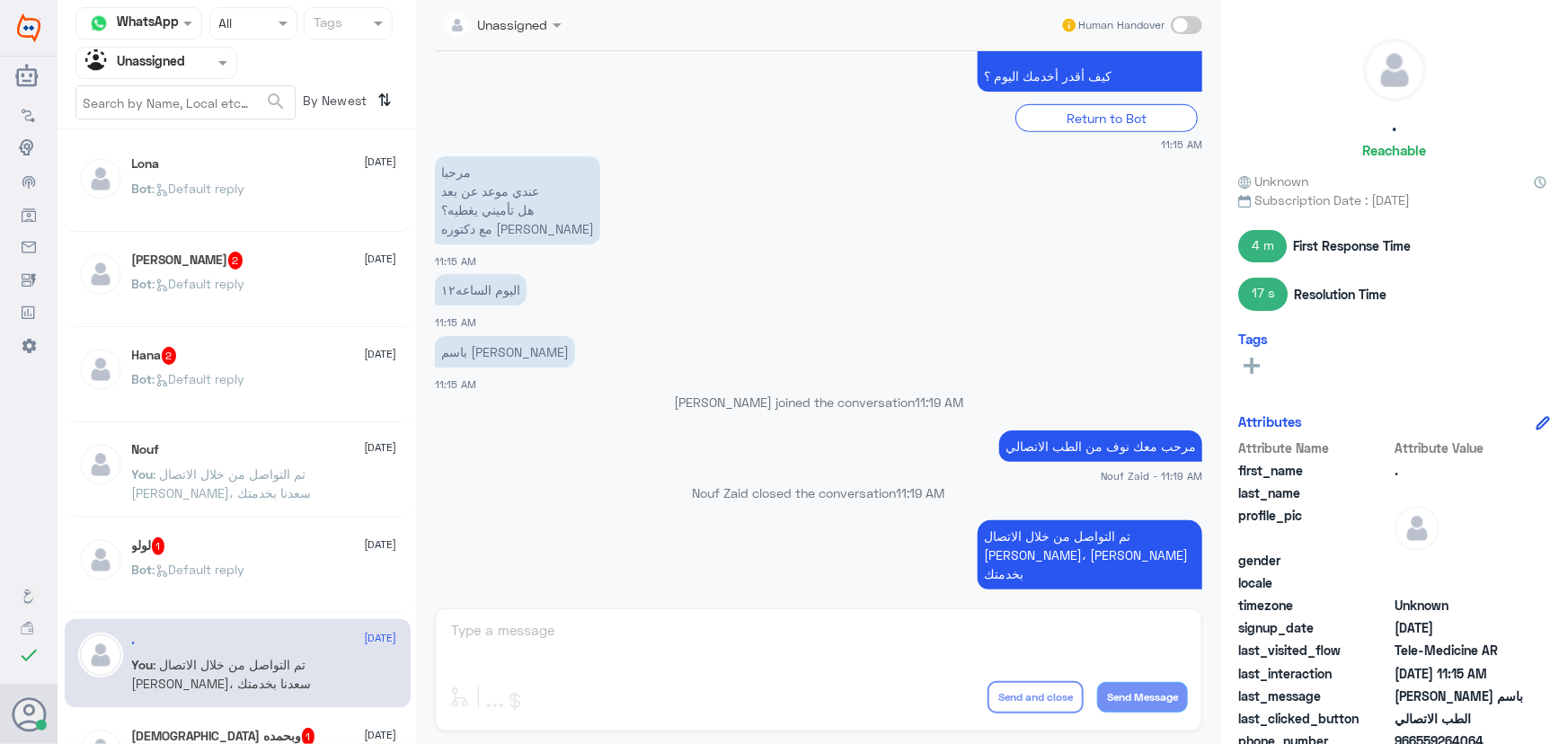
click at [237, 490] on span ": تم التواصل من خلال الاتصال الهاتفي، [PERSON_NAME] بخدمتك" at bounding box center [222, 483] width 179 height 34
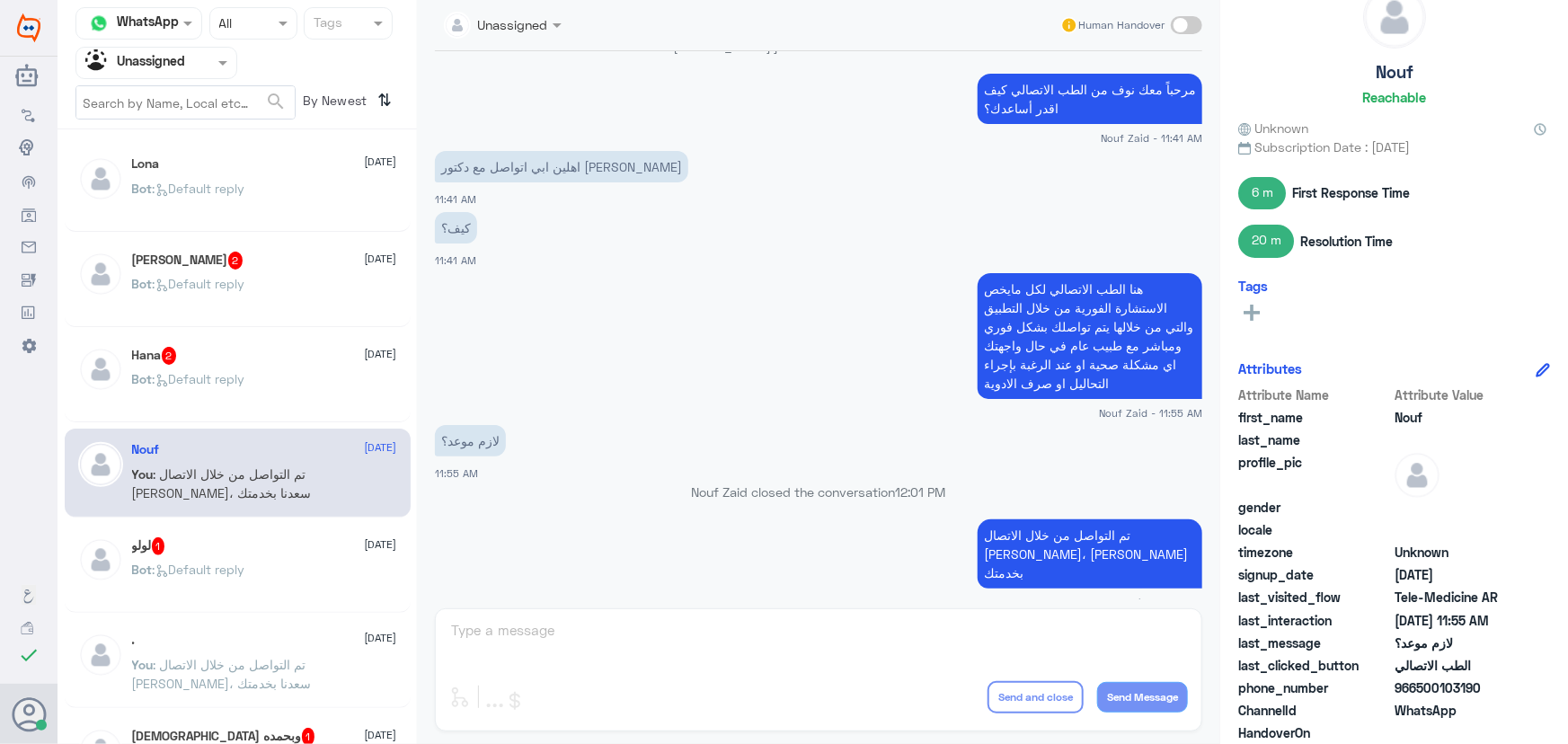
scroll to position [81, 0]
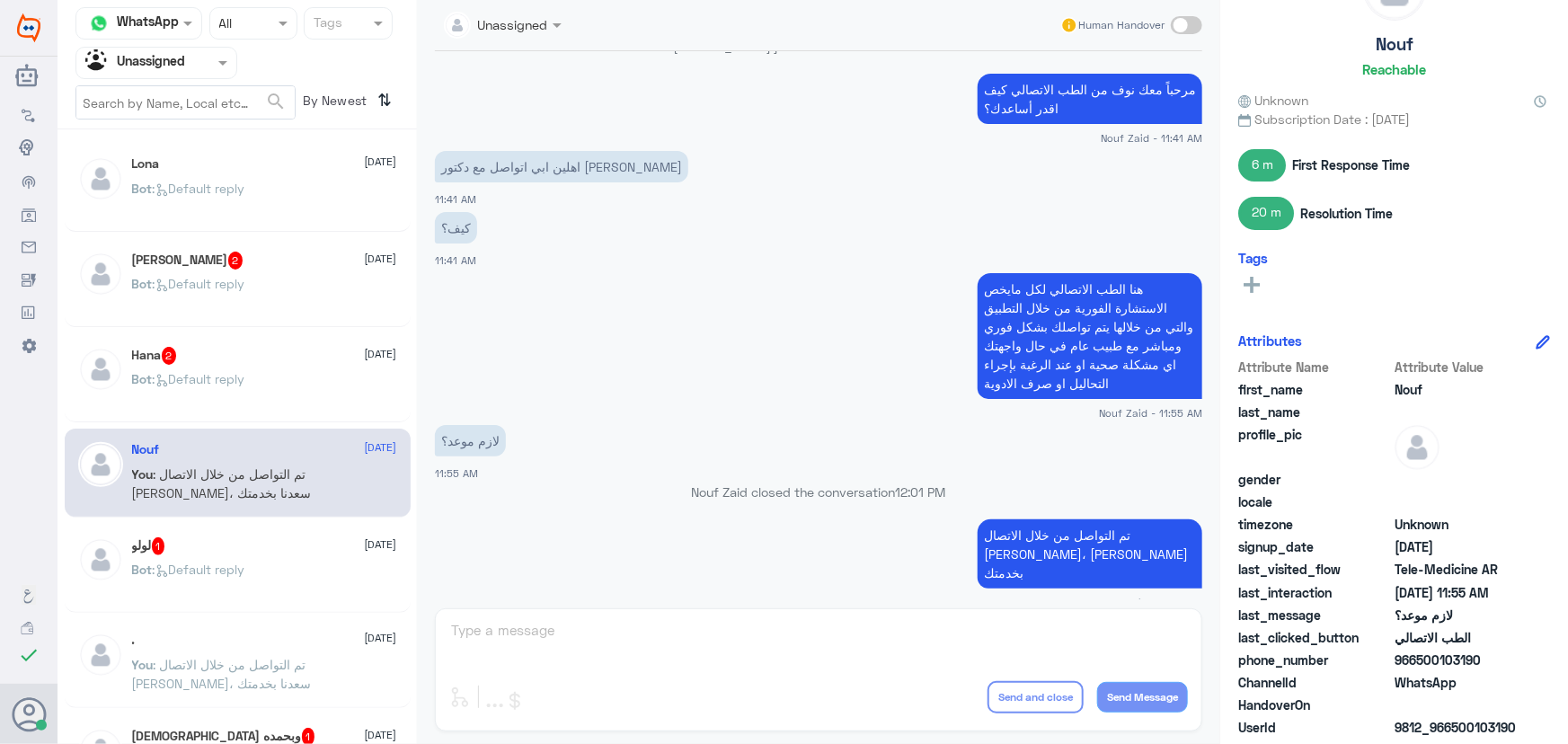
copy span "500103190"
drag, startPoint x: 1418, startPoint y: 660, endPoint x: 1491, endPoint y: 666, distance: 73.2
click at [1491, 666] on span "966500103190" at bounding box center [1459, 659] width 131 height 19
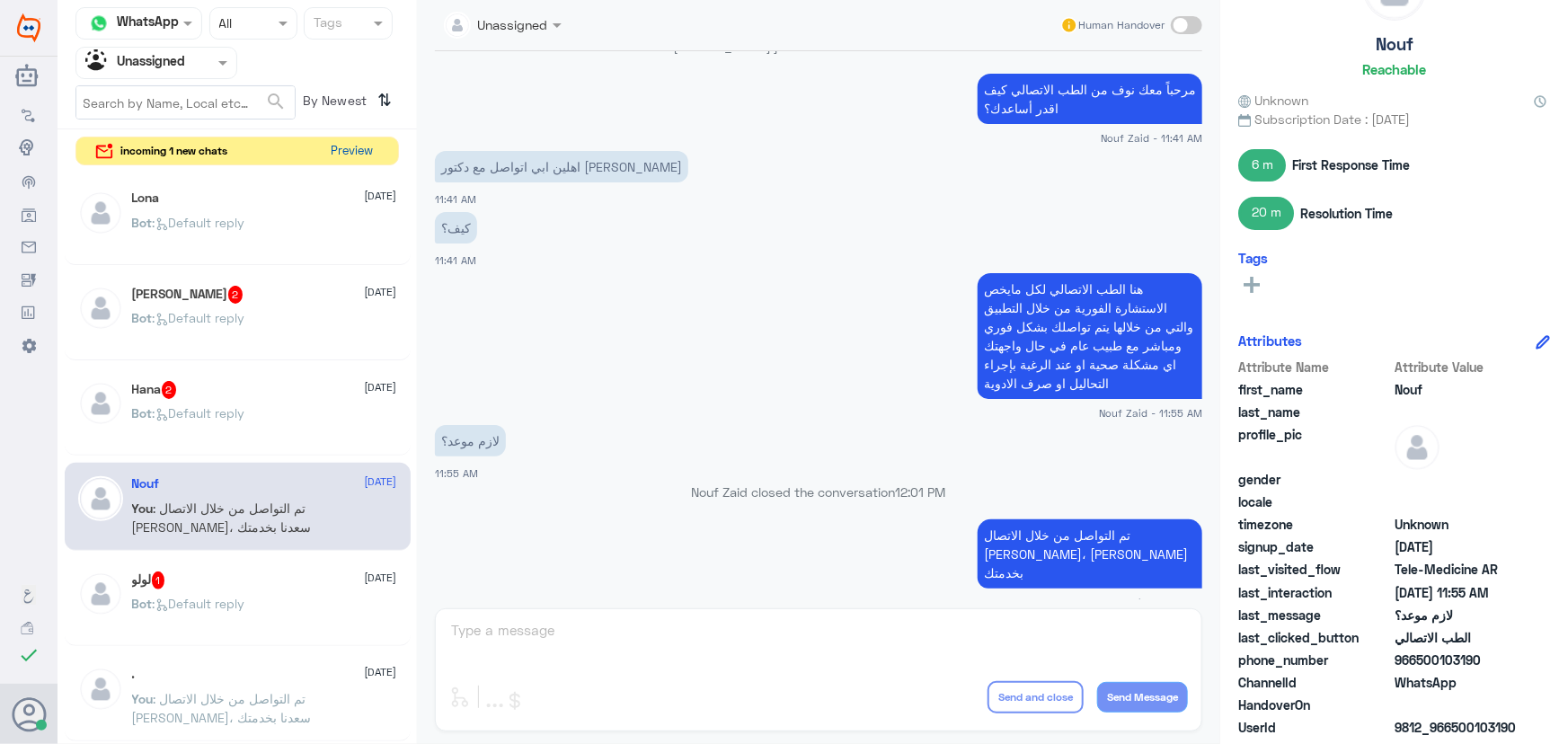
click at [359, 149] on button "Preview" at bounding box center [353, 151] width 56 height 28
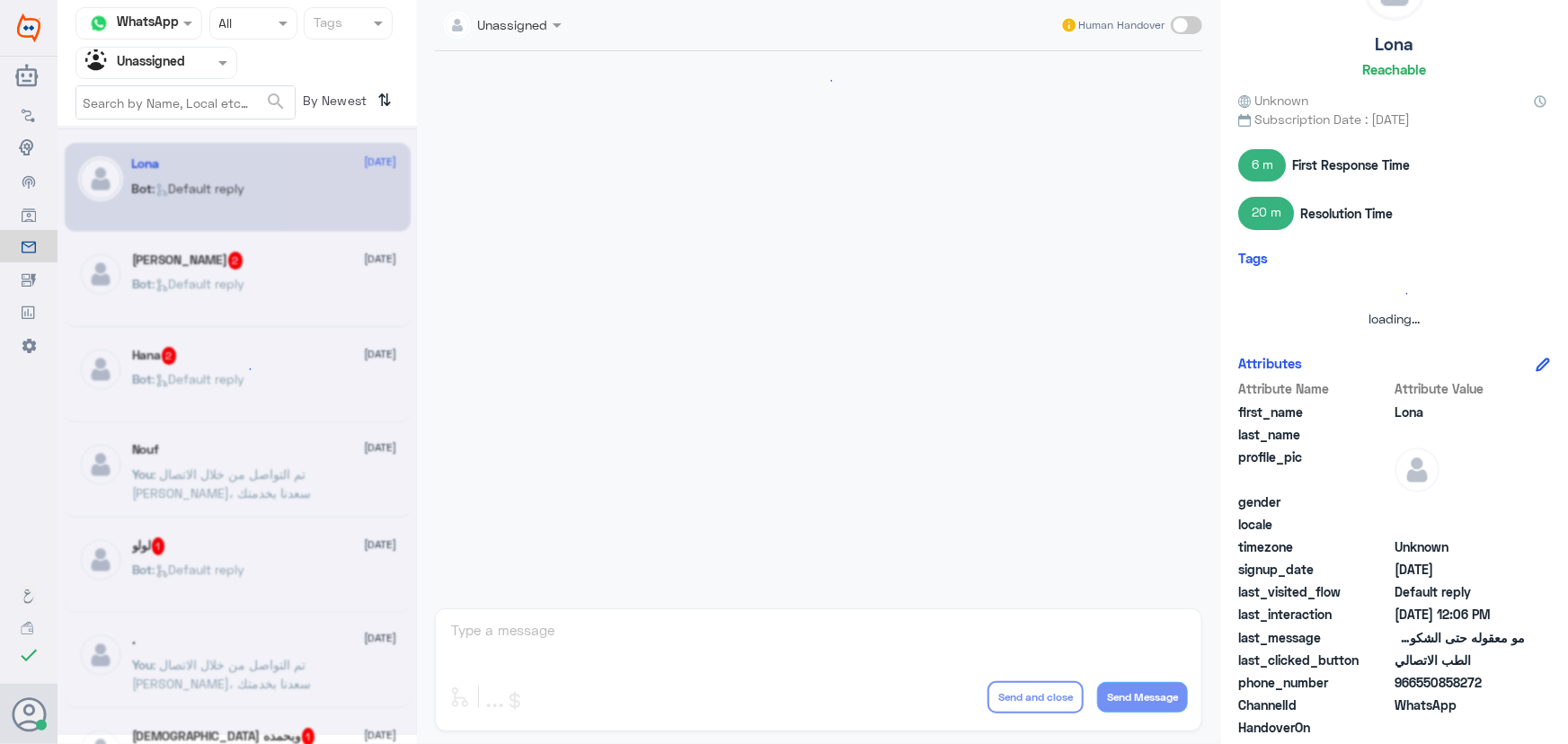
scroll to position [1162, 0]
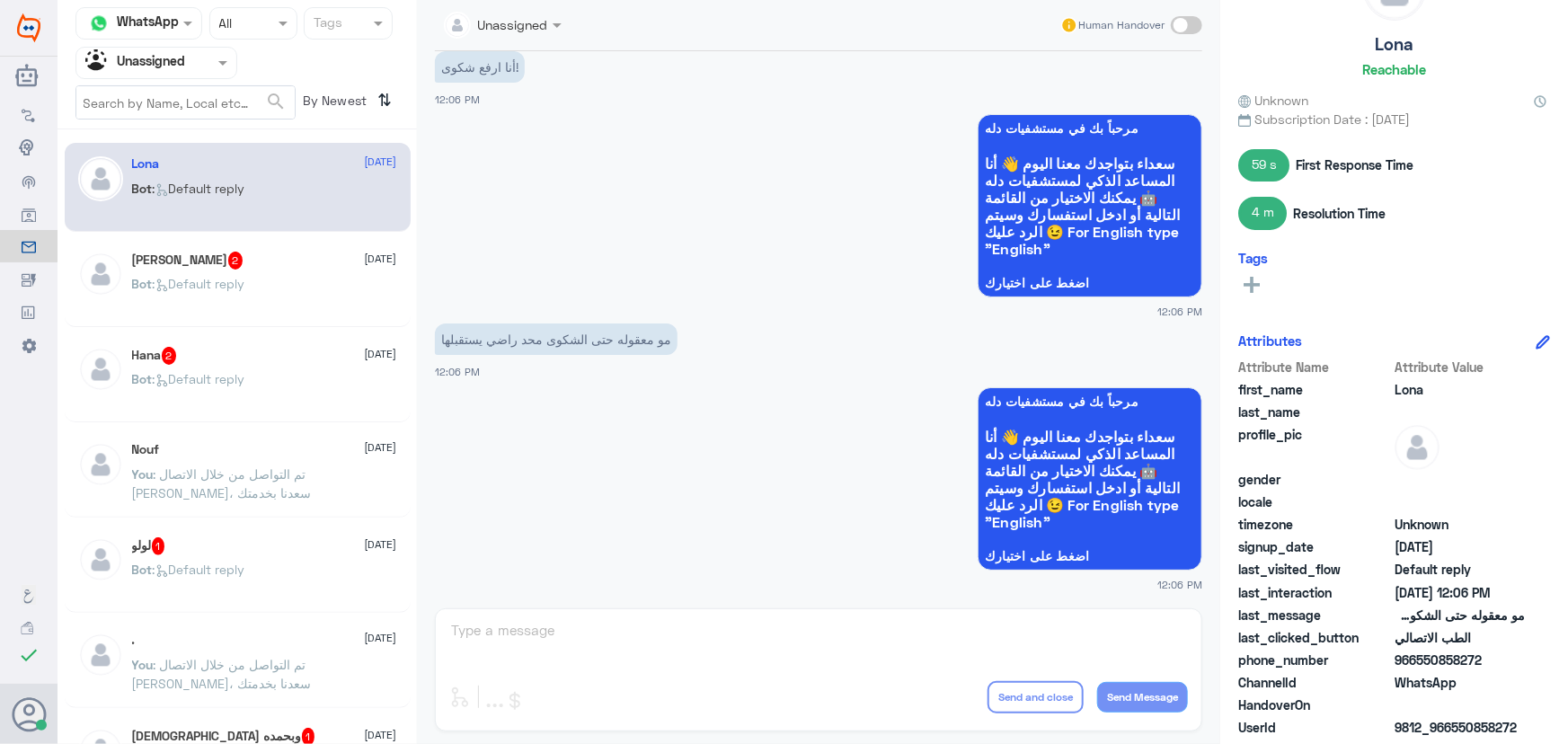
click at [127, 54] on input "text" at bounding box center [134, 62] width 99 height 21
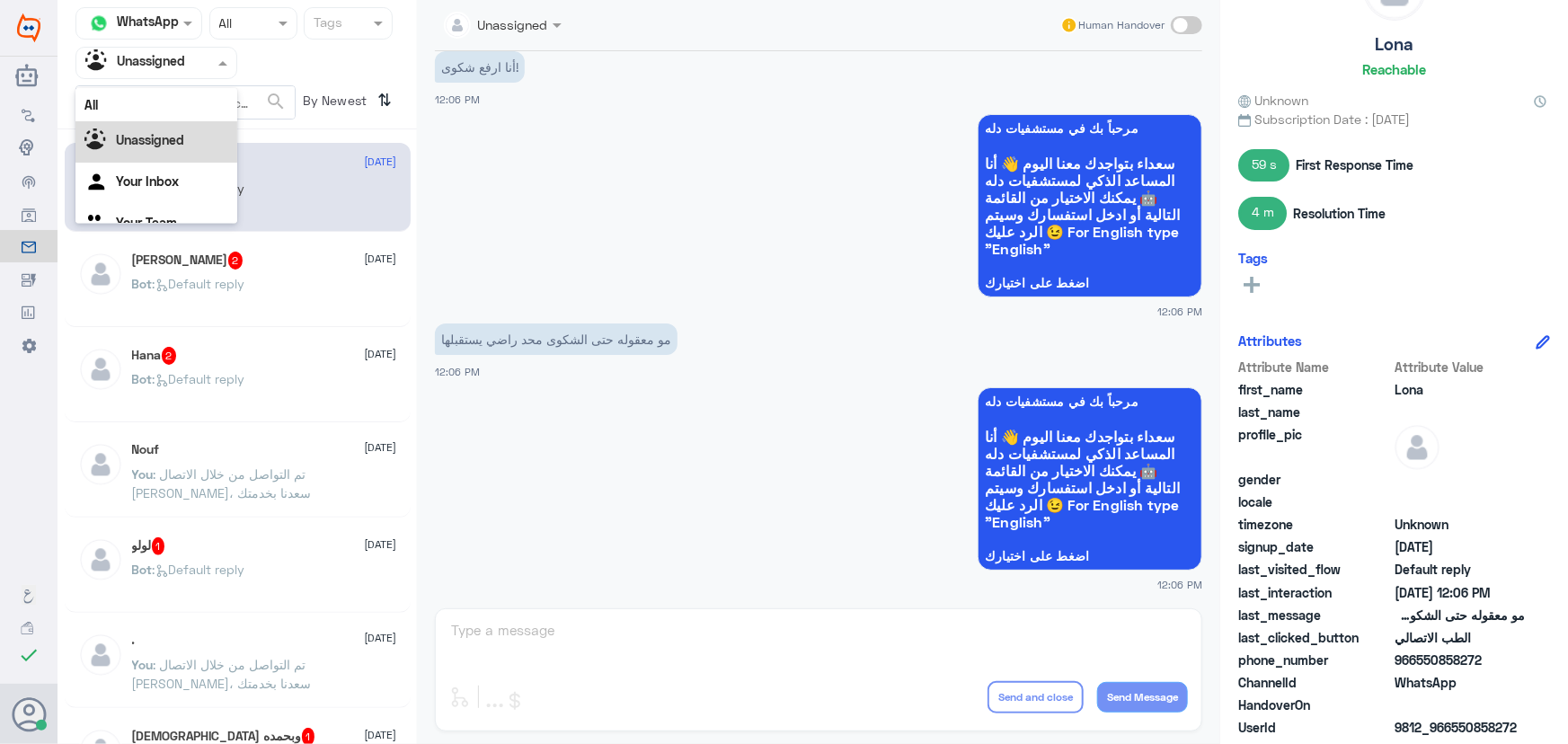
scroll to position [23, 0]
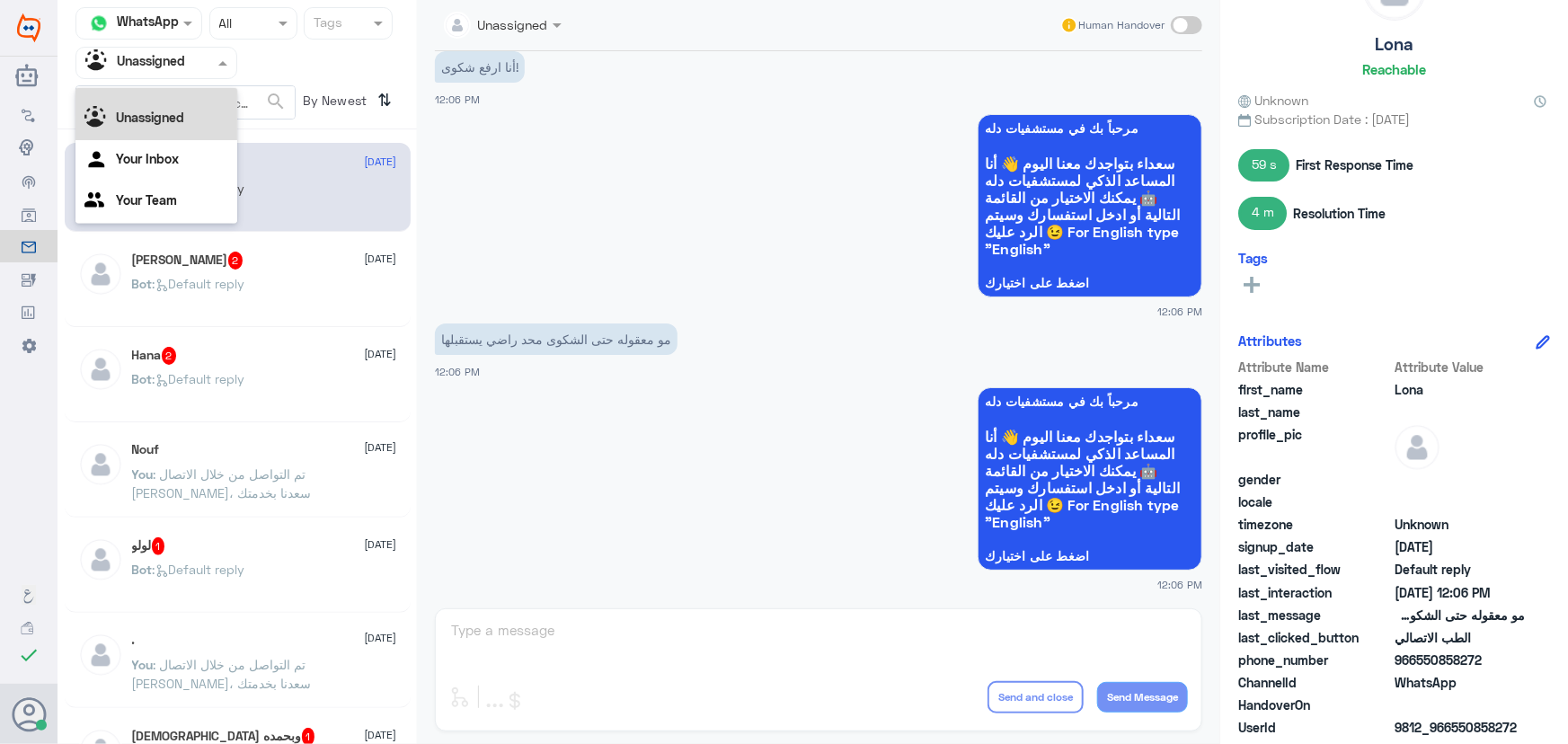
click at [166, 90] on div "All" at bounding box center [156, 82] width 161 height 33
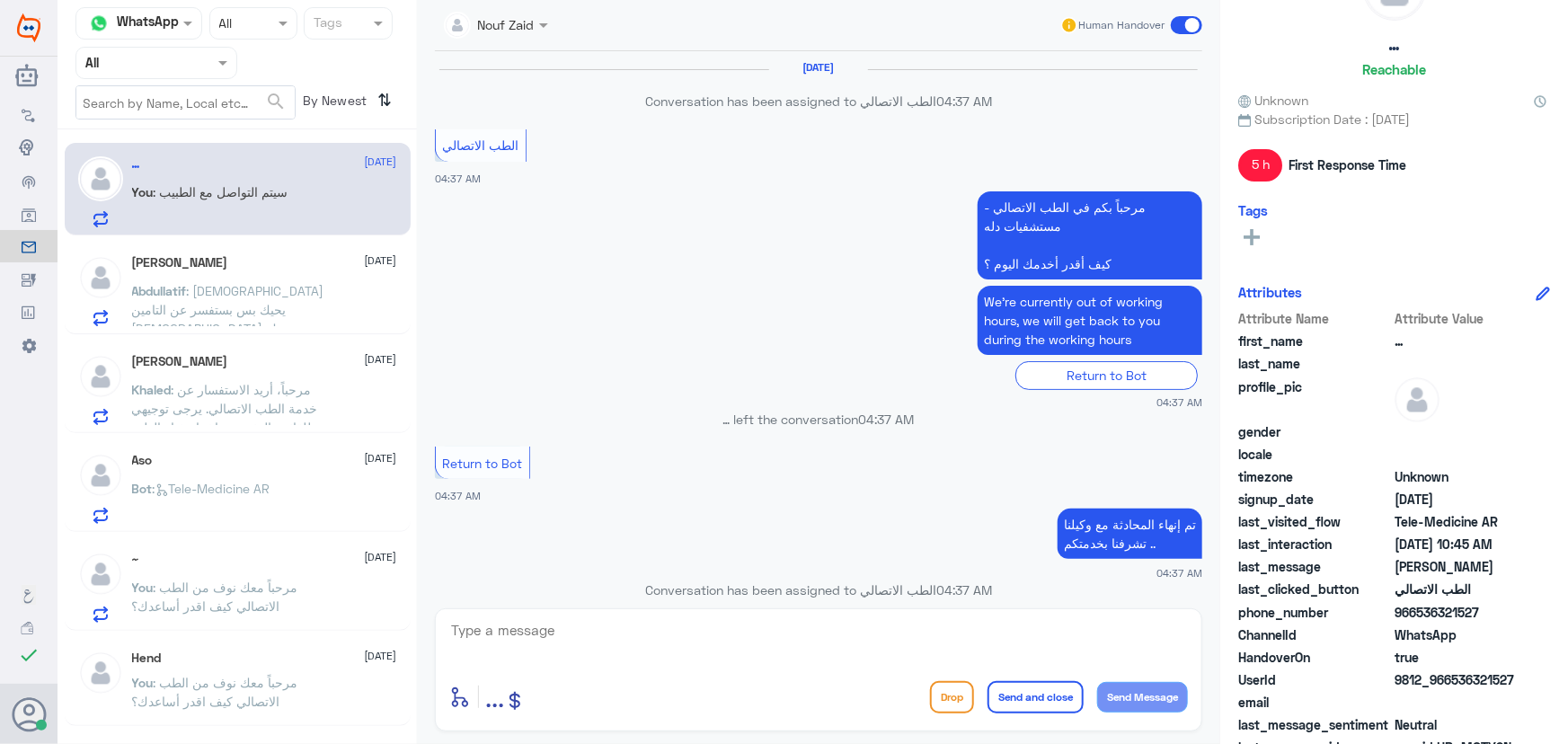
scroll to position [876, 0]
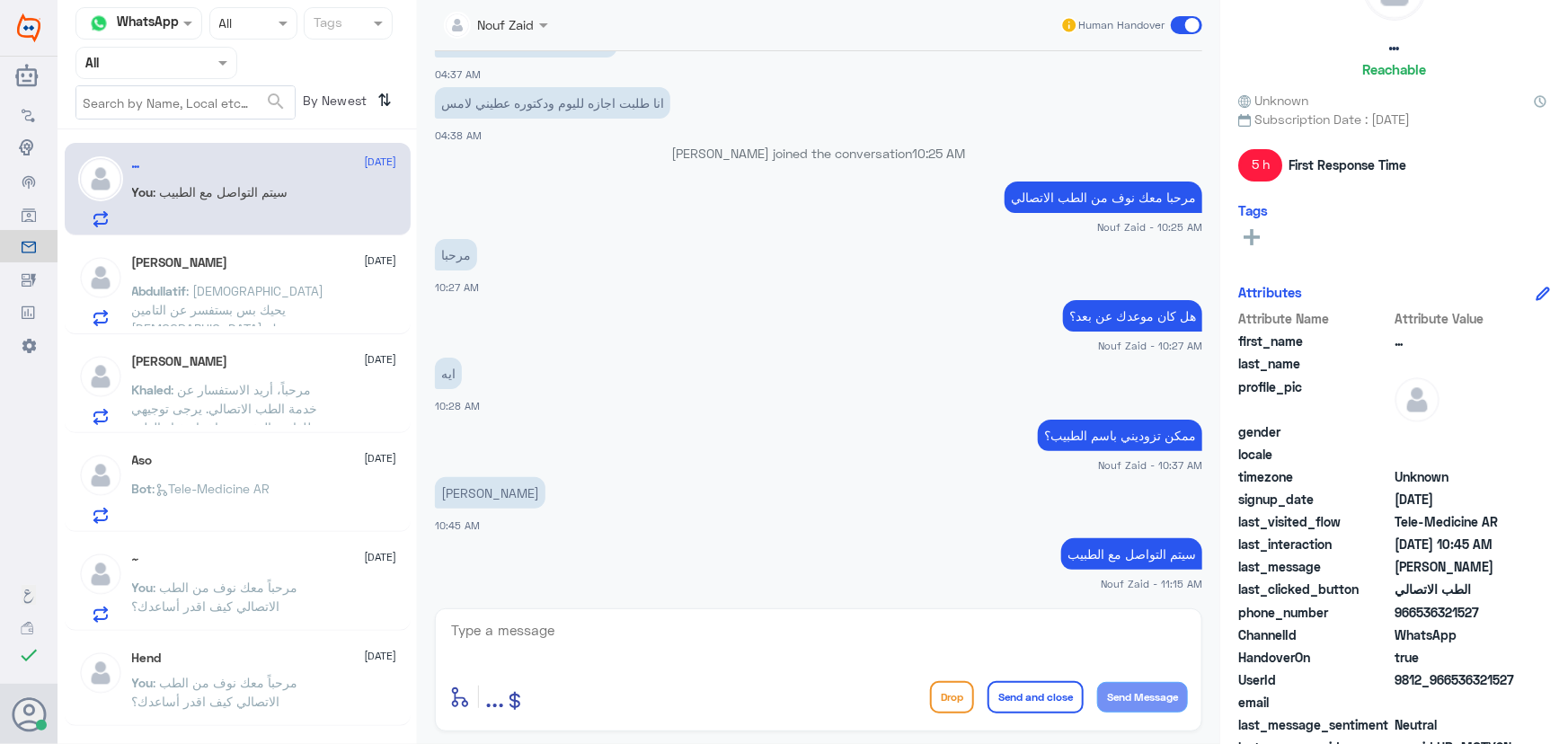
click at [246, 279] on div "Abdullatif Alkhaldi 11 September Abdullatif : الله يحيك بس بستفسر عن التامين ال…" at bounding box center [265, 290] width 265 height 71
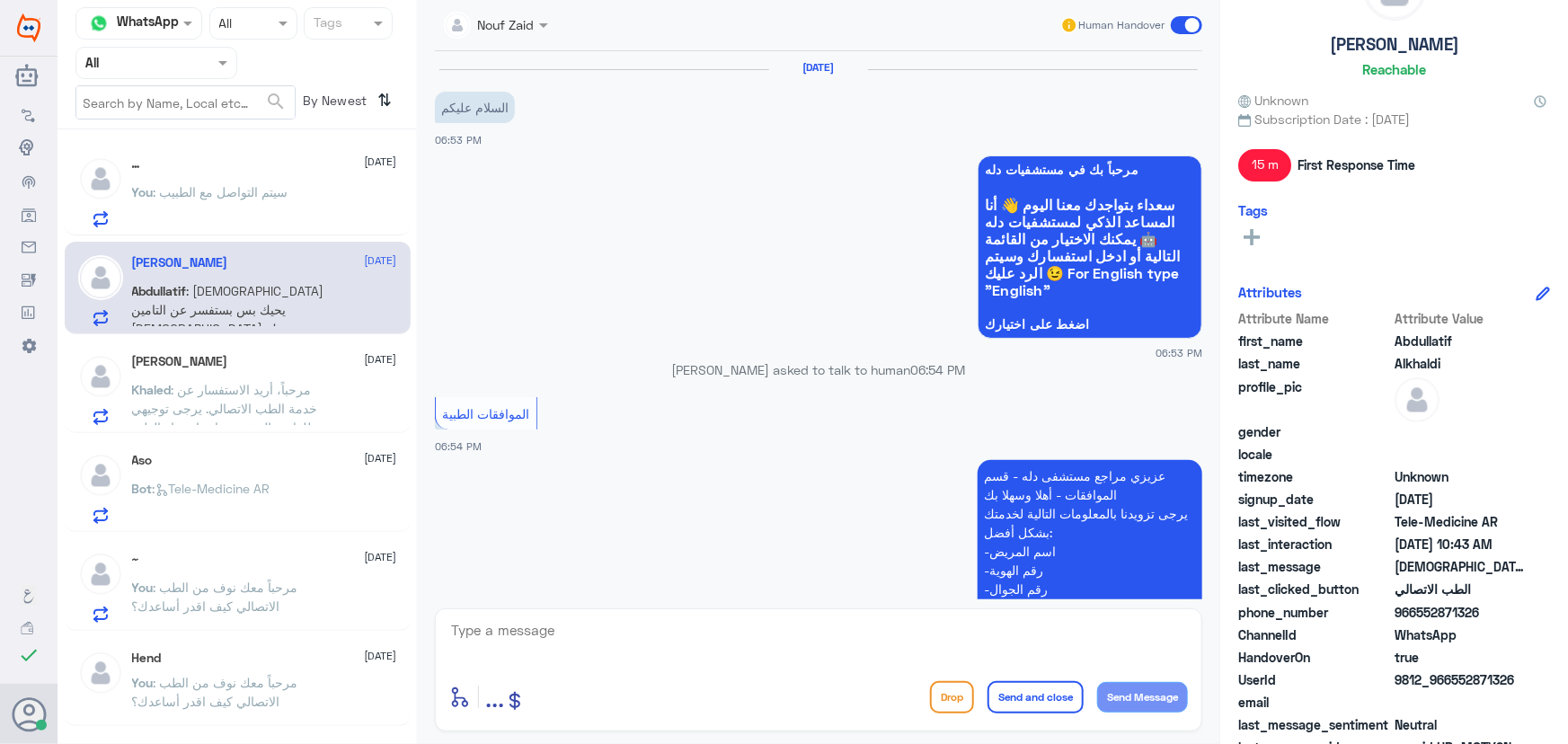
scroll to position [1210, 0]
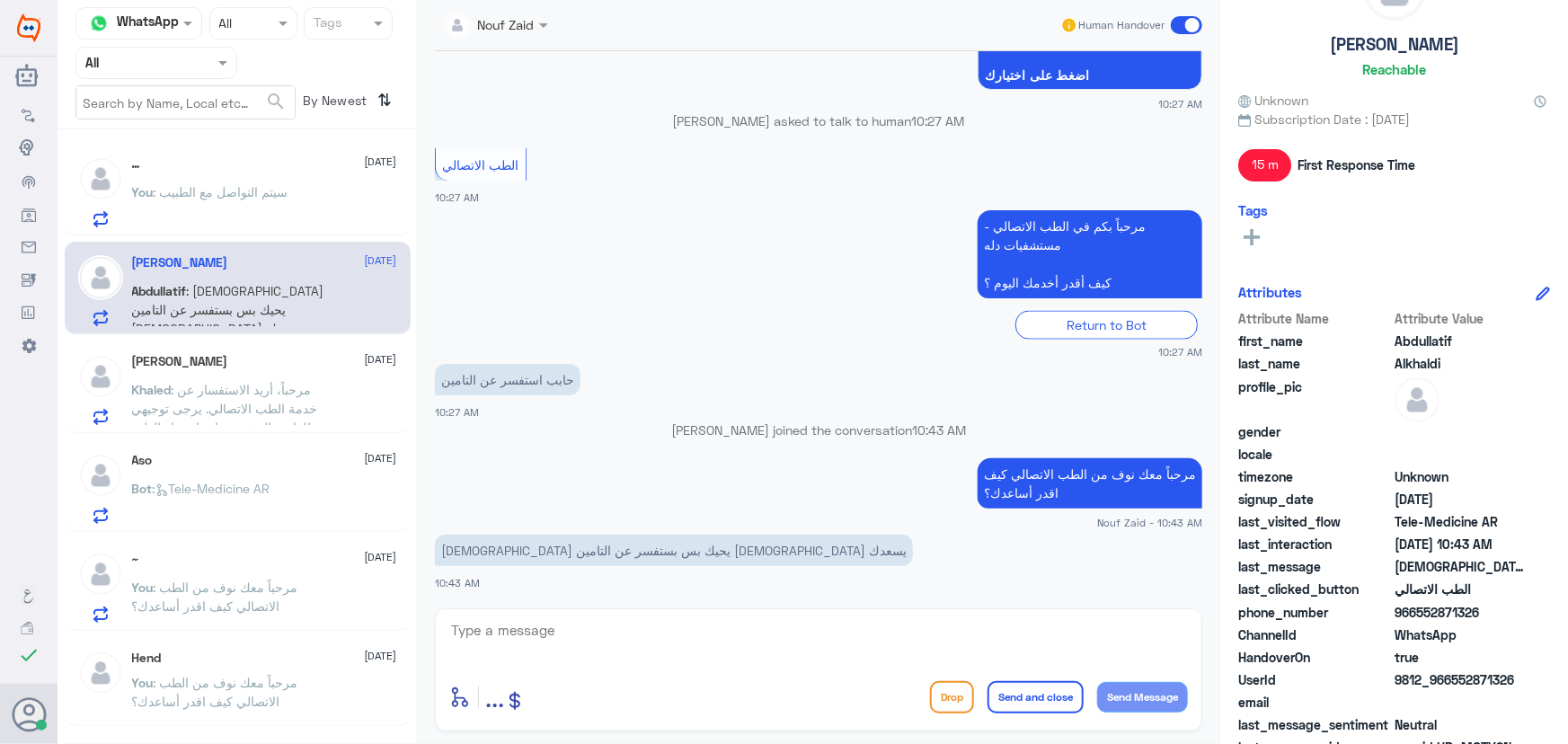
click at [270, 197] on span ": سيتم التواصل مع الطبيب" at bounding box center [220, 191] width 134 height 15
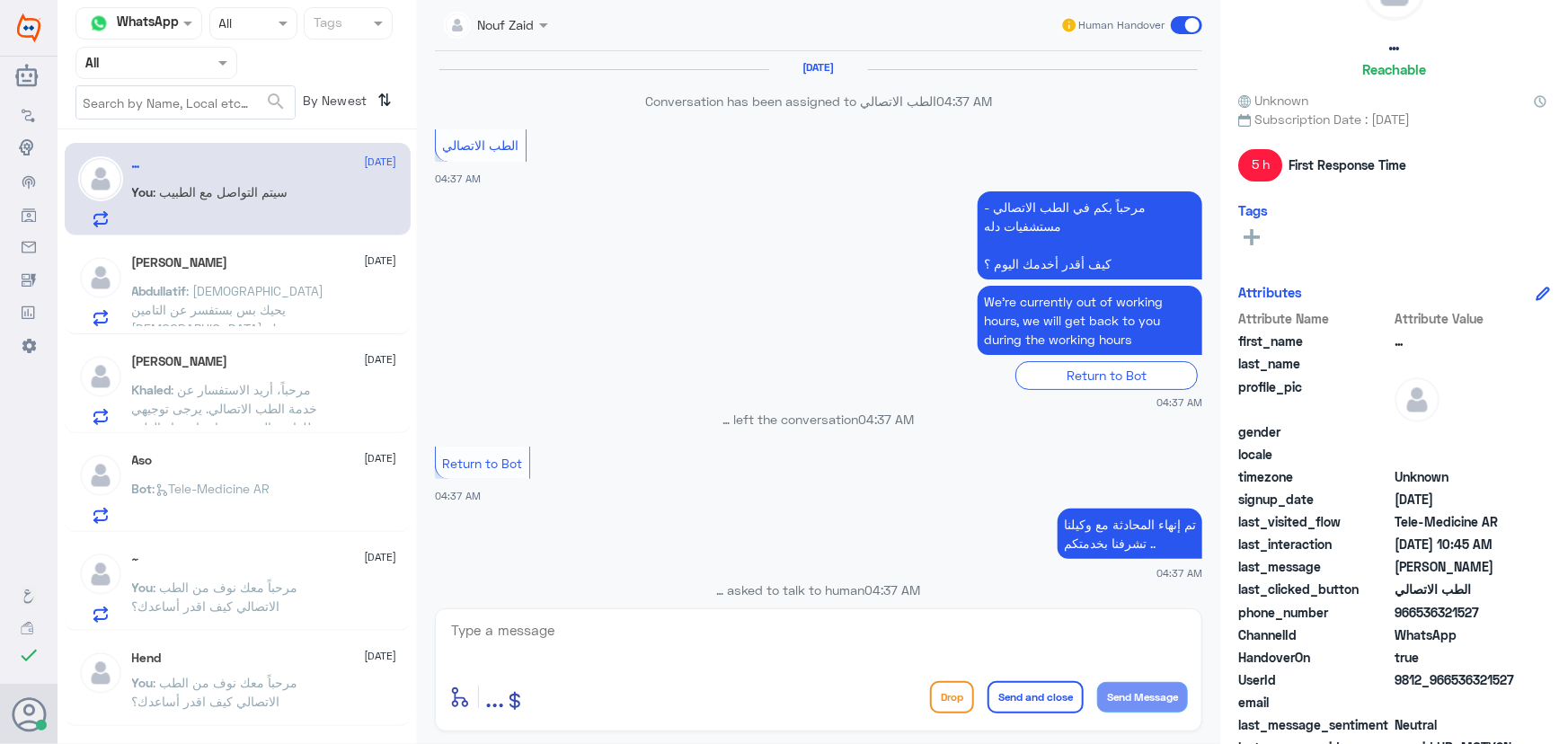
scroll to position [876, 0]
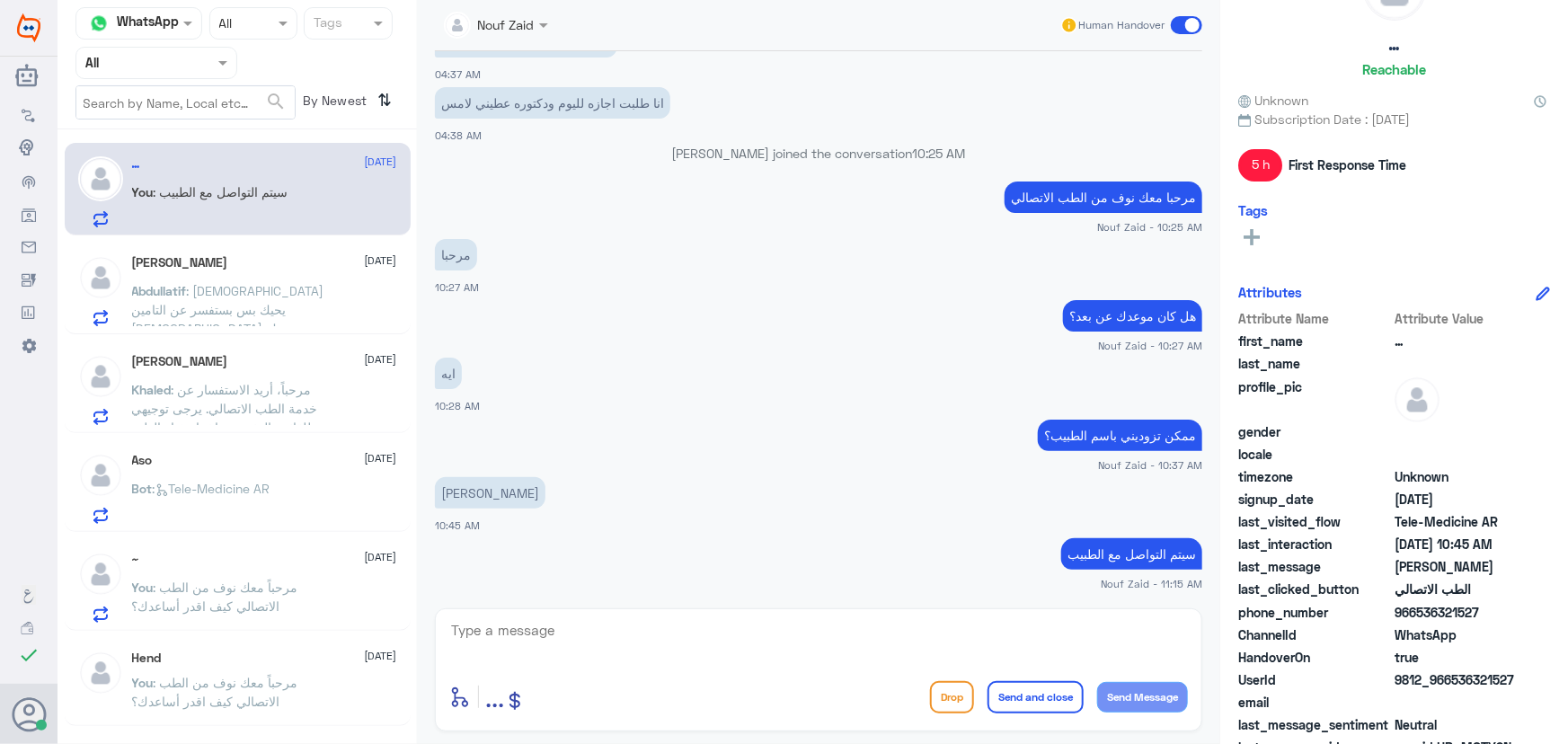
click at [294, 287] on span ": الله يحيك بس بستفسر عن التامين الله يسعدك" at bounding box center [228, 309] width 192 height 53
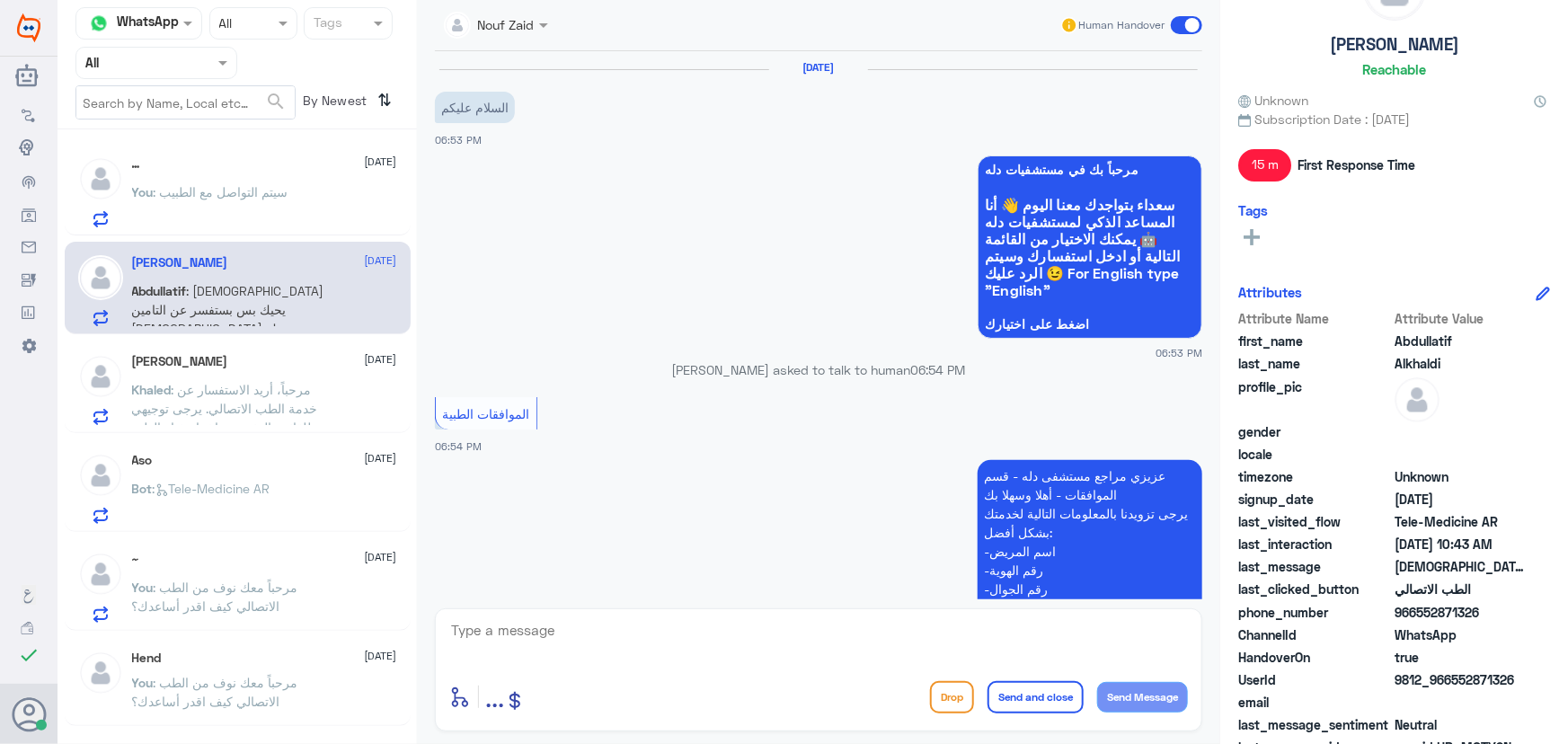
scroll to position [1210, 0]
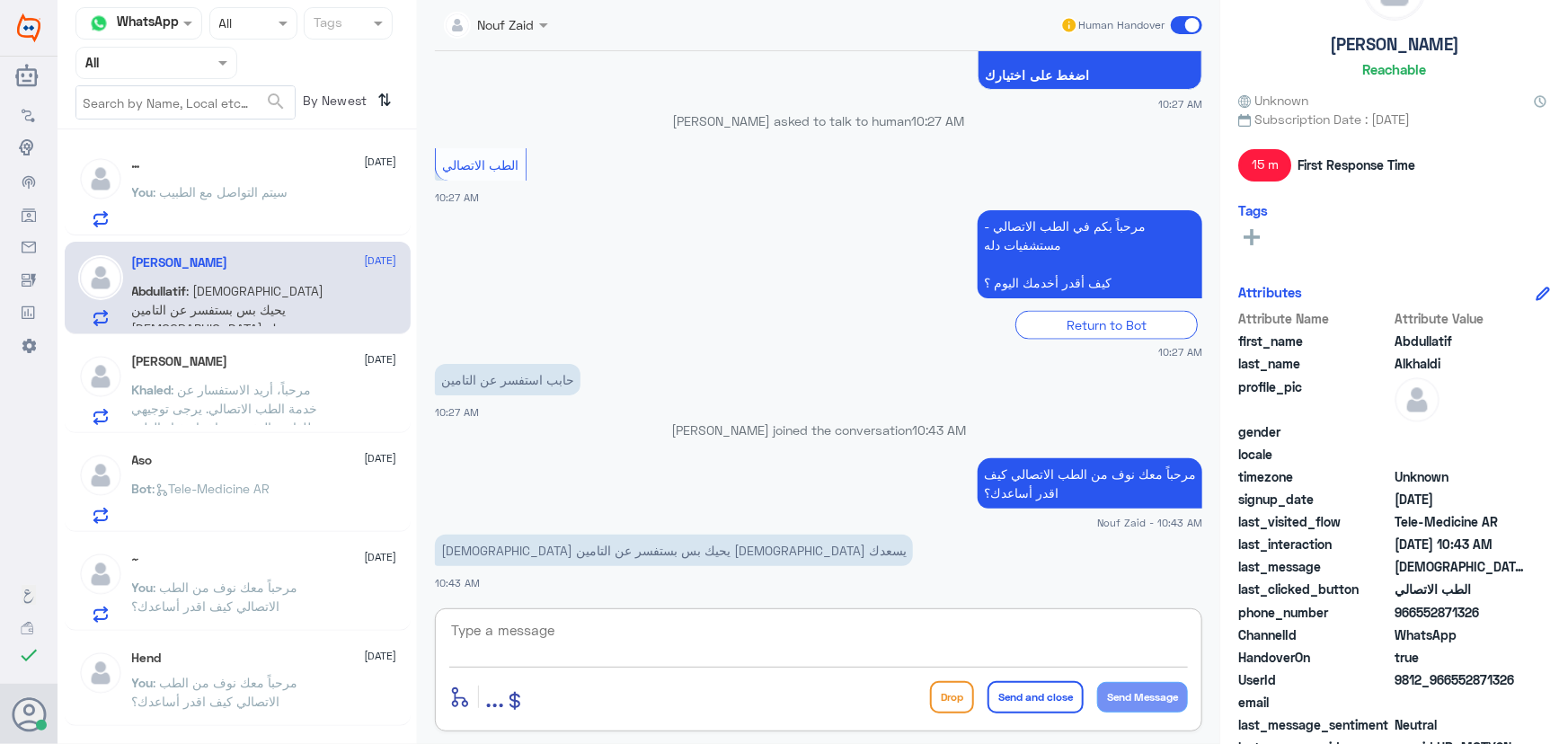
click at [680, 620] on textarea at bounding box center [818, 640] width 738 height 44
type textarea "ا"
drag, startPoint x: 152, startPoint y: 23, endPoint x: 152, endPoint y: 41, distance: 18.0
click at [152, 26] on div at bounding box center [138, 23] width 125 height 21
click at [289, 98] on input "text" at bounding box center [185, 103] width 218 height 32
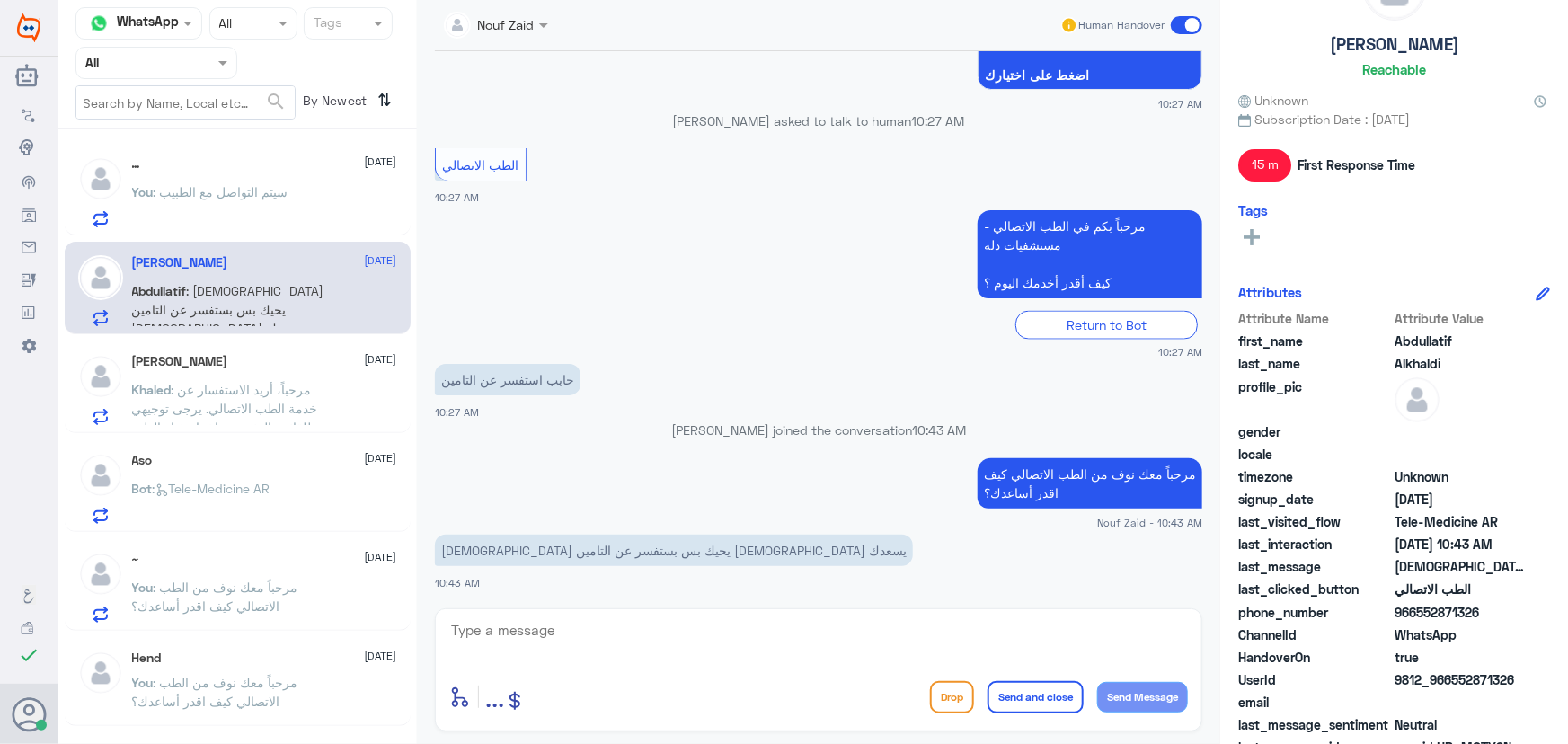
click at [224, 182] on p "You : سيتم التواصل مع الطبيب" at bounding box center [210, 204] width 156 height 45
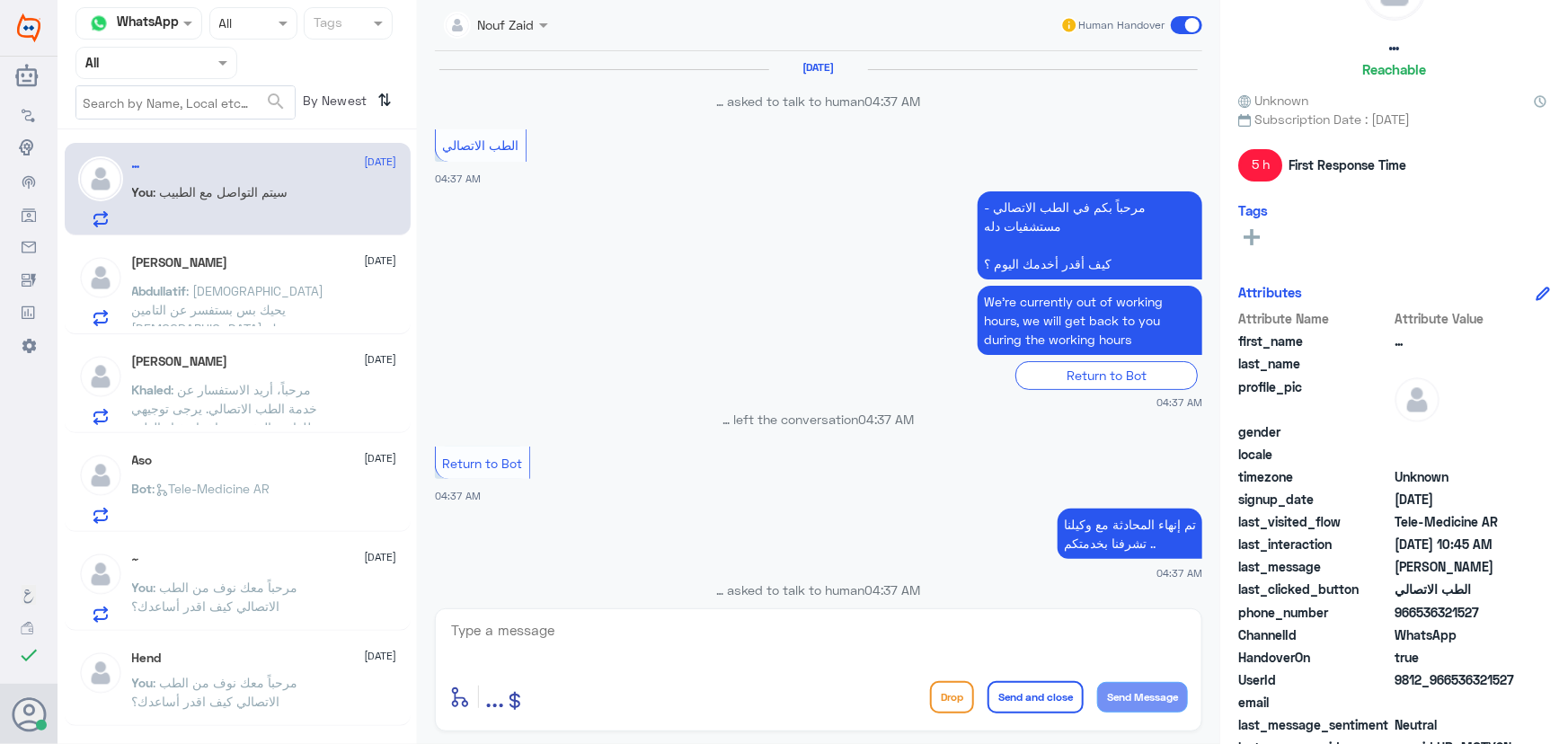
scroll to position [876, 0]
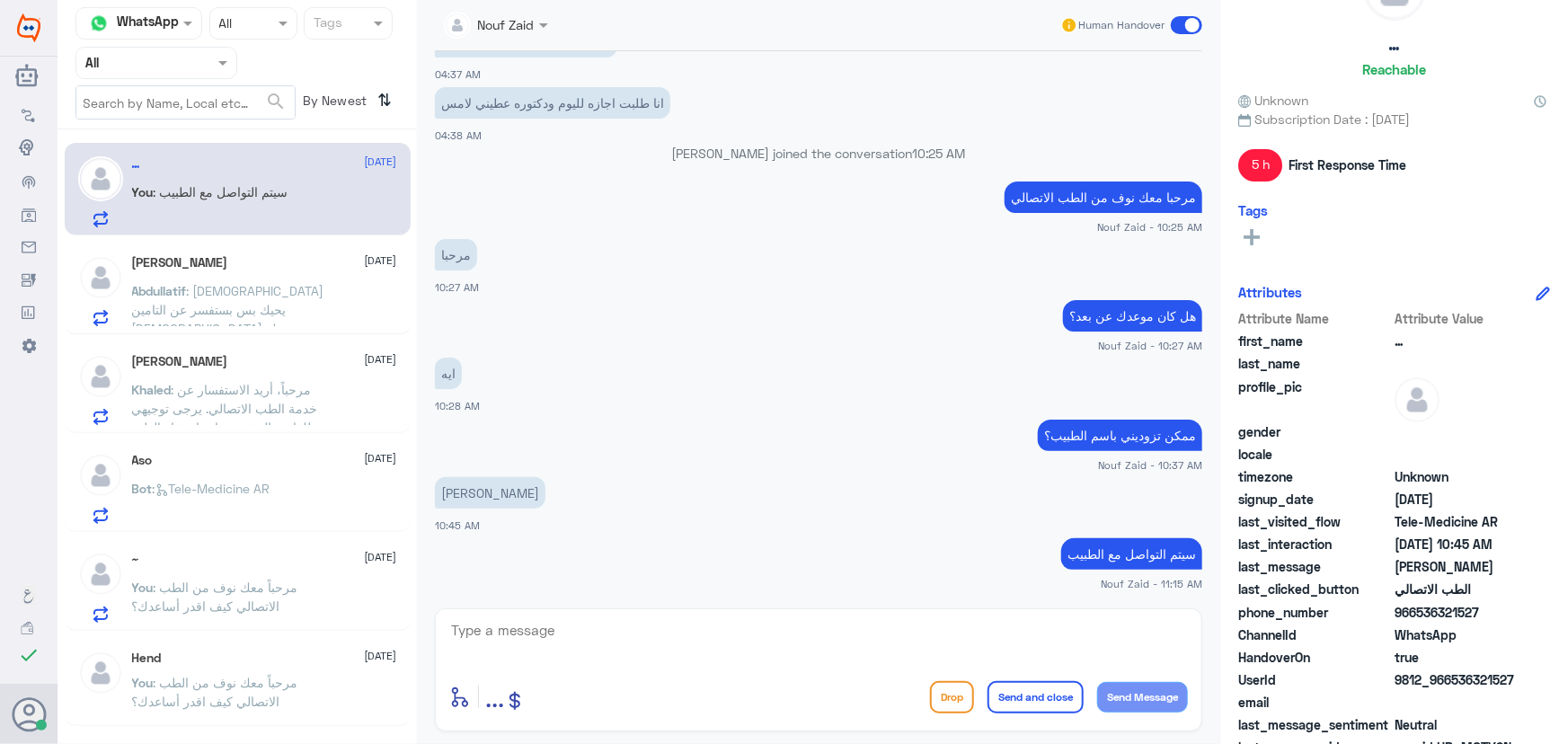
click at [262, 307] on p "Abdullatif : الله يحيك بس بستفسر عن التامين الله يسعدك" at bounding box center [233, 303] width 202 height 45
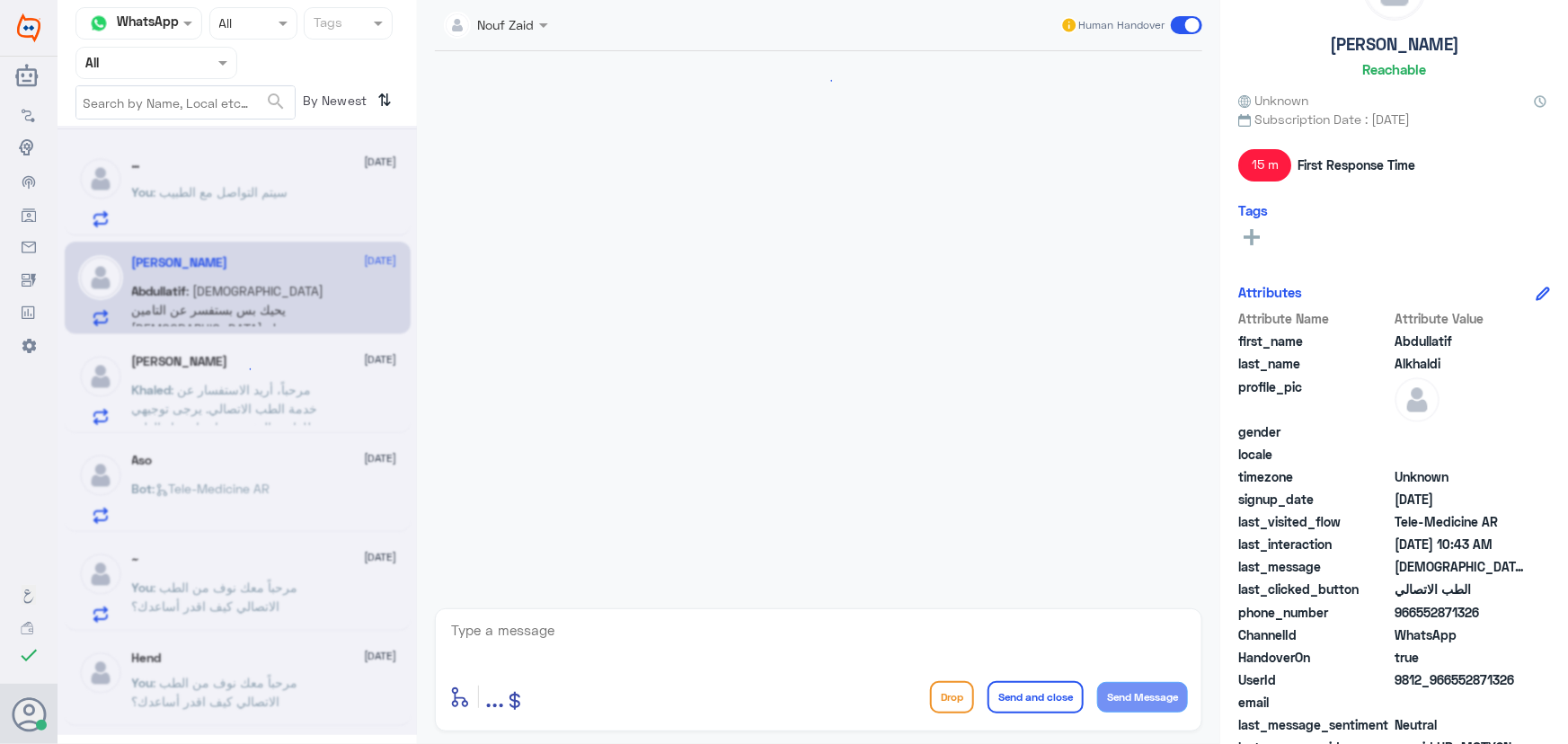
scroll to position [1210, 0]
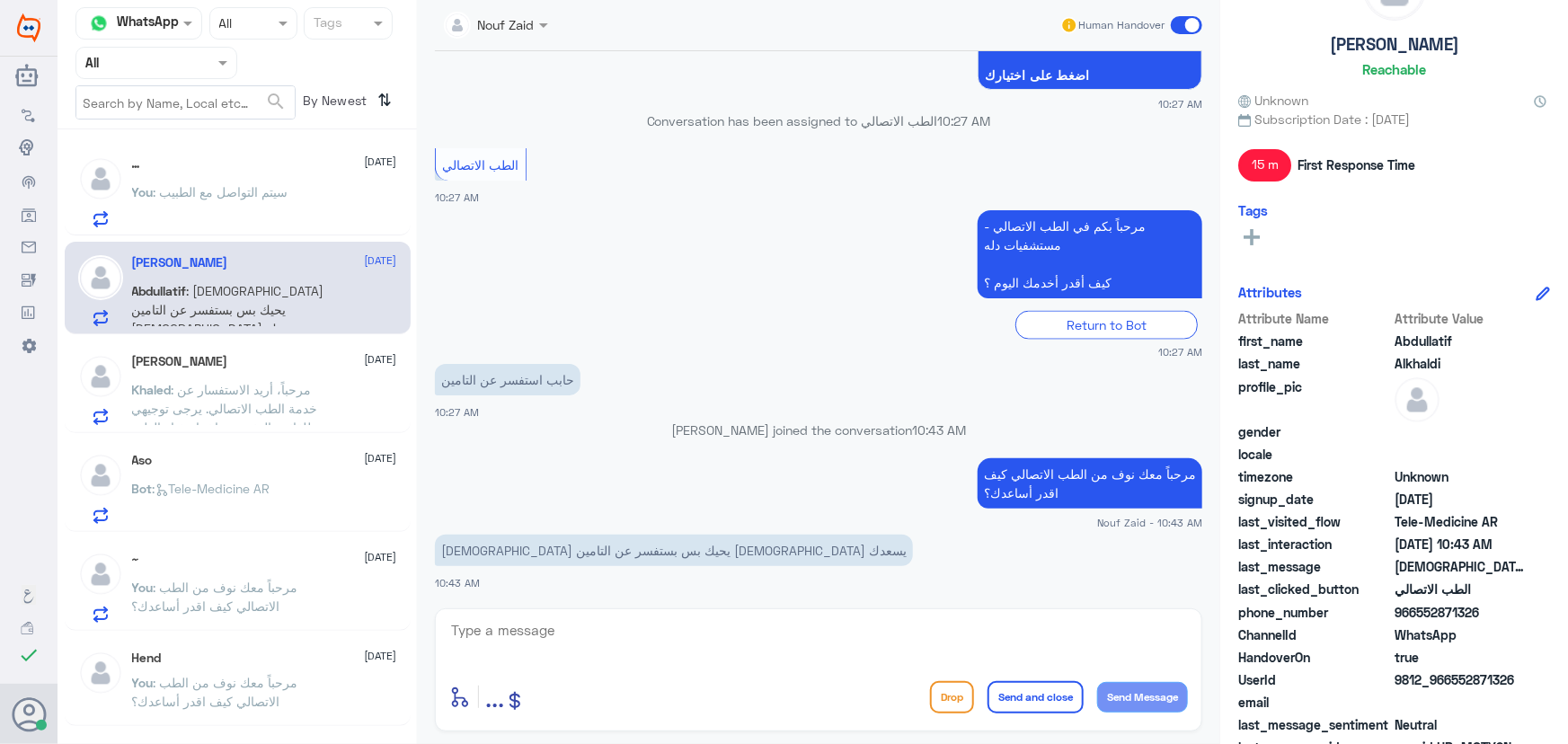
click at [557, 644] on textarea at bounding box center [818, 640] width 738 height 44
drag, startPoint x: 1458, startPoint y: 676, endPoint x: 1567, endPoint y: 608, distance: 128.5
click at [1567, 614] on div "Abdullatif Alkhaldi Reachable Unknown Subscription Date : 09/10/2025 15 m First…" at bounding box center [1394, 374] width 348 height 749
click at [733, 629] on textarea at bounding box center [818, 640] width 738 height 44
type textarea "ممكن توضح الاستفسار من فضلك"
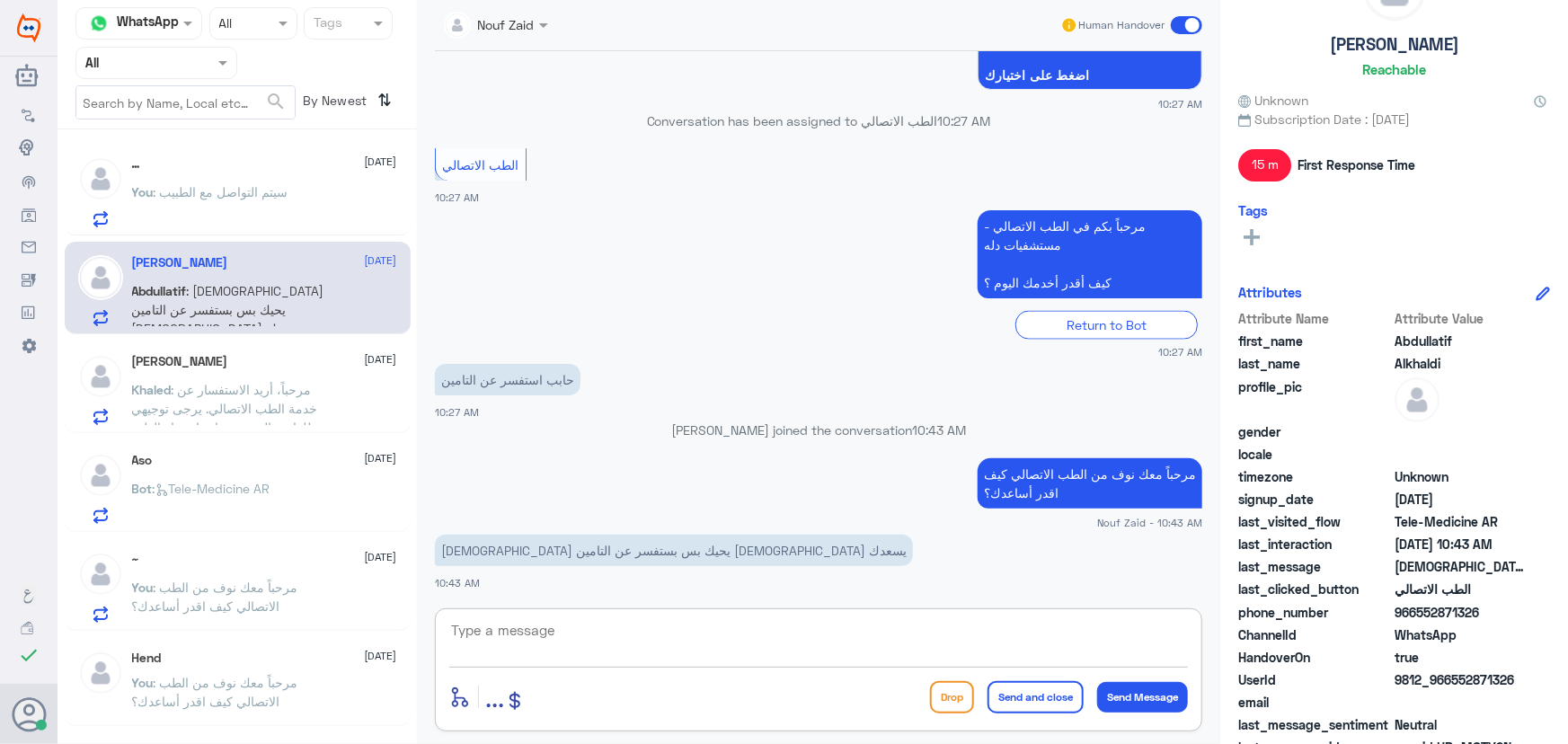
scroll to position [1267, 0]
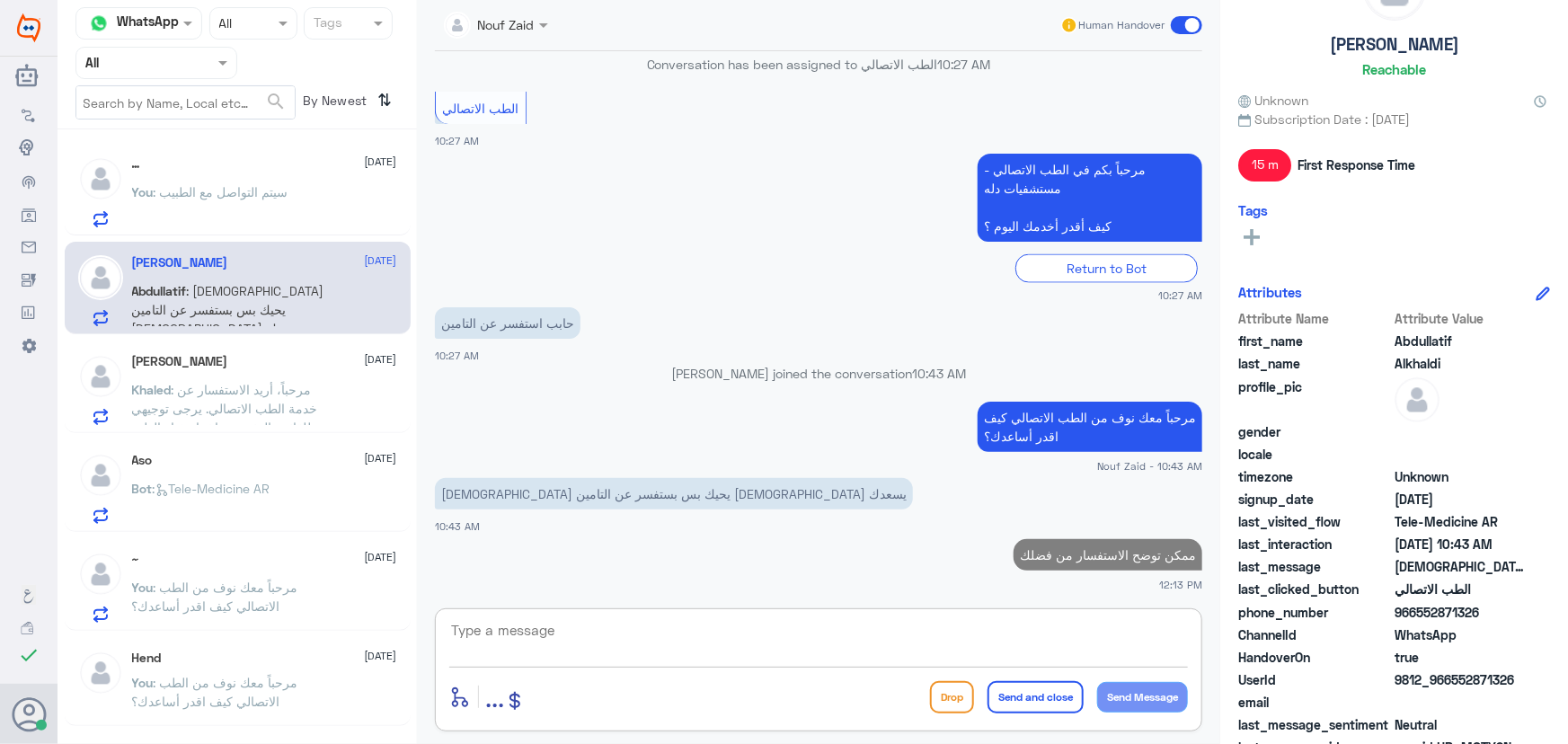
click at [260, 244] on div "Abdullatif Alkhaldi 11 September Abdullatif : الله يحيك بس بستفسر عن التامين ال…" at bounding box center [237, 288] width 346 height 93
click at [252, 241] on div "… 11 September You : سيتم التواصل مع الطبيب Abdullatif Alkhaldi 11 September Ab…" at bounding box center [237, 443] width 360 height 614
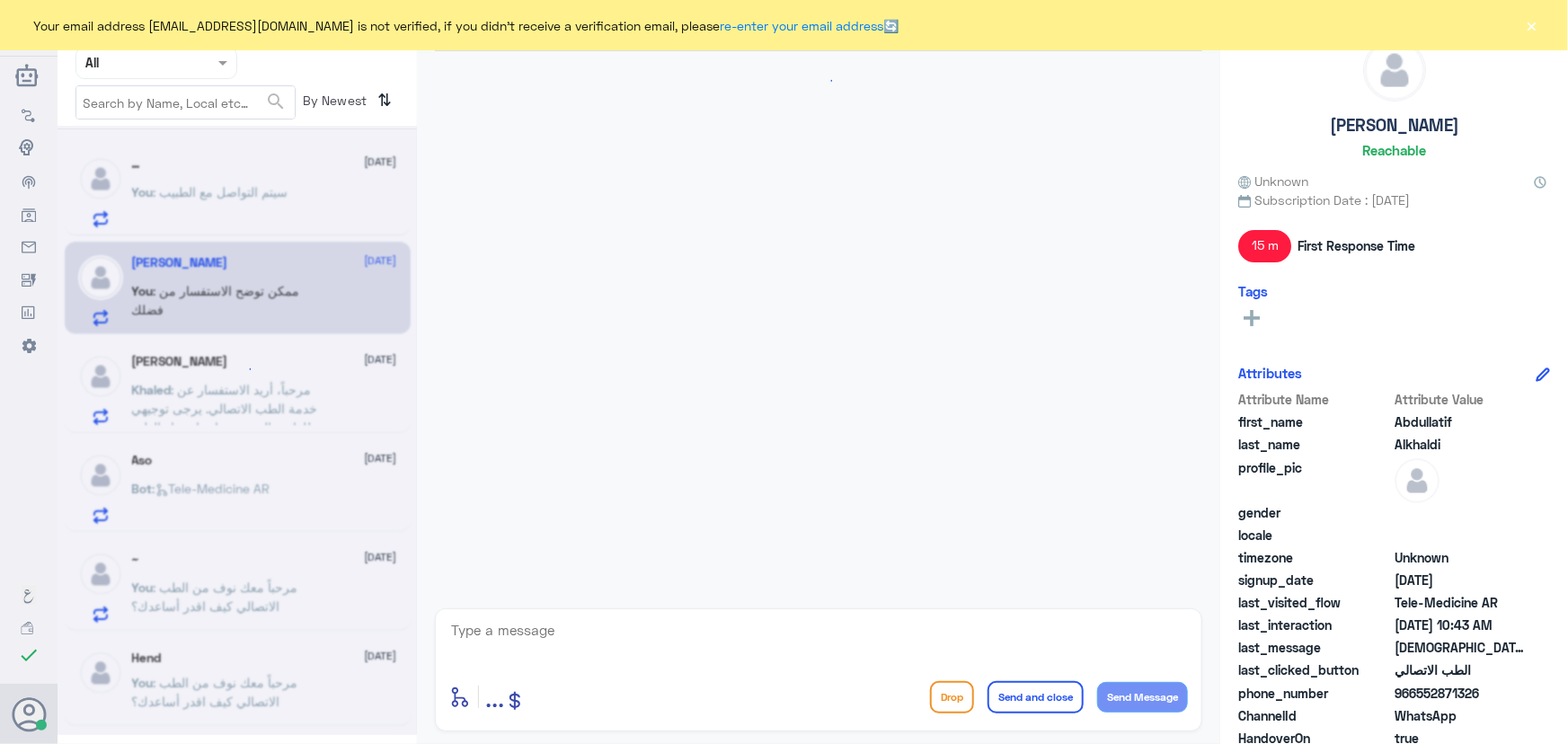
scroll to position [876, 0]
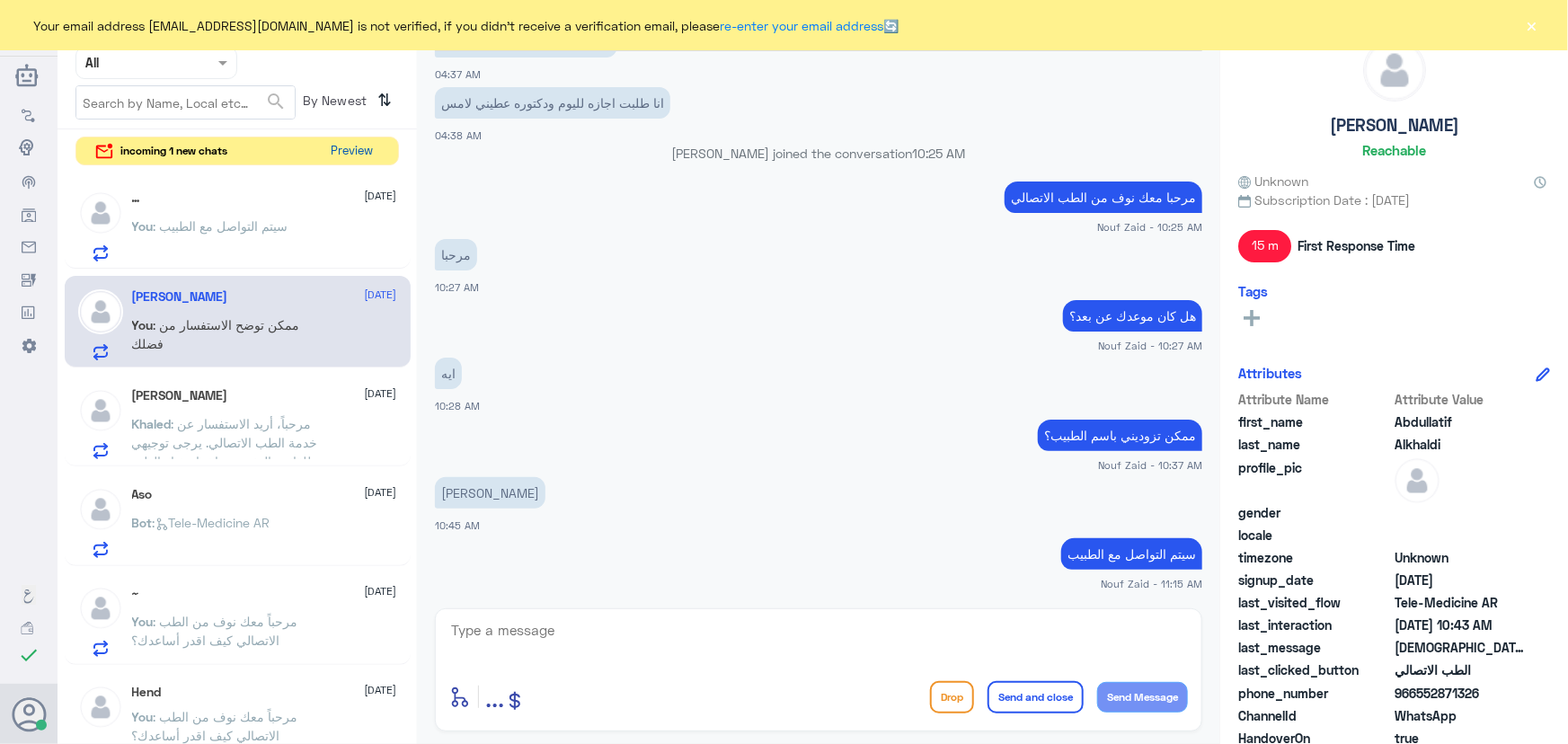
click at [335, 154] on button "Preview" at bounding box center [353, 151] width 56 height 28
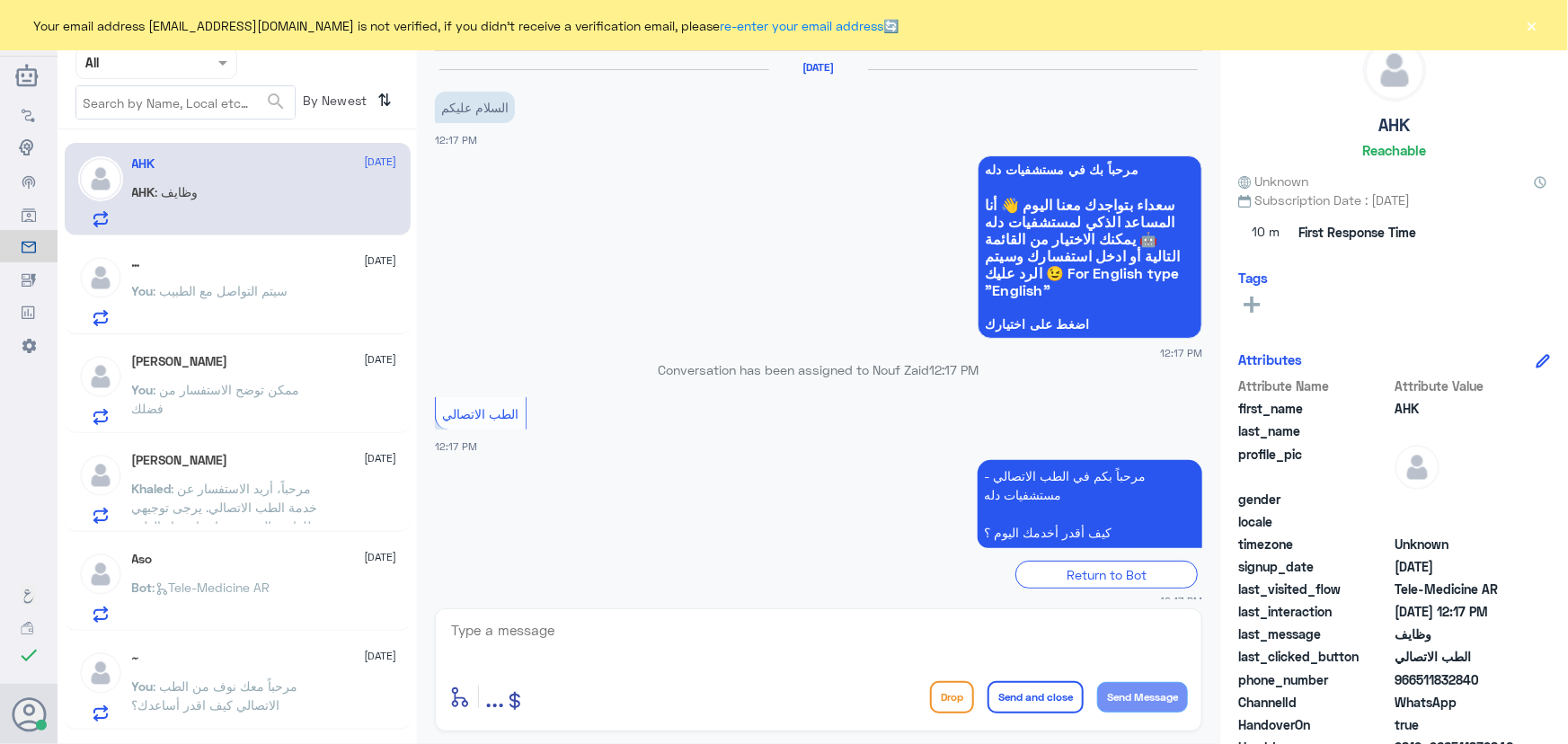
scroll to position [79, 0]
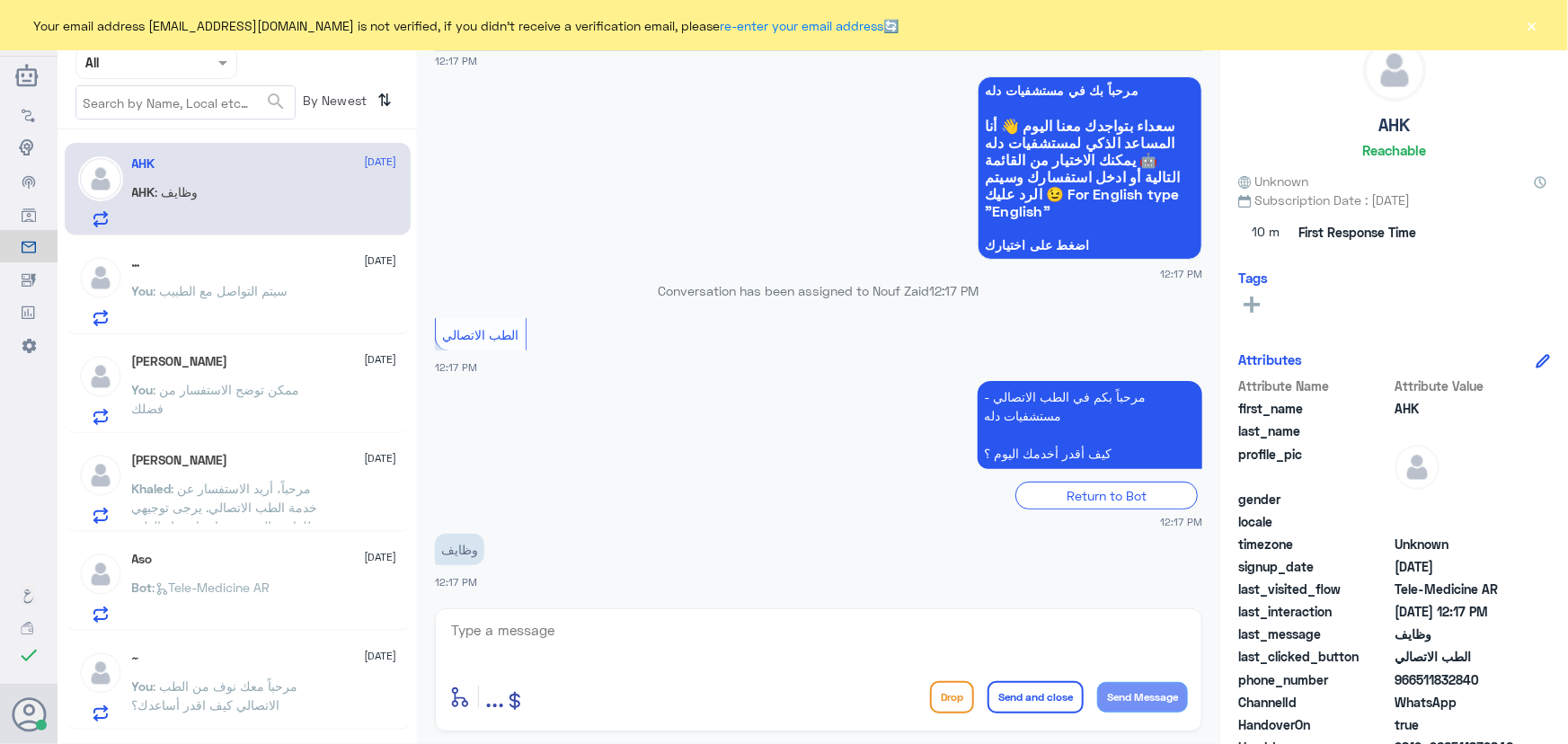
click at [1525, 26] on button "×" at bounding box center [1532, 25] width 18 height 18
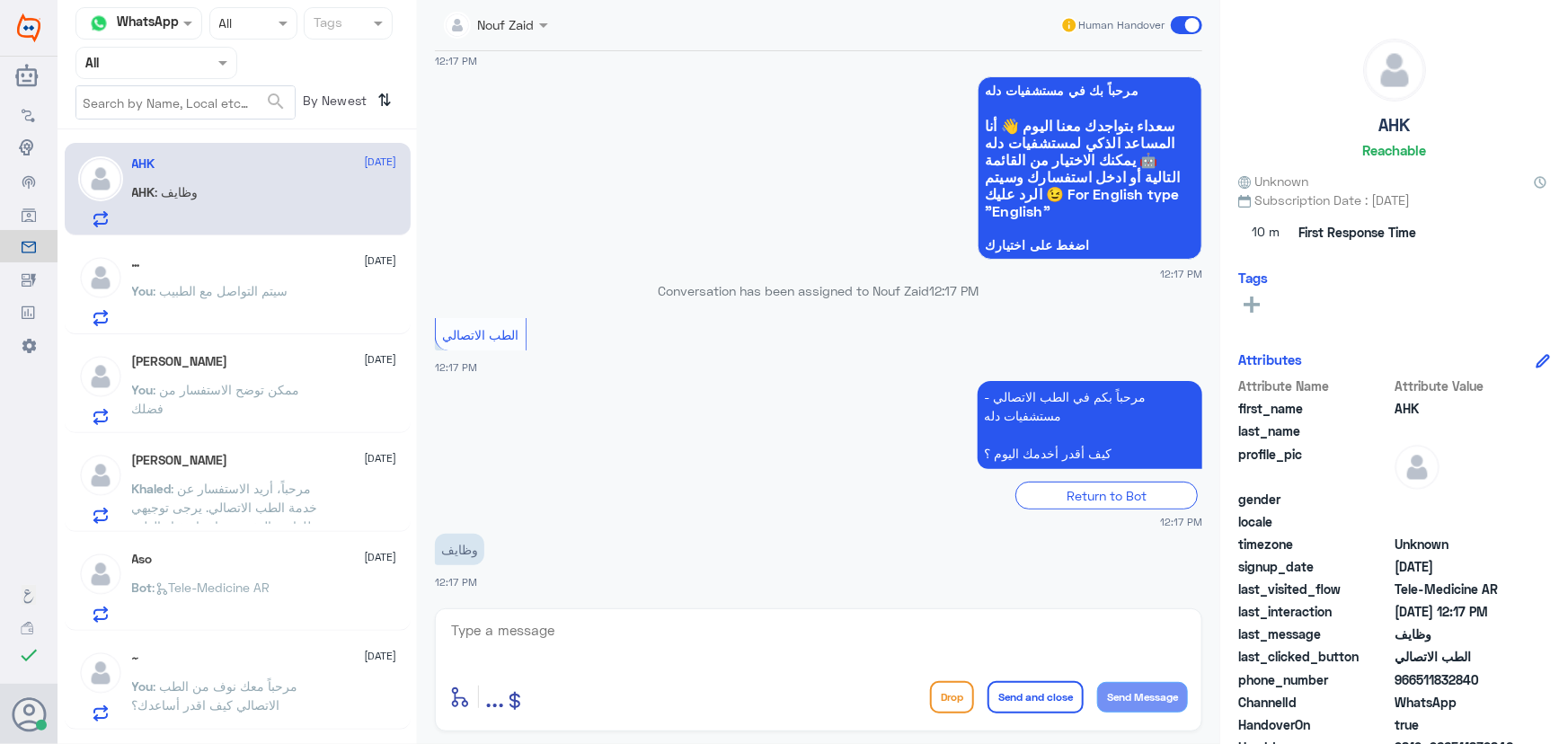
click at [197, 273] on div "… [DATE] You : سيتم التواصل مع [PERSON_NAME]" at bounding box center [265, 290] width 265 height 71
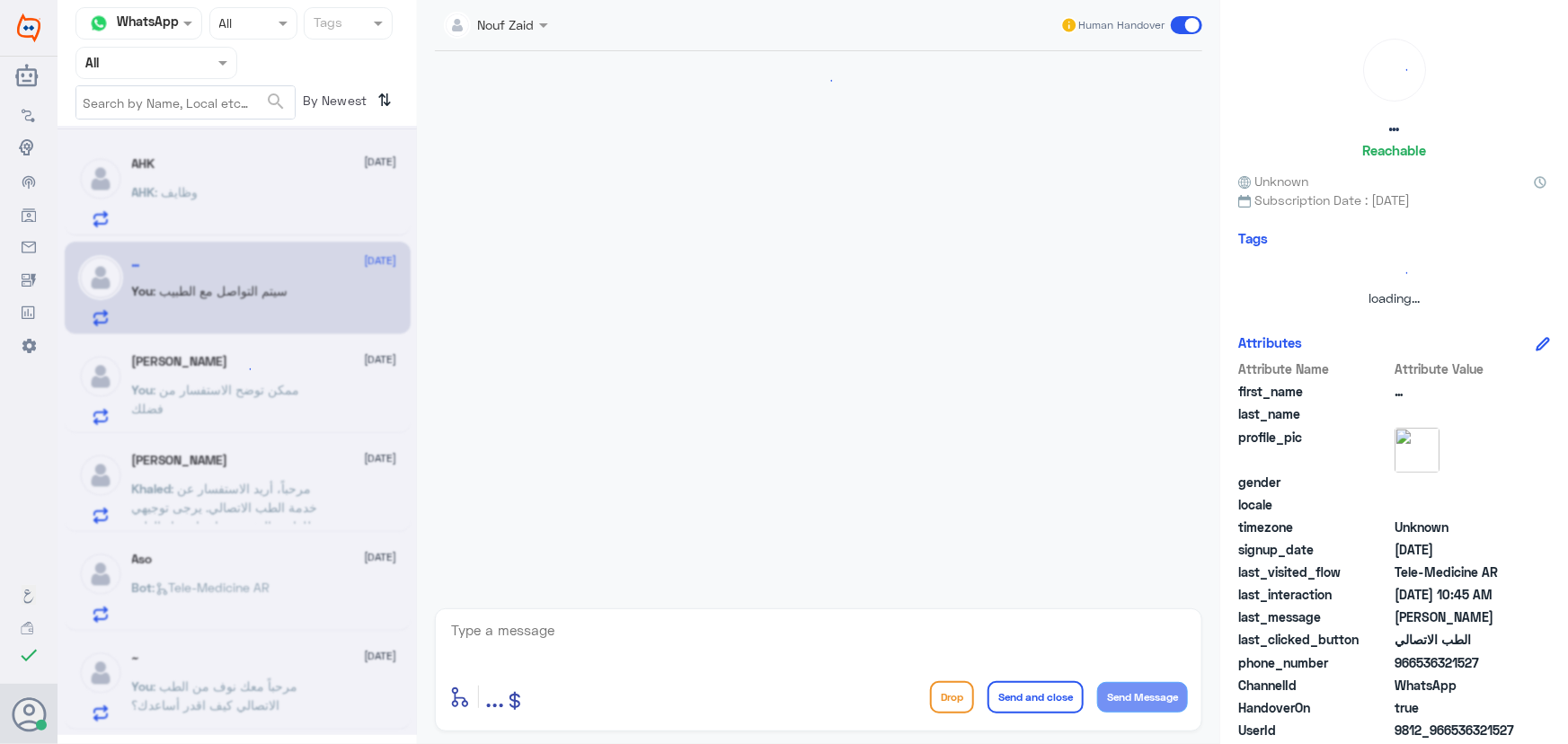
click at [188, 160] on div at bounding box center [237, 430] width 360 height 610
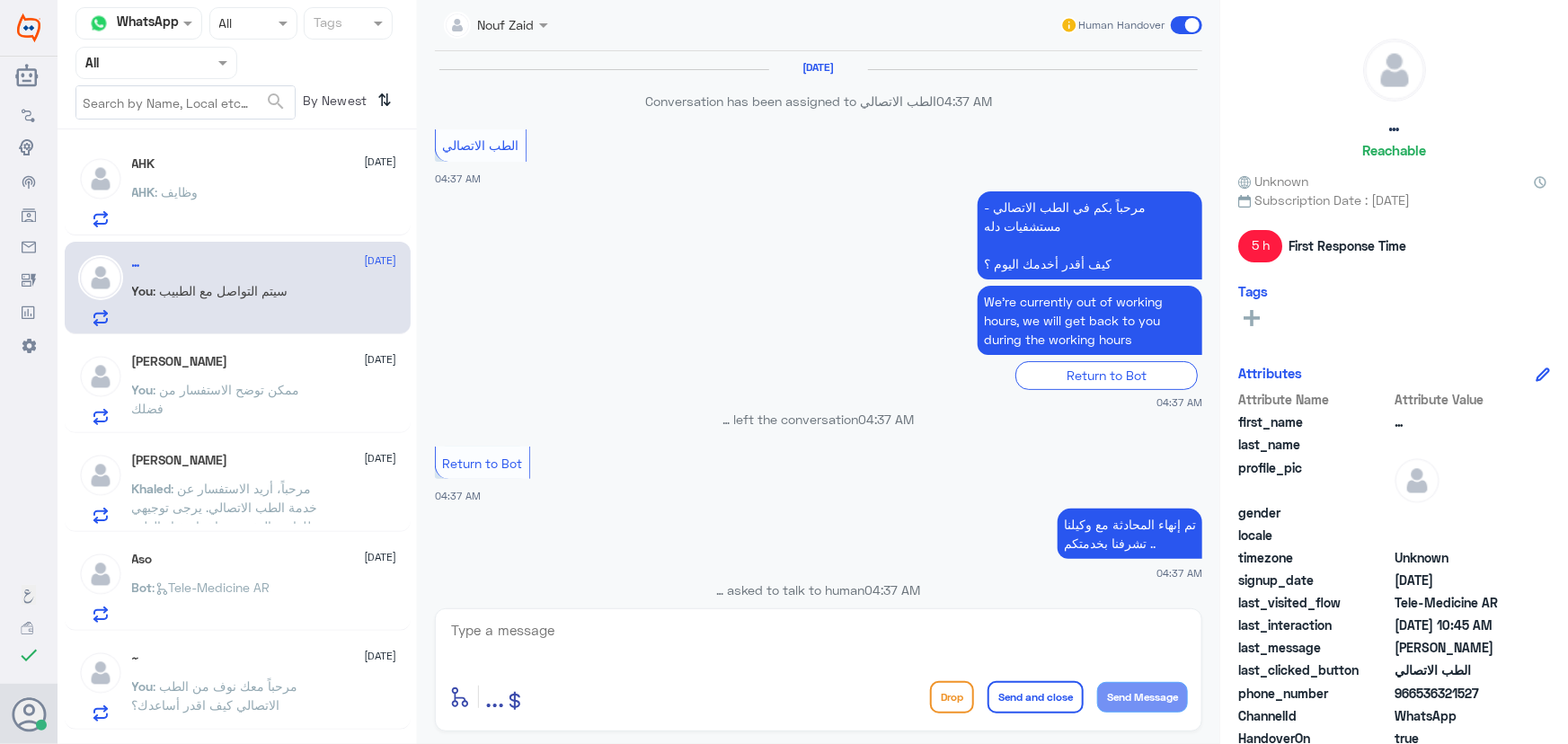
scroll to position [876, 0]
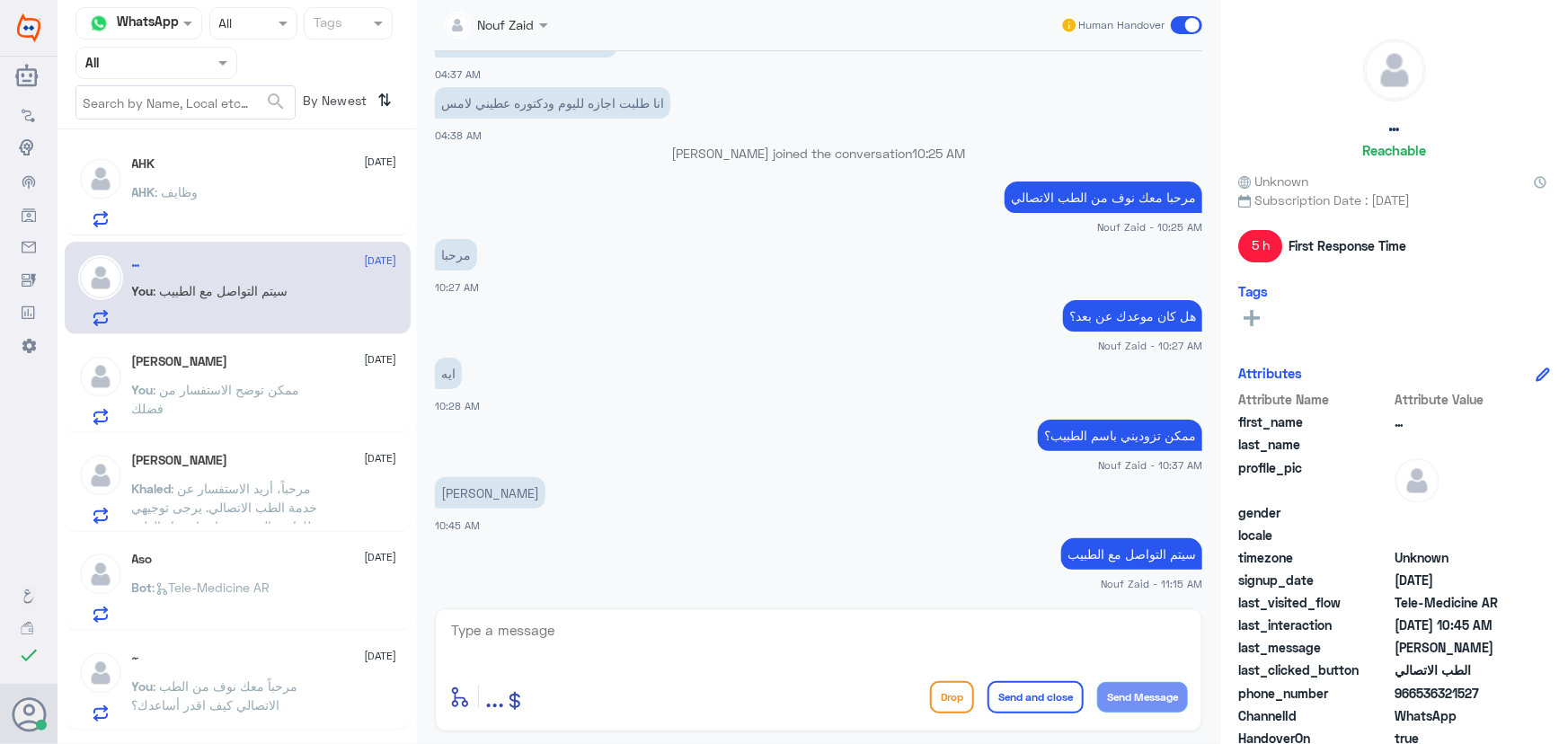
click at [194, 171] on div "AHK [DATE] AHK : وظايف" at bounding box center [265, 191] width 265 height 71
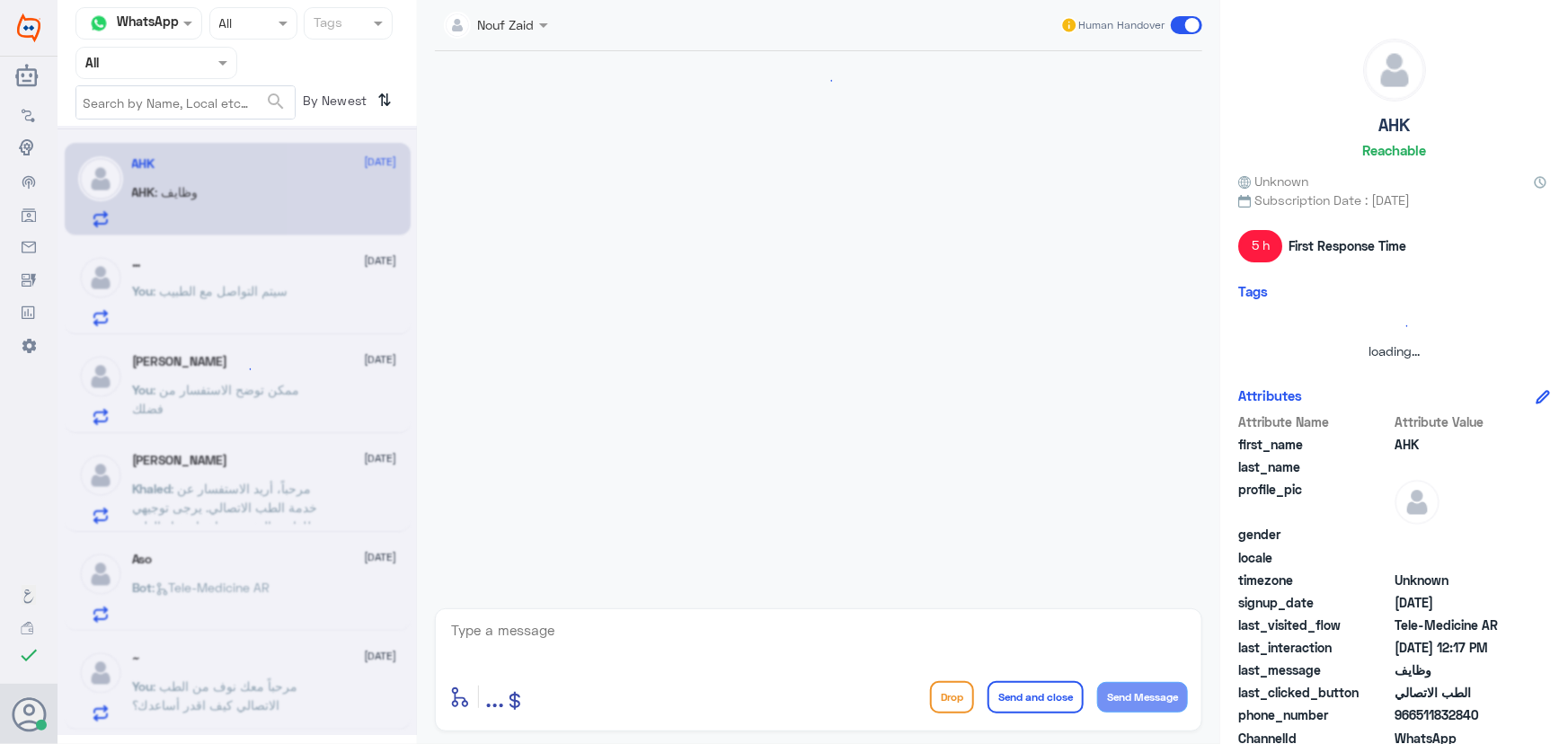
scroll to position [79, 0]
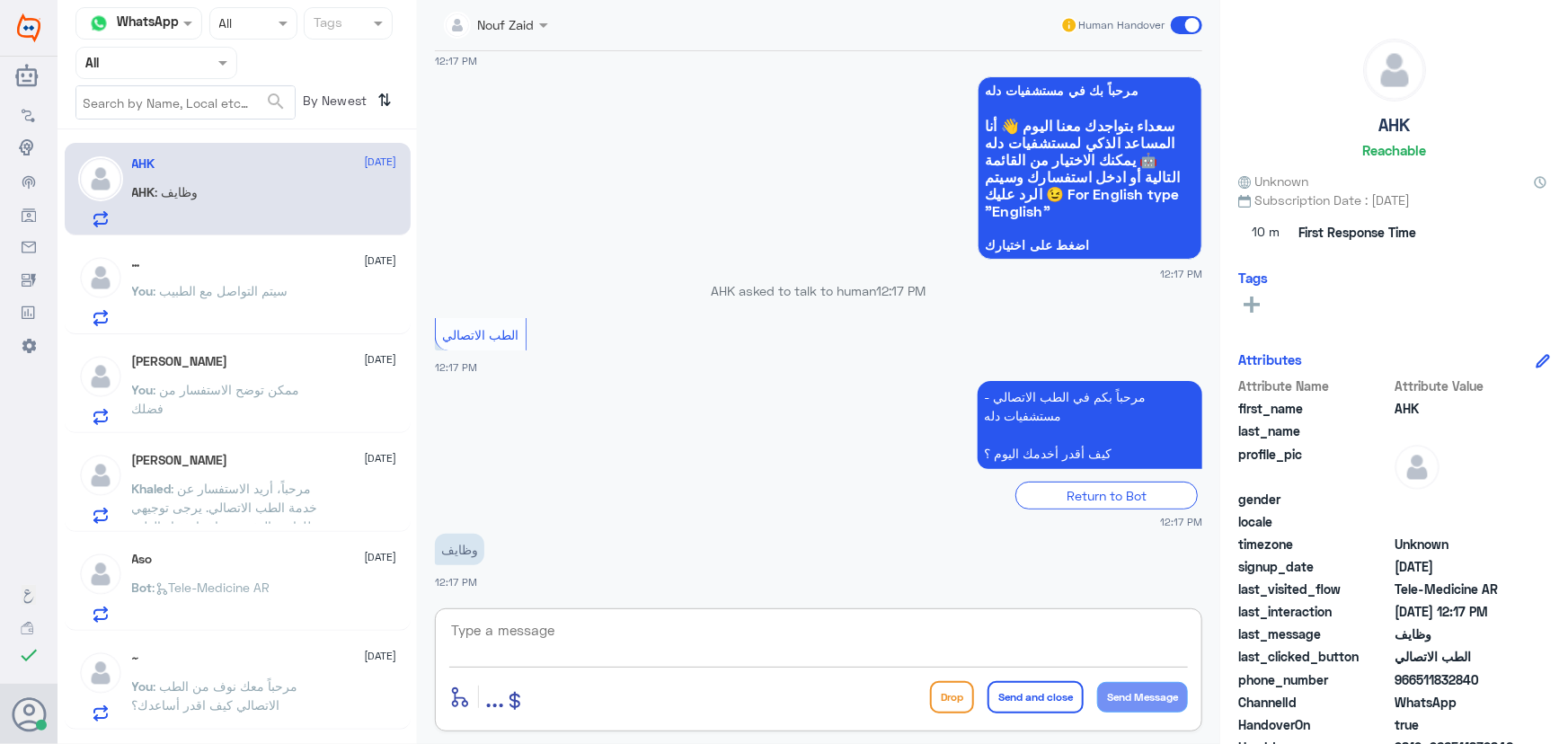
click at [710, 631] on textarea at bounding box center [818, 640] width 738 height 44
paste textarea "مرحباً معك نوف من الطب الاتصالي"
type textarea "مرحباً معك نوف من الطب الاتصالي"
click at [1137, 700] on button "Send Message" at bounding box center [1142, 697] width 91 height 31
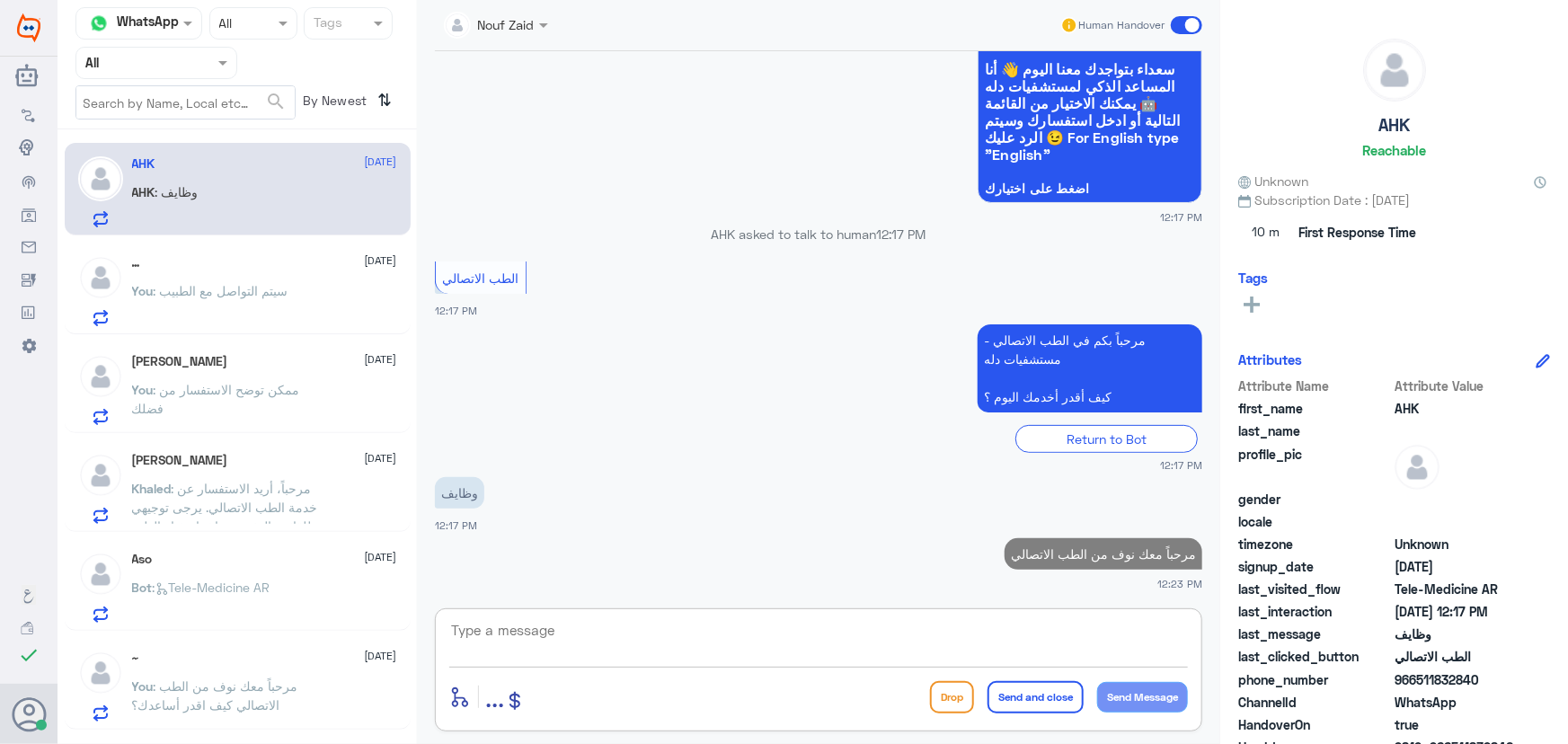
click at [976, 631] on textarea at bounding box center [818, 640] width 738 height 44
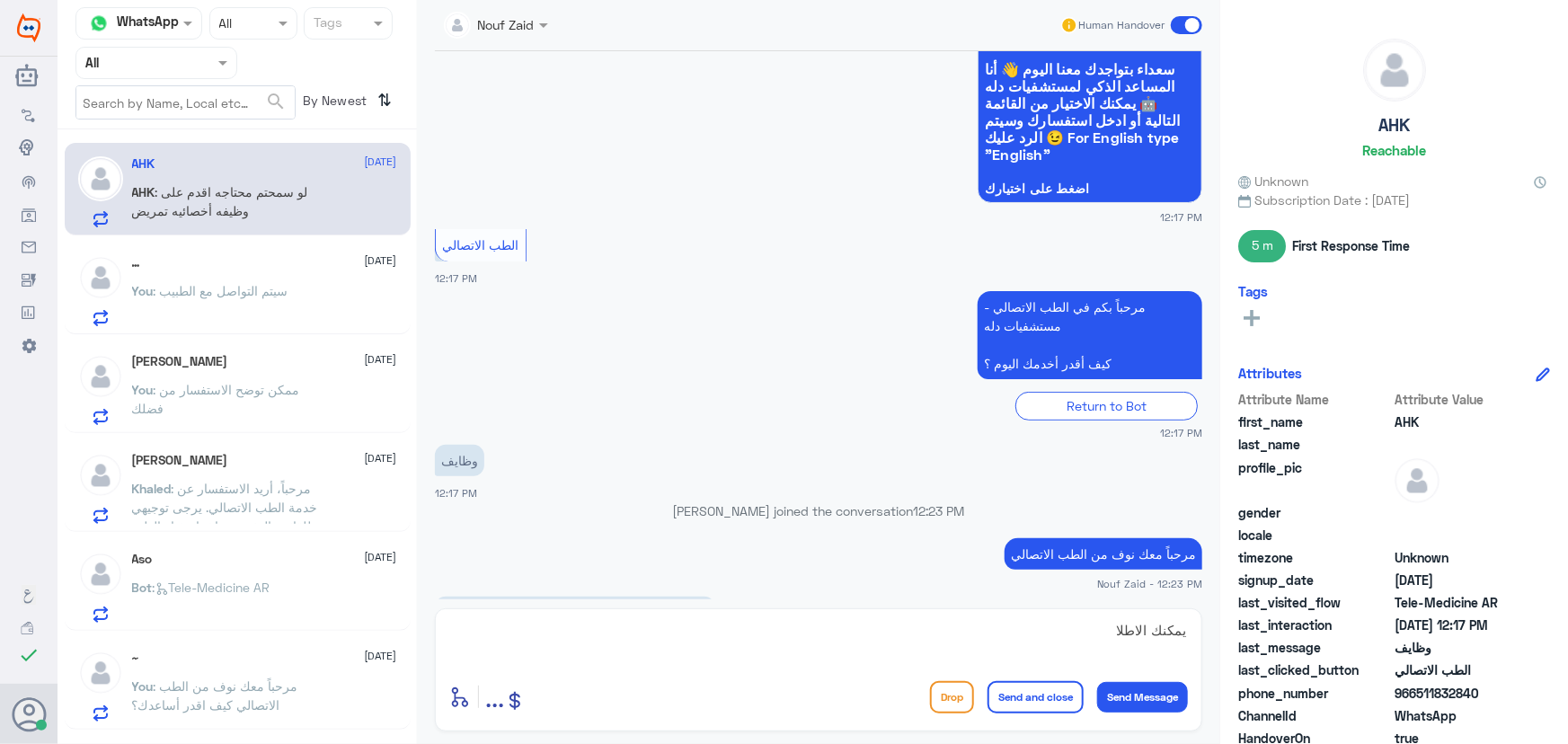
scroll to position [197, 0]
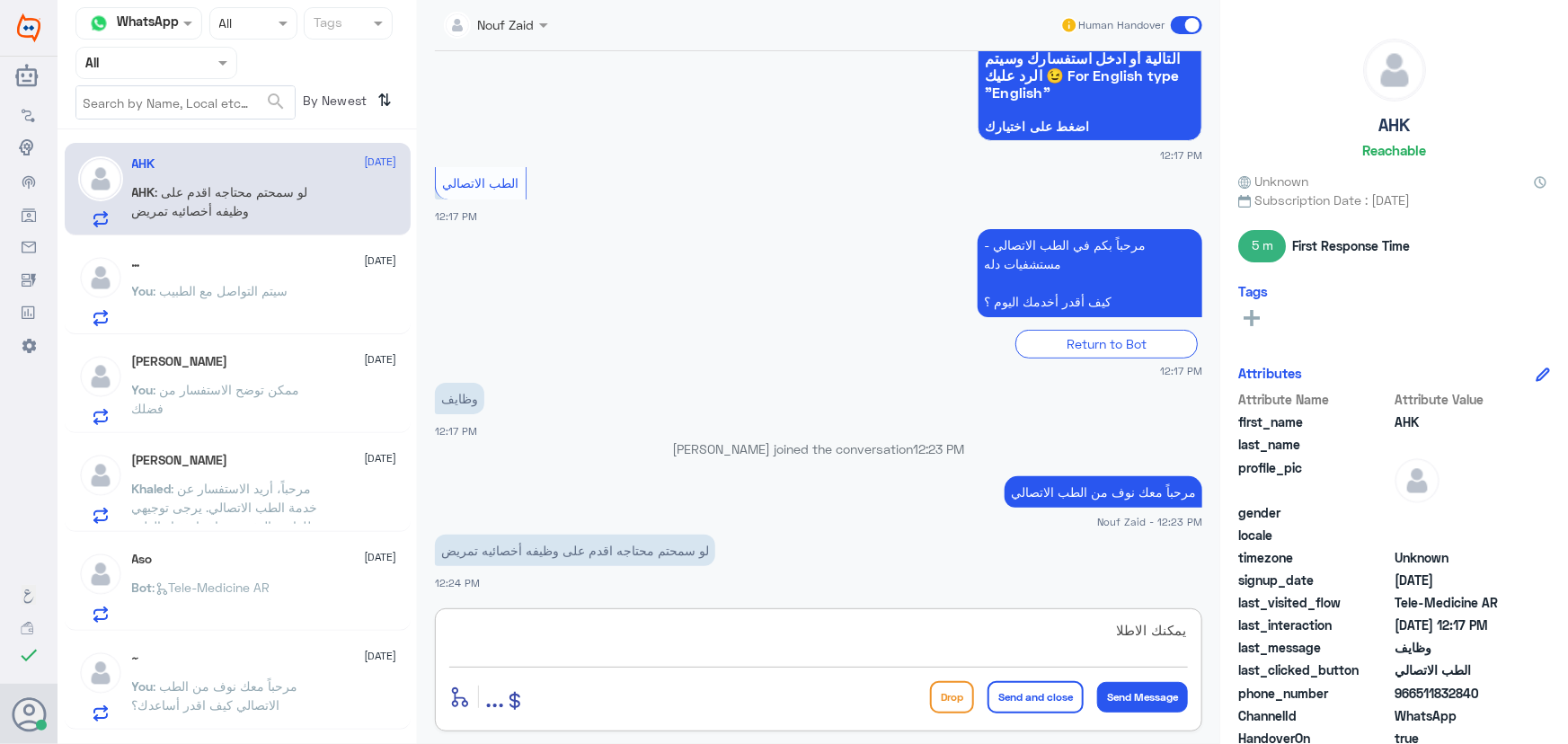
drag, startPoint x: 694, startPoint y: 631, endPoint x: 1033, endPoint y: 661, distance: 340.3
click at [1033, 661] on textarea "يمكنك الاطلا" at bounding box center [818, 640] width 738 height 44
type textarea "يمكنك الاطلاع على الوظائف الشاغرة من خلال موقع دلة"
click at [1027, 701] on button "Send and close" at bounding box center [1035, 697] width 97 height 32
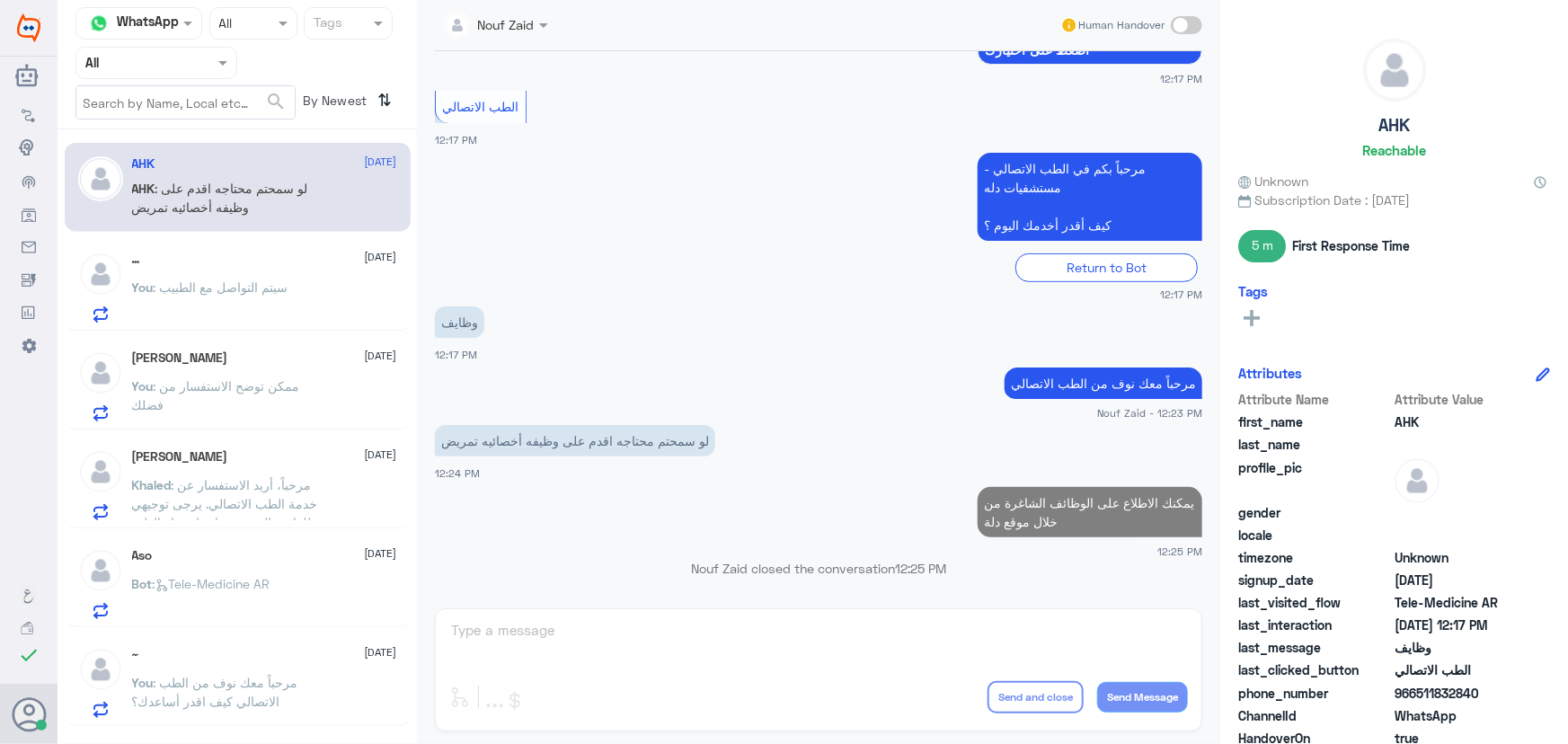
click at [232, 298] on p "You : سيتم التواصل مع الطبيب" at bounding box center [210, 300] width 156 height 45
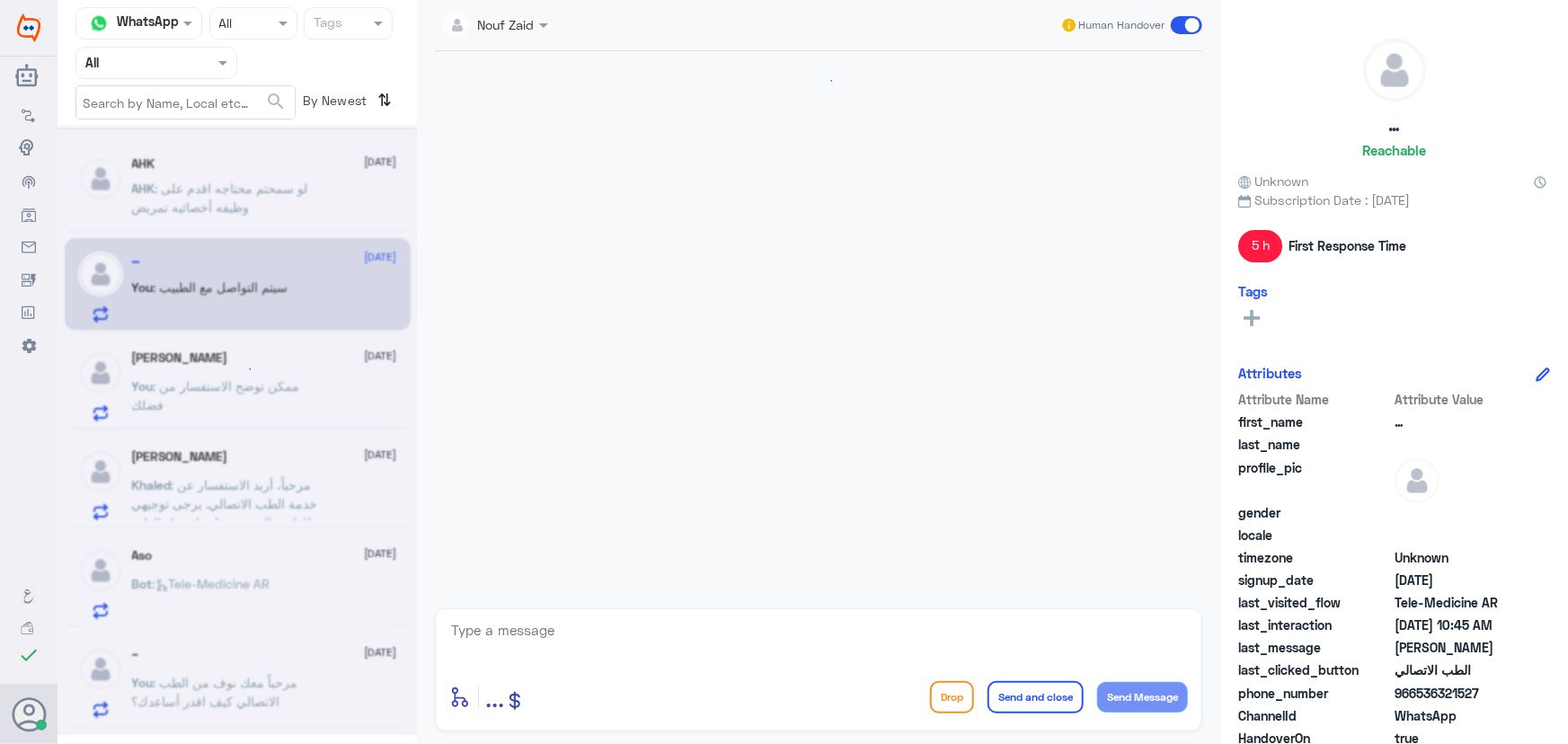
scroll to position [876, 0]
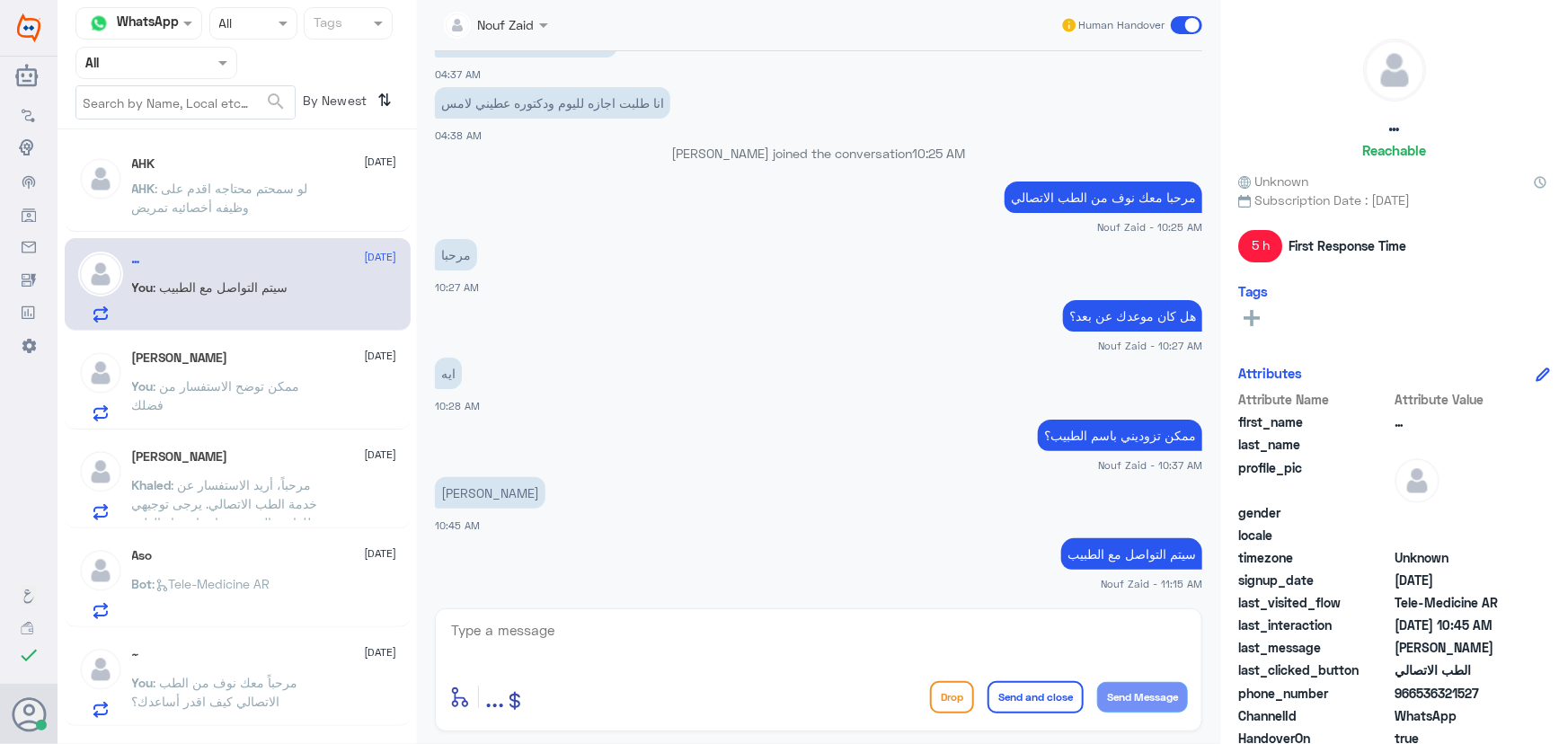
click at [720, 641] on textarea at bounding box center [818, 640] width 738 height 44
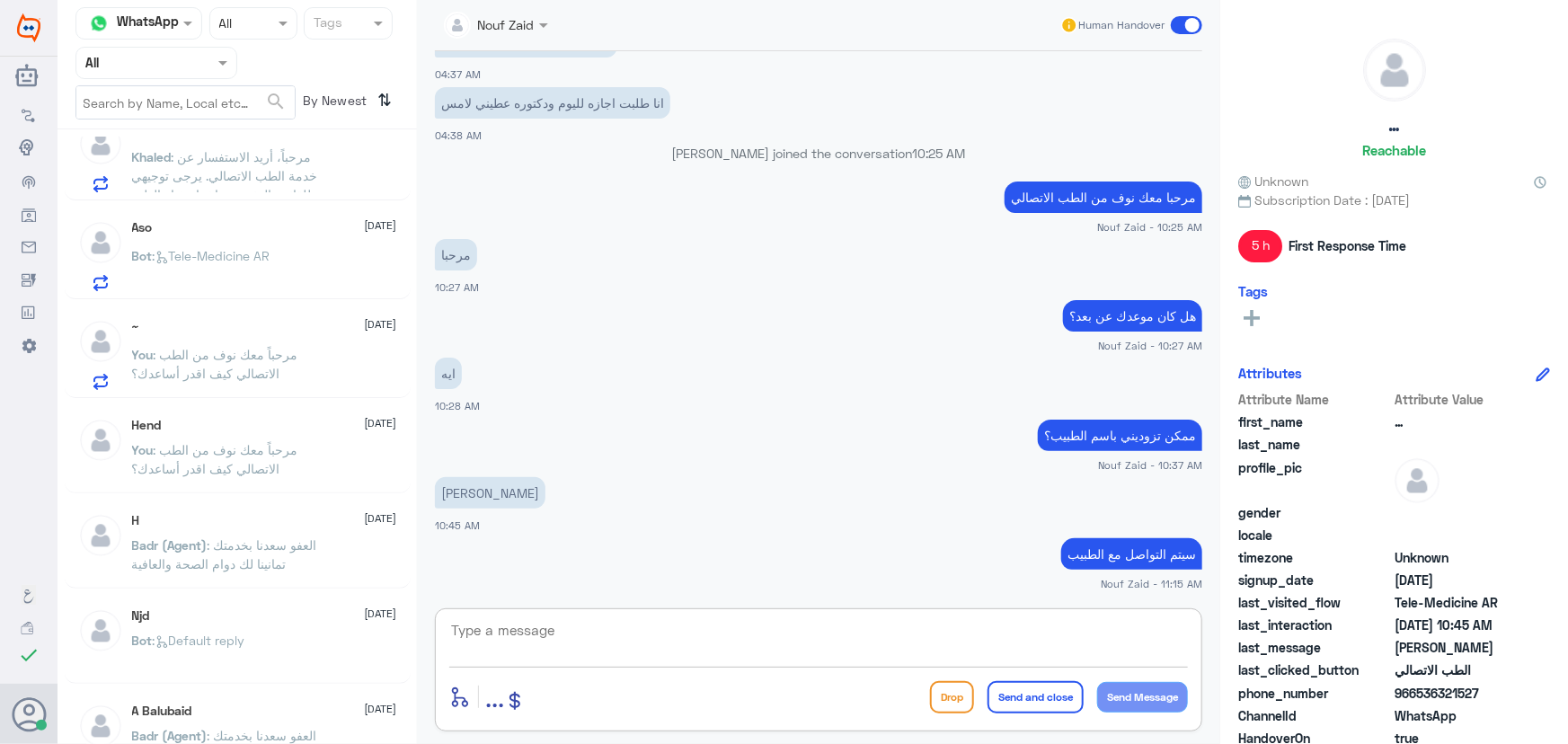
scroll to position [326, 0]
click at [279, 358] on span ": مرحباً معك نوف من الطب الاتصالي كيف اقدر أساعدك؟" at bounding box center [215, 366] width 166 height 34
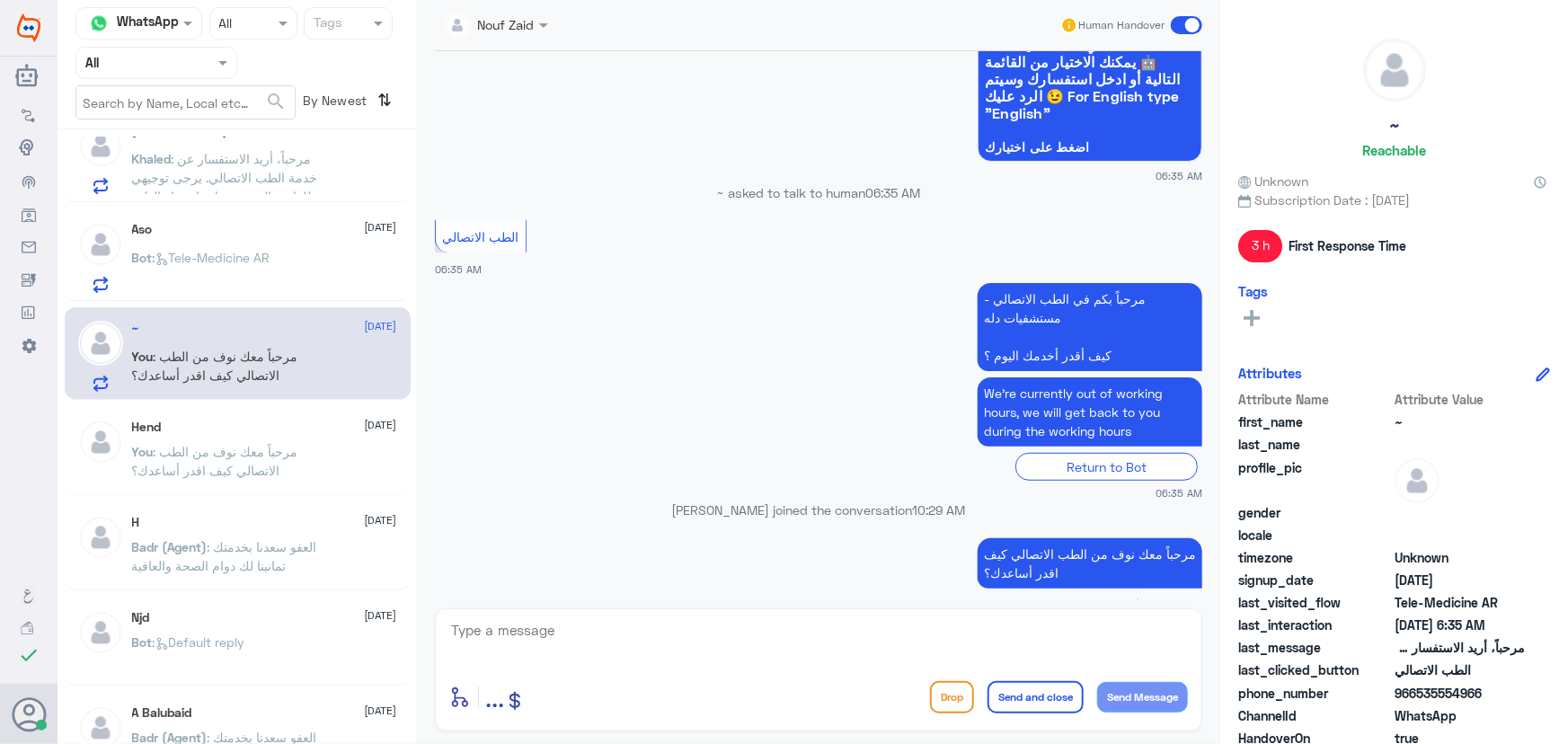
click at [1176, 23] on span at bounding box center [1186, 25] width 32 height 18
click at [0, 0] on input "checkbox" at bounding box center [0, 0] width 0 height 0
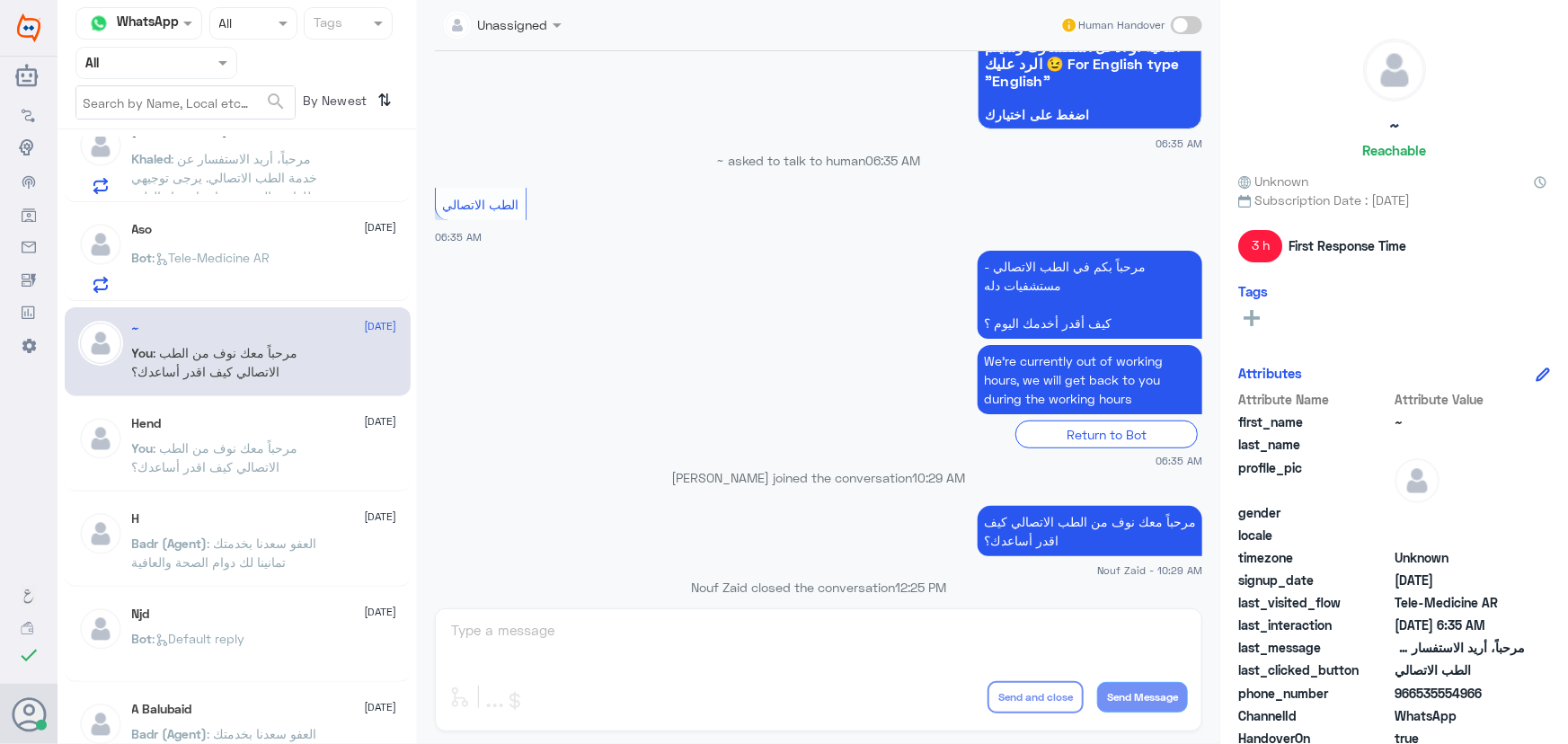
click at [202, 228] on div "Aso 11 September" at bounding box center [265, 229] width 265 height 15
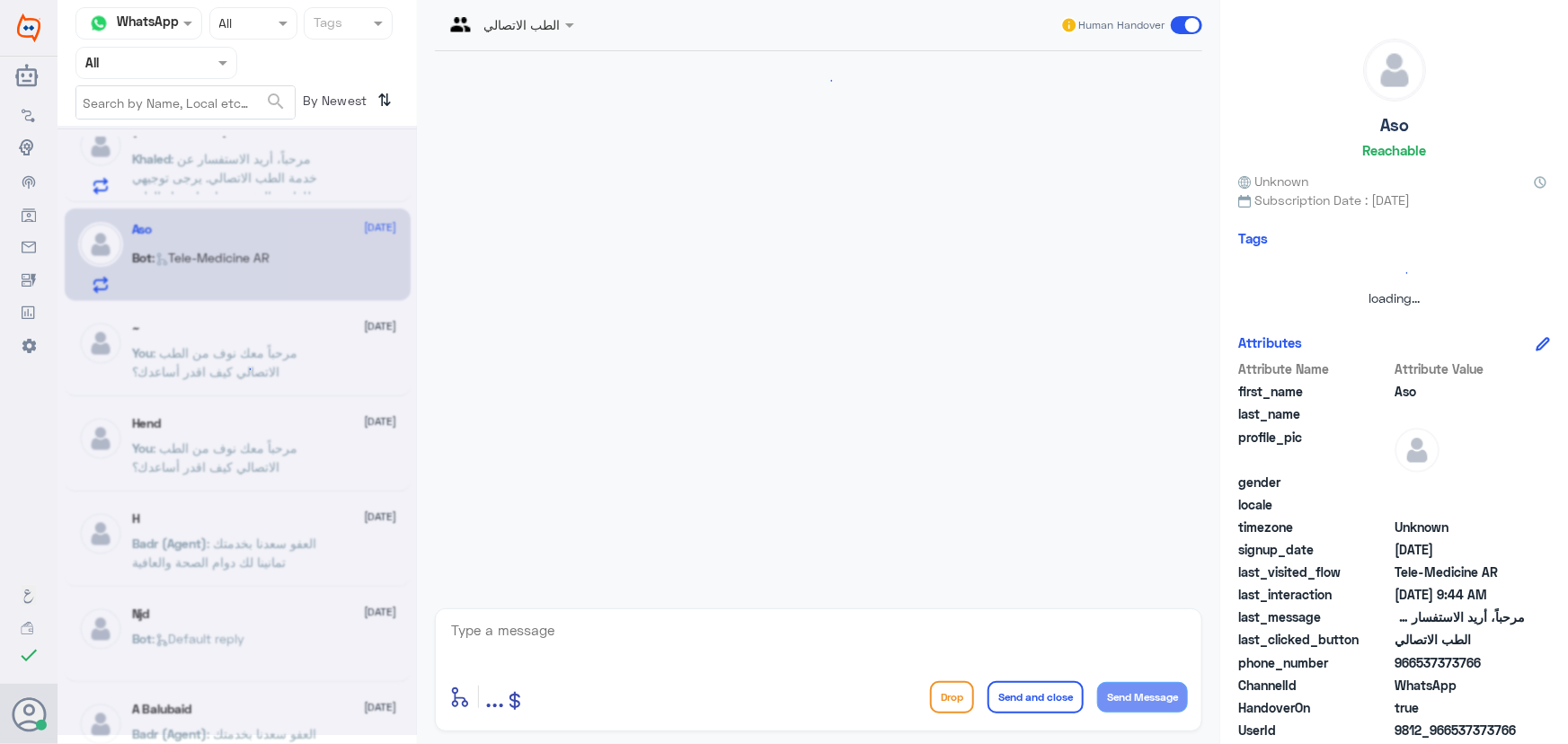
scroll to position [289, 0]
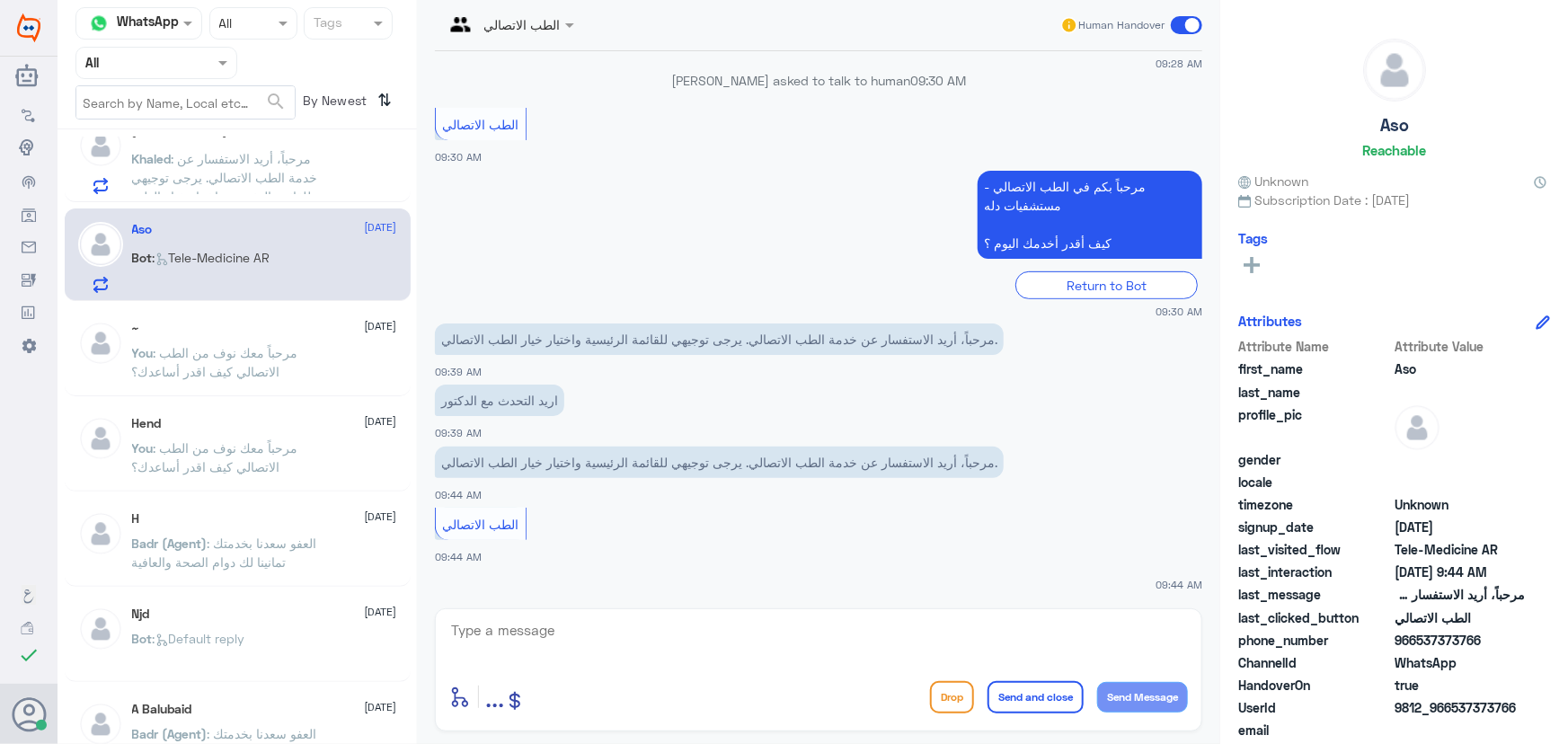
click at [578, 655] on textarea at bounding box center [818, 640] width 738 height 44
paste textarea "مرحباً معك نوف من الطب الاتصالي كيف اقدر أساعدك؟"
type textarea "مرحباً معك نوف من الطب الاتصالي كيف اقدر أساعدك؟"
drag, startPoint x: 1141, startPoint y: 695, endPoint x: 608, endPoint y: 455, distance: 584.5
click at [1140, 691] on button "Send Message" at bounding box center [1142, 697] width 91 height 31
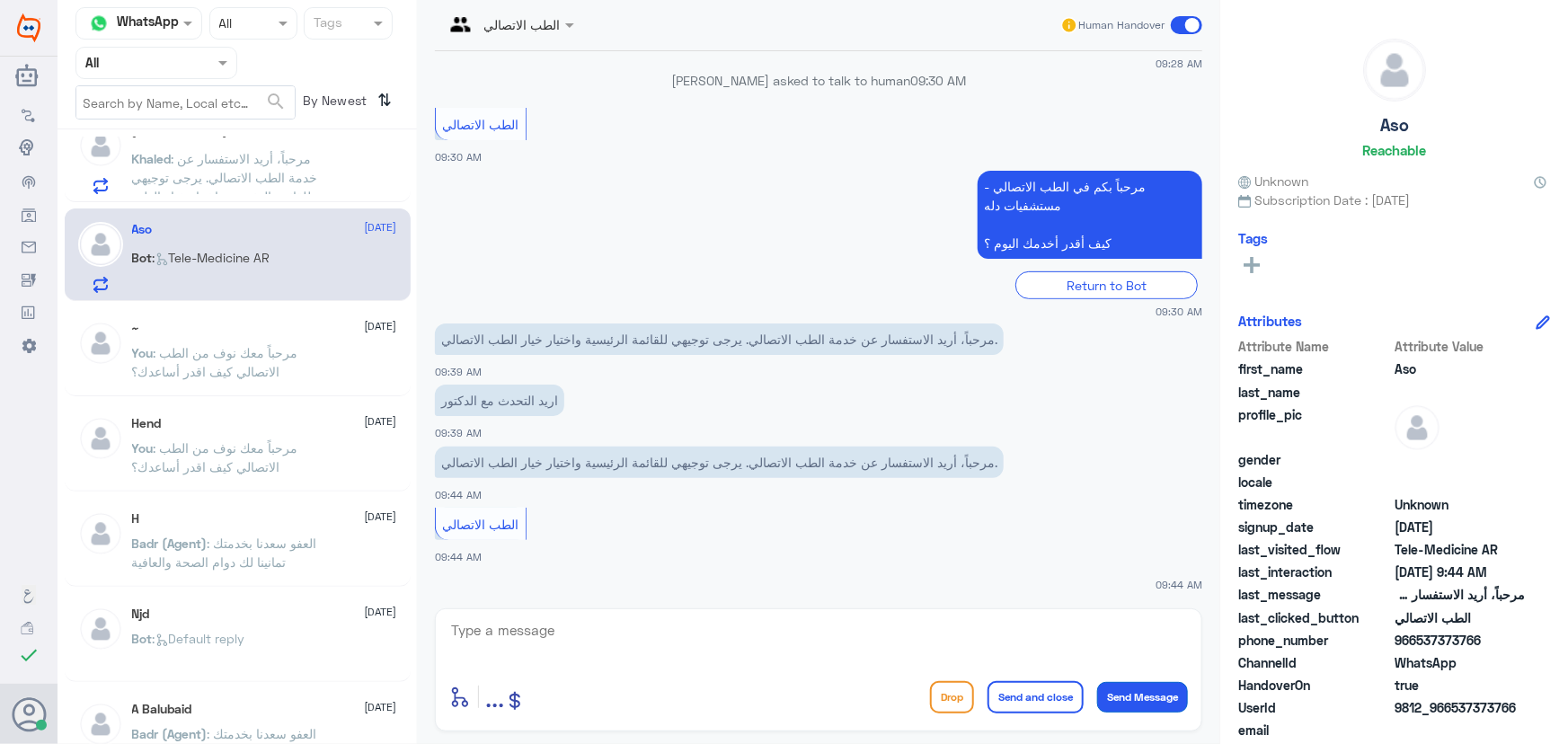
scroll to position [367, 0]
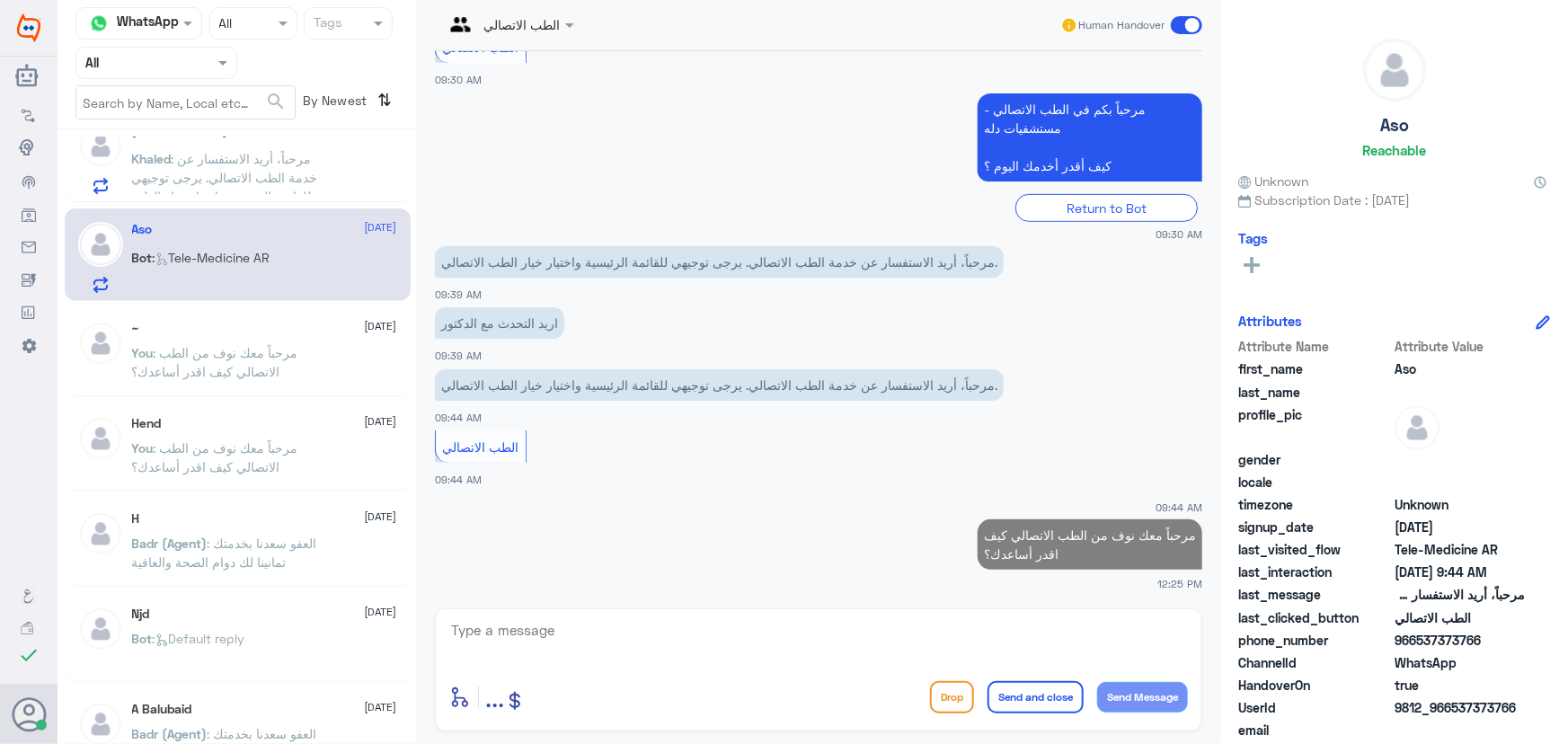
click at [254, 151] on span ": مرحباً، أريد الاستفسار عن خدمة الطب الاتصالي. يرجى توجيهي للقائمة الرئيسية وا…" at bounding box center [225, 187] width 186 height 72
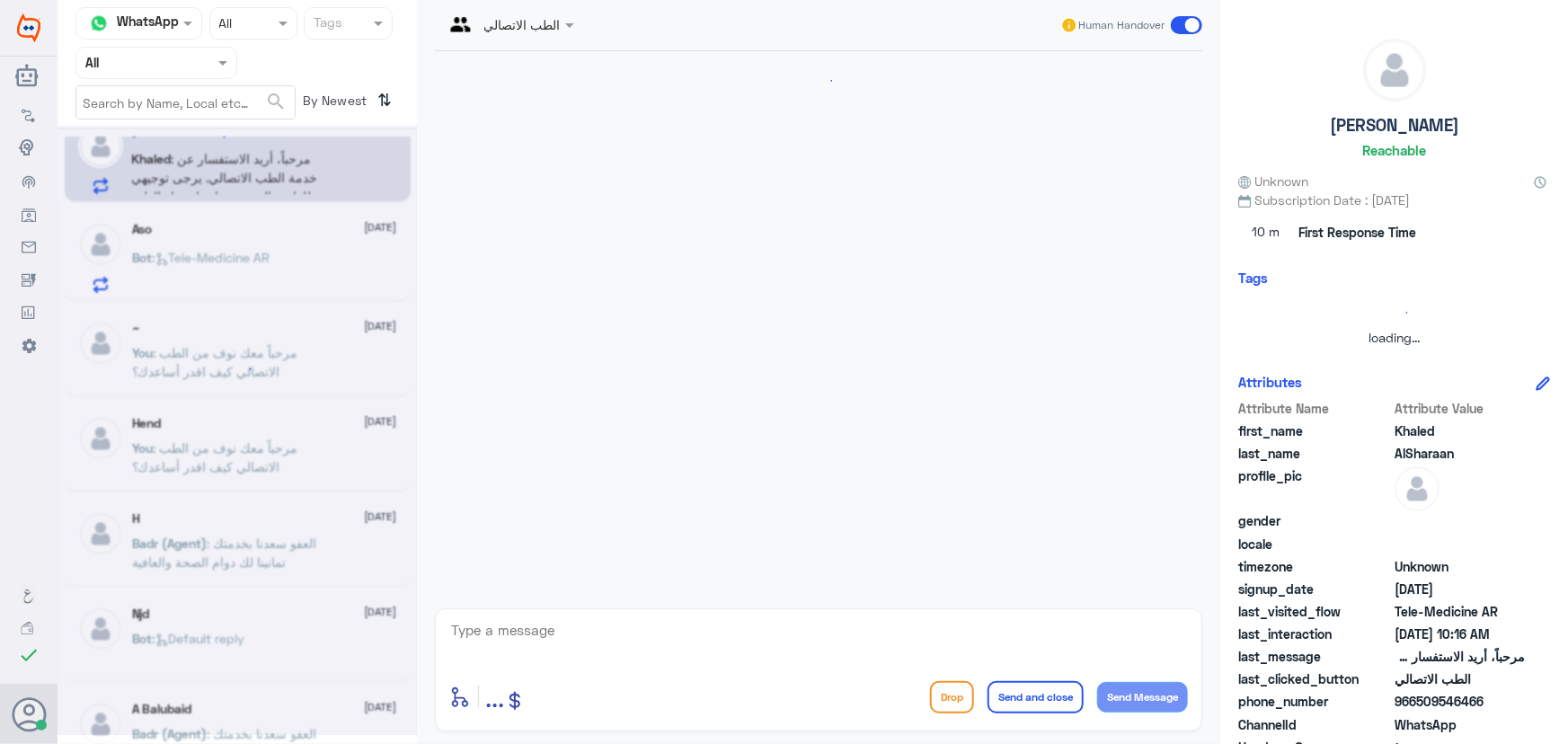
scroll to position [413, 0]
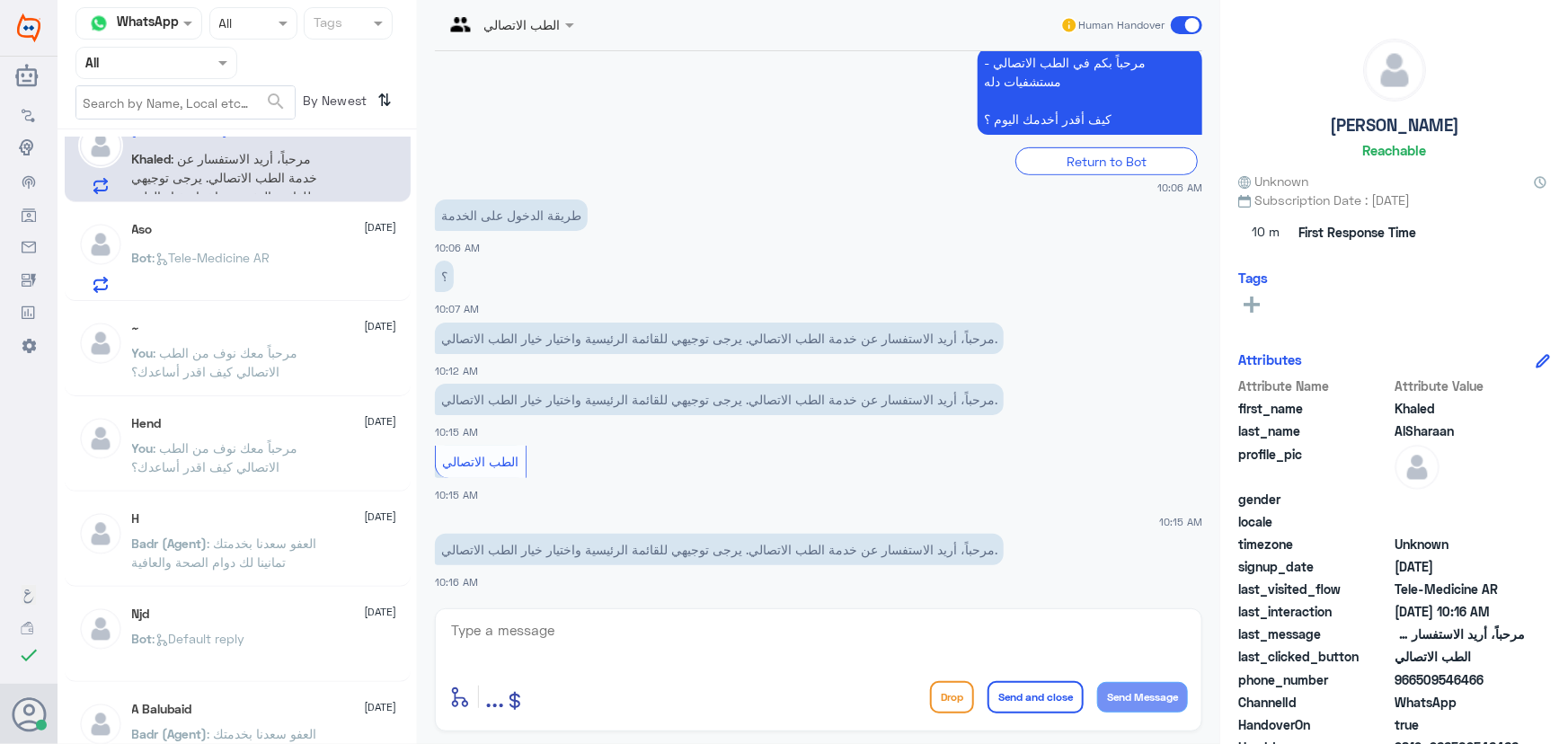
click at [182, 243] on div "Aso 11 September Bot : Tele-Medicine AR" at bounding box center [265, 257] width 265 height 71
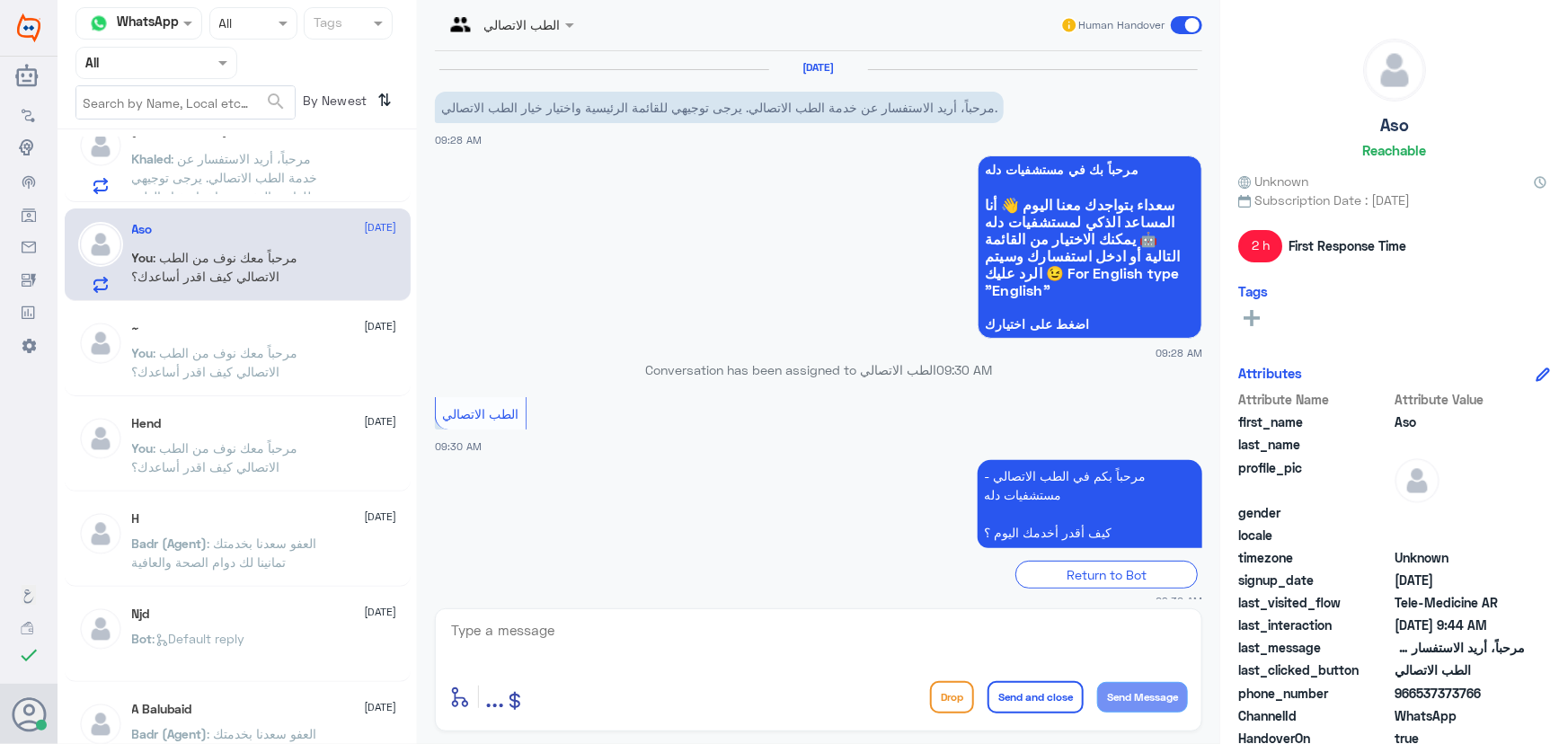
scroll to position [508, 0]
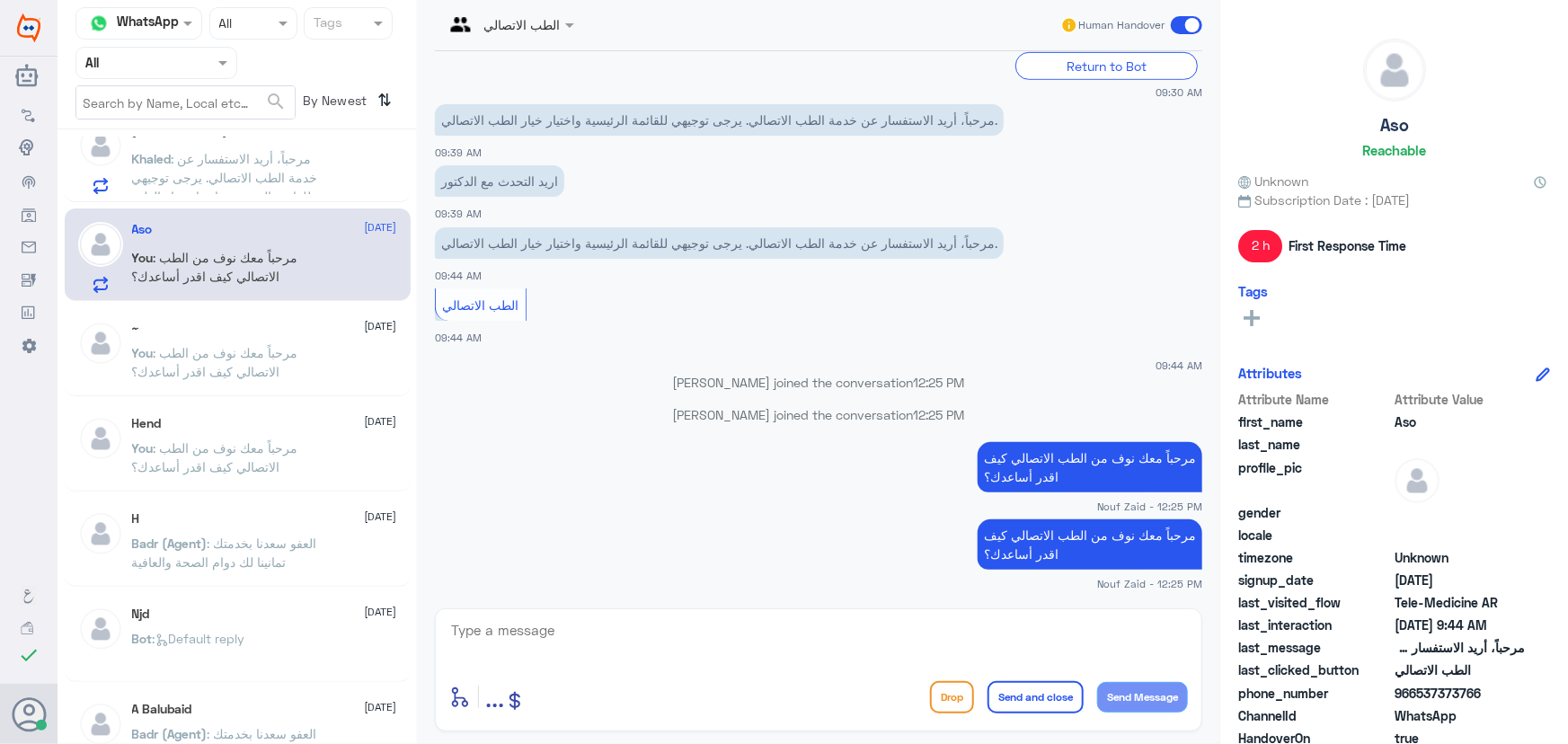
click at [253, 170] on span ": مرحباً، أريد الاستفسار عن خدمة الطب الاتصالي. يرجى توجيهي للقائمة الرئيسية وا…" at bounding box center [225, 187] width 186 height 72
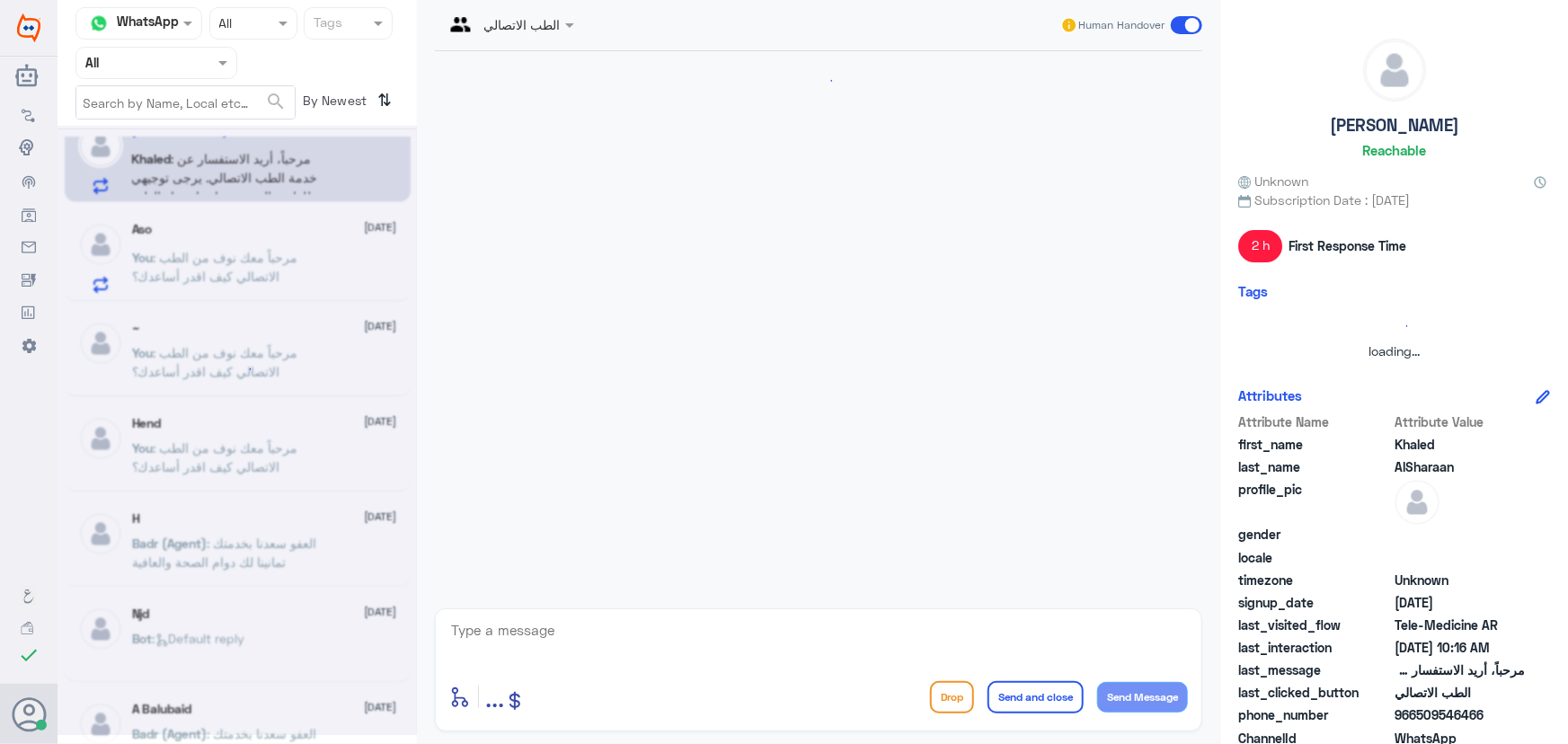
scroll to position [413, 0]
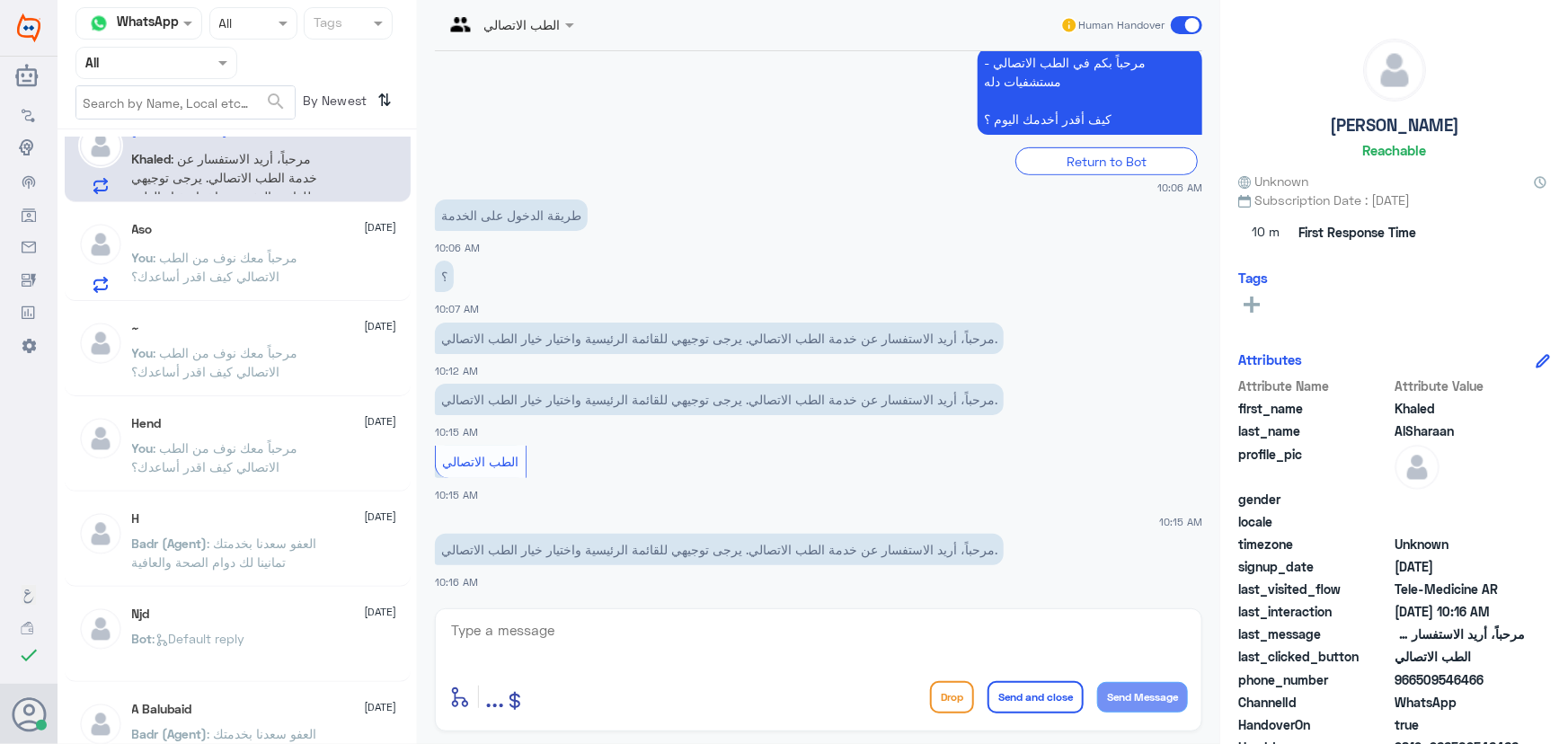
click at [629, 620] on textarea at bounding box center [818, 640] width 738 height 44
paste textarea "مرحباً معك نوف من الطب الاتصالي كيف اقدر أساعدك؟"
type textarea "مرحباً معك نوف من الطب الاتصالي كيف اقدر أساعدك؟"
click at [1119, 691] on button "Send Message" at bounding box center [1142, 697] width 91 height 31
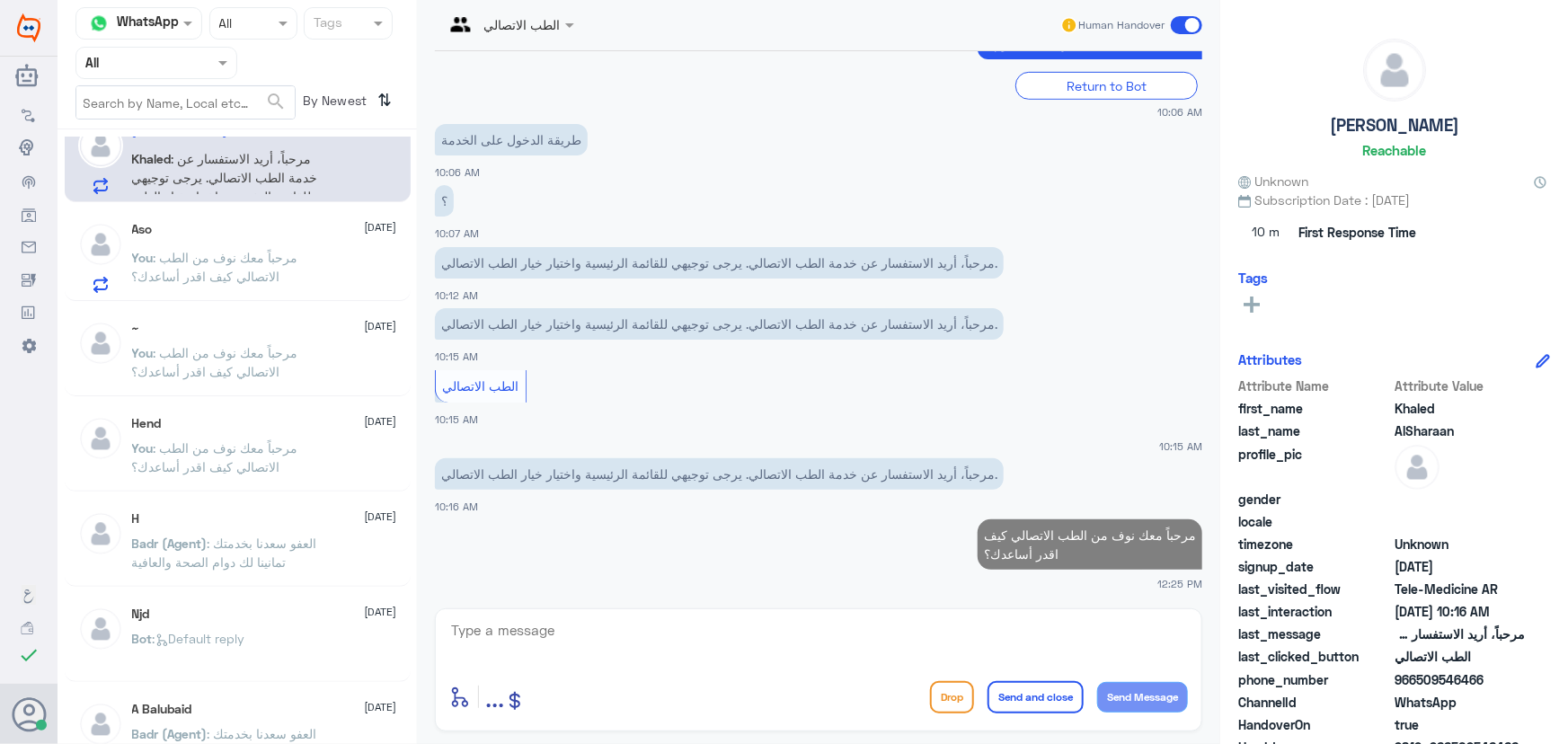
click at [242, 252] on span ": مرحباً معك نوف من الطب الاتصالي كيف اقدر أساعدك؟" at bounding box center [215, 267] width 166 height 34
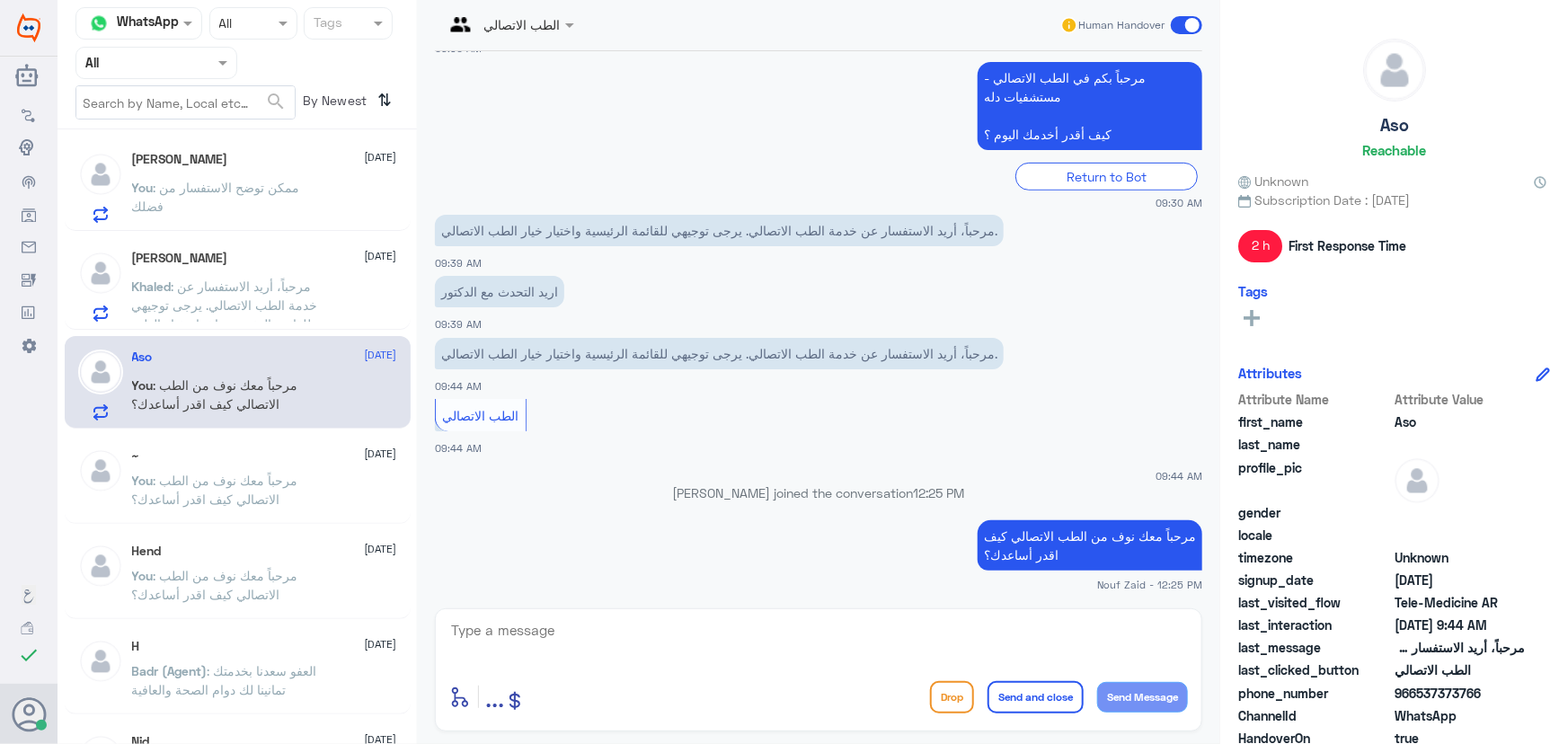
scroll to position [162, 0]
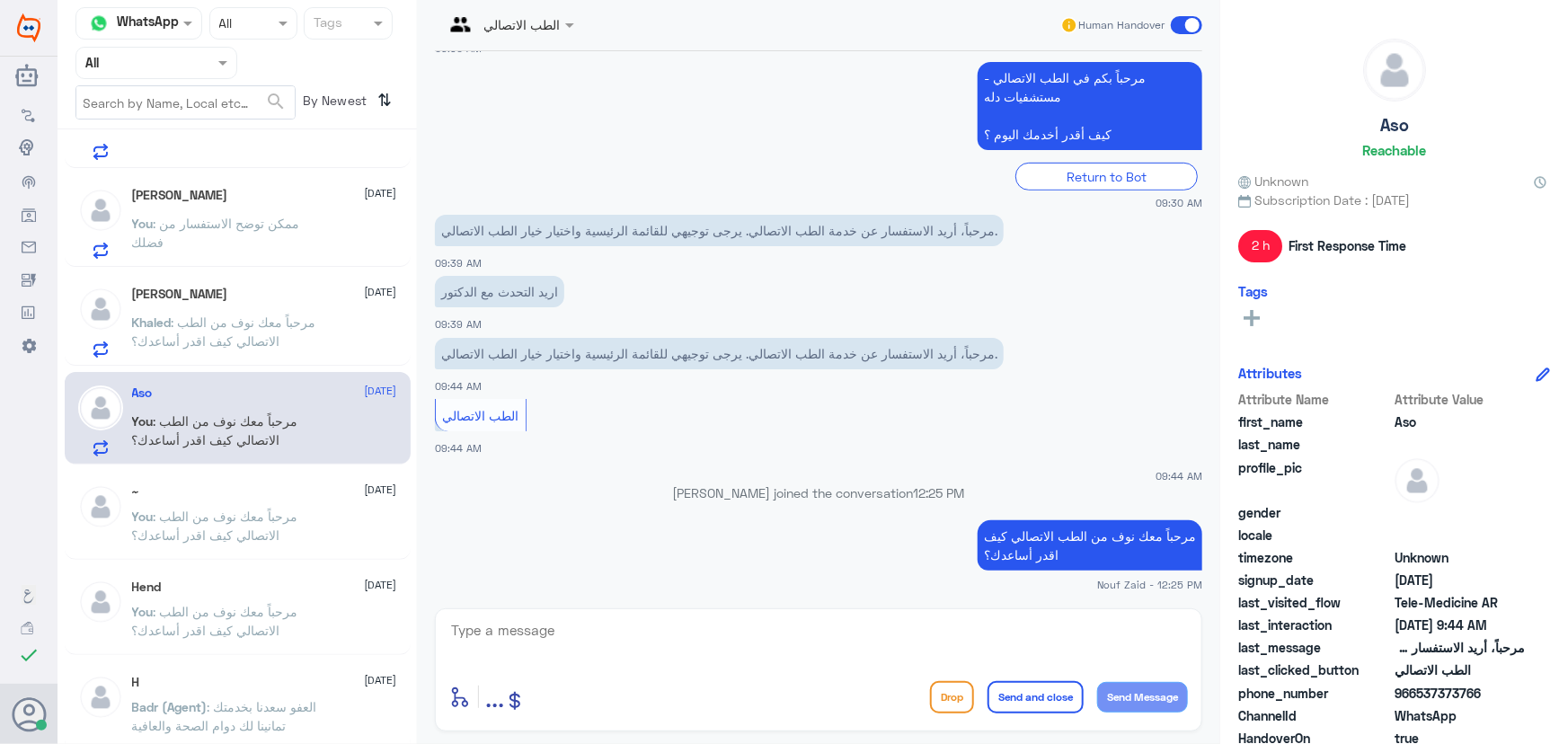
click at [234, 324] on span ": مرحباً معك نوف من الطب الاتصالي كيف اقدر أساعدك؟" at bounding box center [224, 332] width 184 height 34
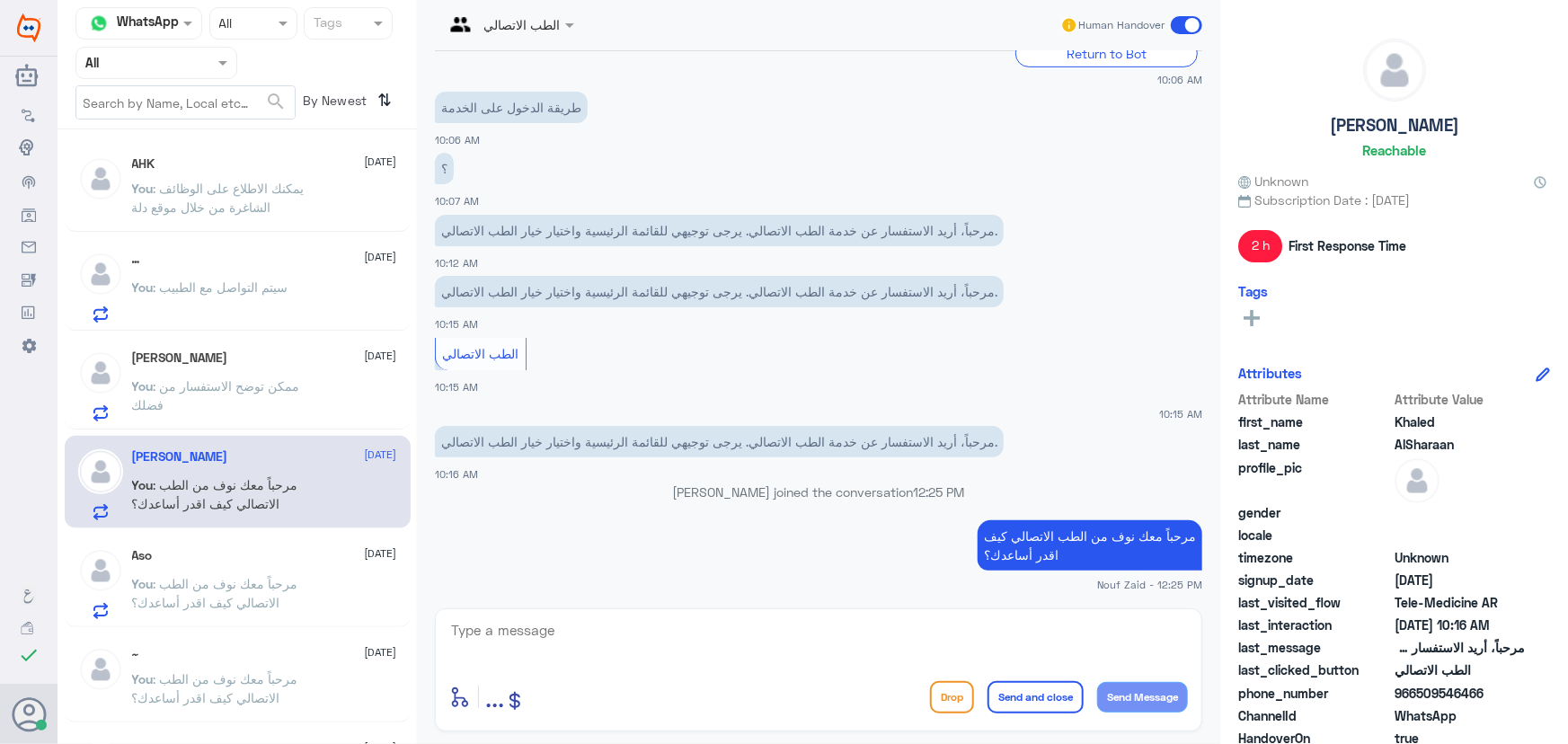
click at [316, 418] on p "You : ممكن توضح الاستفسار من فضلك" at bounding box center [233, 398] width 202 height 45
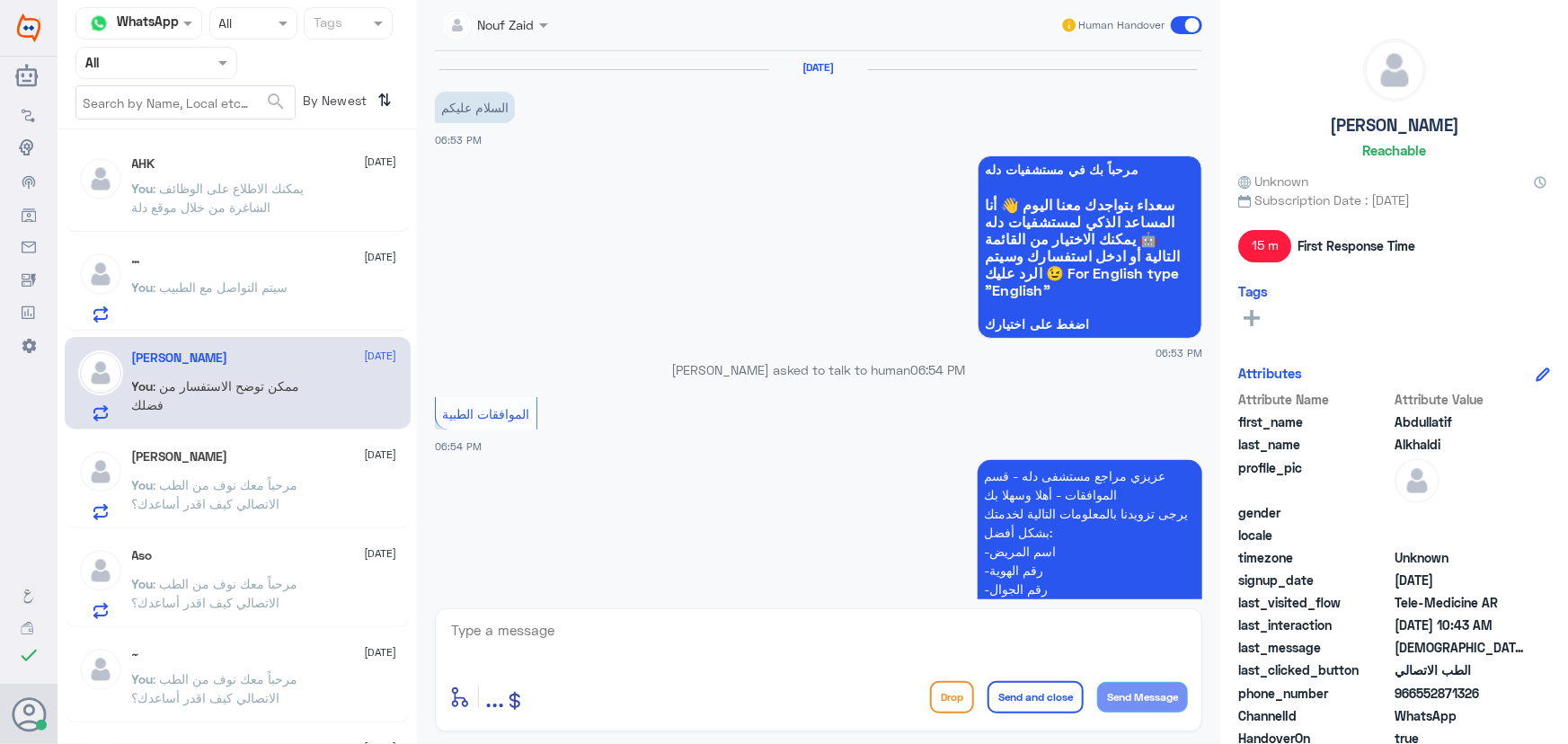
scroll to position [1267, 0]
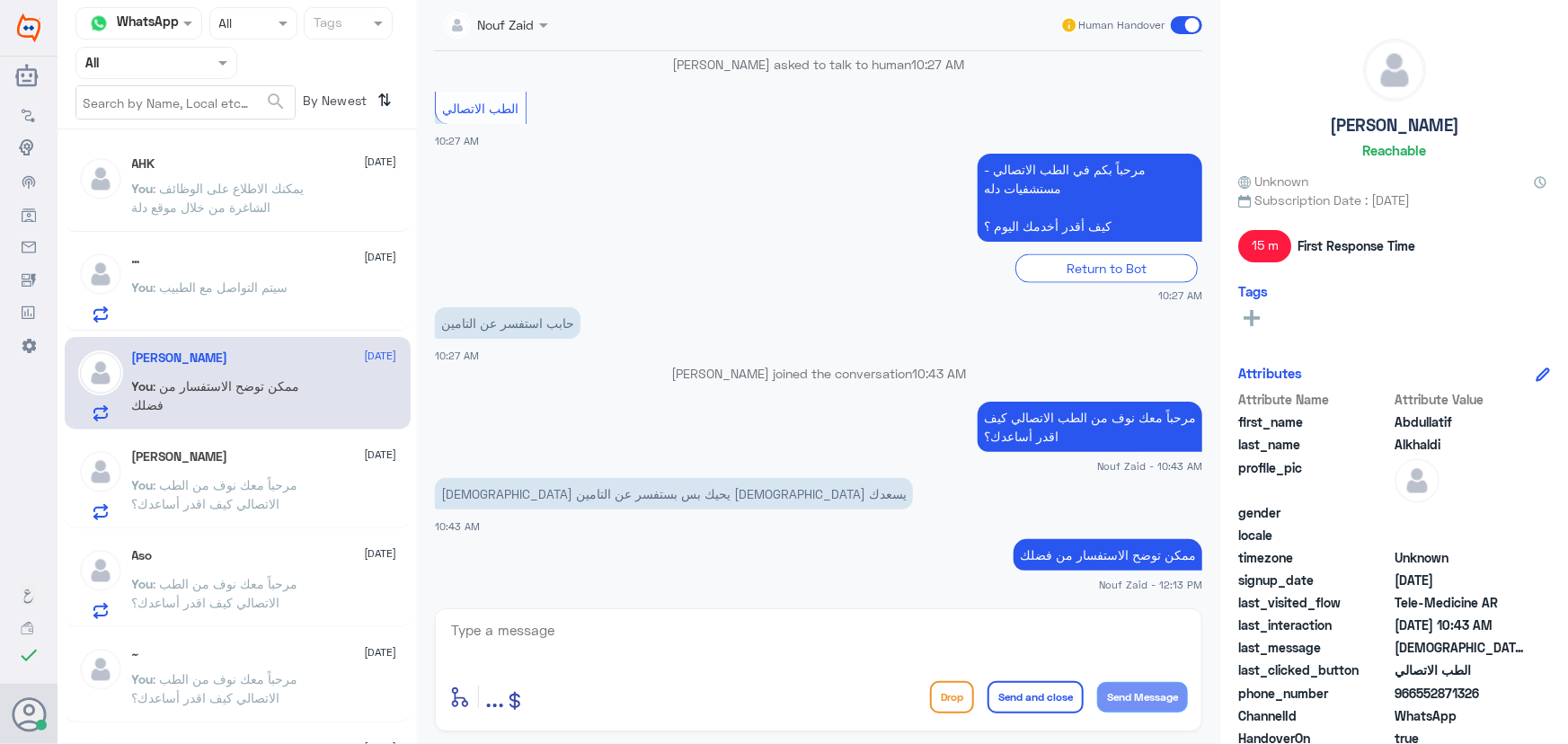
click at [255, 307] on p "You : سيتم التواصل مع الطبيب" at bounding box center [210, 300] width 156 height 45
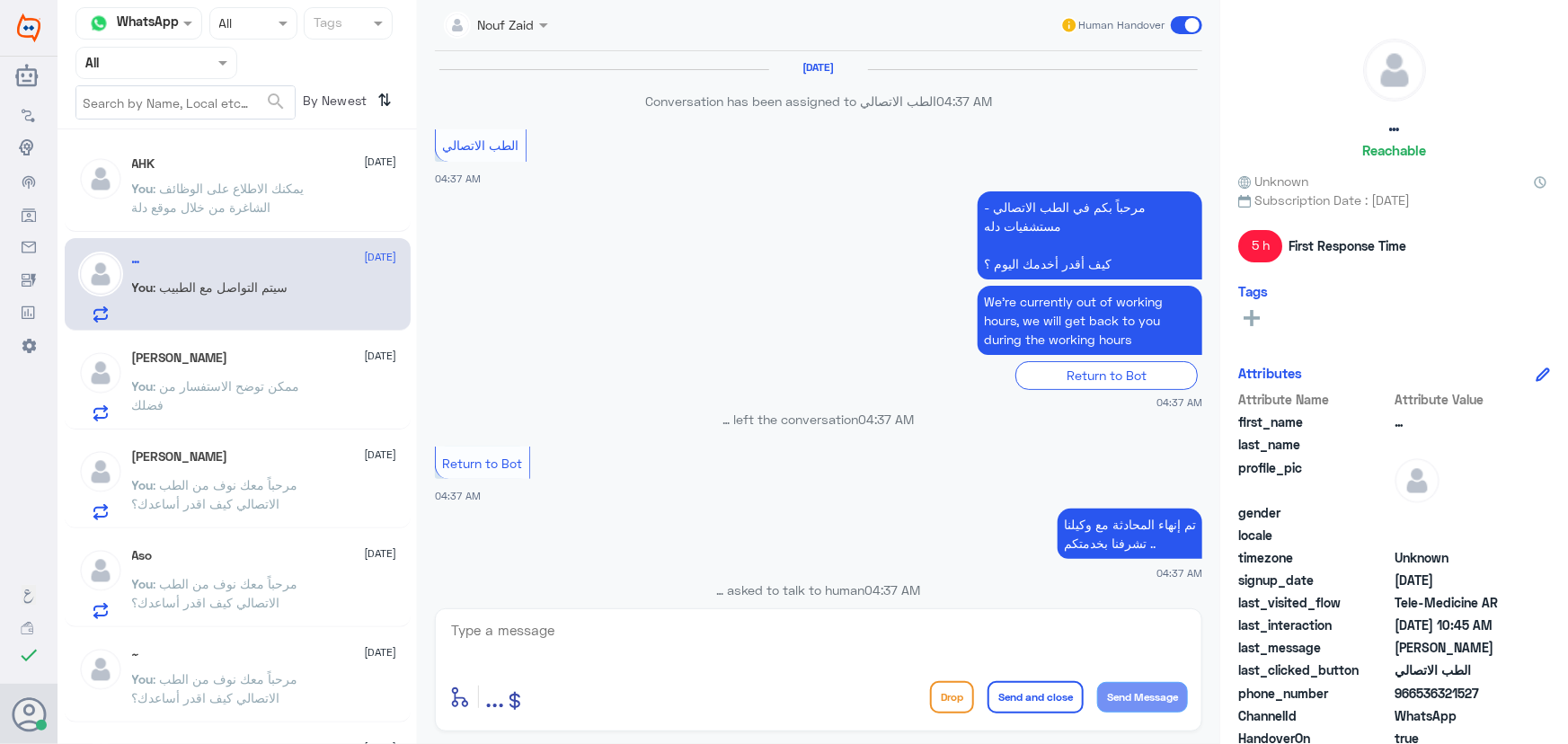
scroll to position [876, 0]
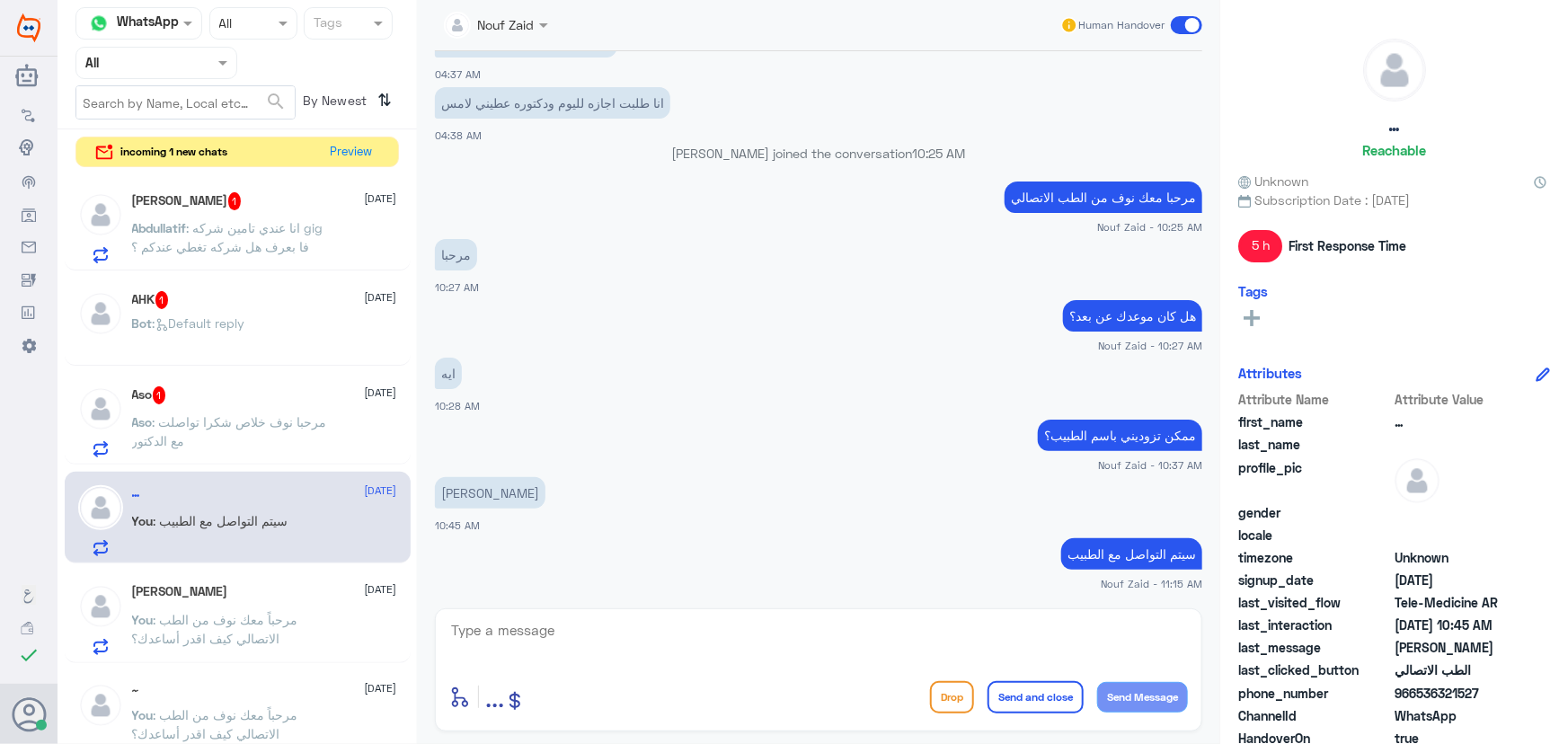
click at [240, 380] on div "Abdullatif Alkhaldi 1 11 September Abdullatif : انا عندي تامين شركه gig فا بعرف…" at bounding box center [237, 460] width 360 height 578
click at [238, 399] on div "Aso 1 11 September" at bounding box center [265, 395] width 265 height 18
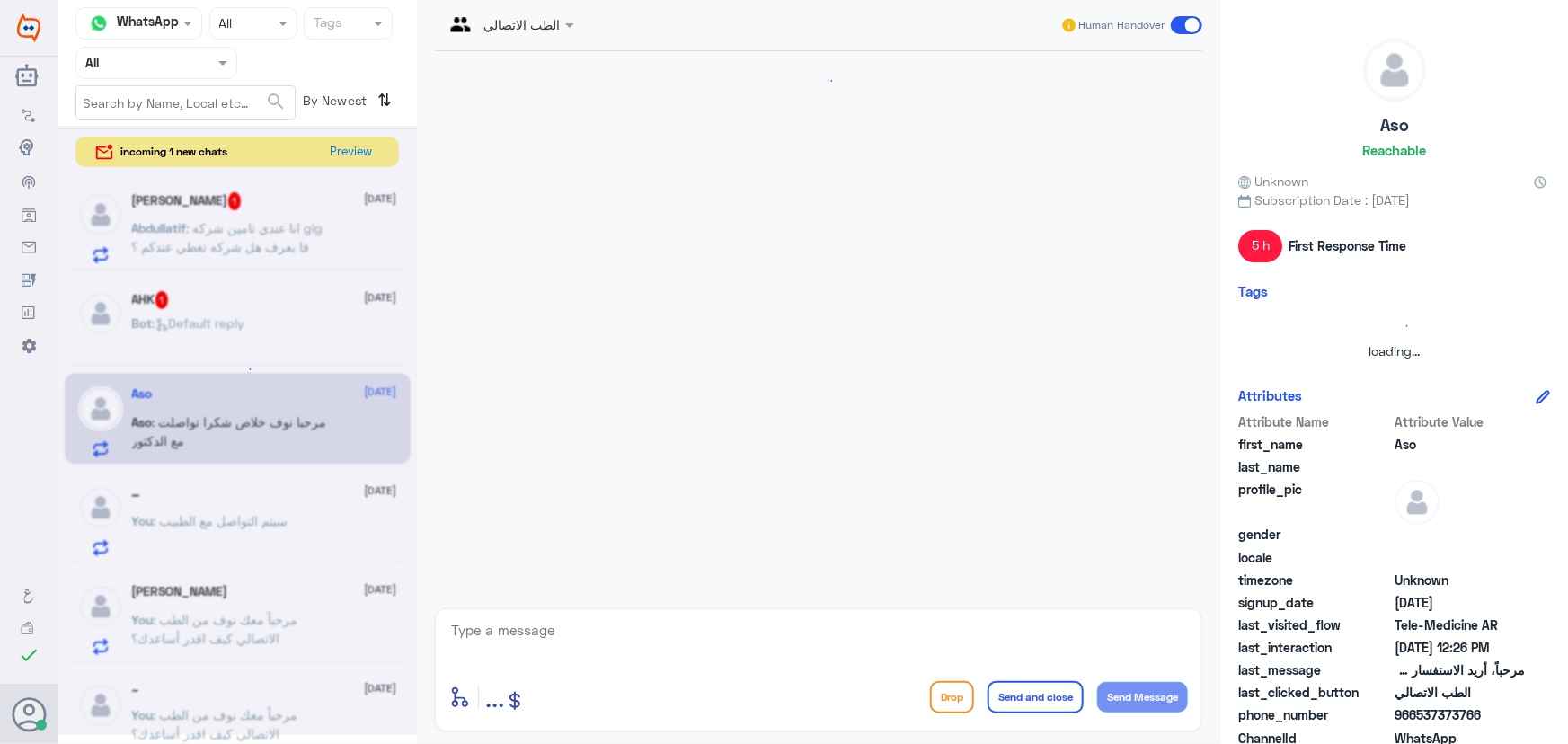
scroll to position [479, 0]
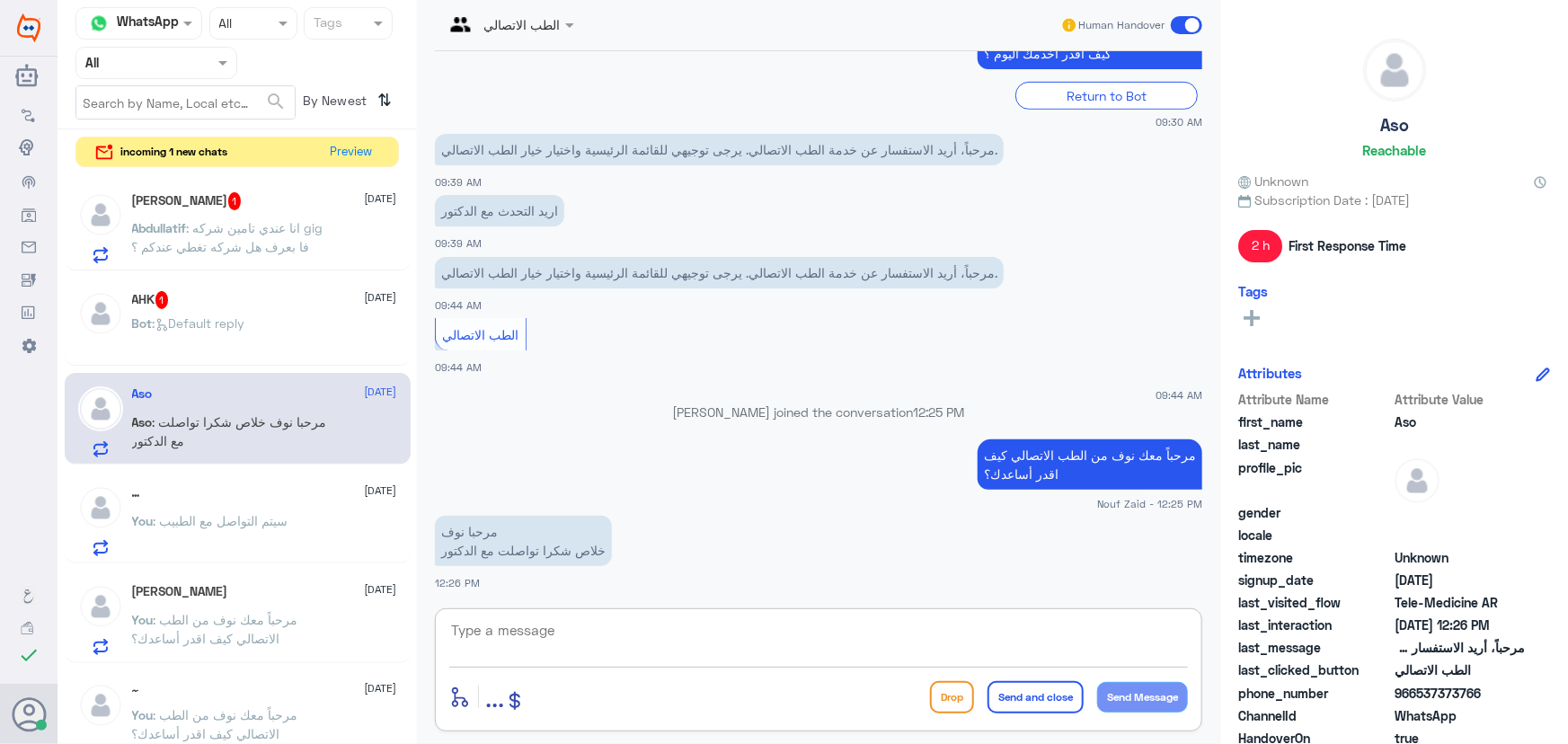
click at [703, 625] on textarea at bounding box center [818, 640] width 738 height 44
type textarea "العفو، نسعد بخدمتك"
click at [1020, 701] on button "Send and close" at bounding box center [1035, 697] width 97 height 32
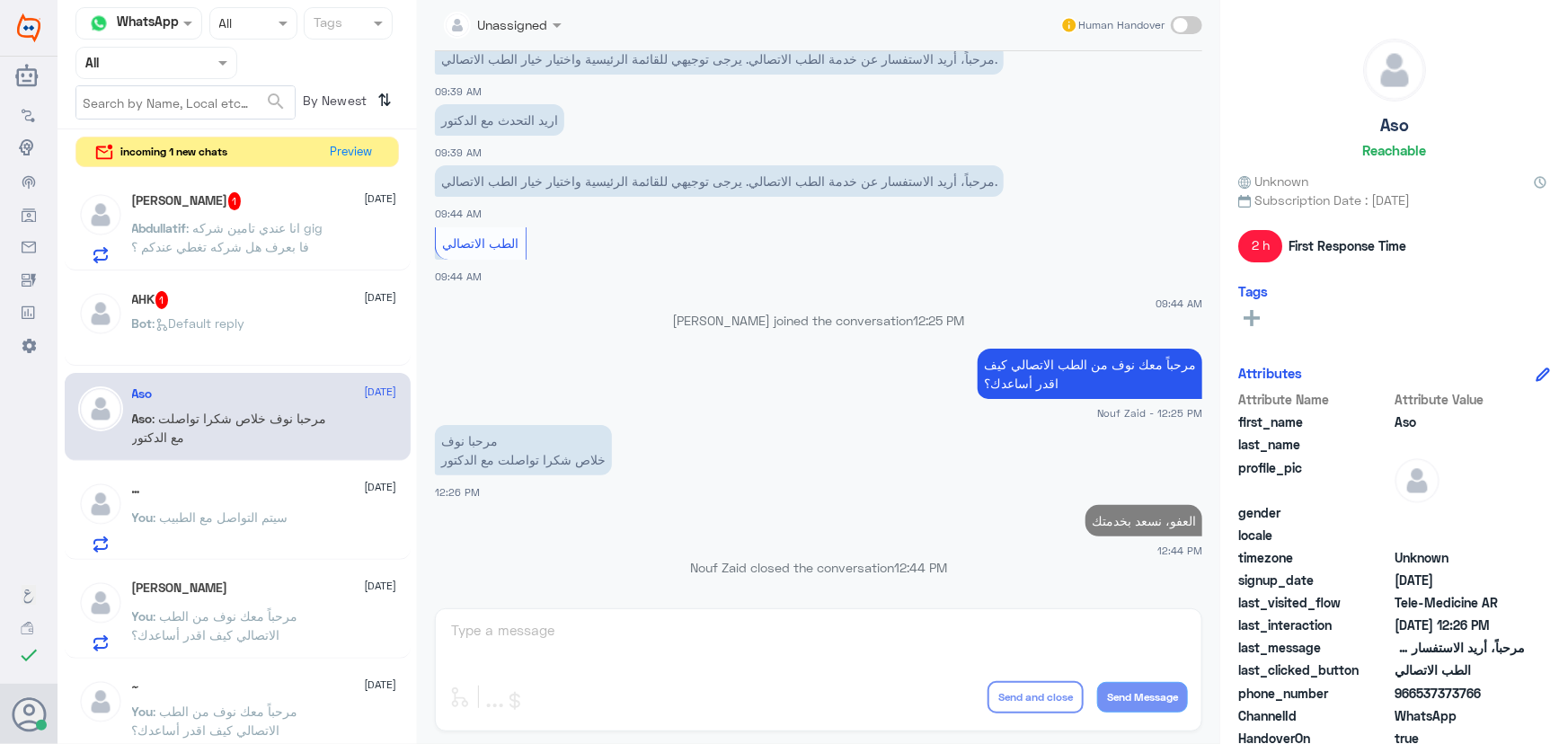
click at [289, 298] on div "AHK 1 11 September" at bounding box center [265, 300] width 265 height 18
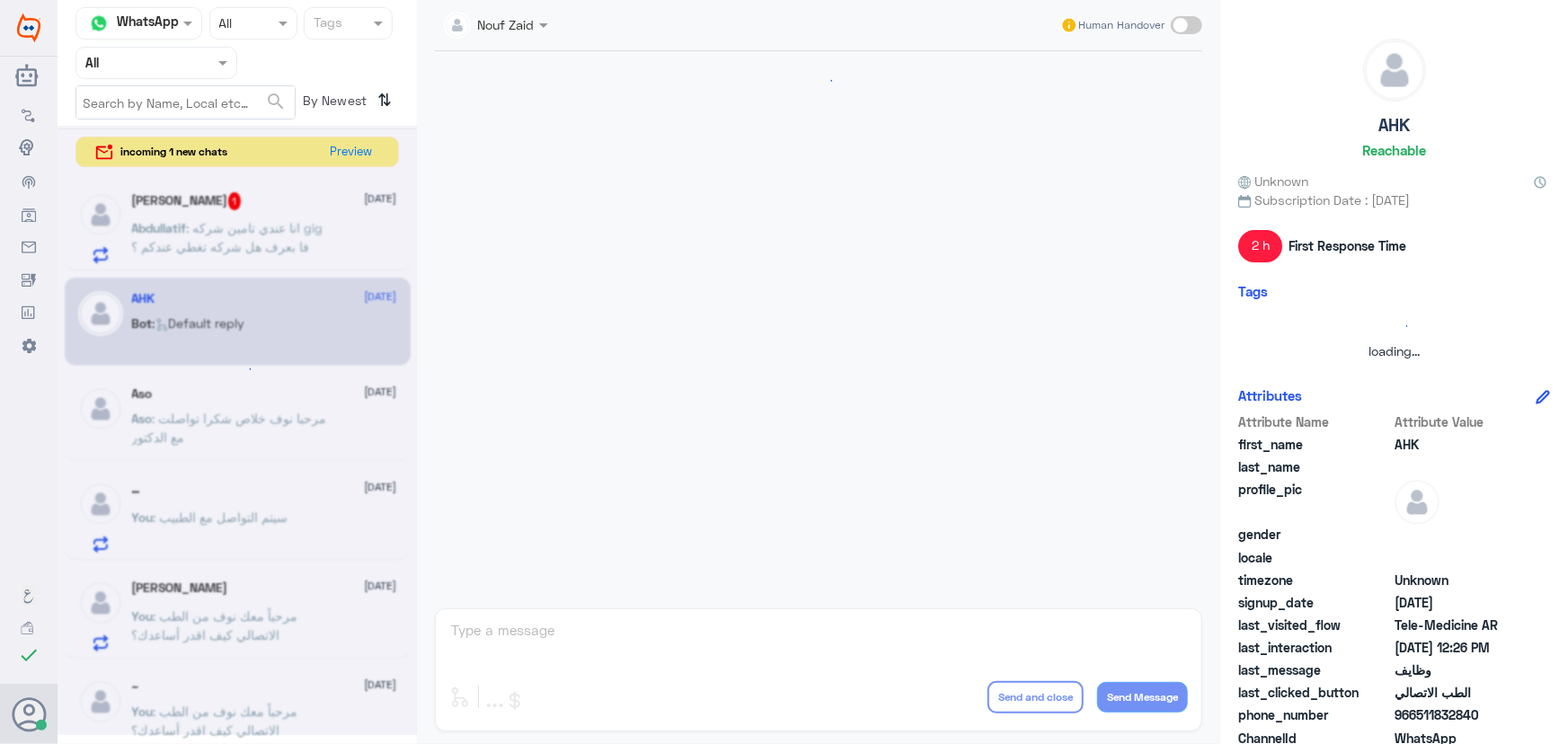
scroll to position [611, 0]
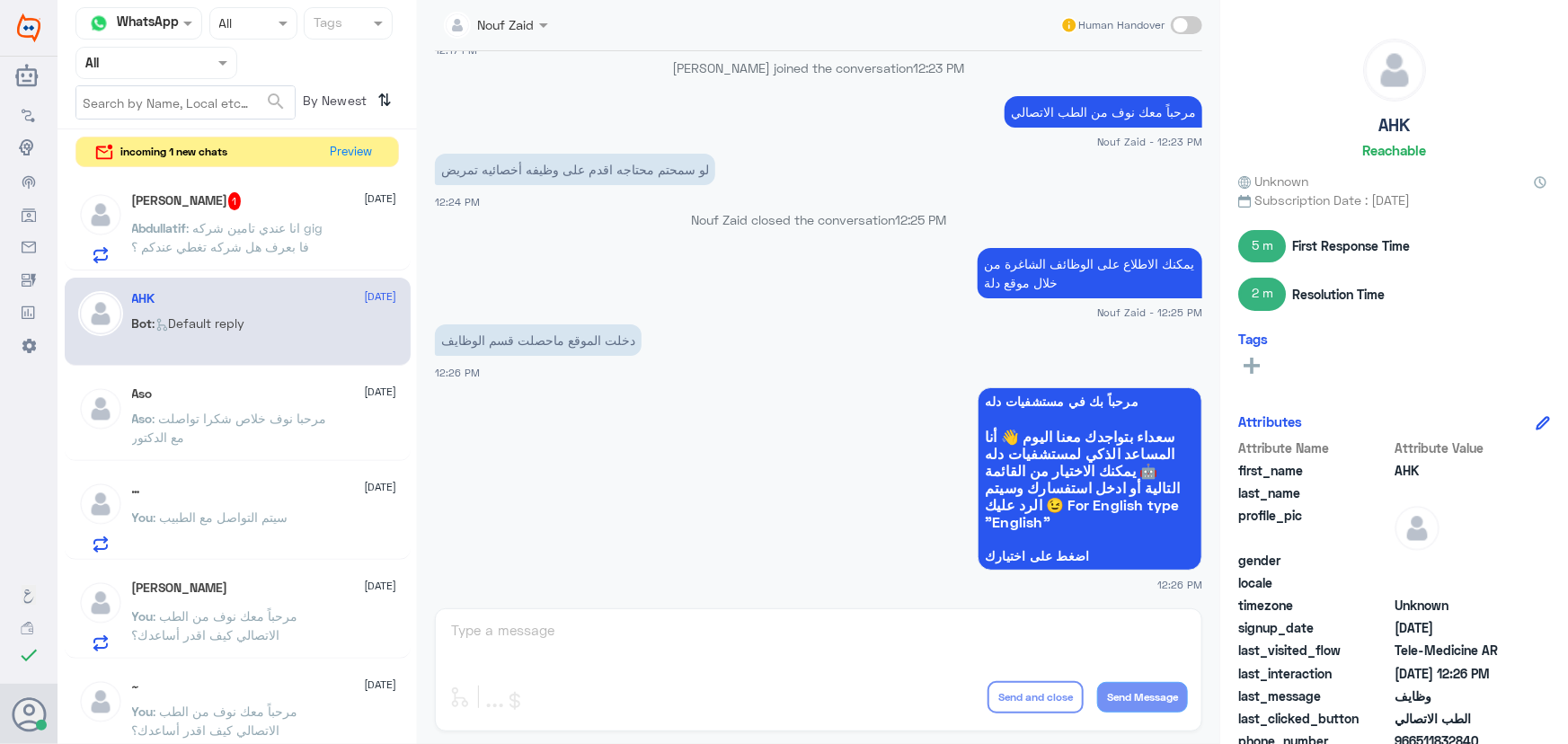
click at [539, 620] on div "Nouf Zaid Human Handover 11 Sep 2025 السلام عليكم 12:17 PM مرحباً بك في مستشفيا…" at bounding box center [818, 374] width 803 height 749
click at [535, 628] on div "Nouf Zaid Human Handover 11 Sep 2025 السلام عليكم 12:17 PM مرحباً بك في مستشفيا…" at bounding box center [818, 374] width 803 height 749
click at [271, 236] on p "Abdullatif : انا عندي تامين شركه gig فا بعرف هل شركه تغطي عندكم ؟" at bounding box center [233, 240] width 202 height 45
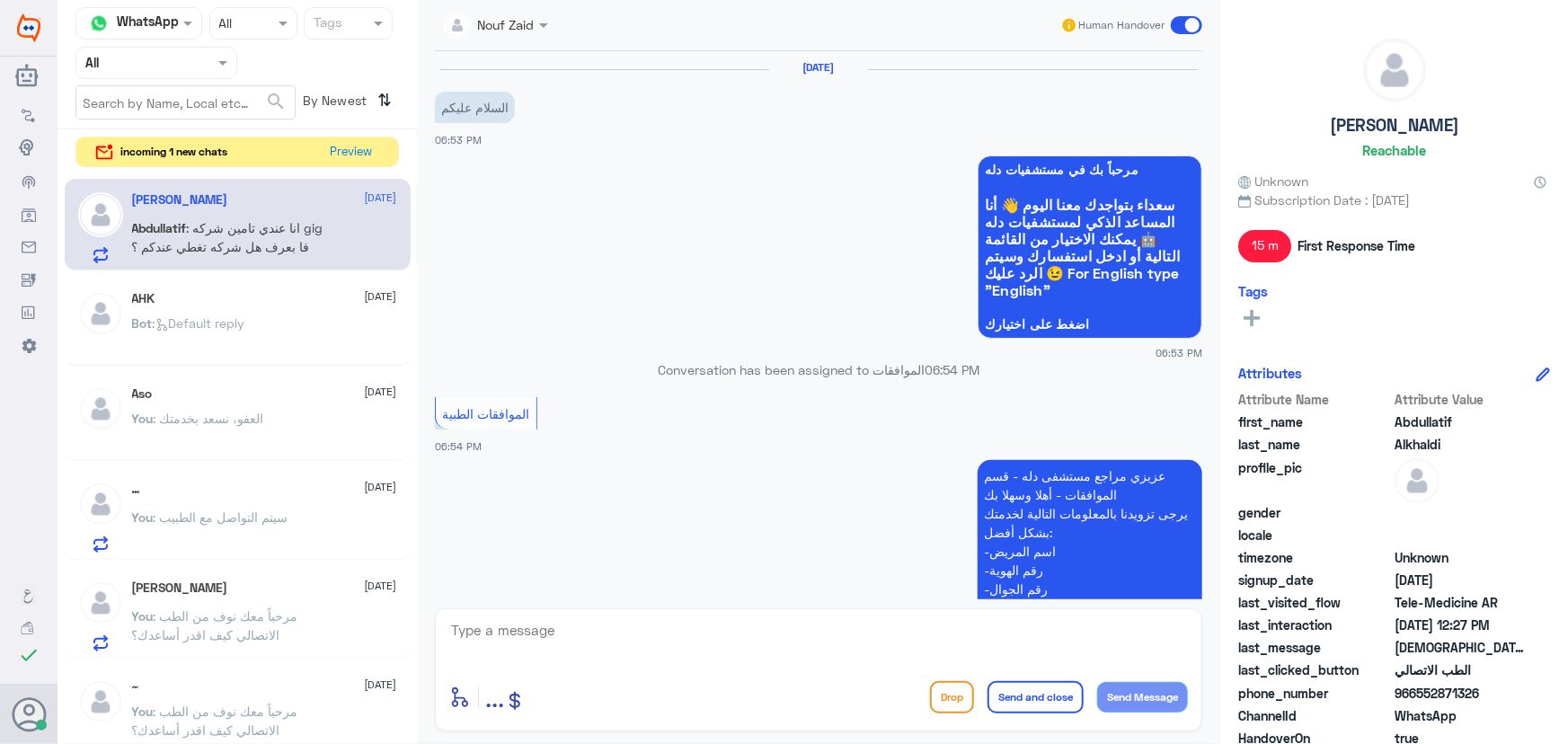
scroll to position [1329, 0]
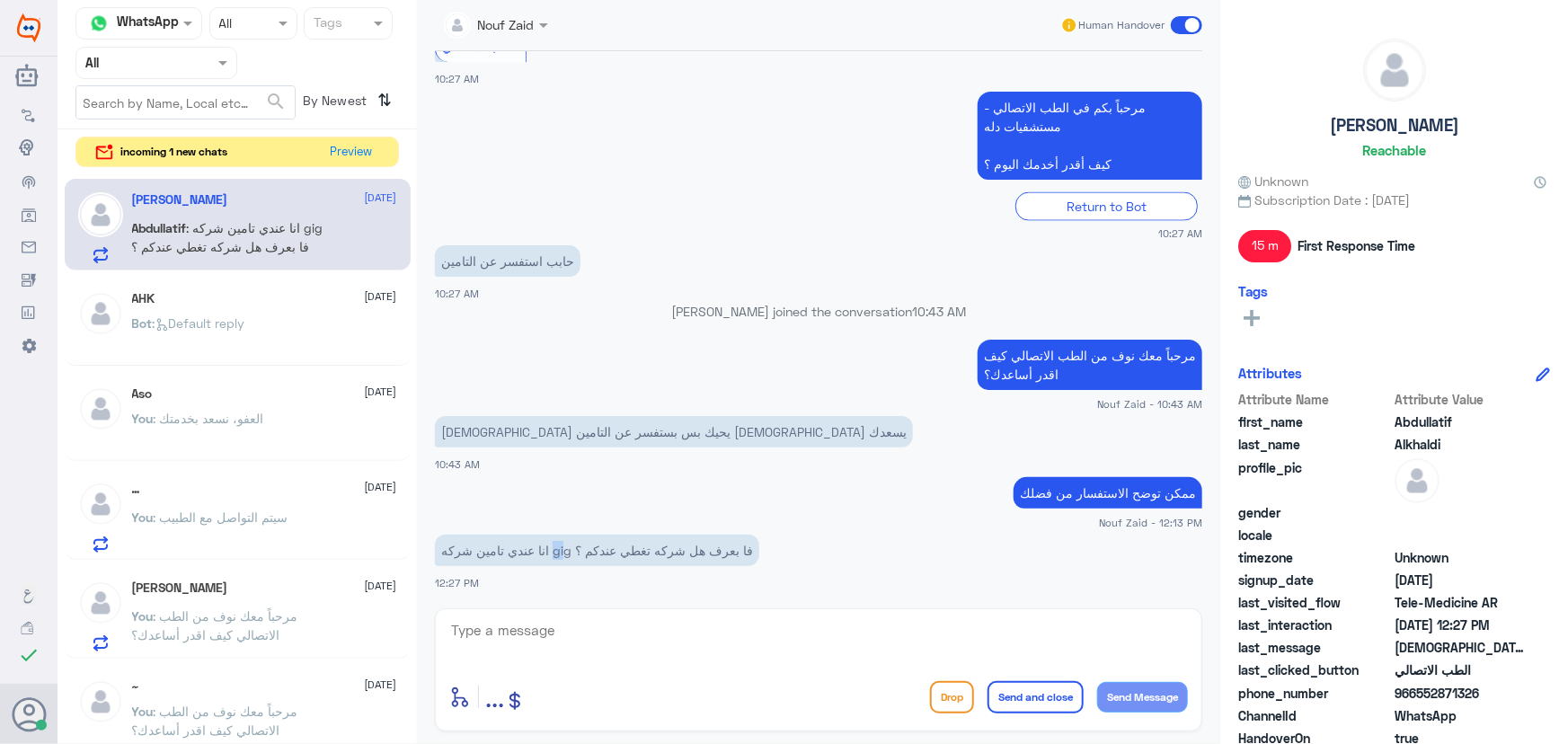
drag, startPoint x: 554, startPoint y: 548, endPoint x: 566, endPoint y: 555, distance: 13.9
click at [566, 555] on p "انا عندي تامين شركه gig فا بعرف هل شركه تغطي عندكم ؟" at bounding box center [598, 551] width 325 height 32
click at [327, 154] on button "Preview" at bounding box center [353, 151] width 56 height 28
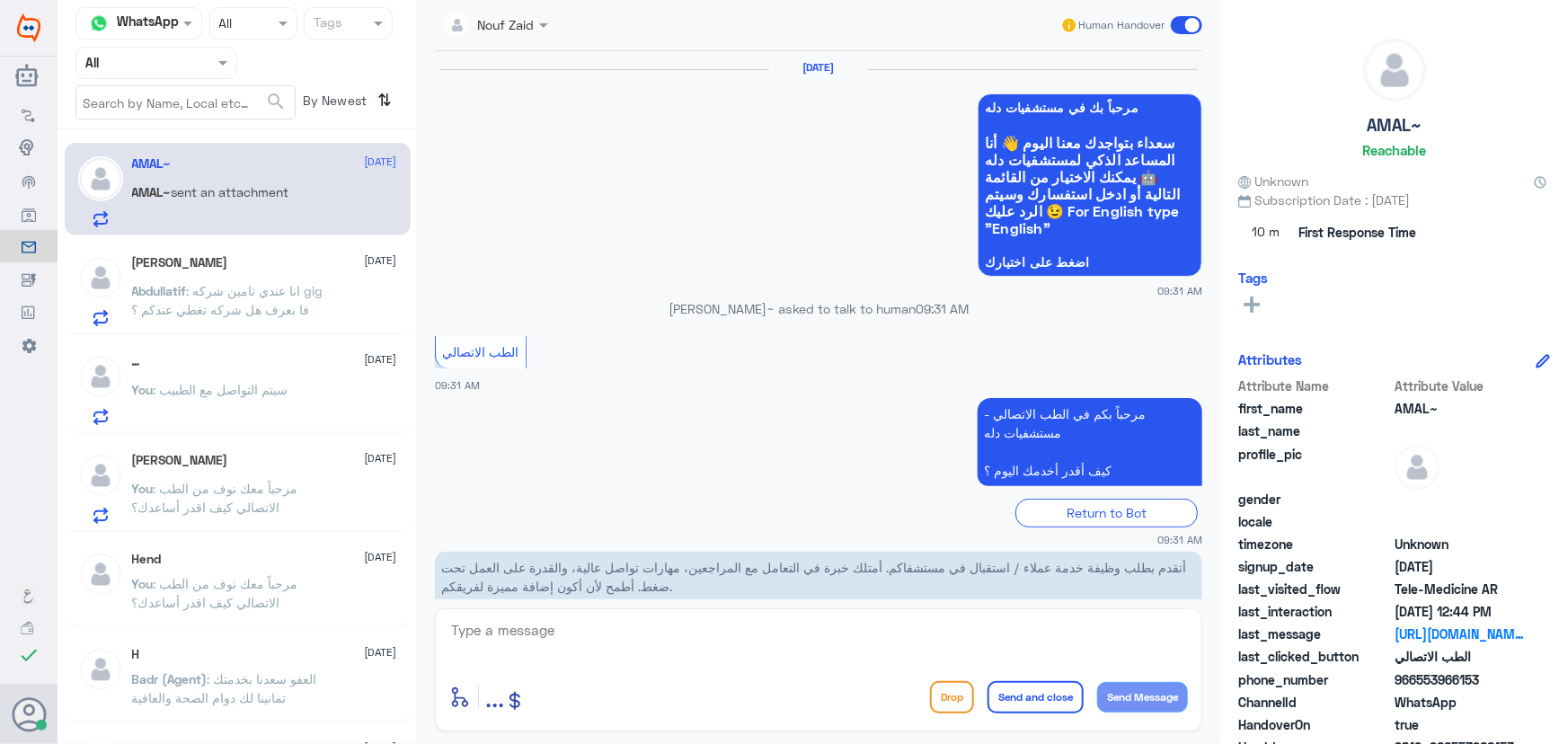
scroll to position [1410, 0]
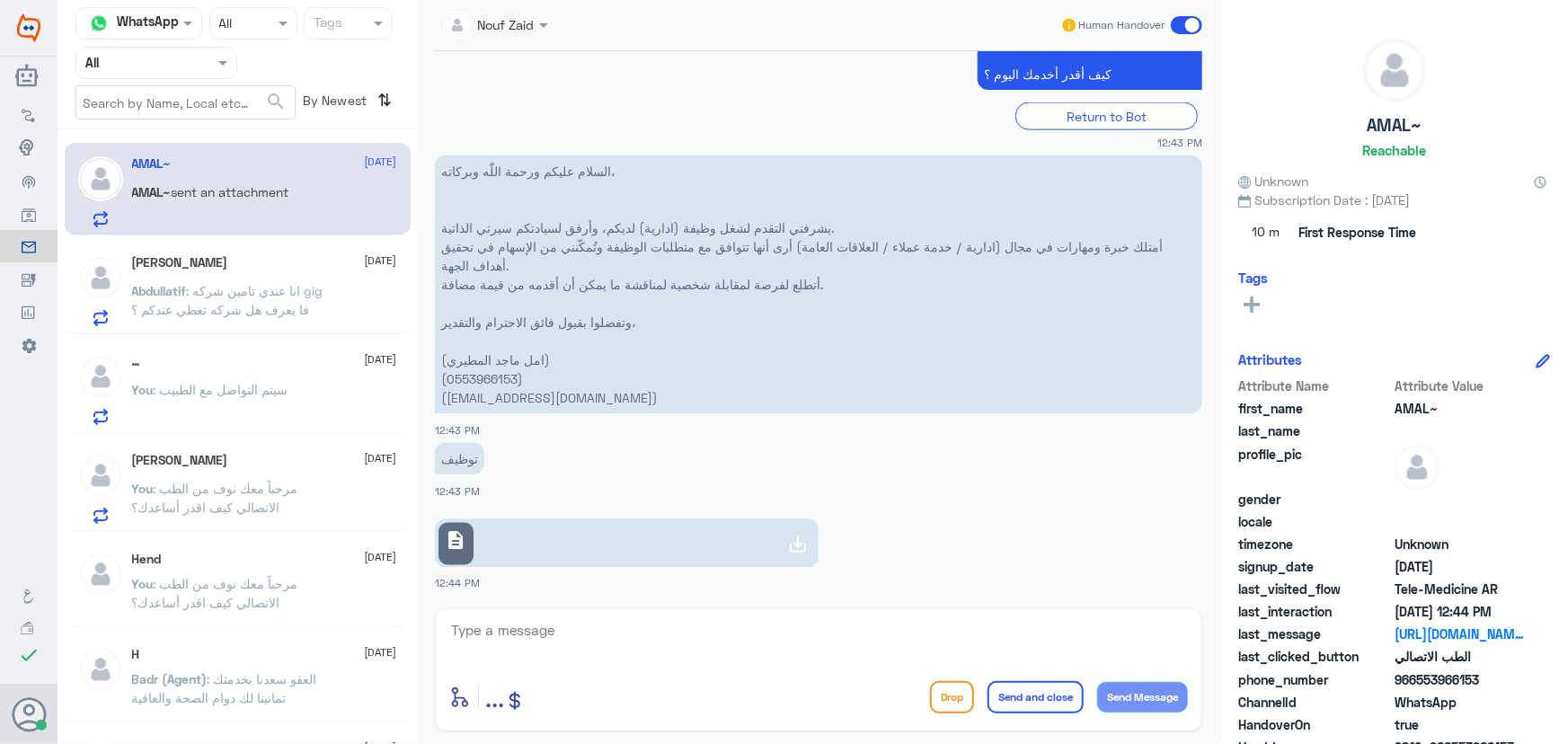
click at [300, 269] on div "Abdullatif Alkhaldi 11 September" at bounding box center [265, 262] width 265 height 15
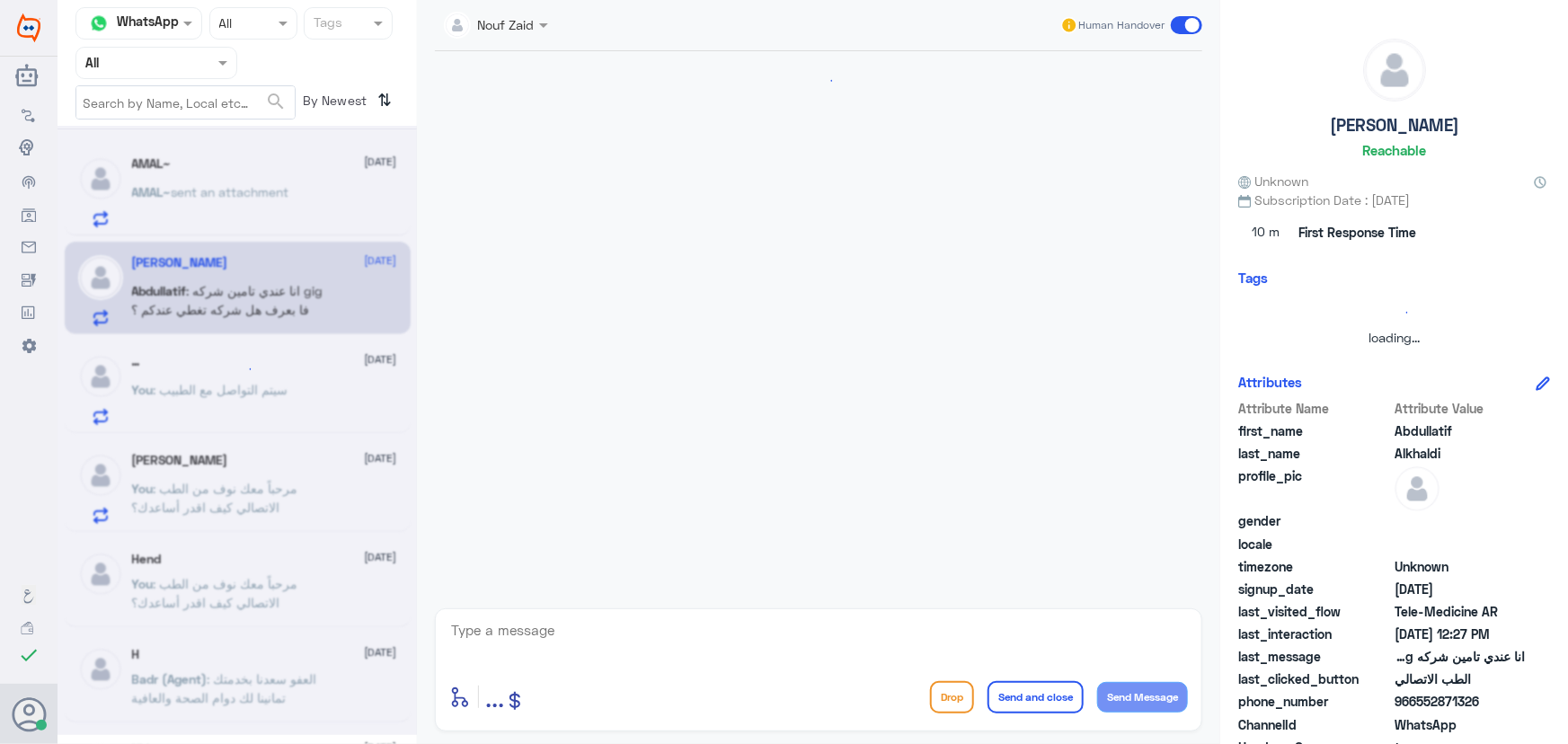
scroll to position [1329, 0]
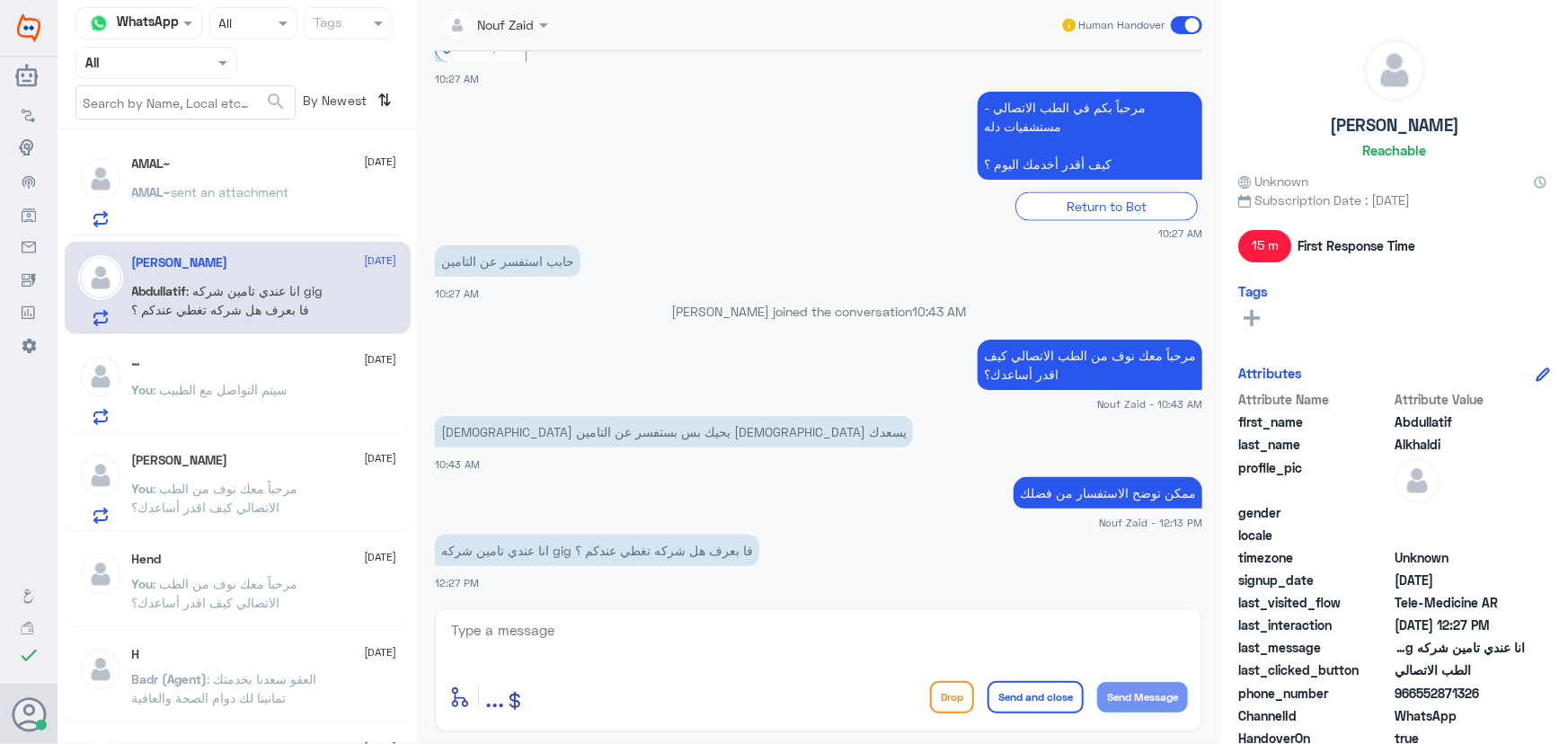
click at [274, 188] on span "sent an attachment" at bounding box center [230, 191] width 118 height 15
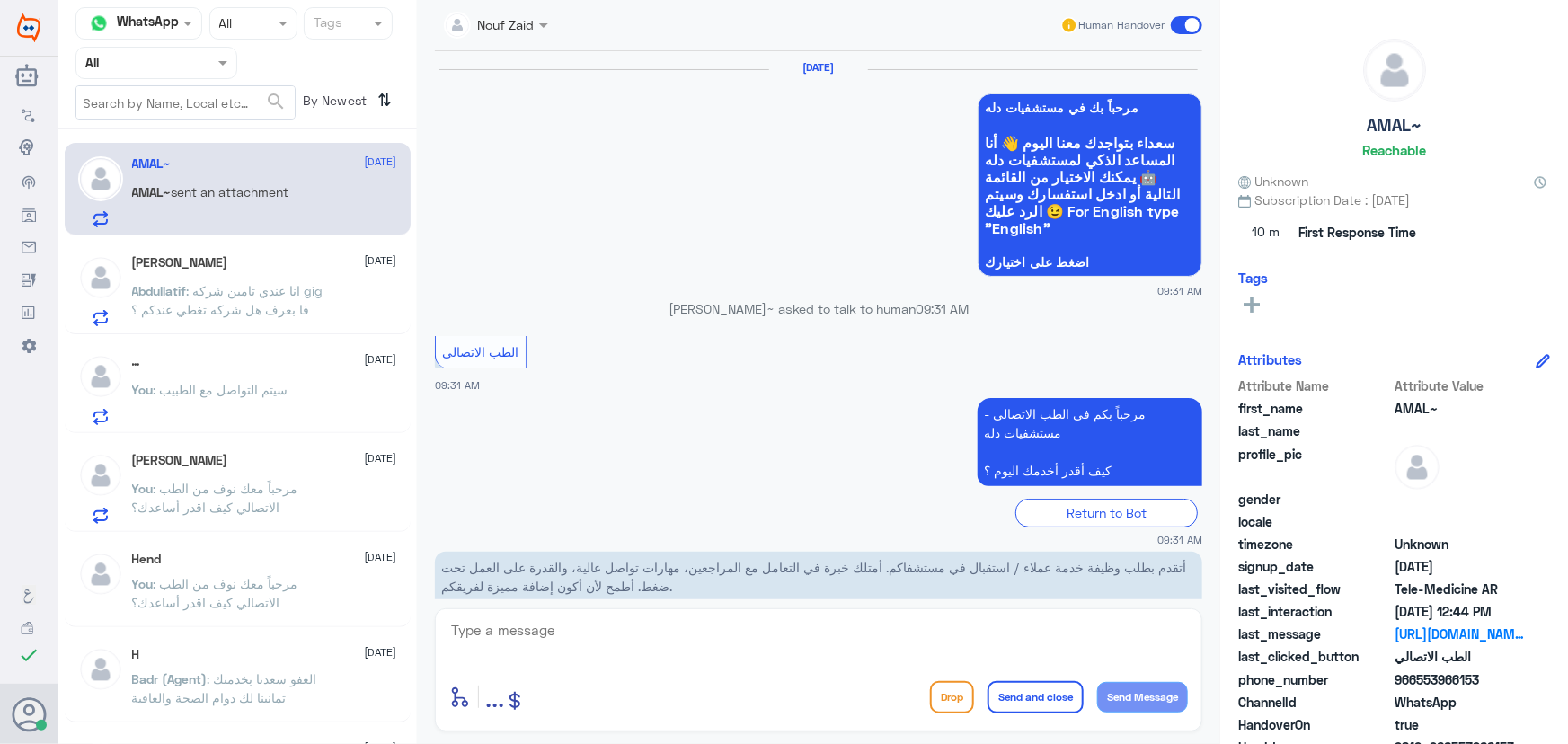
scroll to position [1410, 0]
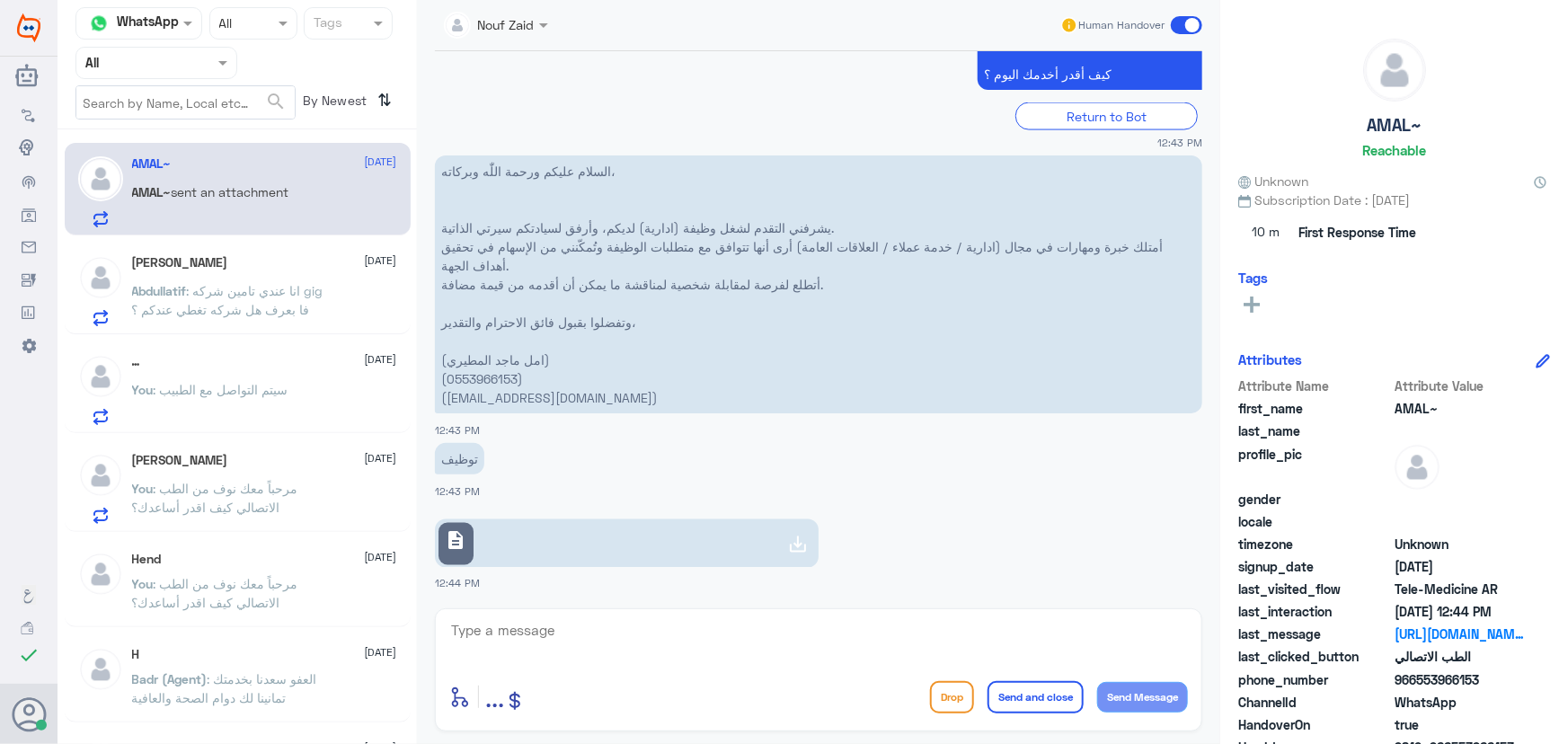
click at [796, 547] on icon at bounding box center [798, 545] width 22 height 22
click at [266, 289] on span ": انا عندي تامين شركه gig فا بعرف هل شركه تغطي عندكم ؟" at bounding box center [228, 300] width 191 height 34
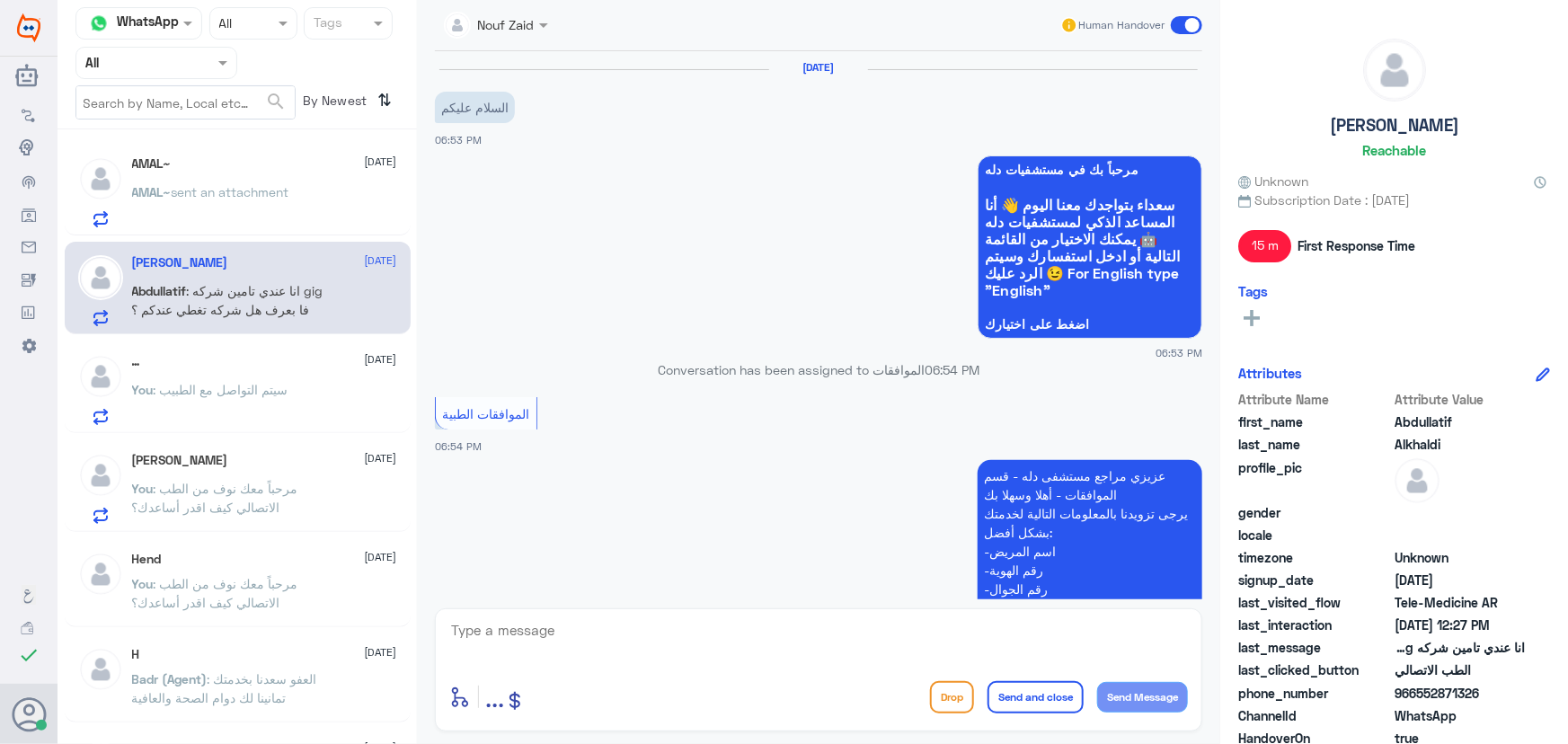
scroll to position [1329, 0]
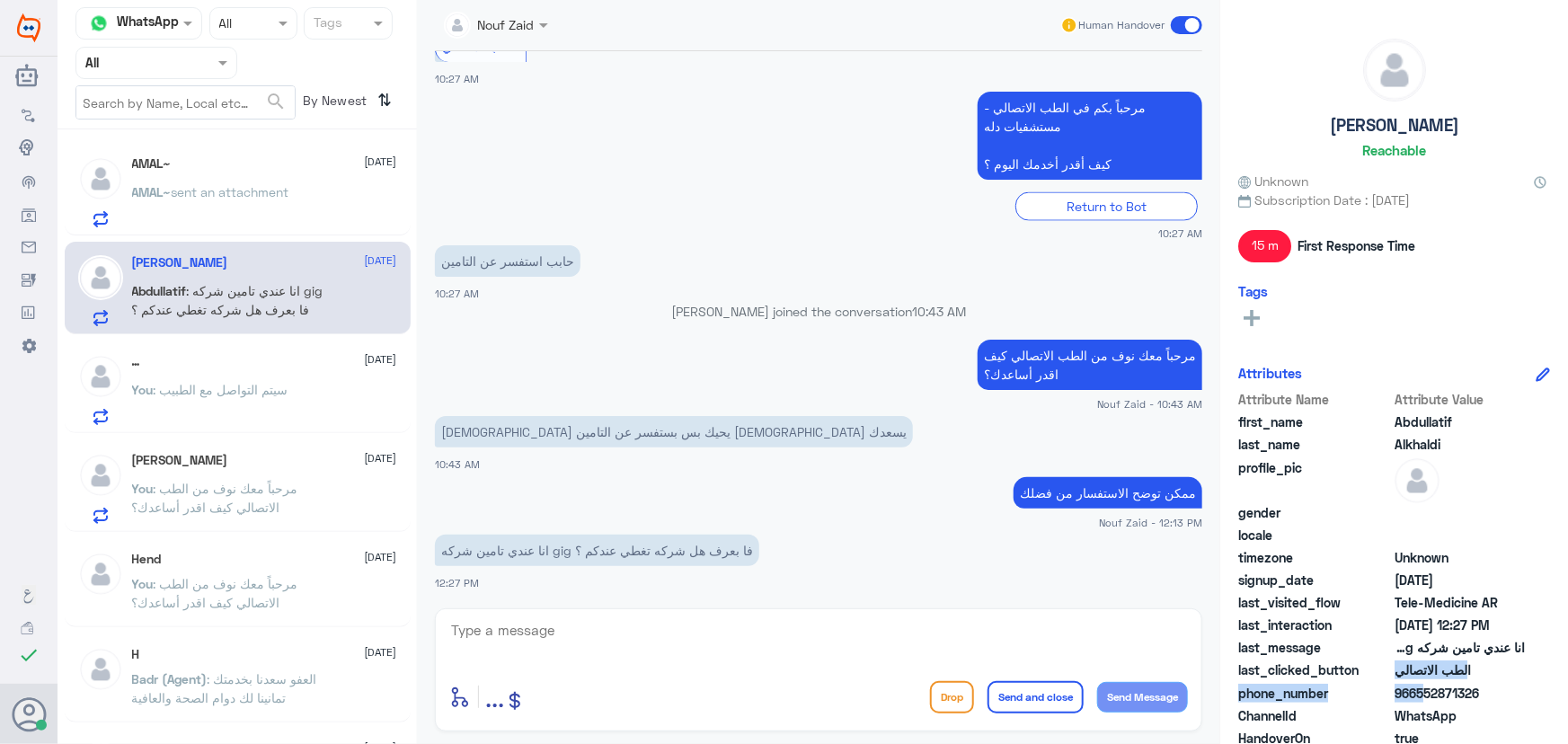
drag, startPoint x: 1420, startPoint y: 691, endPoint x: 1516, endPoint y: 673, distance: 97.7
click at [1526, 673] on div "Attribute Name Attribute Value first_name Abdullatif last_name Alkhaldi profile…" at bounding box center [1394, 615] width 312 height 451
click at [1471, 683] on span "966552871326" at bounding box center [1459, 692] width 131 height 19
drag, startPoint x: 1419, startPoint y: 695, endPoint x: 1498, endPoint y: 693, distance: 79.0
click at [1498, 695] on span "966552871326" at bounding box center [1459, 692] width 131 height 19
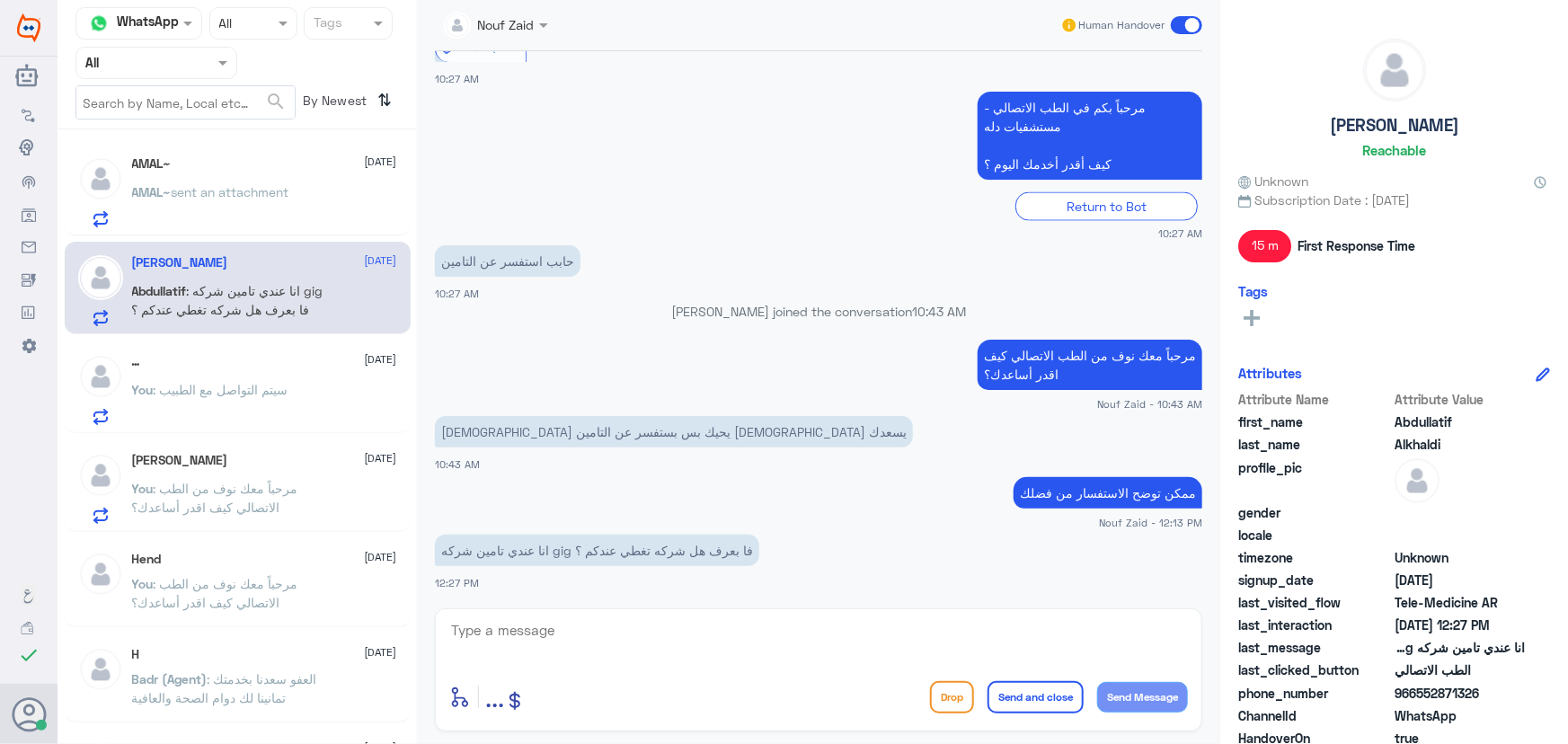
copy span "552871326"
click at [686, 641] on textarea at bounding box center [818, 640] width 738 height 44
click at [732, 642] on textarea at bounding box center [818, 640] width 738 height 44
click at [683, 632] on textarea at bounding box center [818, 640] width 738 height 44
paste textarea "هنا الطب الاتصالي لكل مايخص الاستشارة الفورية من خلال التطبيق، يمكنك الاستفسار …"
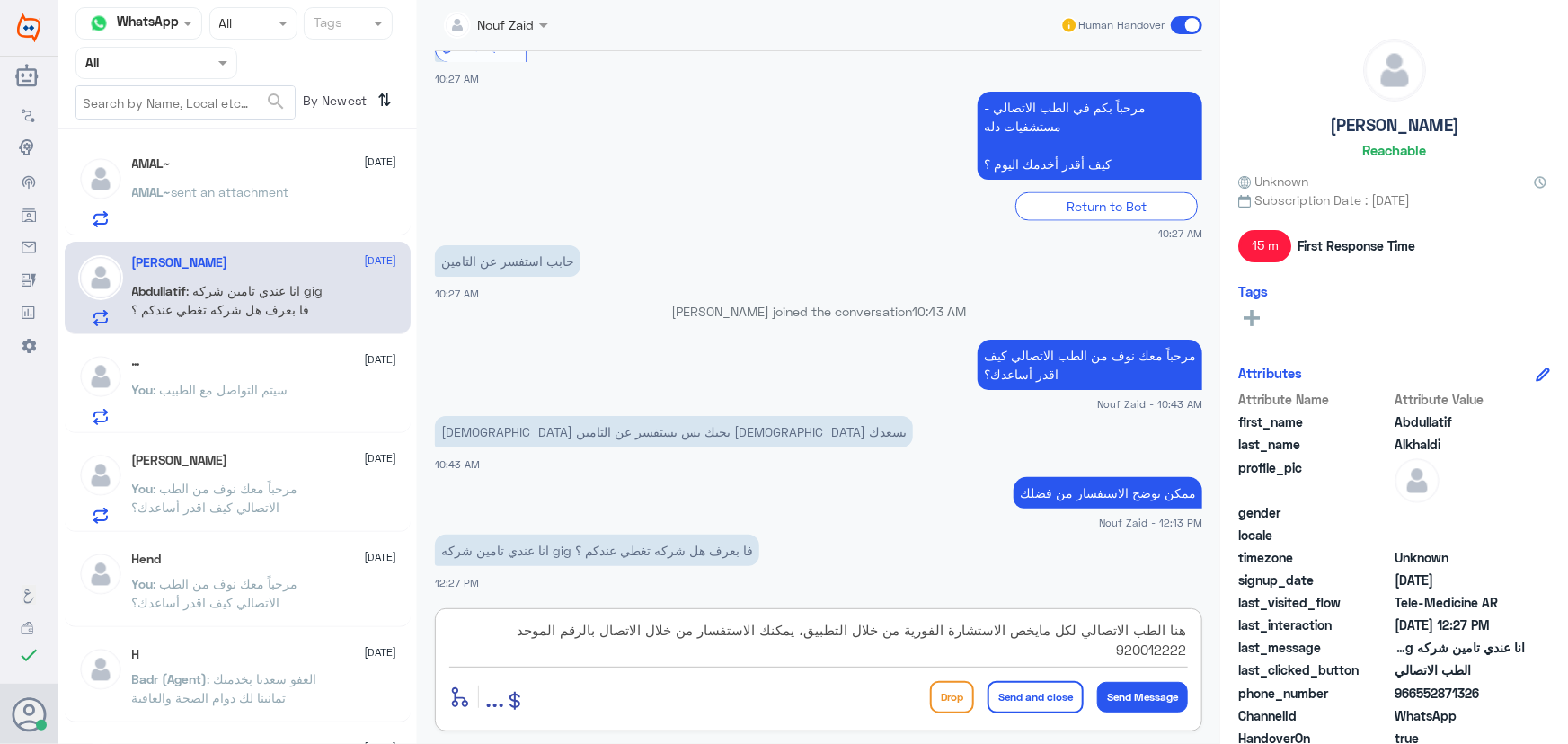
click at [663, 633] on textarea "هنا الطب الاتصالي لكل مايخص الاستشارة الفورية من خلال التطبيق، يمكنك الاستفسار …" at bounding box center [818, 640] width 738 height 44
type textarea "هنا الطب الاتصالي لكل مايخص الاستشارة الفورية من خلال التطبيق، يمكنك الاستفسار …"
click at [1054, 691] on button "Send and close" at bounding box center [1035, 697] width 97 height 32
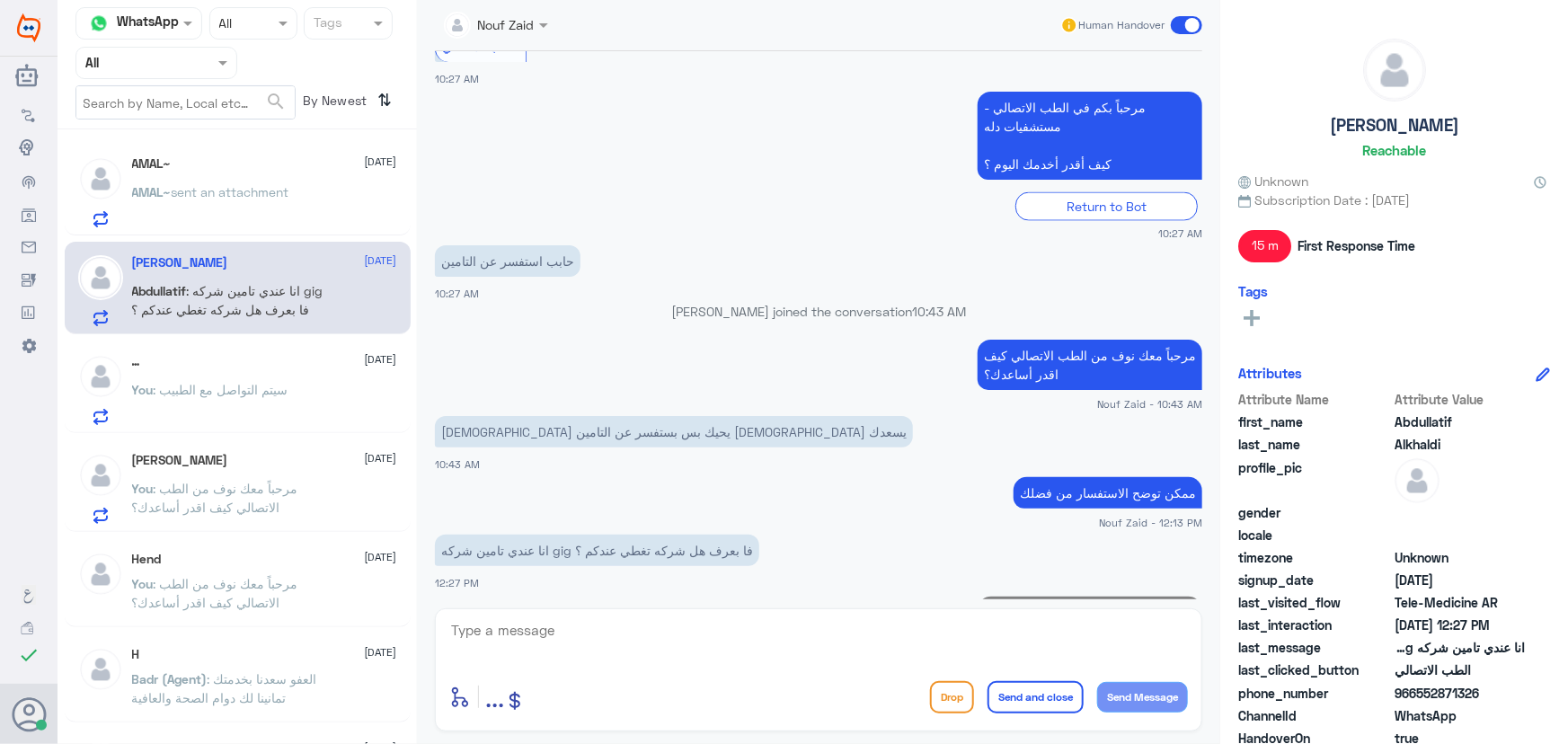
scroll to position [1461, 0]
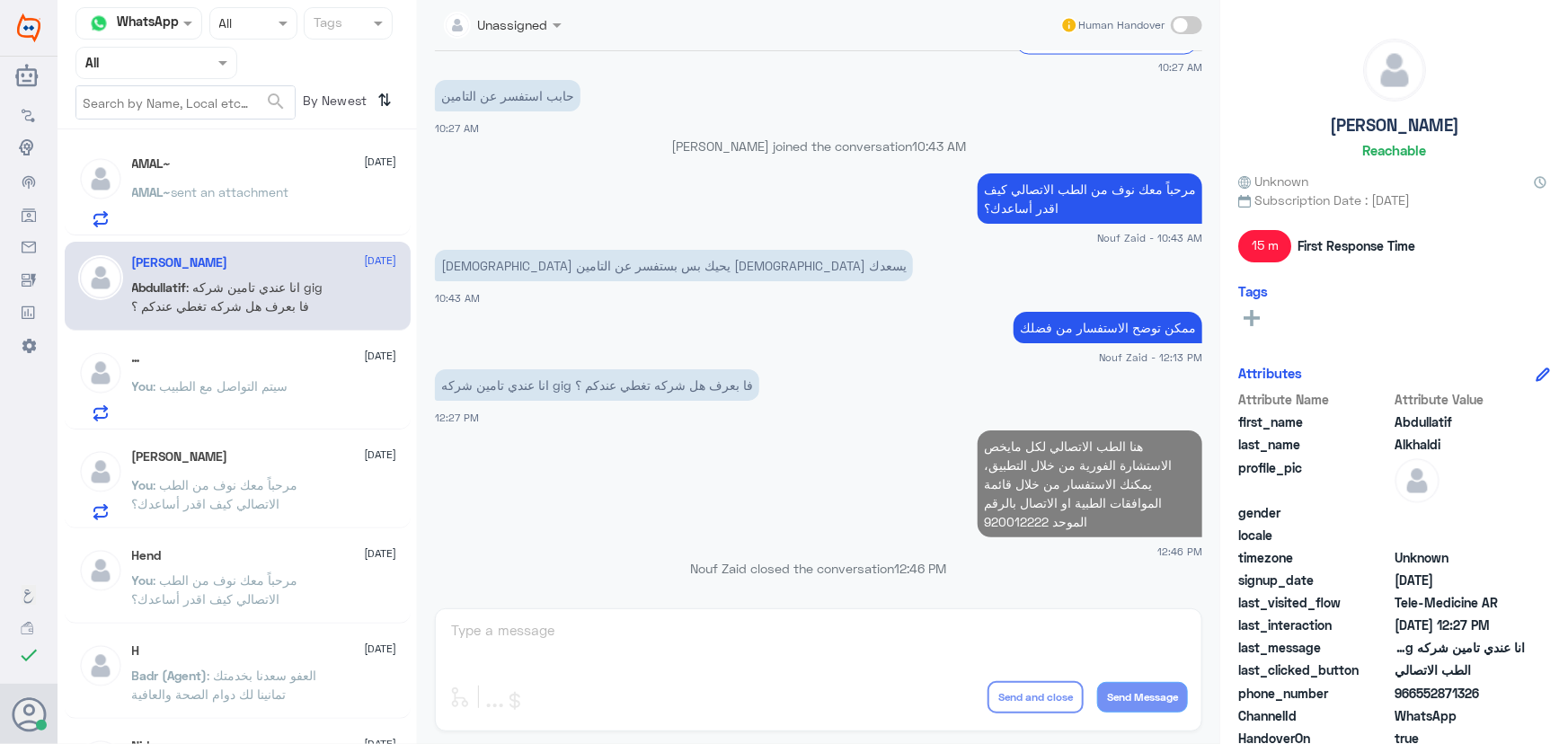
click at [178, 197] on span "sent an attachment" at bounding box center [230, 191] width 118 height 15
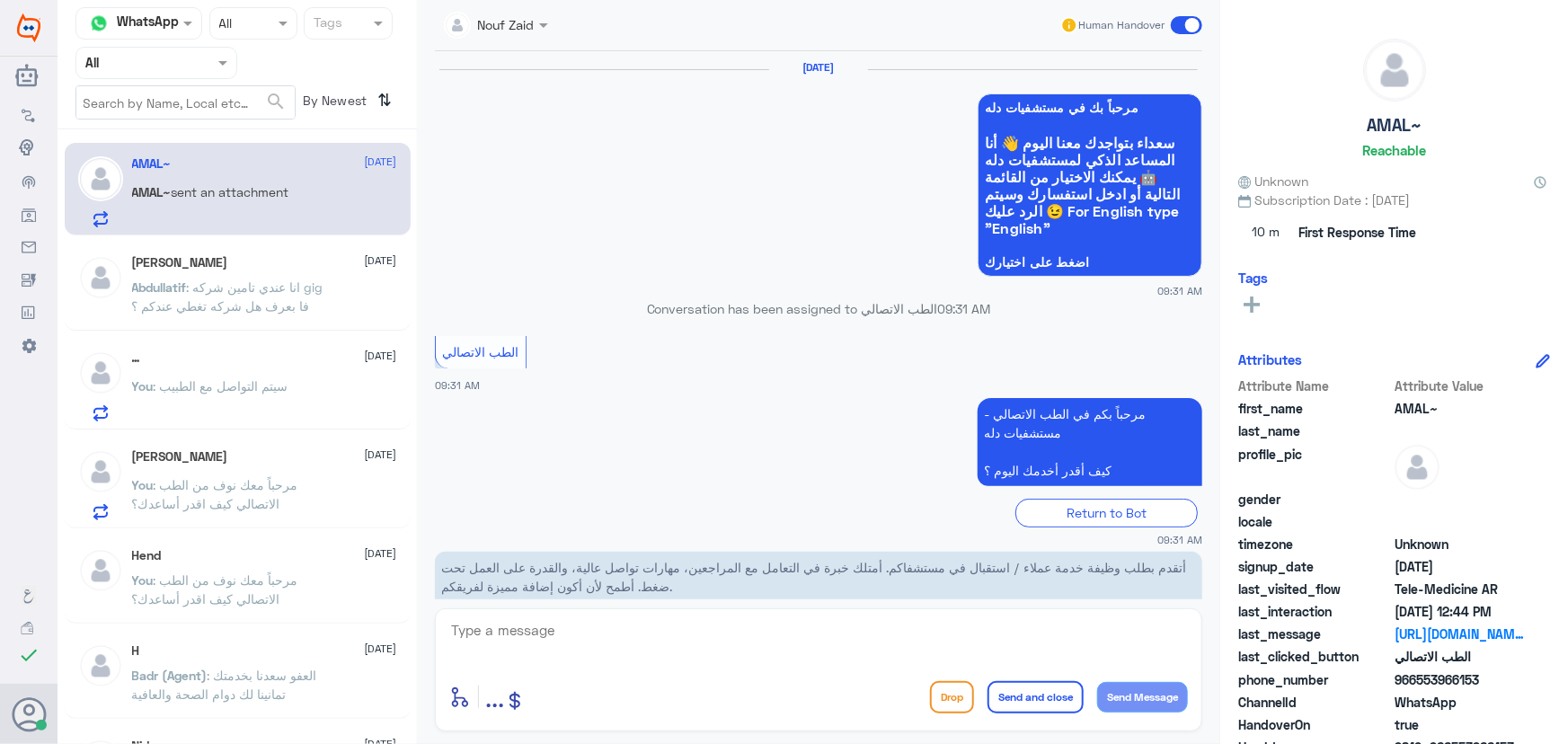
scroll to position [1410, 0]
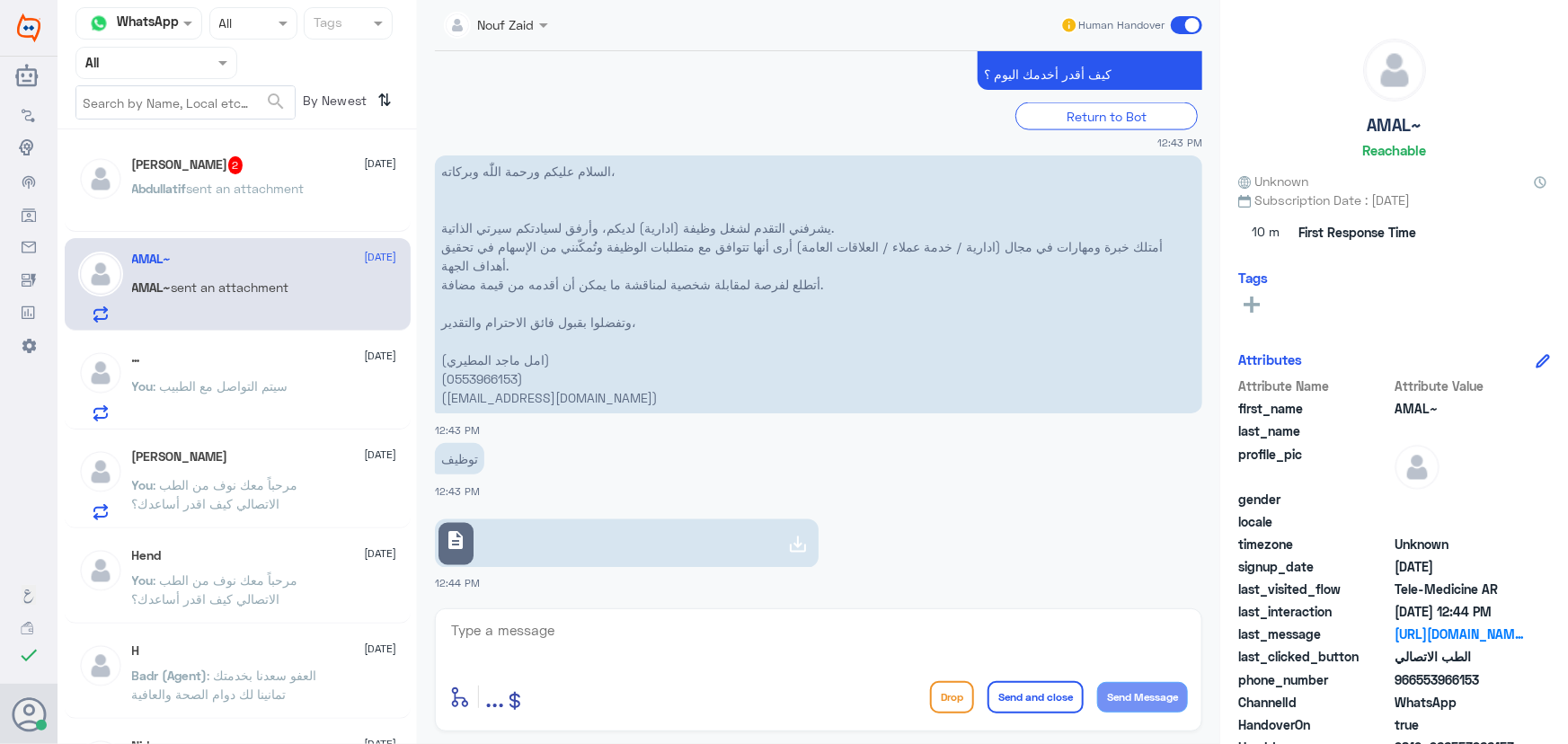
click at [236, 185] on span "sent an attachment" at bounding box center [246, 187] width 118 height 15
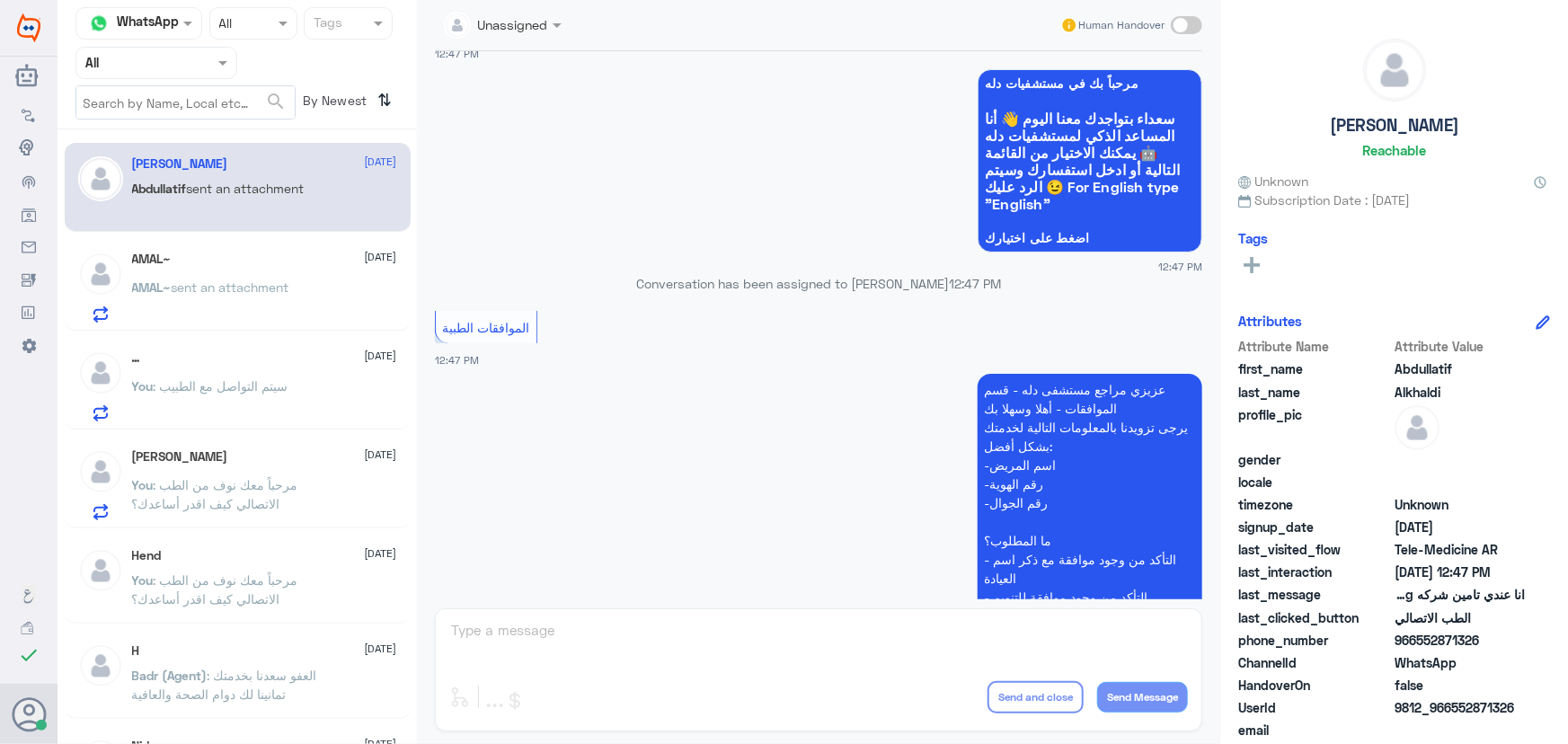
scroll to position [1429, 0]
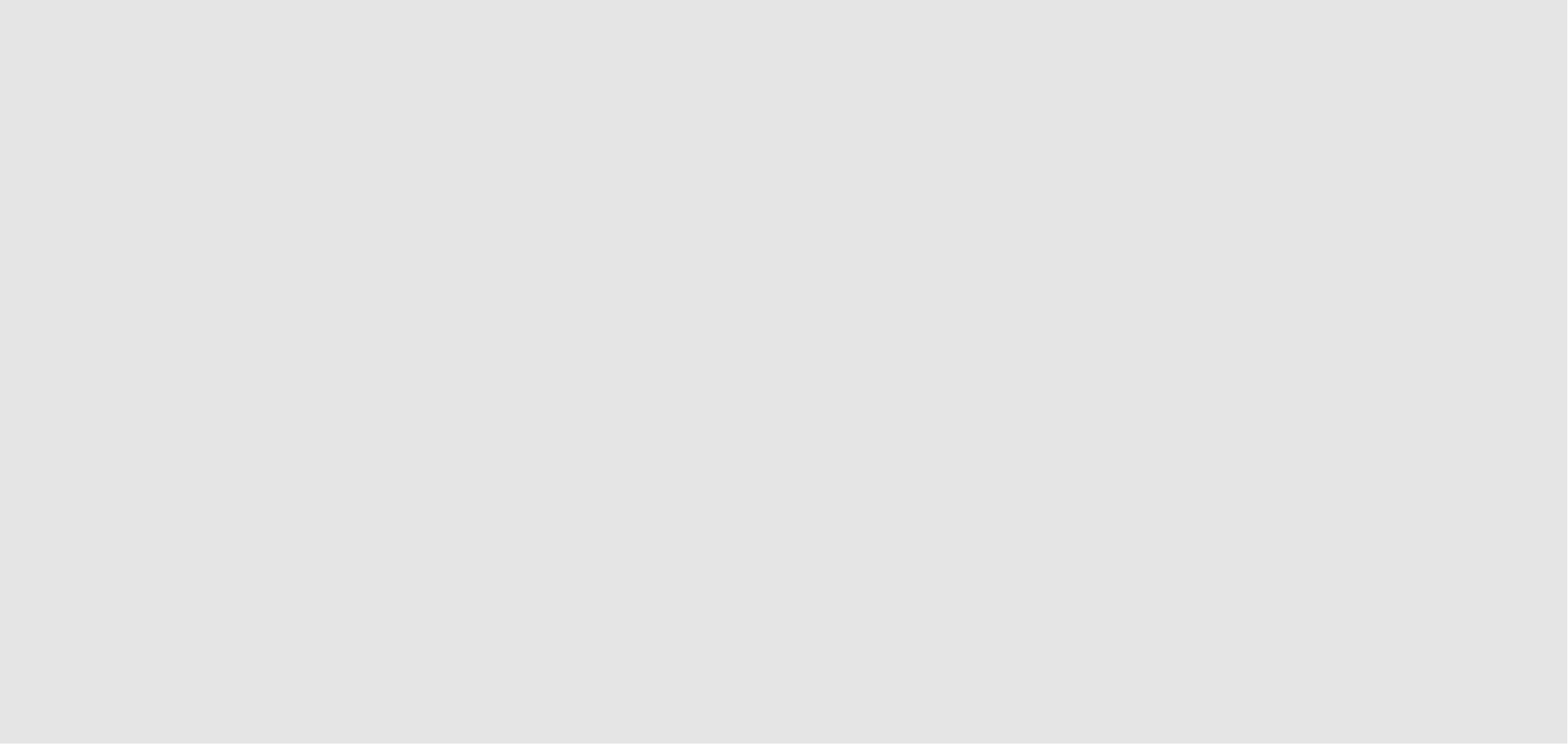
click at [1553, 30] on app-root at bounding box center [784, 372] width 1568 height 744
click at [1539, 32] on app-root at bounding box center [784, 372] width 1568 height 744
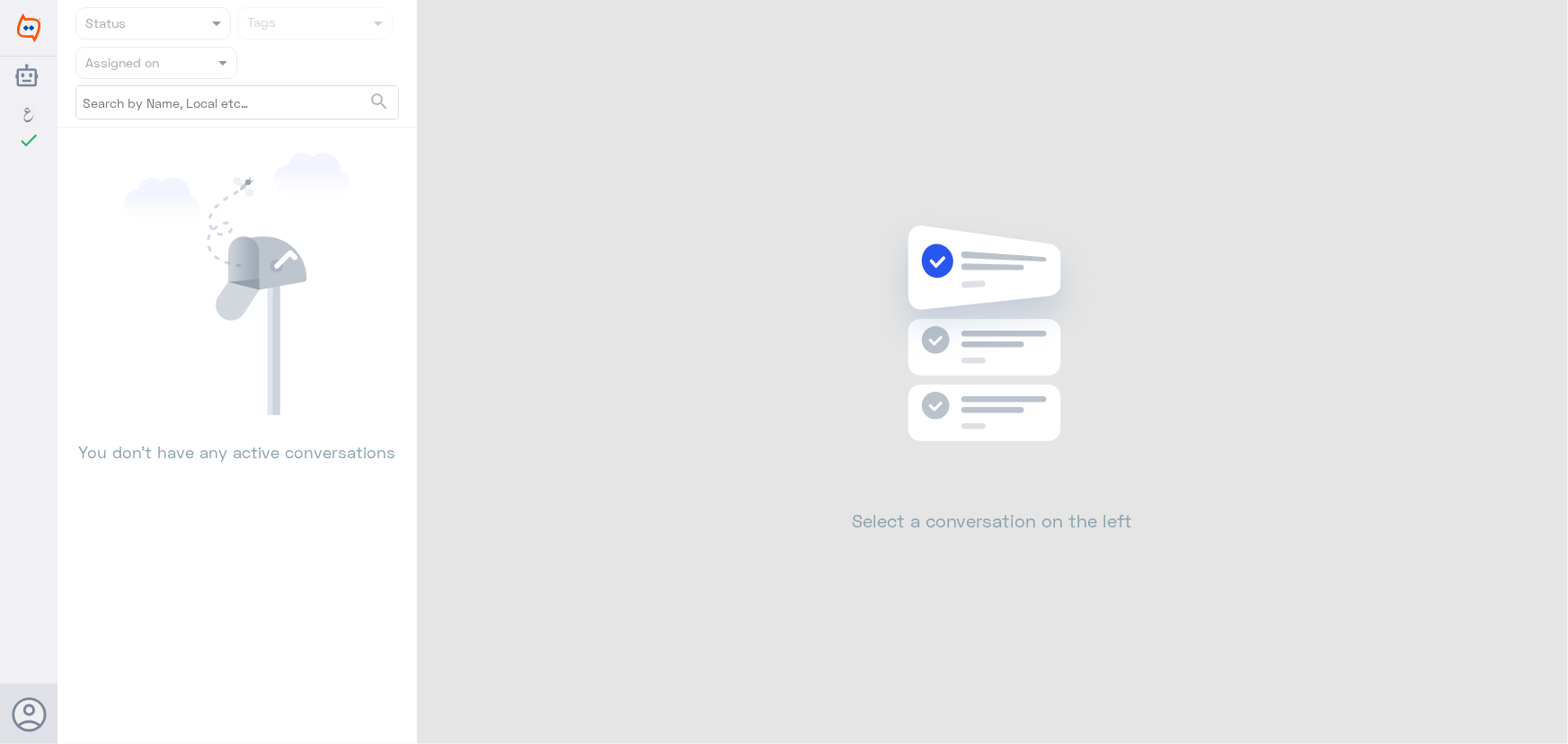
click at [1535, 30] on div "Dallah Hospitals اللغة العربية check Changes are saved Nouf Zaid Help Feedback …" at bounding box center [784, 372] width 1568 height 744
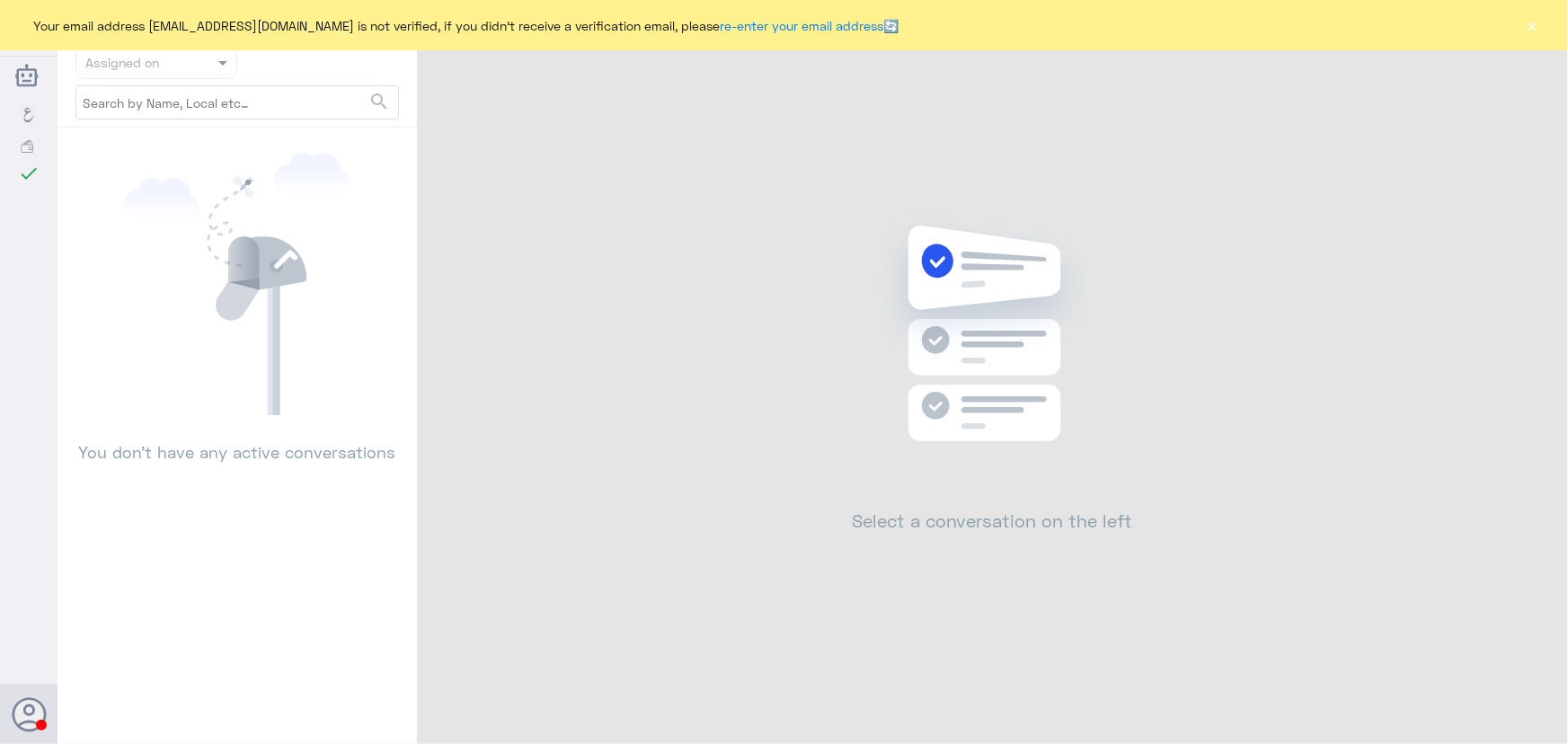
click at [1535, 30] on button "×" at bounding box center [1532, 25] width 18 height 18
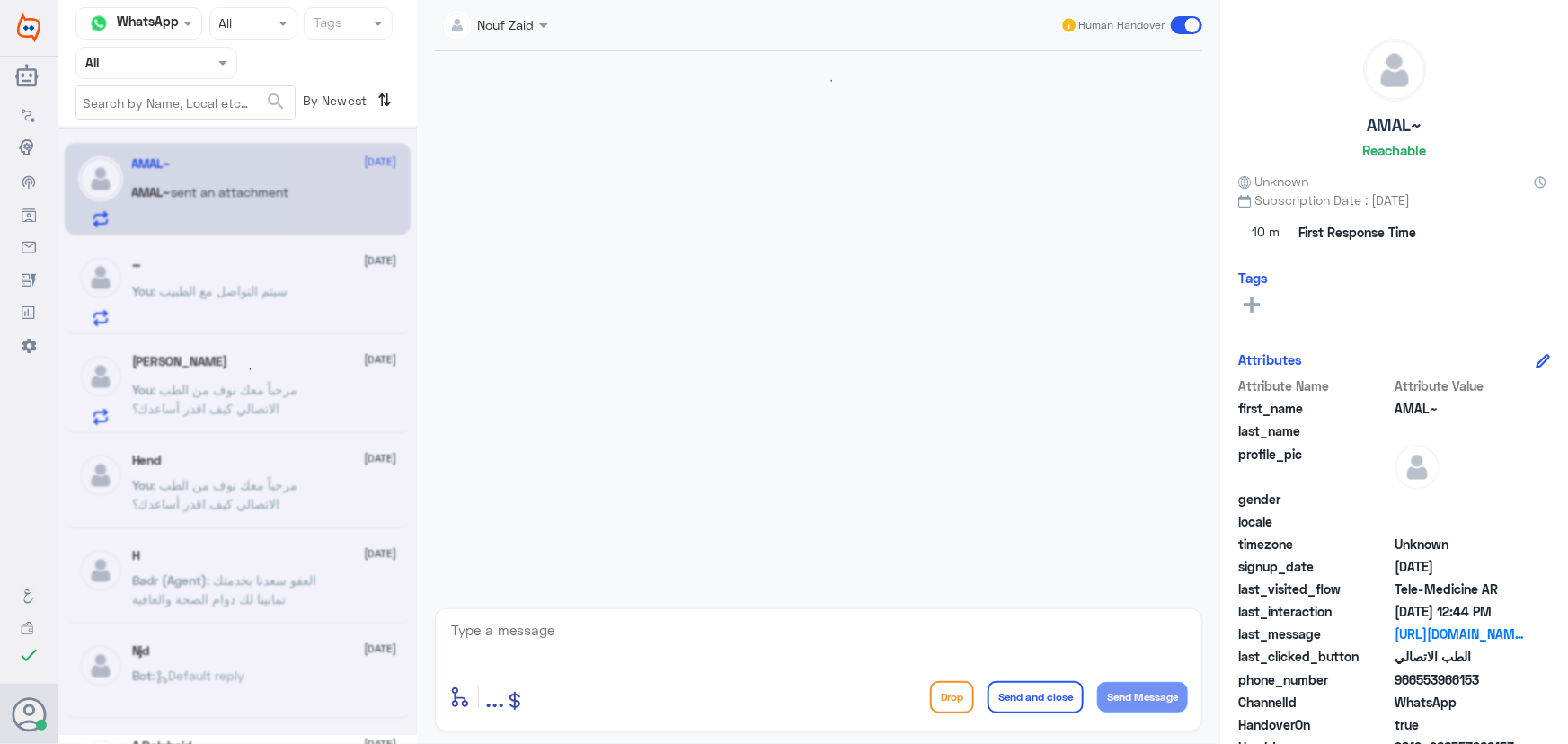
scroll to position [1410, 0]
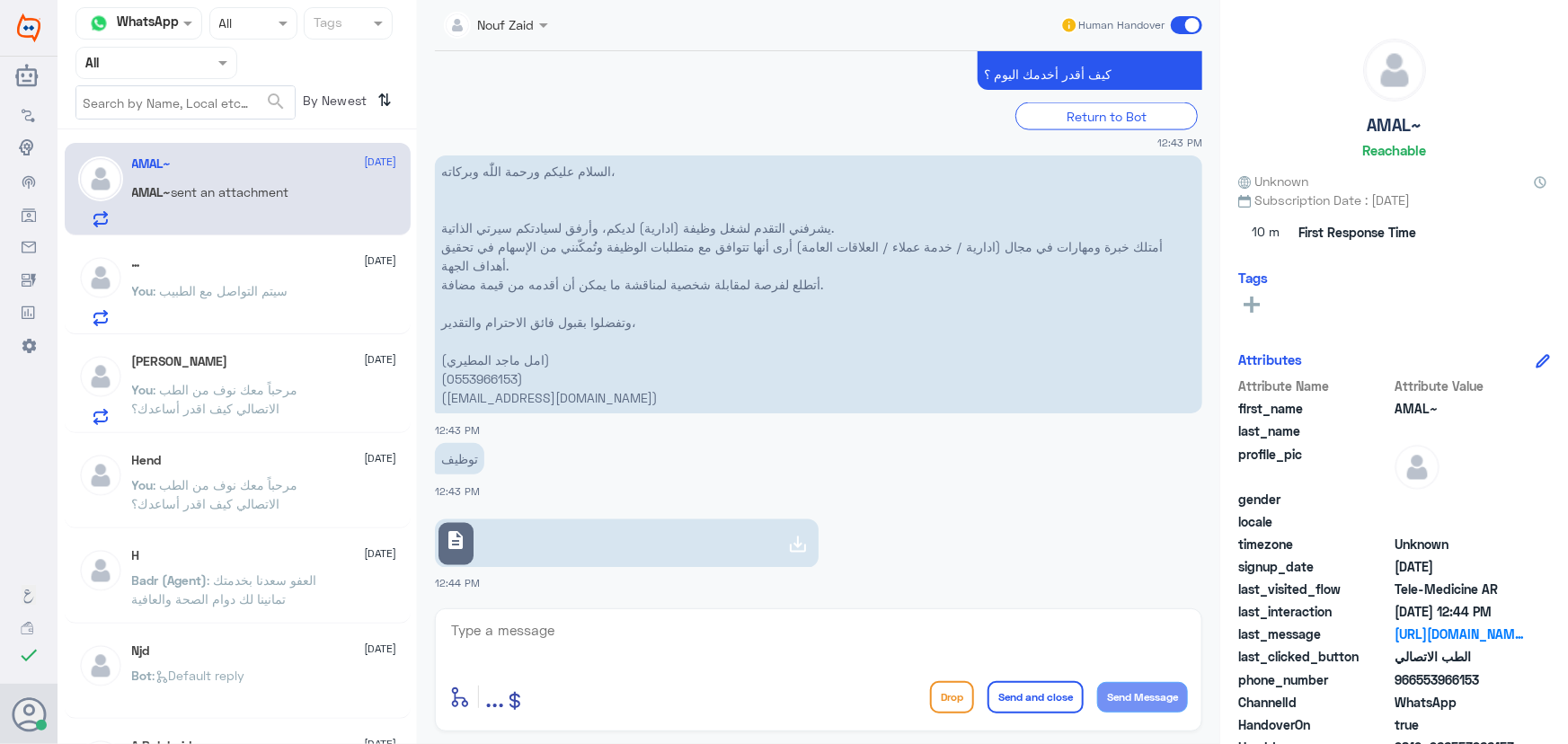
click at [780, 538] on div at bounding box center [797, 545] width 35 height 36
click at [647, 633] on textarea at bounding box center [818, 640] width 738 height 44
paste textarea "مرحباً معك نوف من الطب الاتصالي"
type textarea "مرحباً معك نوف من الطب الاتصالي"
click at [1141, 685] on button "Send Message" at bounding box center [1142, 697] width 91 height 31
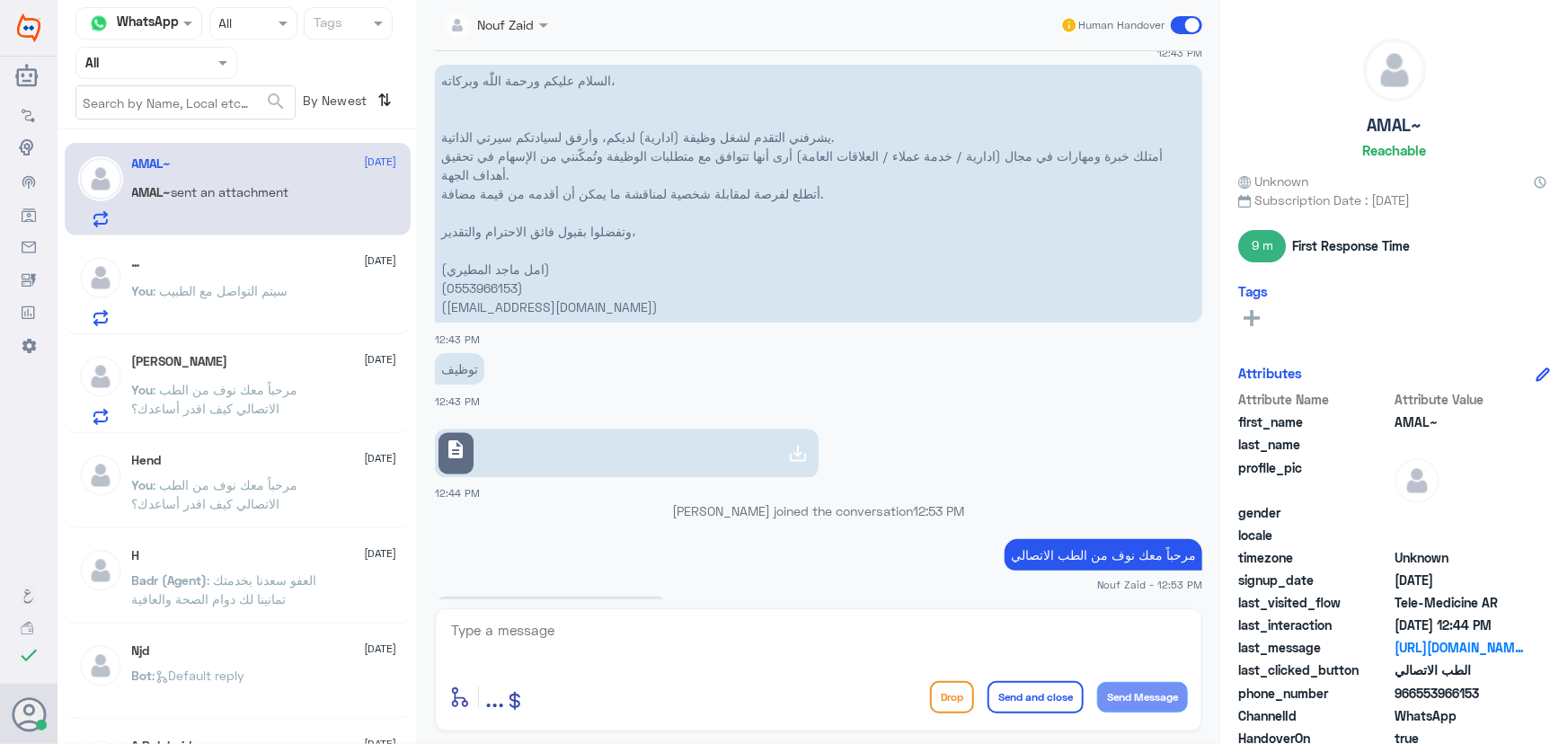
scroll to position [1529, 0]
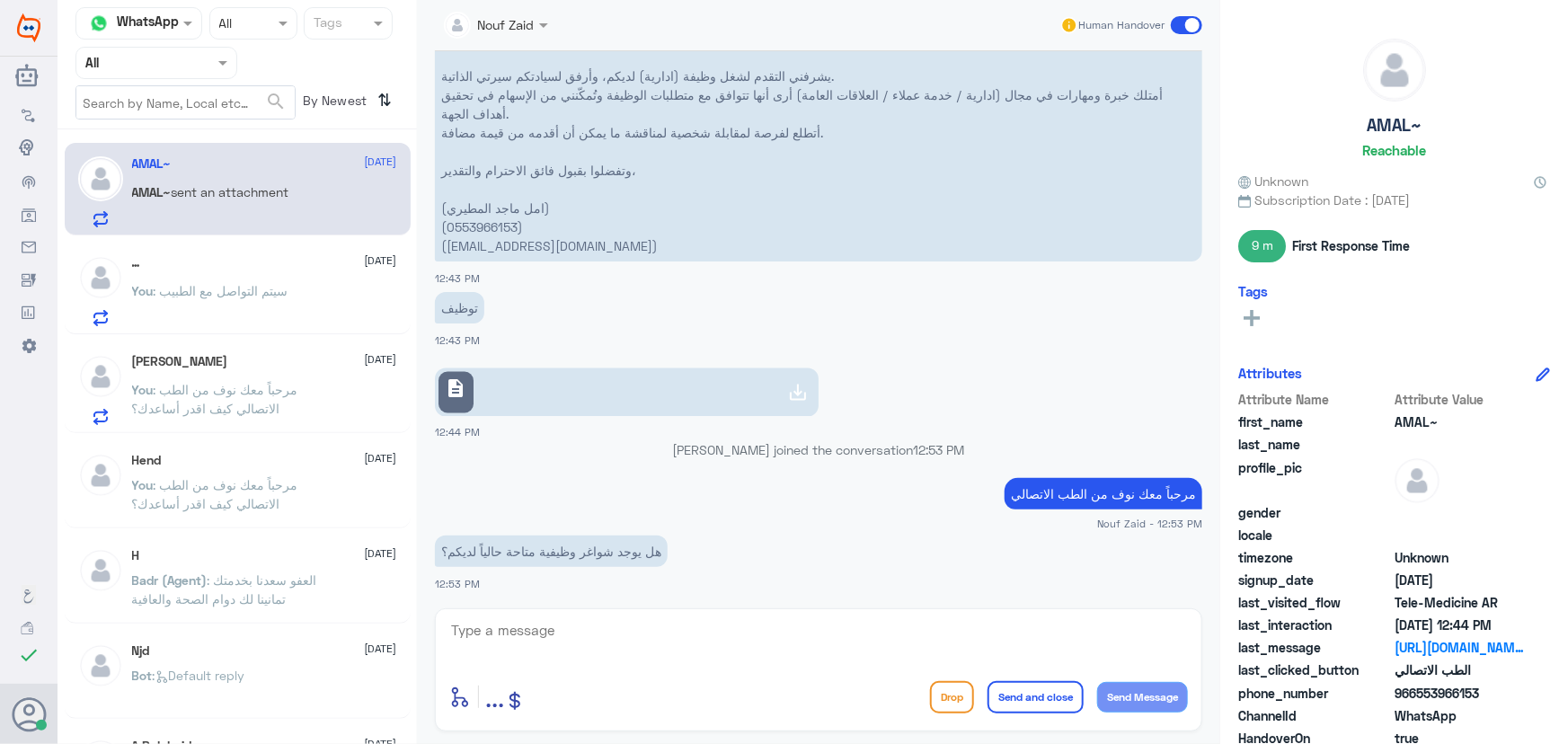
click at [781, 636] on textarea at bounding box center [818, 640] width 738 height 44
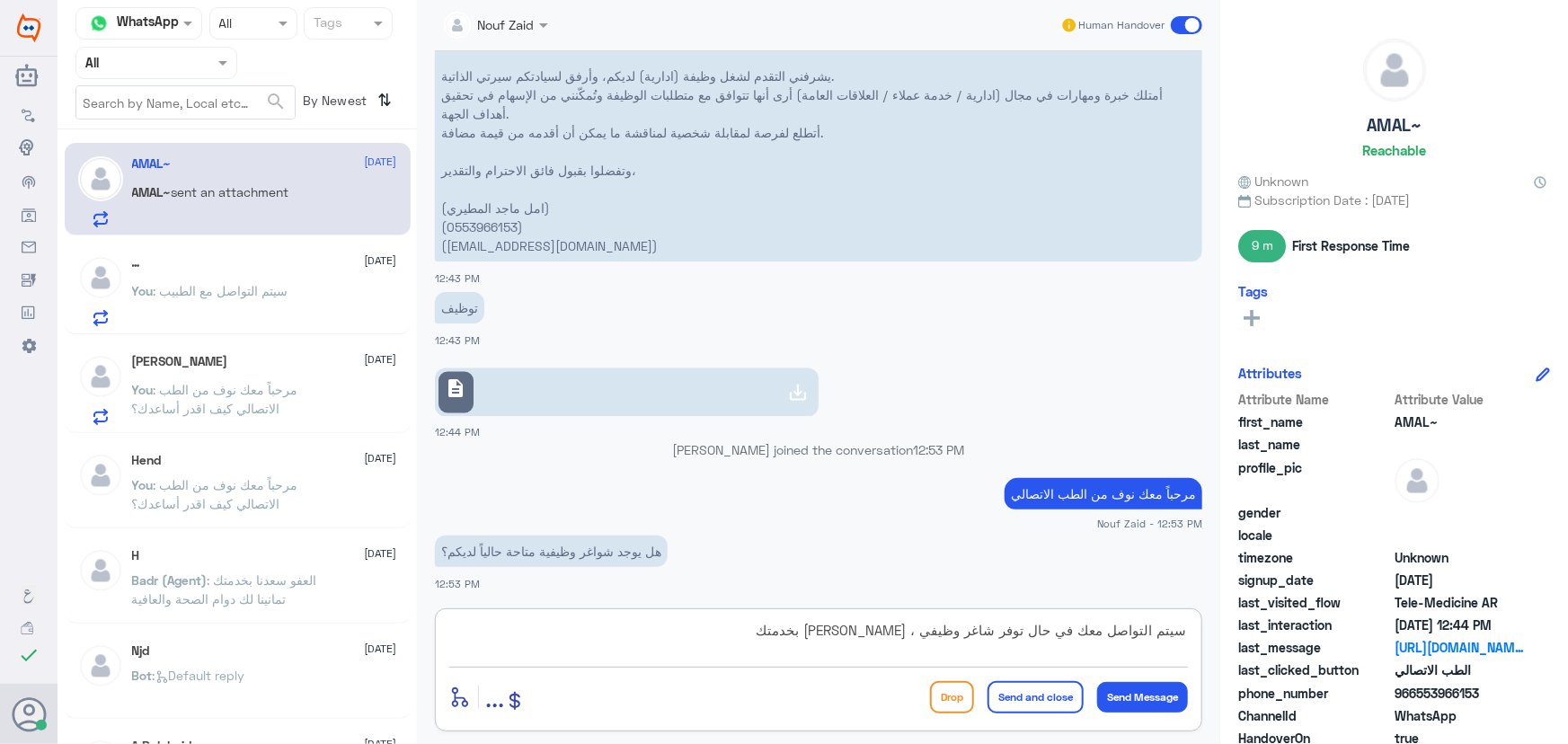
type textarea "سيتم التواصل معك في حال توفر شاغر وظيفي ، [PERSON_NAME] بخدمتك"
click at [1061, 701] on button "Send and close" at bounding box center [1035, 697] width 97 height 32
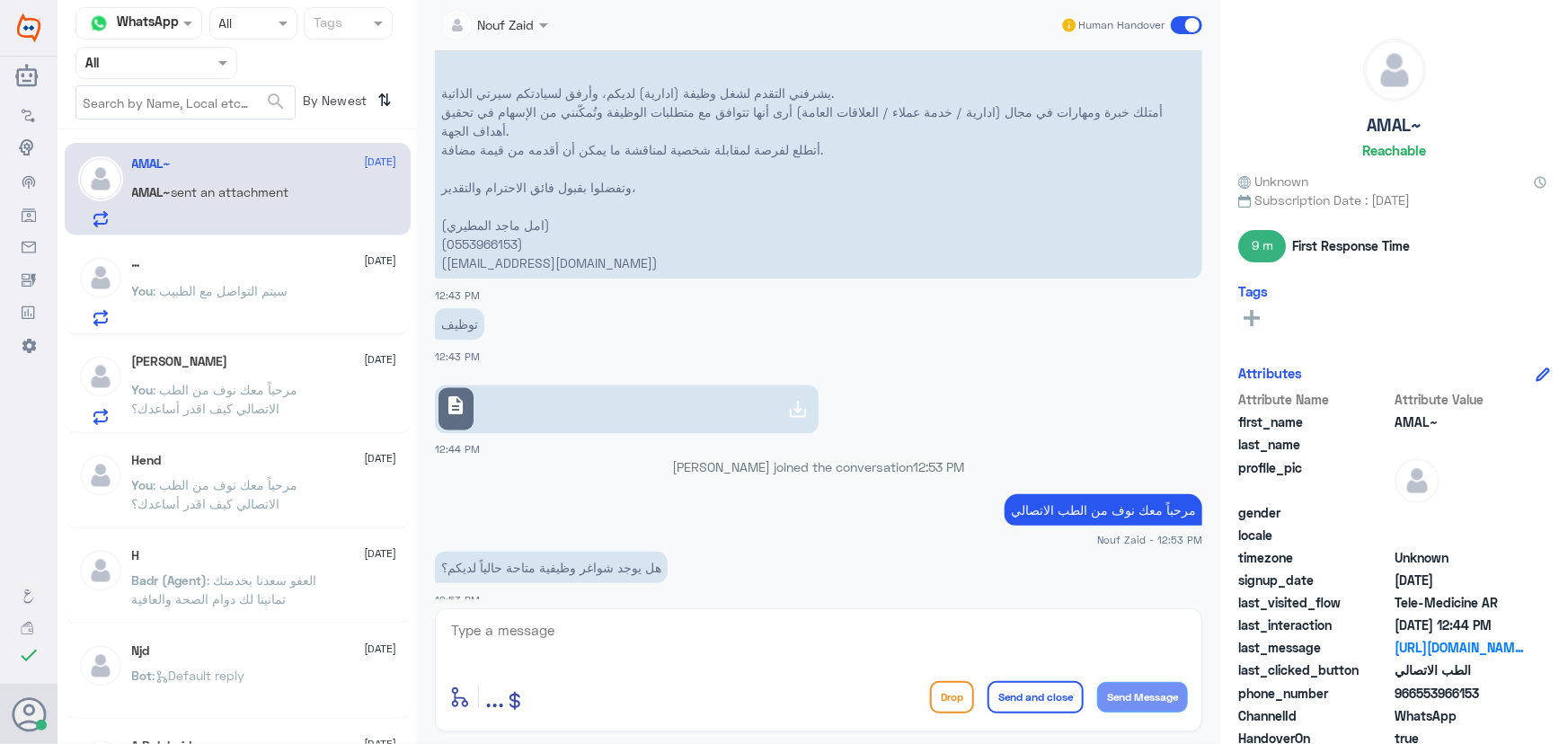
scroll to position [1607, 0]
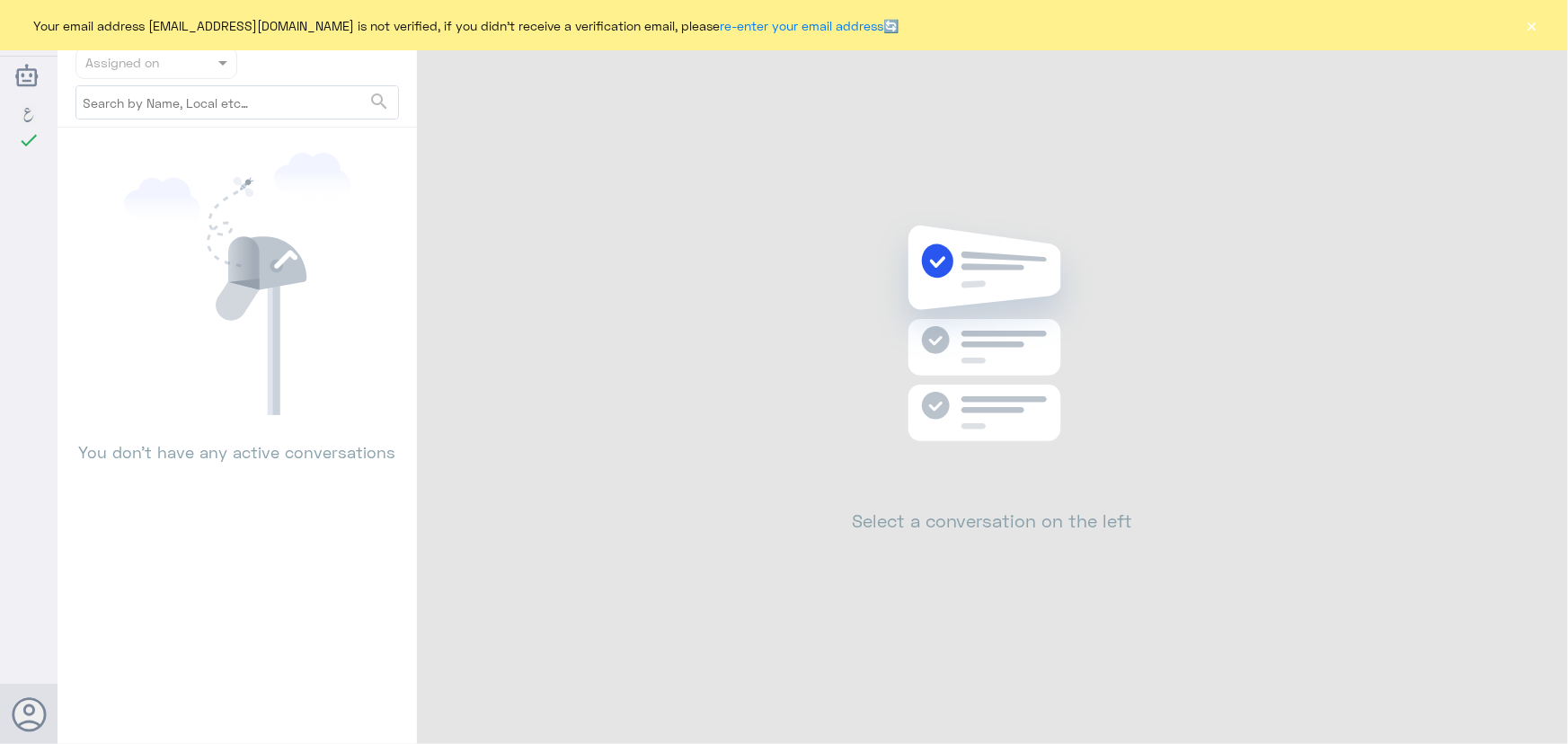
click at [1527, 20] on button "×" at bounding box center [1532, 25] width 18 height 18
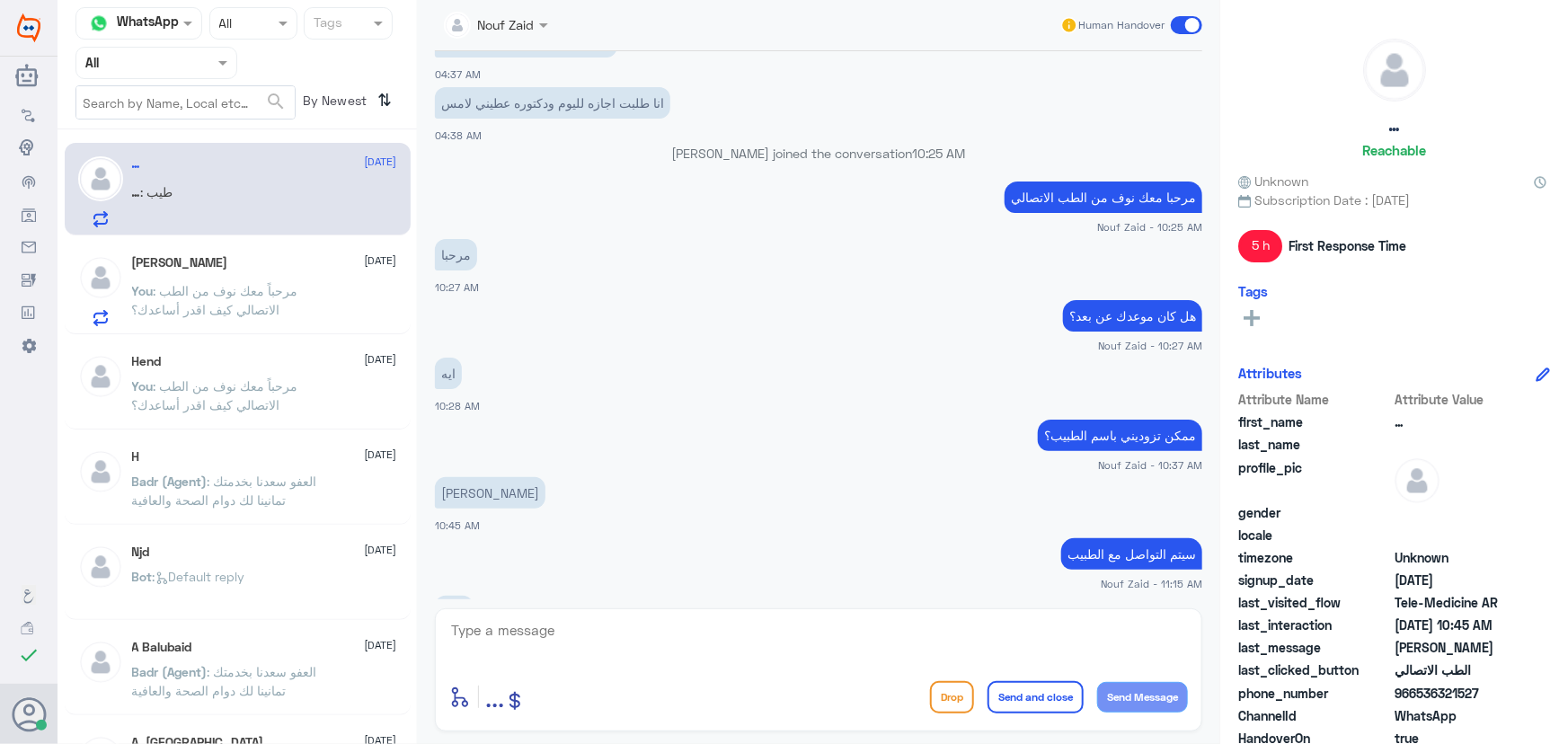
scroll to position [938, 0]
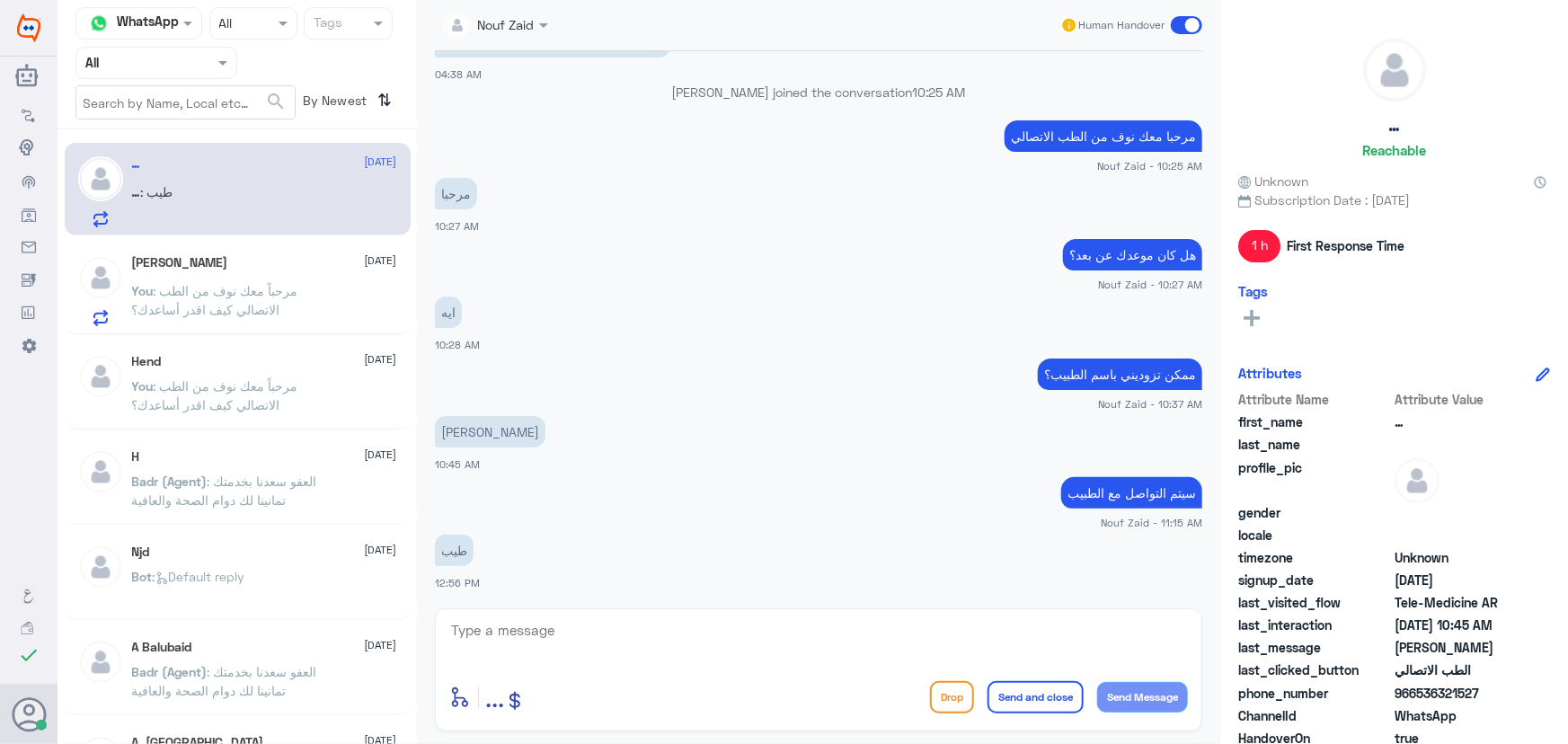
click at [145, 61] on input "text" at bounding box center [134, 62] width 99 height 21
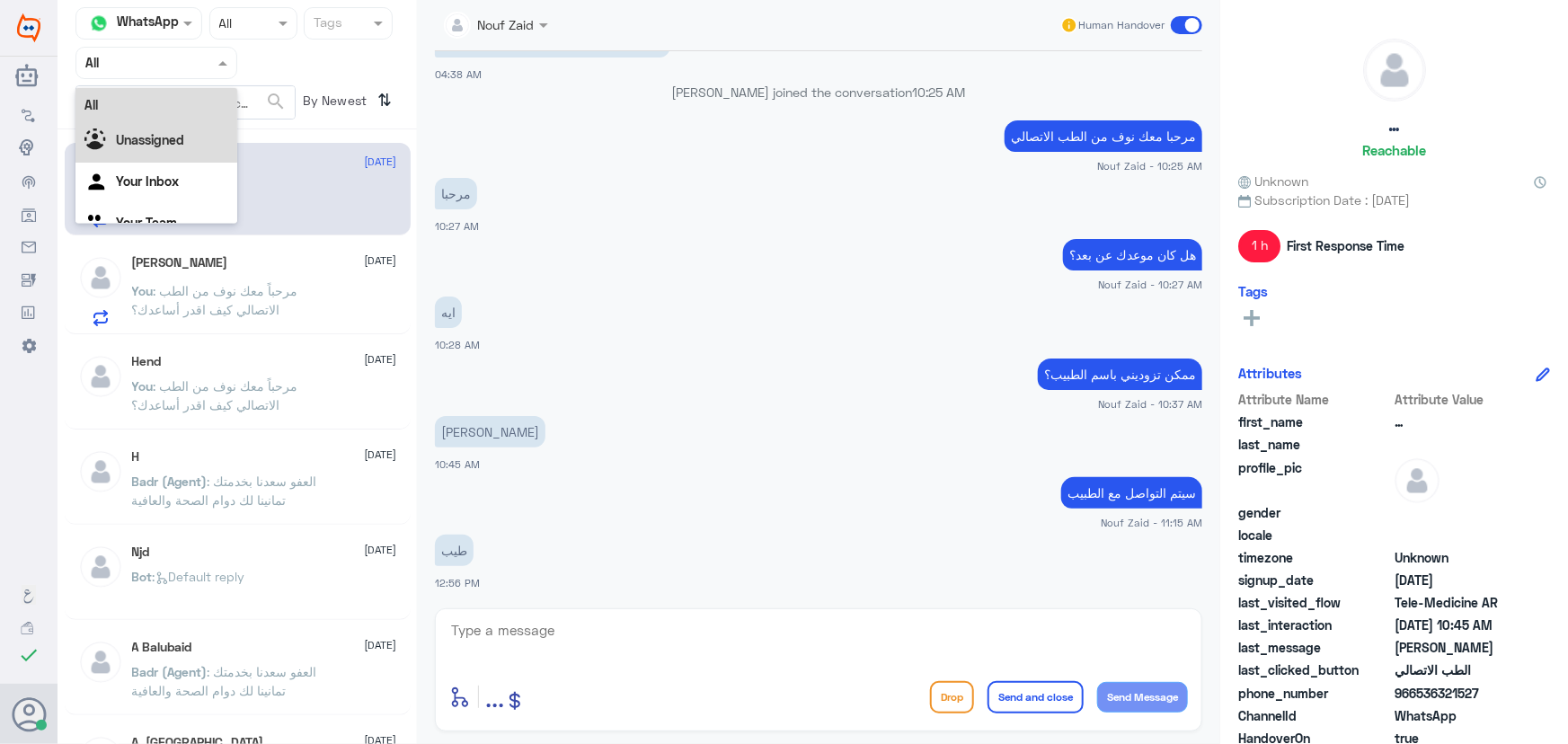
click at [151, 135] on b "Unassigned" at bounding box center [149, 139] width 69 height 15
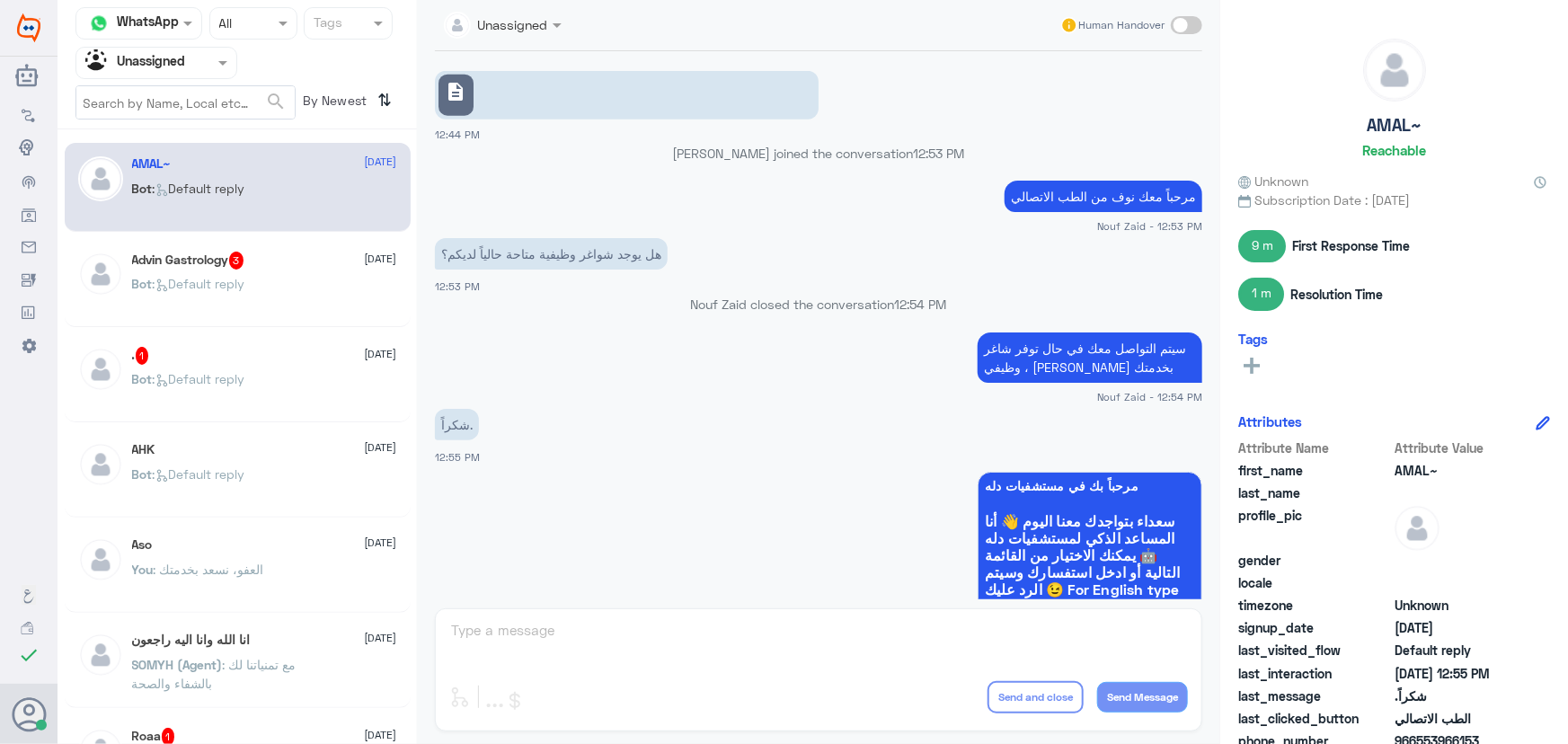
scroll to position [978, 0]
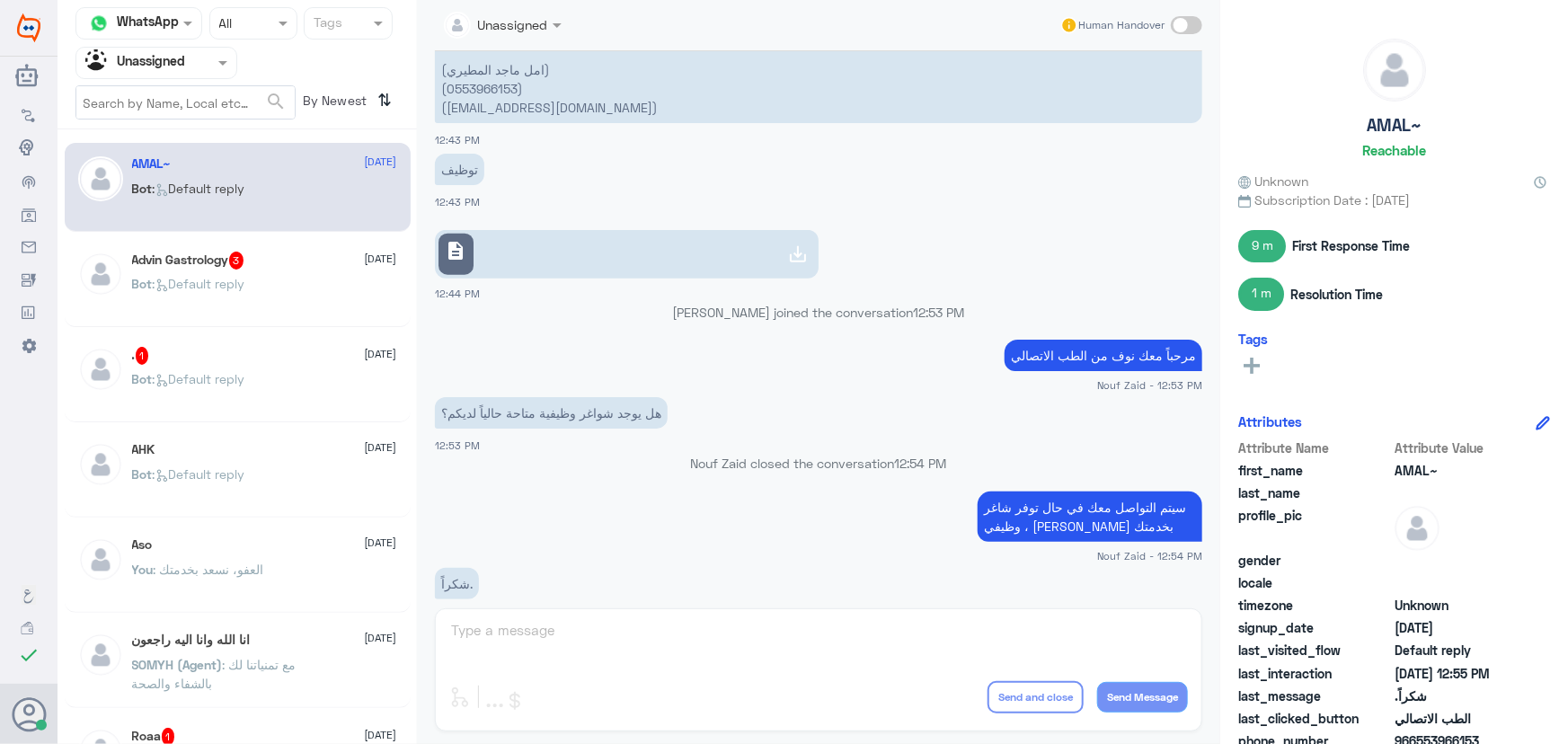
click at [182, 305] on p "Bot : Default reply" at bounding box center [189, 296] width 114 height 45
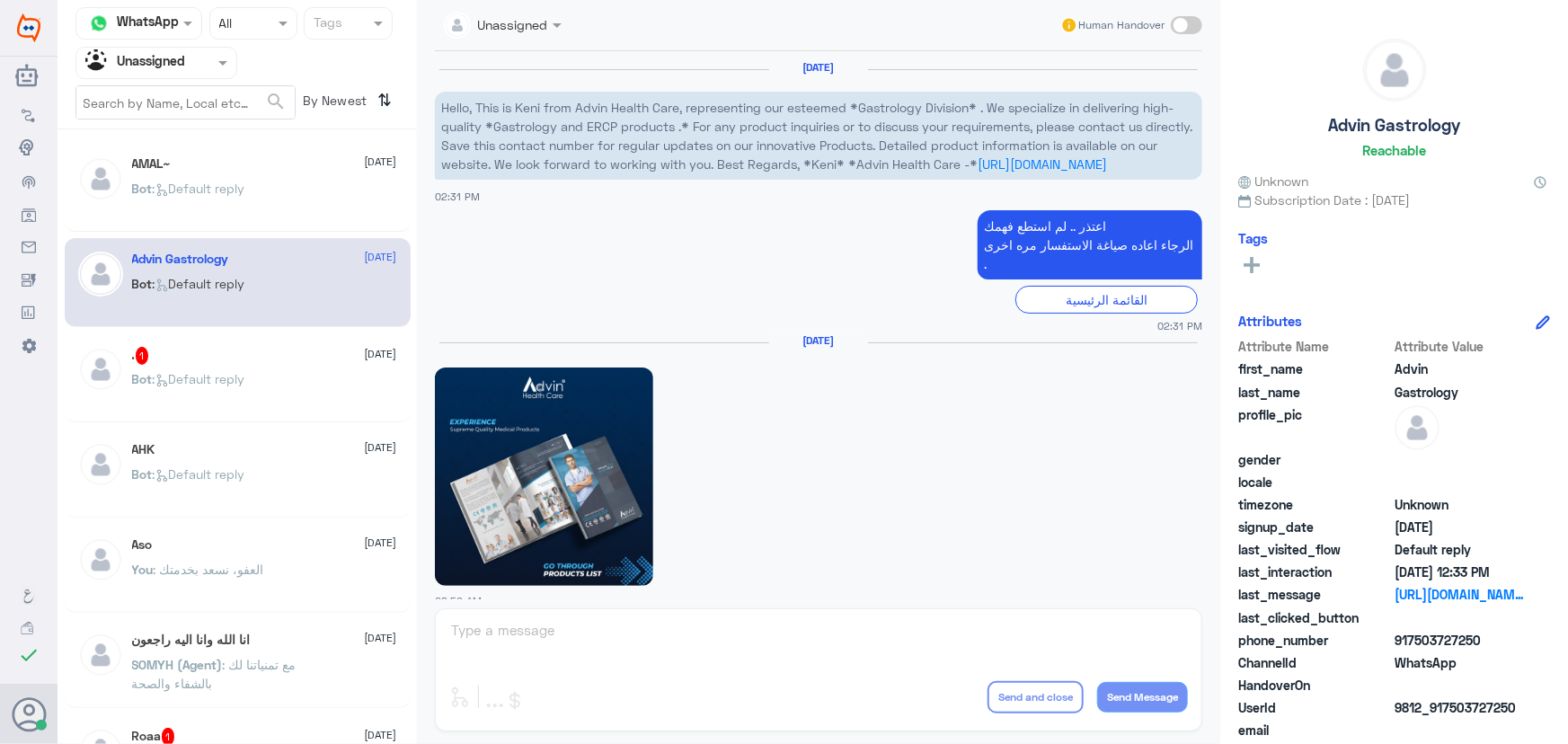
scroll to position [2267, 0]
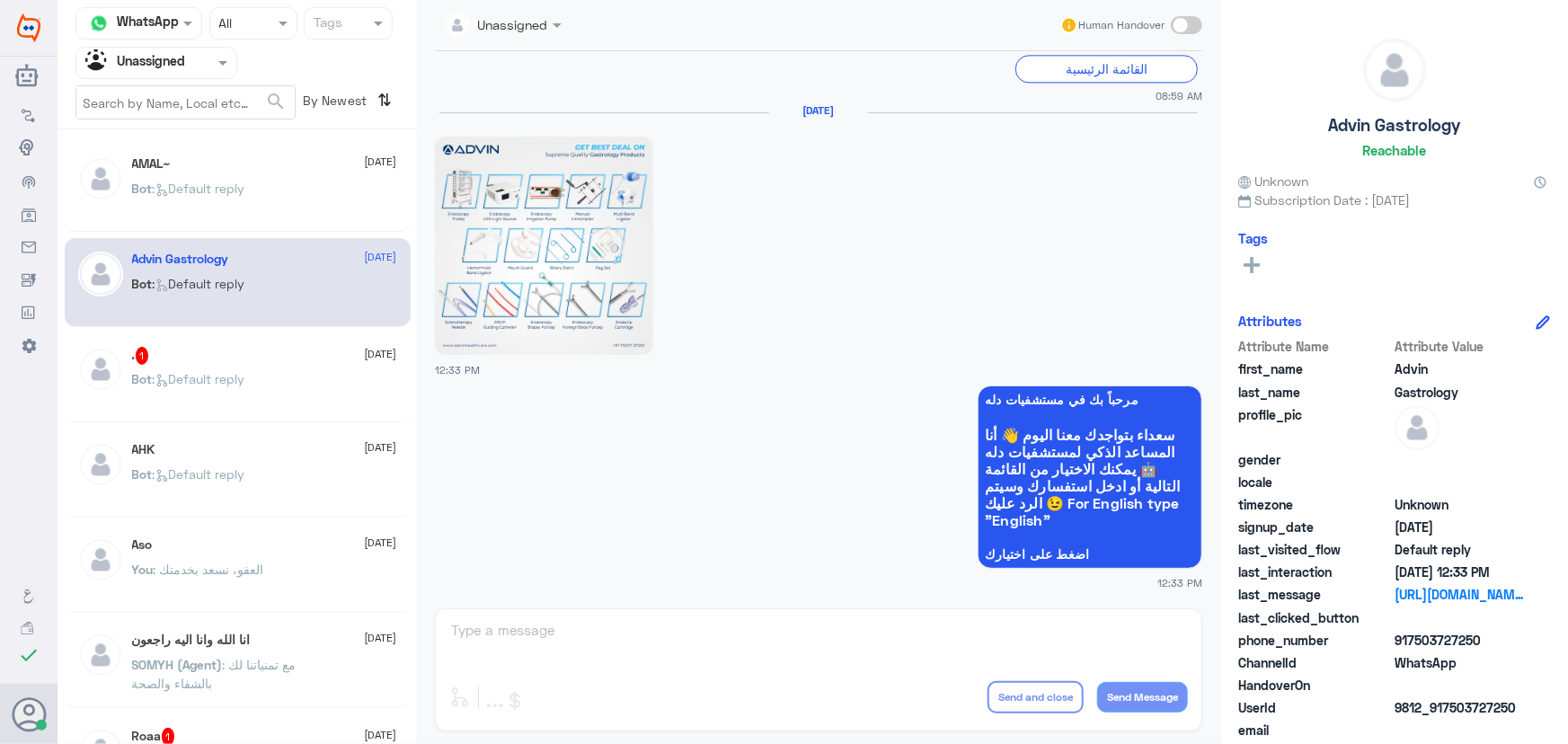
click at [254, 375] on div "Bot : Default reply" at bounding box center [265, 393] width 265 height 41
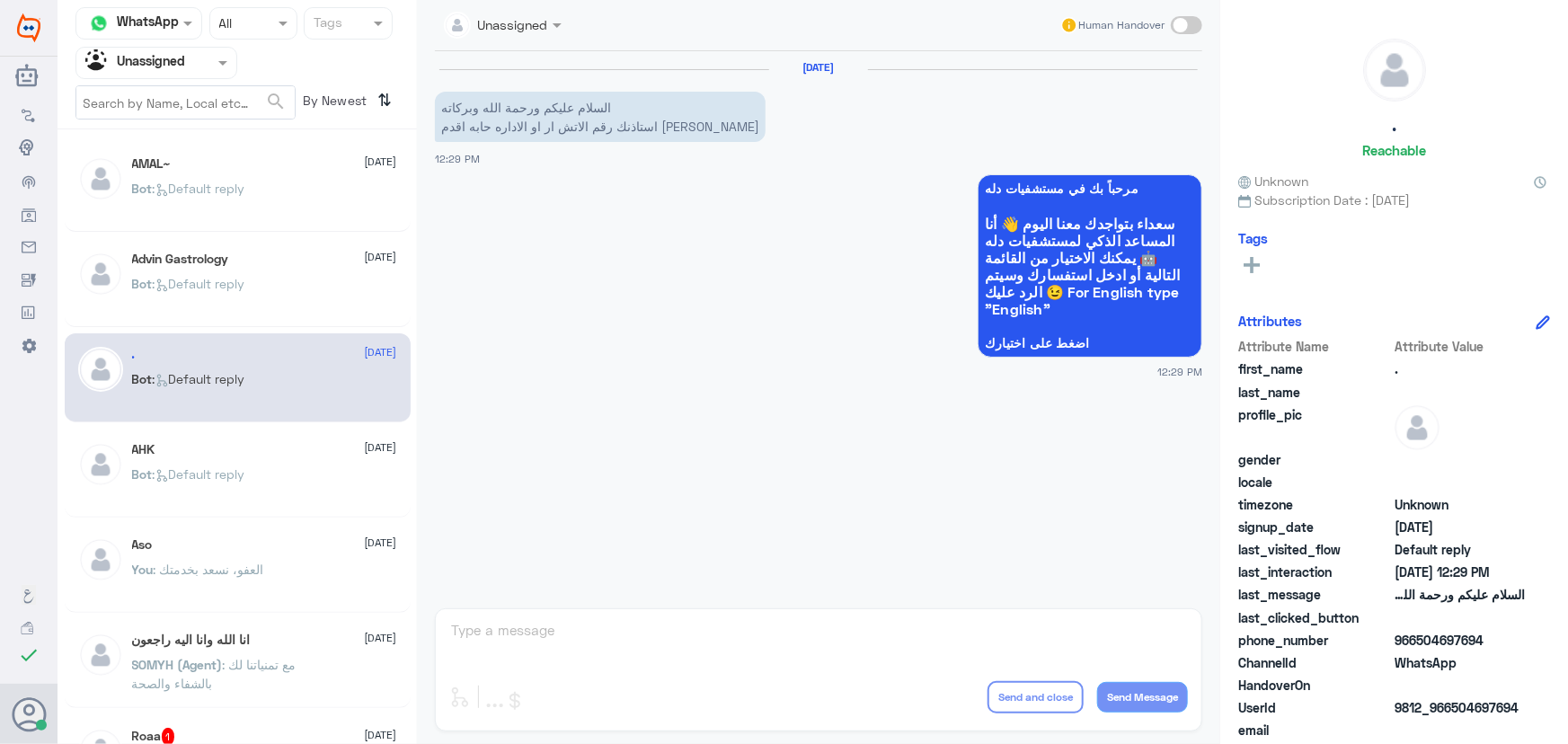
click at [527, 130] on p "السلام عليكم ورحمة الله وبركاته استاذنك رقم الاتش ار او الاداره حابه اقدم [PERS…" at bounding box center [601, 117] width 331 height 51
click at [275, 344] on div ". [DATE] Bot : Default reply" at bounding box center [237, 377] width 346 height 89
click at [305, 268] on div "Advin Gastrology 11 September Bot : Default reply" at bounding box center [265, 286] width 265 height 68
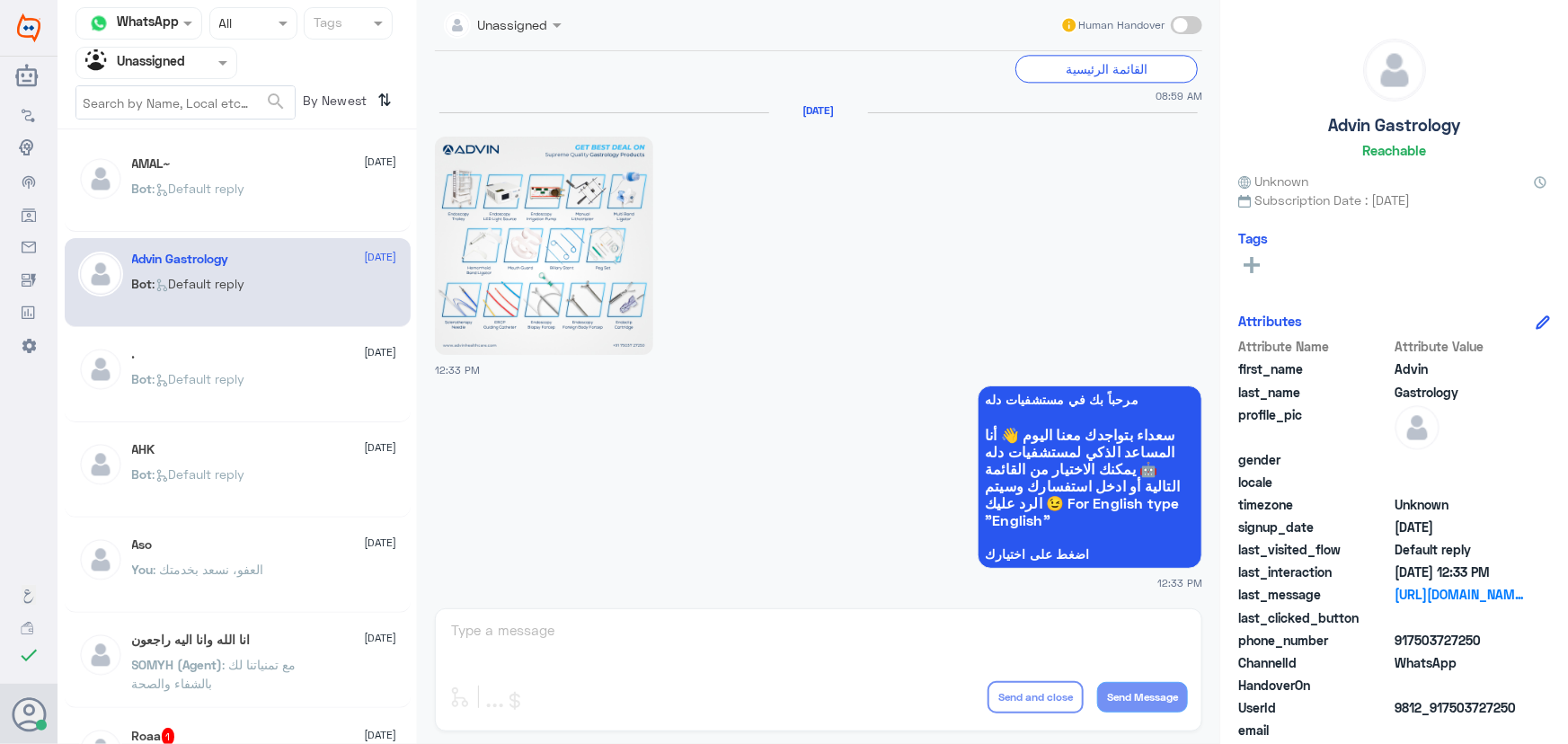
scroll to position [2067, 0]
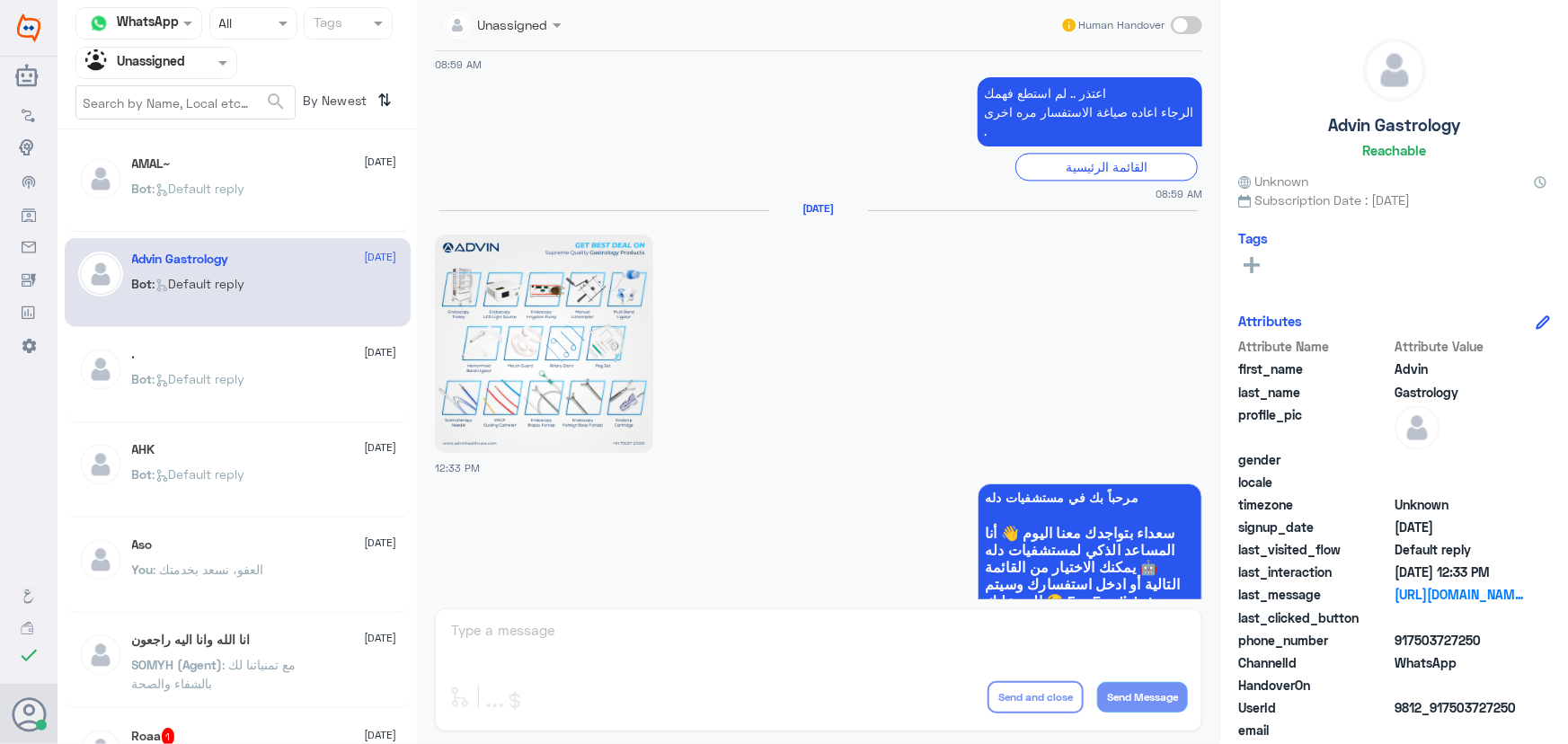
click at [269, 358] on div ". 11 September" at bounding box center [265, 354] width 265 height 15
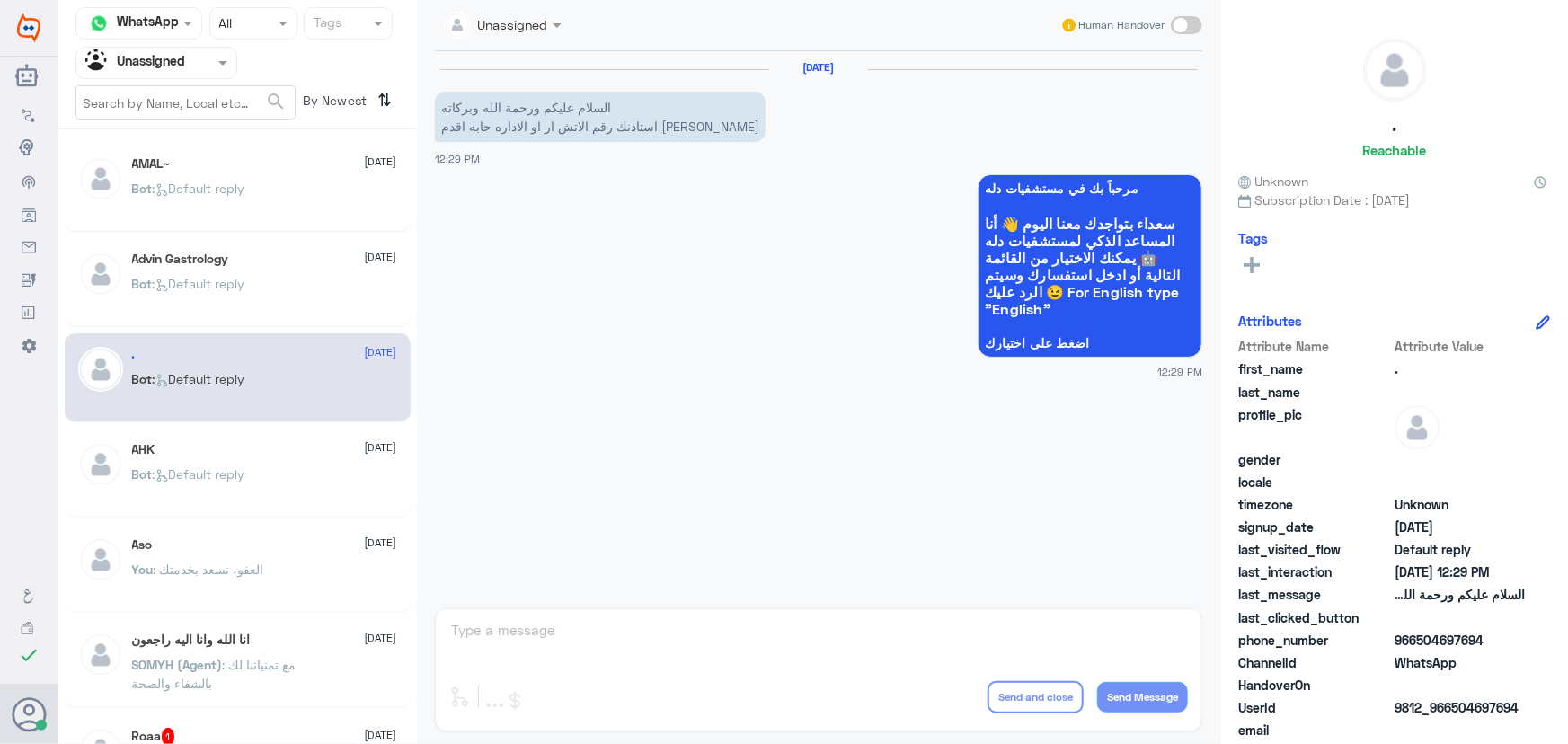
click at [508, 32] on input "text" at bounding box center [482, 24] width 77 height 21
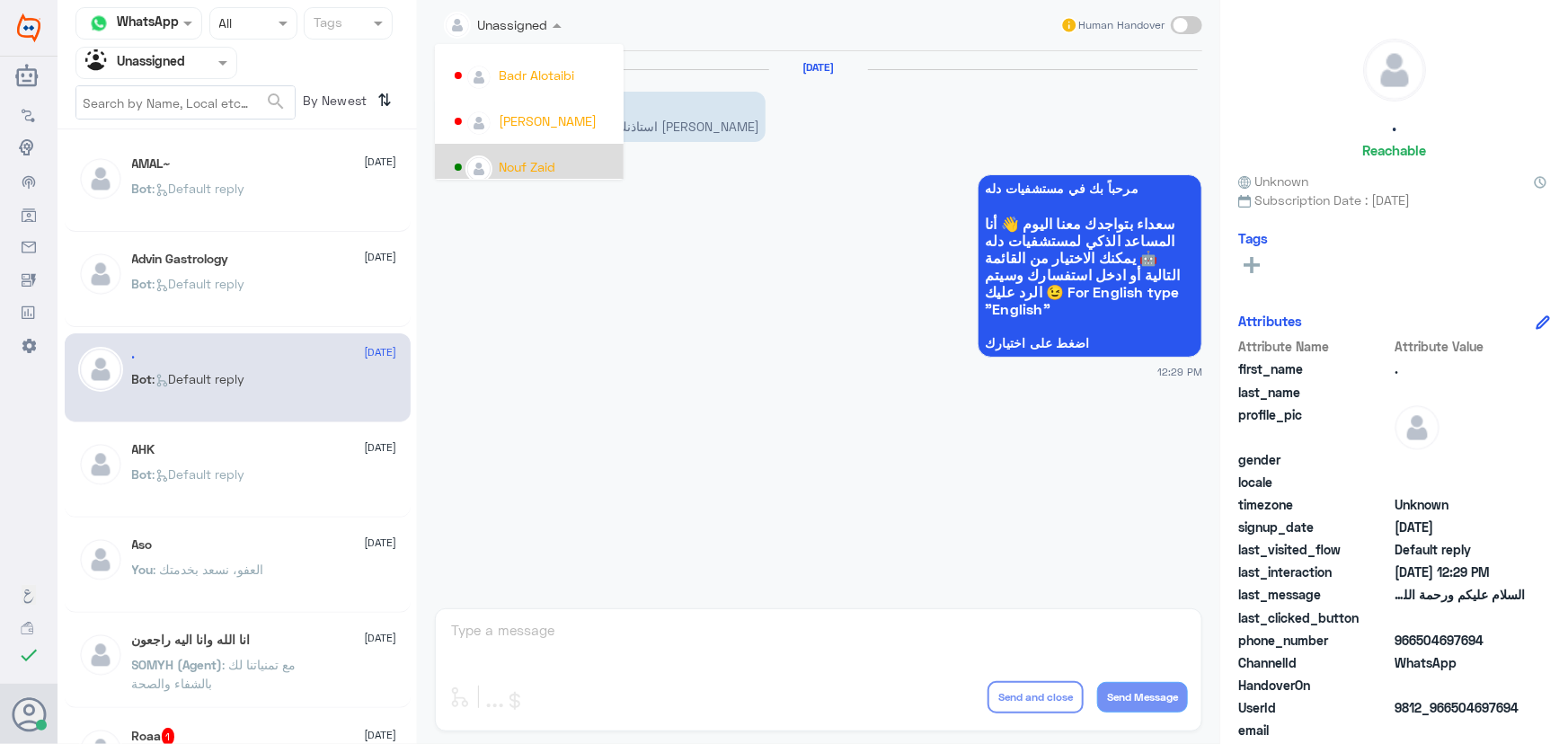
scroll to position [926, 0]
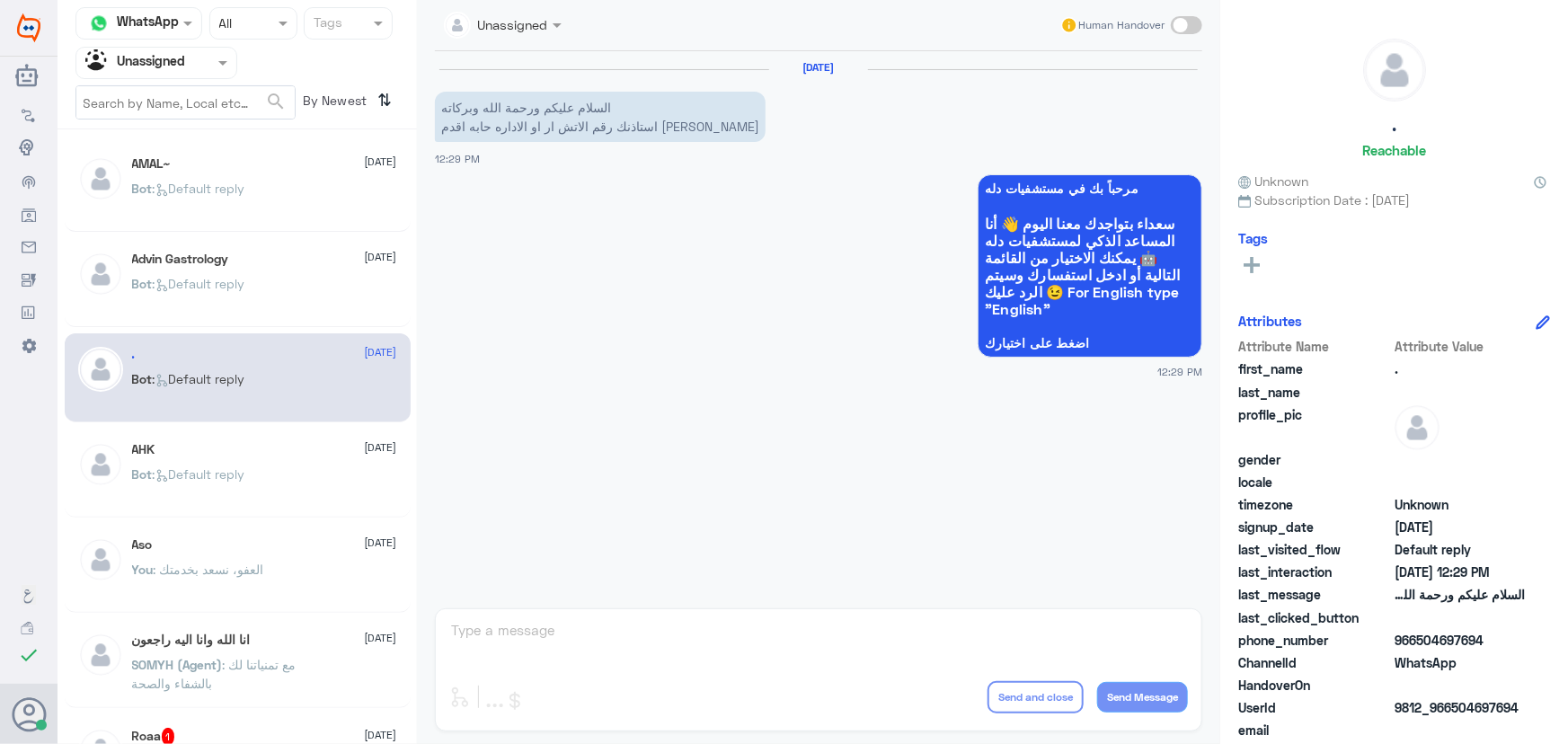
click at [726, 184] on app-msgs-whats-app-list "مرحباً بك في مستشفيات دله سعداء بتواجدك معنا اليوم 👋 أنا المساعد الذكي لمستشفيا…" at bounding box center [819, 267] width 767 height 185
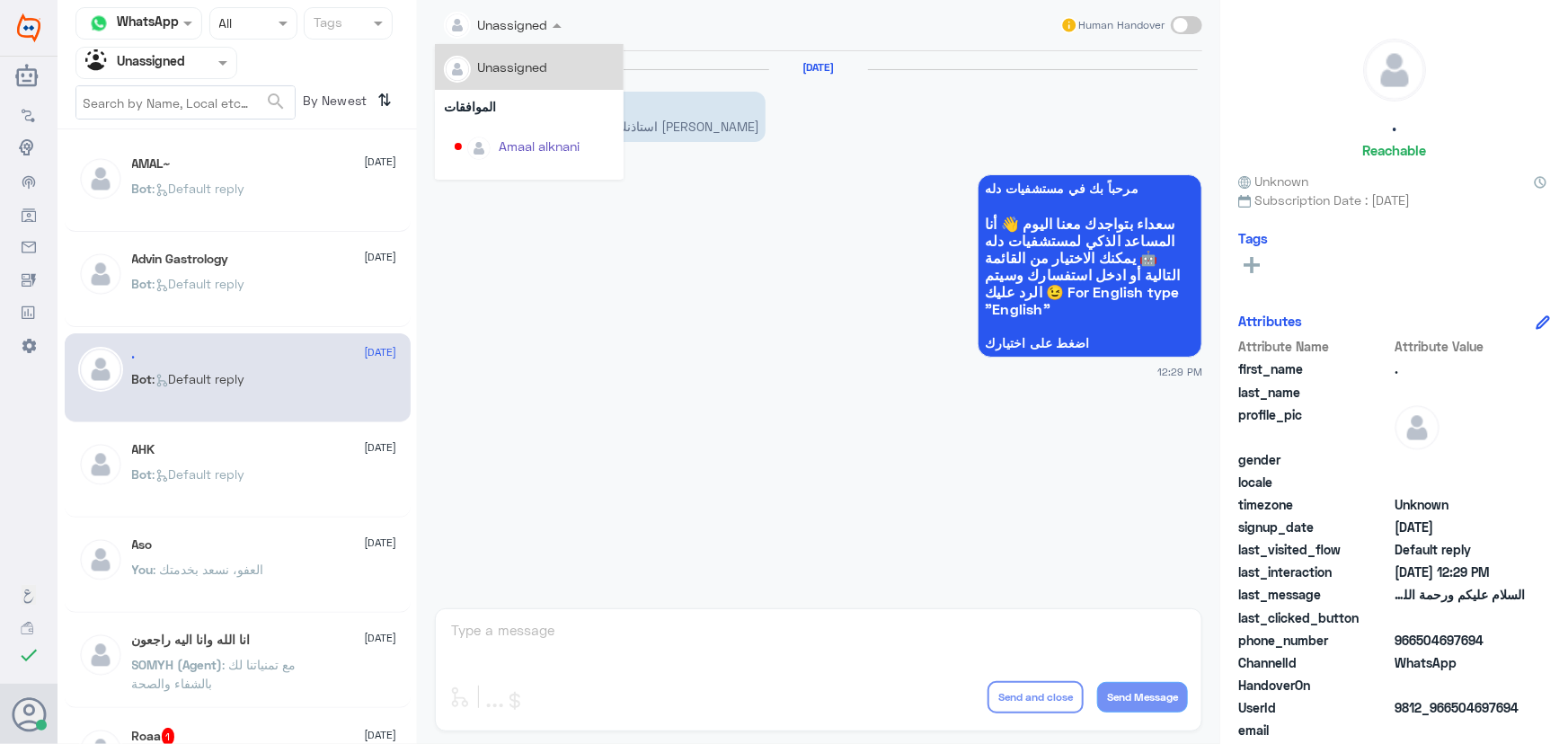
click at [502, 37] on div "Unassigned" at bounding box center [496, 25] width 105 height 36
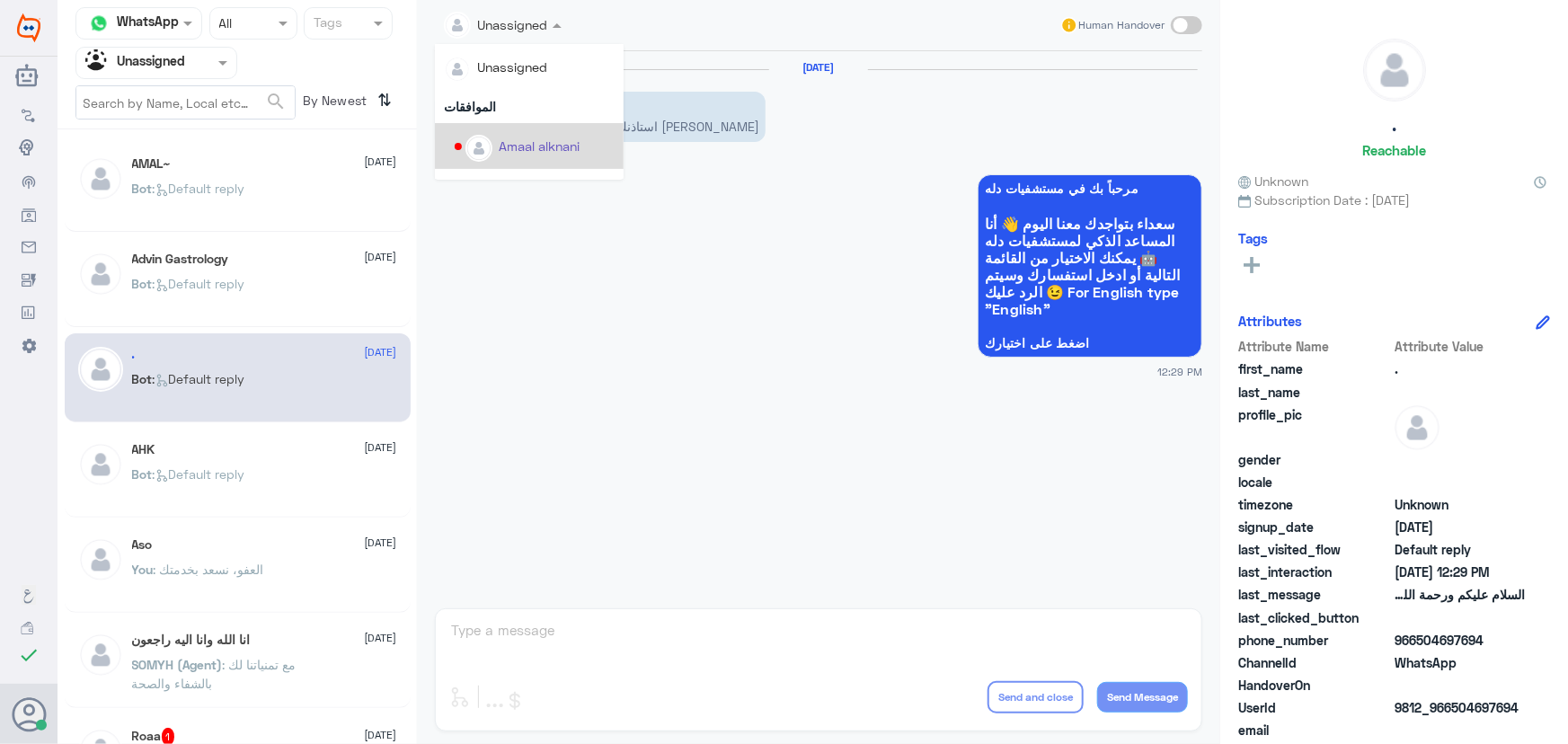
click at [712, 208] on app-msgs-whats-app-list "مرحباً بك في مستشفيات دله سعداء بتواجدك معنا اليوم 👋 أنا المساعد الذكي لمستشفيا…" at bounding box center [819, 267] width 767 height 185
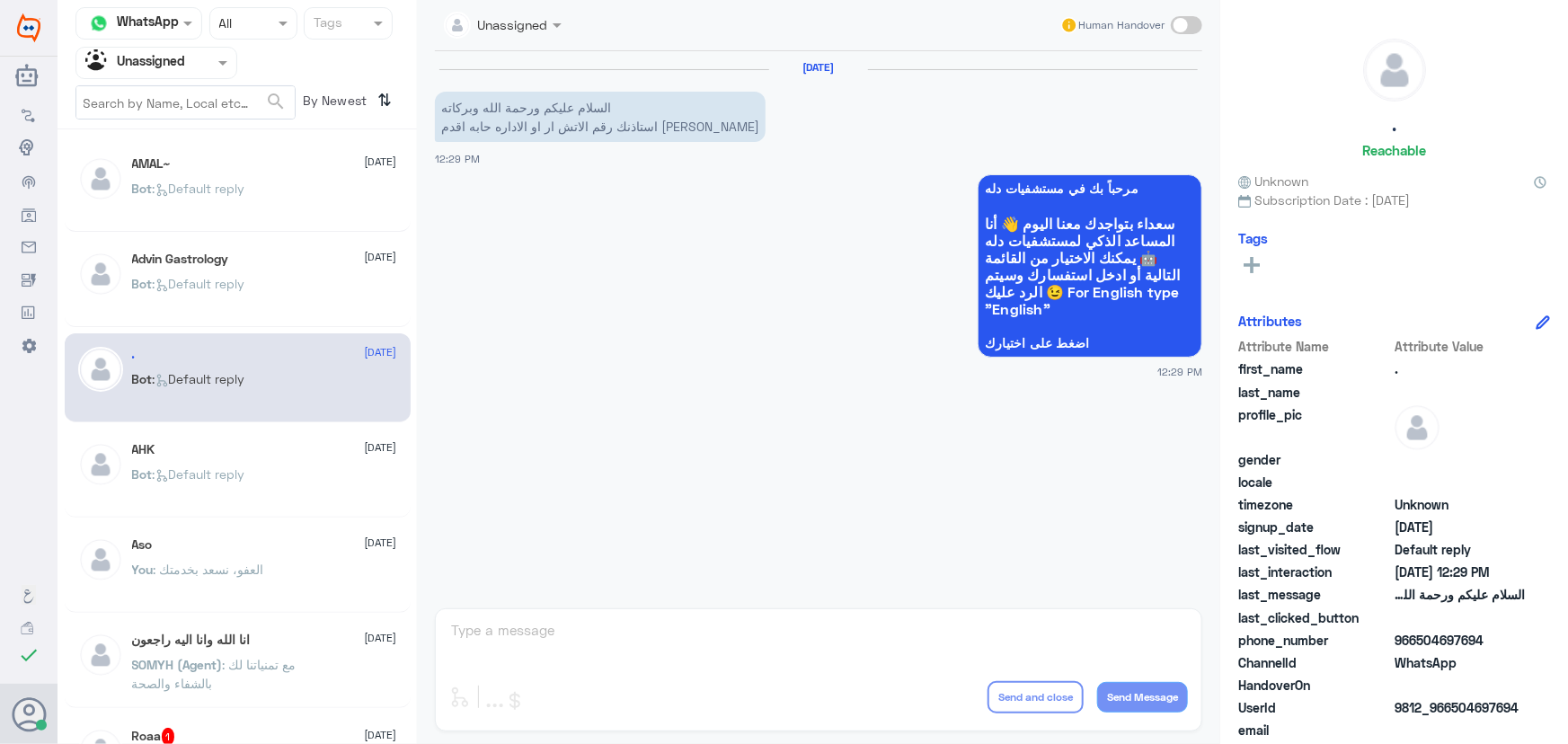
click at [145, 354] on div ". 11 September" at bounding box center [265, 354] width 265 height 15
click at [540, 22] on div at bounding box center [503, 24] width 135 height 21
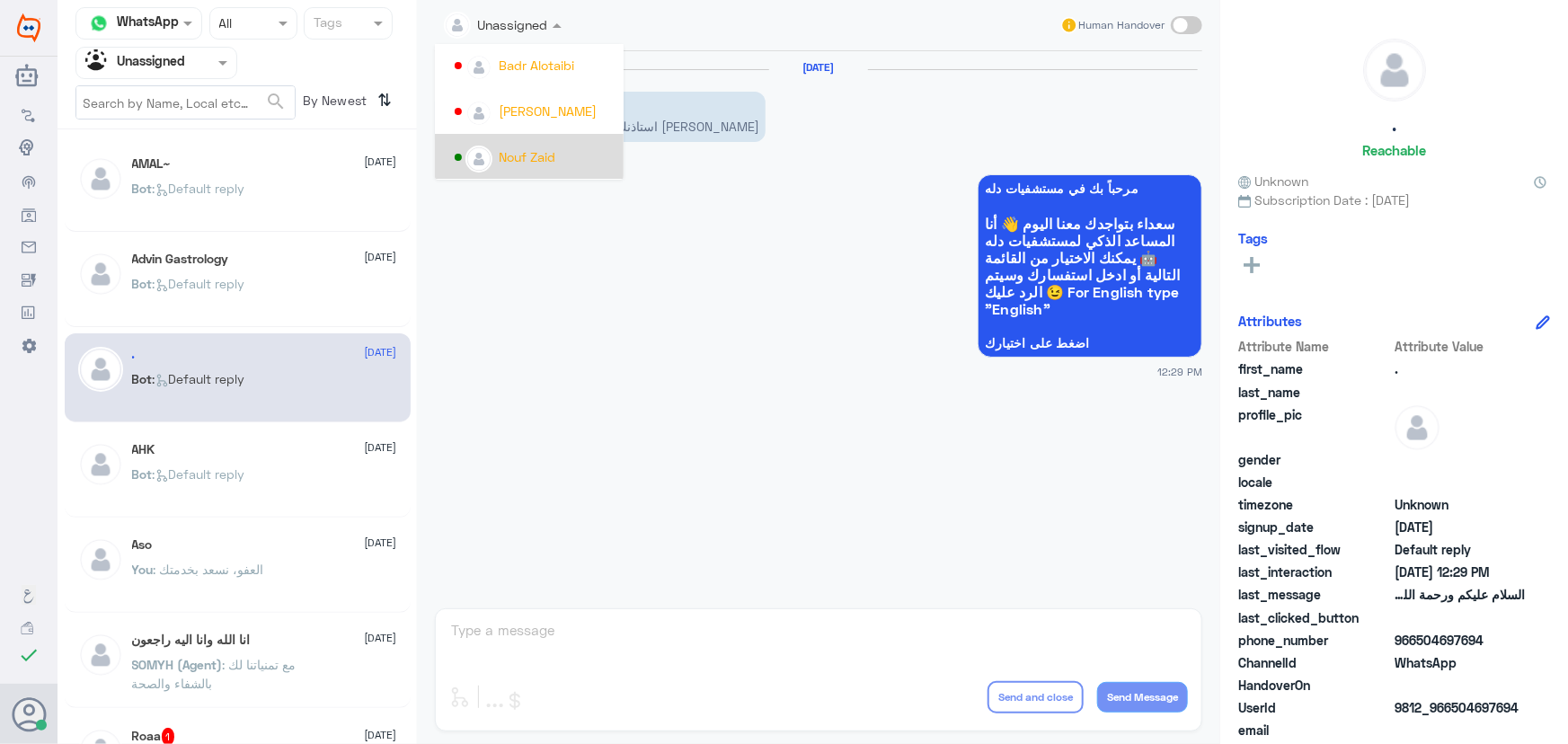
click at [518, 150] on div "Nouf Zaid" at bounding box center [527, 156] width 57 height 19
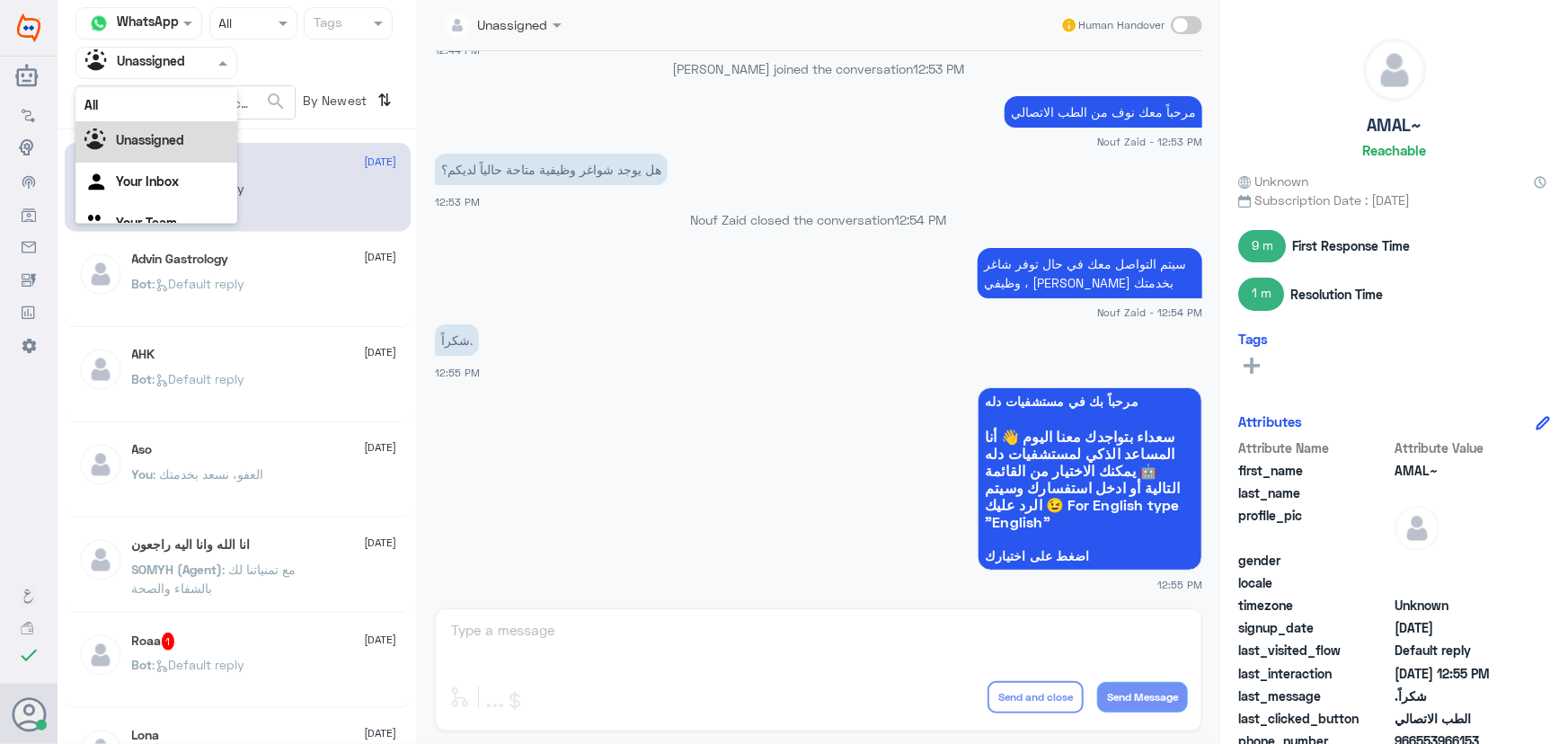
scroll to position [23, 0]
click at [170, 72] on input "text" at bounding box center [134, 62] width 99 height 21
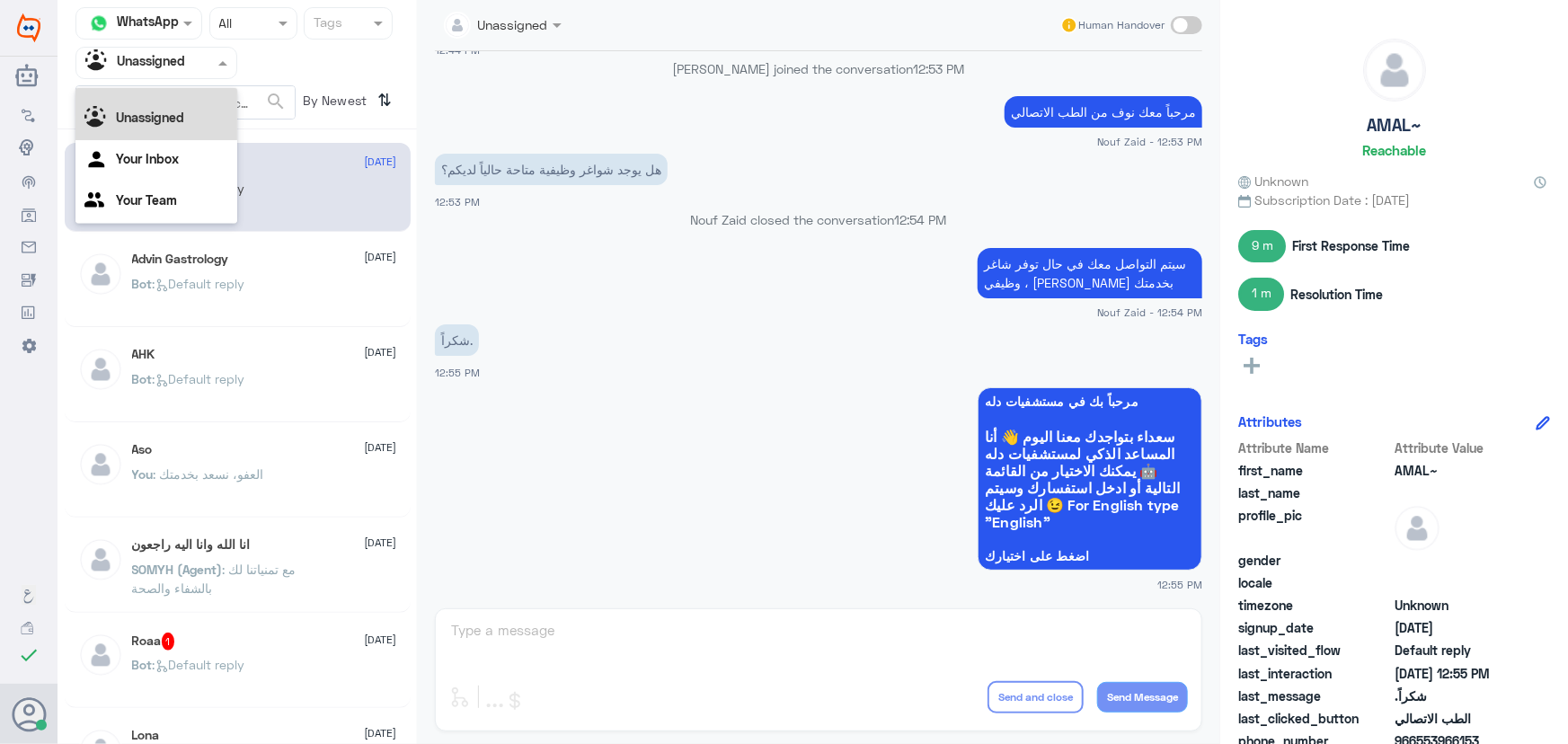
click at [172, 93] on div "All" at bounding box center [156, 82] width 161 height 33
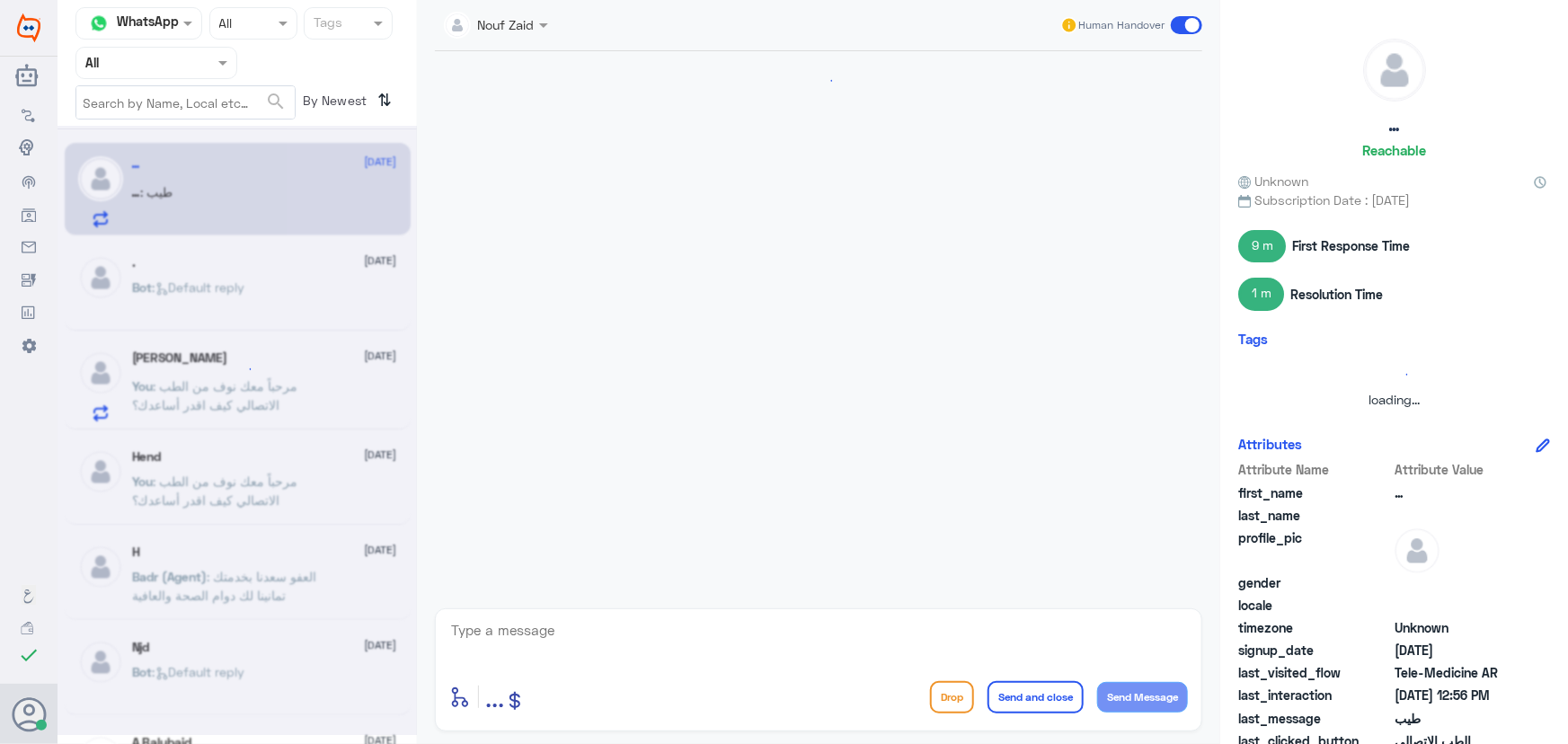
scroll to position [900, 0]
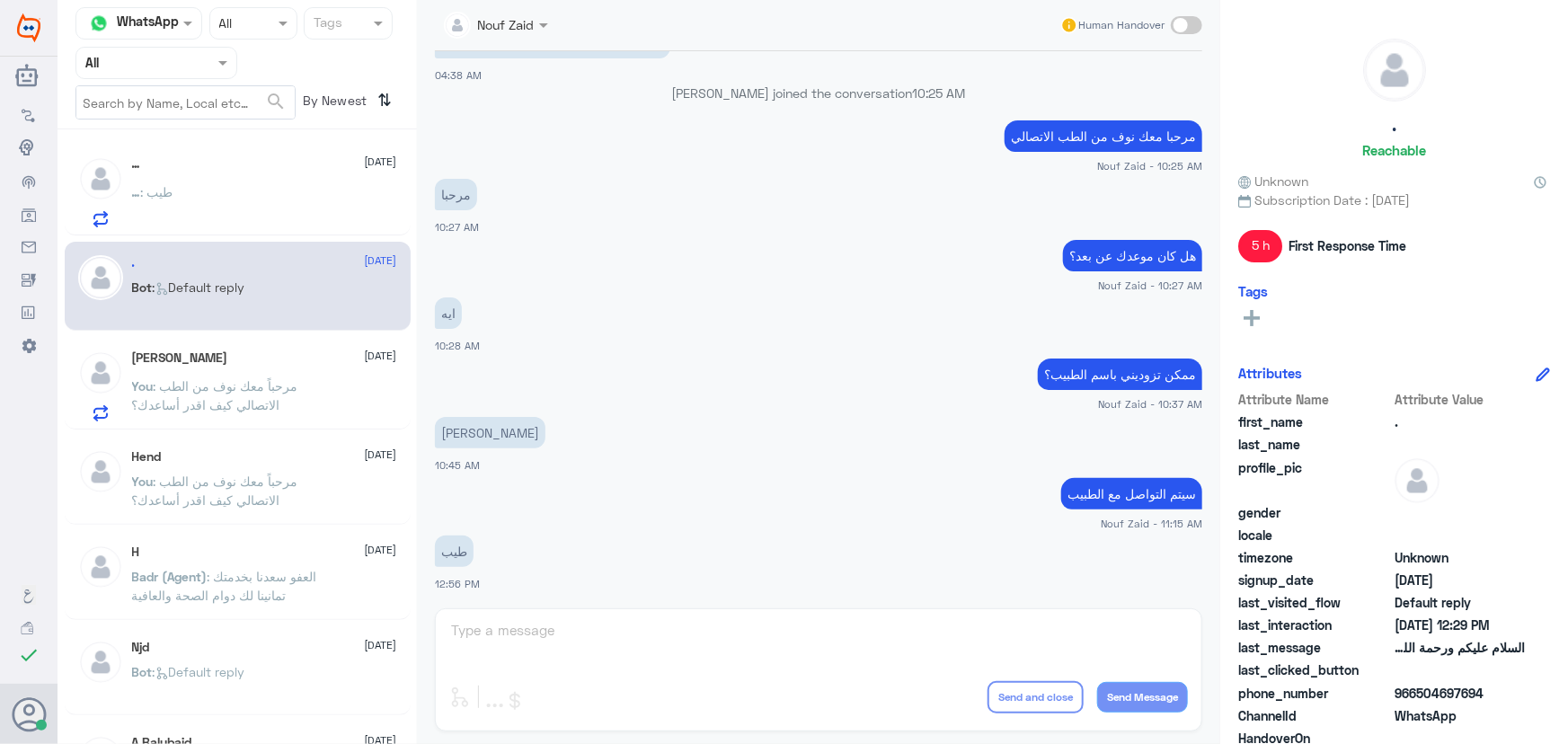
click at [262, 203] on div "… : طيب" at bounding box center [265, 207] width 265 height 41
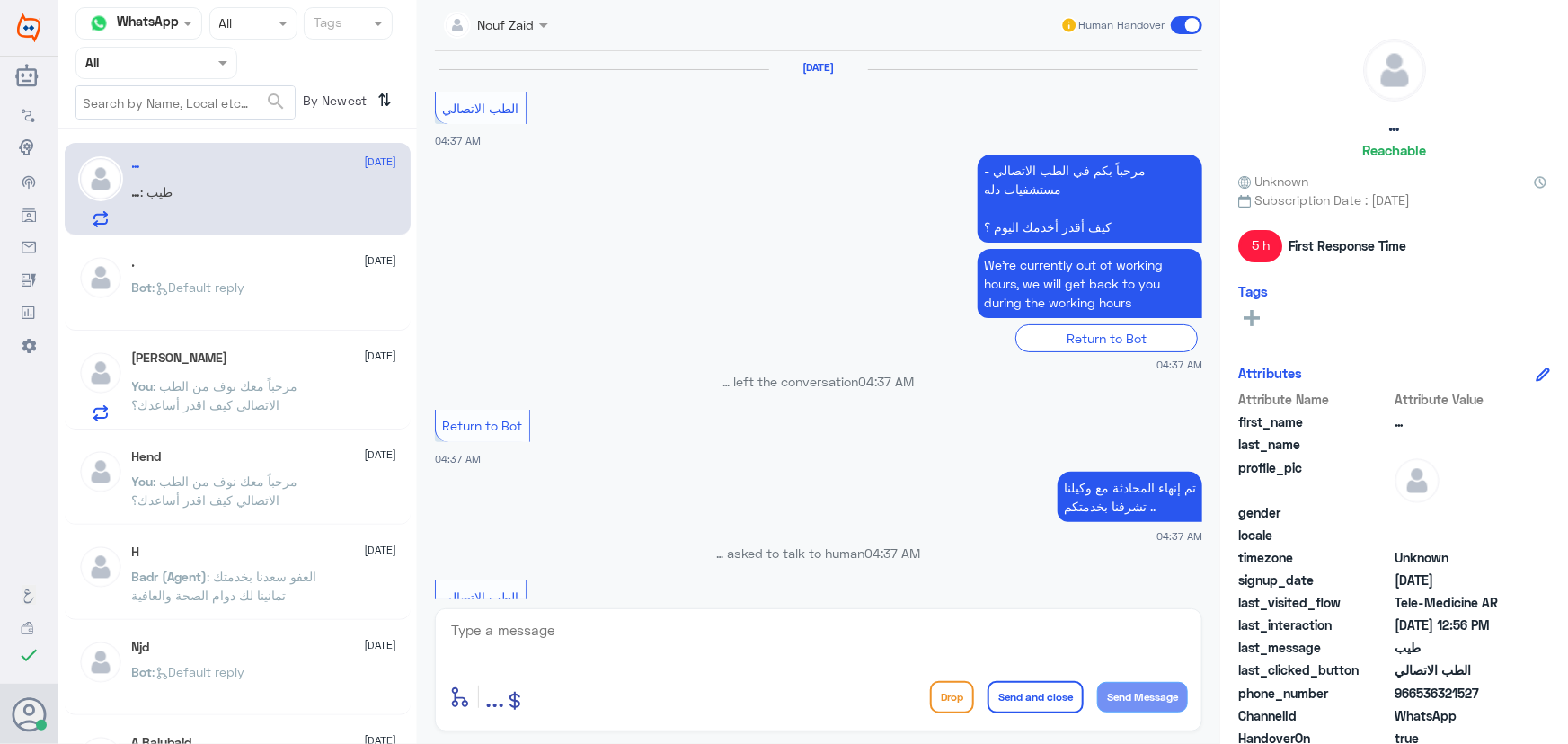
scroll to position [900, 0]
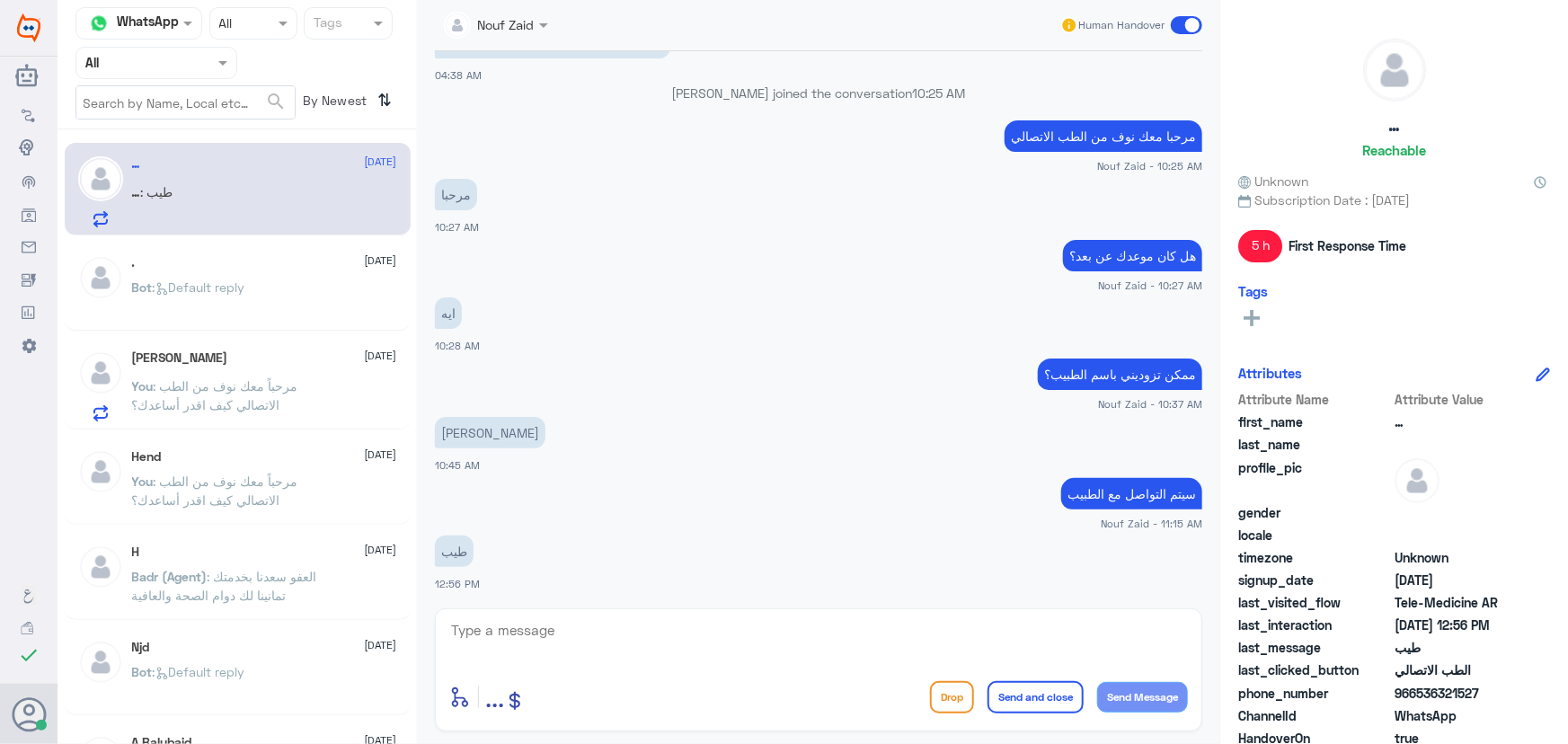
click at [267, 289] on div "Bot : Default reply" at bounding box center [265, 302] width 265 height 41
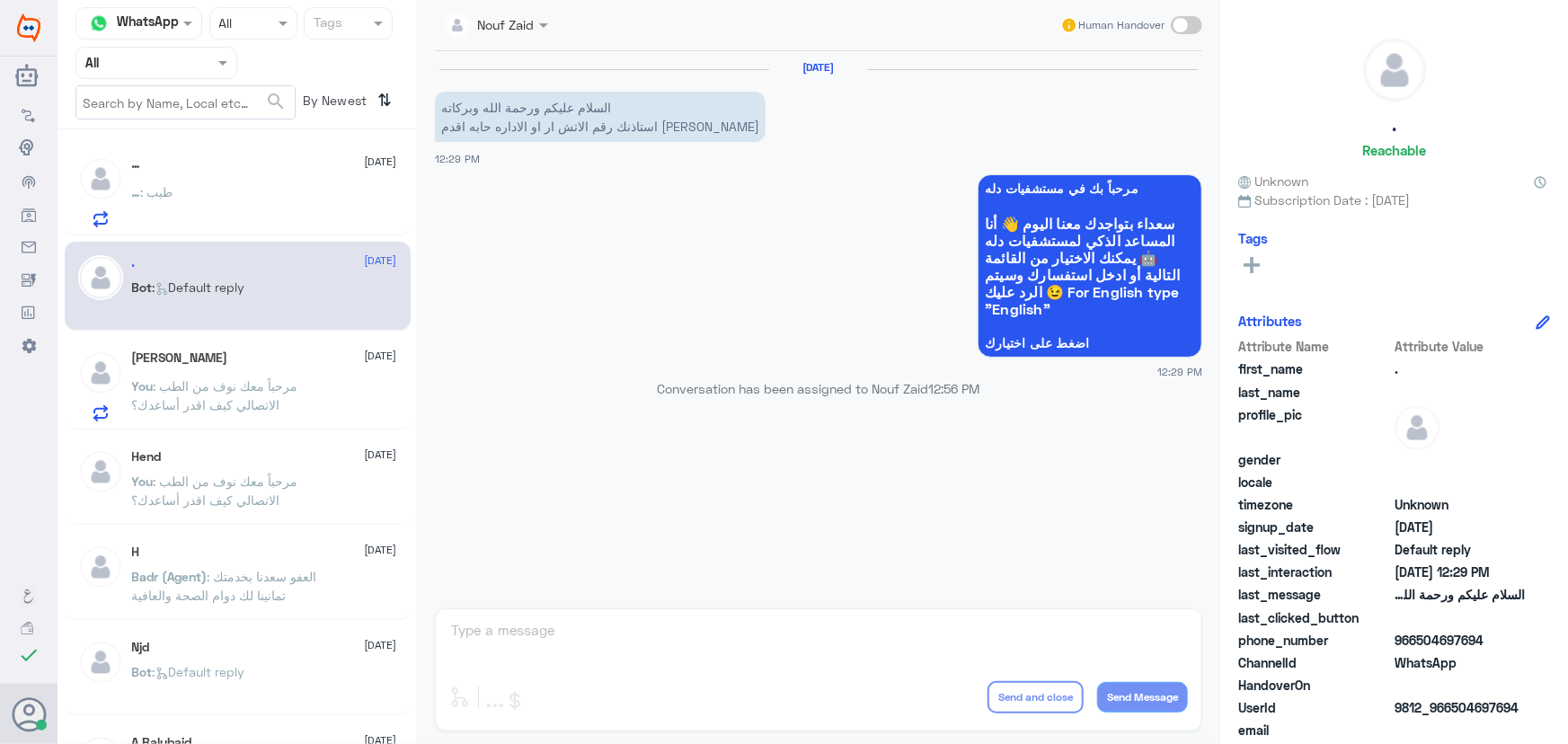
click at [1184, 31] on span at bounding box center [1186, 25] width 32 height 18
click at [0, 0] on input "checkbox" at bounding box center [0, 0] width 0 height 0
click at [716, 628] on textarea at bounding box center [818, 640] width 738 height 44
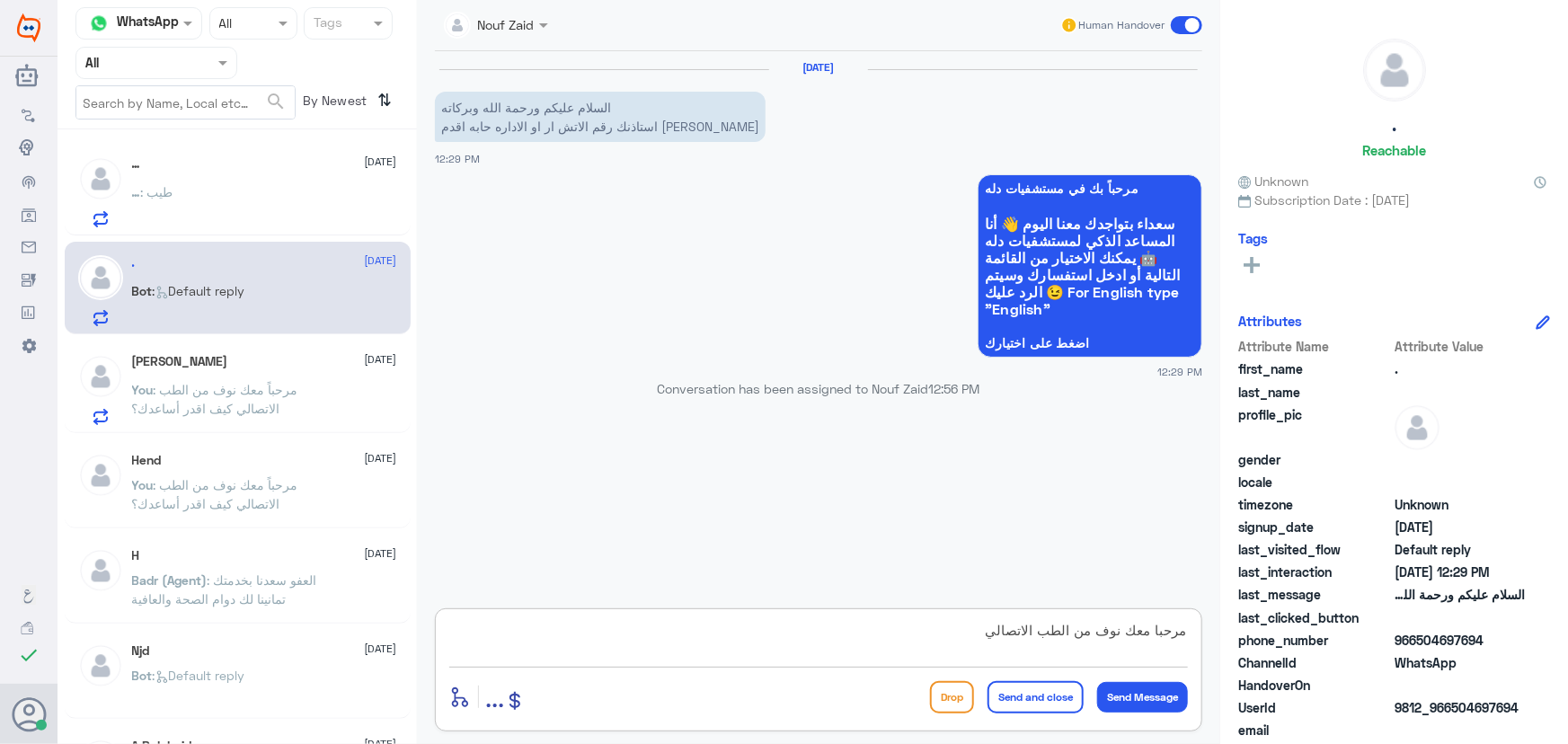
type textarea "مرحبا معك نوف من الطب الاتصالي"
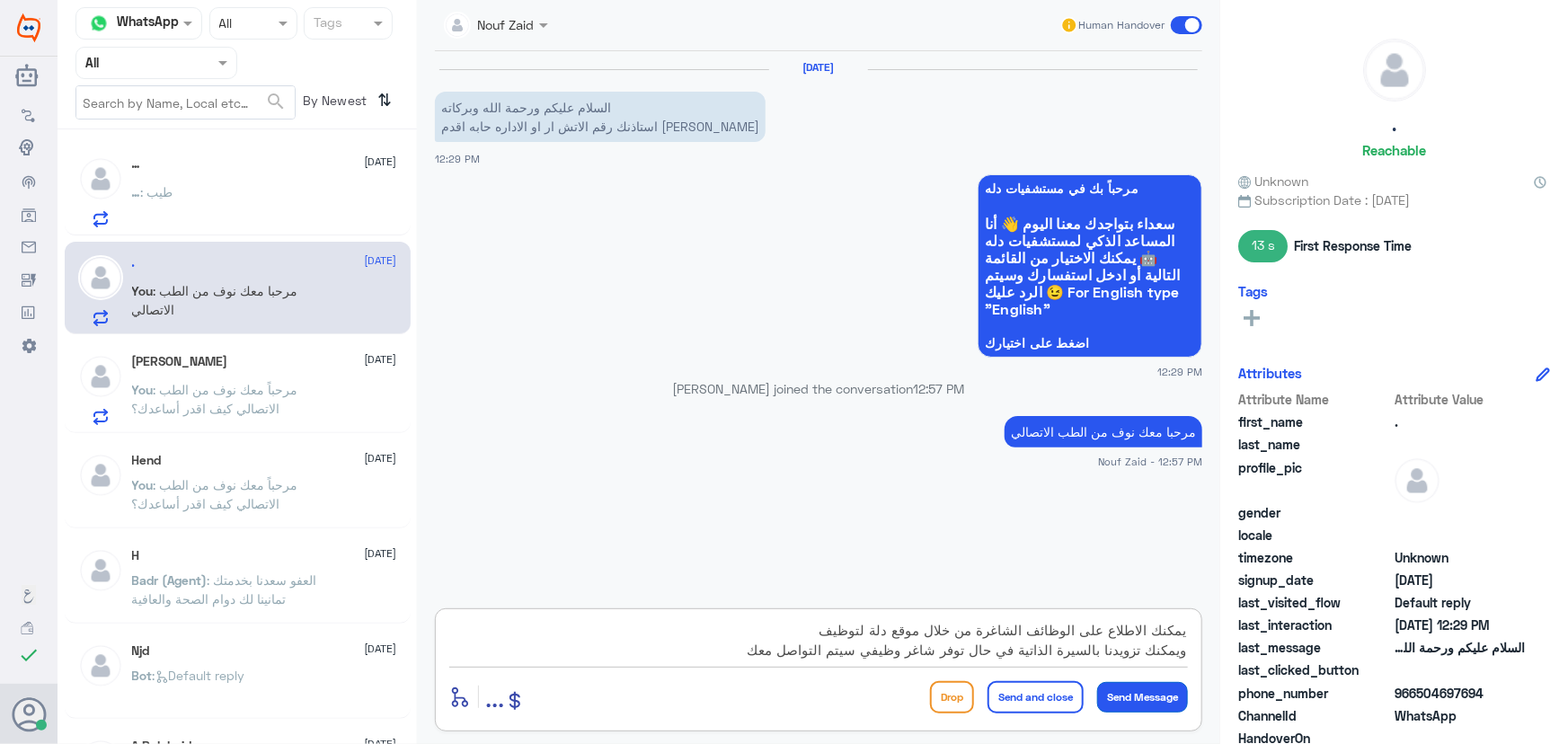
type textarea "يمكنك الاطلاع على الوظائف الشاغرة من خلال موقع دلة لتوظيف ويمكنك تزويدنا بالسير…"
click at [1171, 689] on button "Send Message" at bounding box center [1142, 697] width 91 height 31
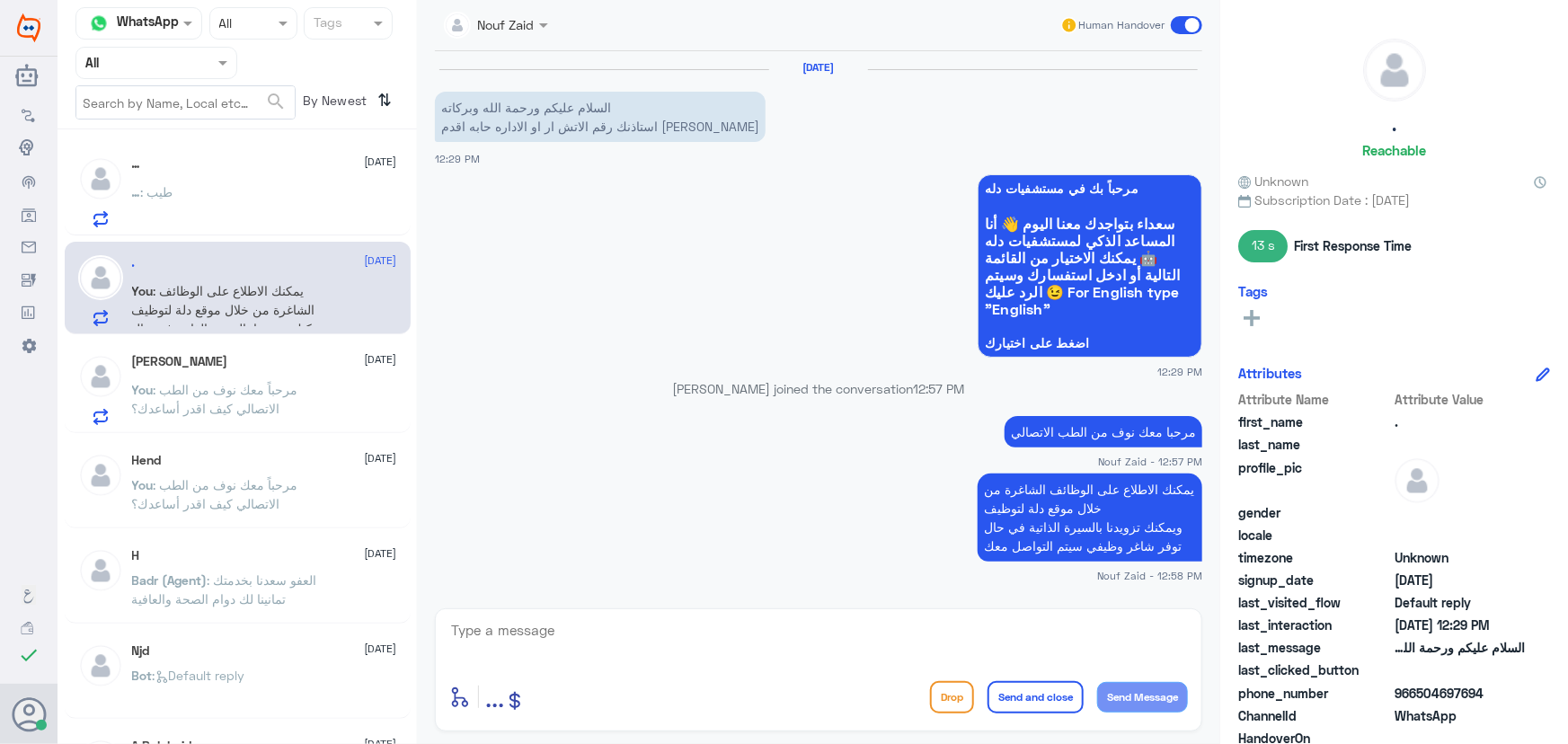
click at [162, 77] on div "Agent Filter All" at bounding box center [156, 63] width 161 height 32
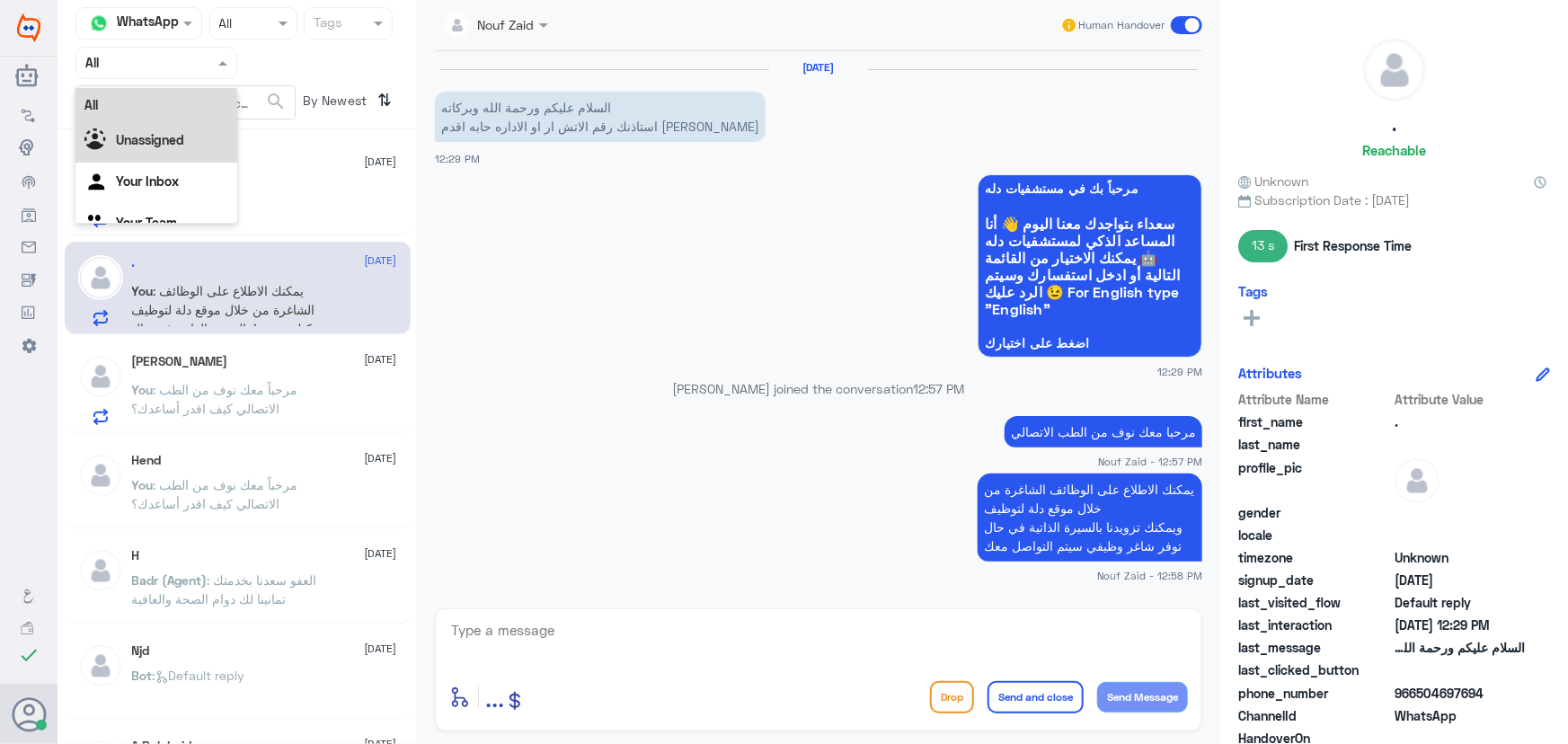
click at [161, 146] on b "Unassigned" at bounding box center [149, 139] width 69 height 15
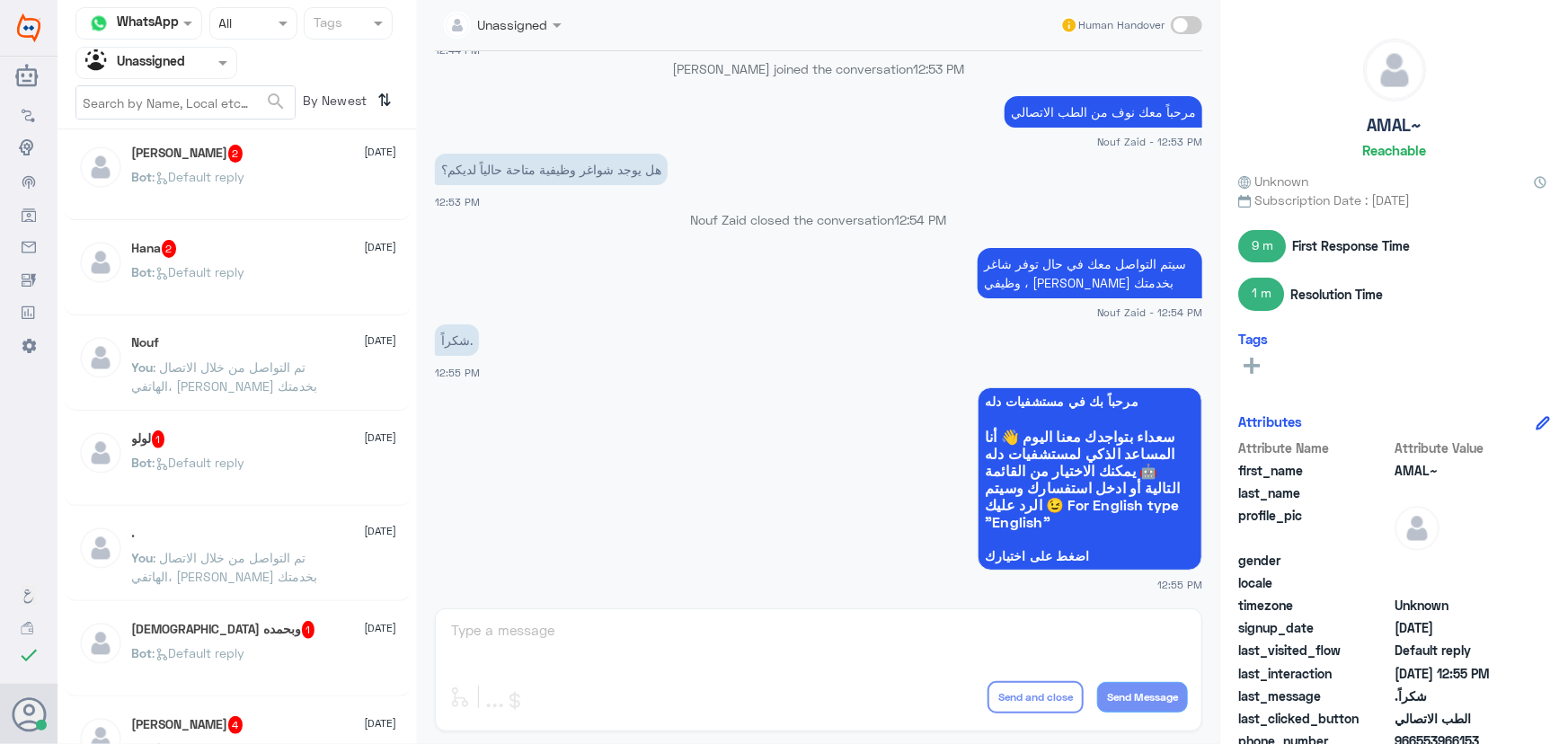
scroll to position [735, 0]
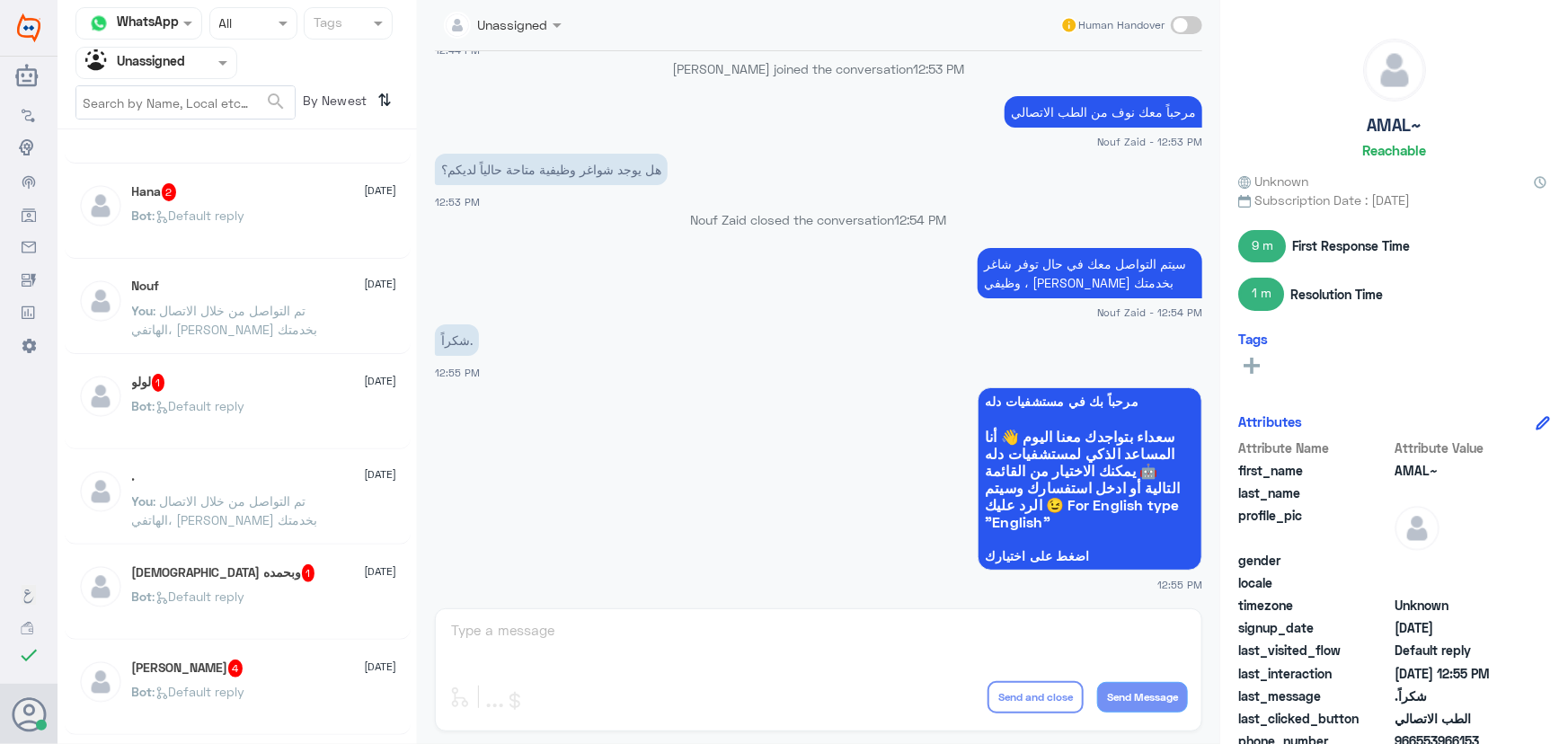
click at [207, 294] on div "Nouf 11 September You : تم التواصل من خلال الاتصال الهاتفي، سعدنا بخدمتك" at bounding box center [265, 313] width 265 height 68
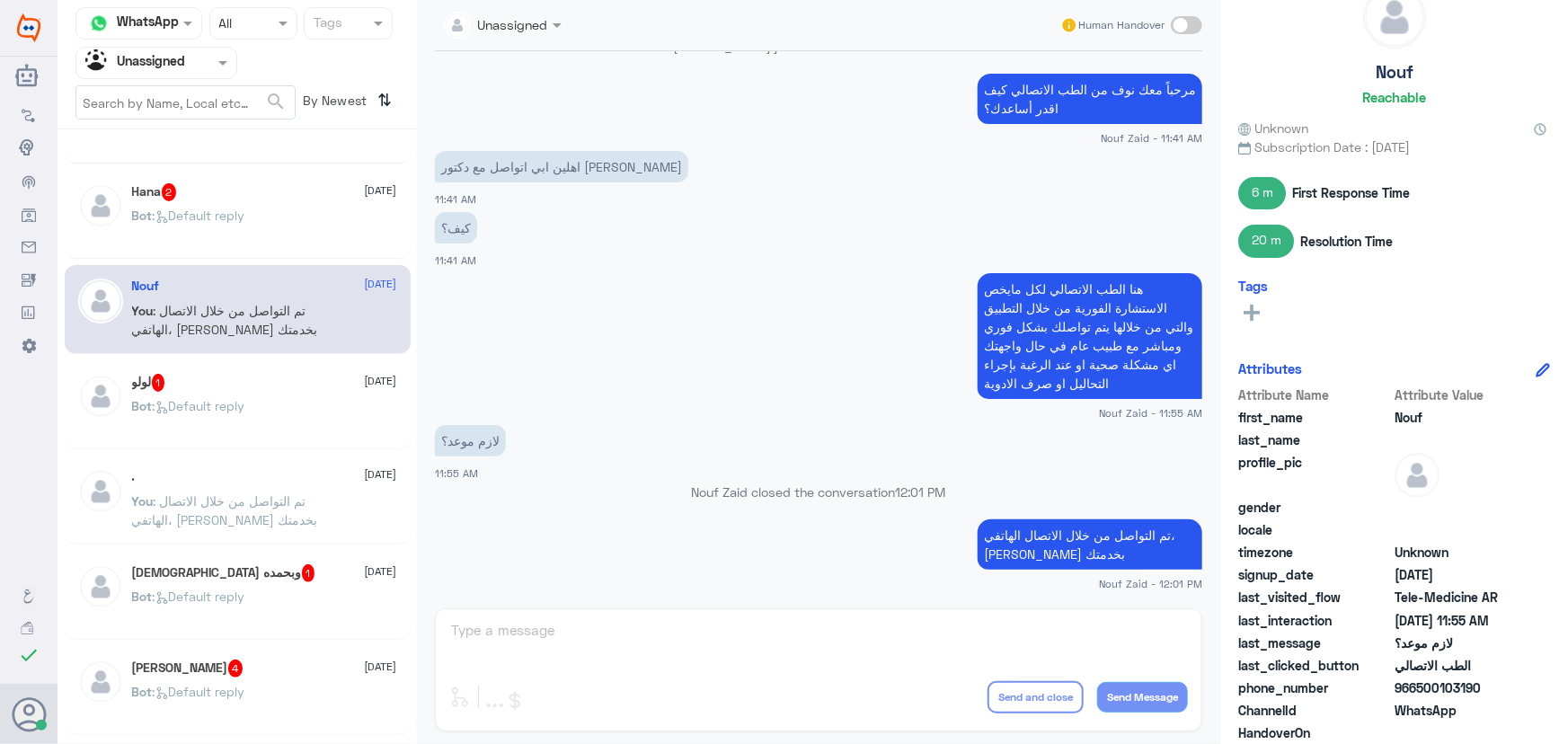
scroll to position [81, 0]
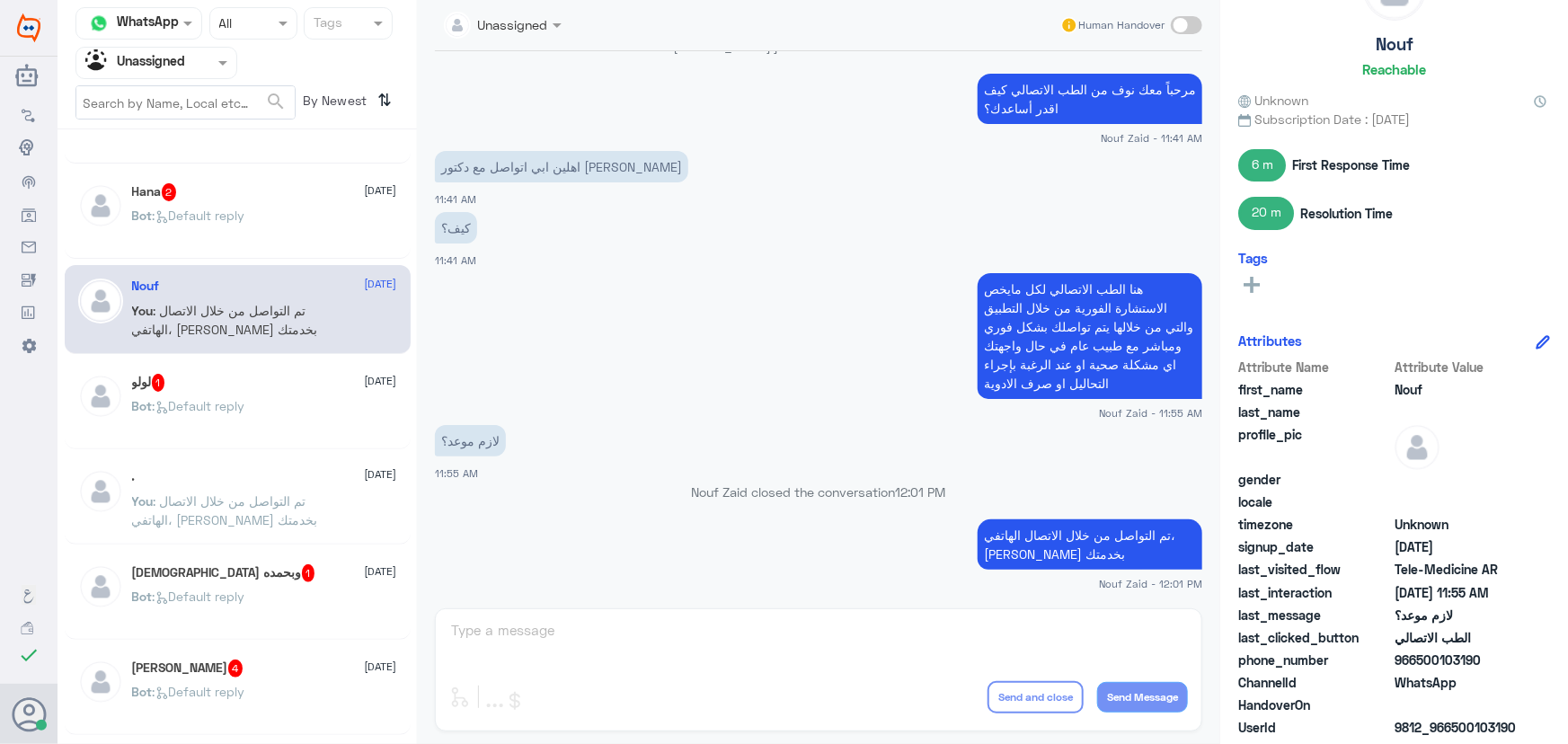
drag, startPoint x: 1414, startPoint y: 658, endPoint x: 1489, endPoint y: 669, distance: 75.8
click at [1489, 669] on div "phone_number 966500103190" at bounding box center [1394, 661] width 312 height 23
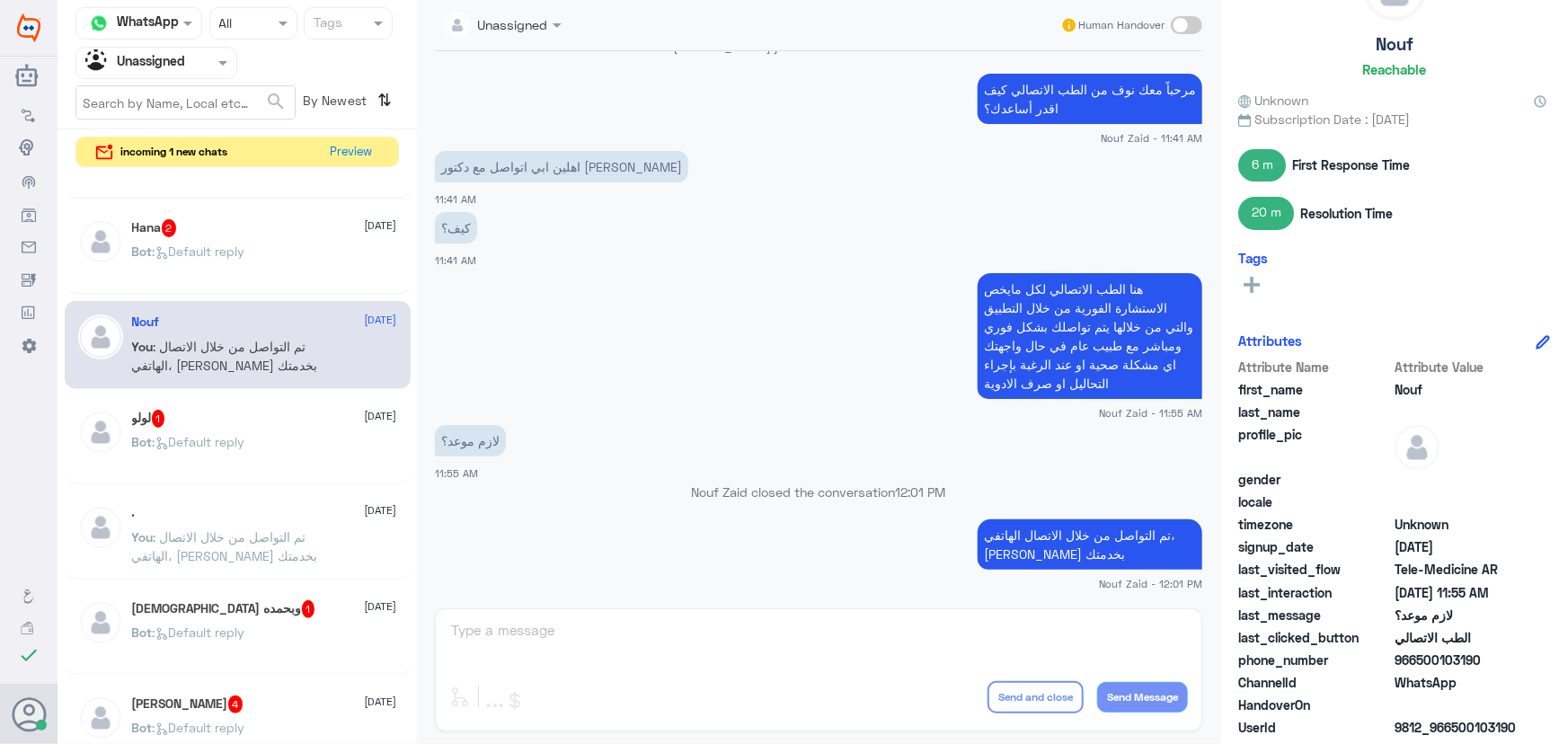
click at [206, 53] on div at bounding box center [156, 62] width 160 height 21
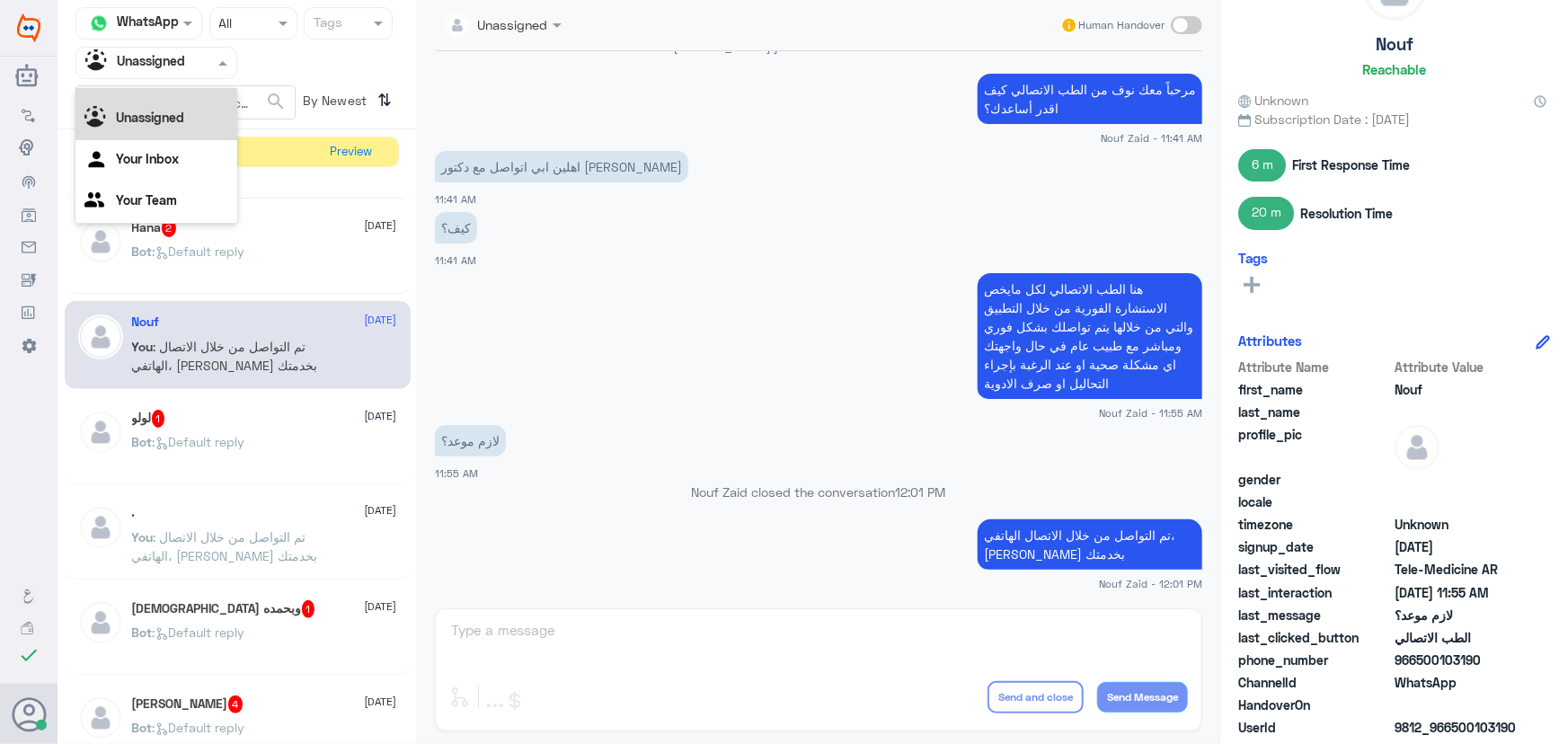
click at [205, 94] on div "All" at bounding box center [156, 82] width 161 height 33
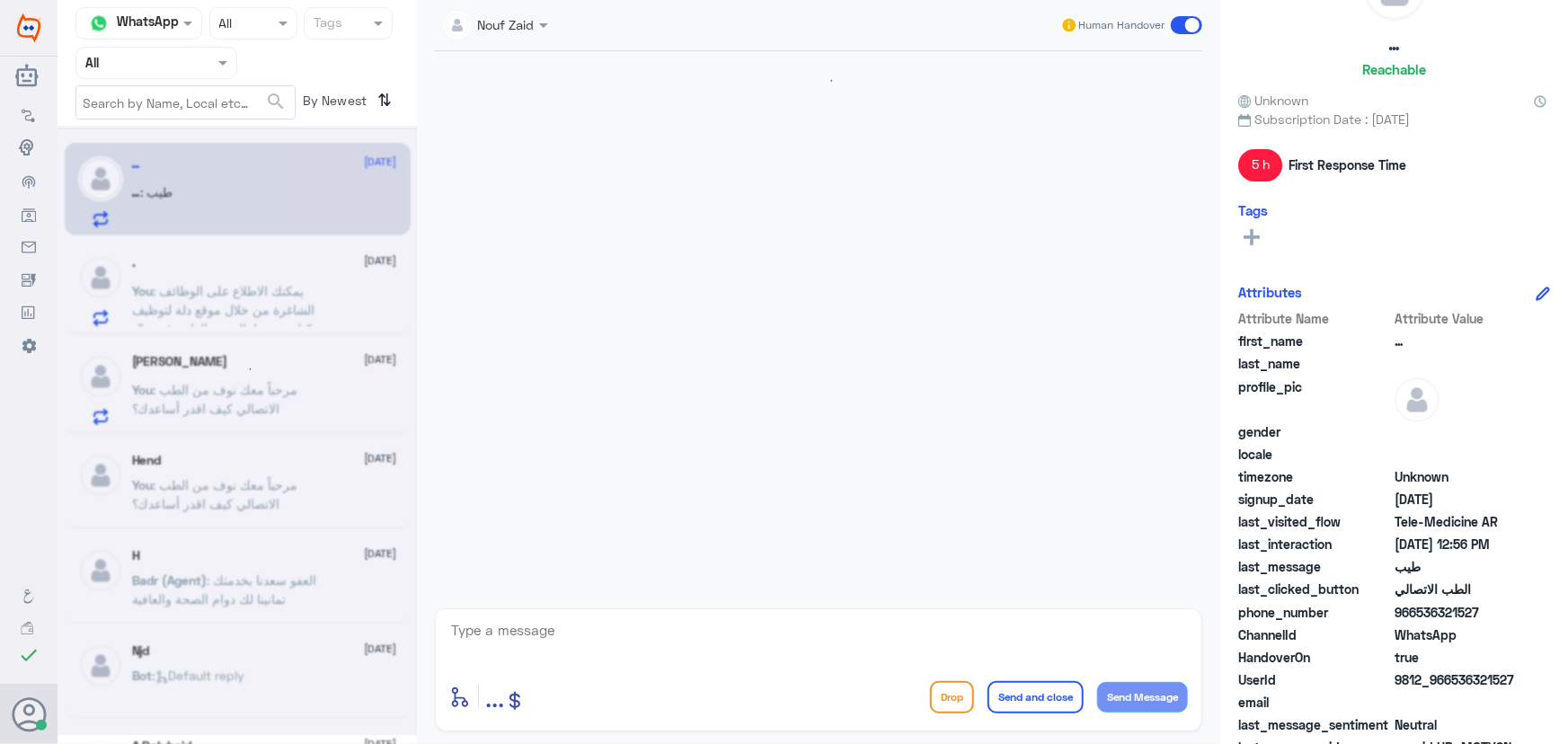
scroll to position [900, 0]
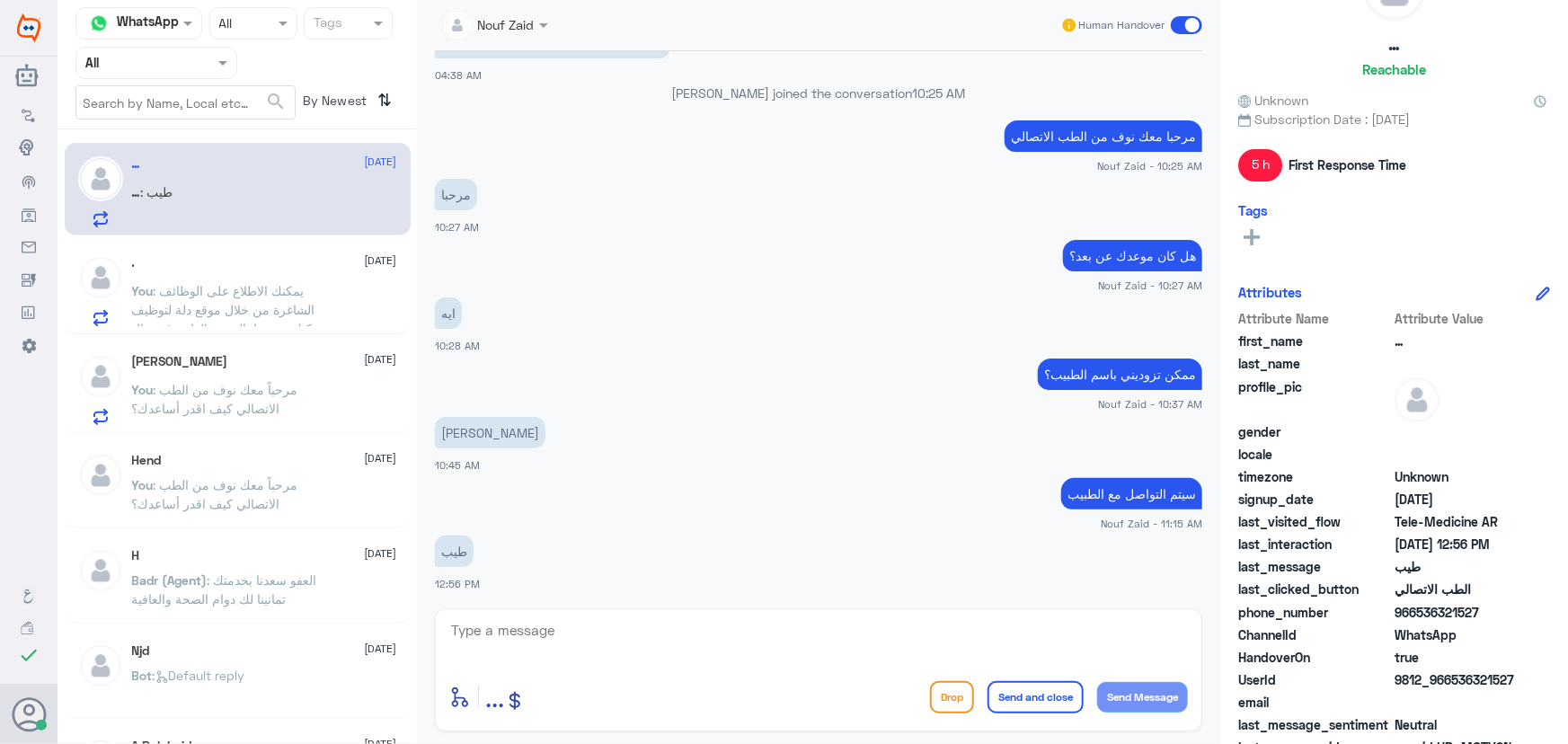
click at [180, 293] on span ": يمكنك الاطلاع على الوظائف الشاغرة من خلال موقع دلة لتوظيف ويمكنك تزويدنا بالس…" at bounding box center [231, 319] width 198 height 72
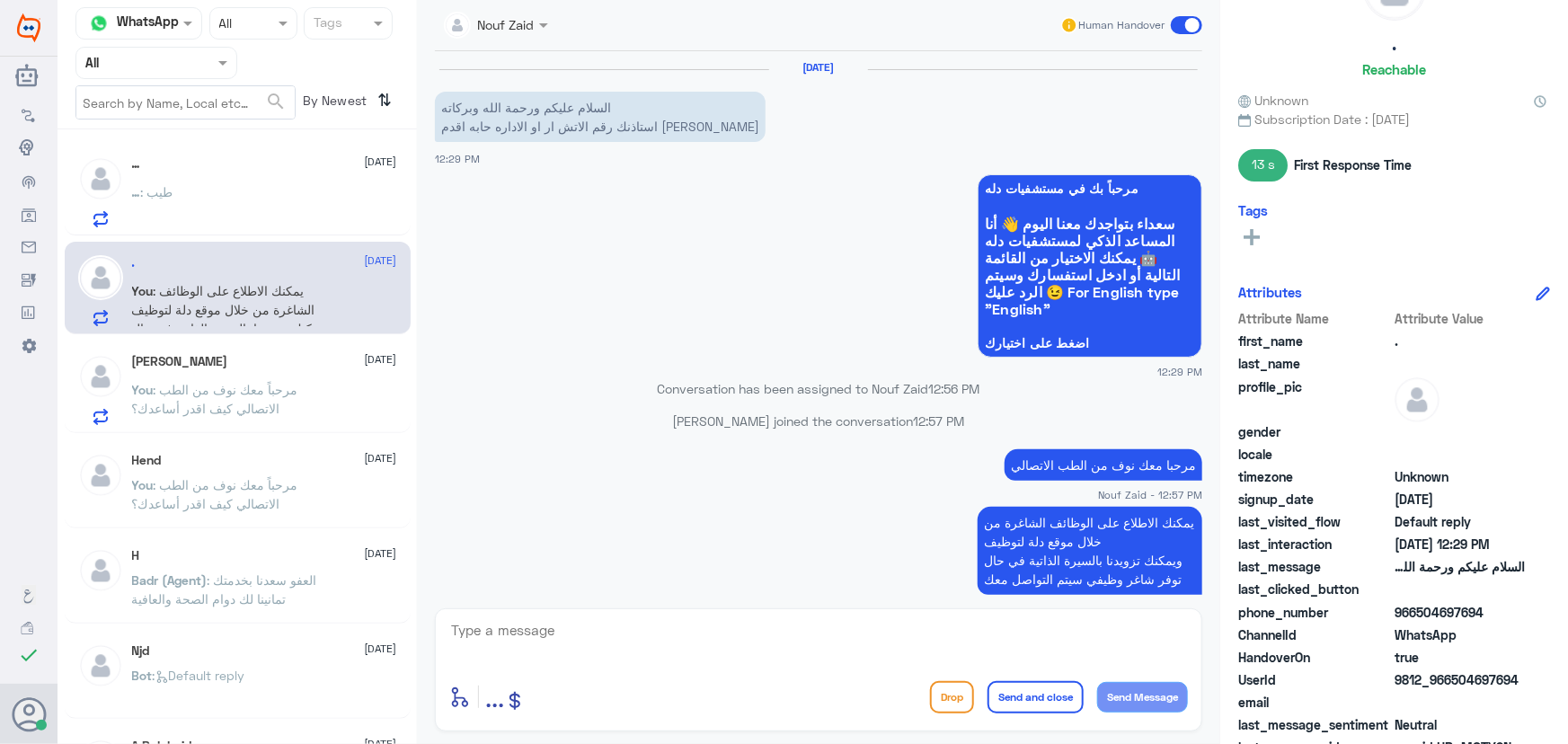
scroll to position [25, 0]
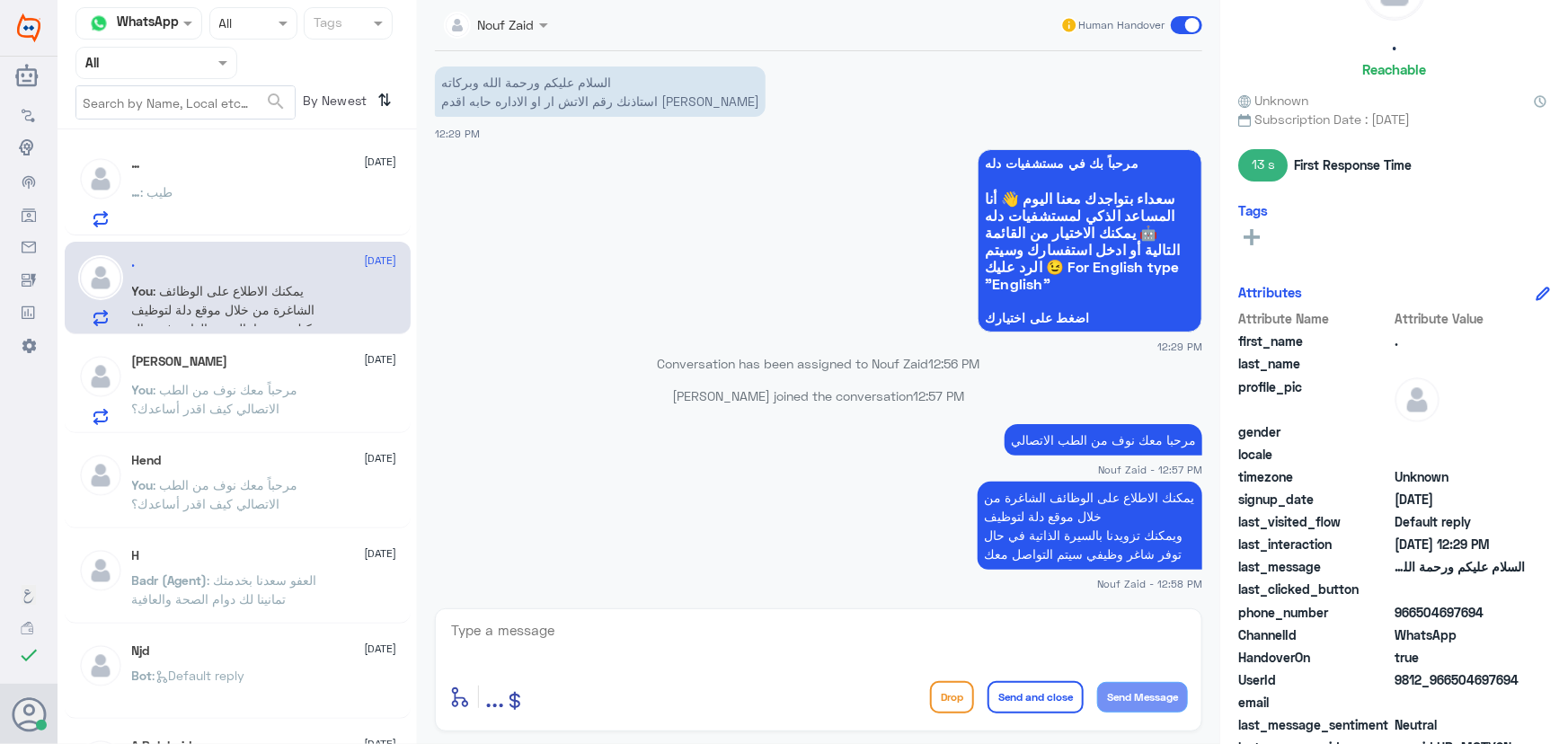
click at [206, 209] on div "… : طيب" at bounding box center [265, 207] width 265 height 41
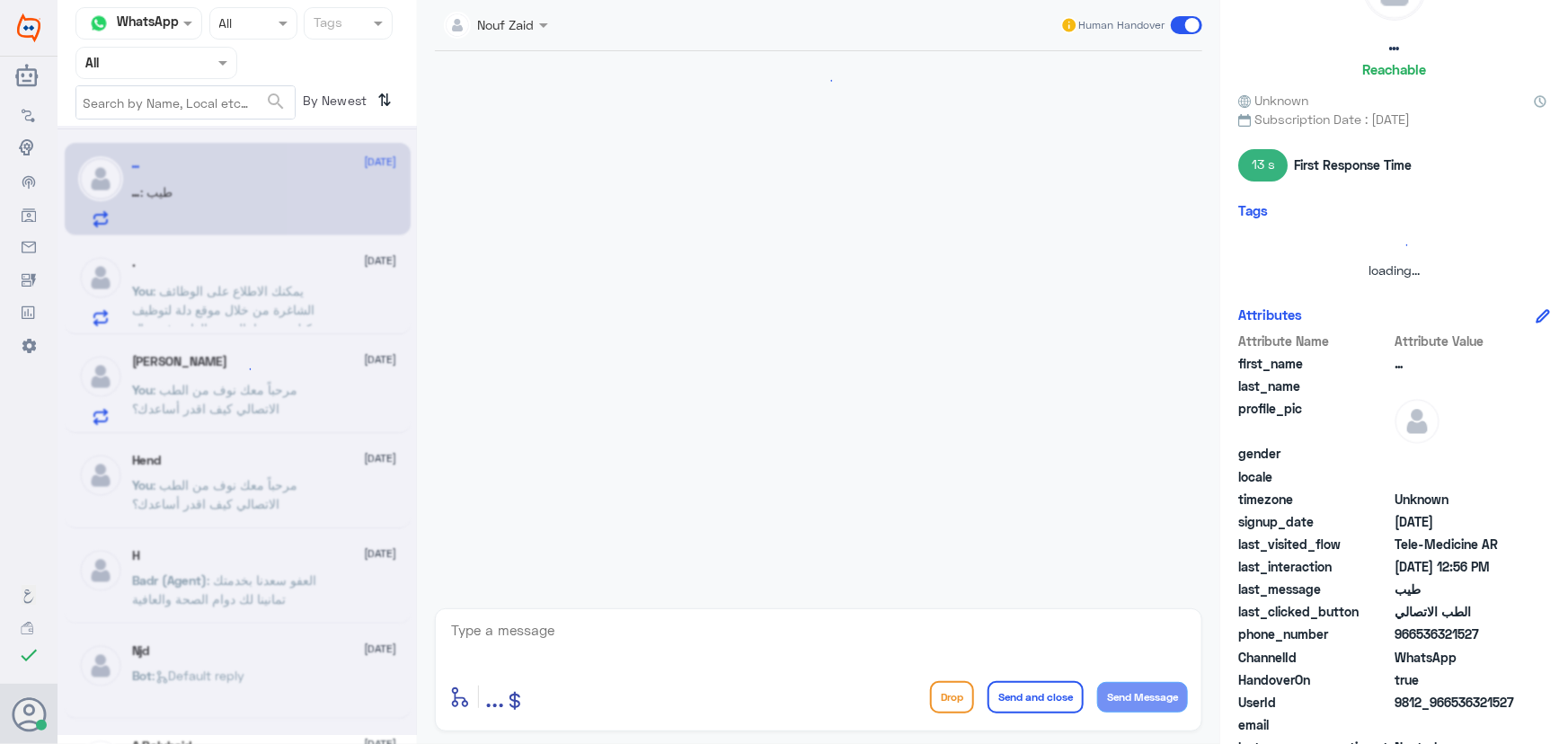
scroll to position [900, 0]
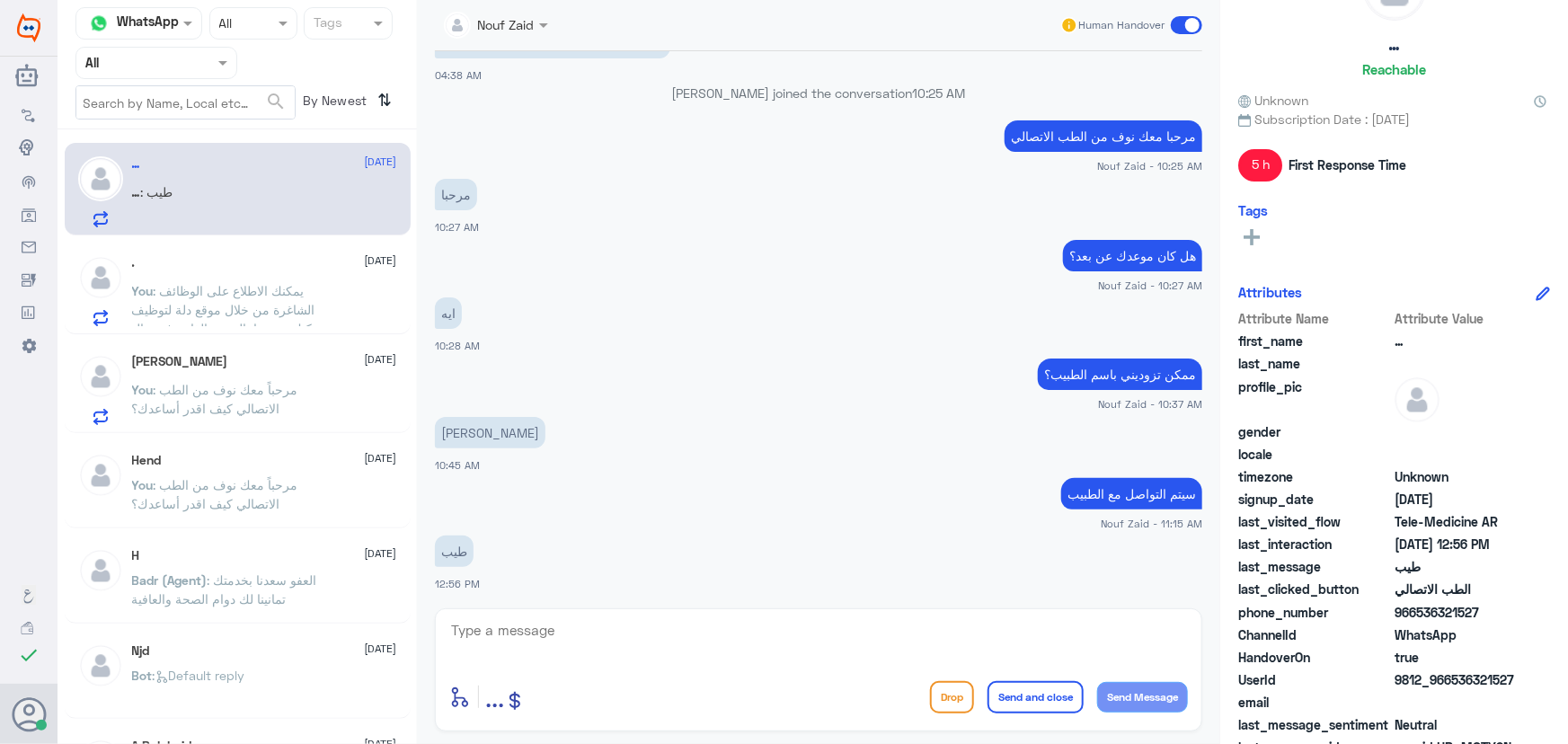
click at [213, 298] on p "You : يمكنك الاطلاع على الوظائف الشاغرة من خلال موقع دلة لتوظيف ويمكنك تزويدنا …" at bounding box center [233, 303] width 202 height 45
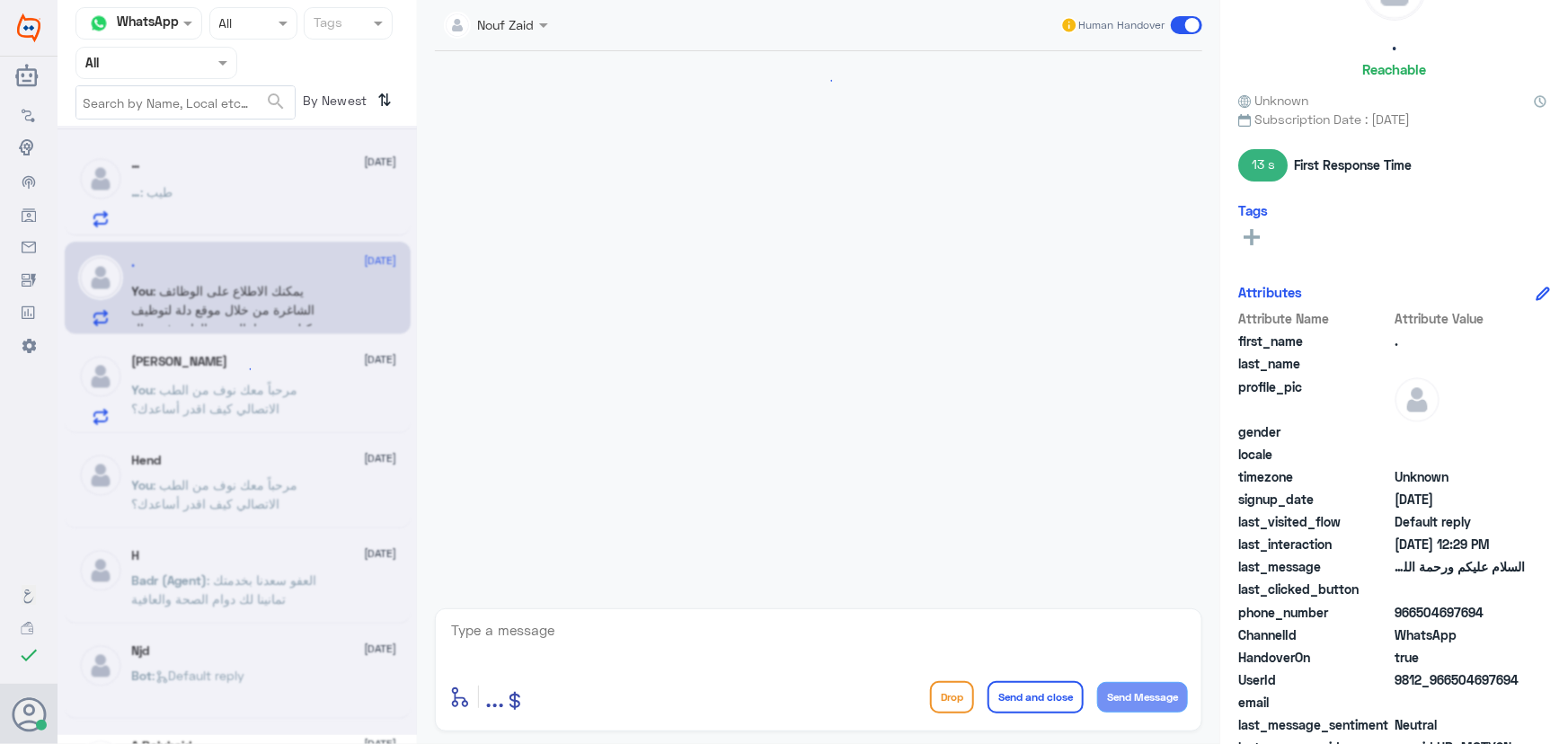
scroll to position [25, 0]
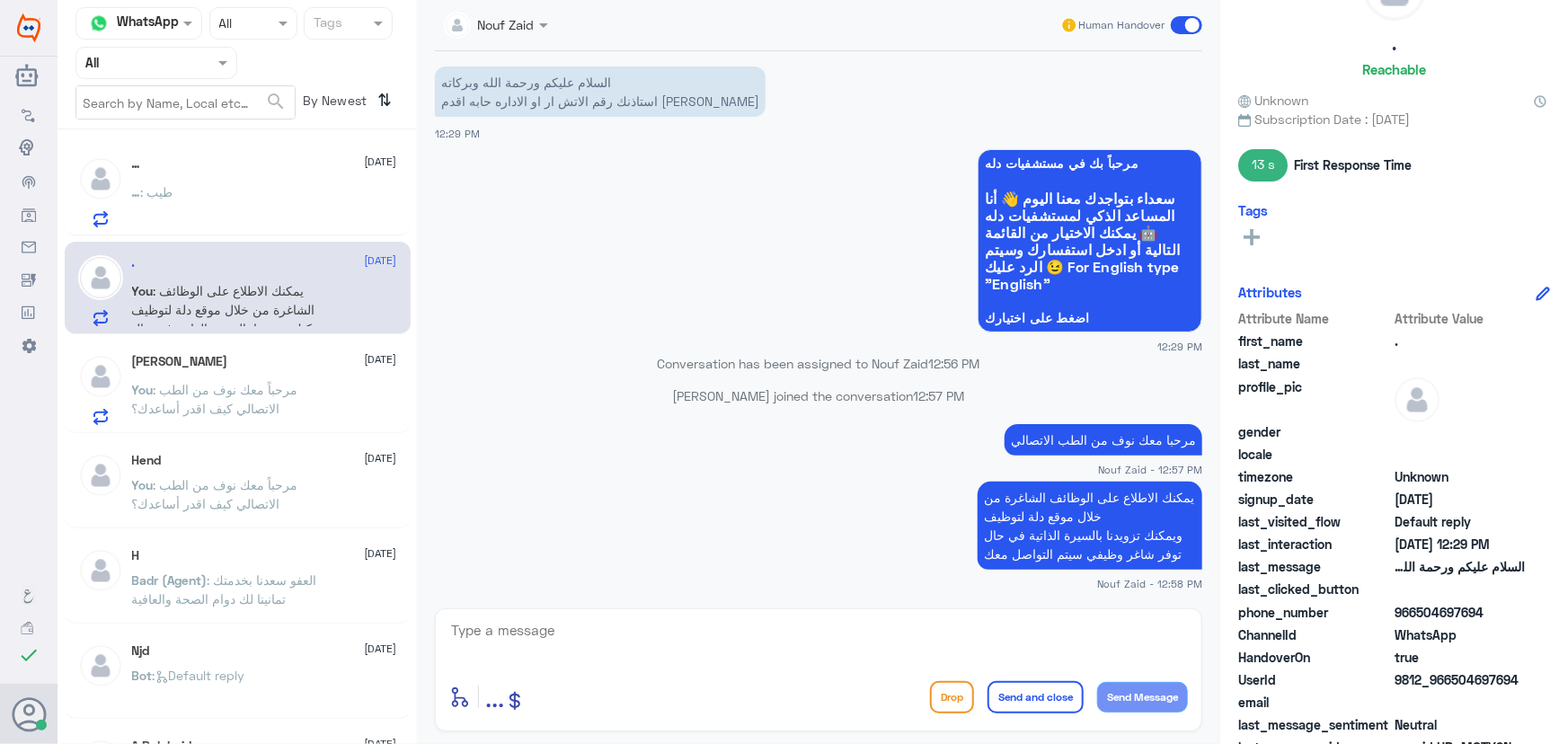
click at [110, 18] on input "text" at bounding box center [120, 23] width 68 height 21
click at [243, 92] on input "text" at bounding box center [185, 103] width 218 height 32
click at [1184, 21] on span at bounding box center [1186, 25] width 32 height 18
click at [0, 0] on input "checkbox" at bounding box center [0, 0] width 0 height 0
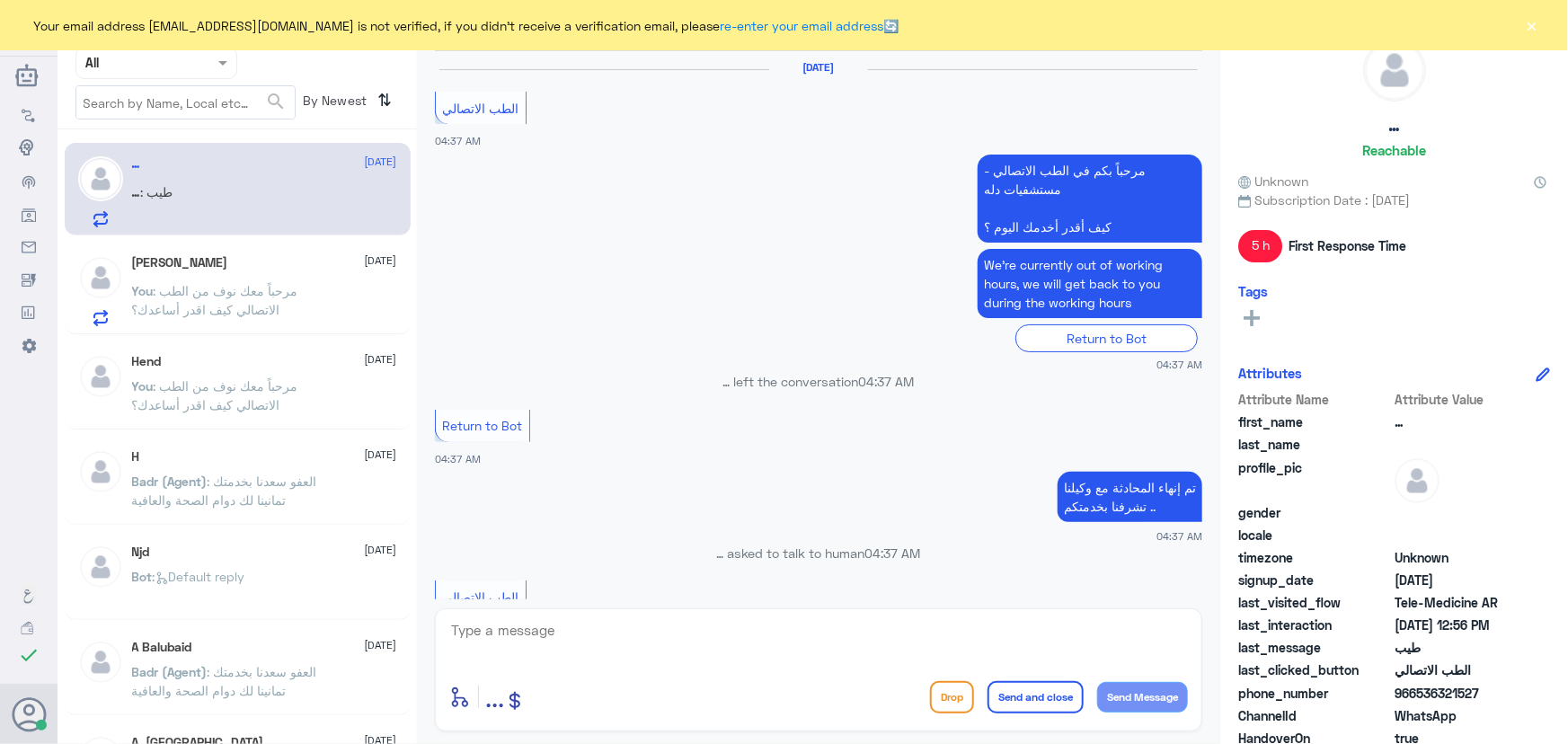
scroll to position [900, 0]
